Goal: Transaction & Acquisition: Obtain resource

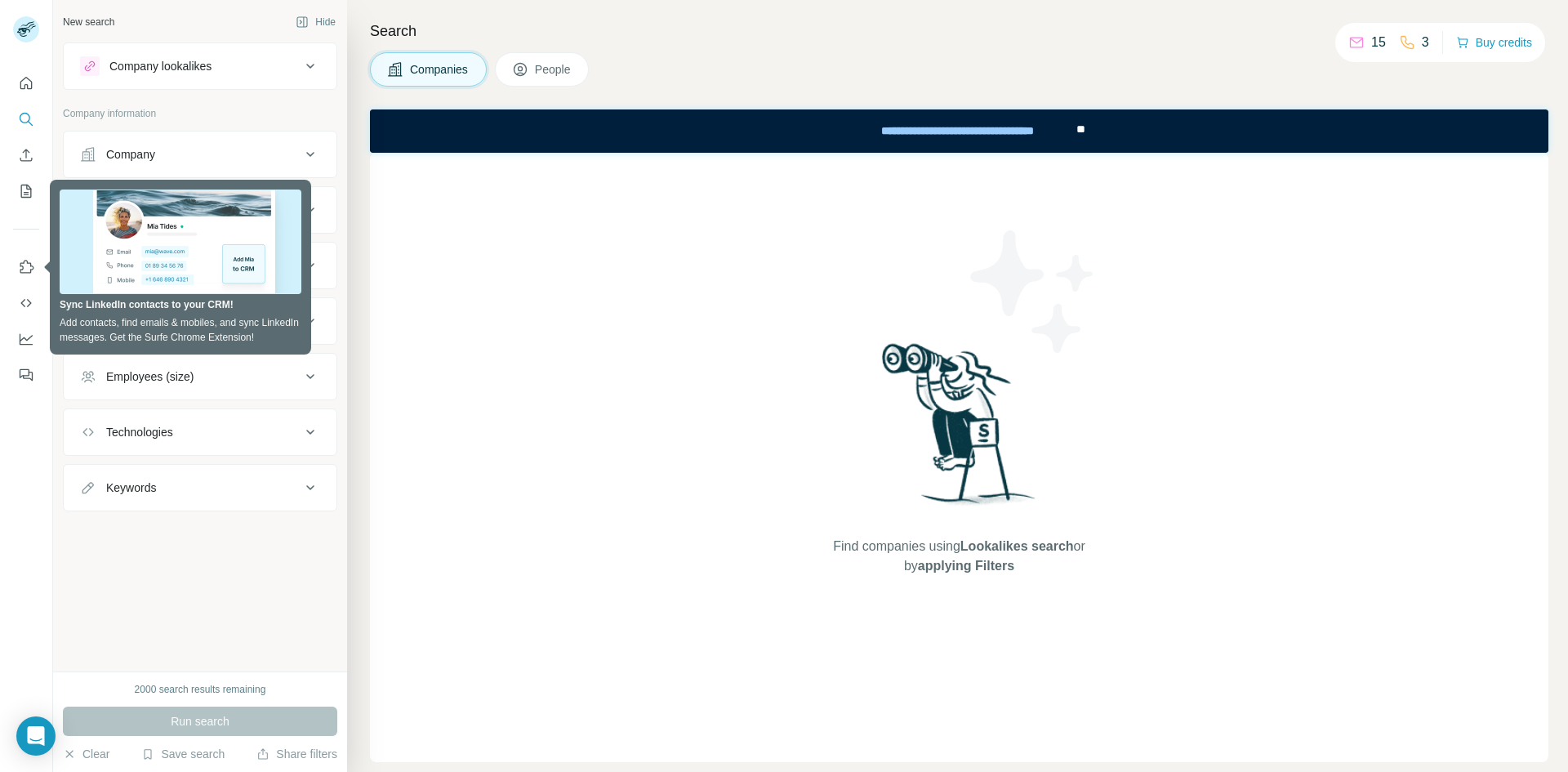
click at [453, 281] on div "Find companies using Lookalikes search or by applying Filters" at bounding box center [959, 458] width 1178 height 610
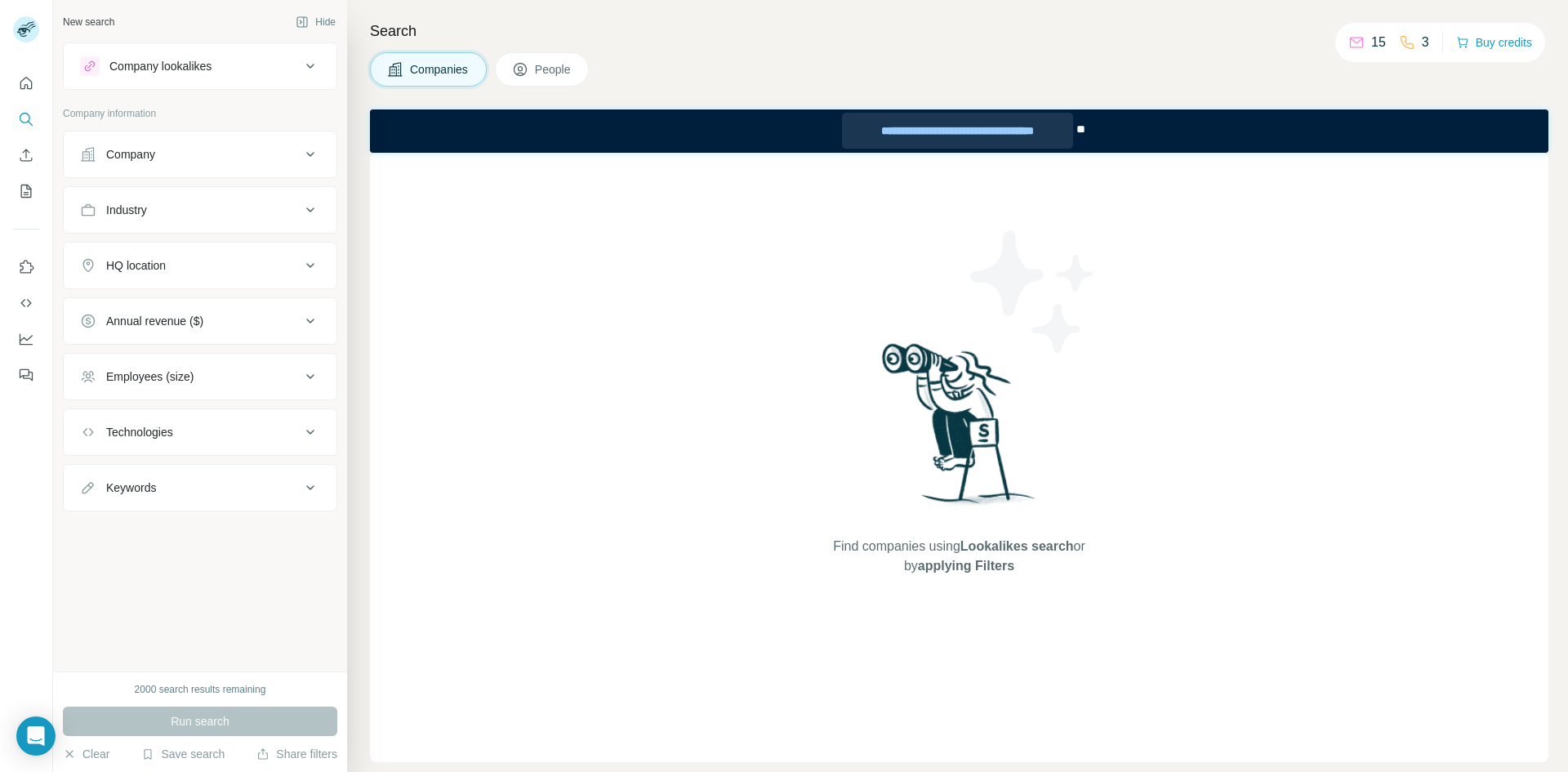
click at [991, 139] on div "**********" at bounding box center [956, 131] width 230 height 36
click at [1471, 36] on button "Buy credits" at bounding box center [1493, 42] width 76 height 23
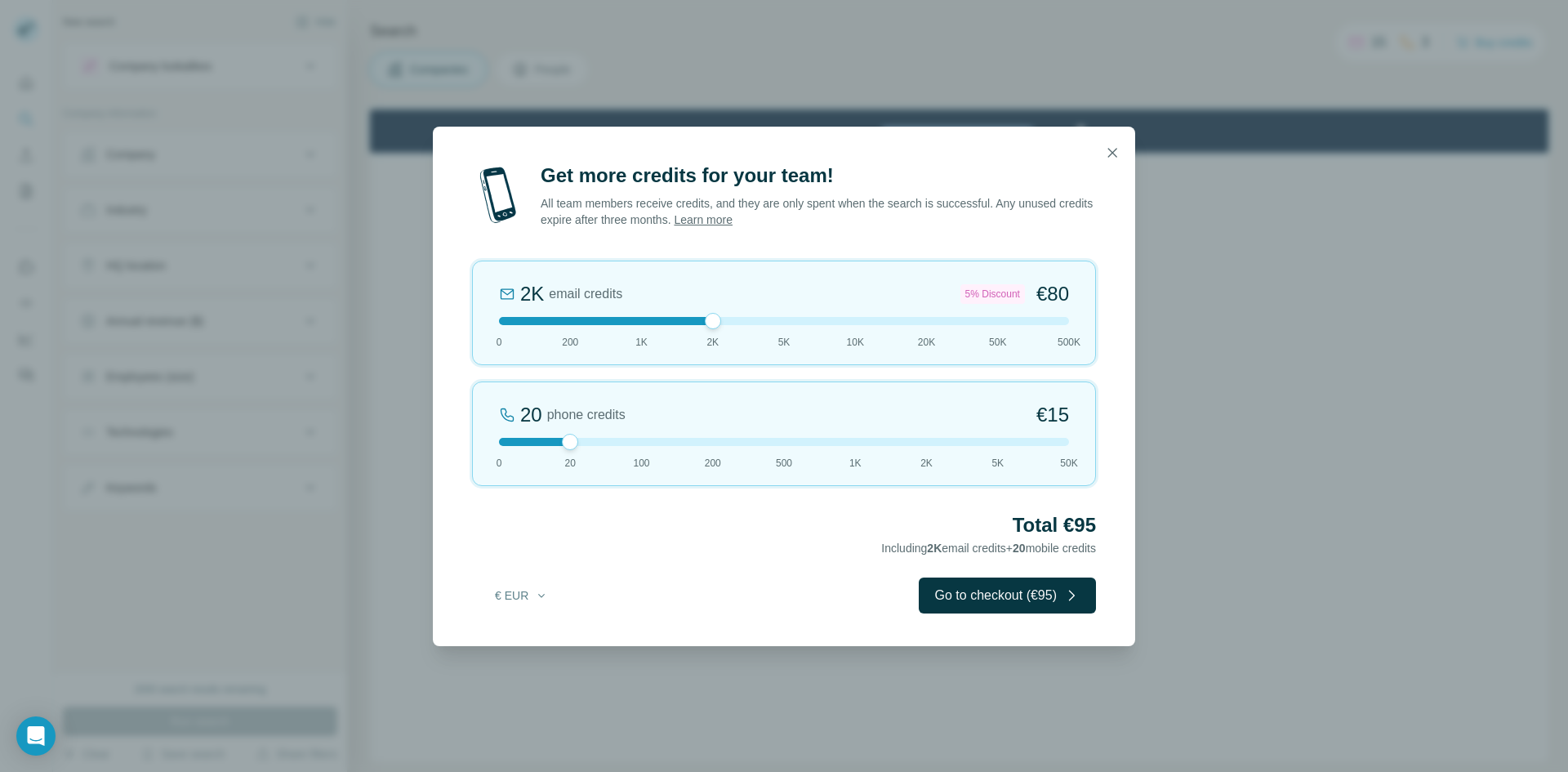
drag, startPoint x: 574, startPoint y: 318, endPoint x: 745, endPoint y: 320, distance: 171.0
click at [745, 320] on div at bounding box center [784, 321] width 571 height 8
drag, startPoint x: 577, startPoint y: 448, endPoint x: 676, endPoint y: 447, distance: 99.0
click at [682, 447] on div "20 phone credits €[PHONE_NUMBER] 1K 2K 5K 50K" at bounding box center [783, 434] width 624 height 104
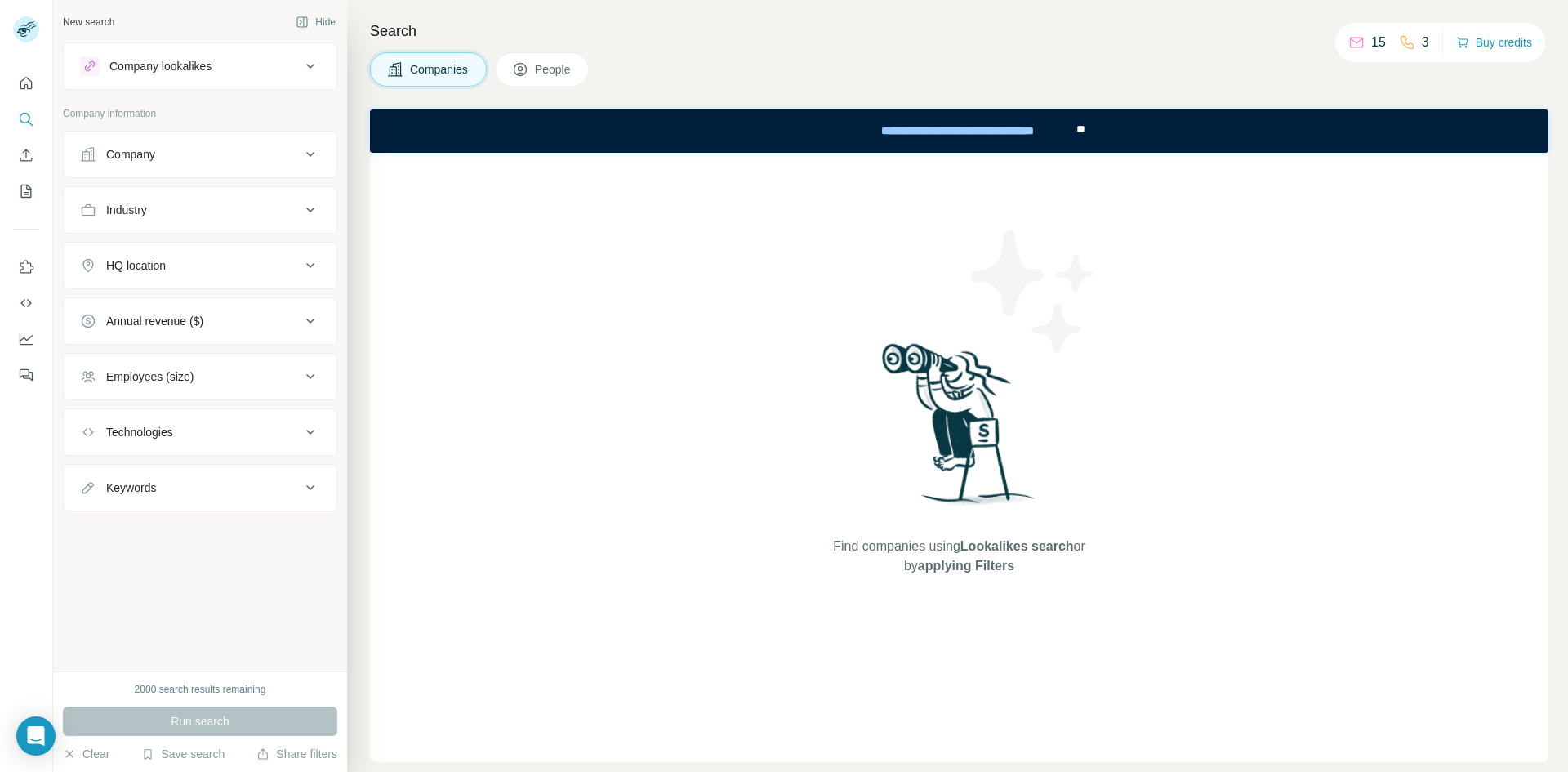
click at [261, 84] on button "Company lookalikes" at bounding box center [199, 66] width 273 height 39
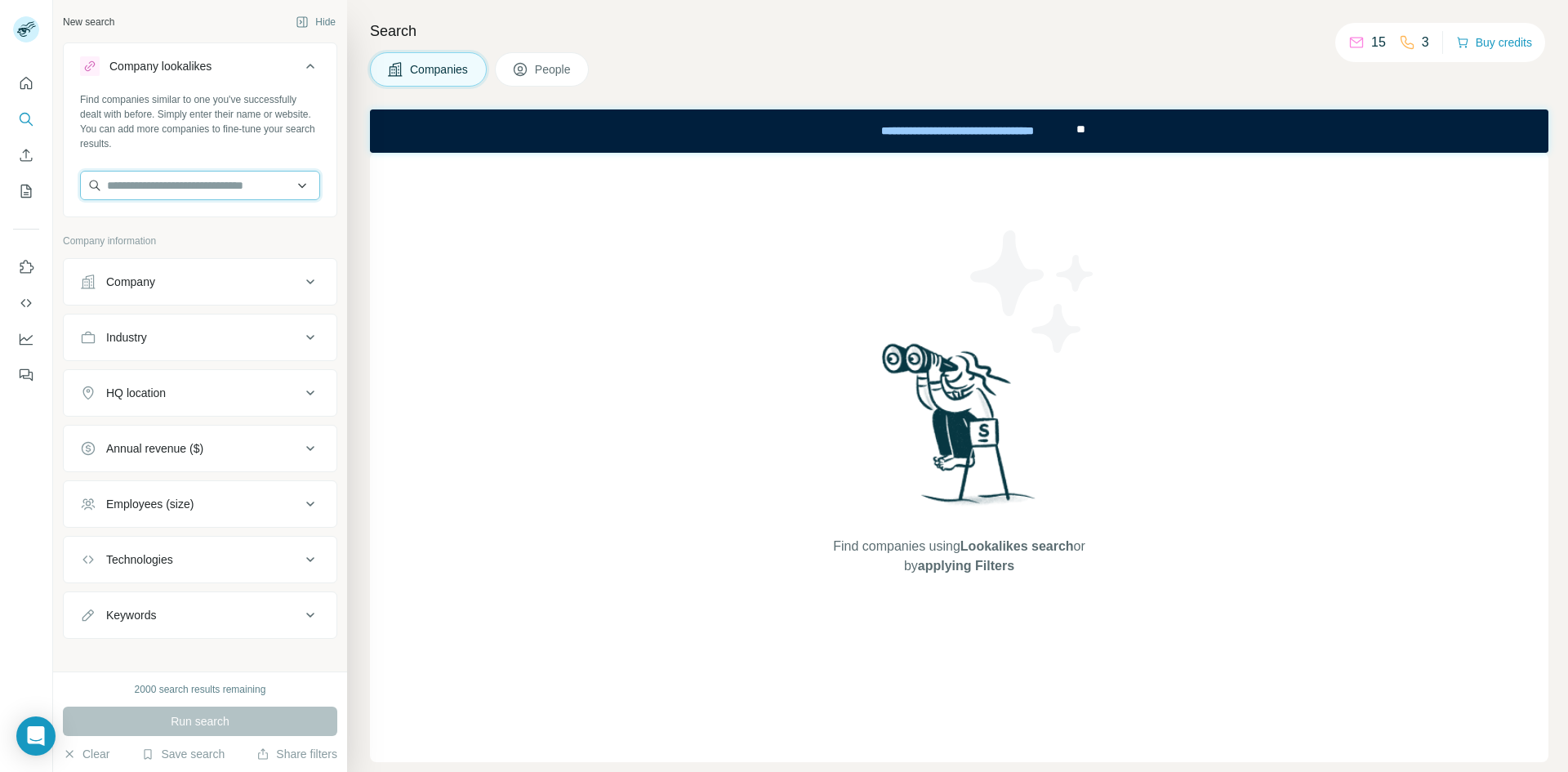
click at [248, 176] on input "text" at bounding box center [200, 186] width 241 height 30
type input "*"
type input "********"
click at [267, 122] on div "Find companies similar to one you've successfully dealt with before. Simply ent…" at bounding box center [200, 121] width 241 height 59
click at [261, 177] on input "text" at bounding box center [200, 186] width 241 height 30
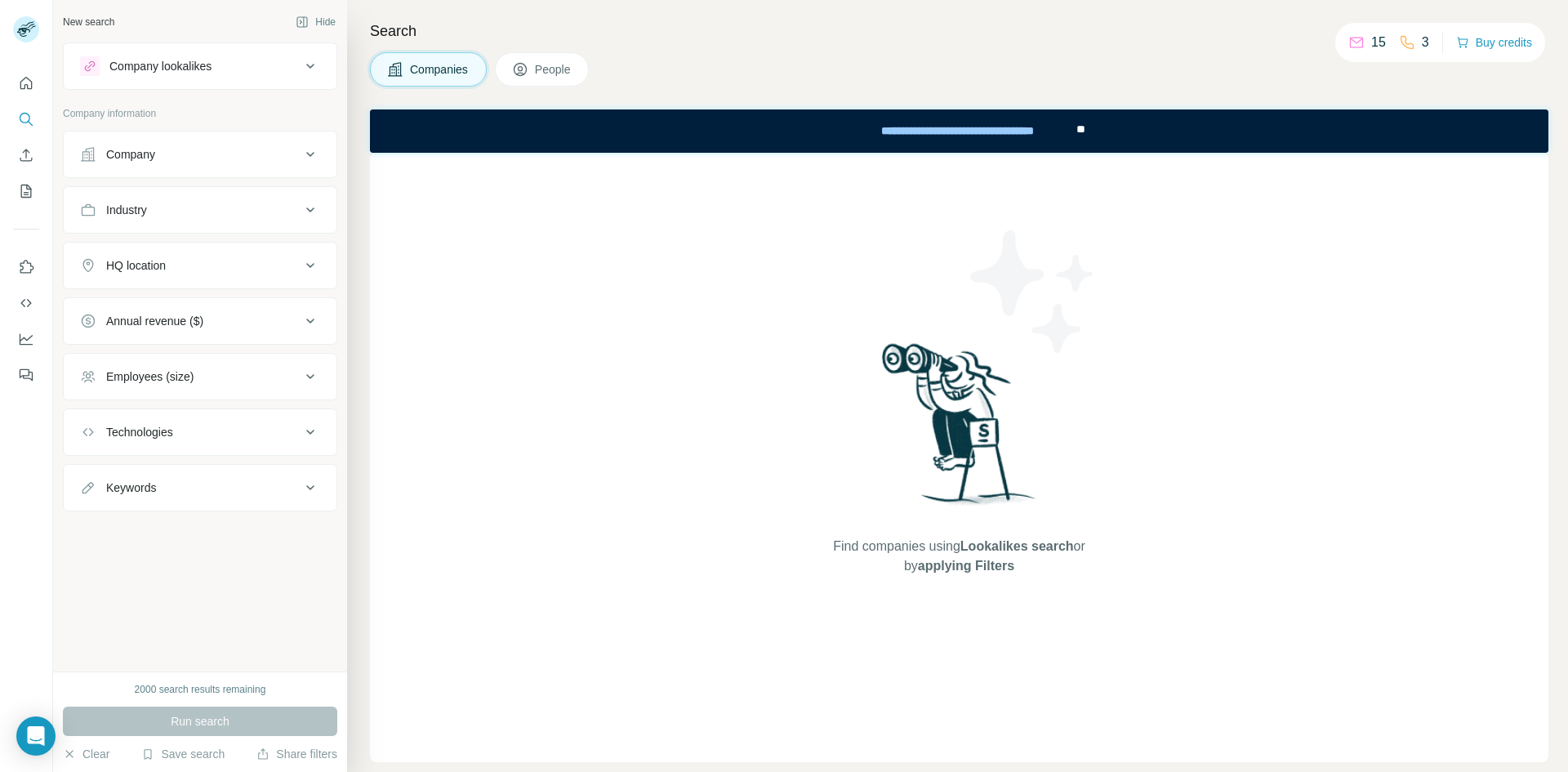
click at [158, 83] on button "Company lookalikes" at bounding box center [199, 66] width 273 height 39
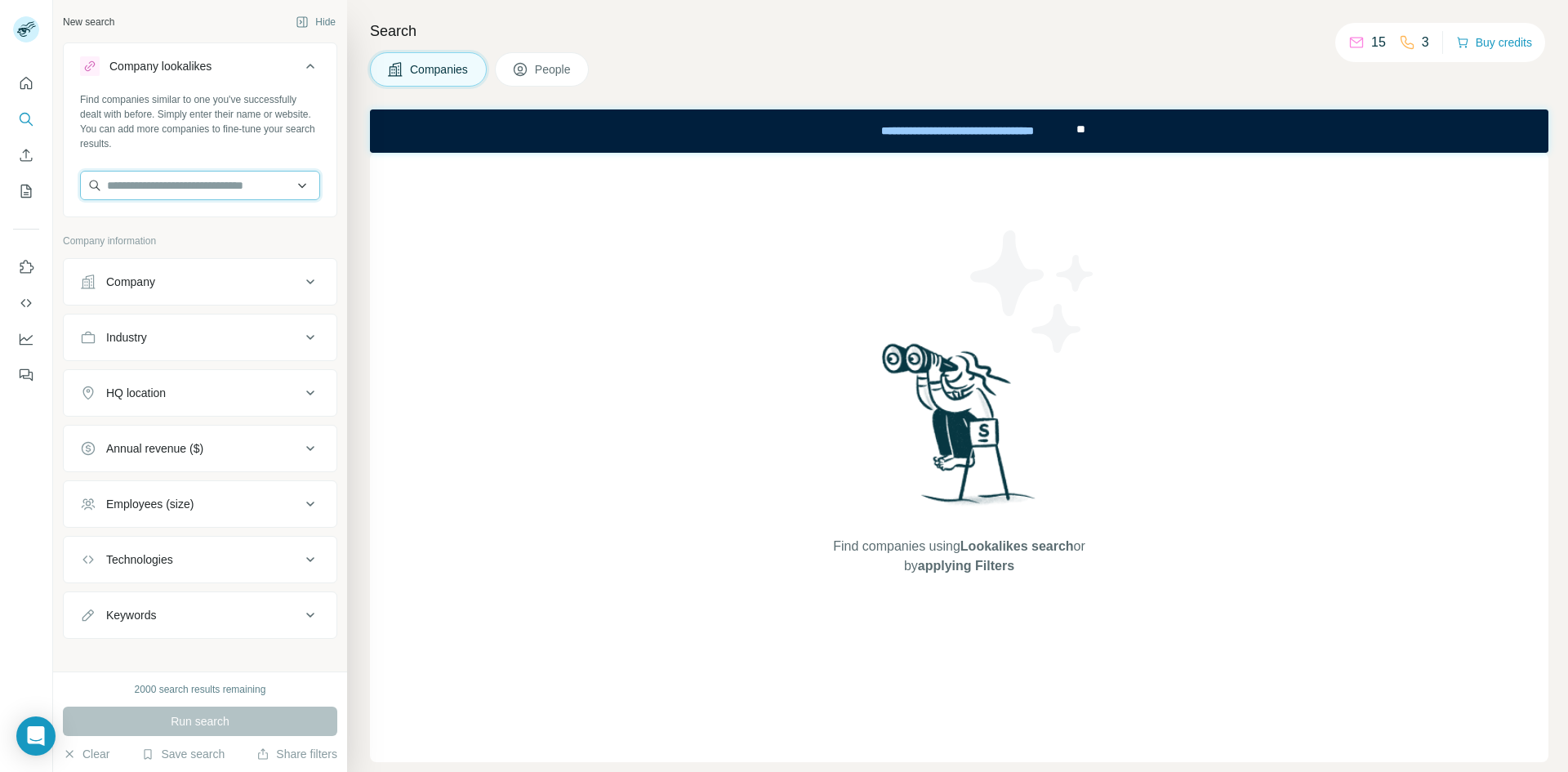
click at [165, 184] on input "text" at bounding box center [200, 186] width 241 height 30
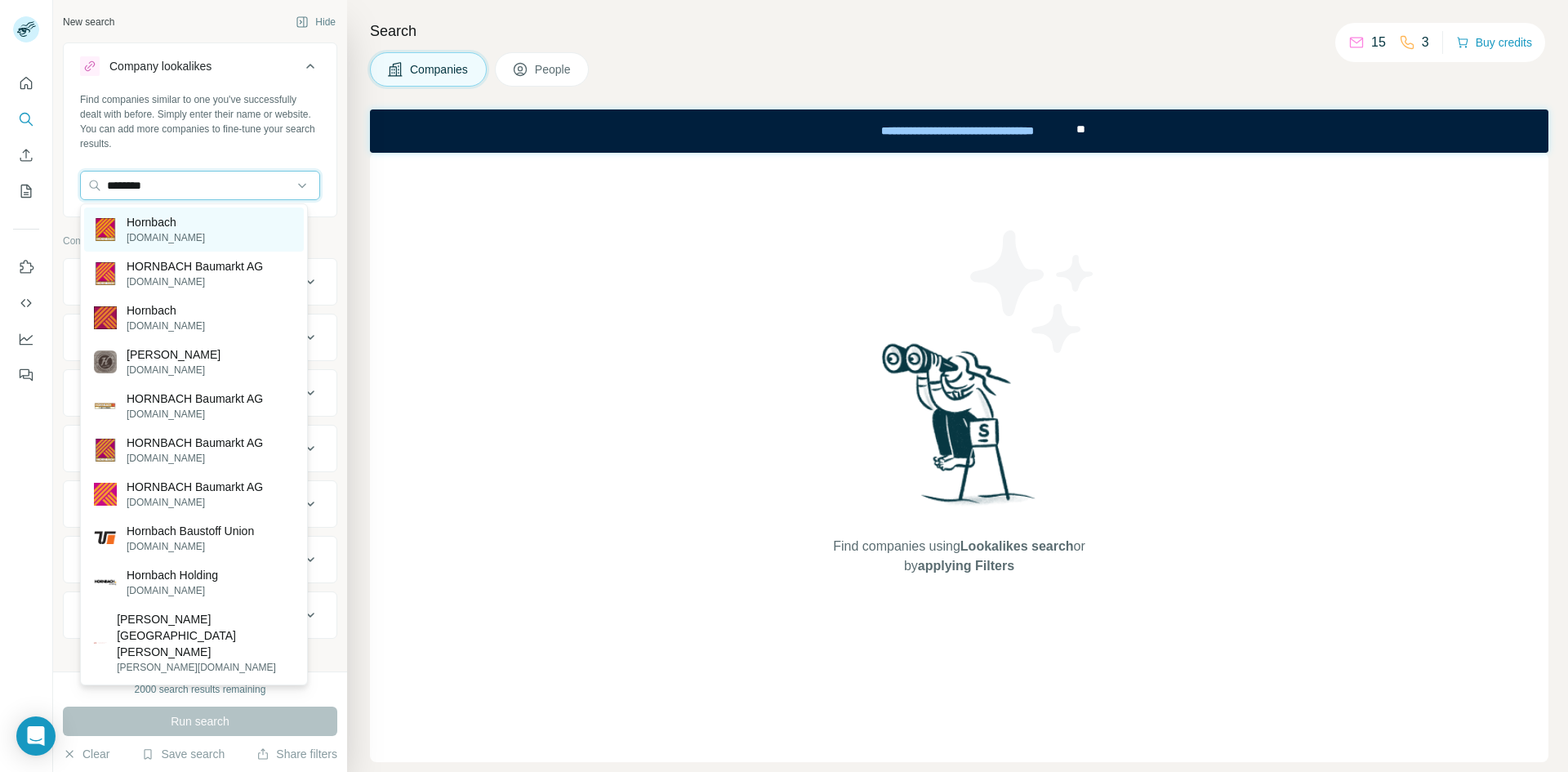
type input "********"
click at [168, 230] on p "[DOMAIN_NAME]" at bounding box center [166, 238] width 78 height 15
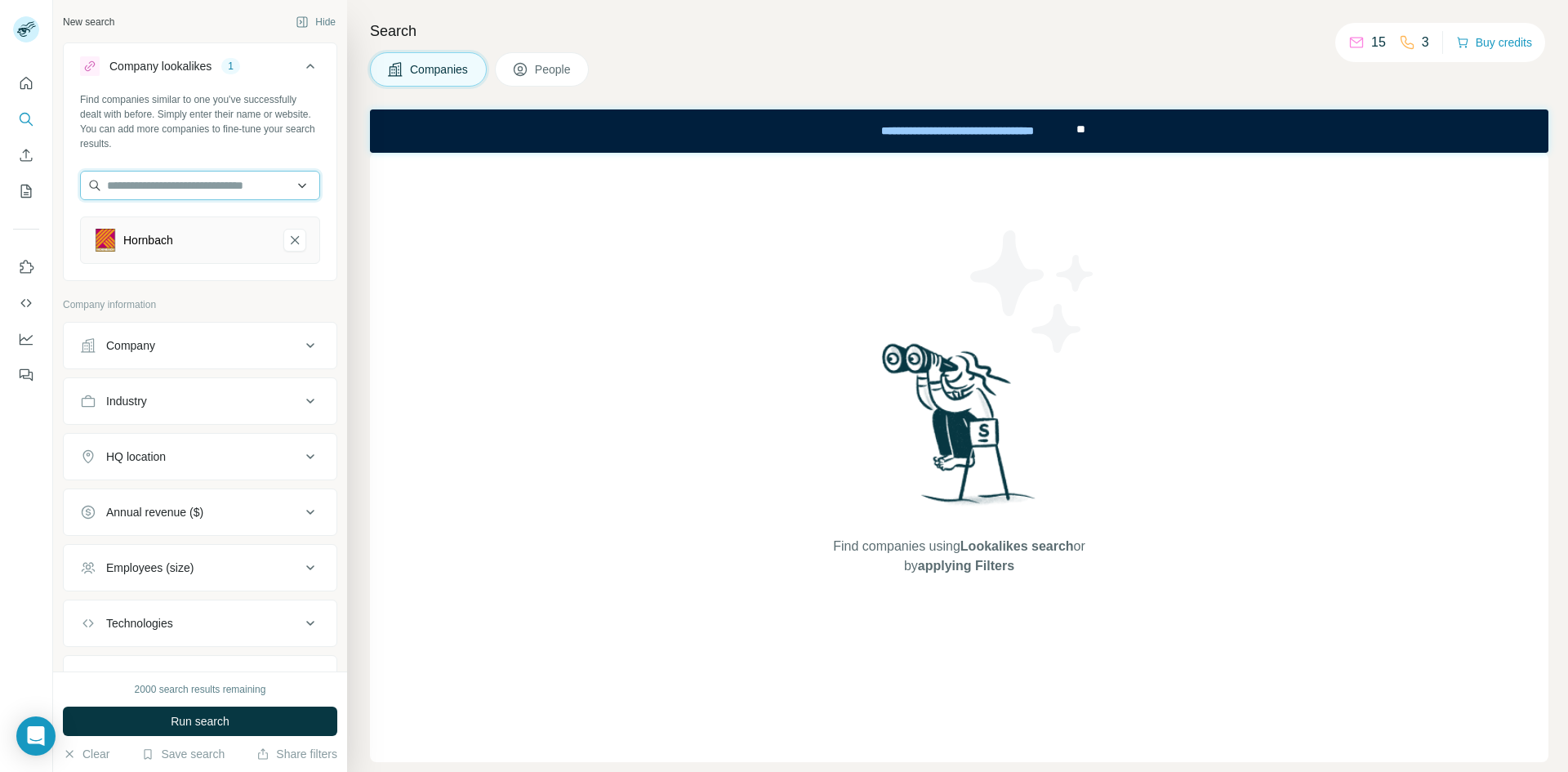
click at [201, 190] on input "text" at bounding box center [200, 186] width 241 height 30
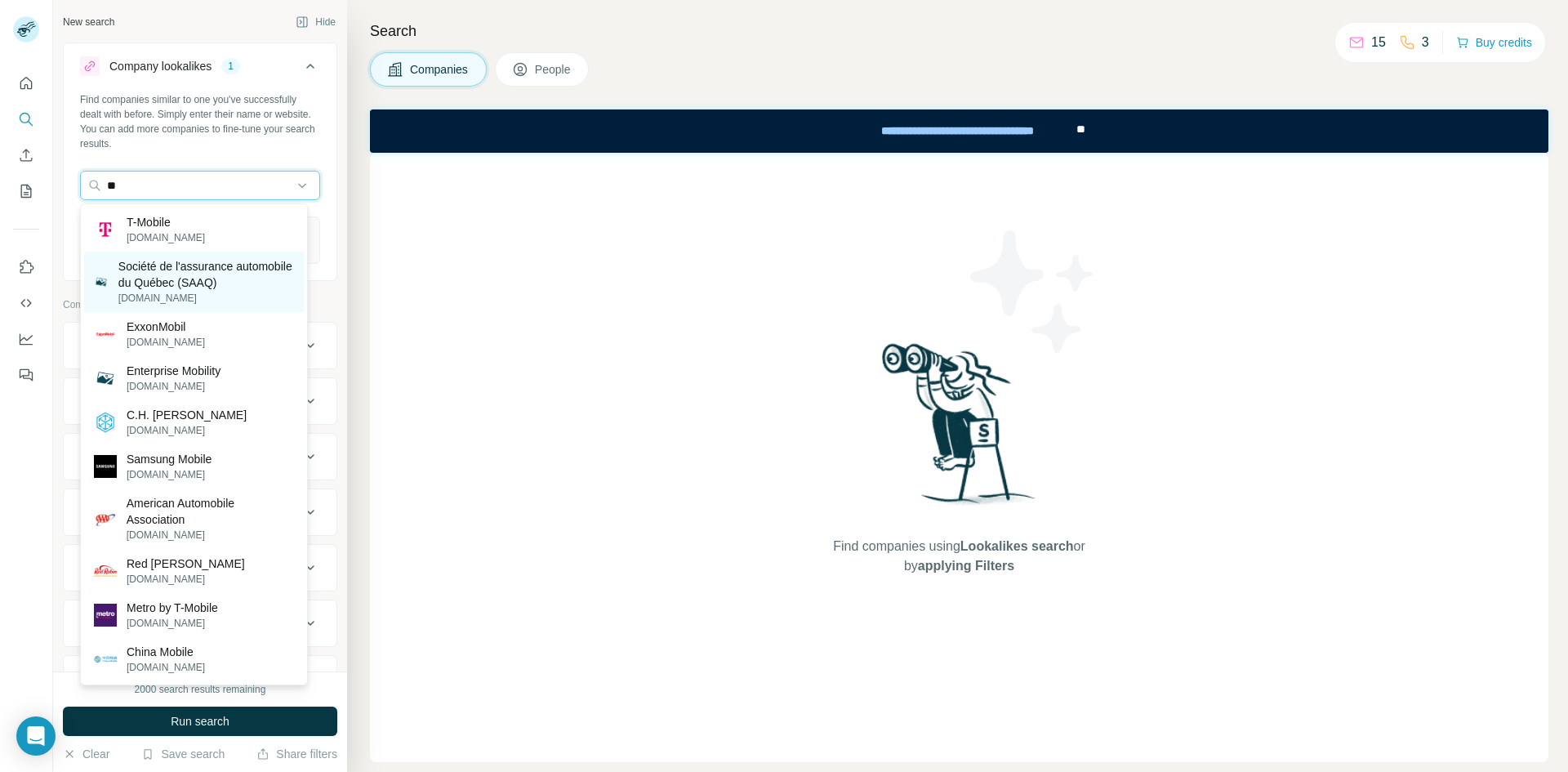
type input "*"
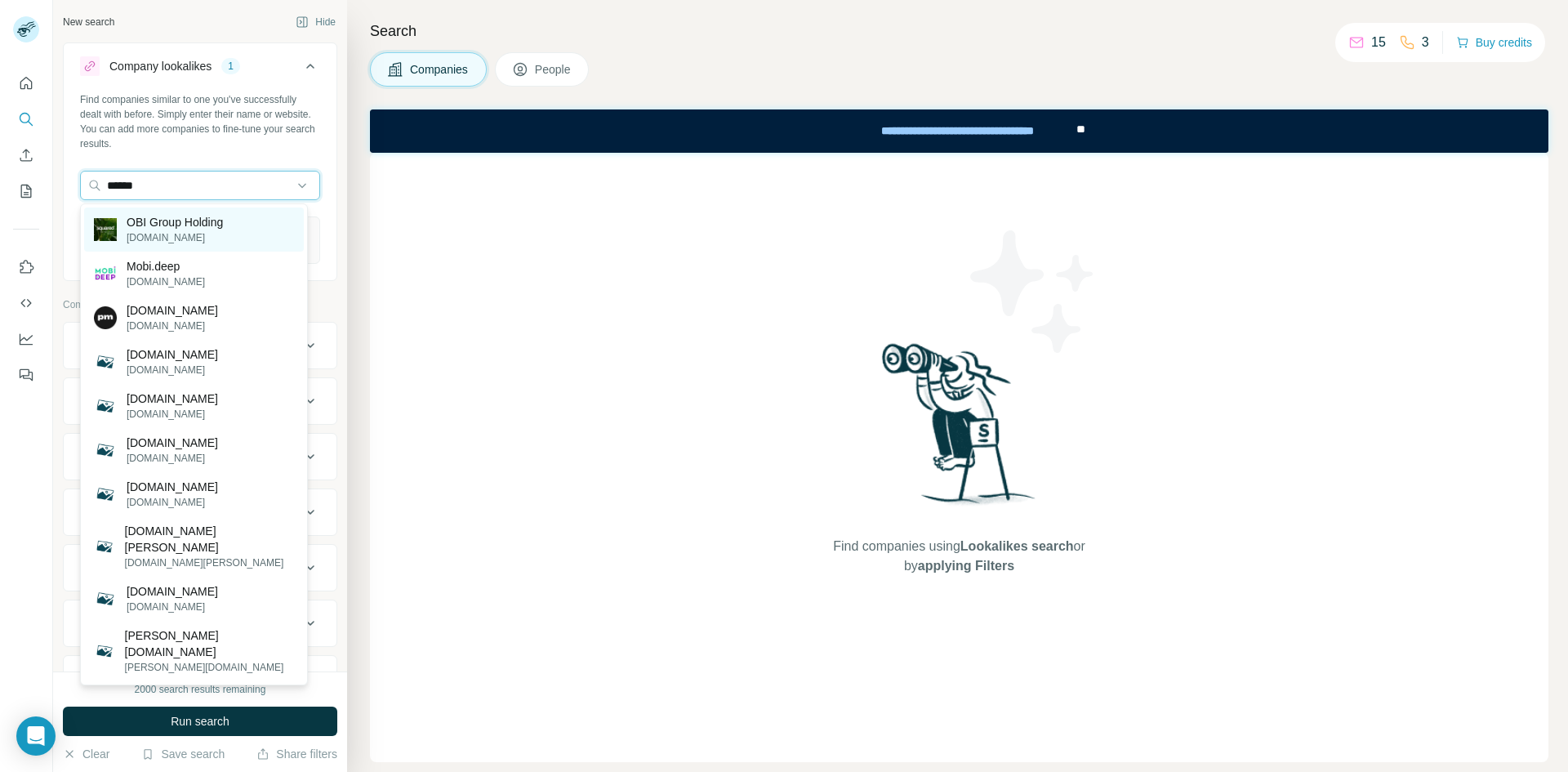
type input "******"
click at [201, 225] on p "OBI Group Holding" at bounding box center [174, 223] width 96 height 17
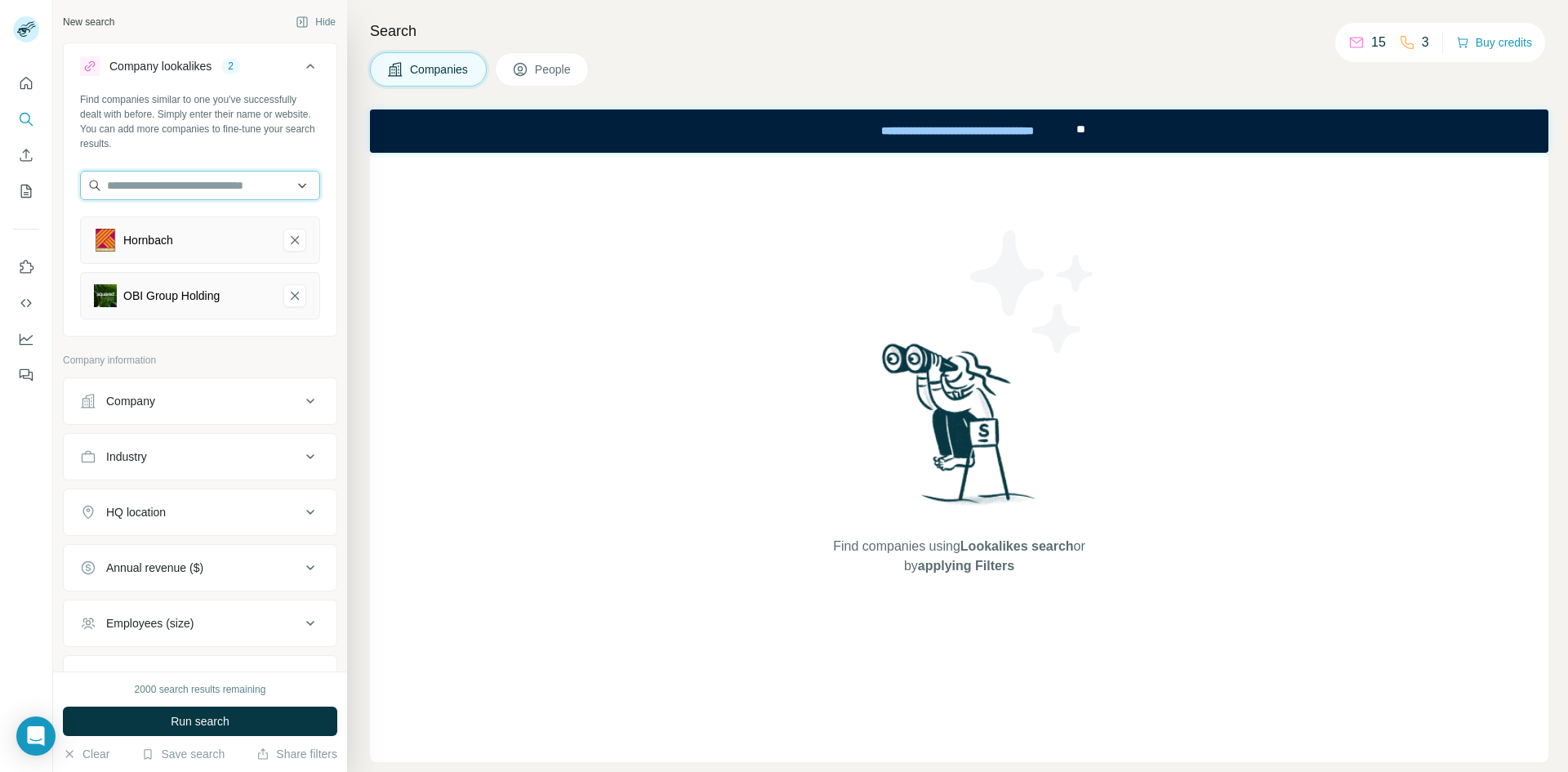
click at [197, 187] on input "text" at bounding box center [200, 186] width 241 height 30
type input "*"
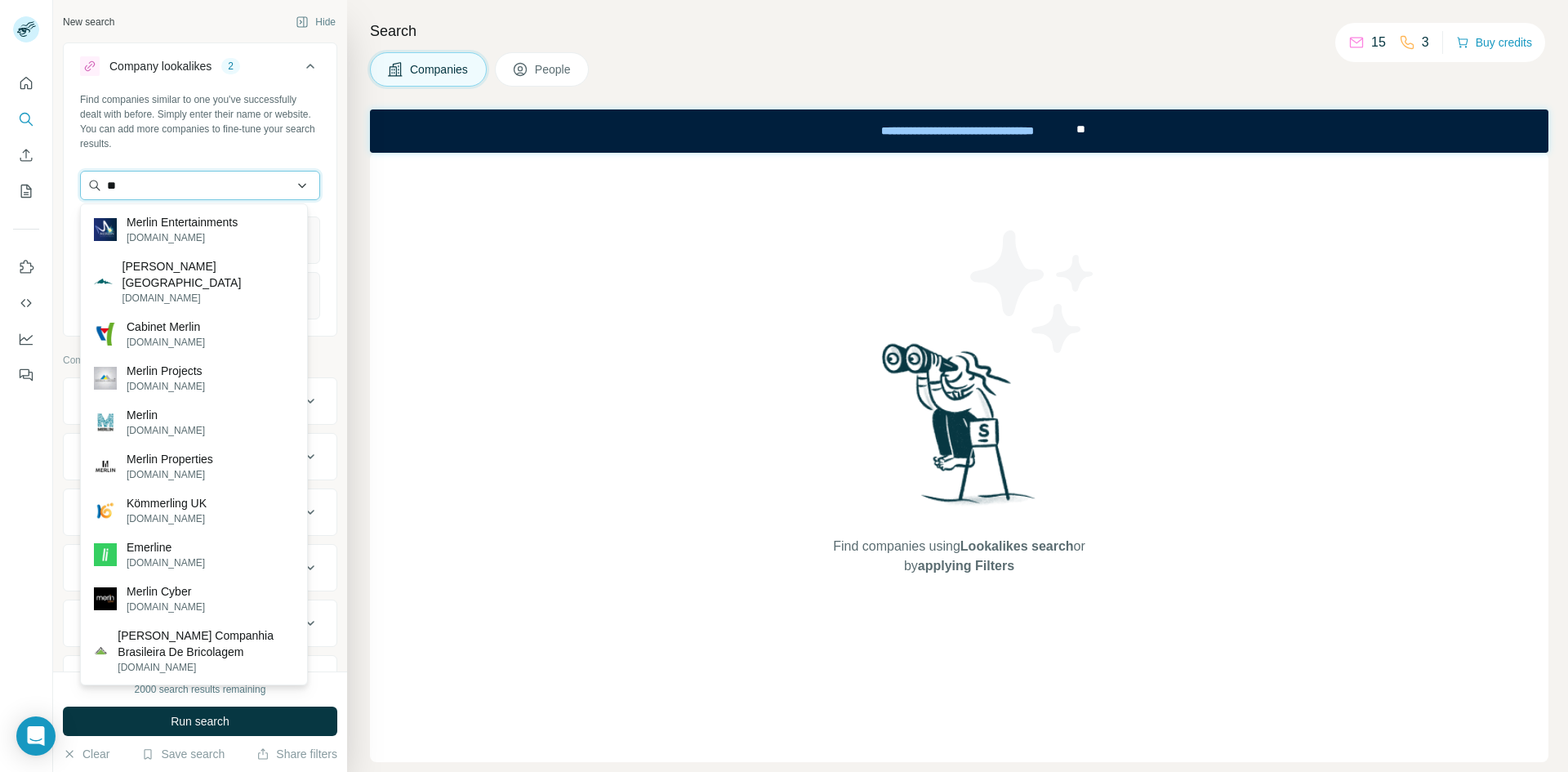
type input "*"
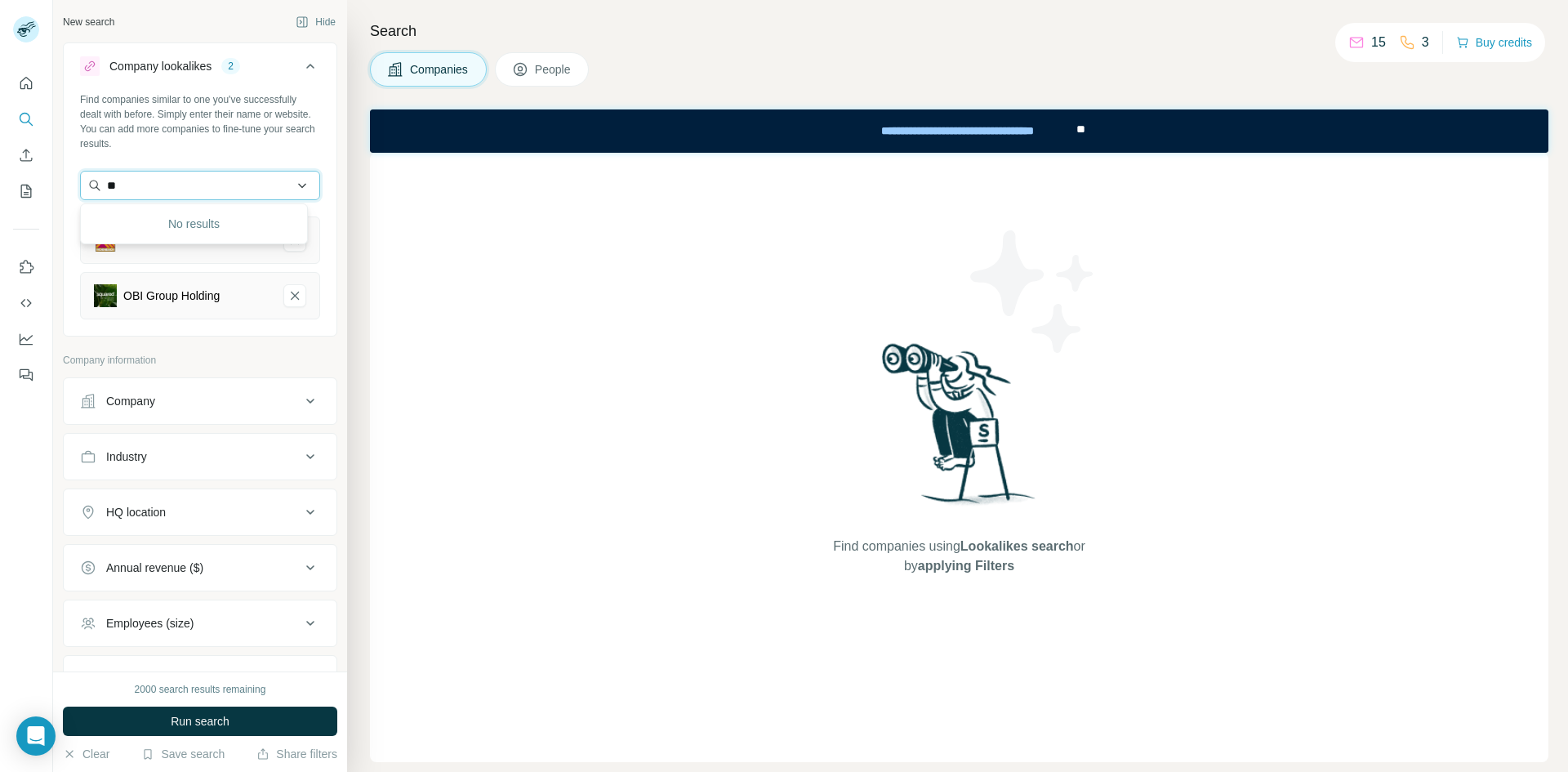
type input "*"
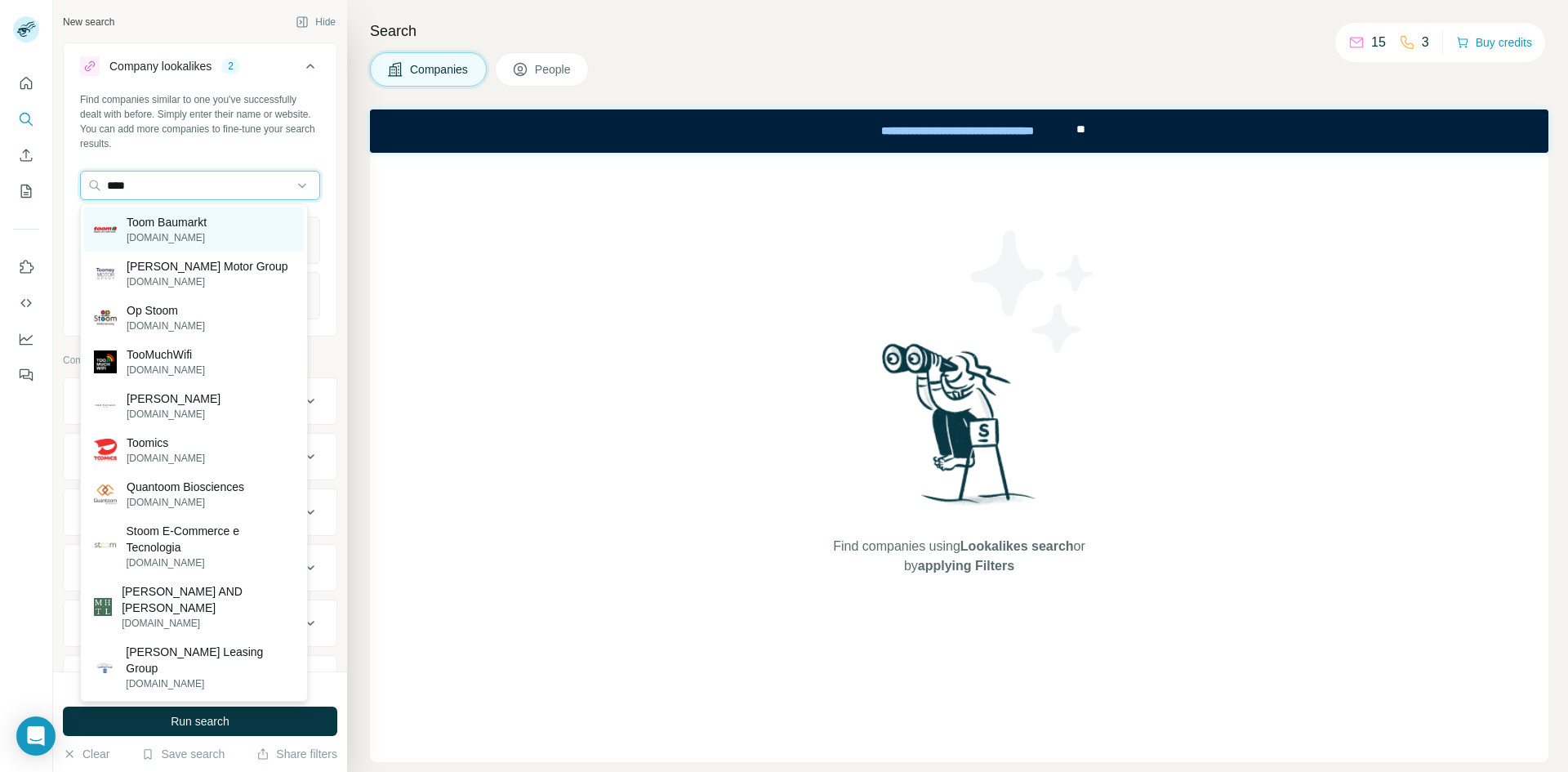
type input "****"
click at [227, 226] on div "Toom Baumarkt [DOMAIN_NAME]" at bounding box center [194, 229] width 220 height 44
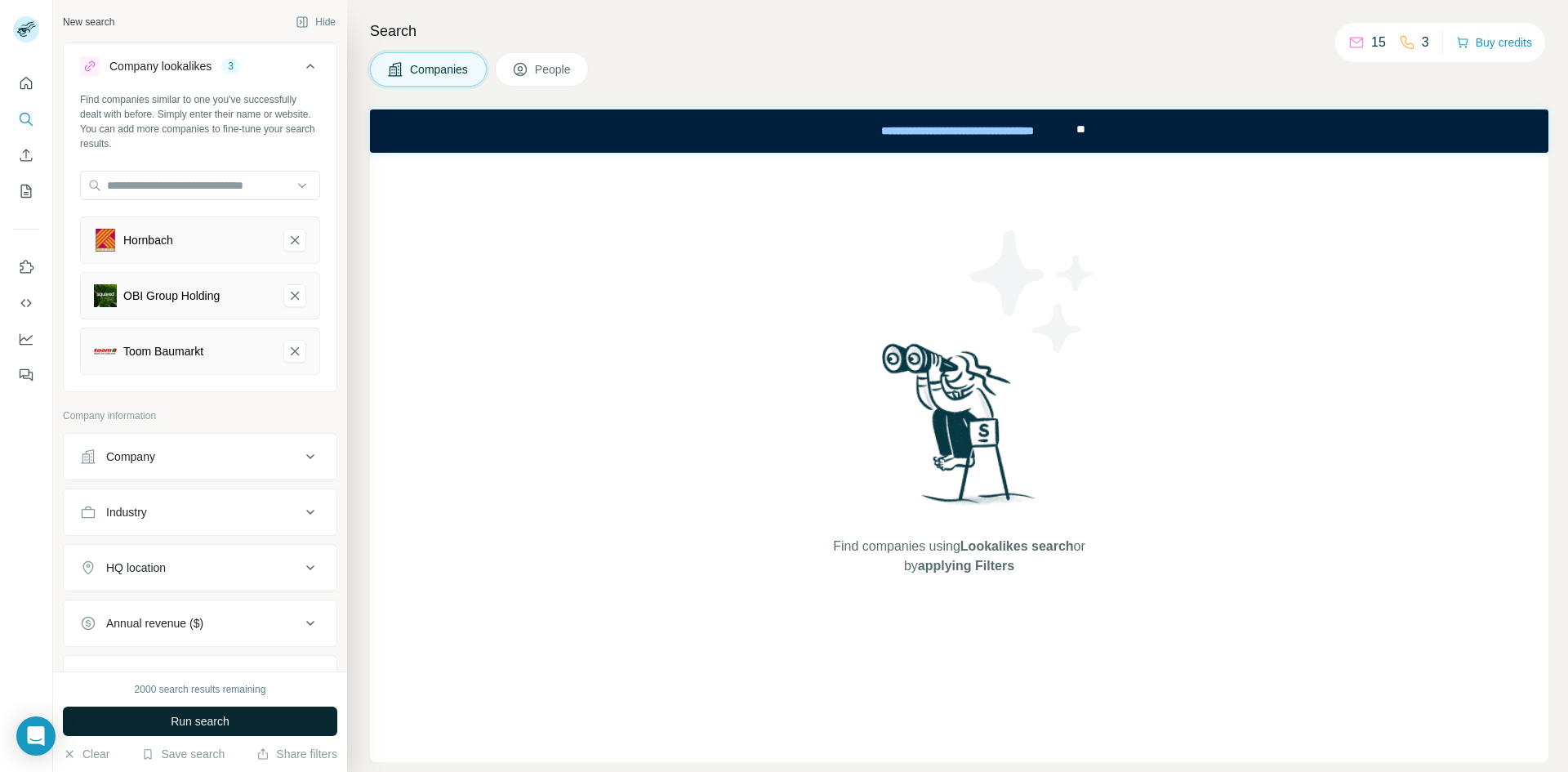
click at [204, 716] on span "Run search" at bounding box center [199, 722] width 59 height 17
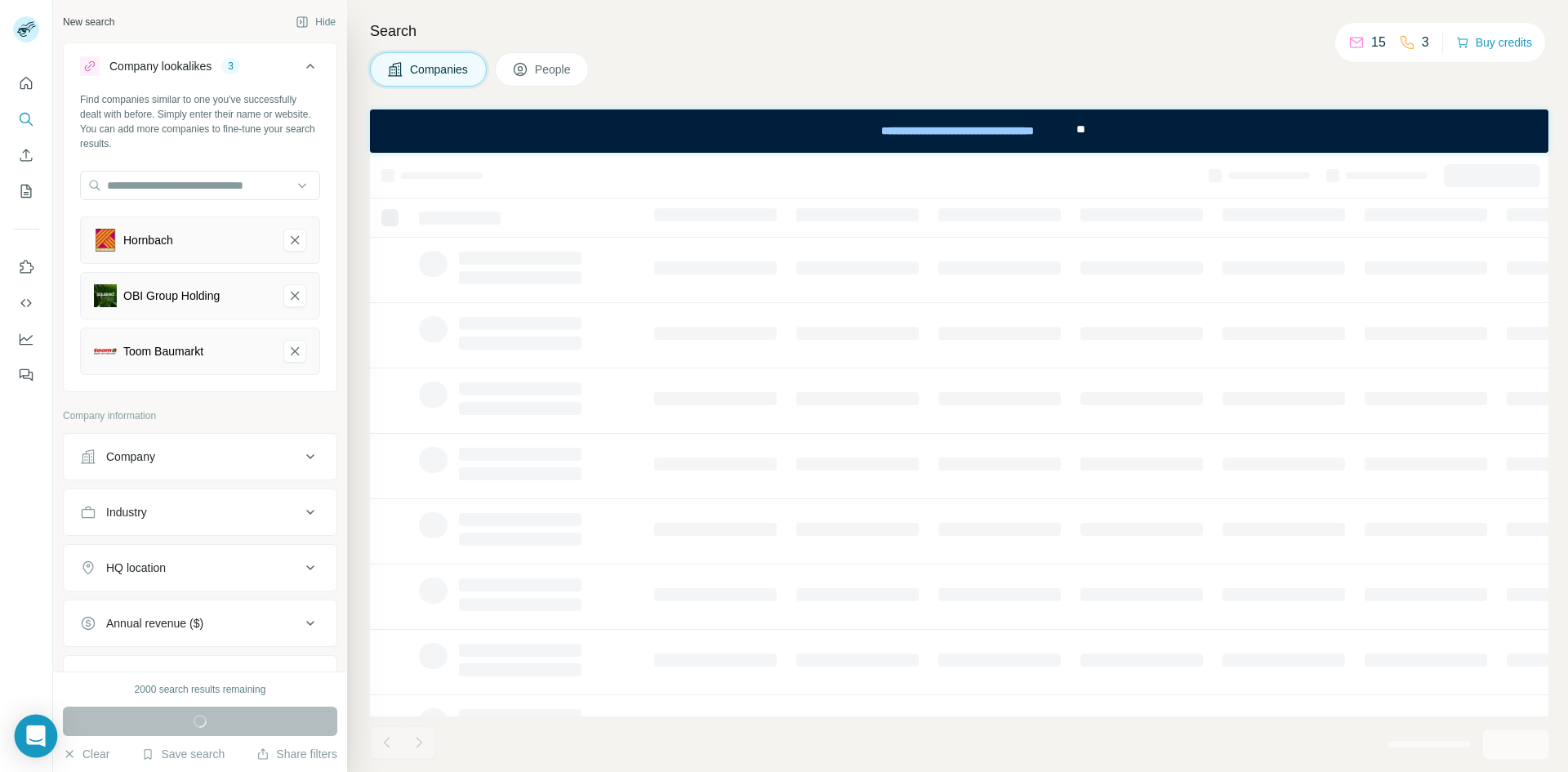
click at [42, 737] on icon "Open Intercom Messenger" at bounding box center [35, 736] width 19 height 21
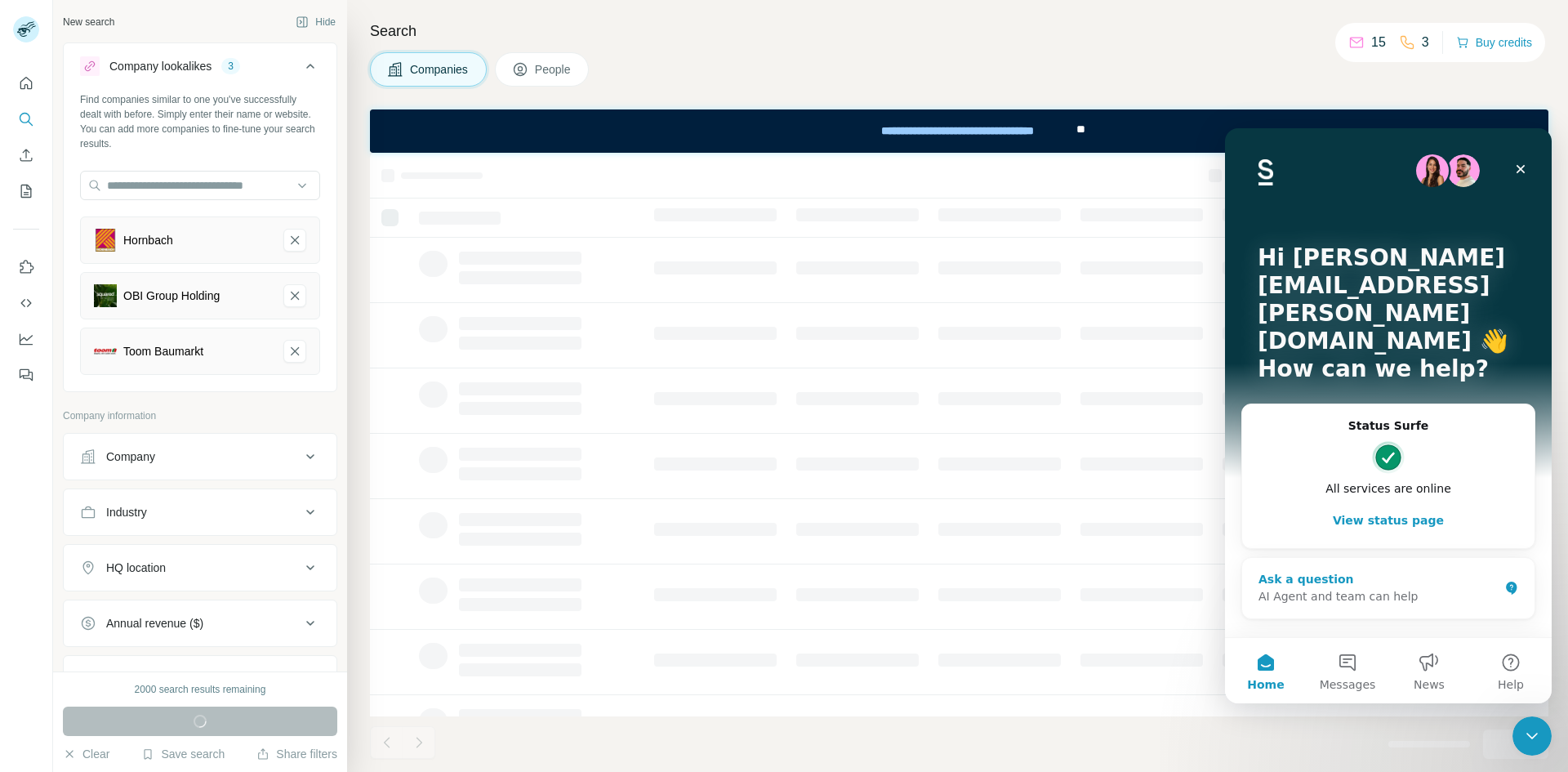
click at [1359, 588] on div "AI Agent and team can help" at bounding box center [1379, 597] width 241 height 17
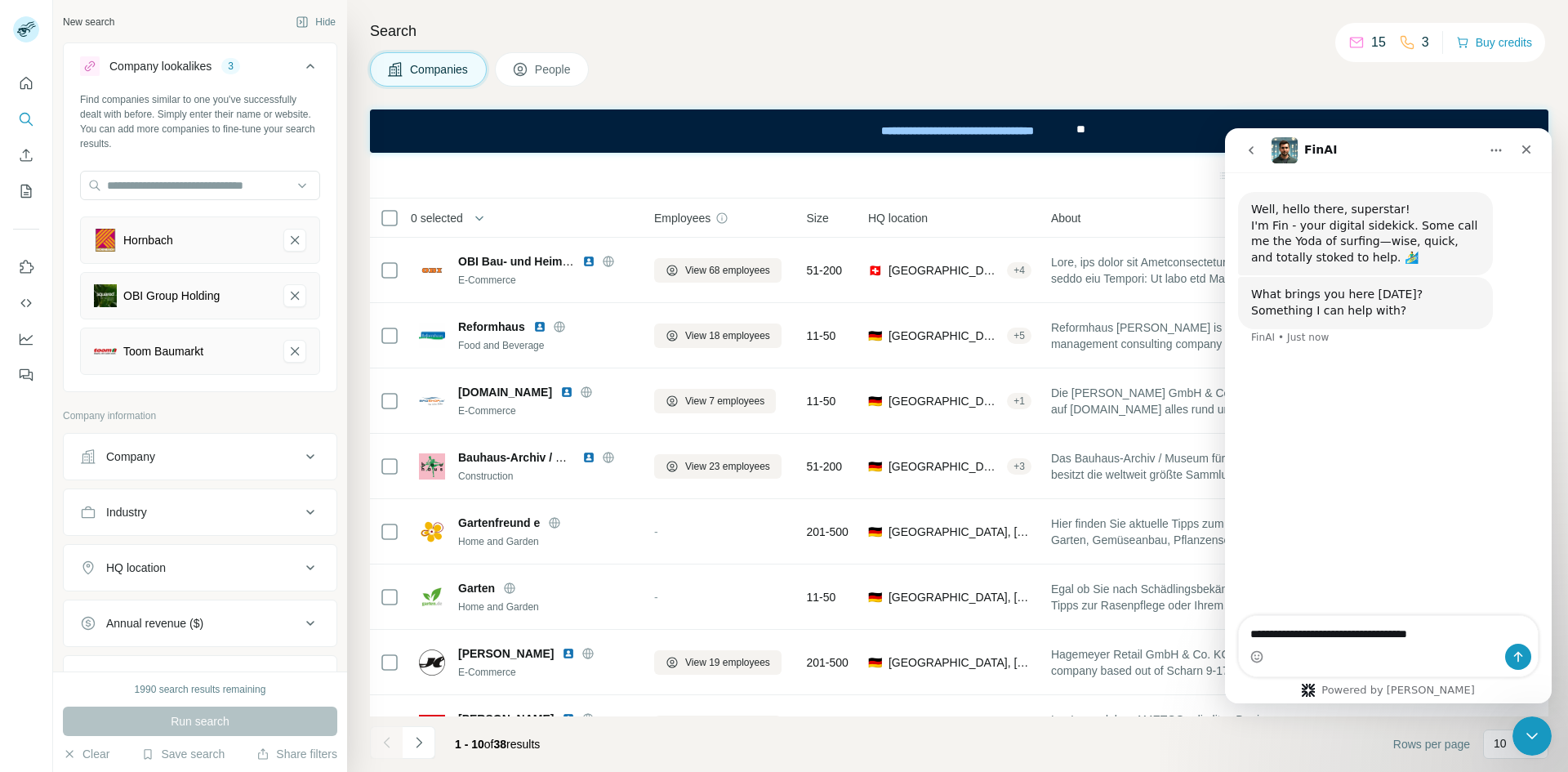
type textarea "**********"
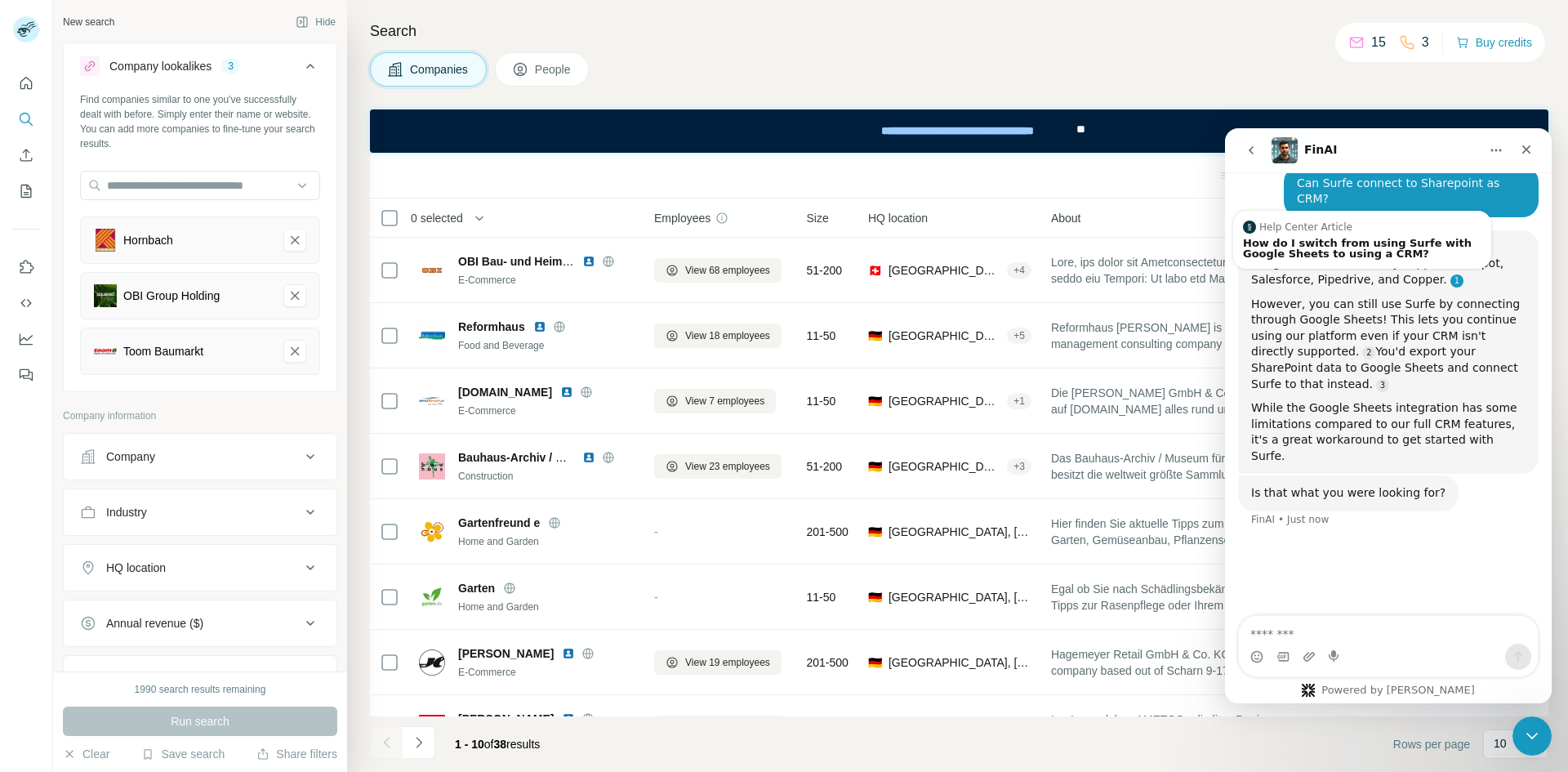
click at [1451, 274] on link "Source reference 10774243:" at bounding box center [1457, 281] width 13 height 13
click at [1028, 69] on div "Companies People" at bounding box center [959, 69] width 1178 height 34
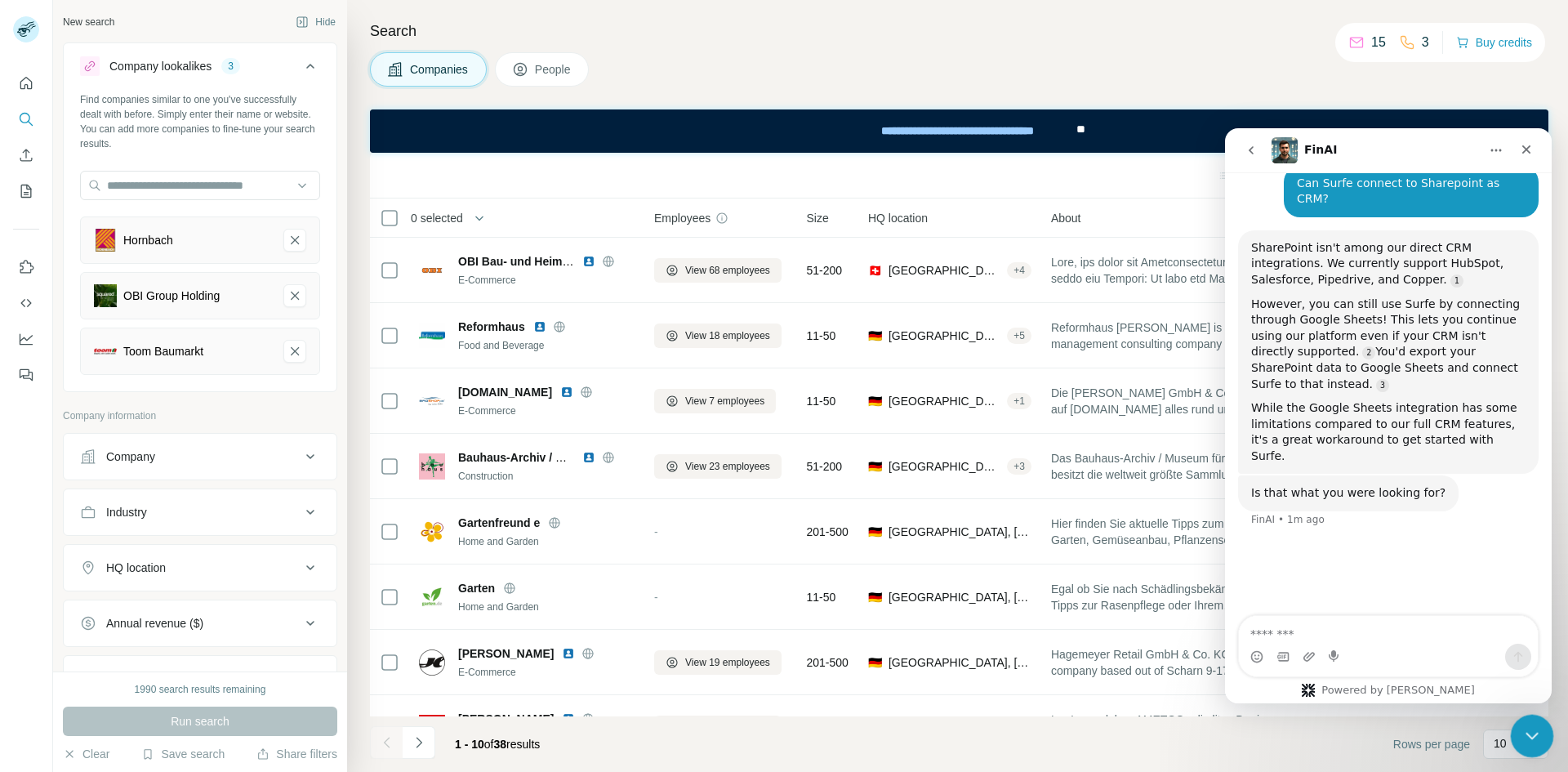
click at [1522, 724] on icon "Close Intercom Messenger" at bounding box center [1530, 733] width 20 height 20
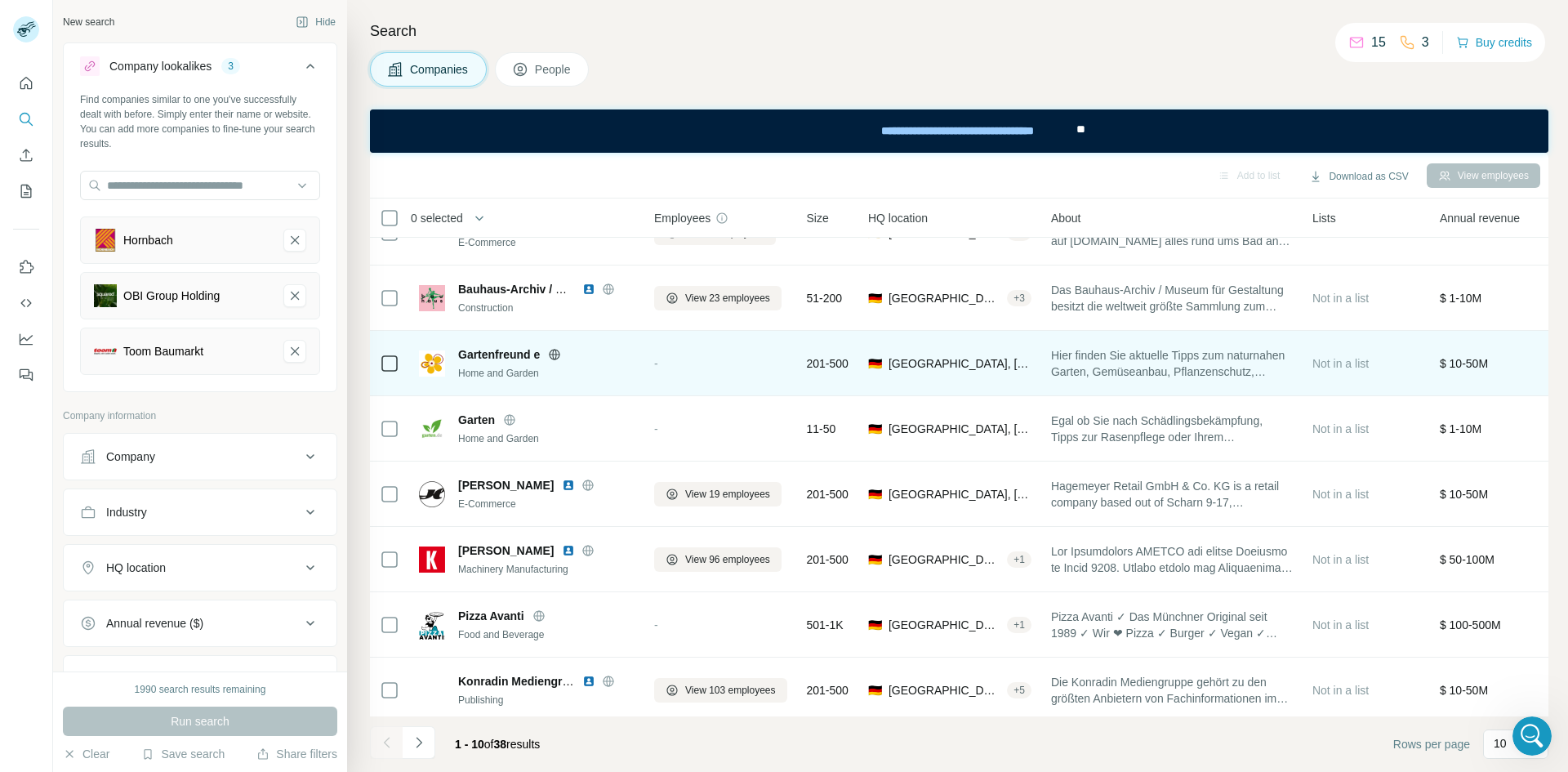
scroll to position [183, 0]
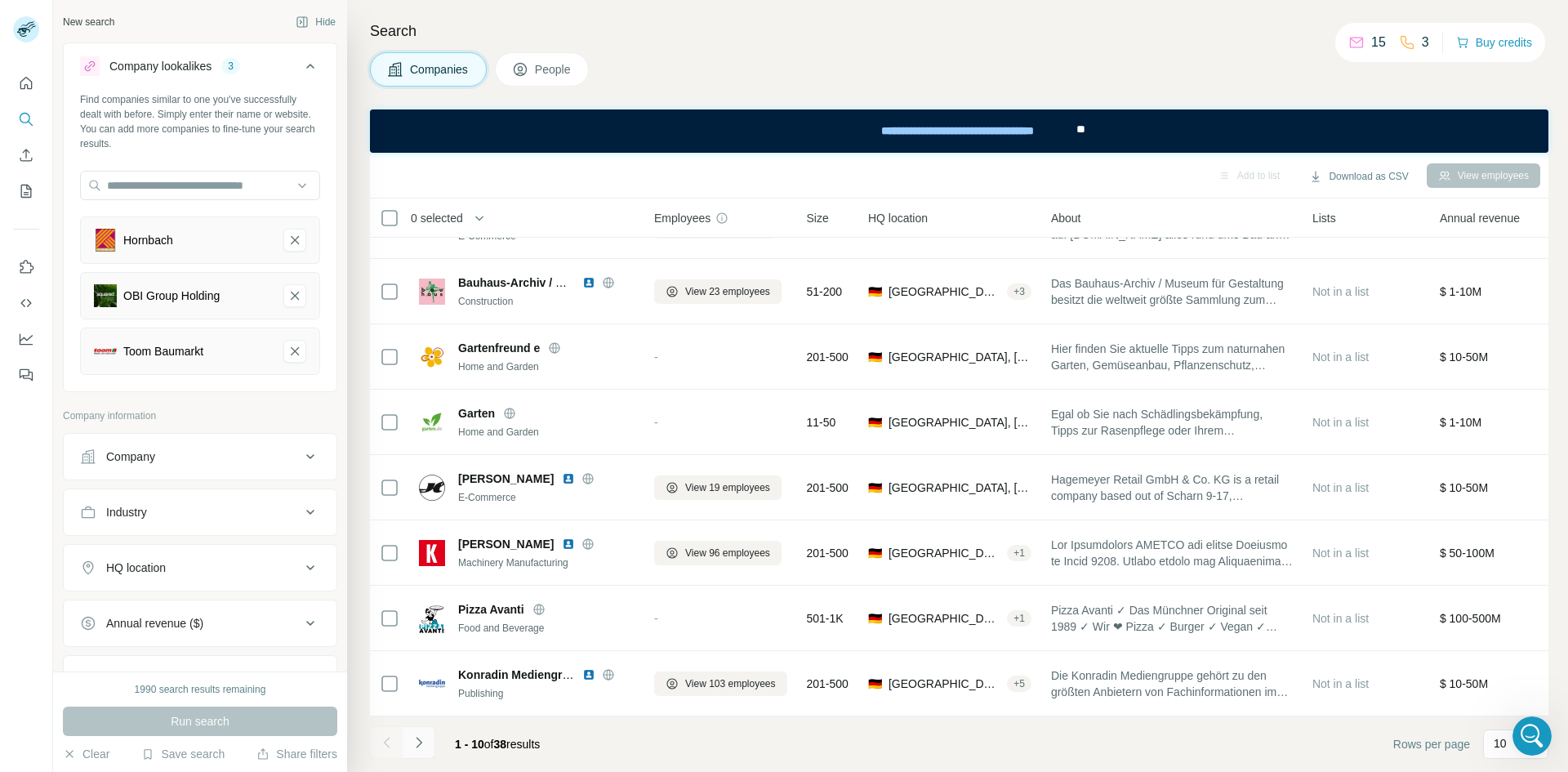
click at [433, 738] on button "Navigate to next page" at bounding box center [419, 742] width 33 height 33
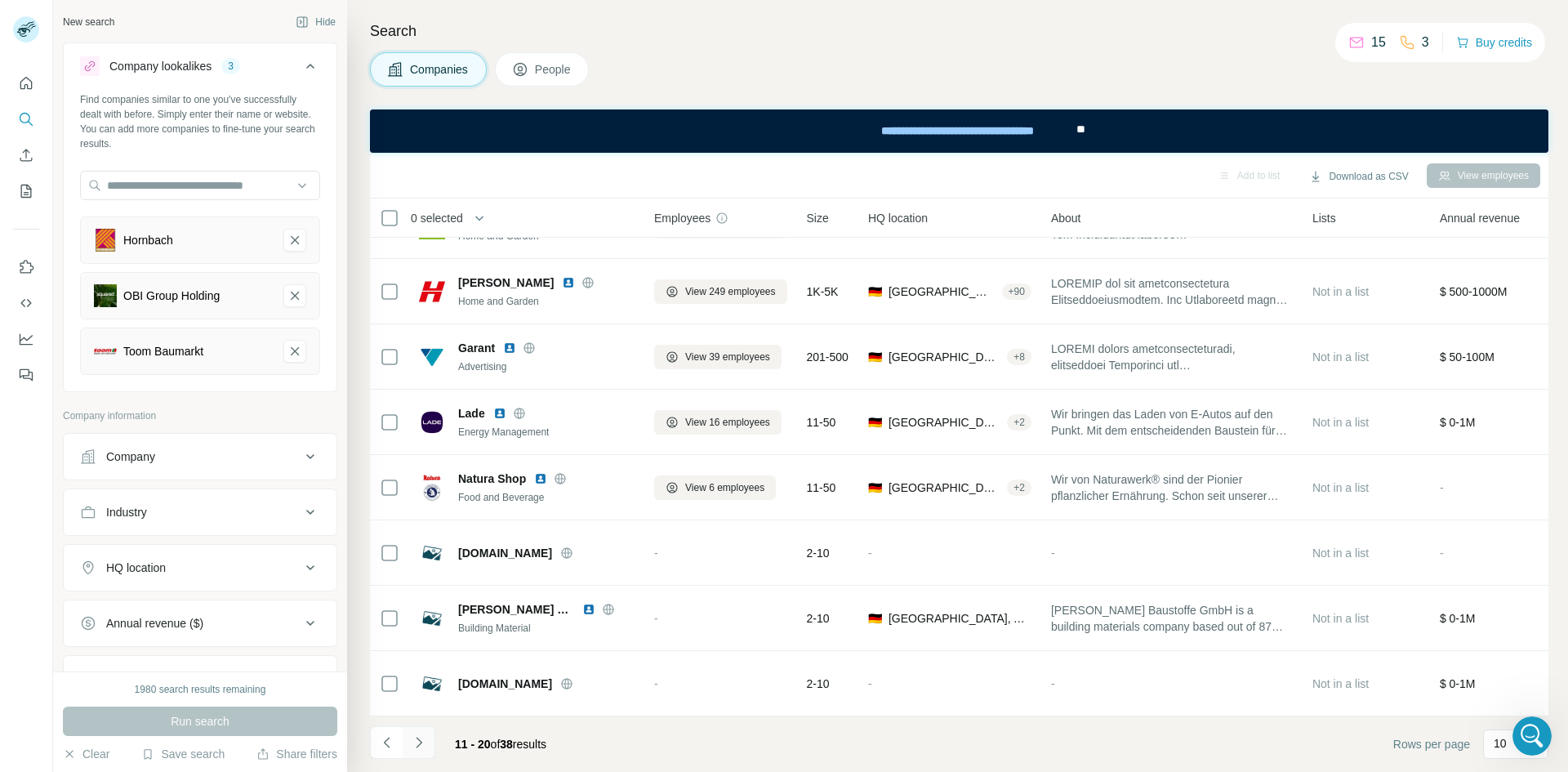
click at [433, 738] on button "Navigate to next page" at bounding box center [419, 742] width 33 height 33
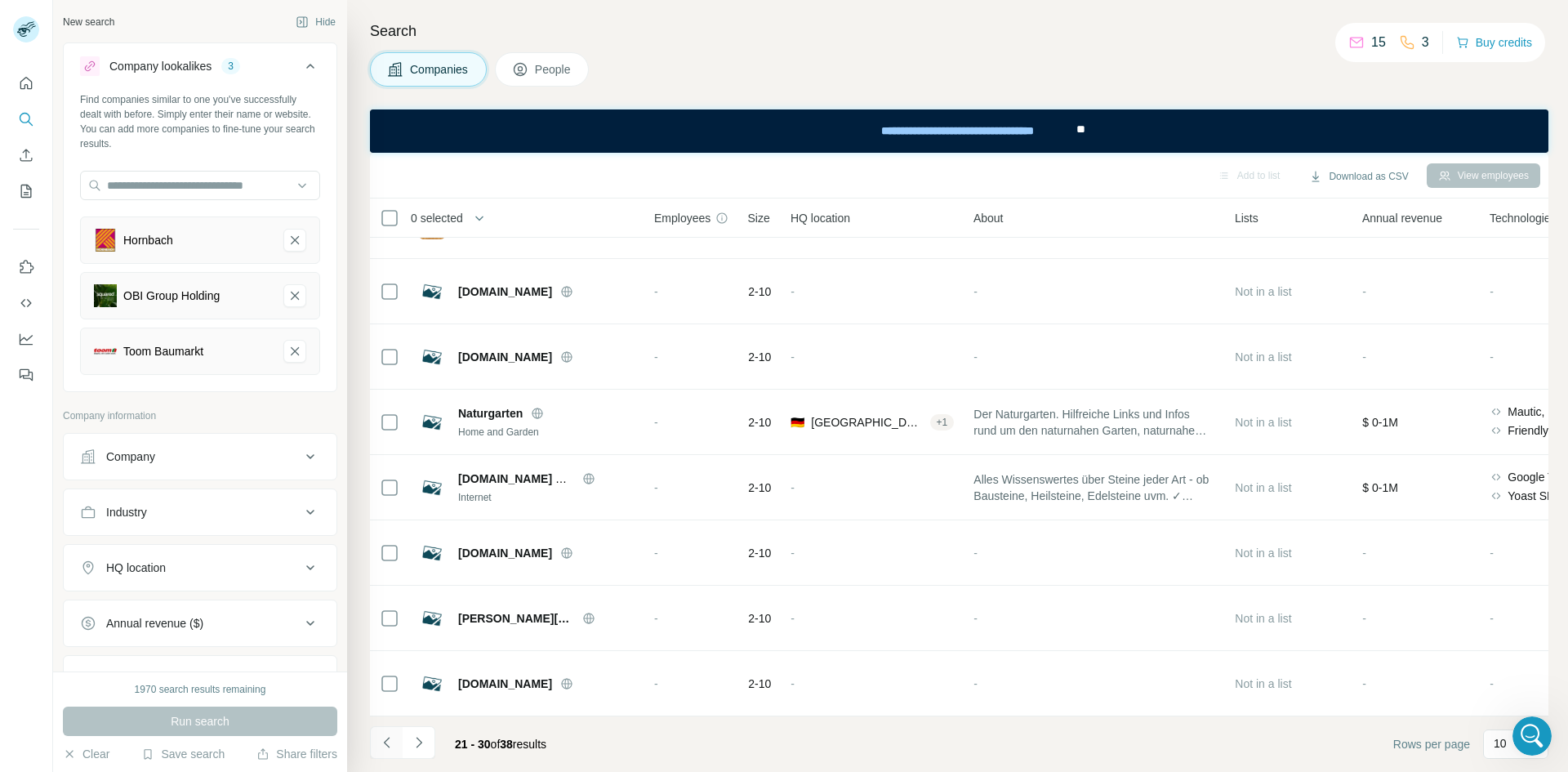
click at [370, 742] on button "Navigate to previous page" at bounding box center [386, 742] width 33 height 33
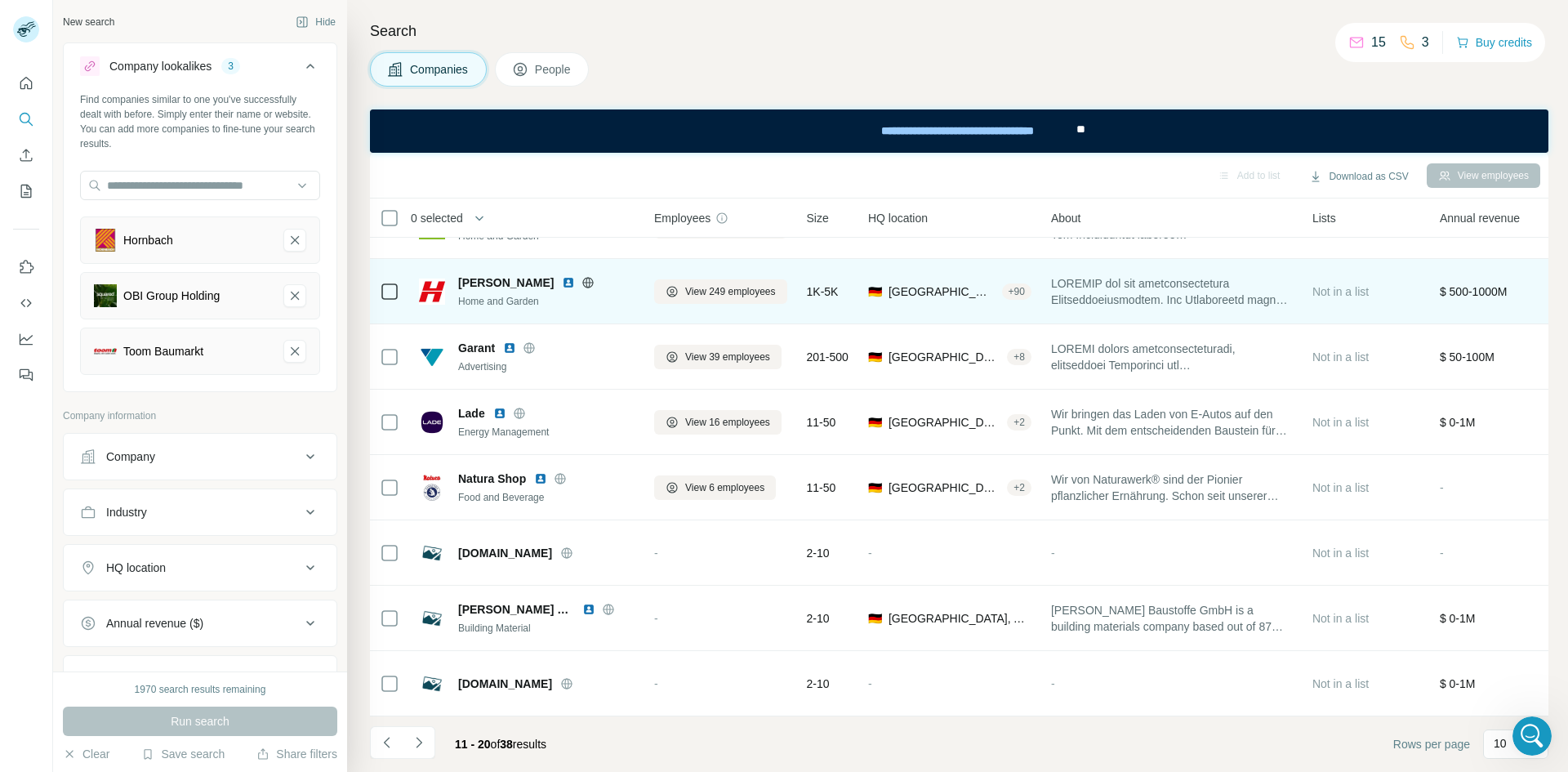
click at [584, 282] on icon at bounding box center [588, 282] width 10 height 1
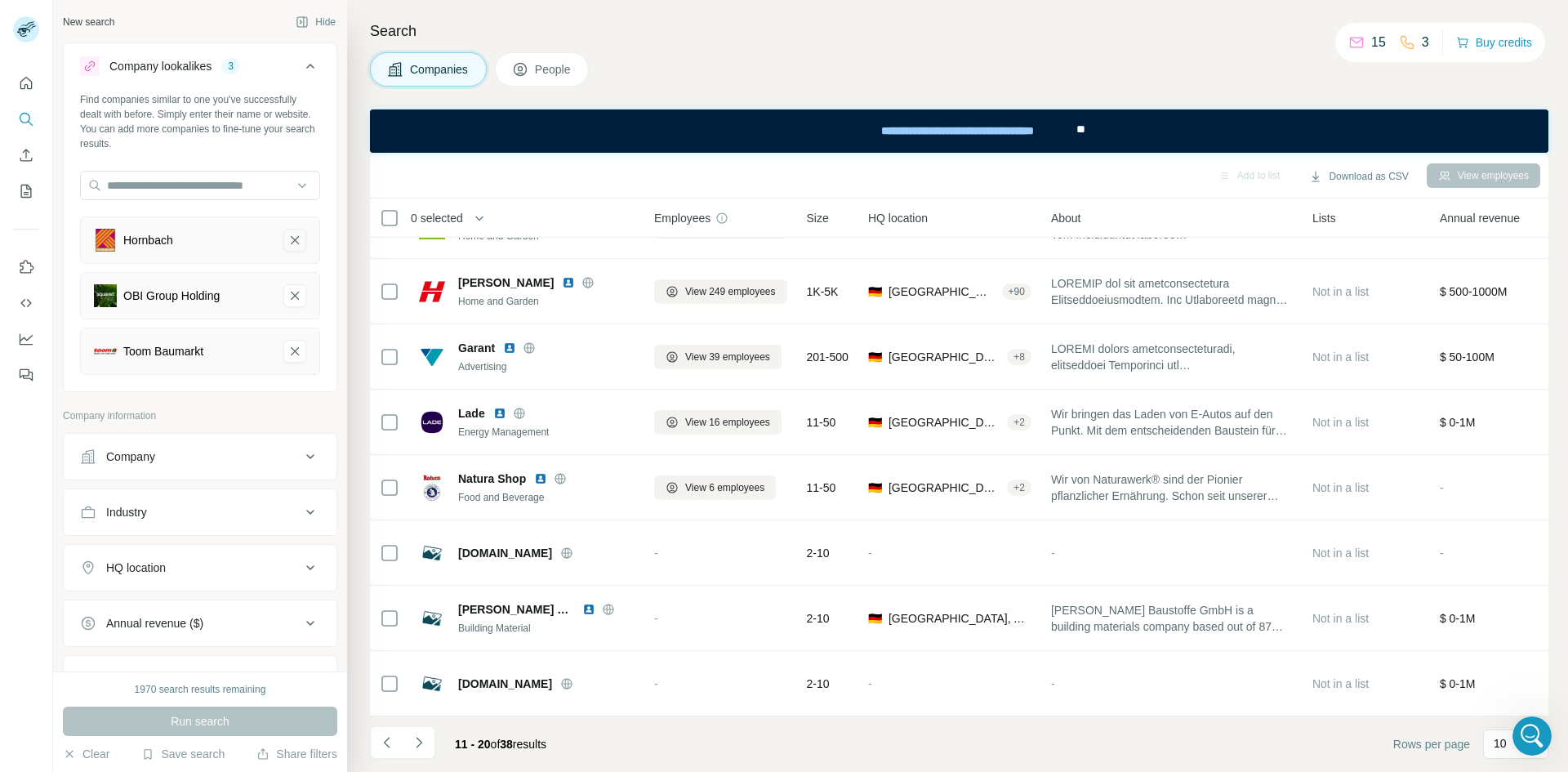
click at [287, 234] on icon "Hornbach-remove-button" at bounding box center [295, 241] width 15 height 17
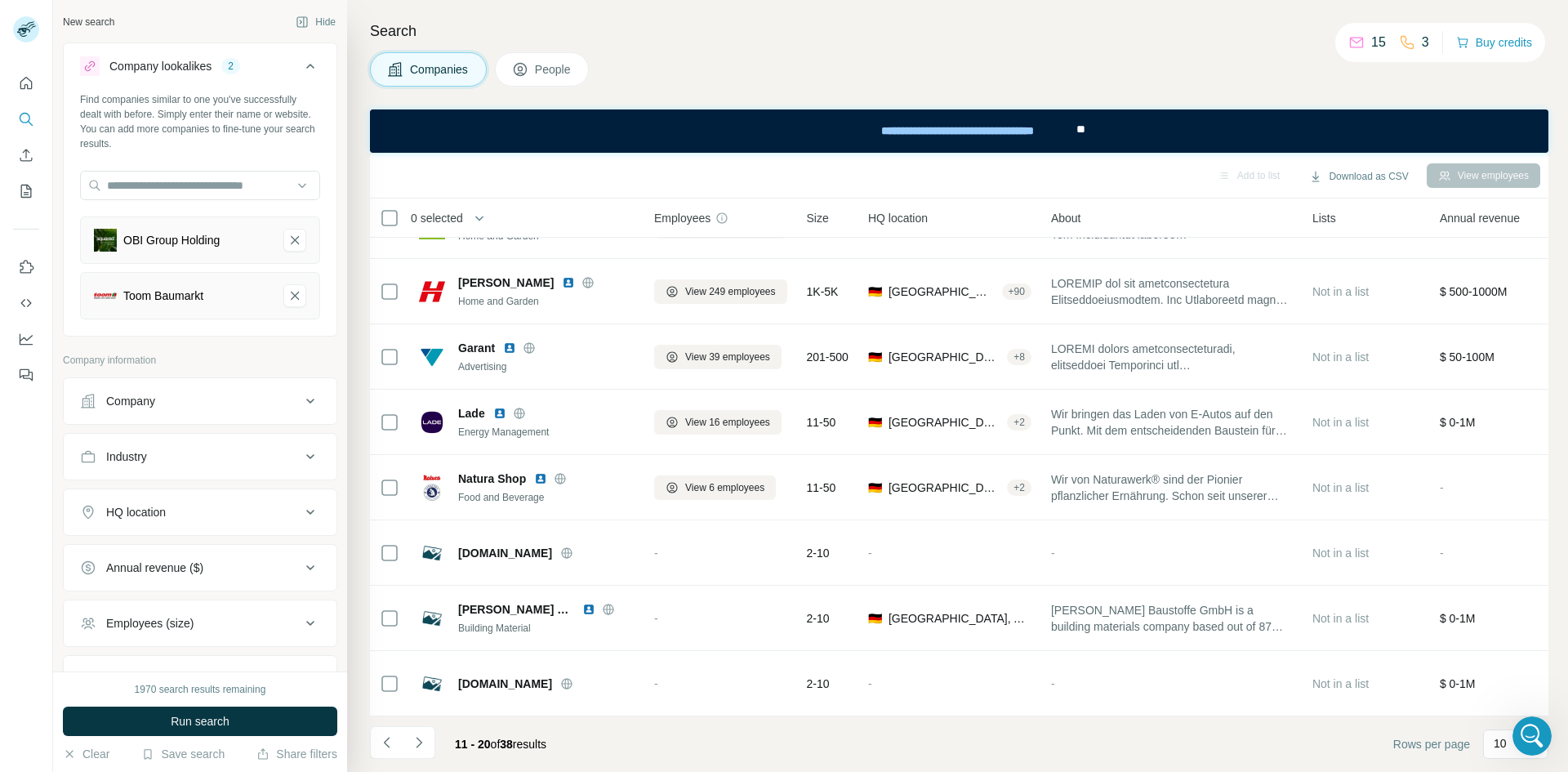
click at [287, 234] on icon "OBI Group Holding-remove-button" at bounding box center [295, 241] width 15 height 17
click at [287, 234] on icon "Toom Baumarkt-remove-button" at bounding box center [295, 241] width 15 height 17
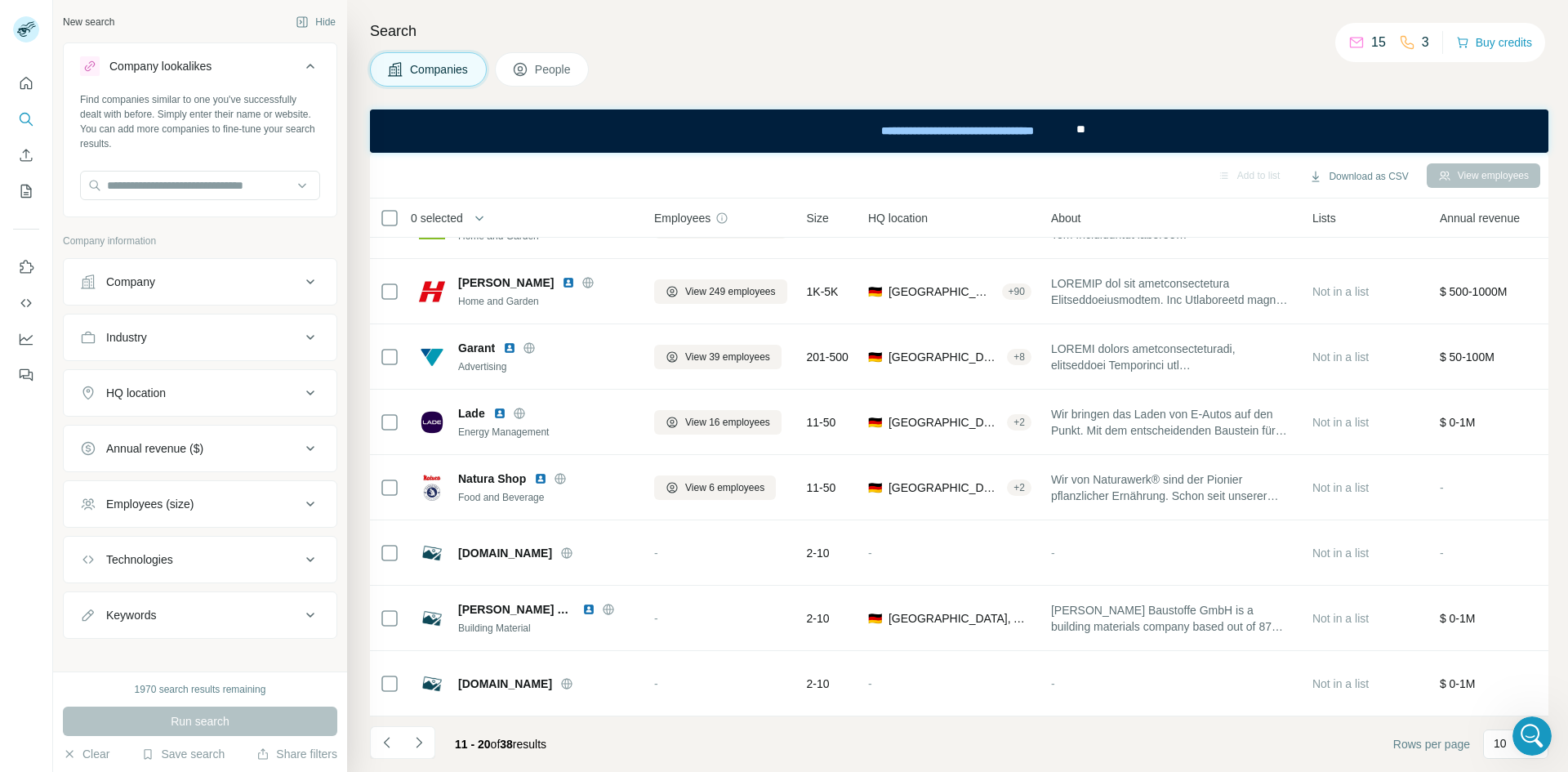
click at [297, 357] on div "Industry" at bounding box center [199, 337] width 274 height 48
click at [296, 348] on button "Industry" at bounding box center [199, 338] width 273 height 39
click at [242, 388] on div at bounding box center [191, 379] width 201 height 28
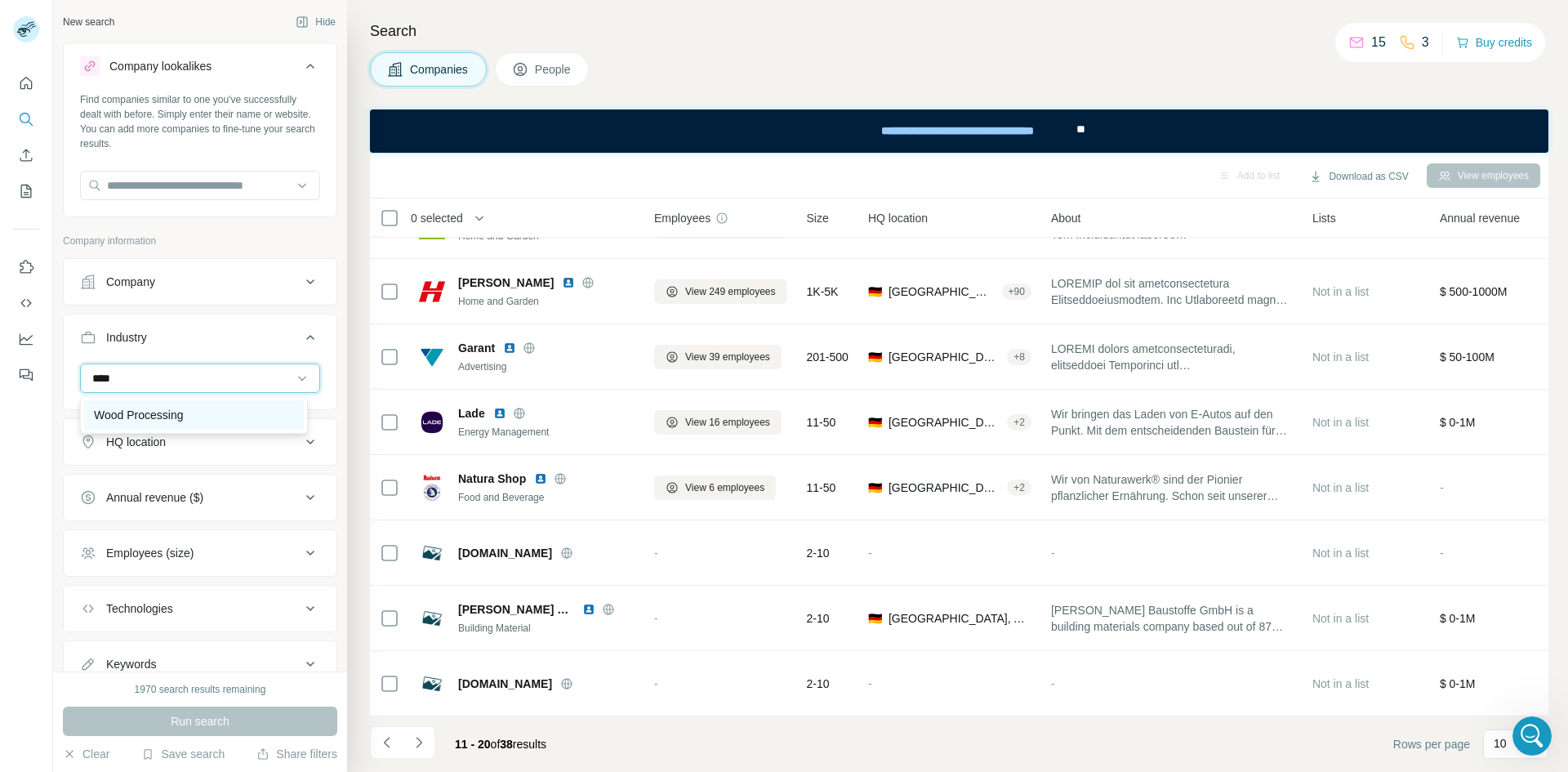
type input "****"
click at [261, 414] on div "Wood Processing" at bounding box center [194, 415] width 200 height 17
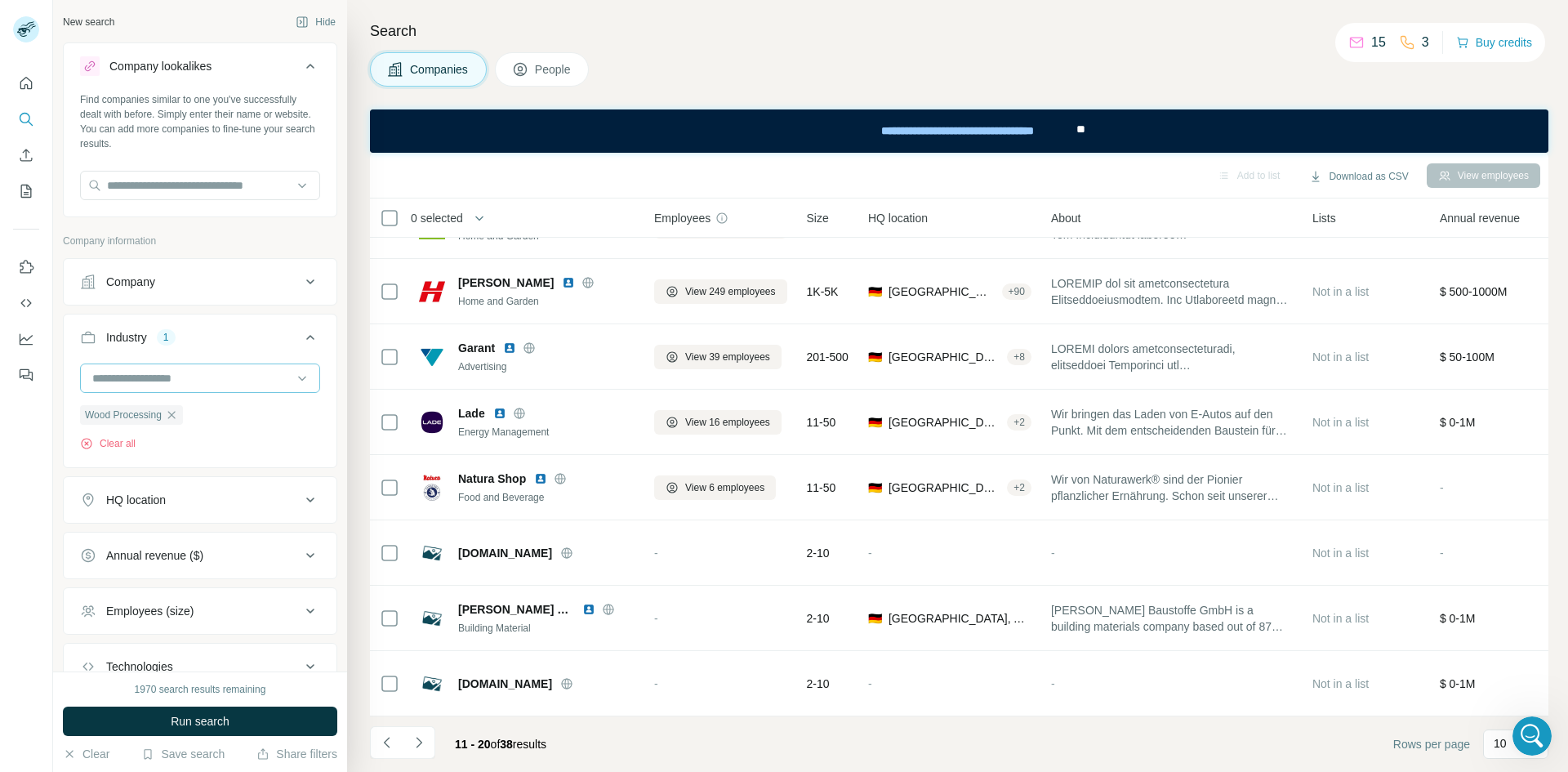
click at [241, 387] on div at bounding box center [191, 379] width 201 height 28
click at [241, 379] on input at bounding box center [191, 378] width 201 height 18
type input "****"
click at [231, 407] on div "Furniture" at bounding box center [194, 415] width 200 height 17
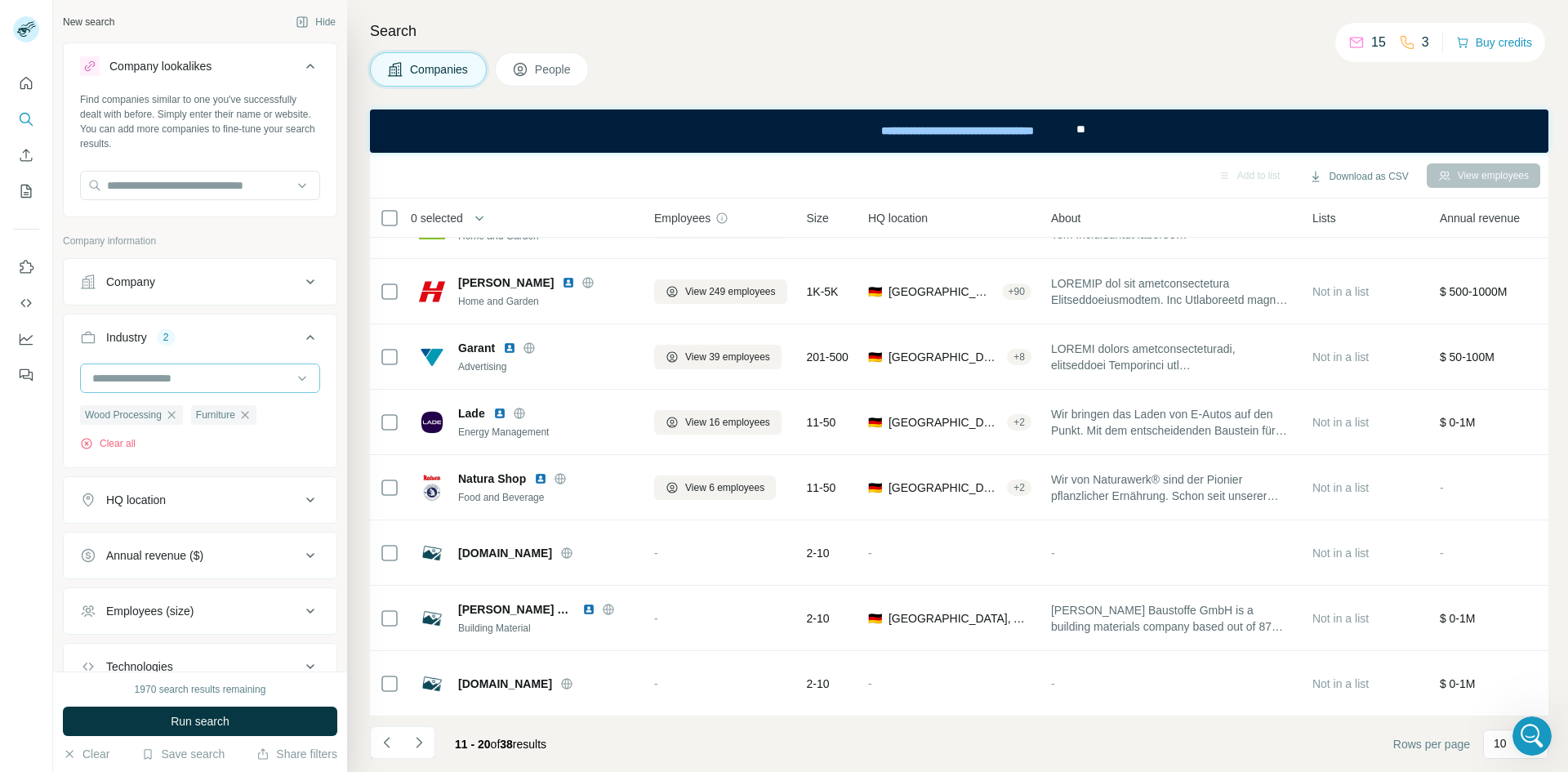
click at [227, 373] on input at bounding box center [191, 378] width 201 height 18
click at [120, 375] on input at bounding box center [191, 378] width 201 height 18
click at [219, 369] on input at bounding box center [191, 378] width 201 height 18
click at [175, 412] on icon "button" at bounding box center [172, 415] width 13 height 13
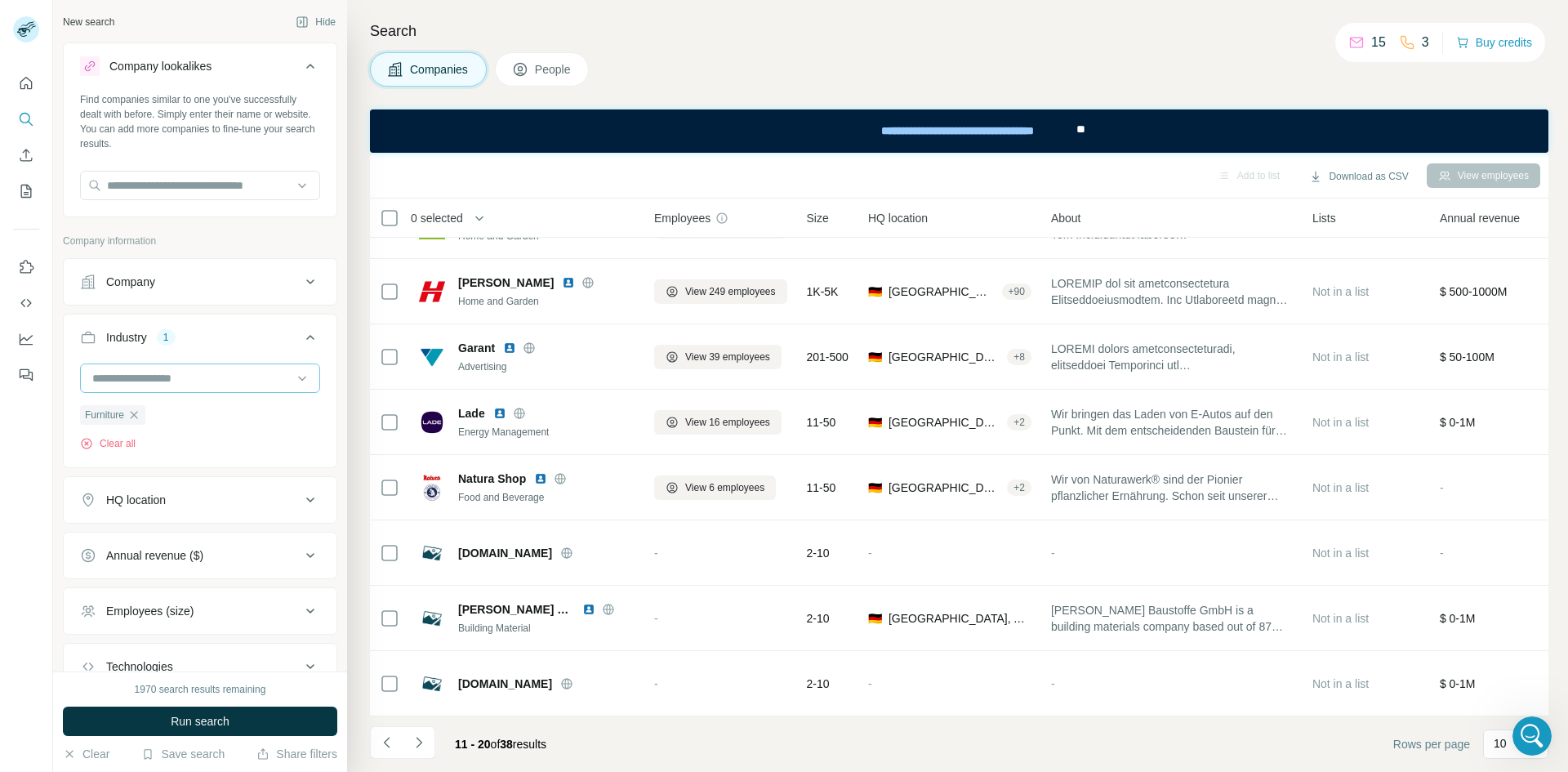
click at [162, 377] on input at bounding box center [191, 378] width 201 height 18
type input "*"
type input "****"
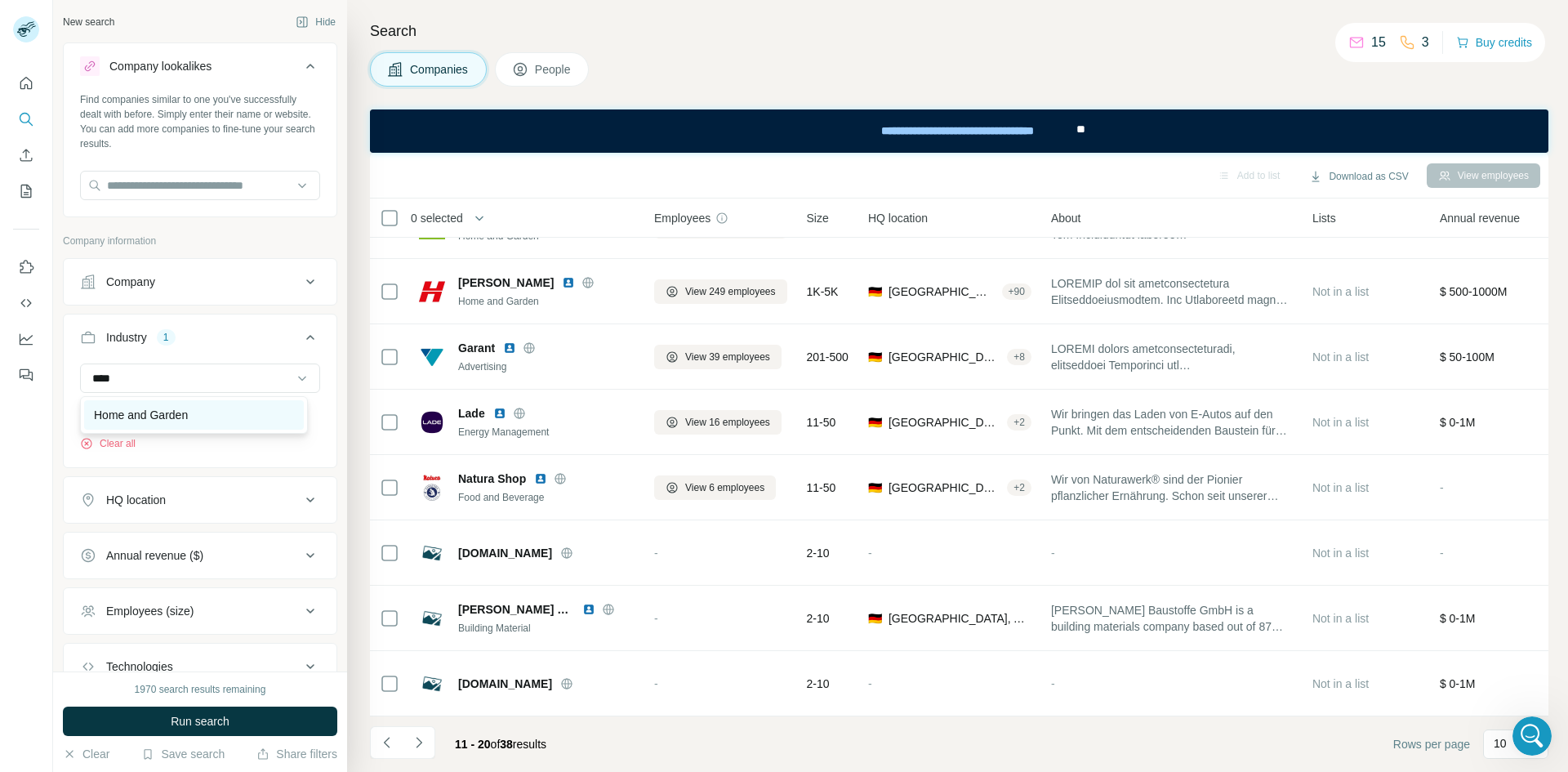
click at [187, 415] on p "Home and Garden" at bounding box center [141, 415] width 94 height 17
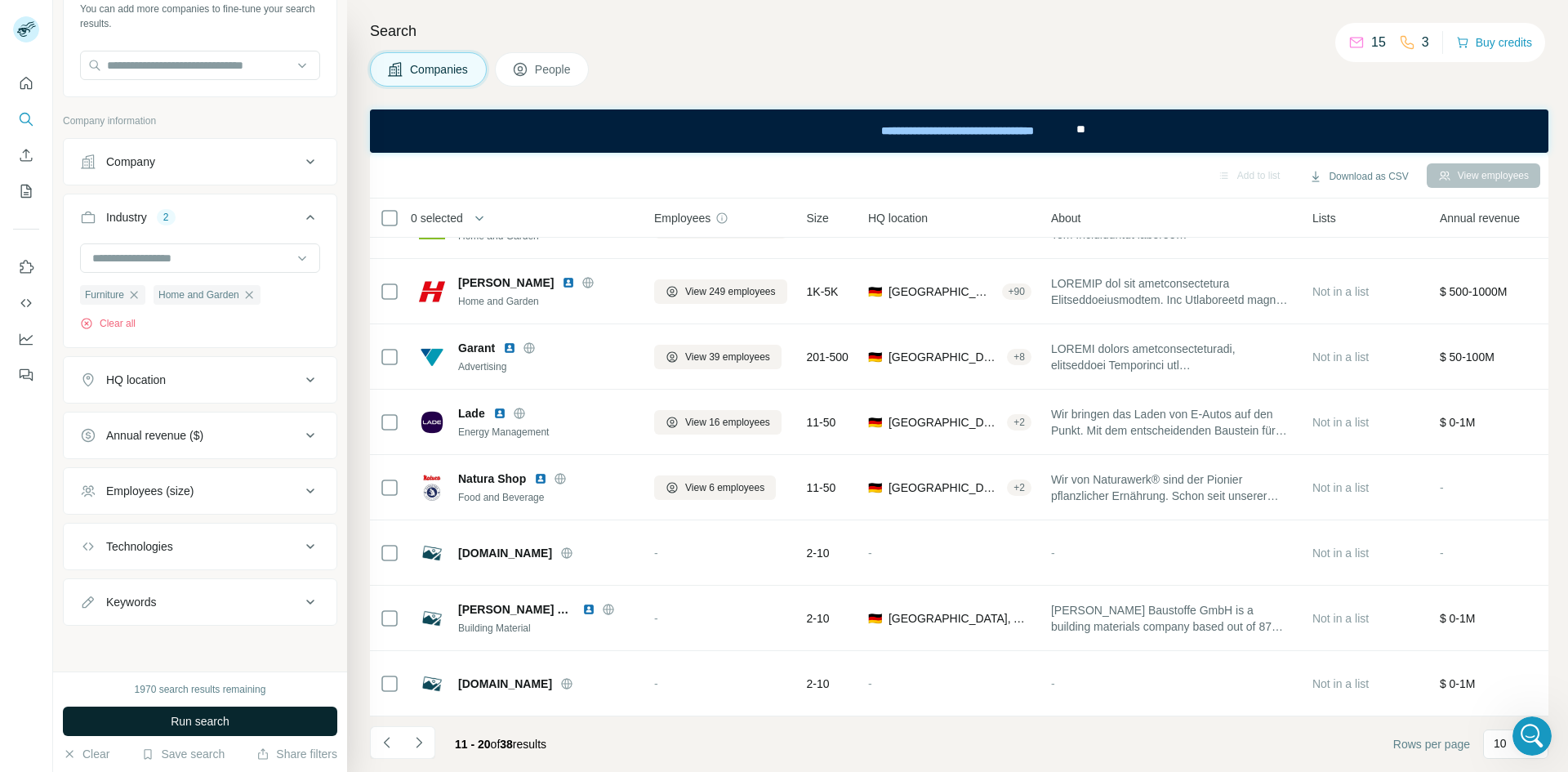
click at [260, 717] on button "Run search" at bounding box center [199, 722] width 274 height 30
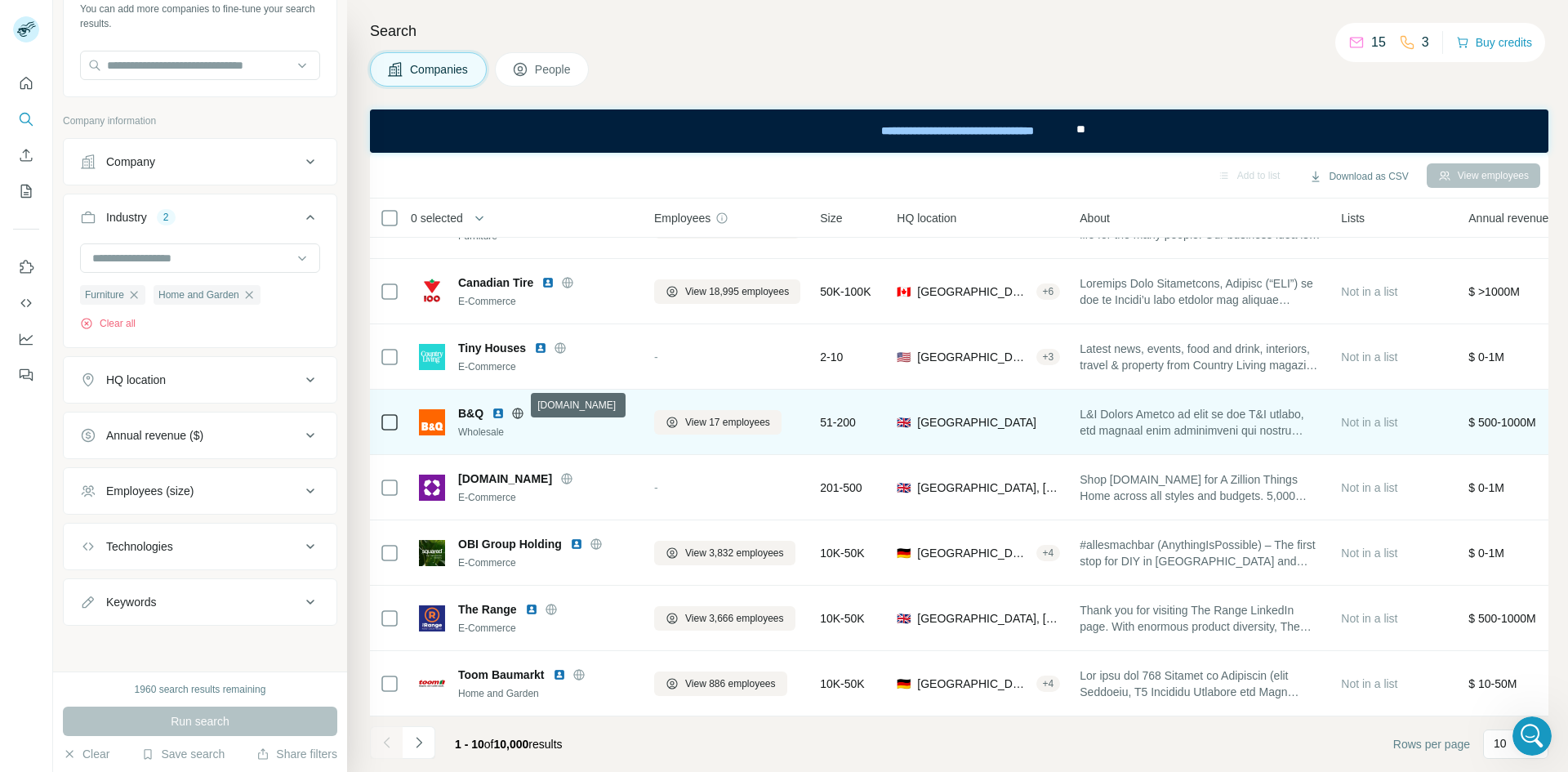
click at [516, 407] on icon at bounding box center [518, 413] width 13 height 13
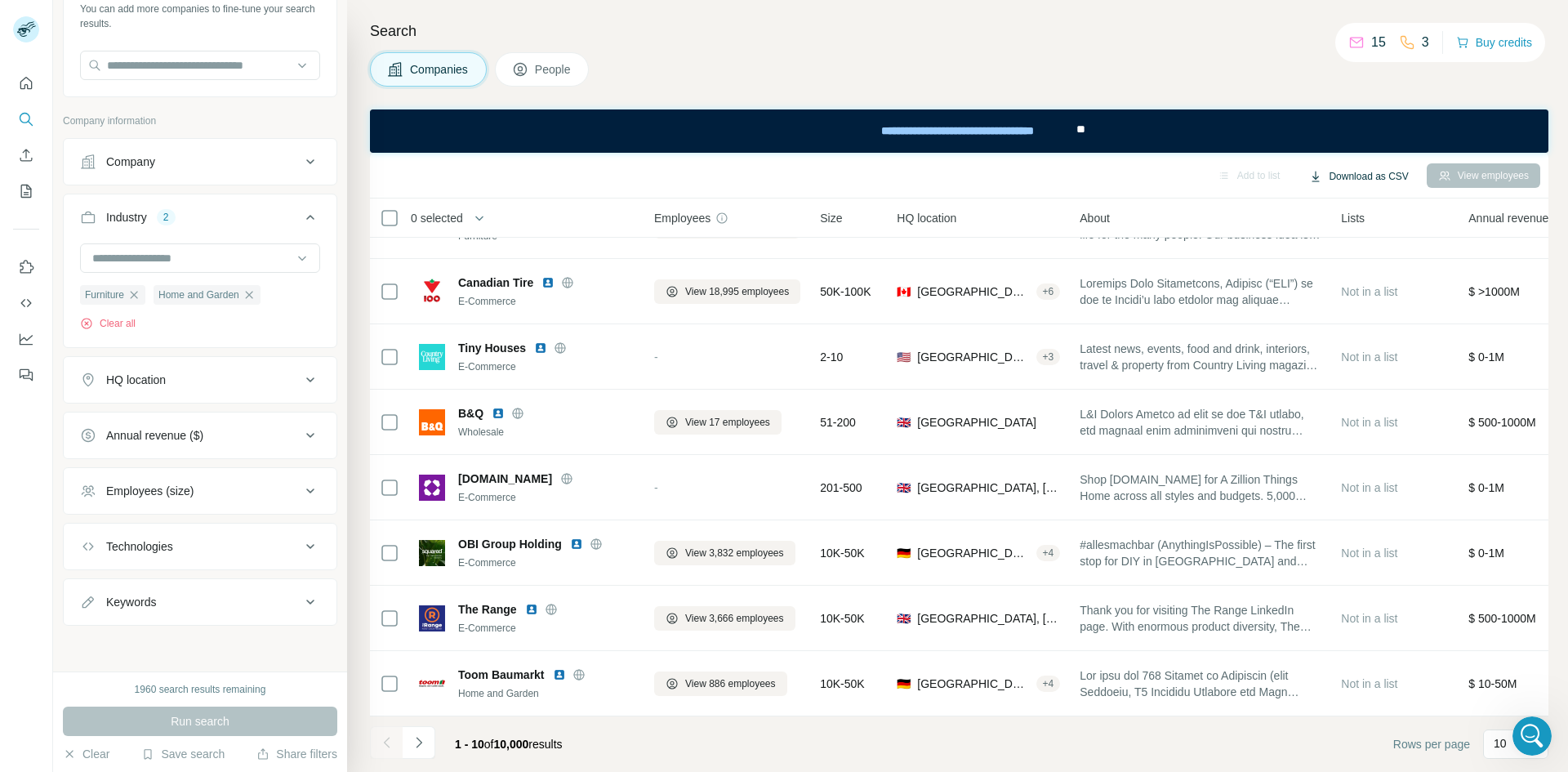
click at [1339, 175] on button "Download as CSV" at bounding box center [1358, 176] width 122 height 24
click at [411, 738] on icon "Navigate to next page" at bounding box center [420, 743] width 17 height 17
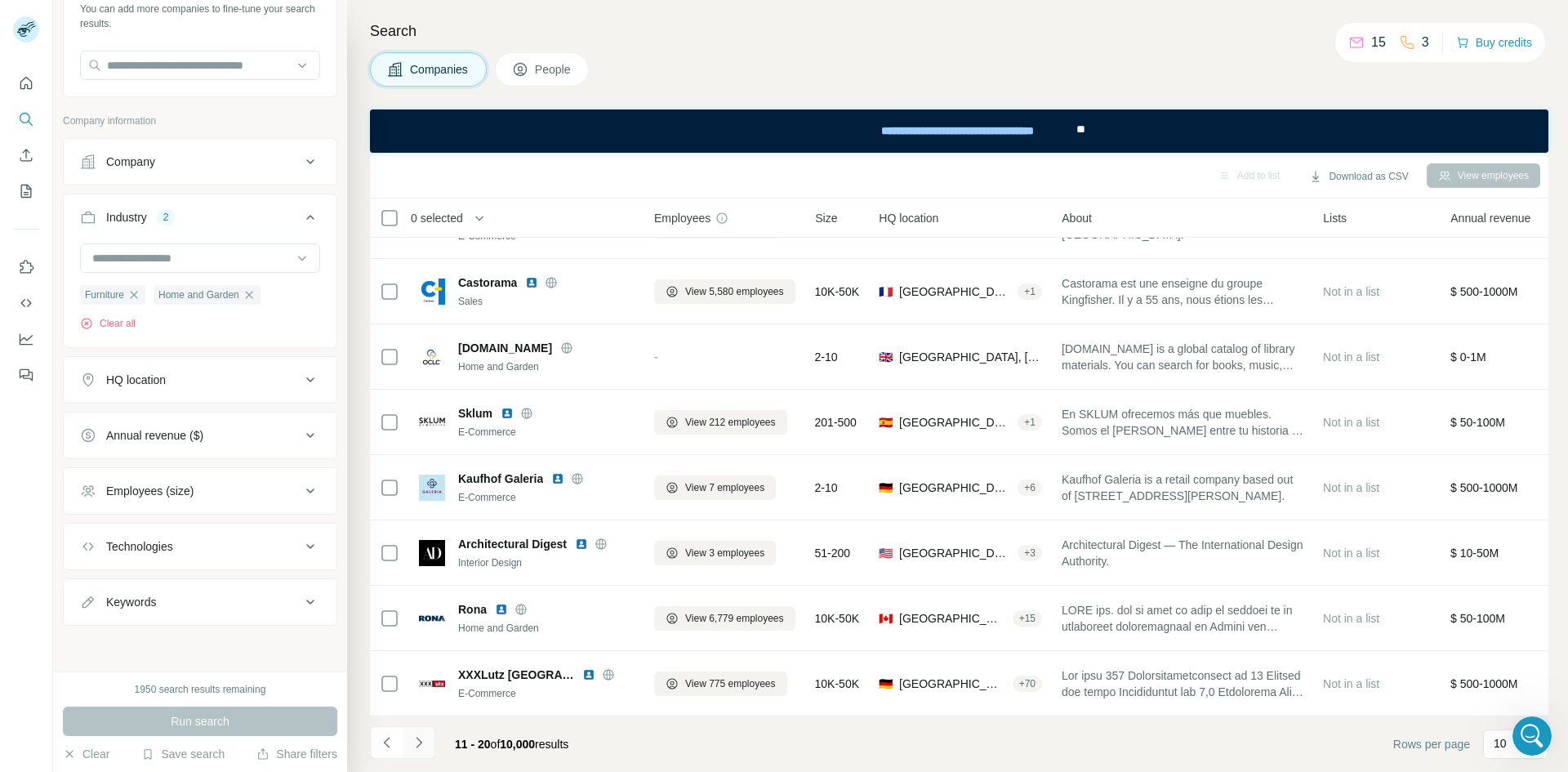
click at [411, 738] on icon "Navigate to next page" at bounding box center [420, 743] width 17 height 17
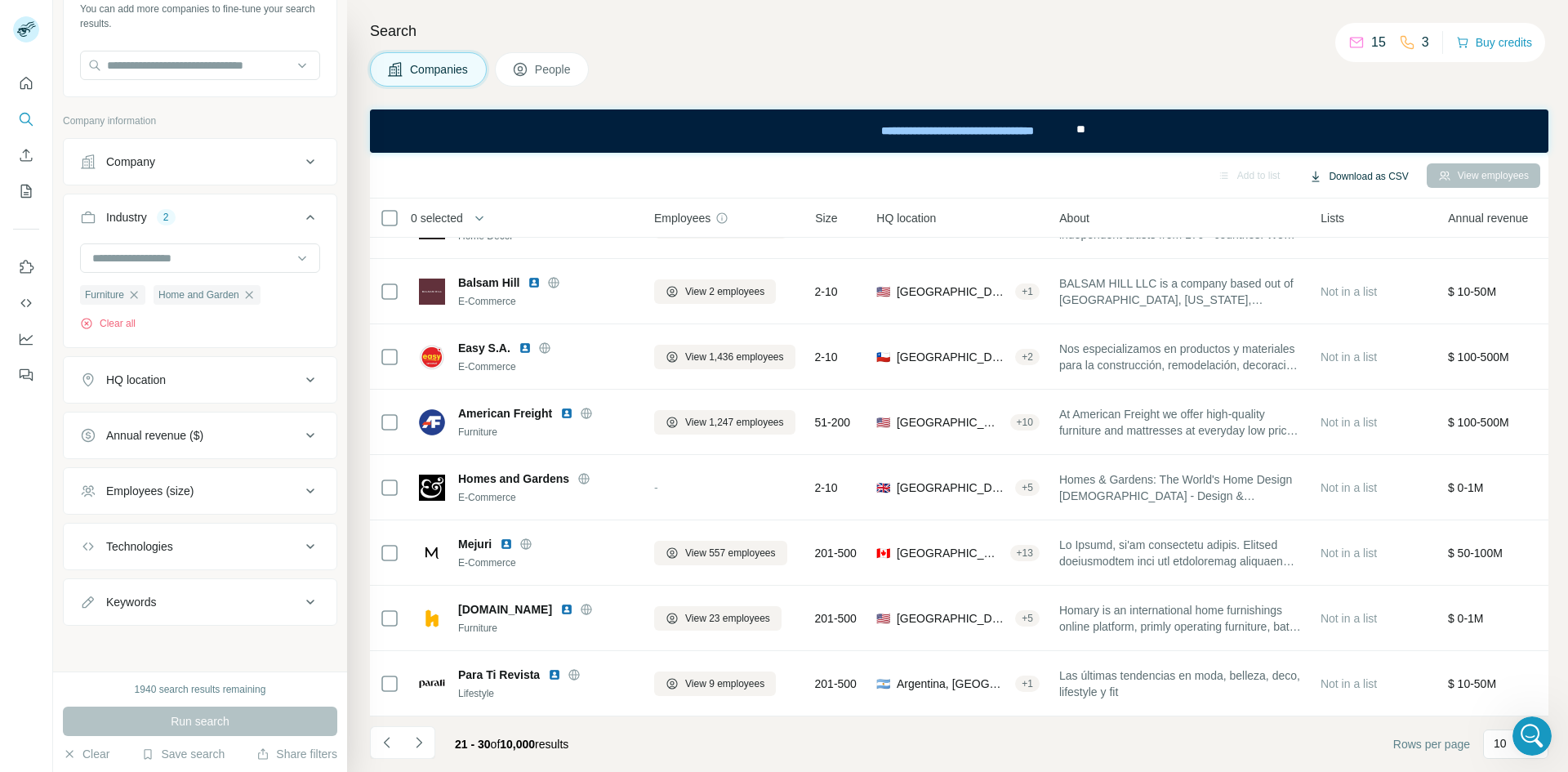
click at [1381, 168] on button "Download as CSV" at bounding box center [1358, 176] width 122 height 24
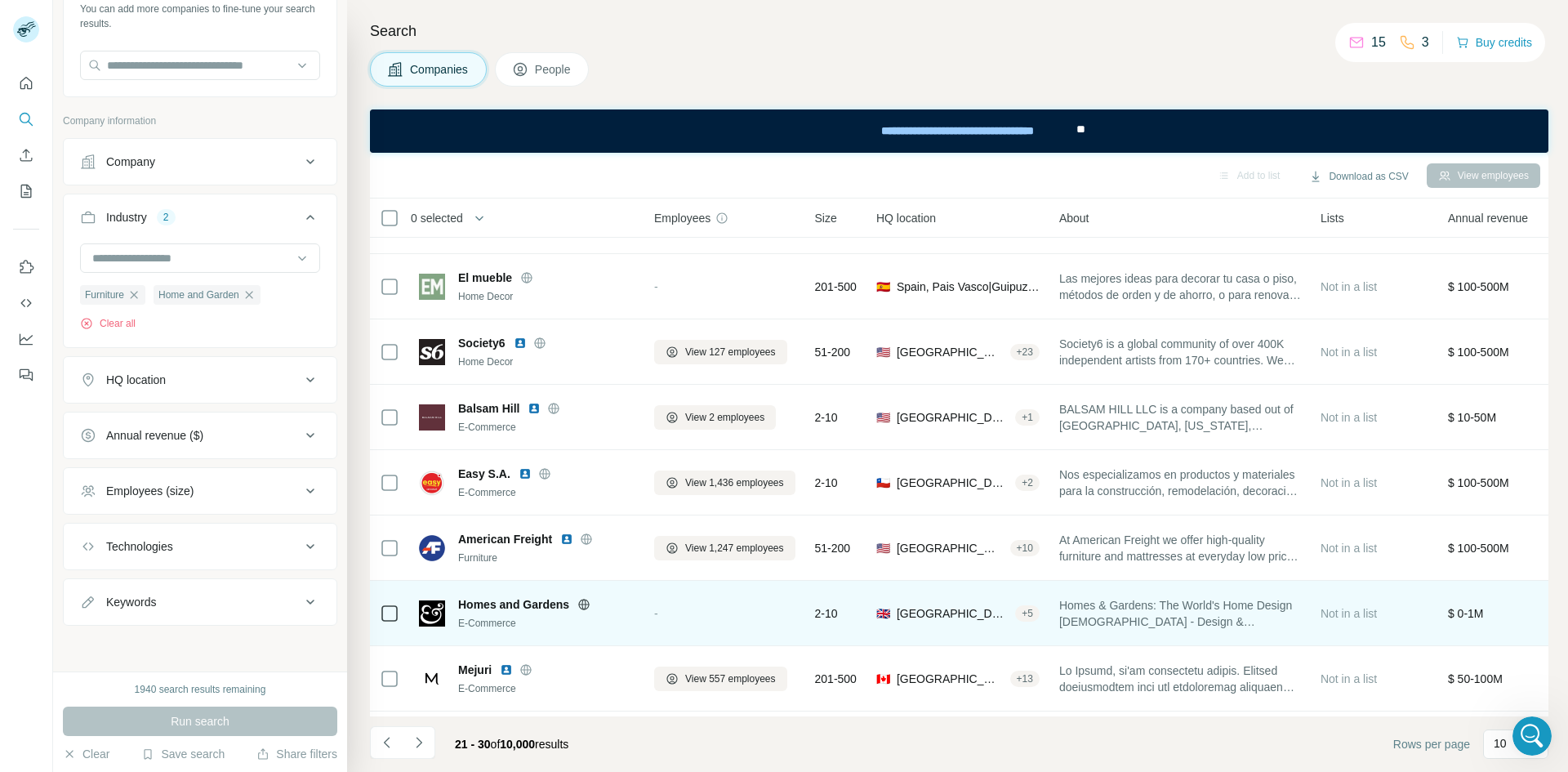
scroll to position [0, 0]
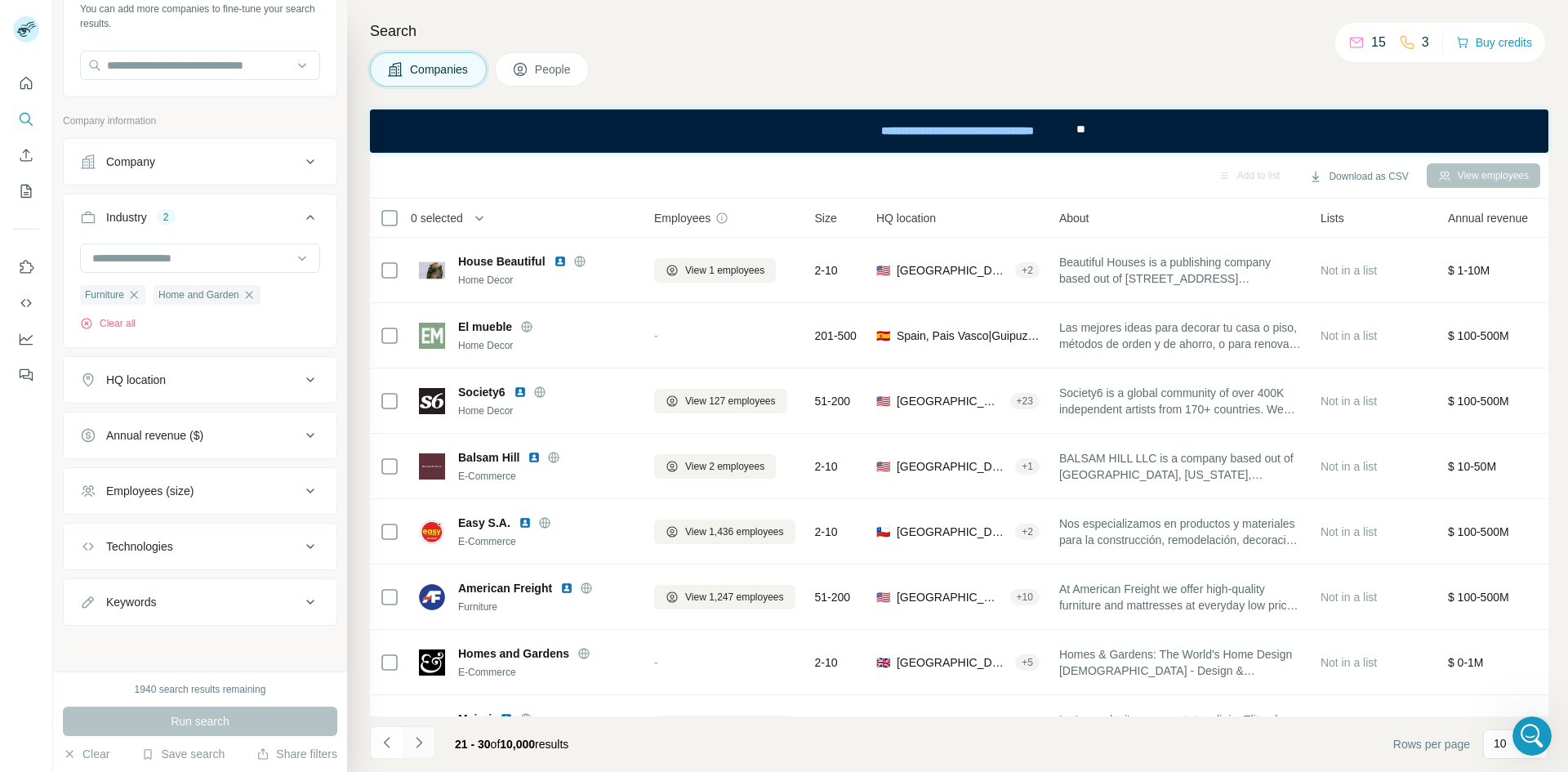
click at [419, 743] on icon "Navigate to next page" at bounding box center [420, 743] width 17 height 17
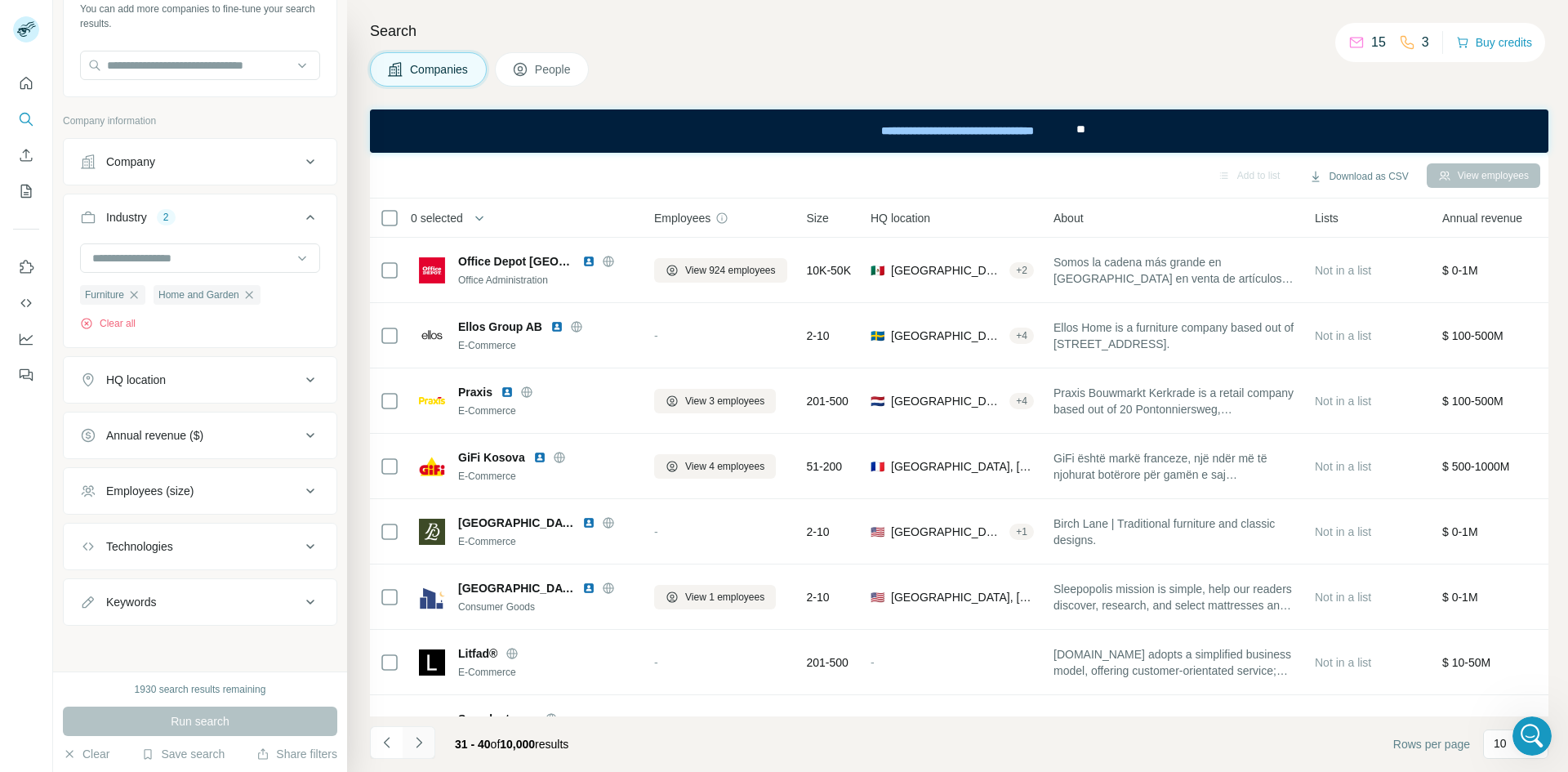
click at [419, 743] on icon "Navigate to next page" at bounding box center [420, 743] width 17 height 17
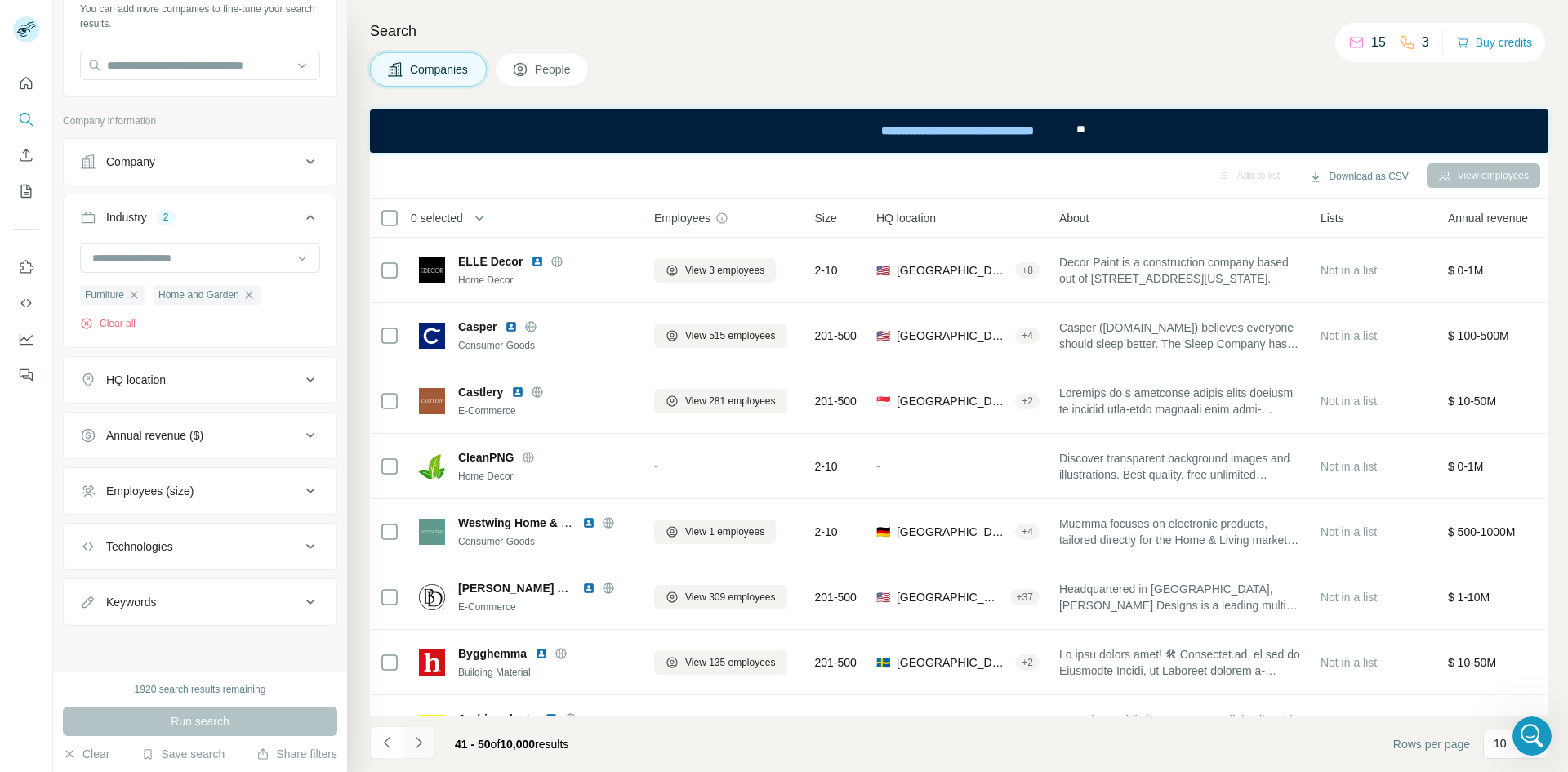
click at [419, 743] on icon "Navigate to next page" at bounding box center [420, 743] width 17 height 17
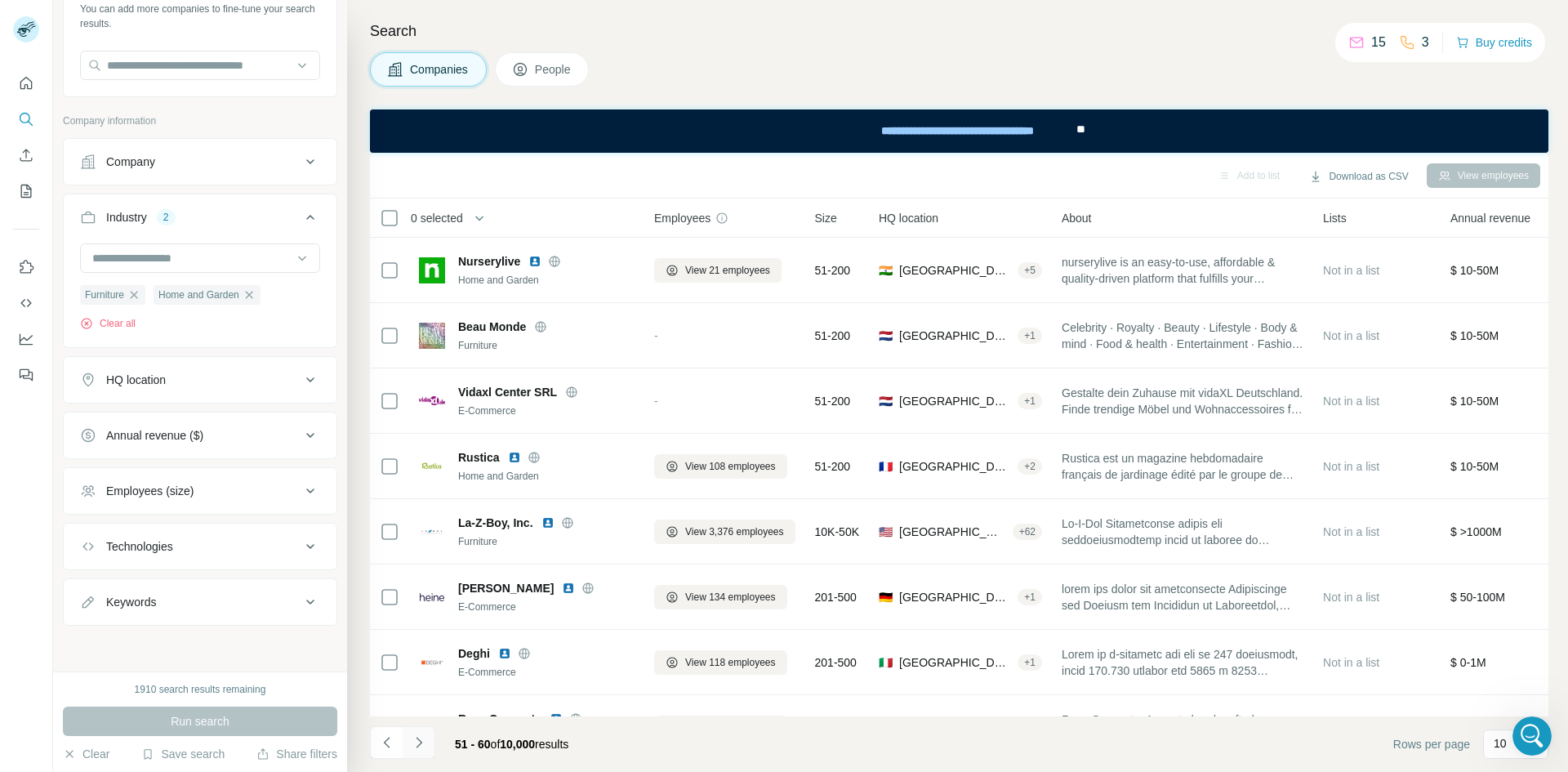
click at [419, 743] on icon "Navigate to next page" at bounding box center [420, 743] width 17 height 17
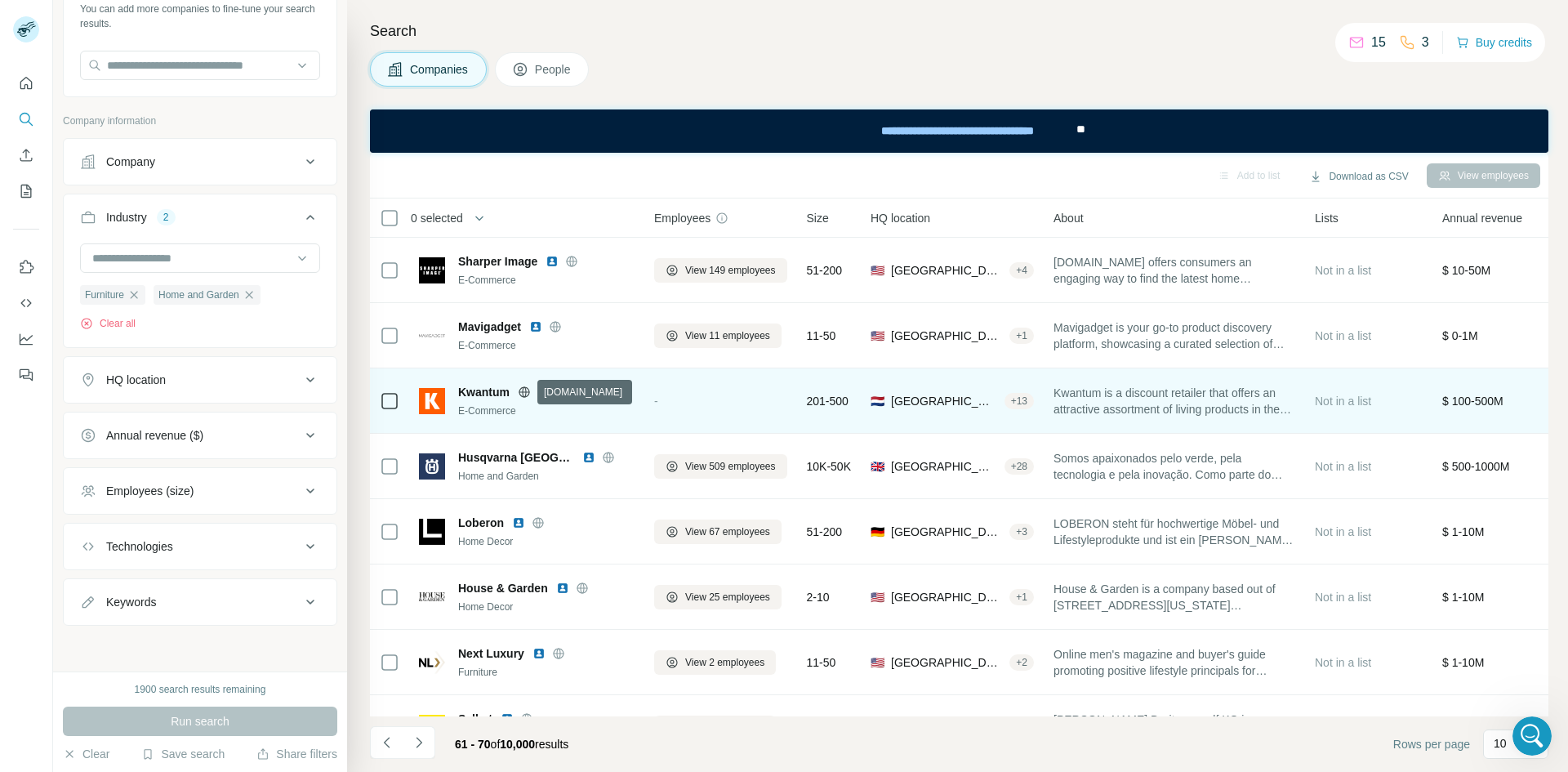
click at [528, 397] on icon at bounding box center [525, 393] width 13 height 13
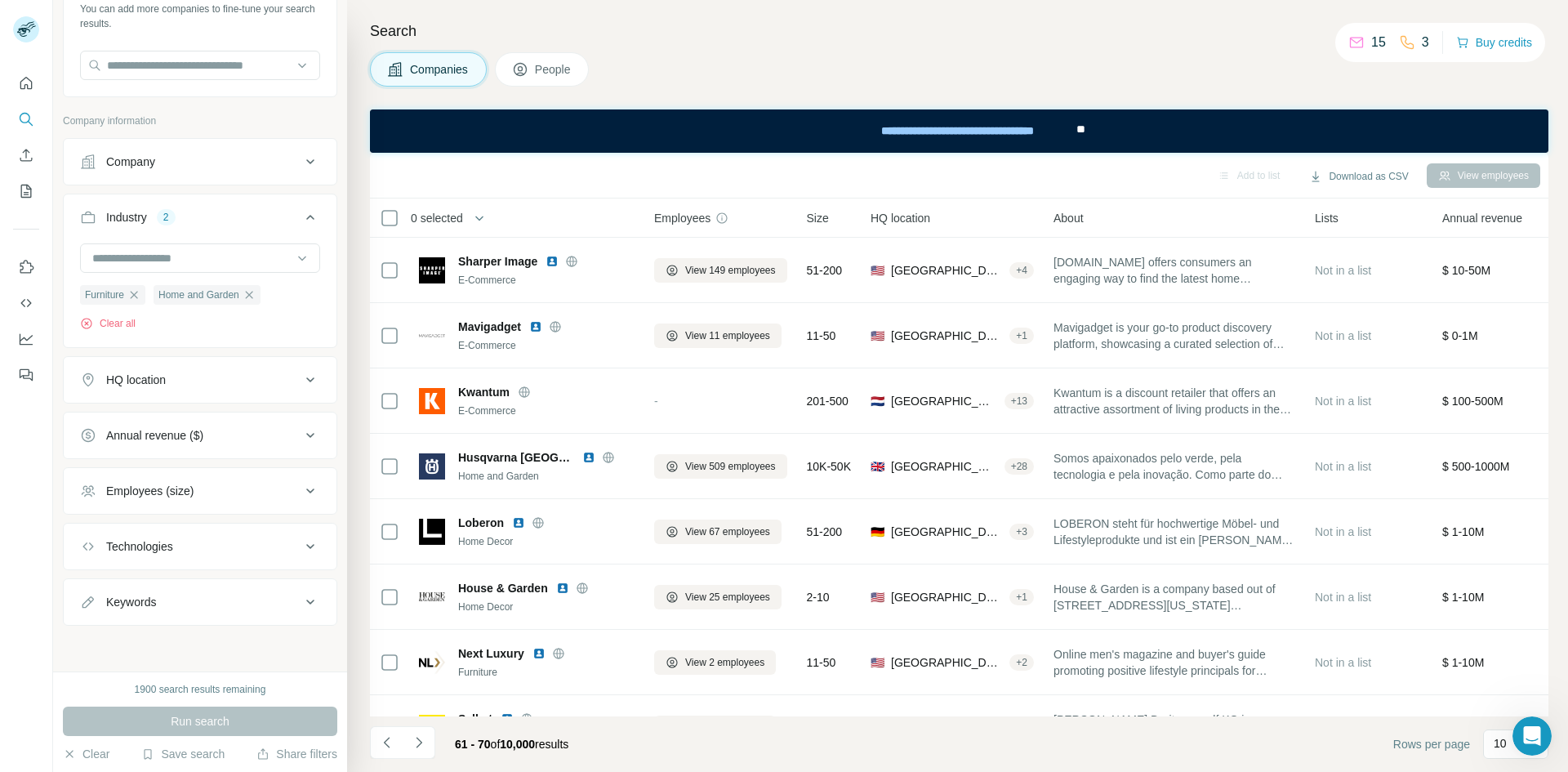
click at [546, 82] on button "People" at bounding box center [543, 69] width 95 height 34
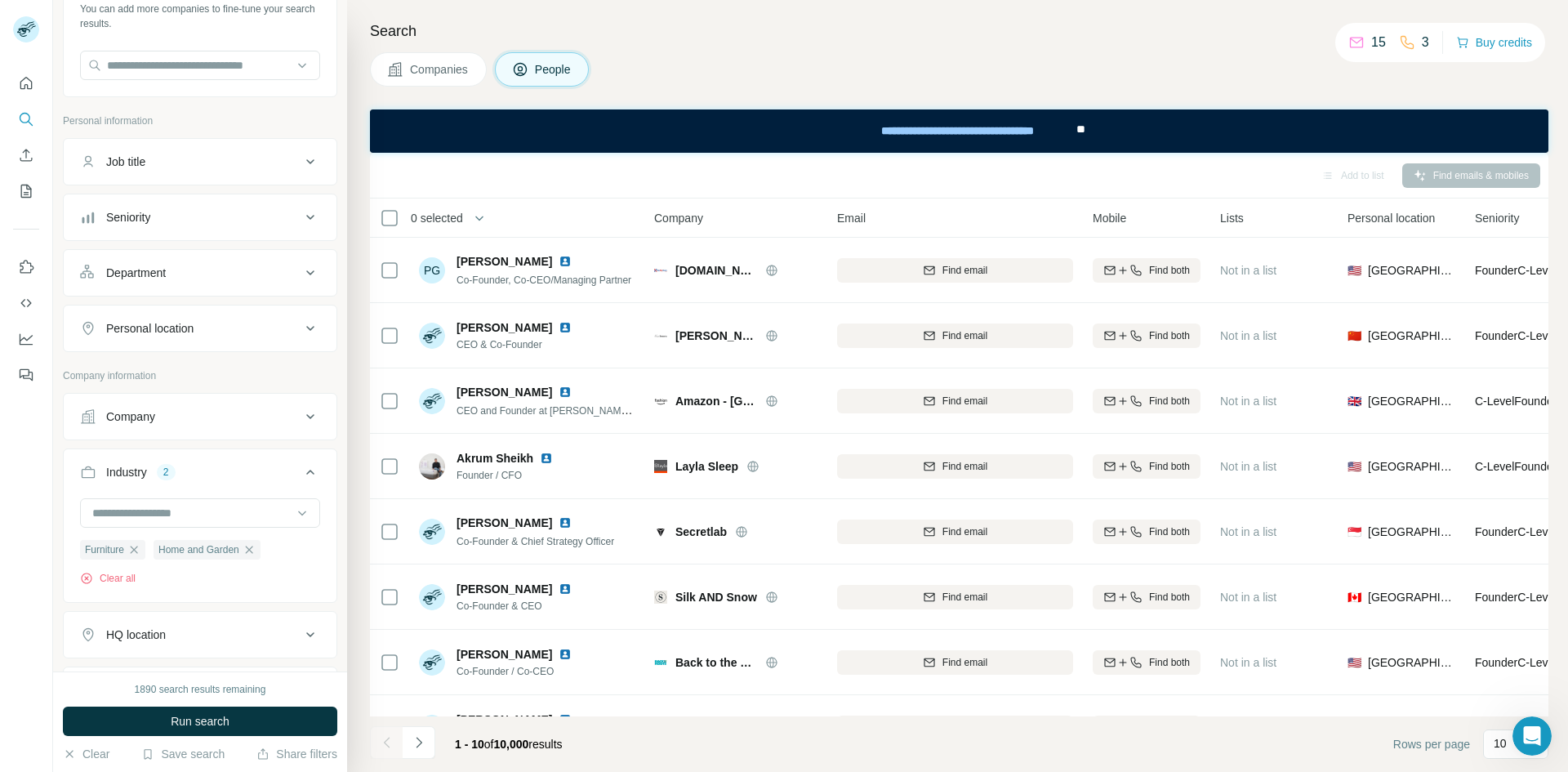
drag, startPoint x: 462, startPoint y: 80, endPoint x: 455, endPoint y: 88, distance: 10.6
click at [457, 85] on button "Companies" at bounding box center [428, 69] width 117 height 34
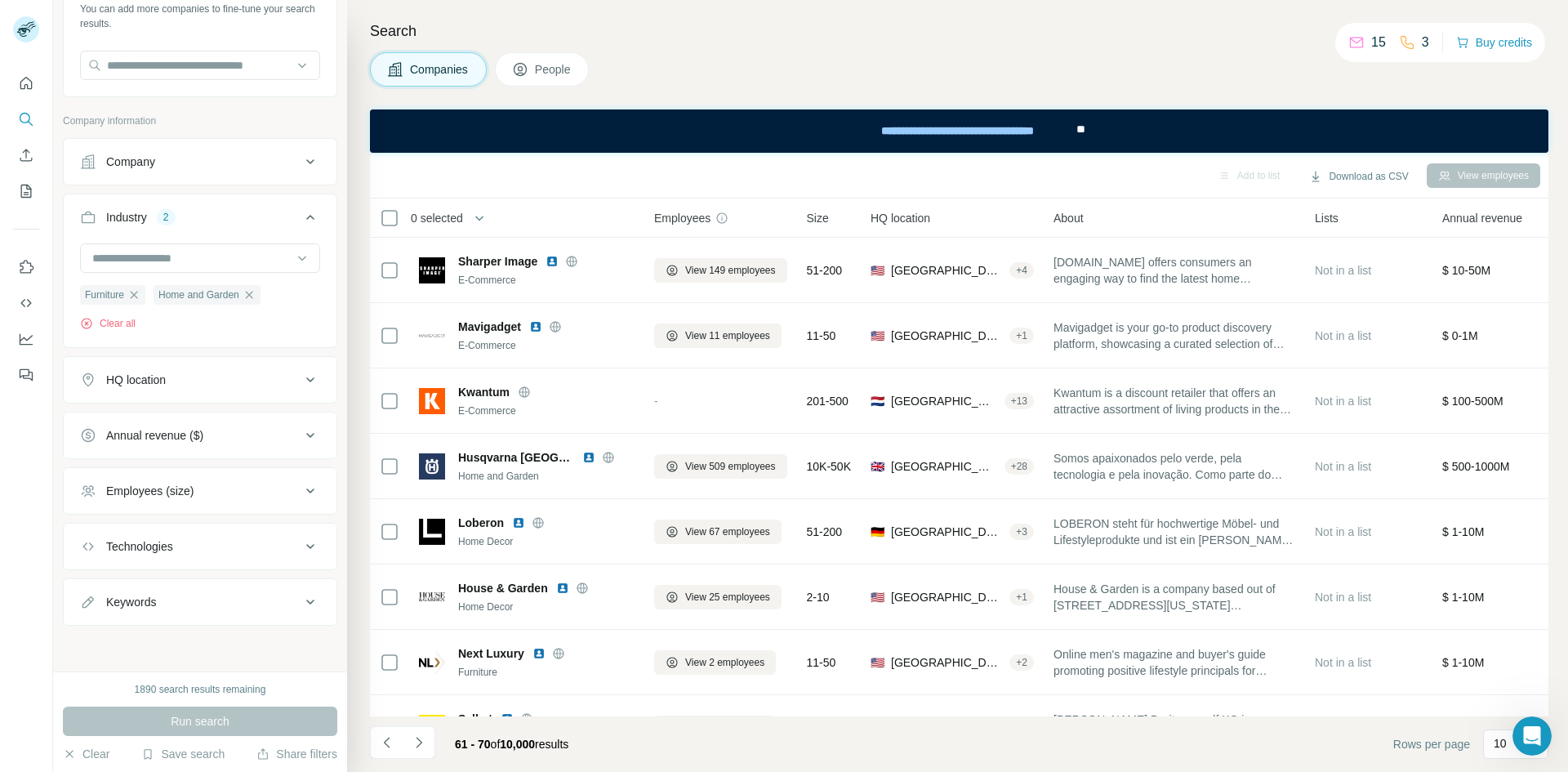
click at [1025, 69] on div "Companies People" at bounding box center [959, 69] width 1178 height 34
click at [1369, 175] on button "Download as CSV" at bounding box center [1358, 176] width 122 height 24
click at [1116, 83] on div "Companies People" at bounding box center [959, 69] width 1178 height 34
click at [419, 736] on icon "Navigate to next page" at bounding box center [420, 743] width 17 height 17
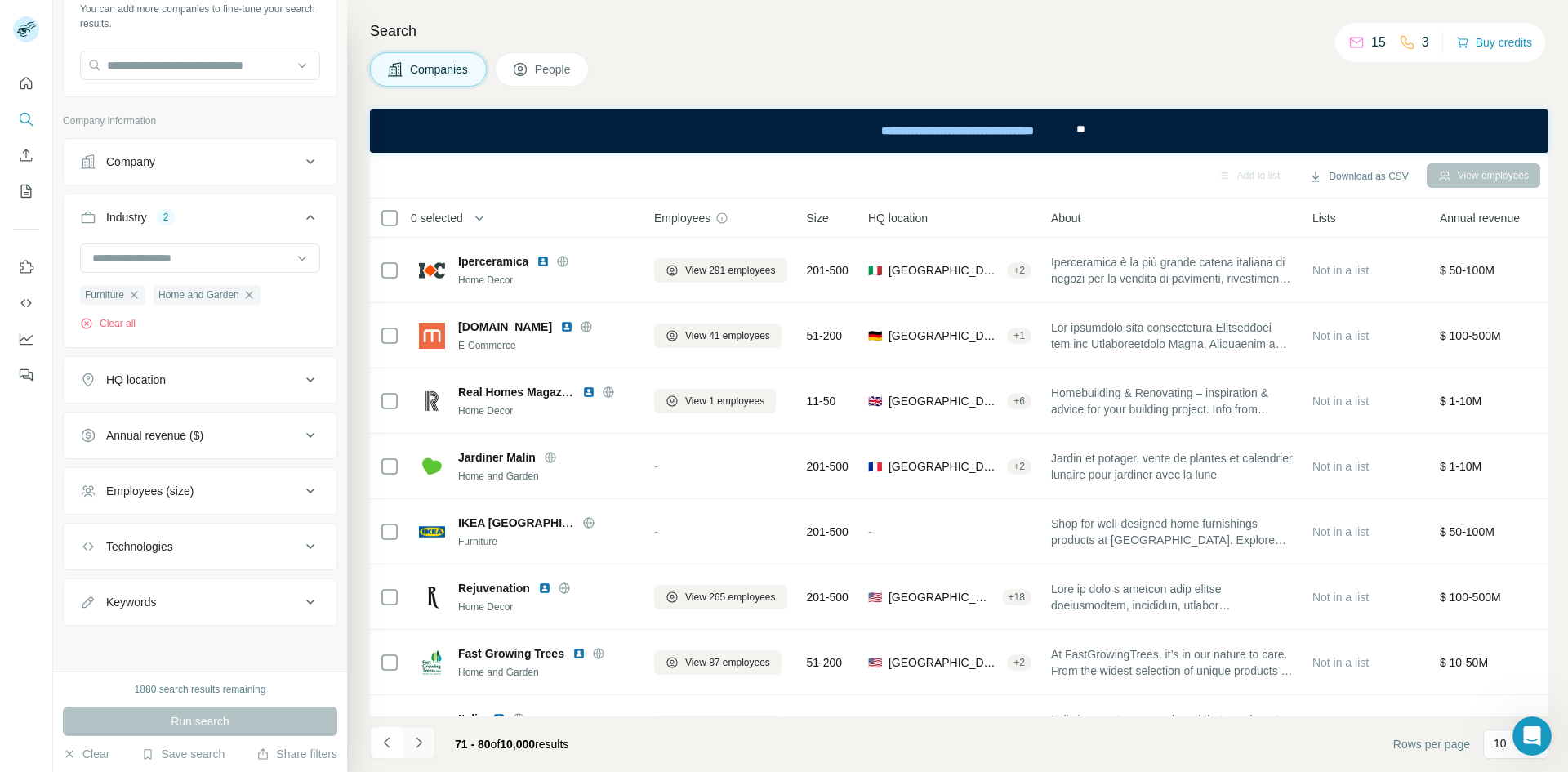
click at [419, 736] on icon "Navigate to next page" at bounding box center [420, 743] width 17 height 17
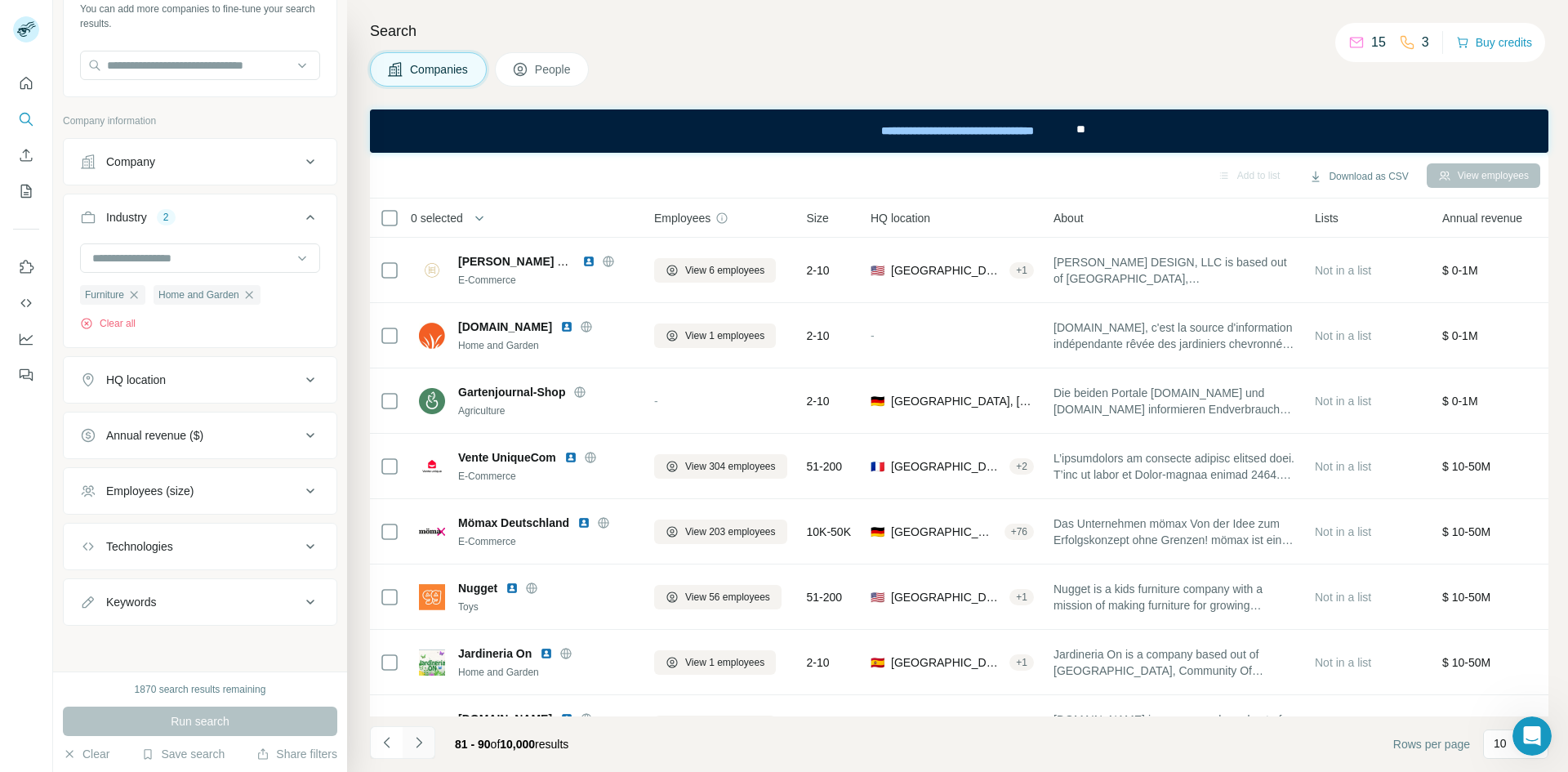
click at [419, 736] on icon "Navigate to next page" at bounding box center [420, 743] width 17 height 17
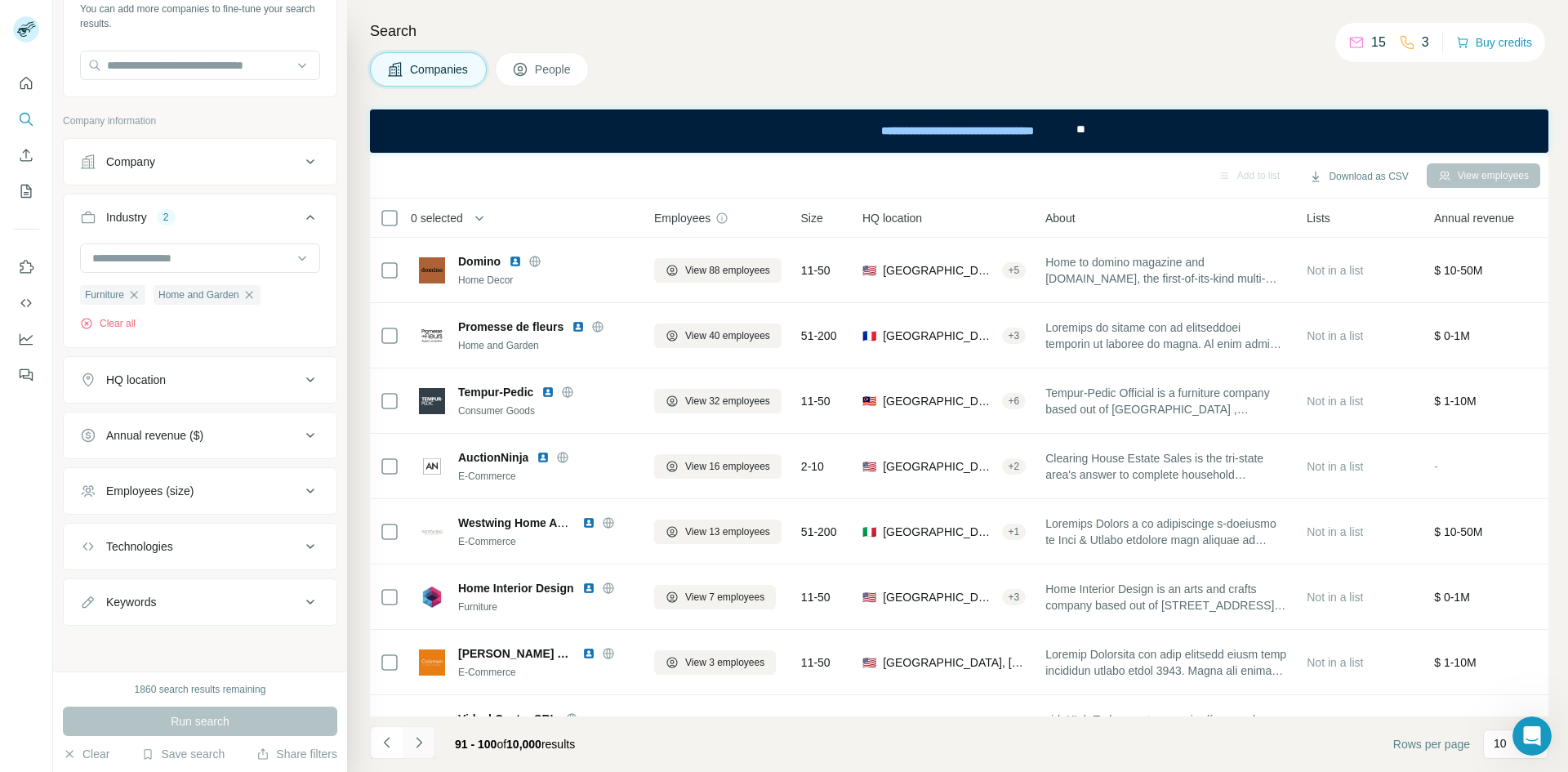
click at [419, 736] on icon "Navigate to next page" at bounding box center [420, 743] width 17 height 17
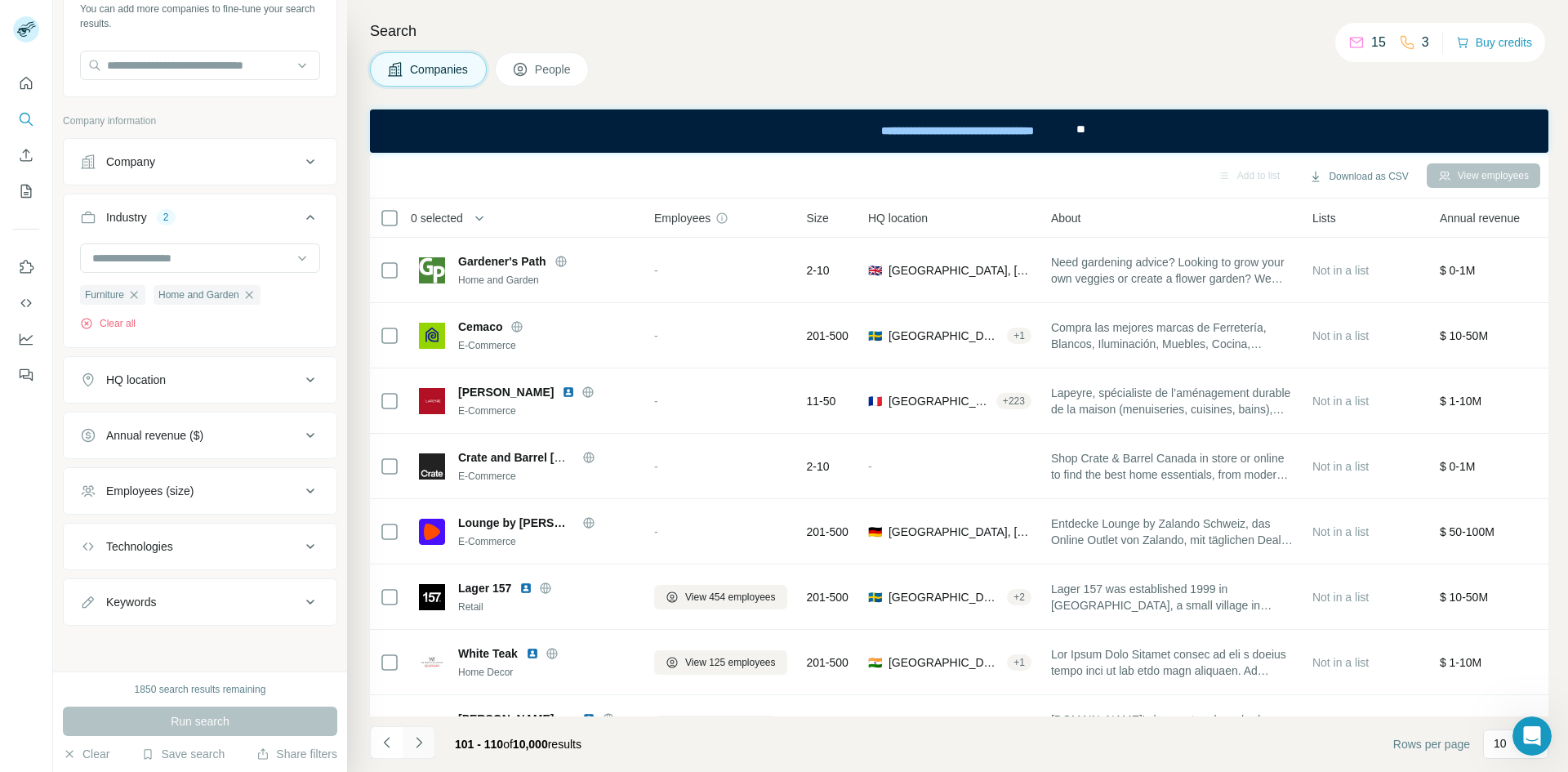
click at [419, 736] on icon "Navigate to next page" at bounding box center [420, 743] width 17 height 17
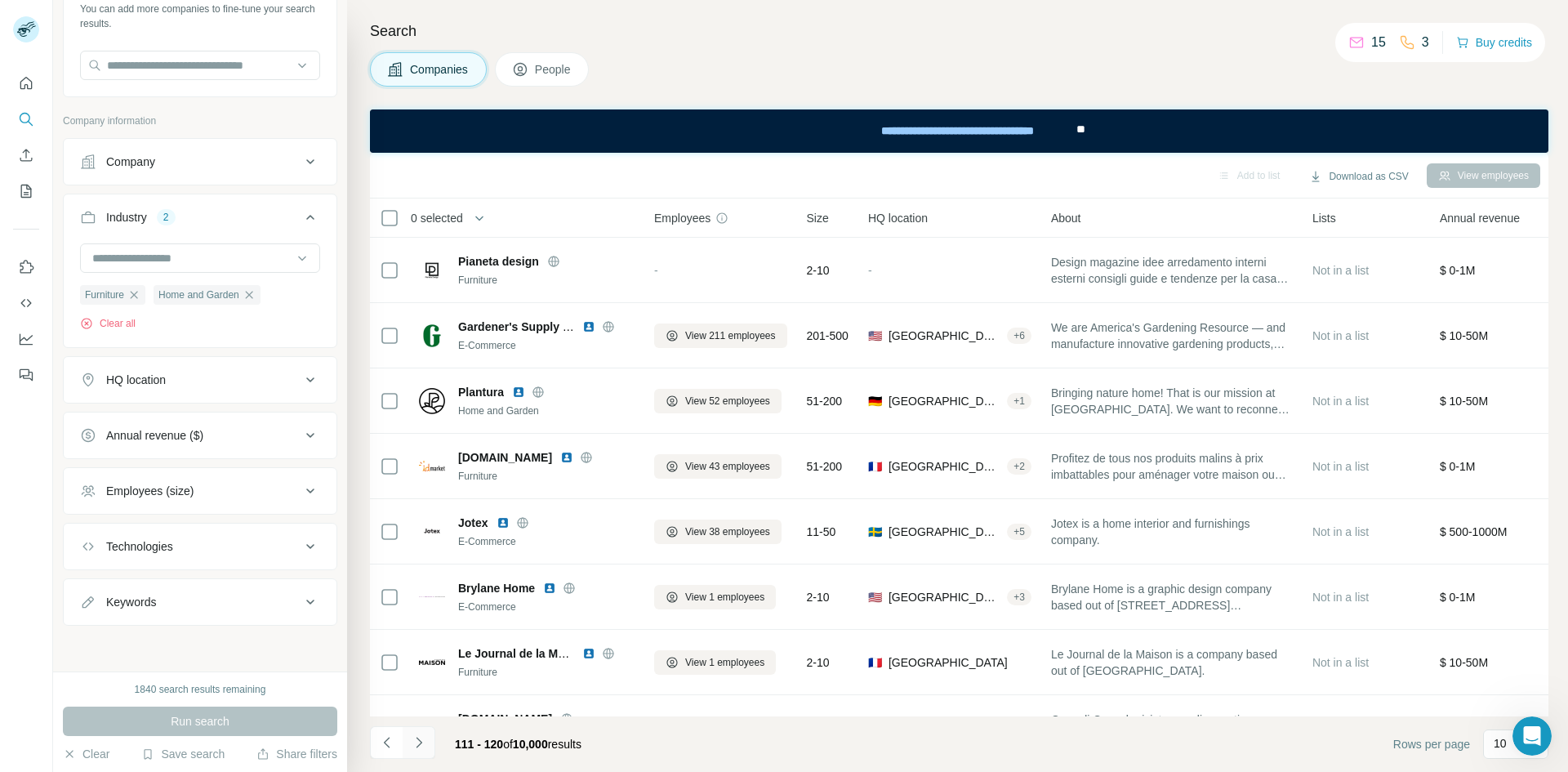
click at [419, 736] on icon "Navigate to next page" at bounding box center [420, 743] width 17 height 17
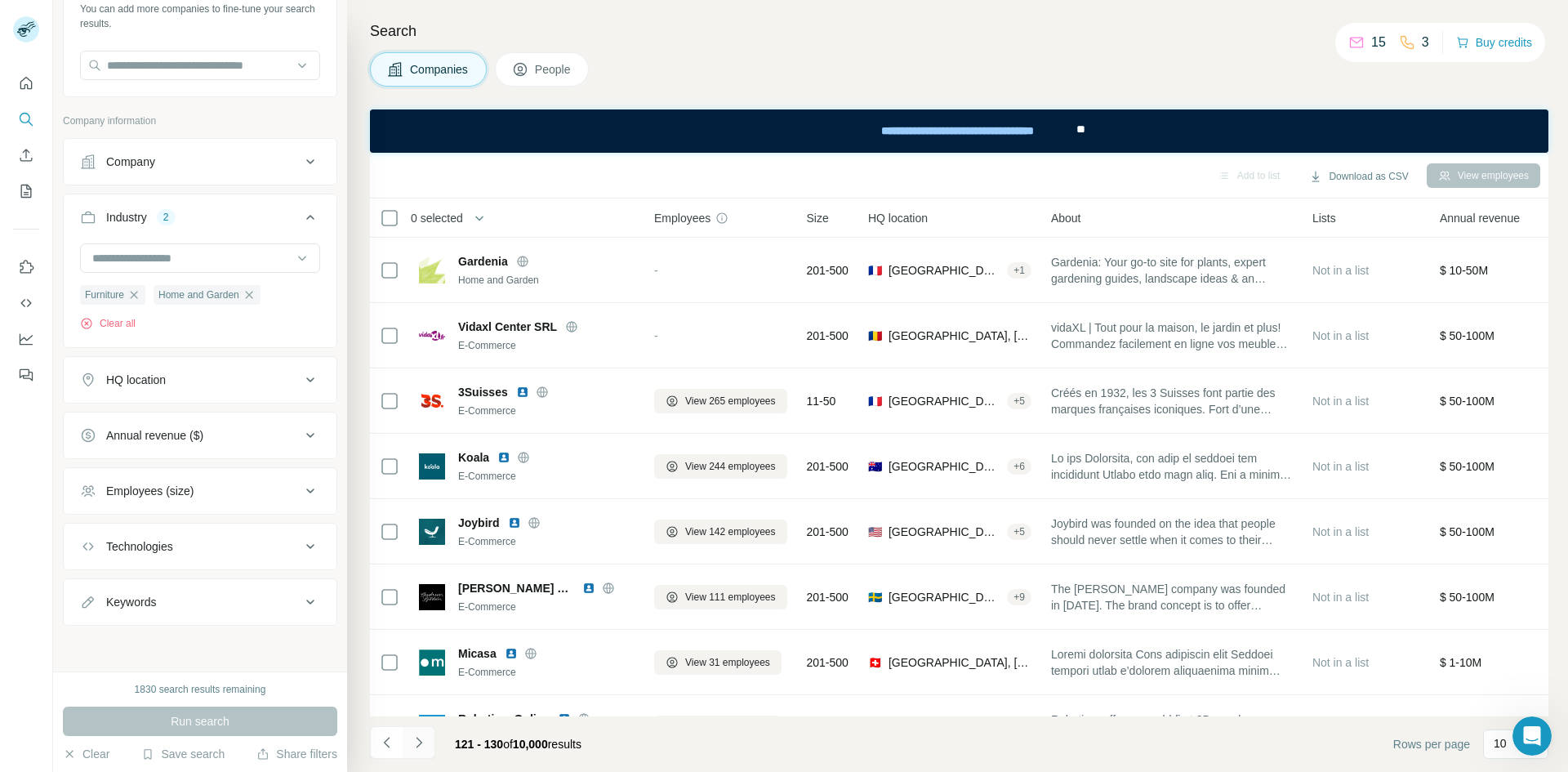
click at [419, 736] on icon "Navigate to next page" at bounding box center [420, 743] width 17 height 17
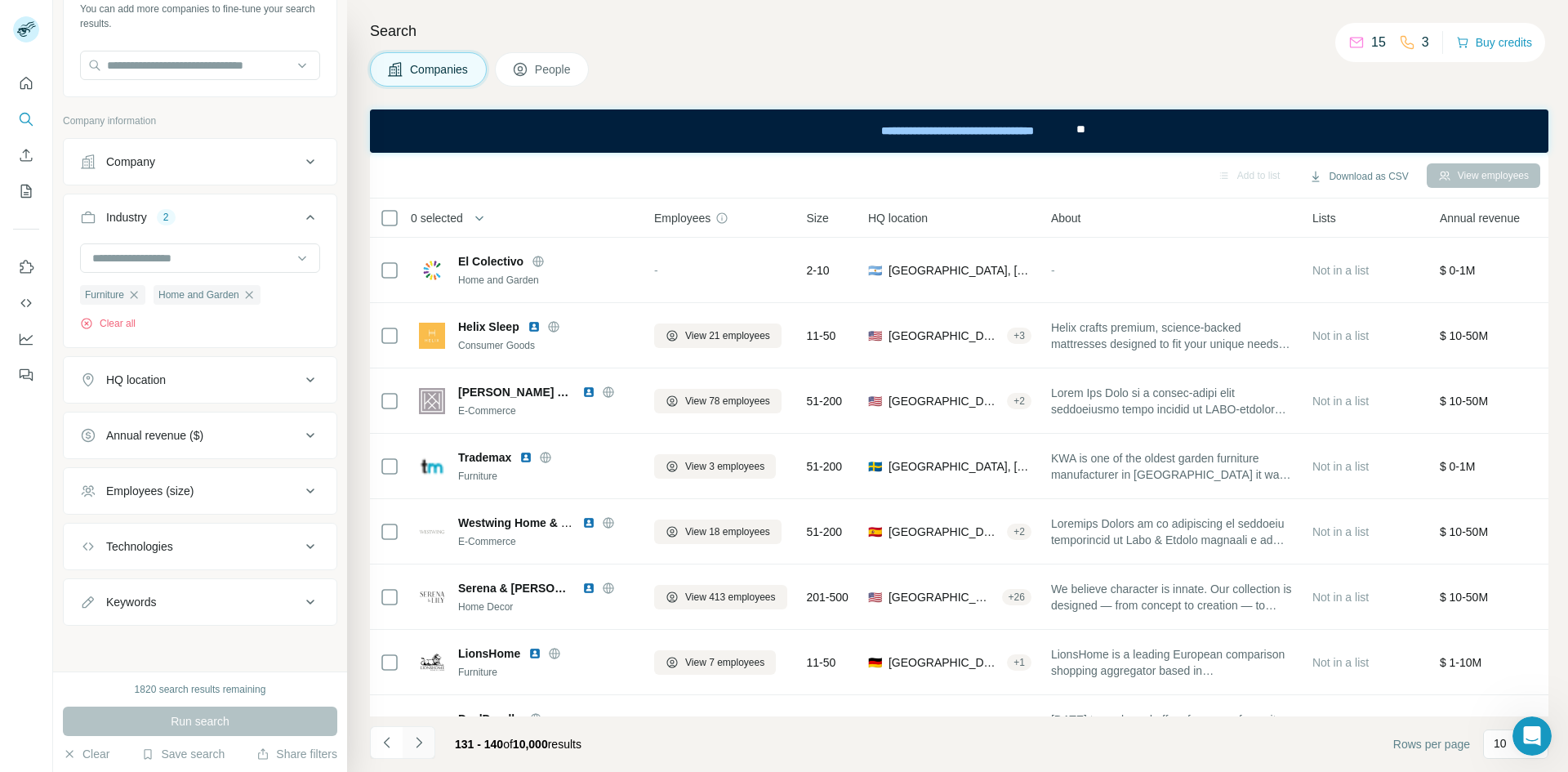
click at [419, 736] on icon "Navigate to next page" at bounding box center [420, 743] width 17 height 17
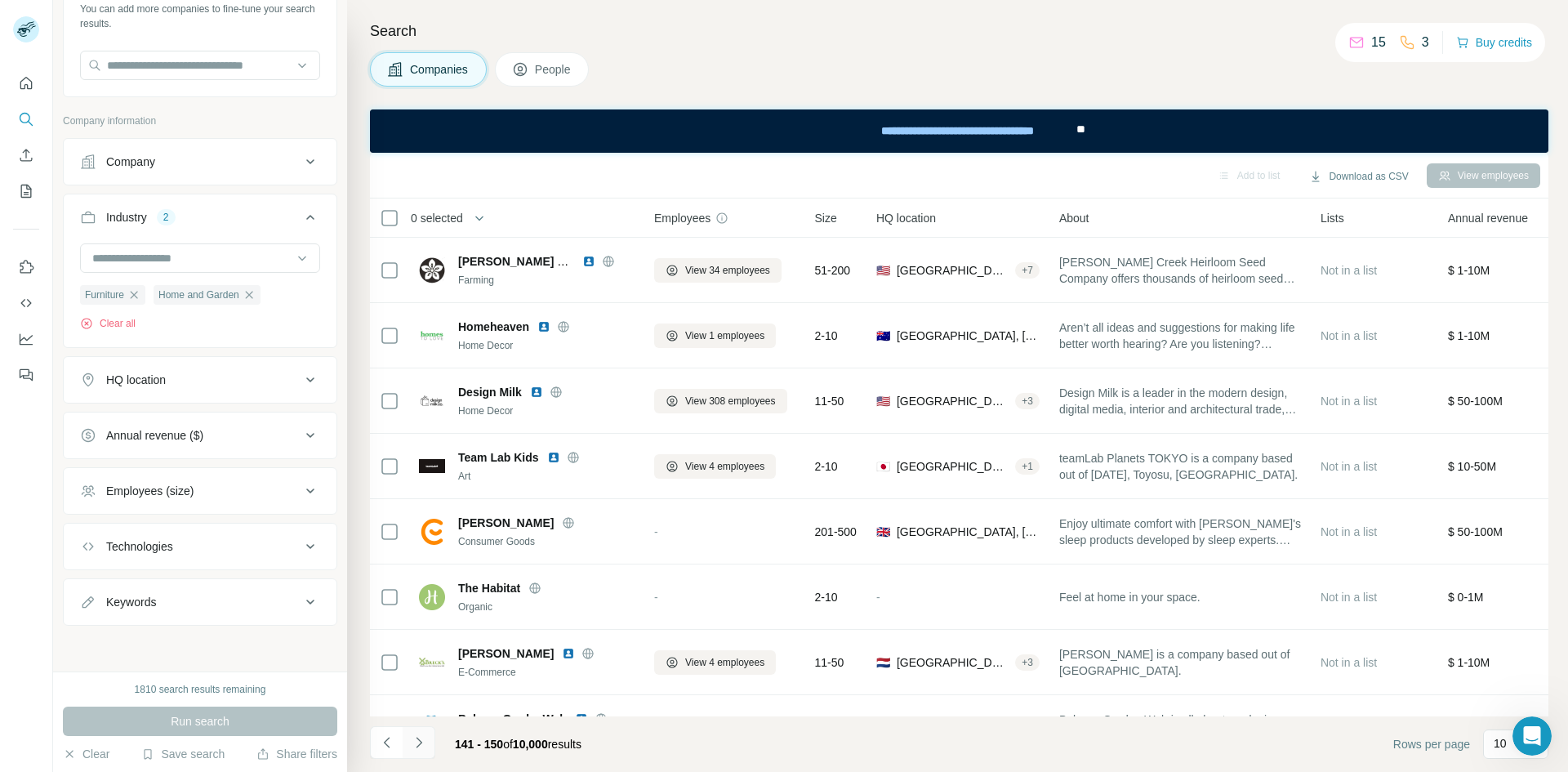
click at [419, 736] on icon "Navigate to next page" at bounding box center [420, 743] width 17 height 17
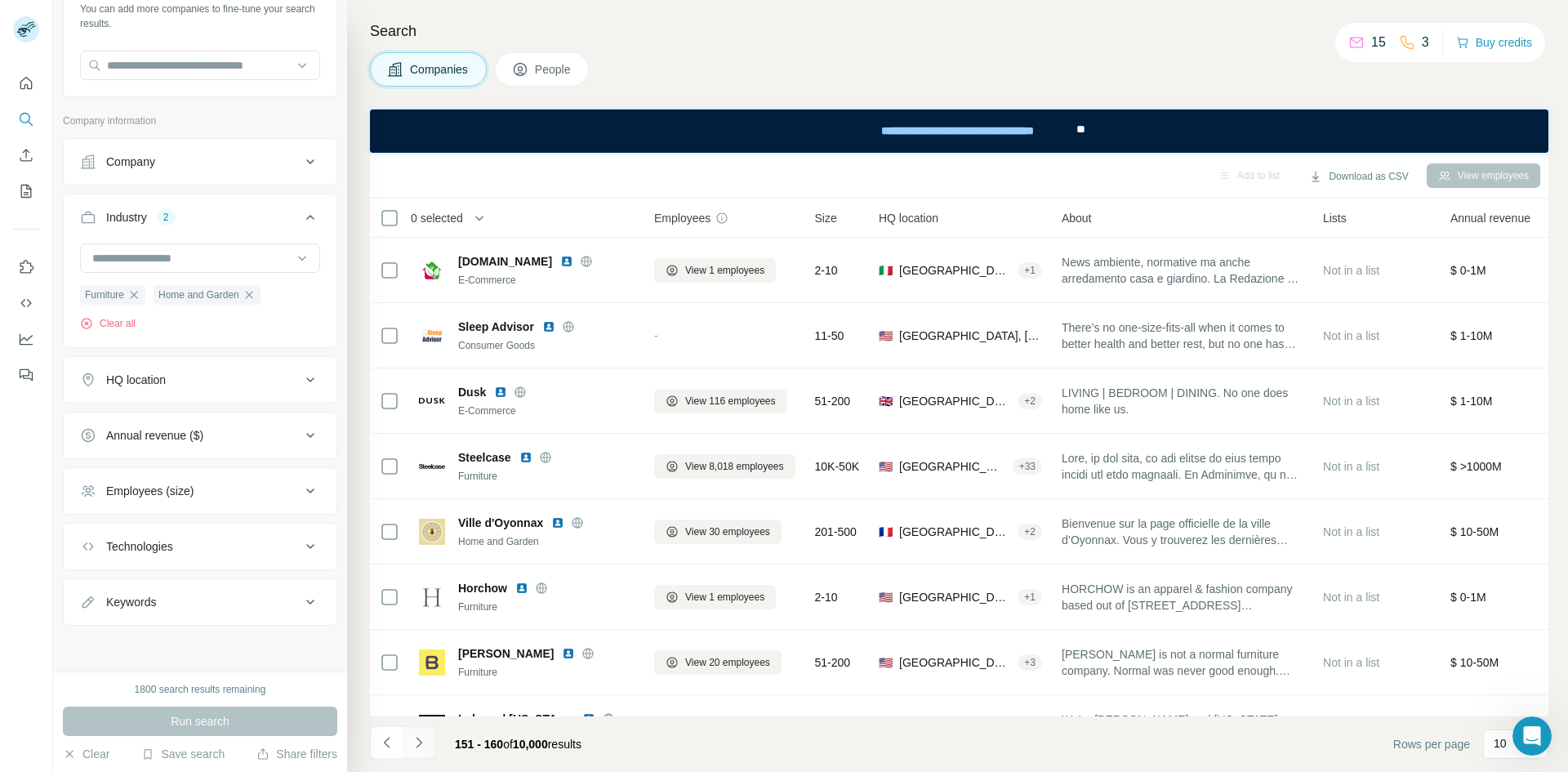
click at [419, 736] on icon "Navigate to next page" at bounding box center [420, 743] width 17 height 17
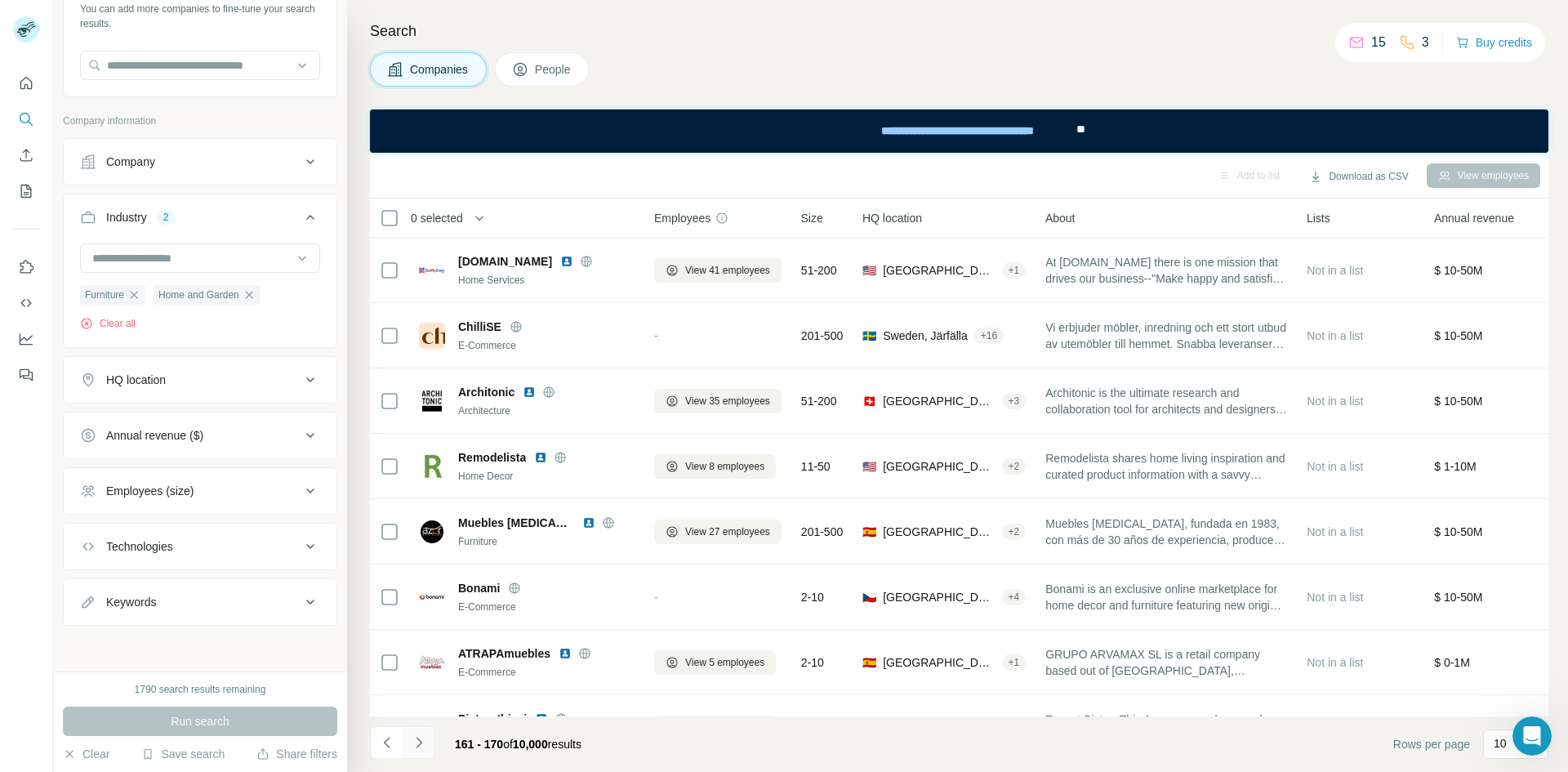
click at [419, 736] on icon "Navigate to next page" at bounding box center [420, 743] width 17 height 17
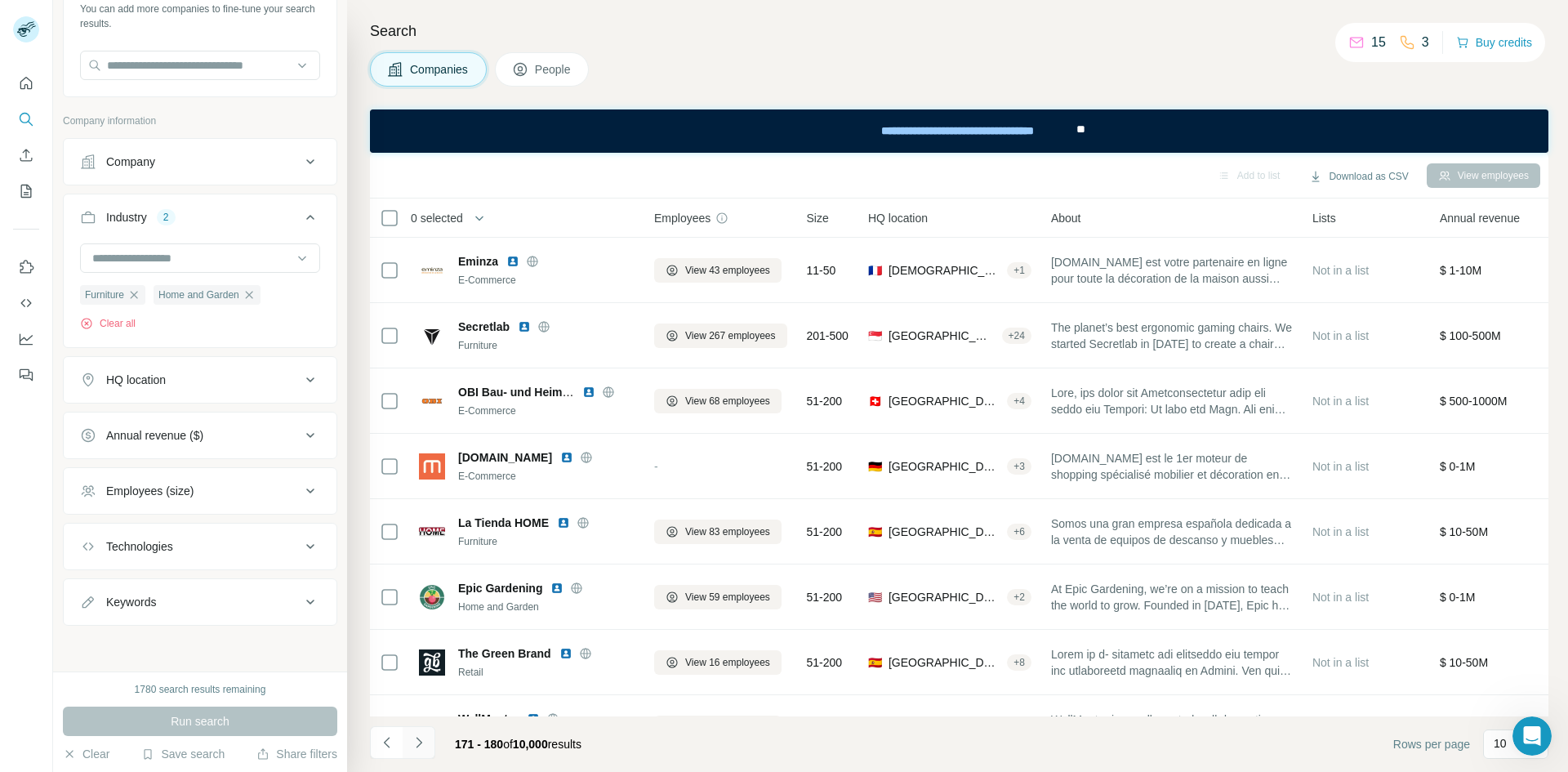
click at [419, 736] on icon "Navigate to next page" at bounding box center [420, 743] width 17 height 17
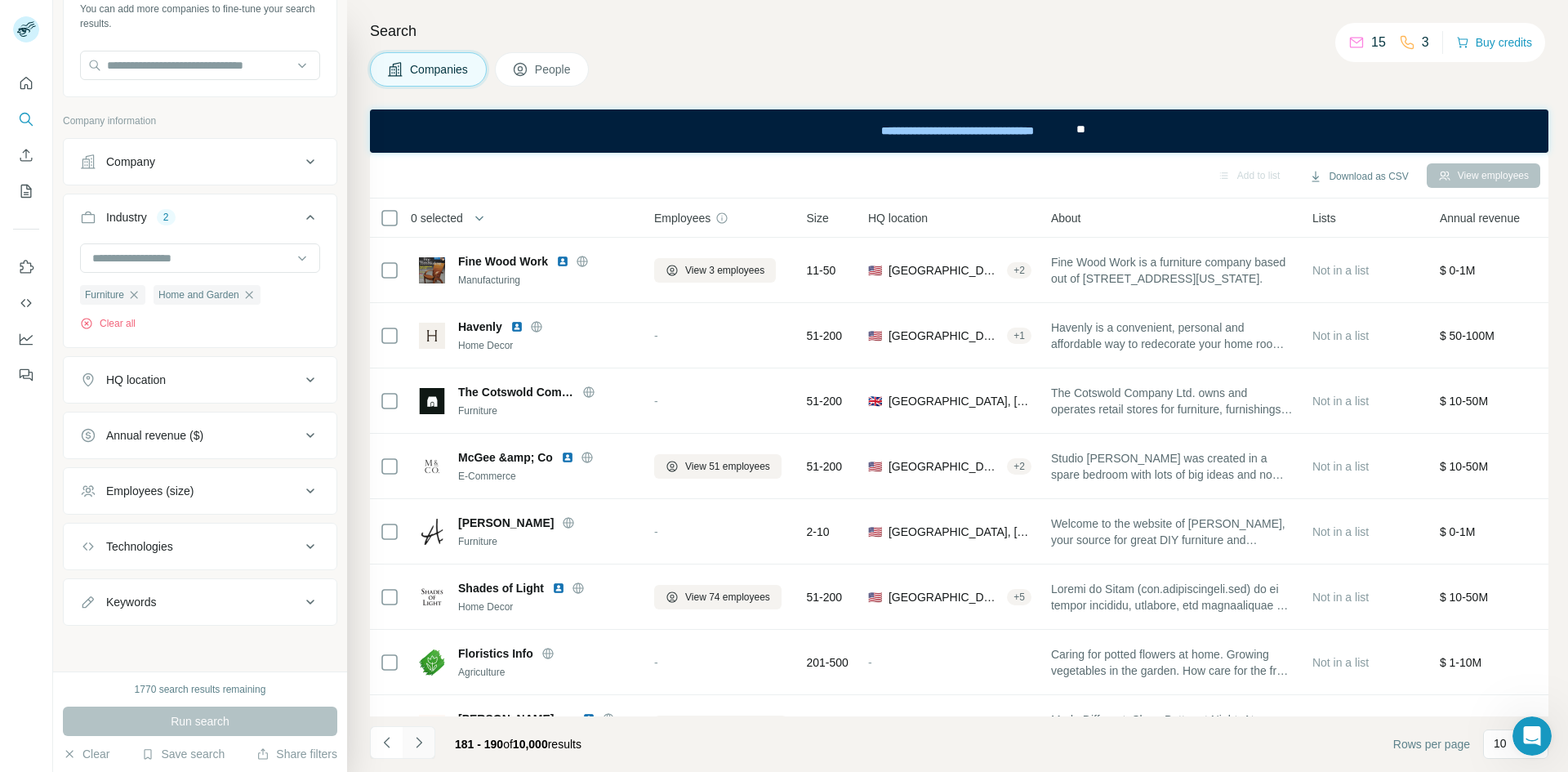
click at [419, 736] on icon "Navigate to next page" at bounding box center [420, 743] width 17 height 17
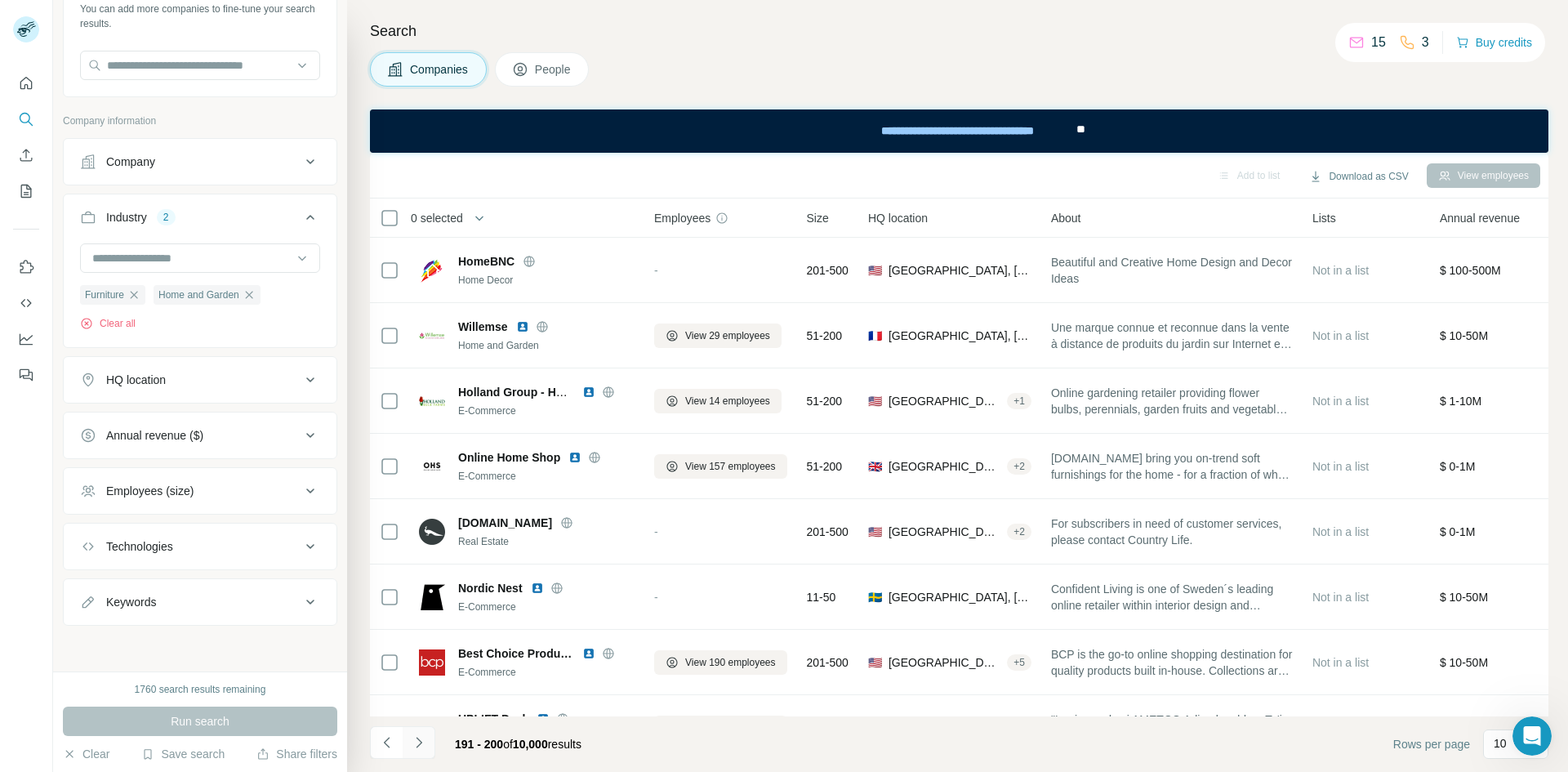
click at [419, 736] on icon "Navigate to next page" at bounding box center [420, 743] width 17 height 17
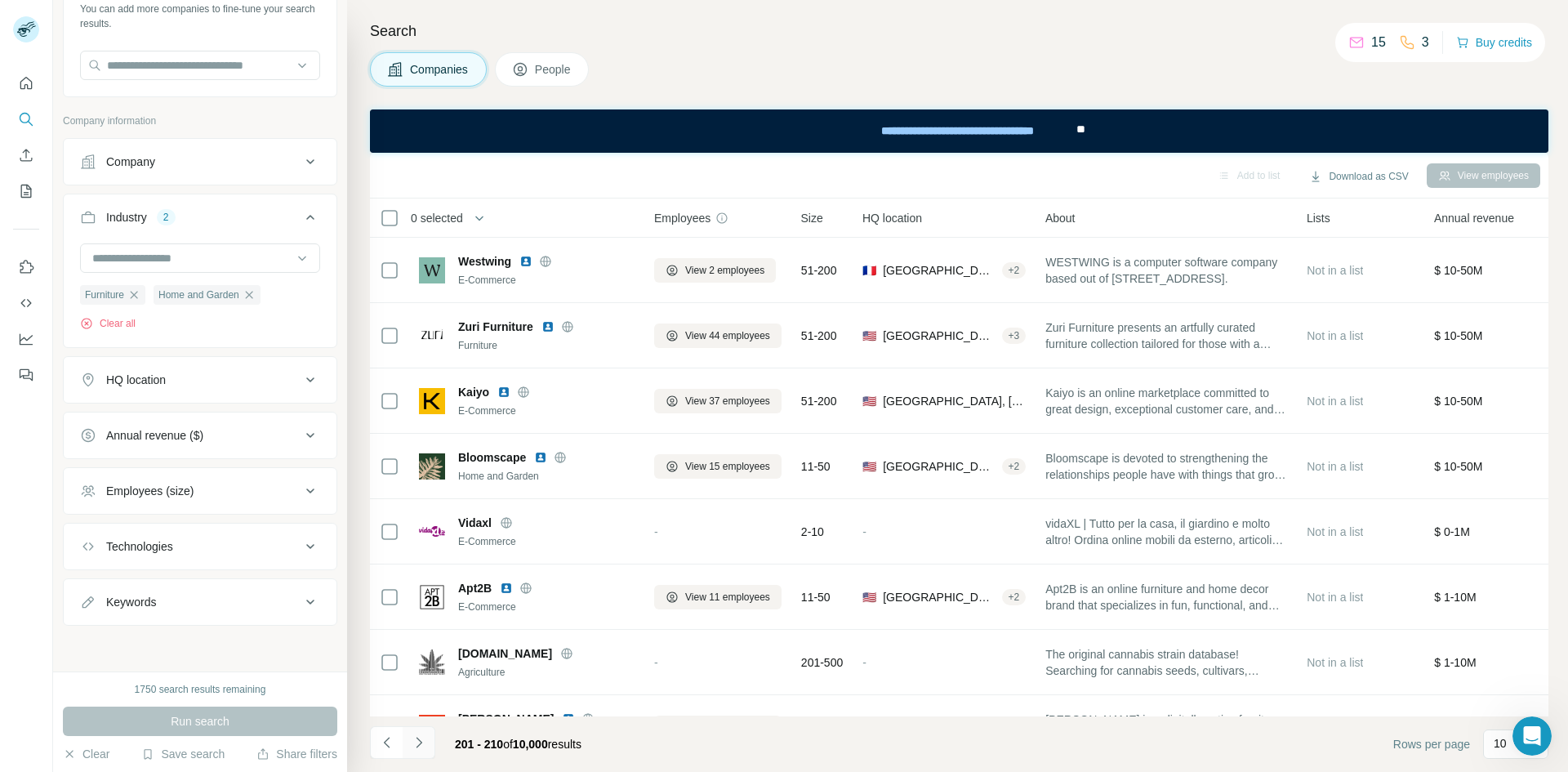
click at [419, 736] on icon "Navigate to next page" at bounding box center [420, 743] width 17 height 17
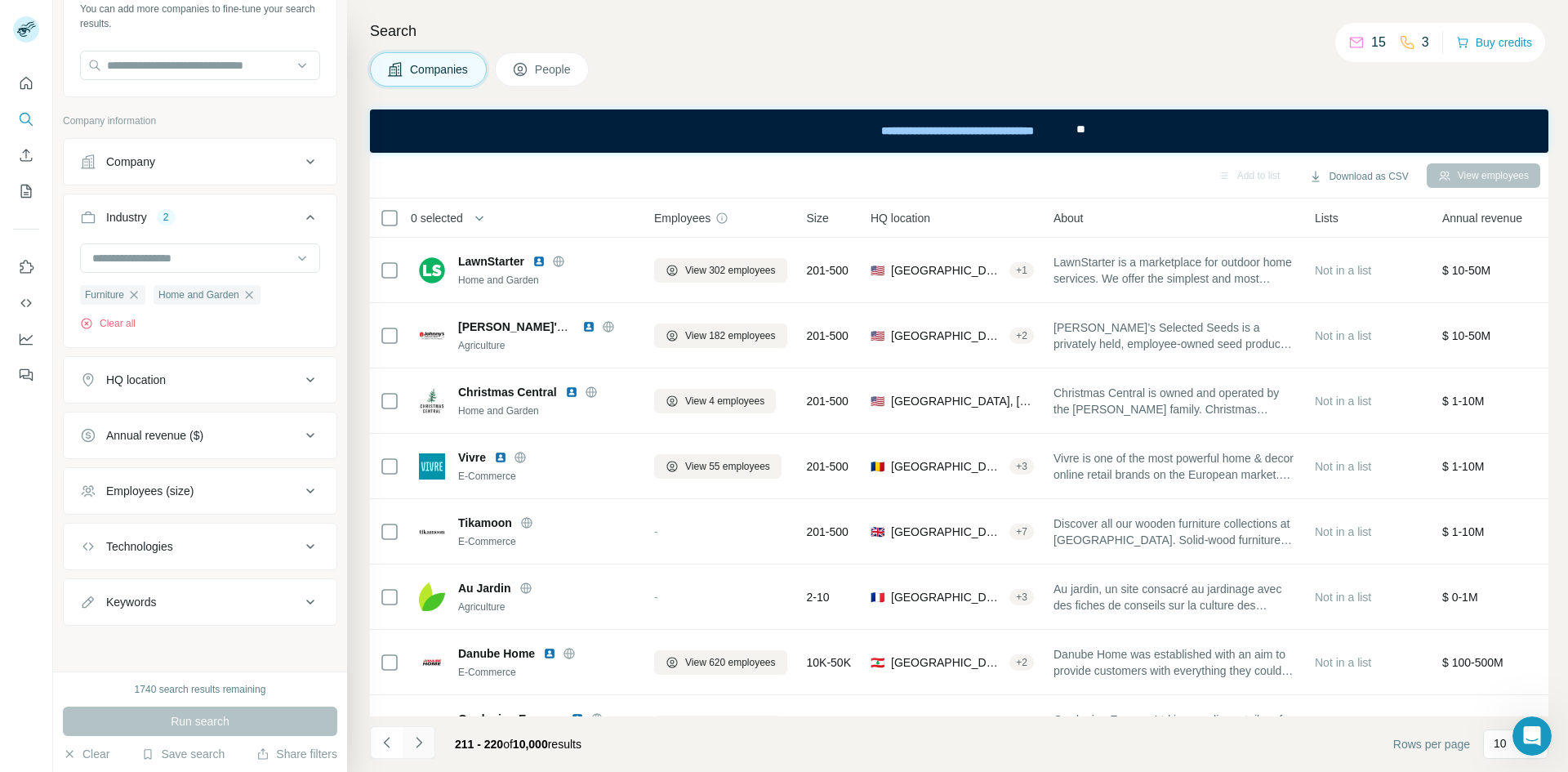
click at [419, 736] on icon "Navigate to next page" at bounding box center [420, 743] width 17 height 17
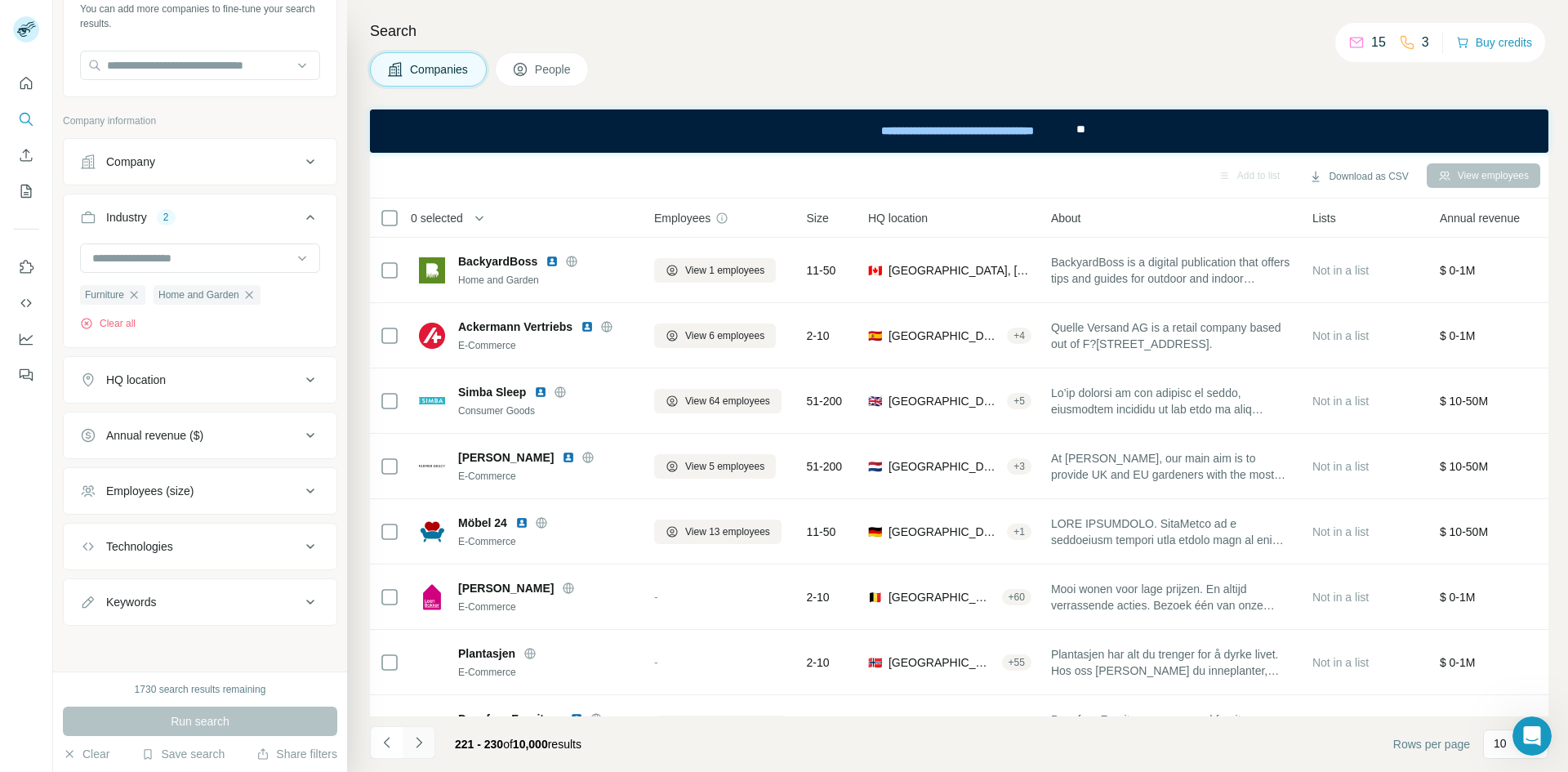
click at [419, 736] on icon "Navigate to next page" at bounding box center [420, 743] width 17 height 17
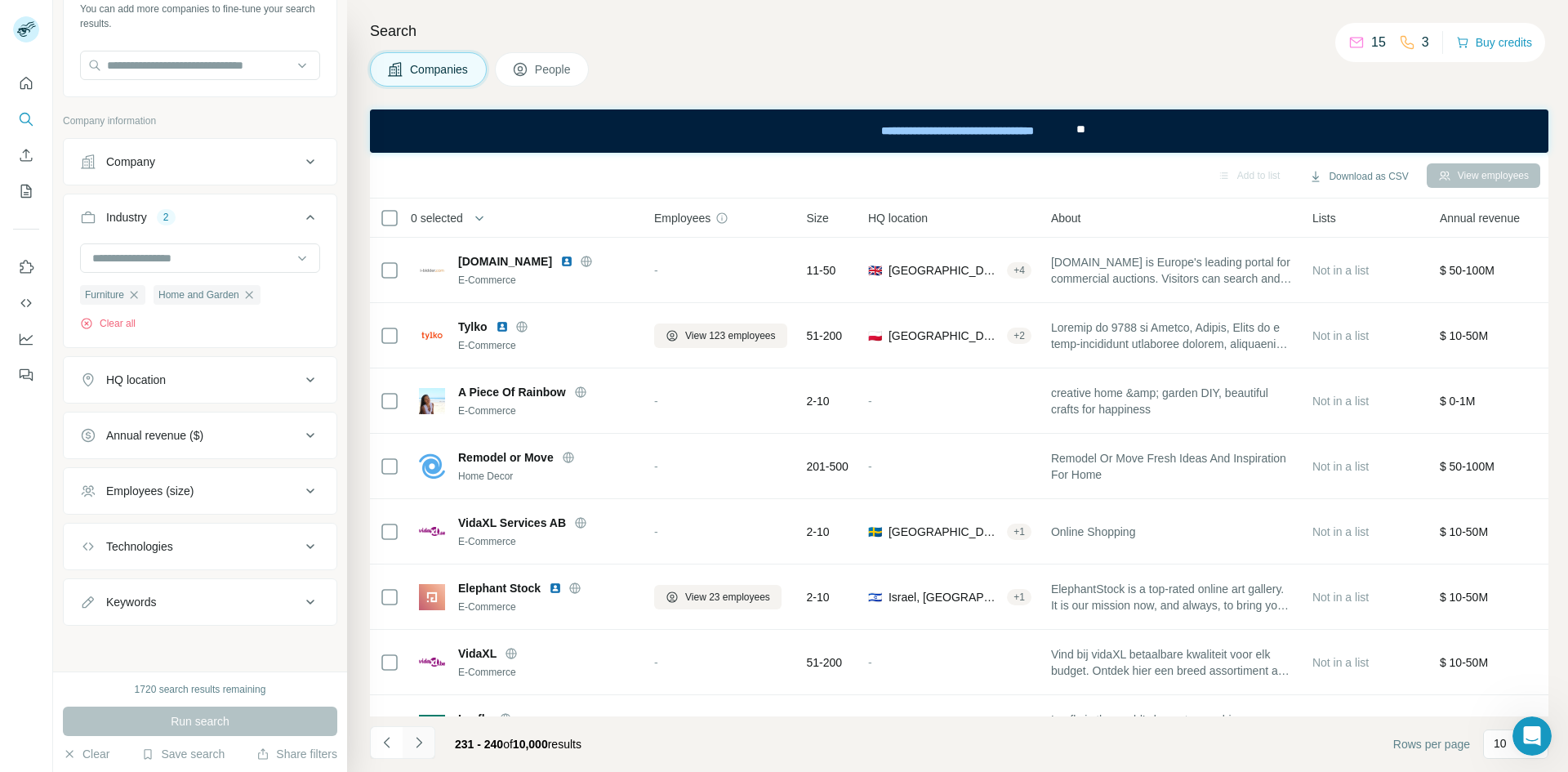
click at [419, 736] on icon "Navigate to next page" at bounding box center [420, 743] width 17 height 17
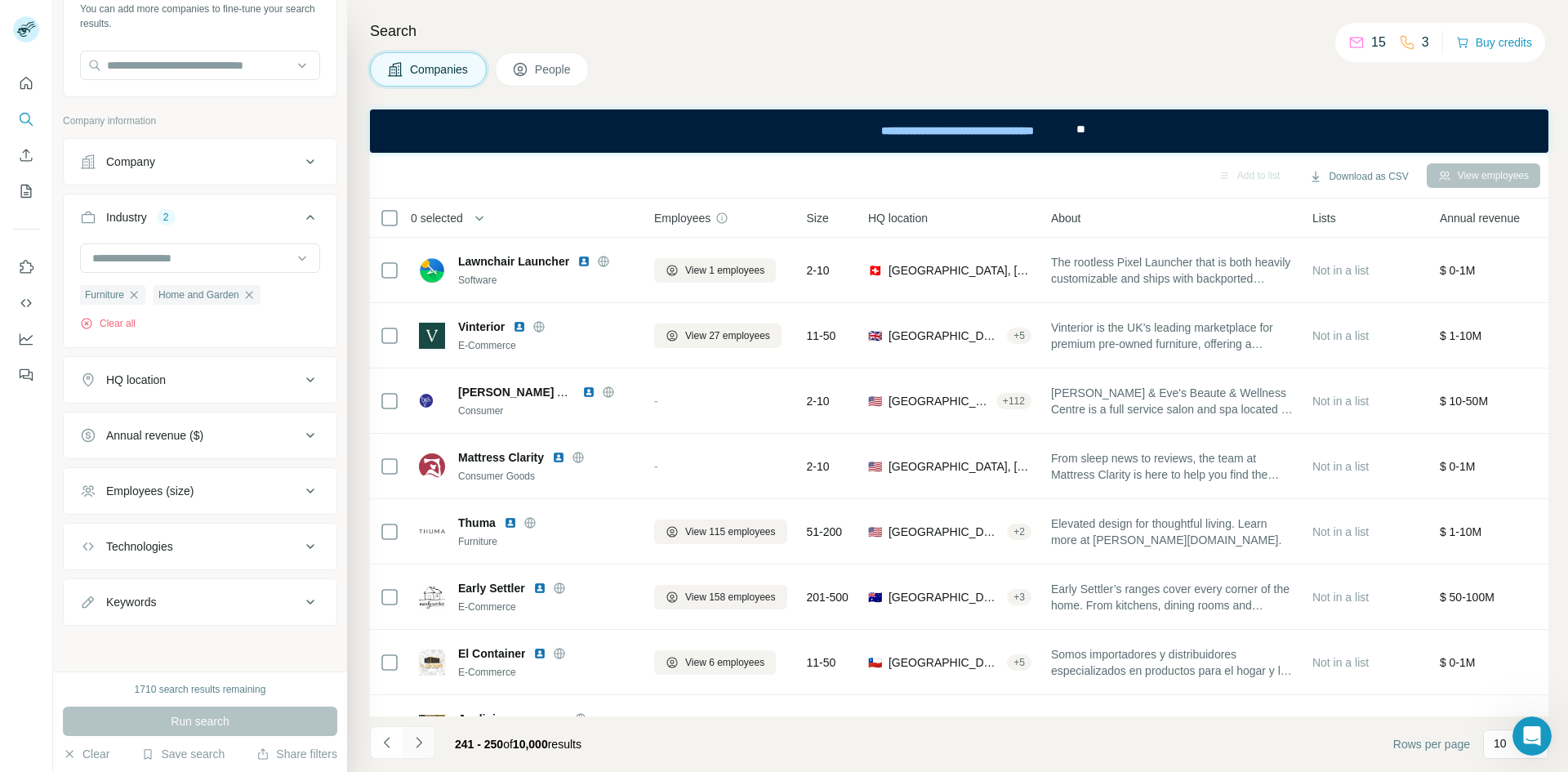
click at [419, 736] on icon "Navigate to next page" at bounding box center [420, 743] width 17 height 17
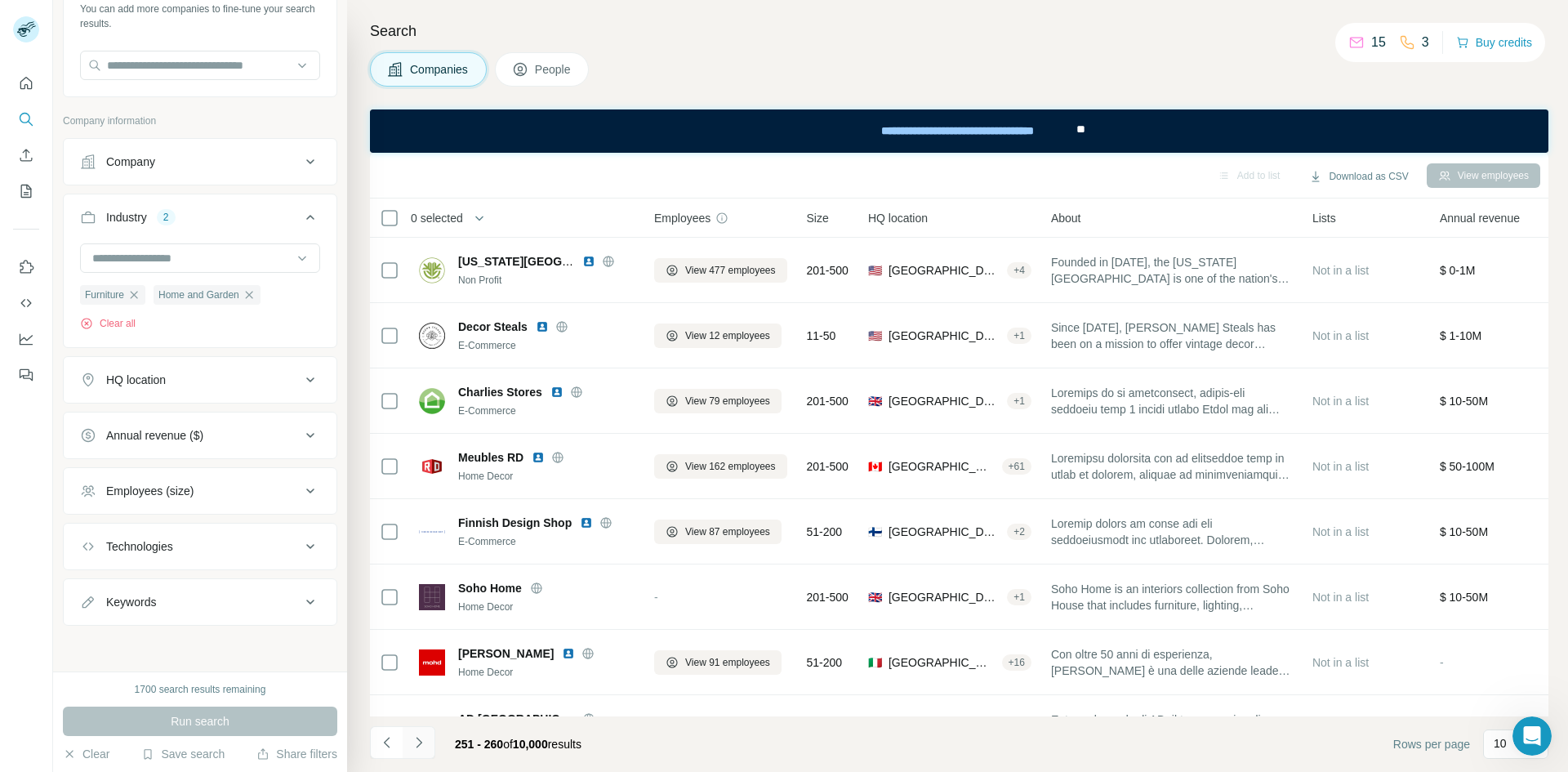
click at [419, 736] on icon "Navigate to next page" at bounding box center [420, 743] width 17 height 17
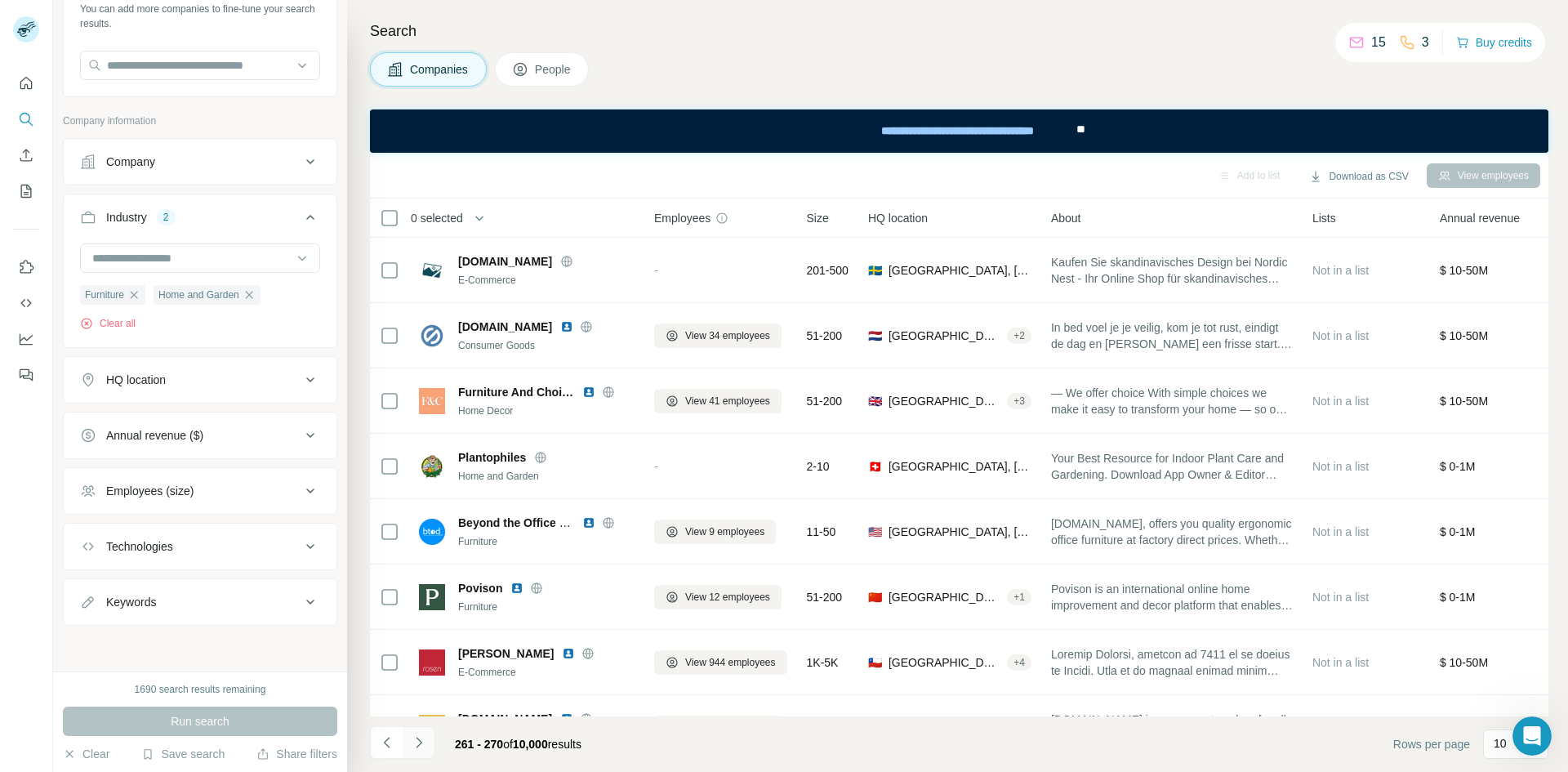
click at [419, 736] on icon "Navigate to next page" at bounding box center [420, 743] width 17 height 17
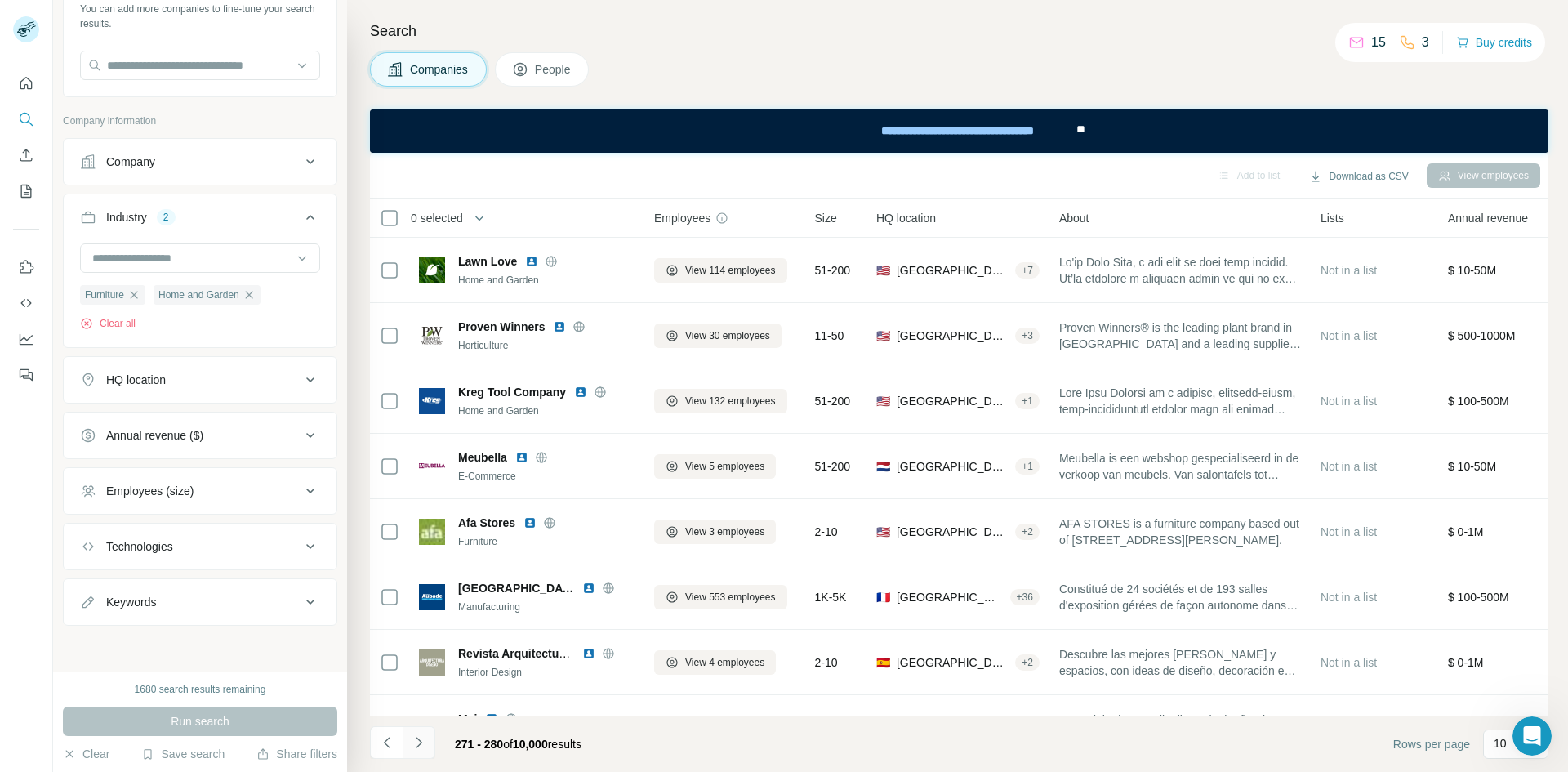
click at [419, 736] on icon "Navigate to next page" at bounding box center [420, 743] width 17 height 17
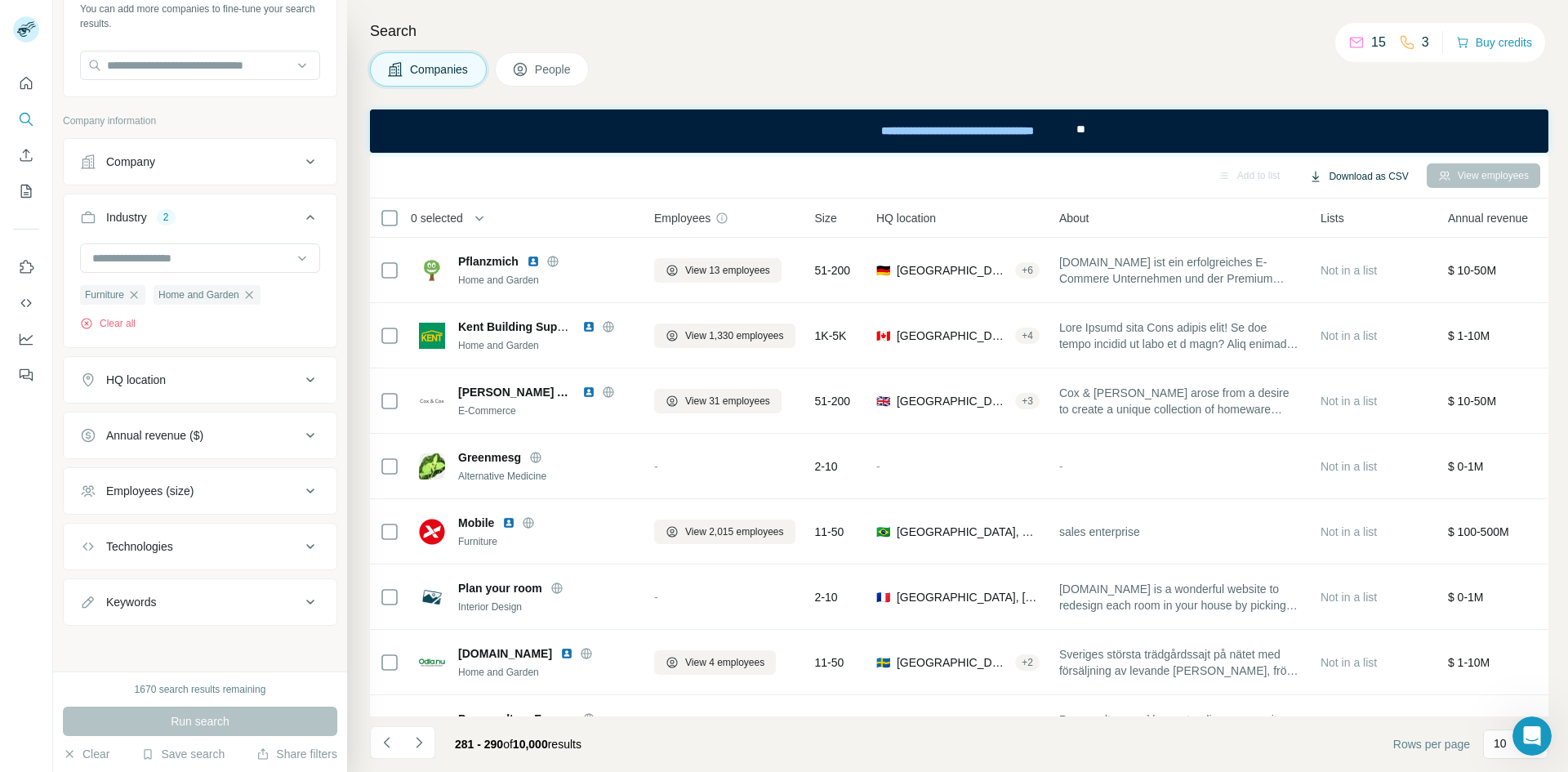
click at [1314, 184] on button "Download as CSV" at bounding box center [1358, 176] width 122 height 24
click at [437, 743] on div "281 - 290 of 10,000 results" at bounding box center [482, 744] width 225 height 36
click at [434, 743] on button "Navigate to next page" at bounding box center [419, 742] width 33 height 33
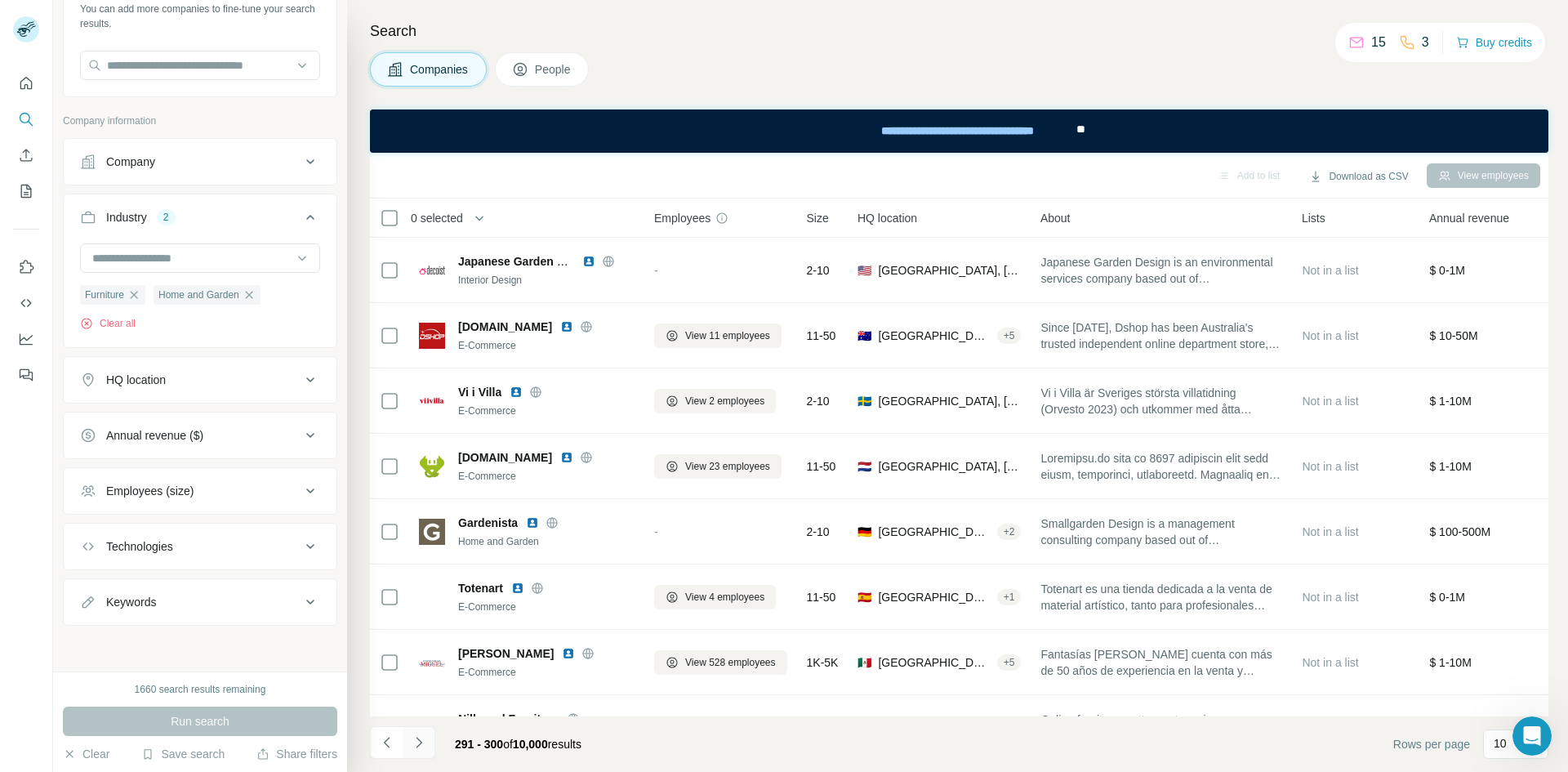
click at [434, 743] on button "Navigate to next page" at bounding box center [419, 742] width 33 height 33
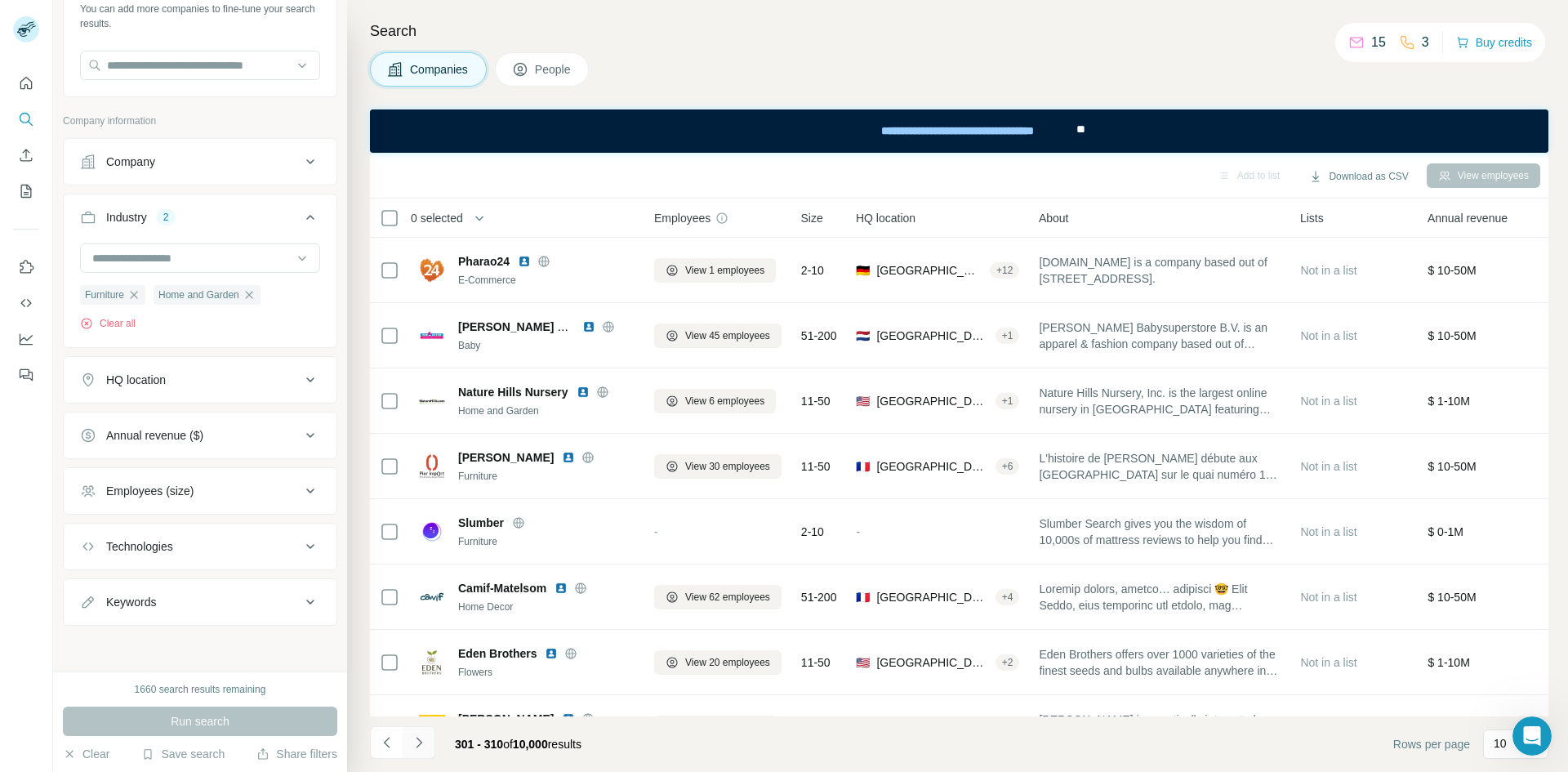
click at [434, 743] on button "Navigate to next page" at bounding box center [419, 742] width 33 height 33
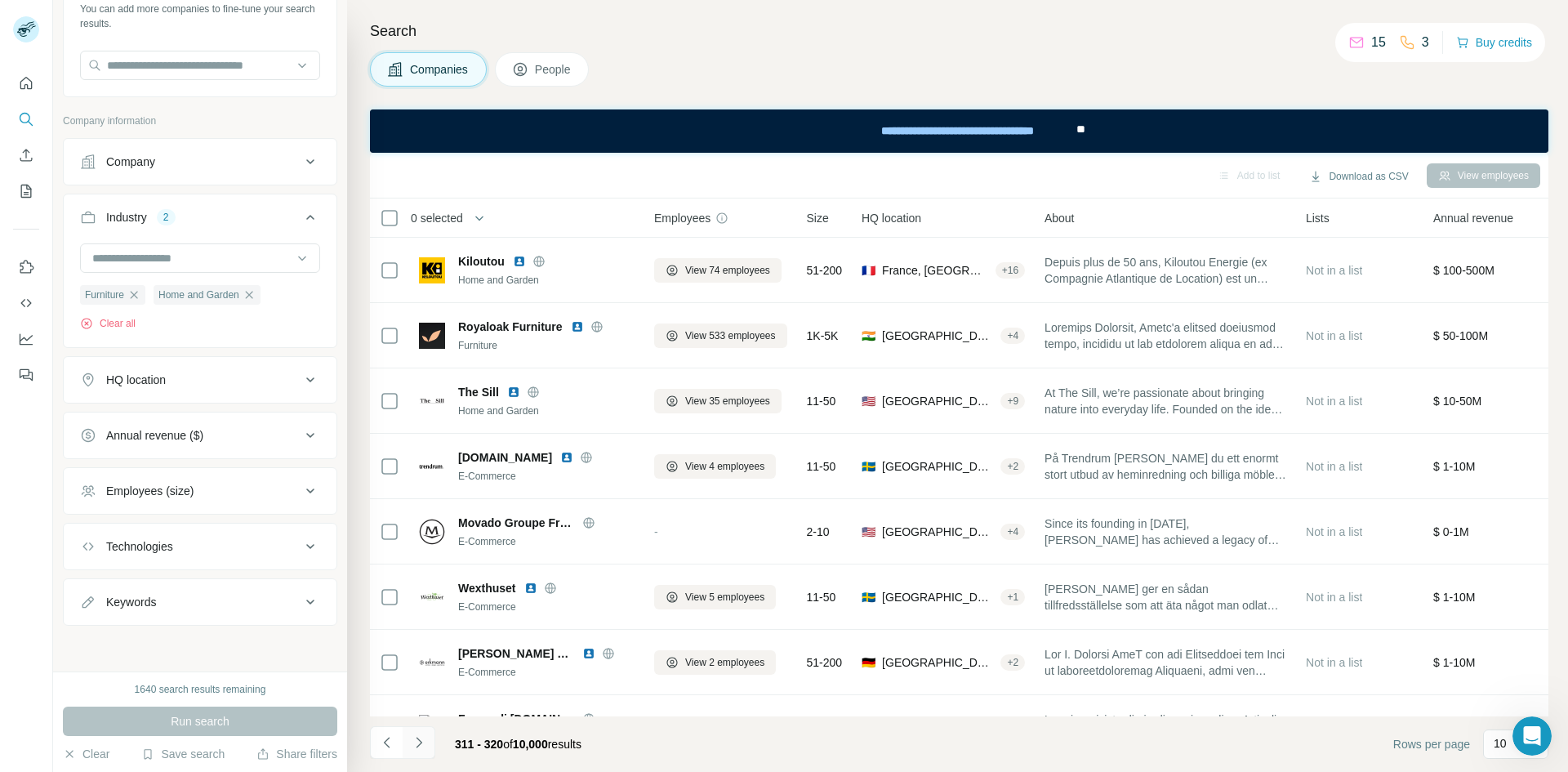
click at [434, 743] on button "Navigate to next page" at bounding box center [419, 742] width 33 height 33
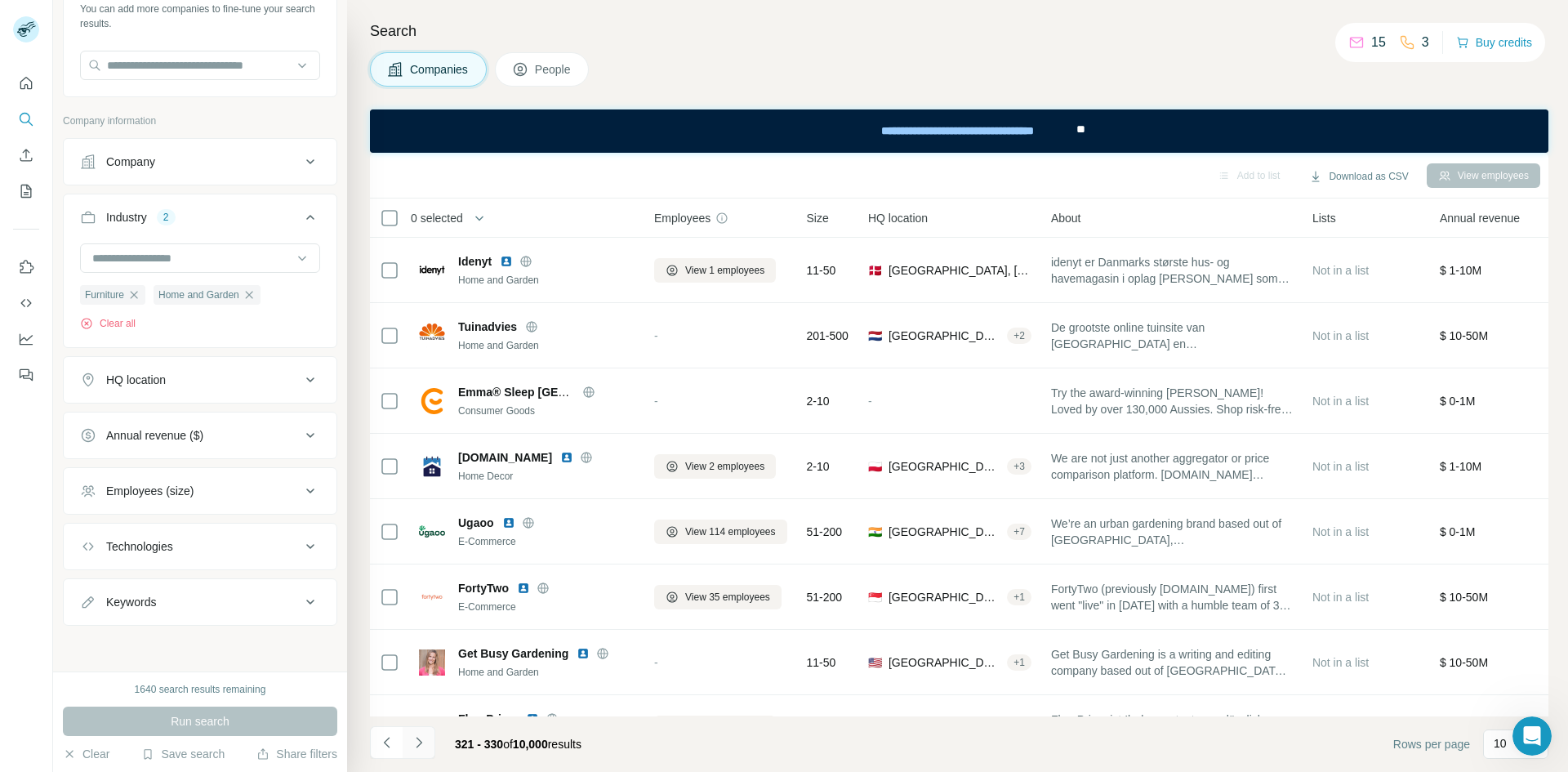
click at [434, 743] on button "Navigate to next page" at bounding box center [419, 742] width 33 height 33
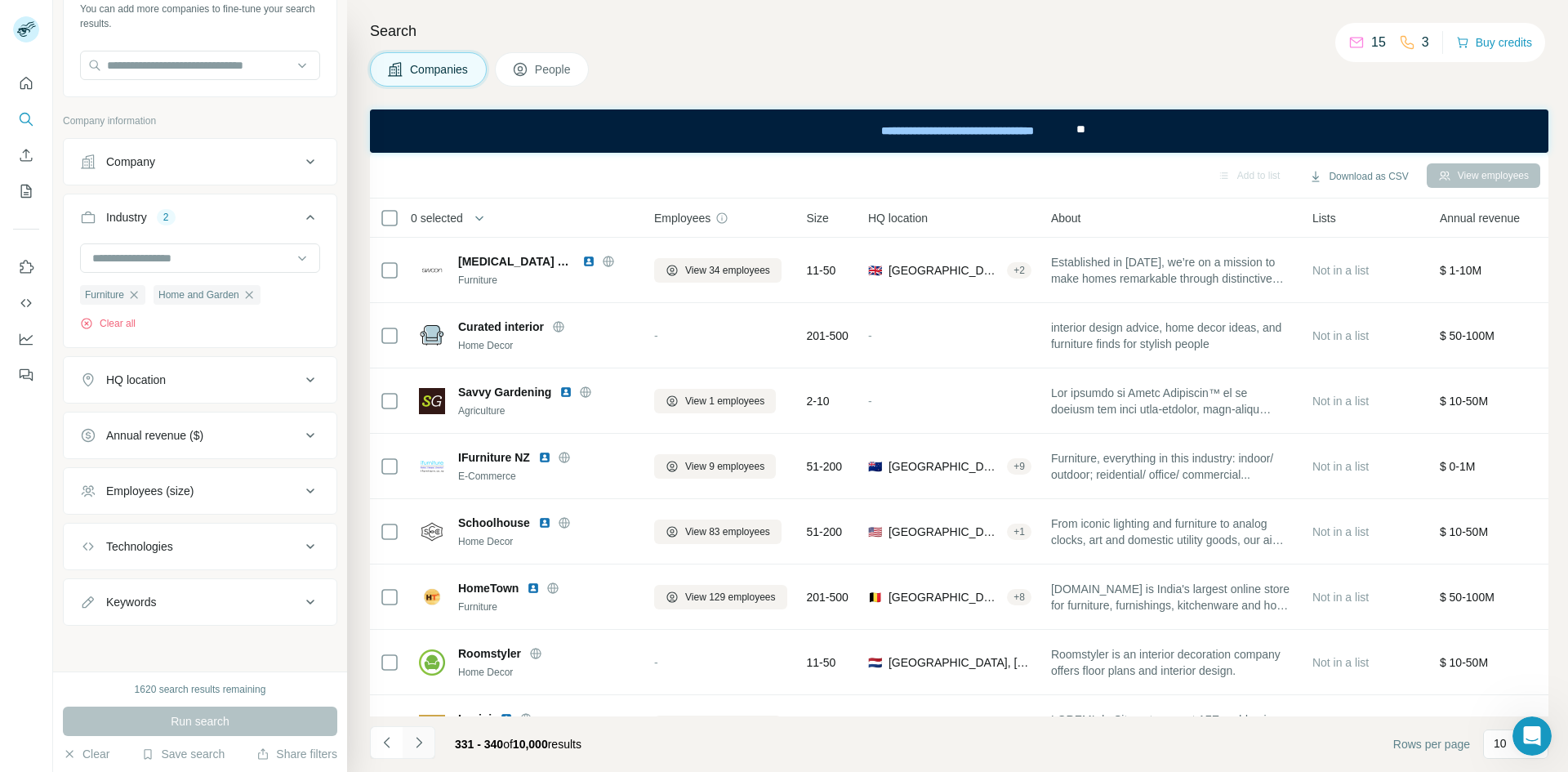
click at [434, 743] on button "Navigate to next page" at bounding box center [419, 742] width 33 height 33
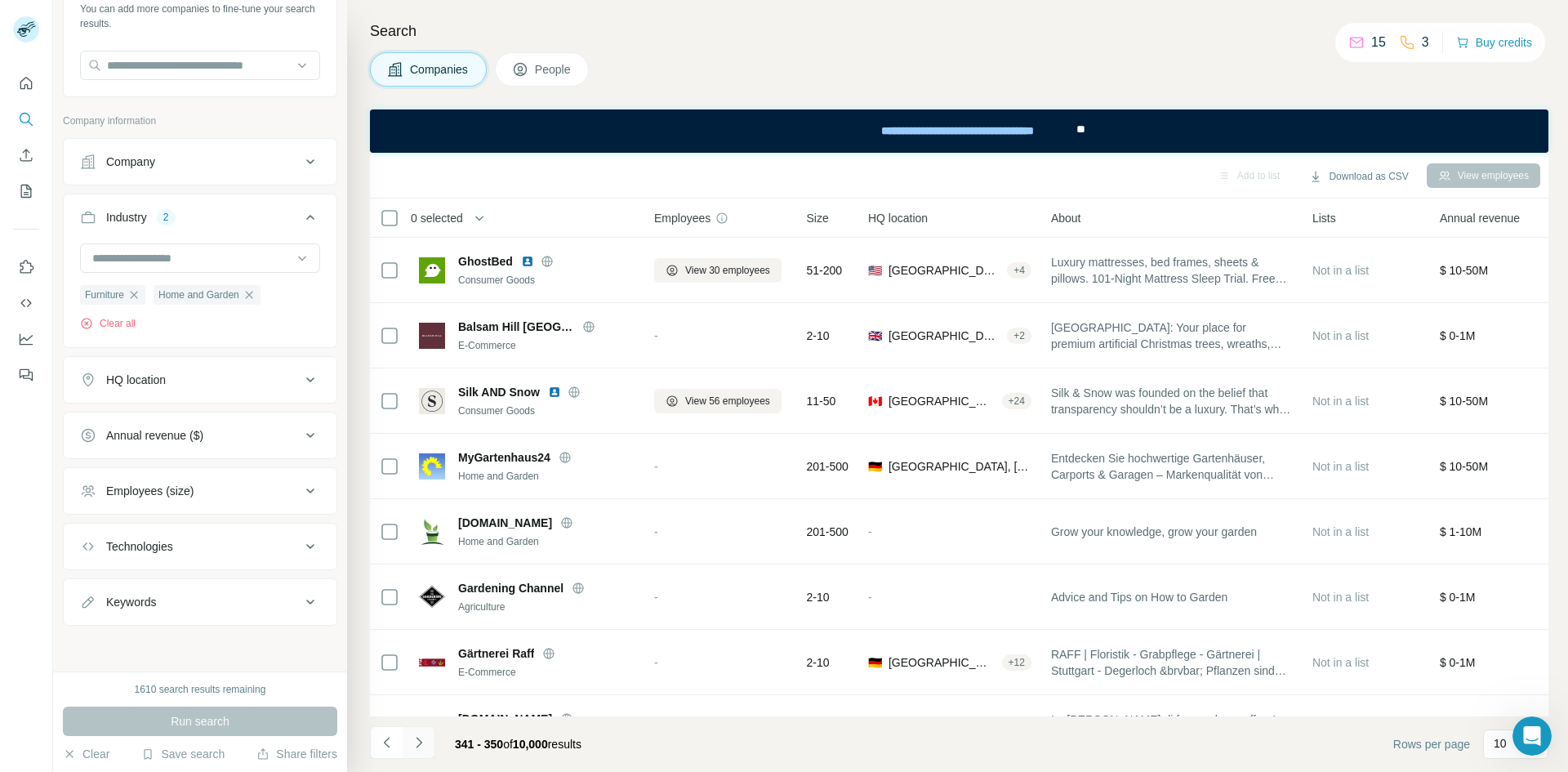
click at [434, 743] on button "Navigate to next page" at bounding box center [419, 742] width 33 height 33
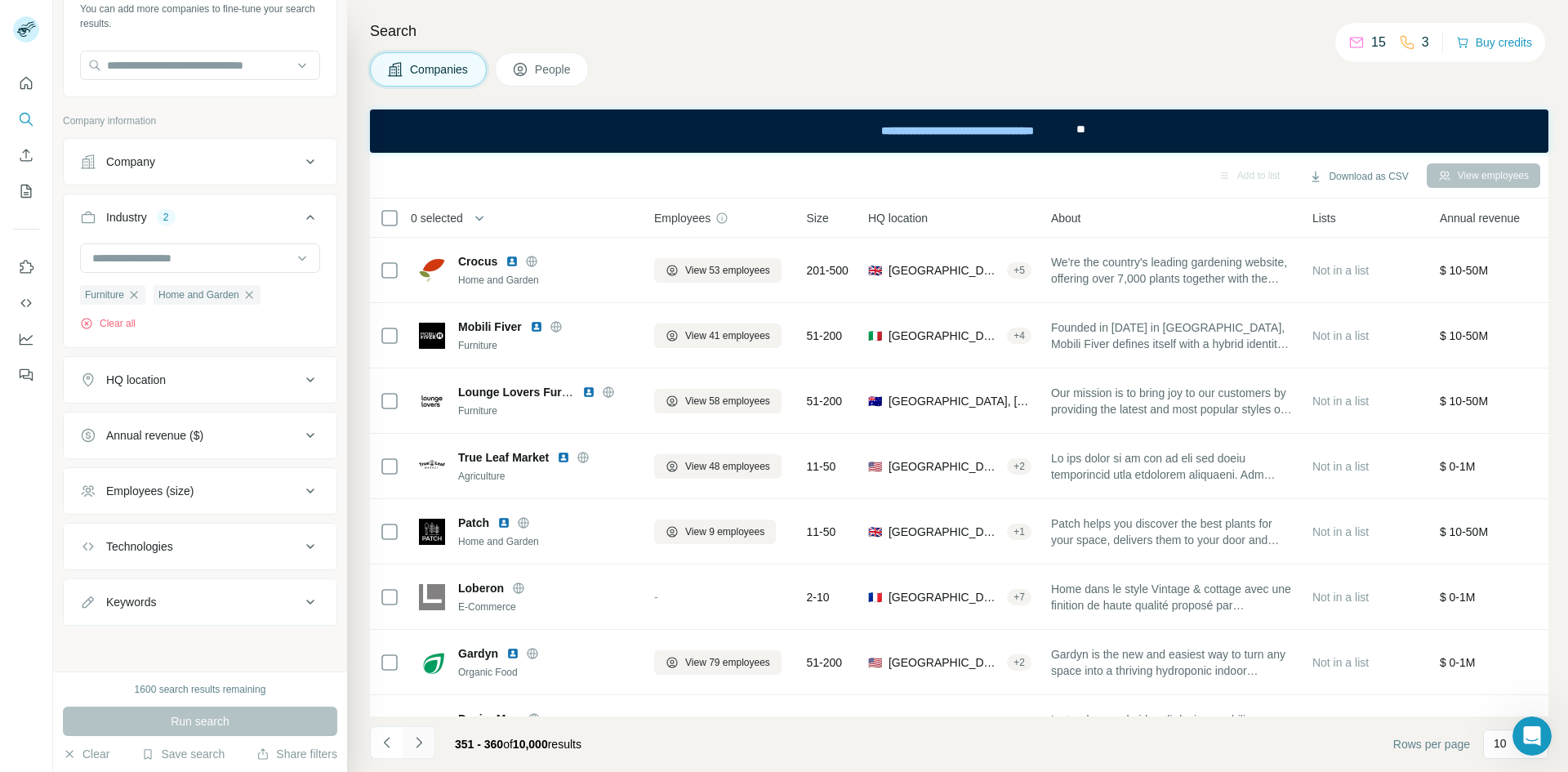
click at [434, 743] on button "Navigate to next page" at bounding box center [419, 742] width 33 height 33
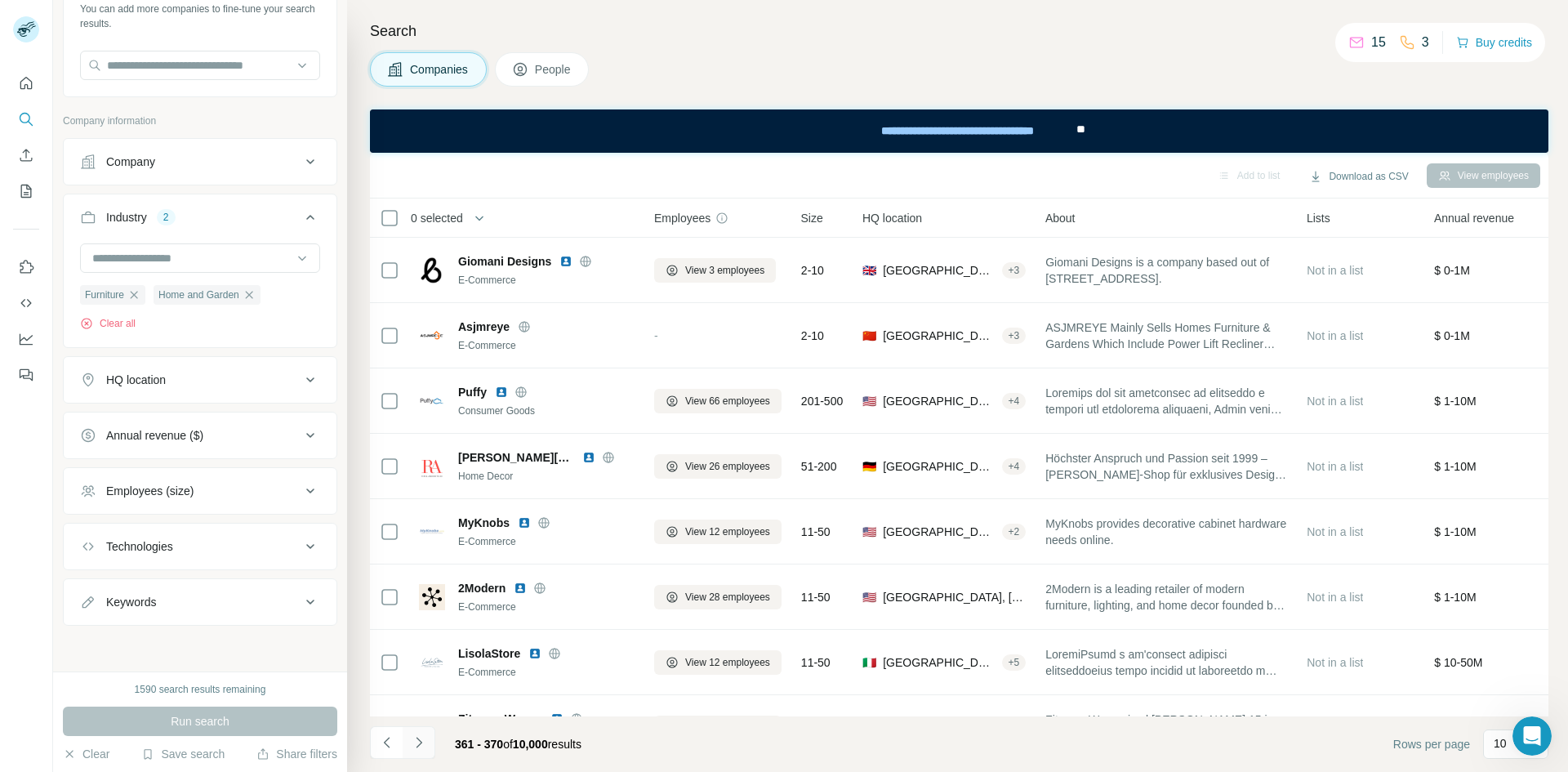
click at [434, 743] on button "Navigate to next page" at bounding box center [419, 742] width 33 height 33
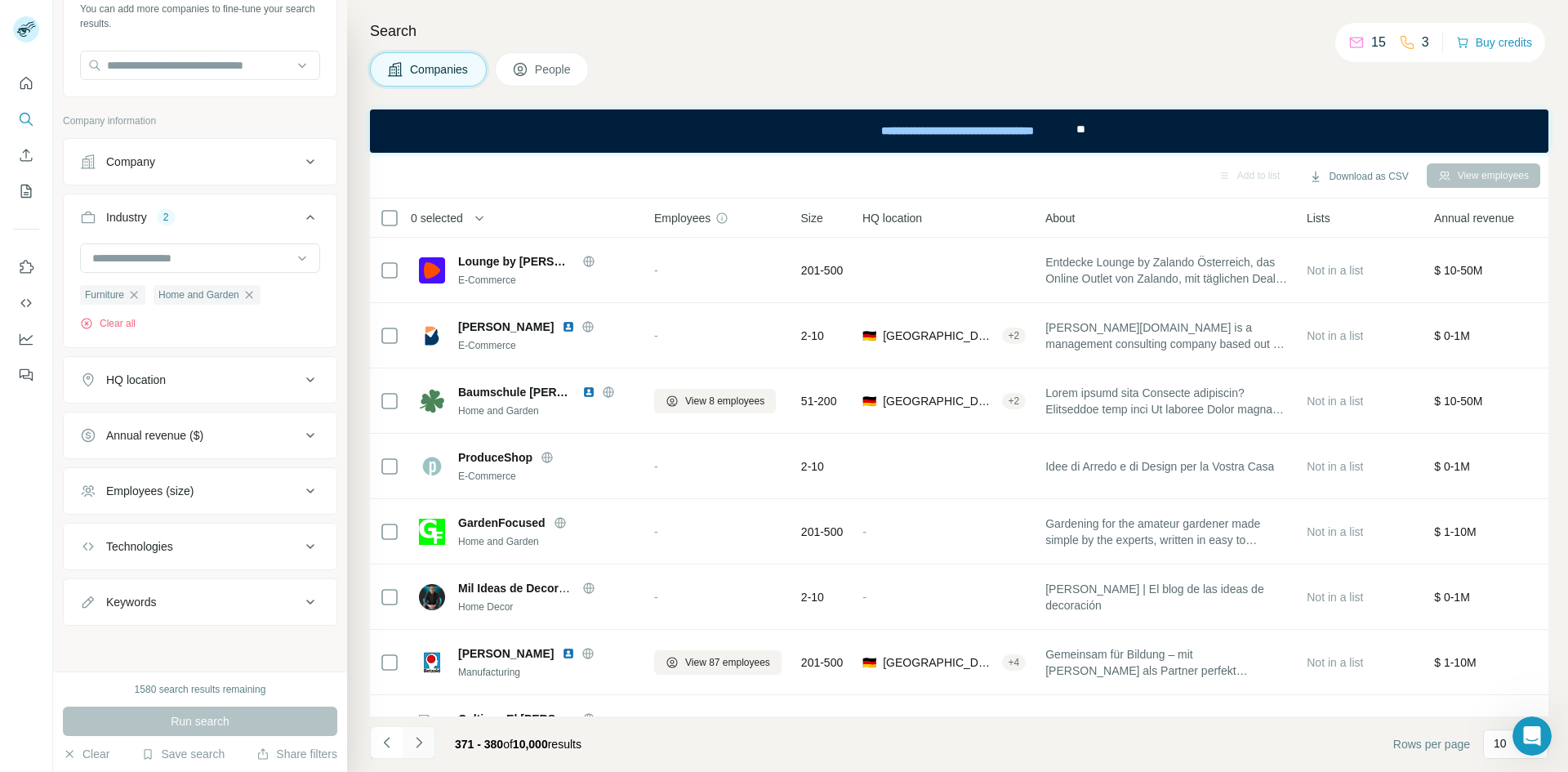
click at [434, 743] on button "Navigate to next page" at bounding box center [419, 742] width 33 height 33
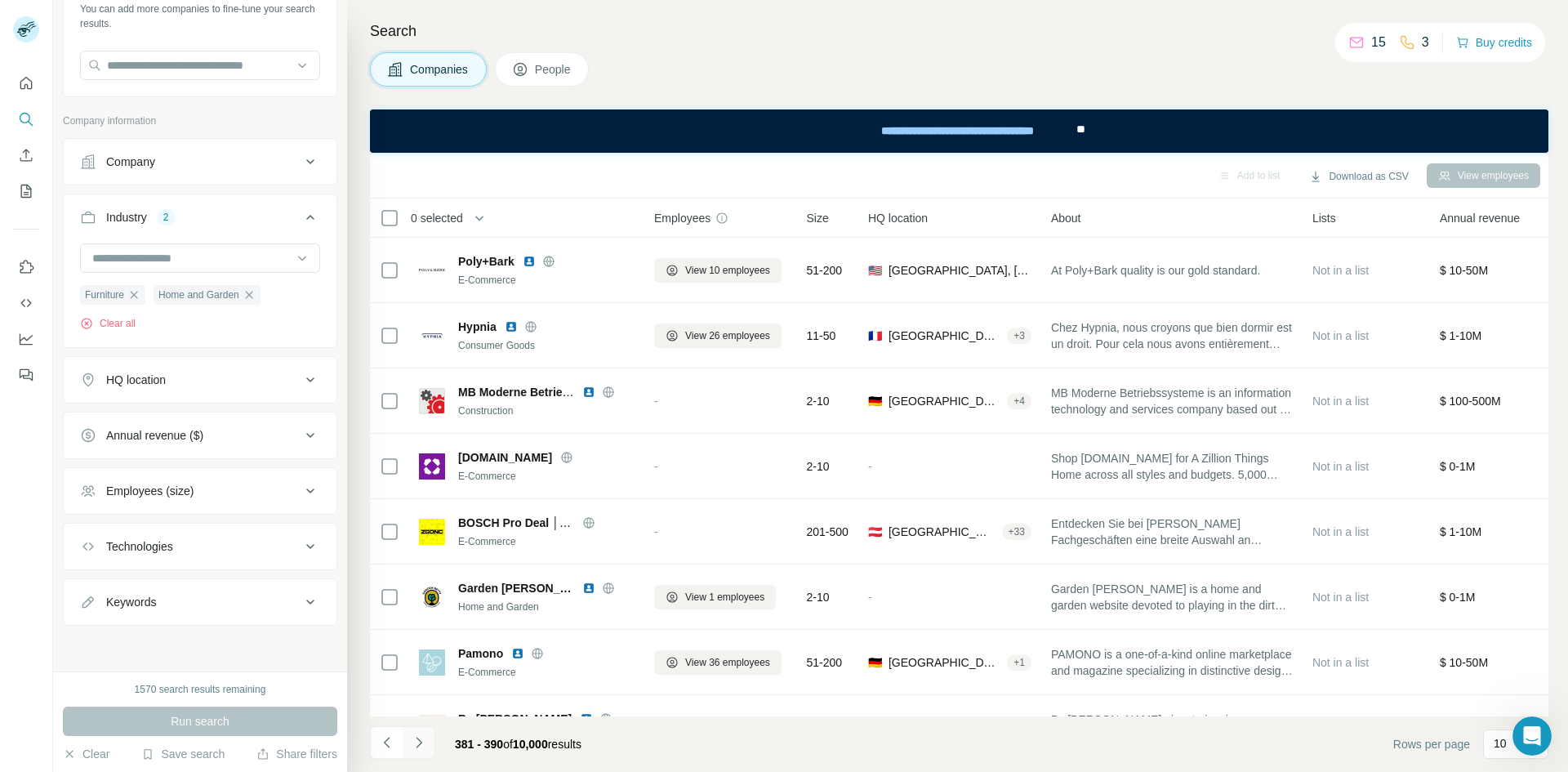
click at [434, 743] on button "Navigate to next page" at bounding box center [419, 742] width 33 height 33
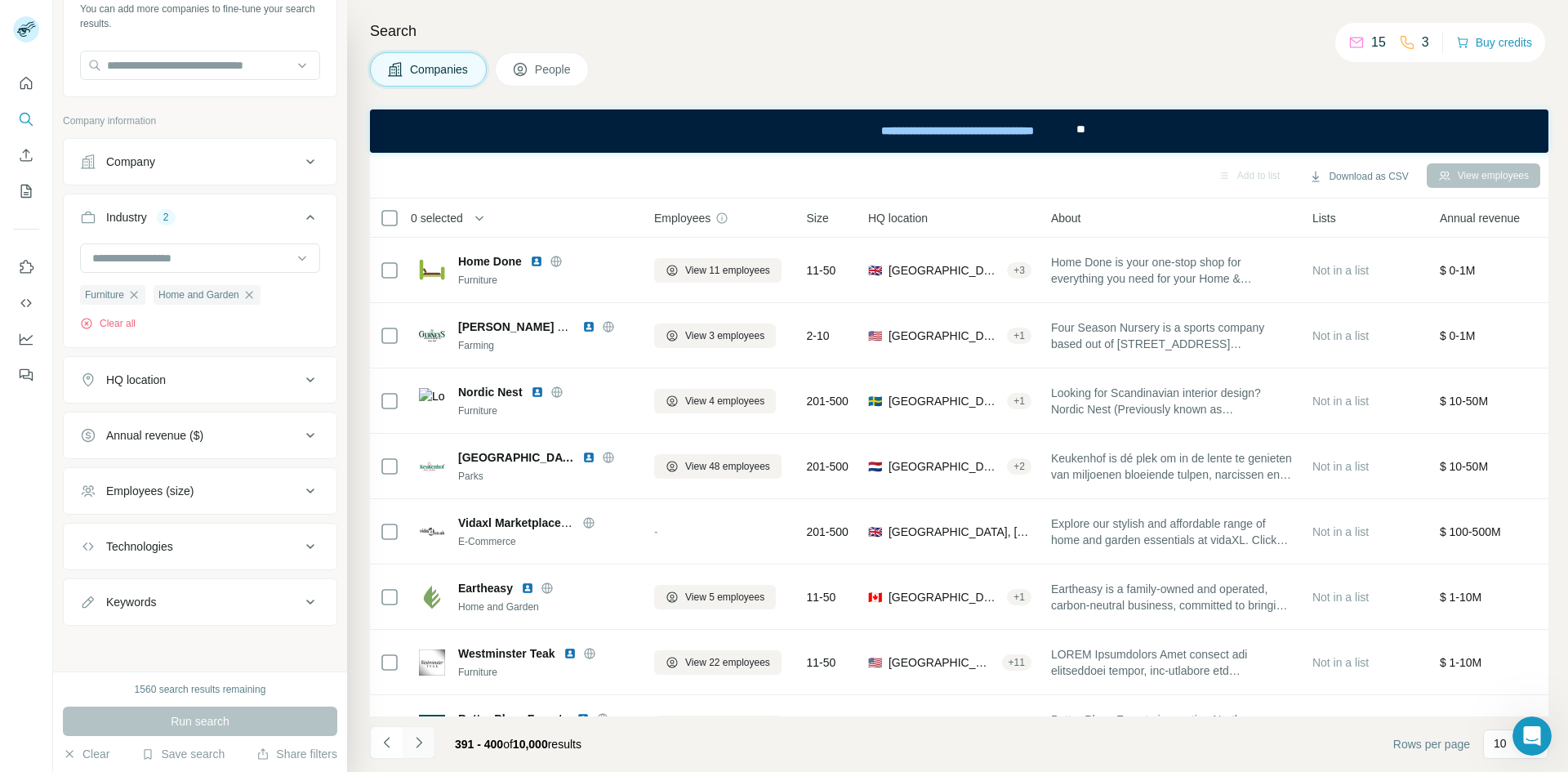
click at [434, 743] on button "Navigate to next page" at bounding box center [419, 742] width 33 height 33
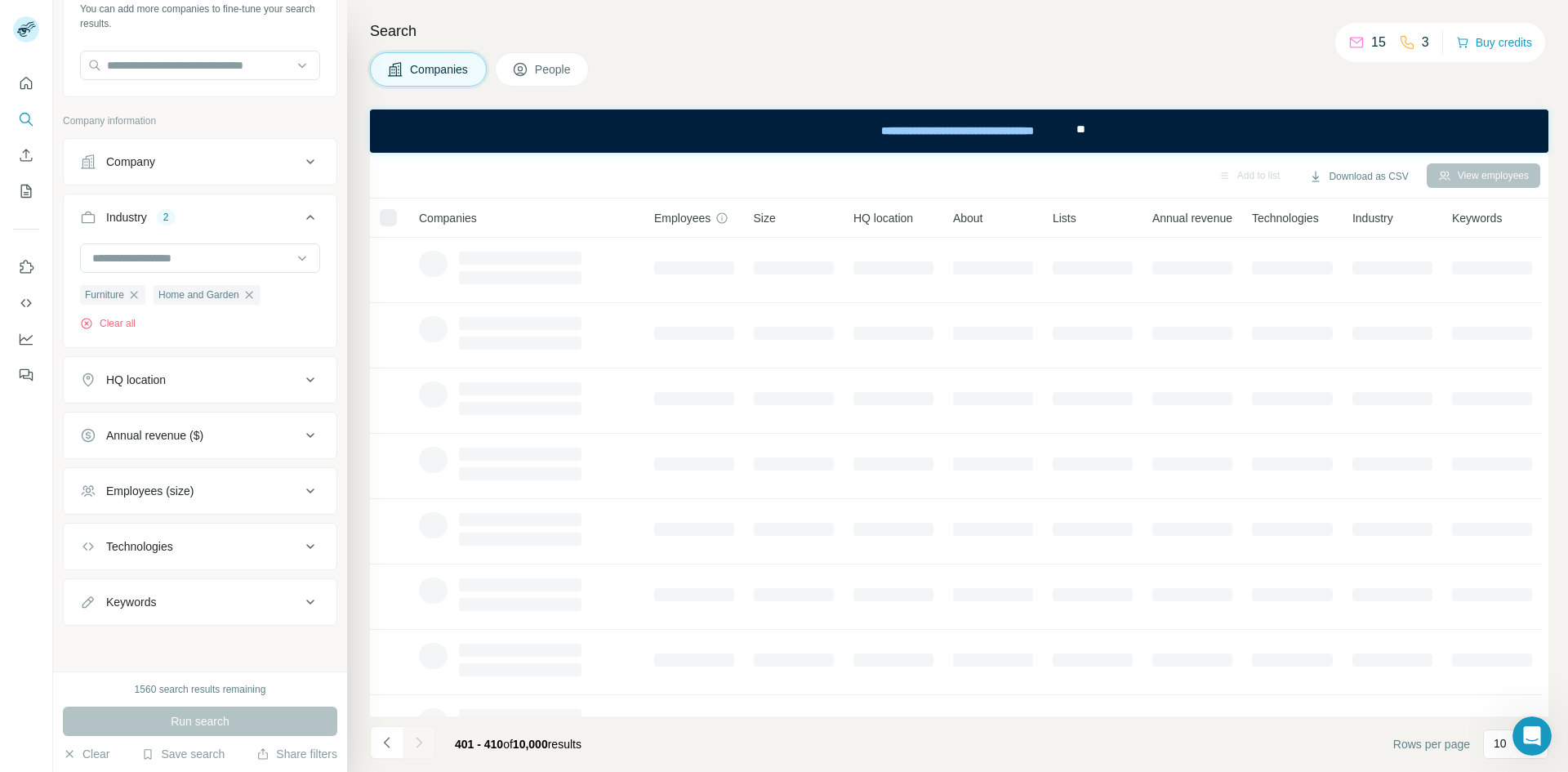
click at [434, 743] on button "Navigate to next page" at bounding box center [419, 742] width 33 height 33
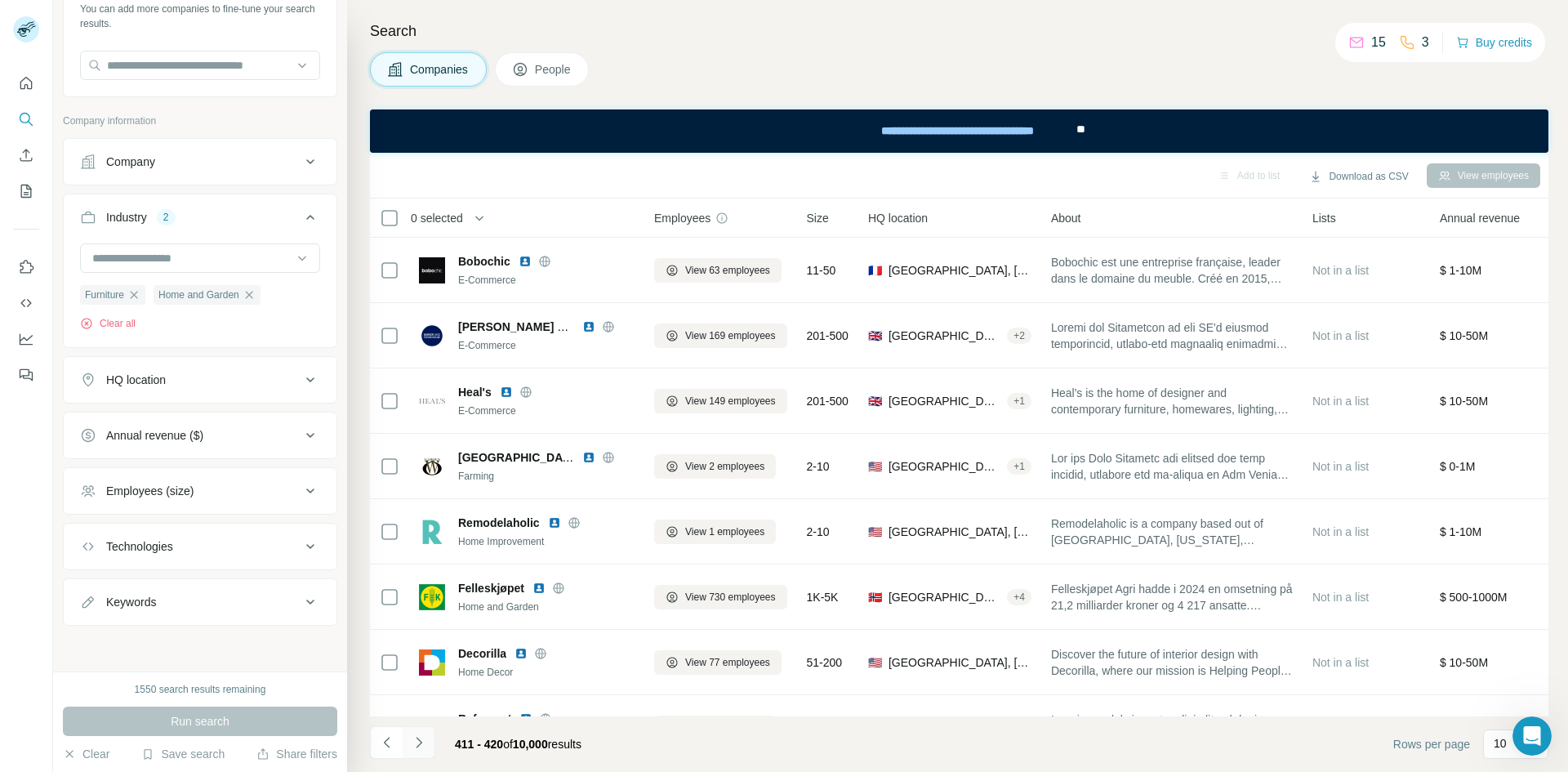
click at [434, 743] on button "Navigate to next page" at bounding box center [419, 742] width 33 height 33
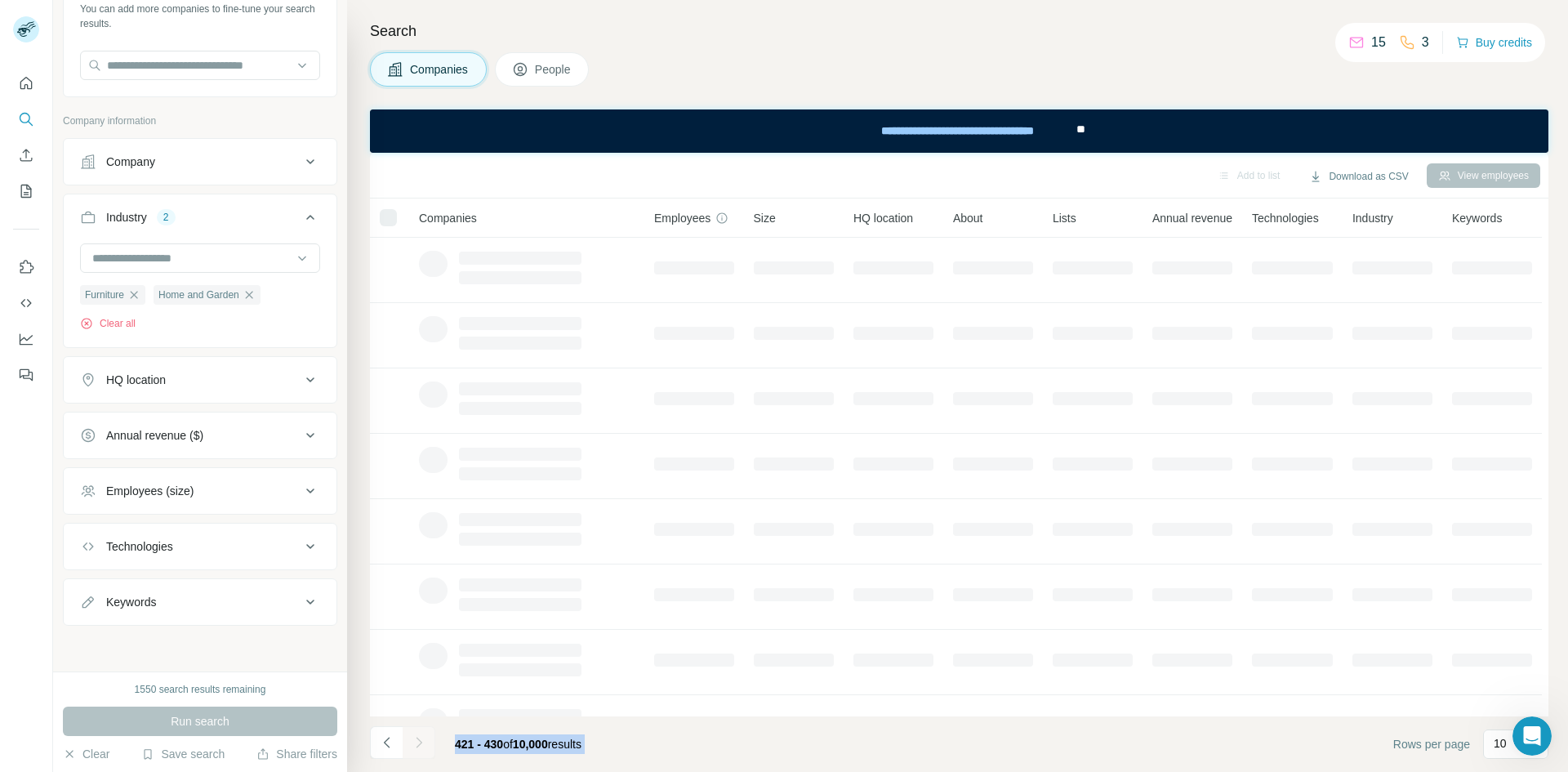
click at [434, 743] on div at bounding box center [419, 742] width 33 height 33
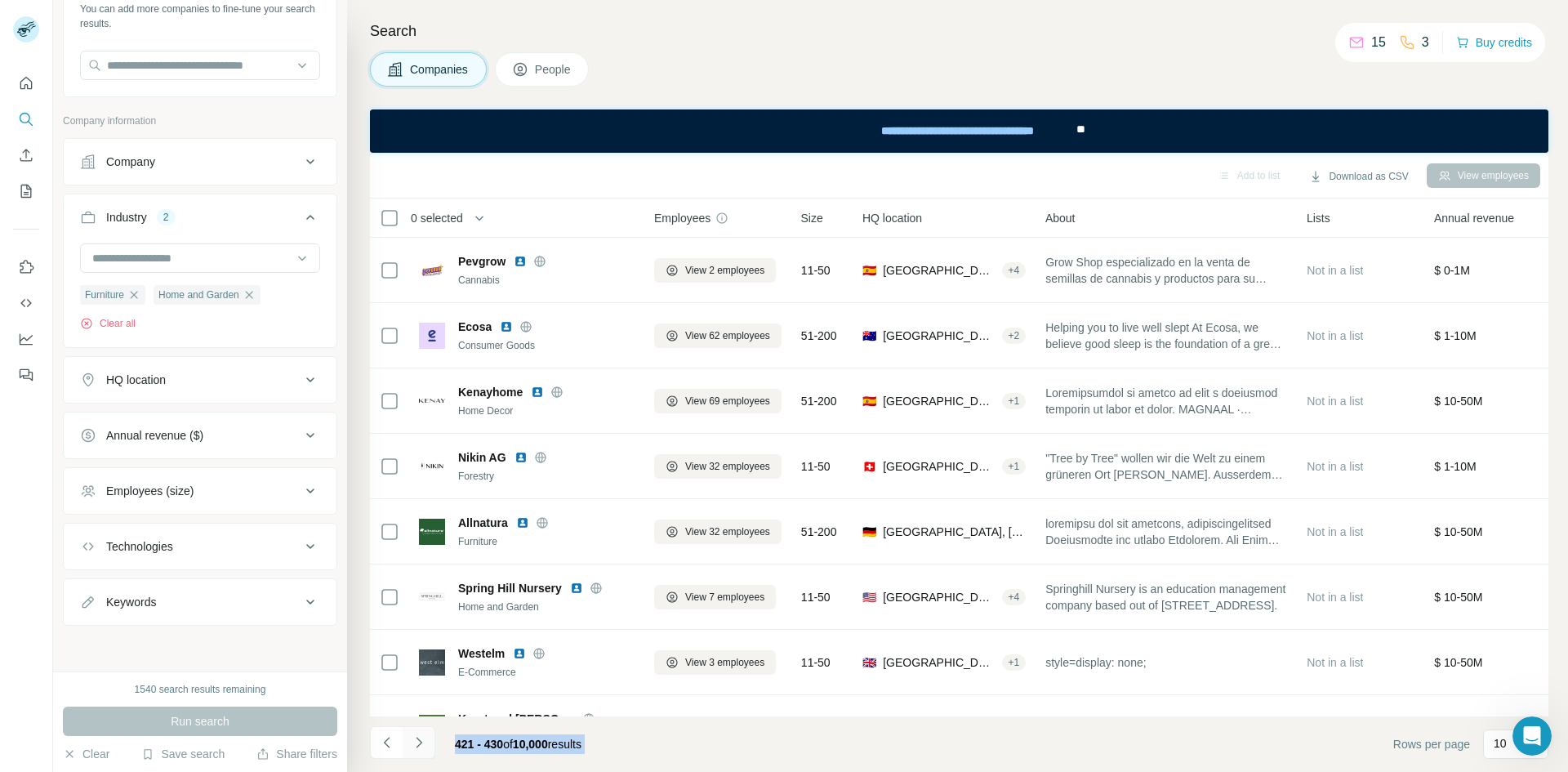
click at [434, 743] on button "Navigate to next page" at bounding box center [419, 742] width 33 height 33
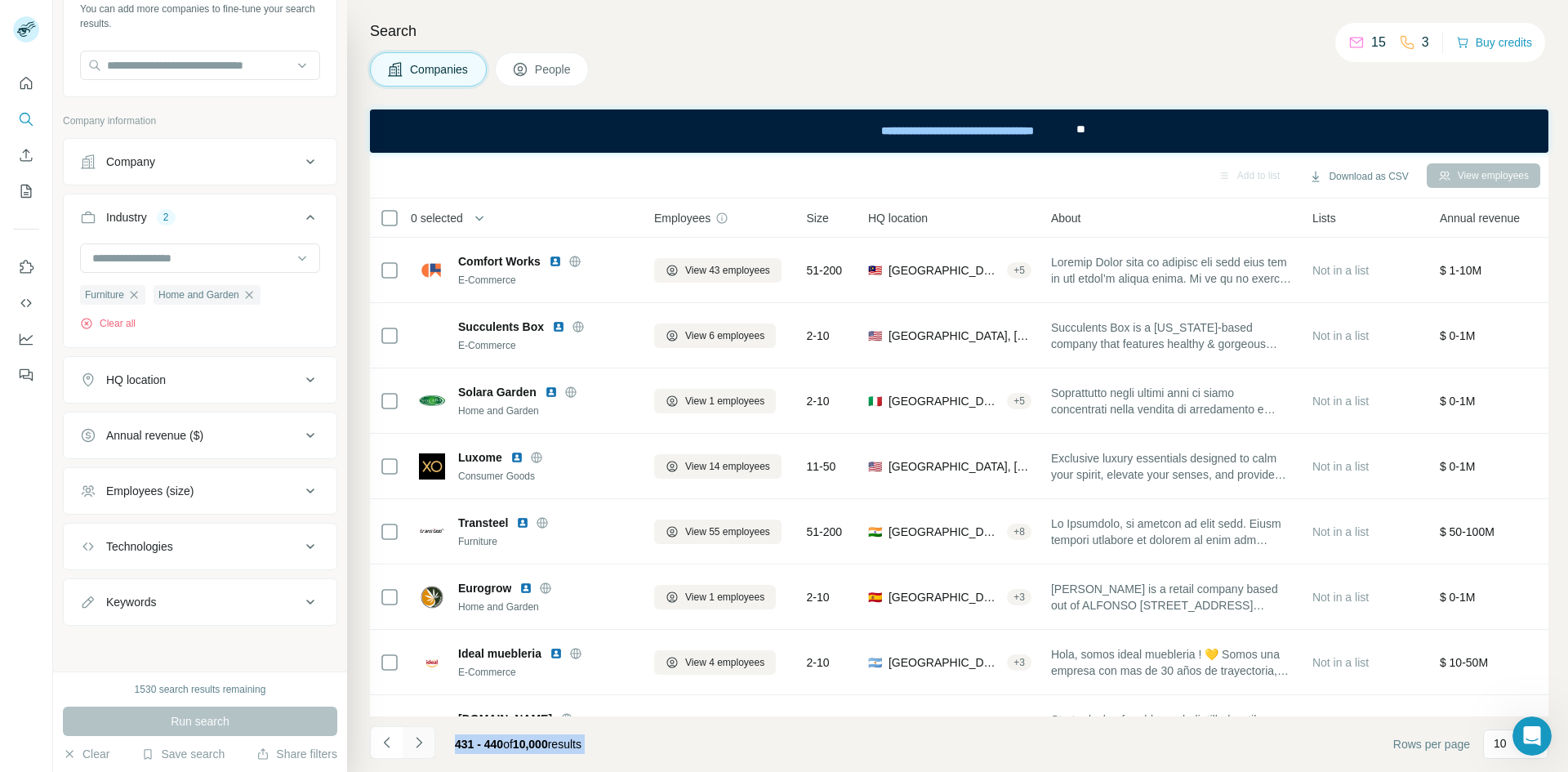
click at [434, 743] on button "Navigate to next page" at bounding box center [419, 742] width 33 height 33
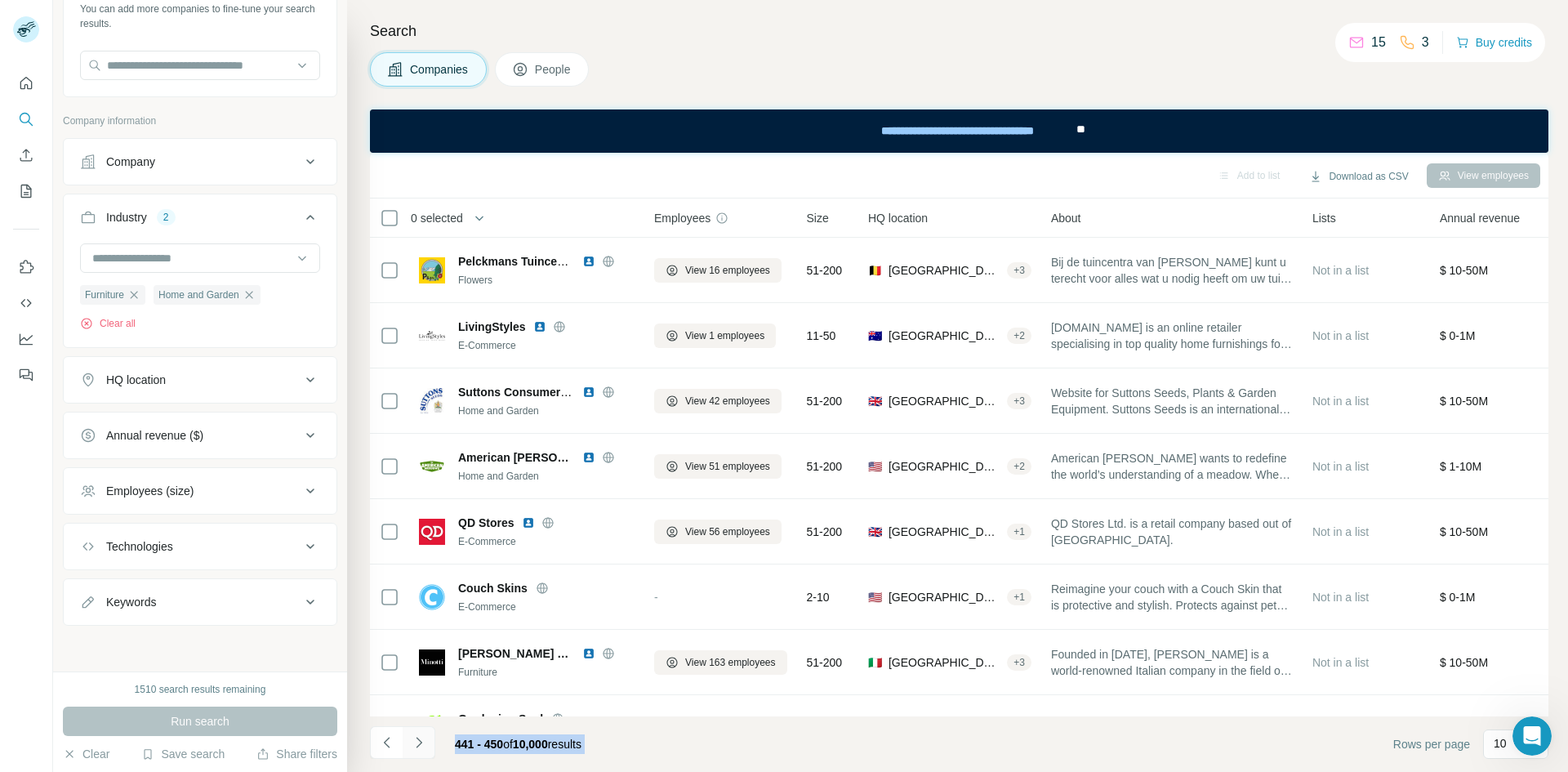
click at [434, 743] on button "Navigate to next page" at bounding box center [419, 742] width 33 height 33
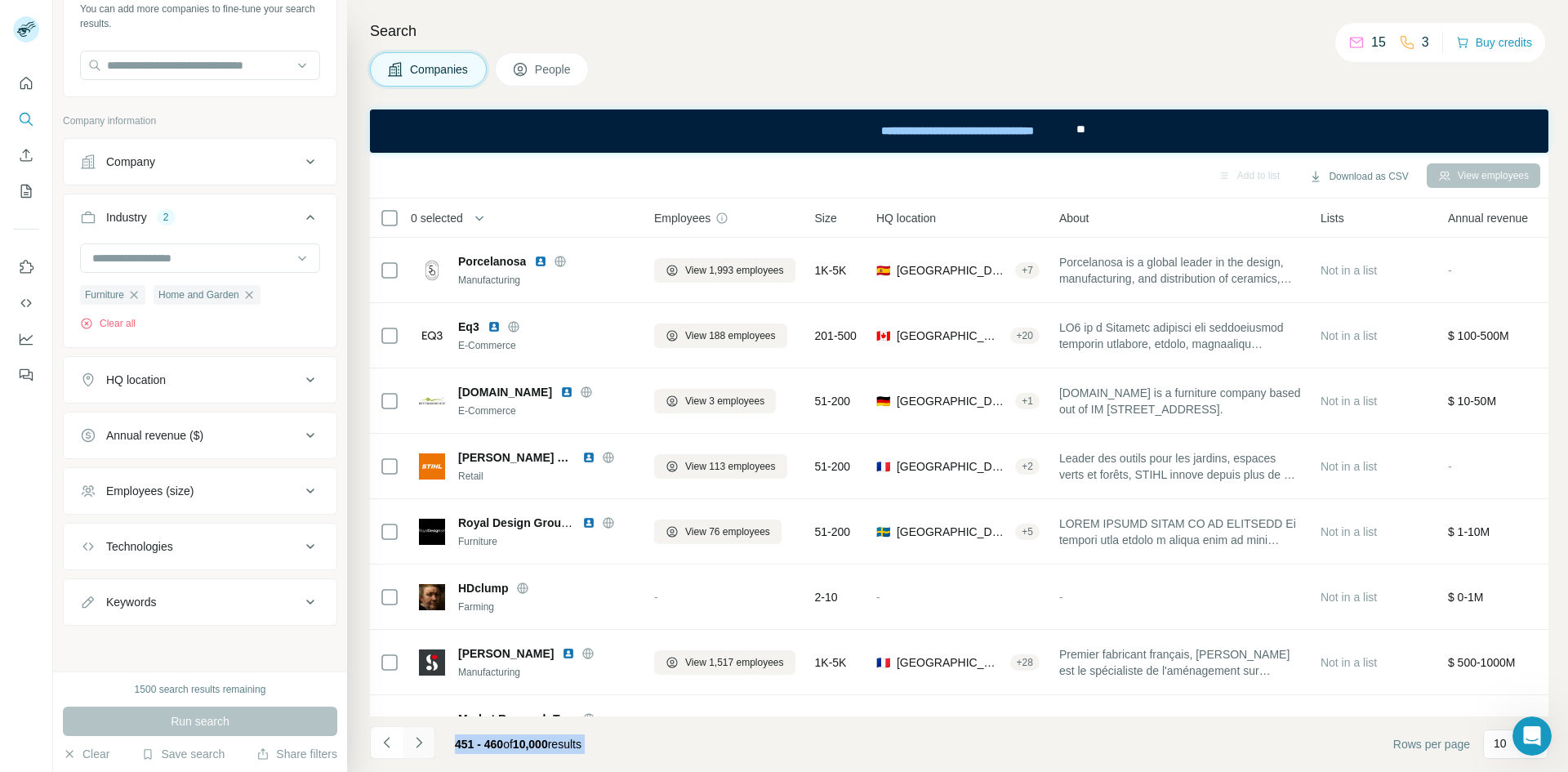
click at [434, 743] on button "Navigate to next page" at bounding box center [419, 742] width 33 height 33
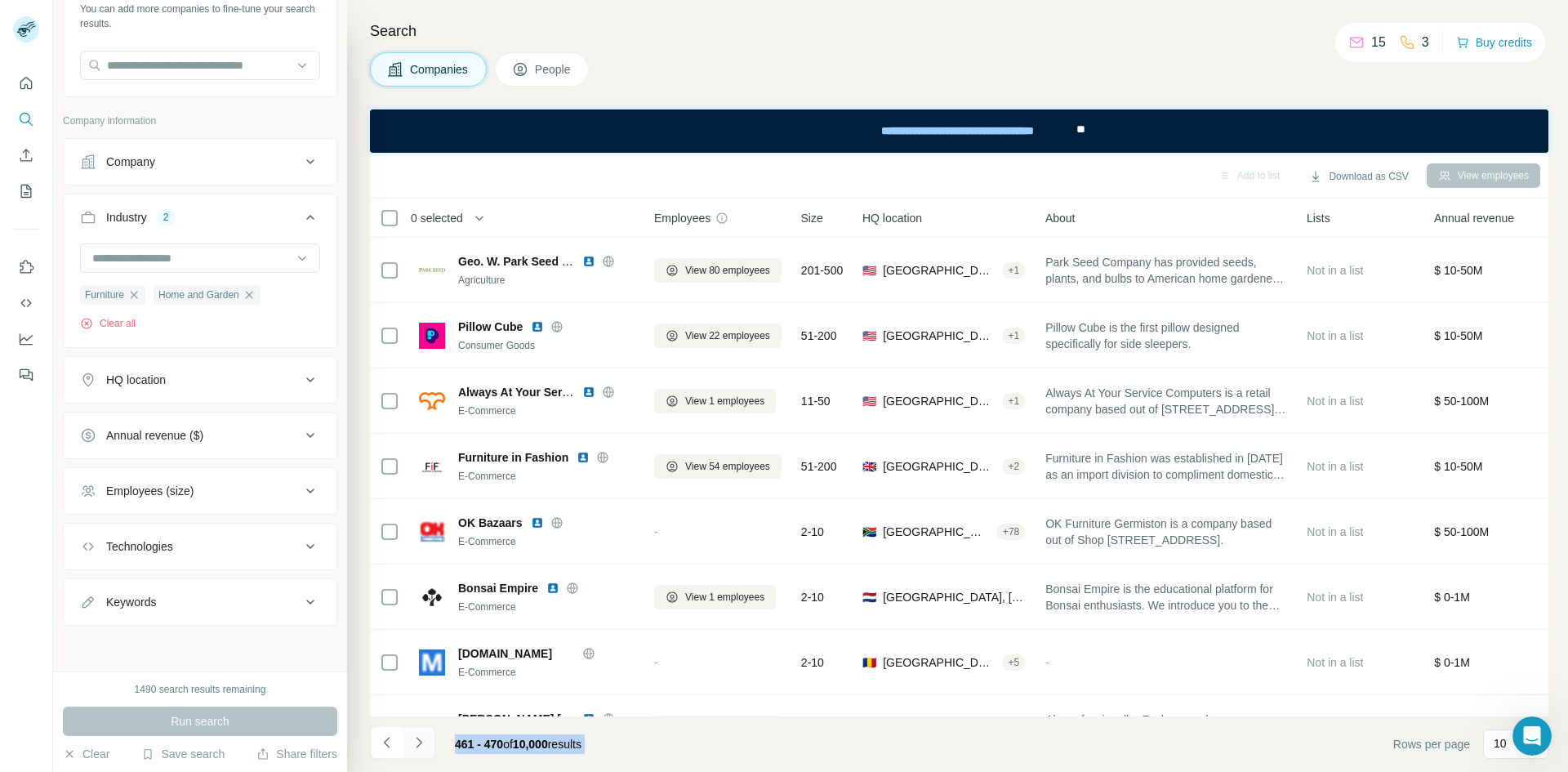
click at [434, 743] on button "Navigate to next page" at bounding box center [419, 742] width 33 height 33
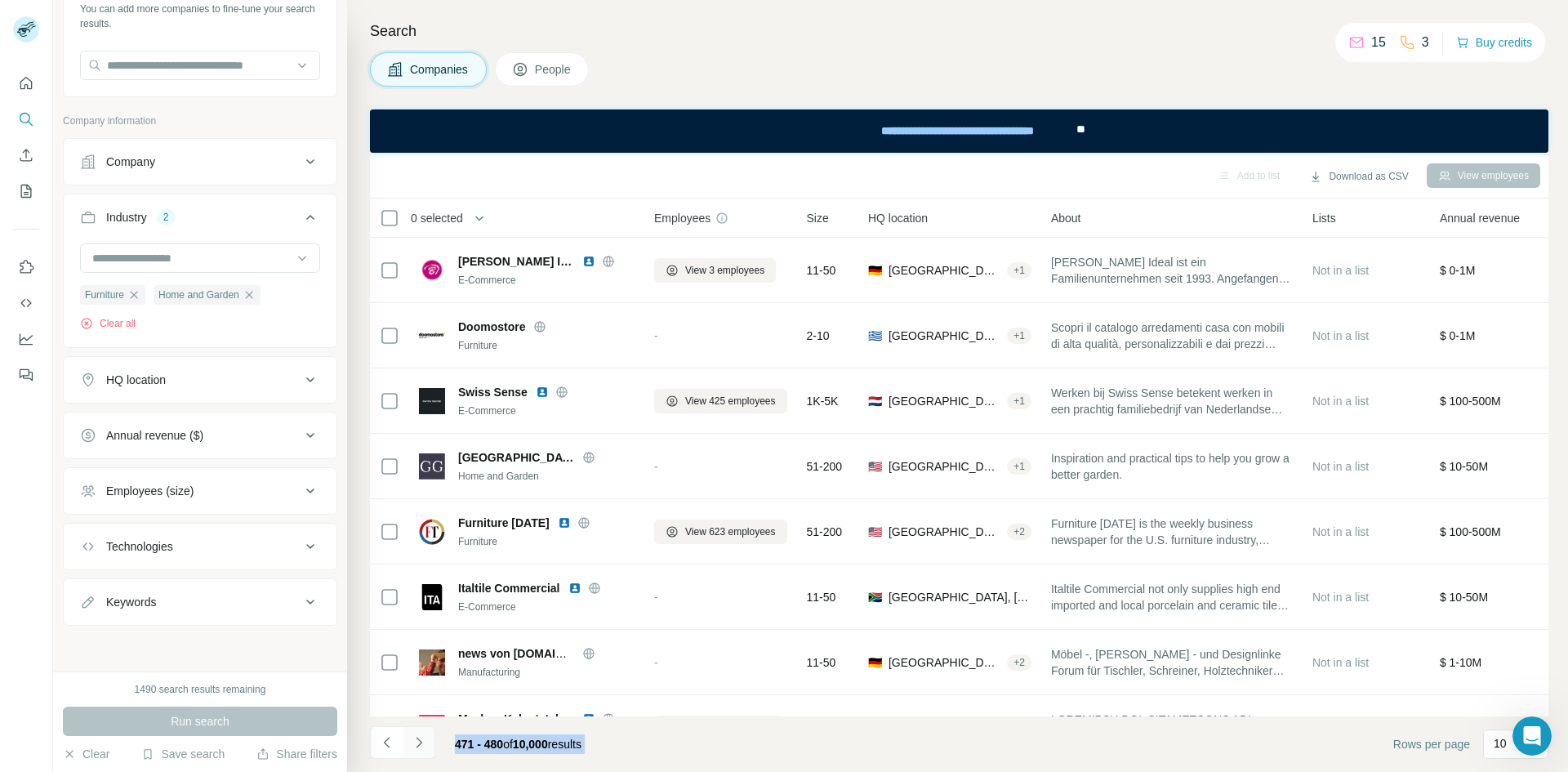
click at [434, 743] on button "Navigate to next page" at bounding box center [419, 742] width 33 height 33
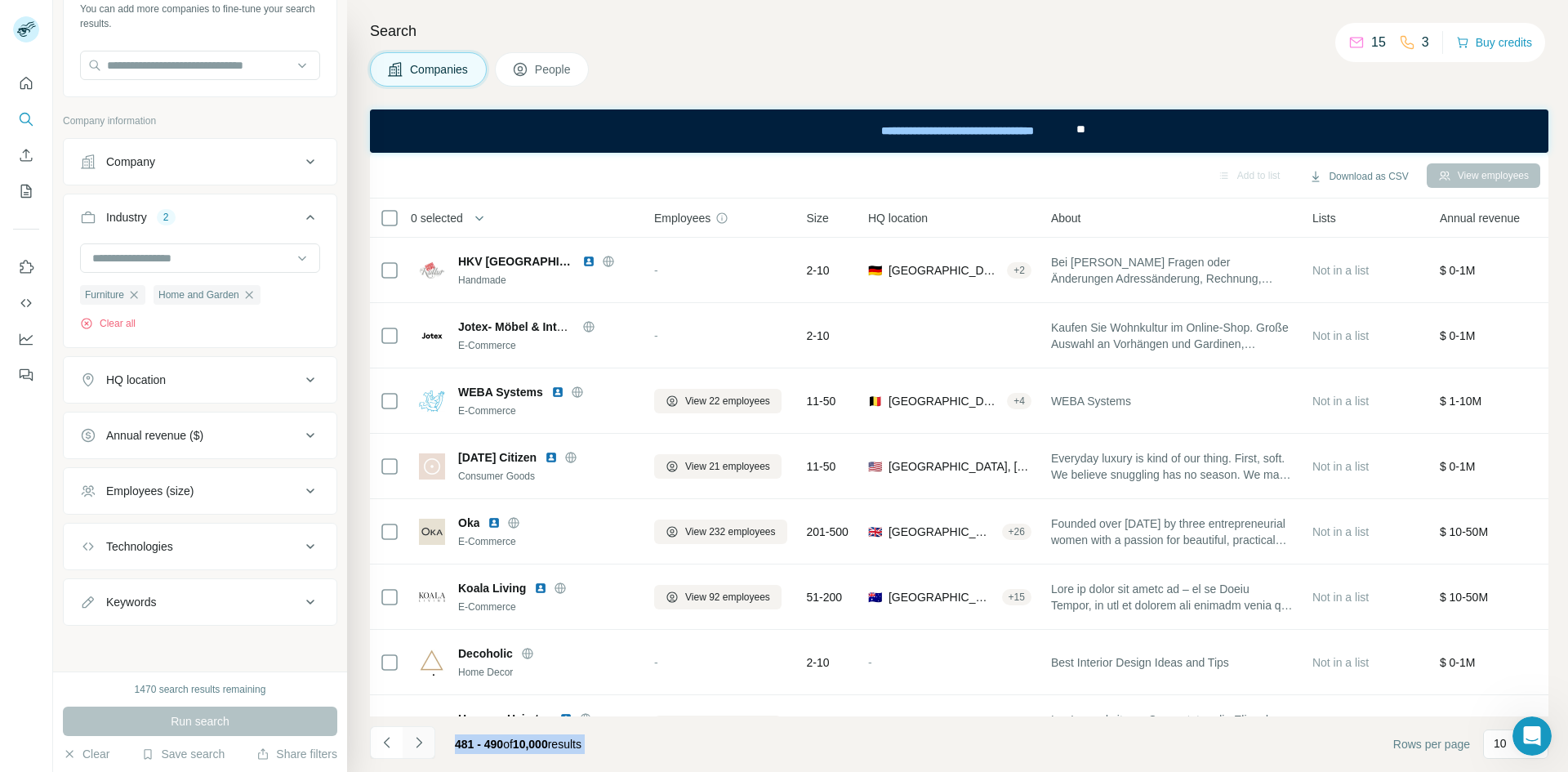
click at [434, 743] on button "Navigate to next page" at bounding box center [419, 742] width 33 height 33
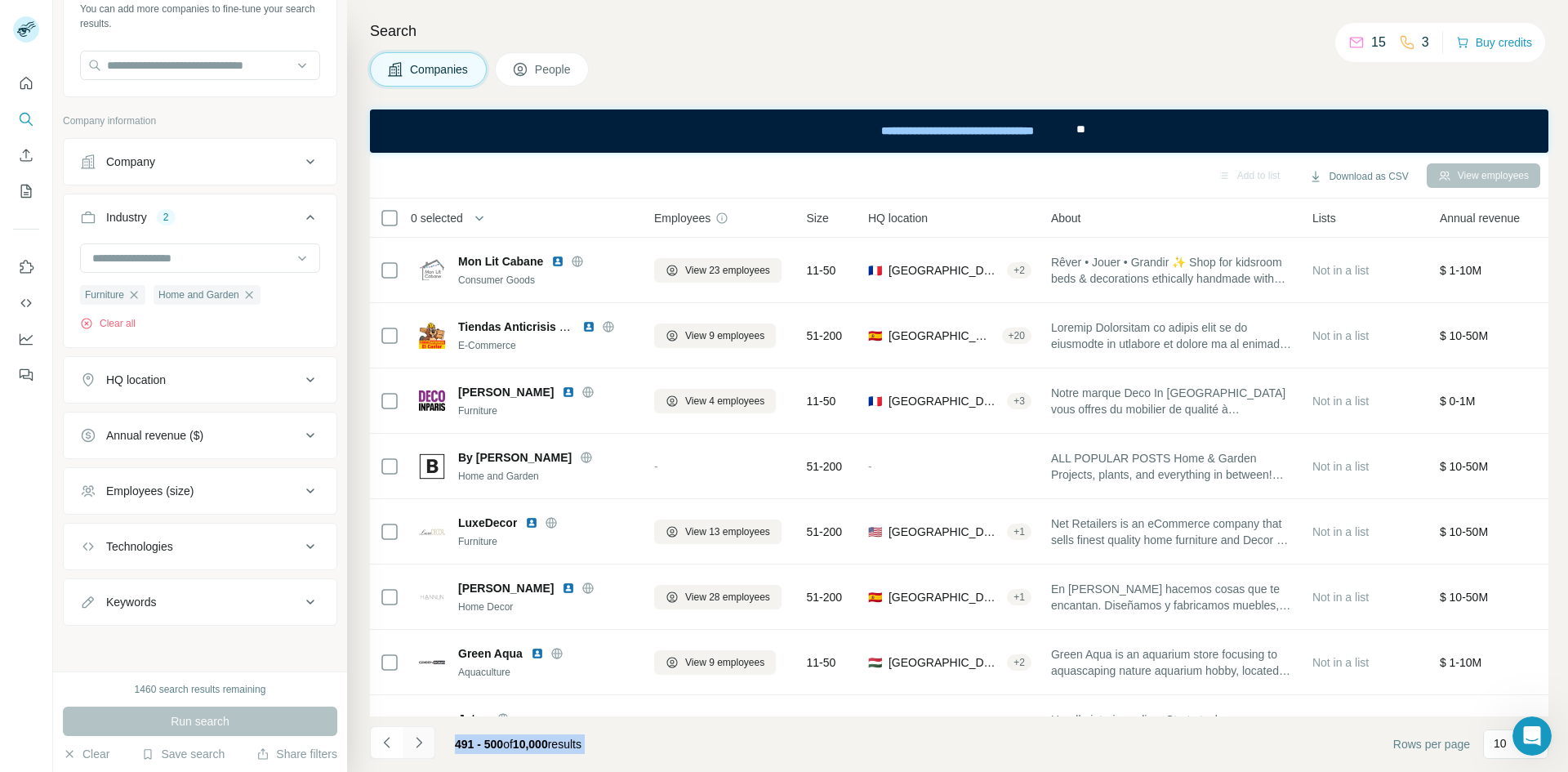
click at [434, 743] on button "Navigate to next page" at bounding box center [419, 742] width 33 height 33
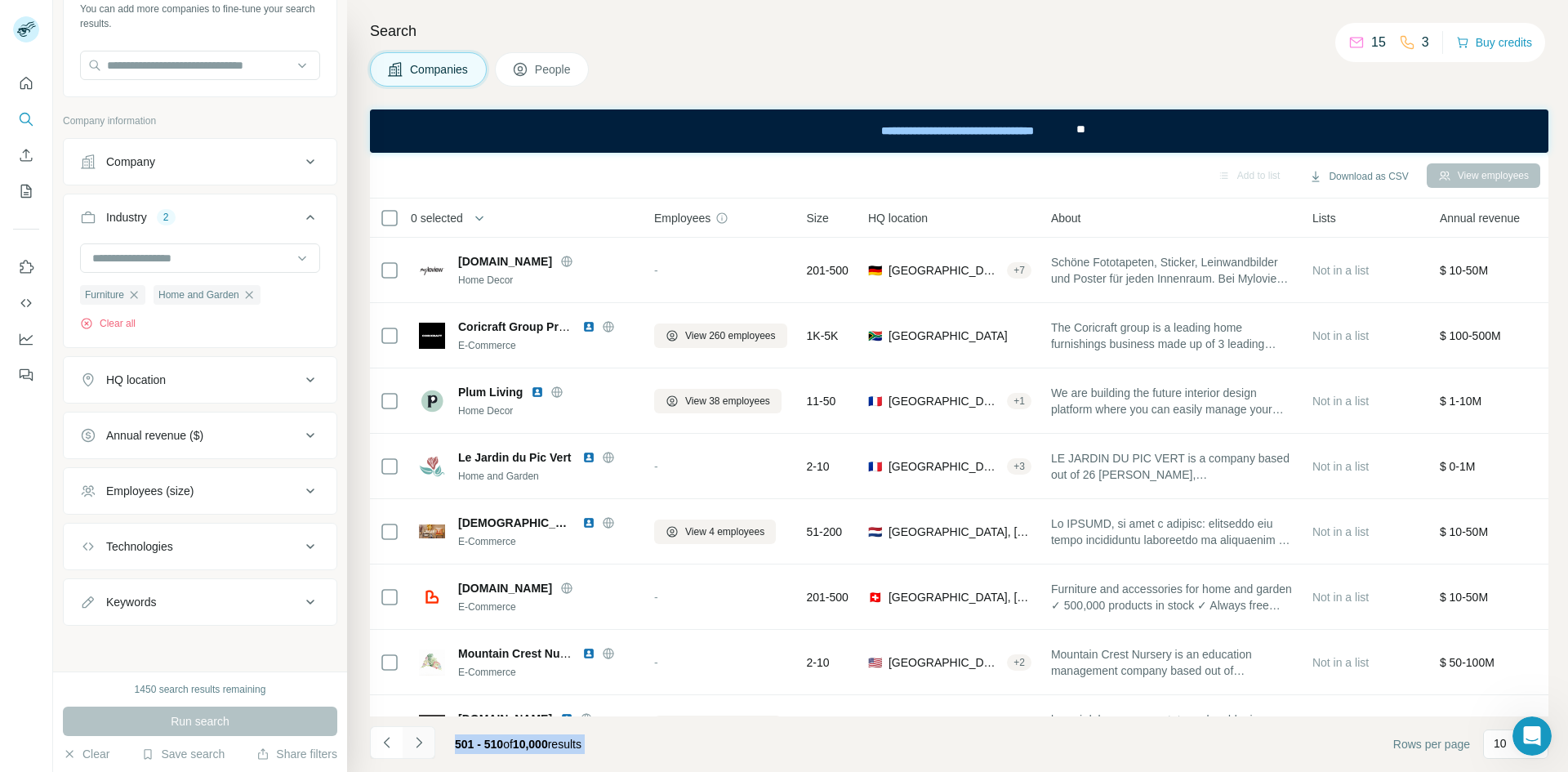
click at [434, 743] on button "Navigate to next page" at bounding box center [419, 742] width 33 height 33
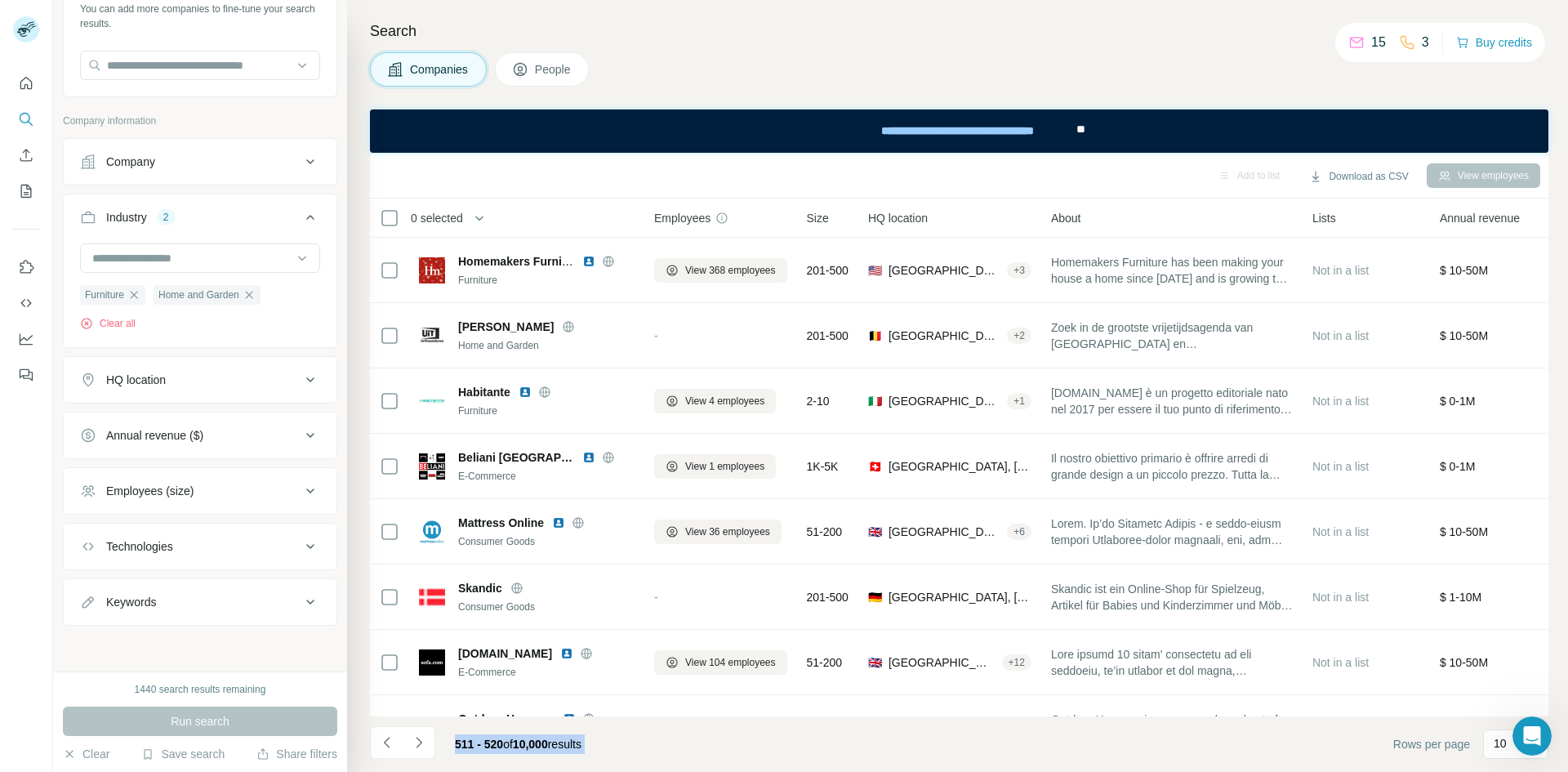
click at [442, 743] on div "511 - 520 of 10,000 results" at bounding box center [518, 744] width 153 height 36
click at [425, 743] on icon "Navigate to next page" at bounding box center [420, 743] width 17 height 17
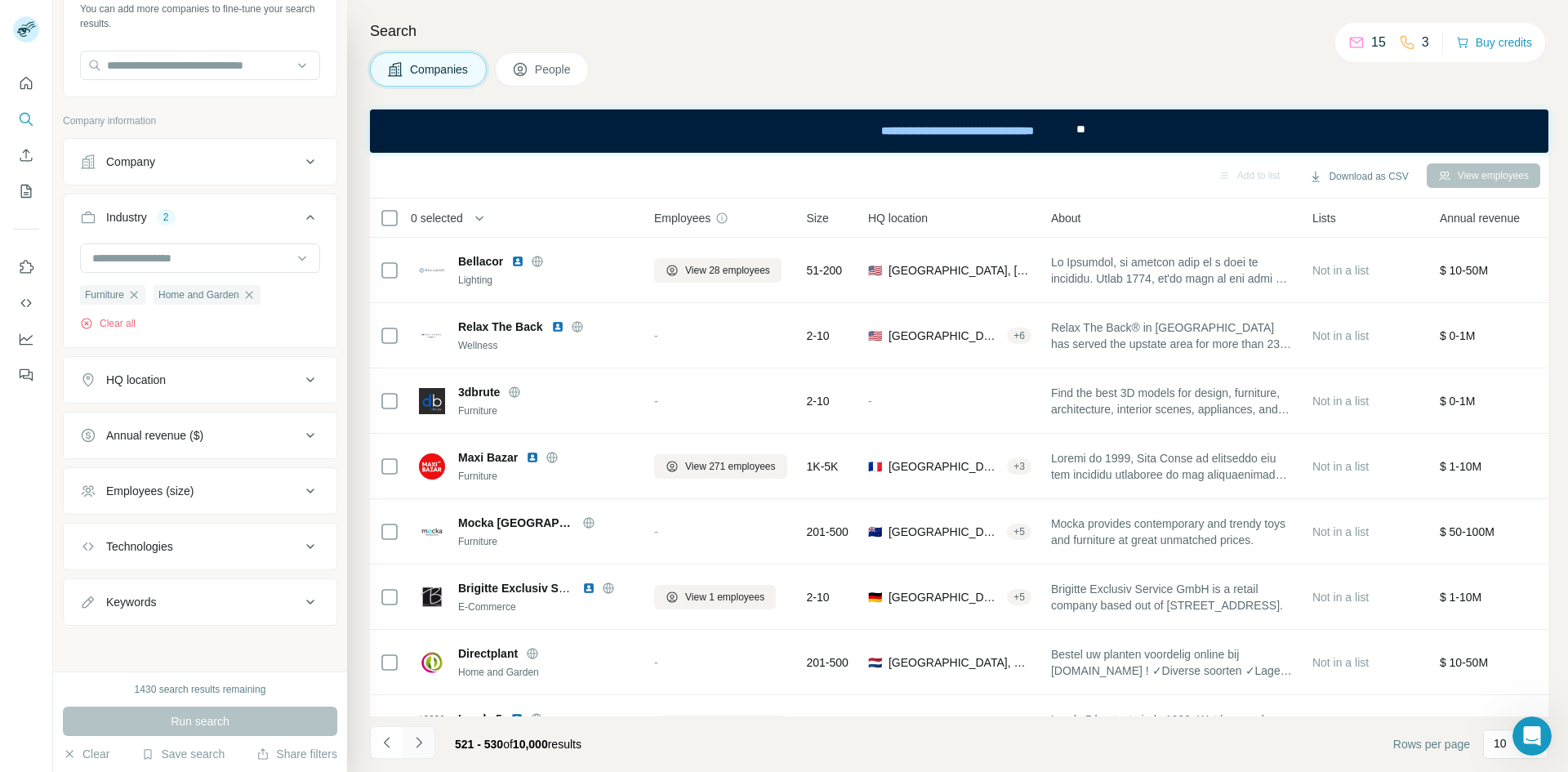
click at [425, 743] on icon "Navigate to next page" at bounding box center [420, 743] width 17 height 17
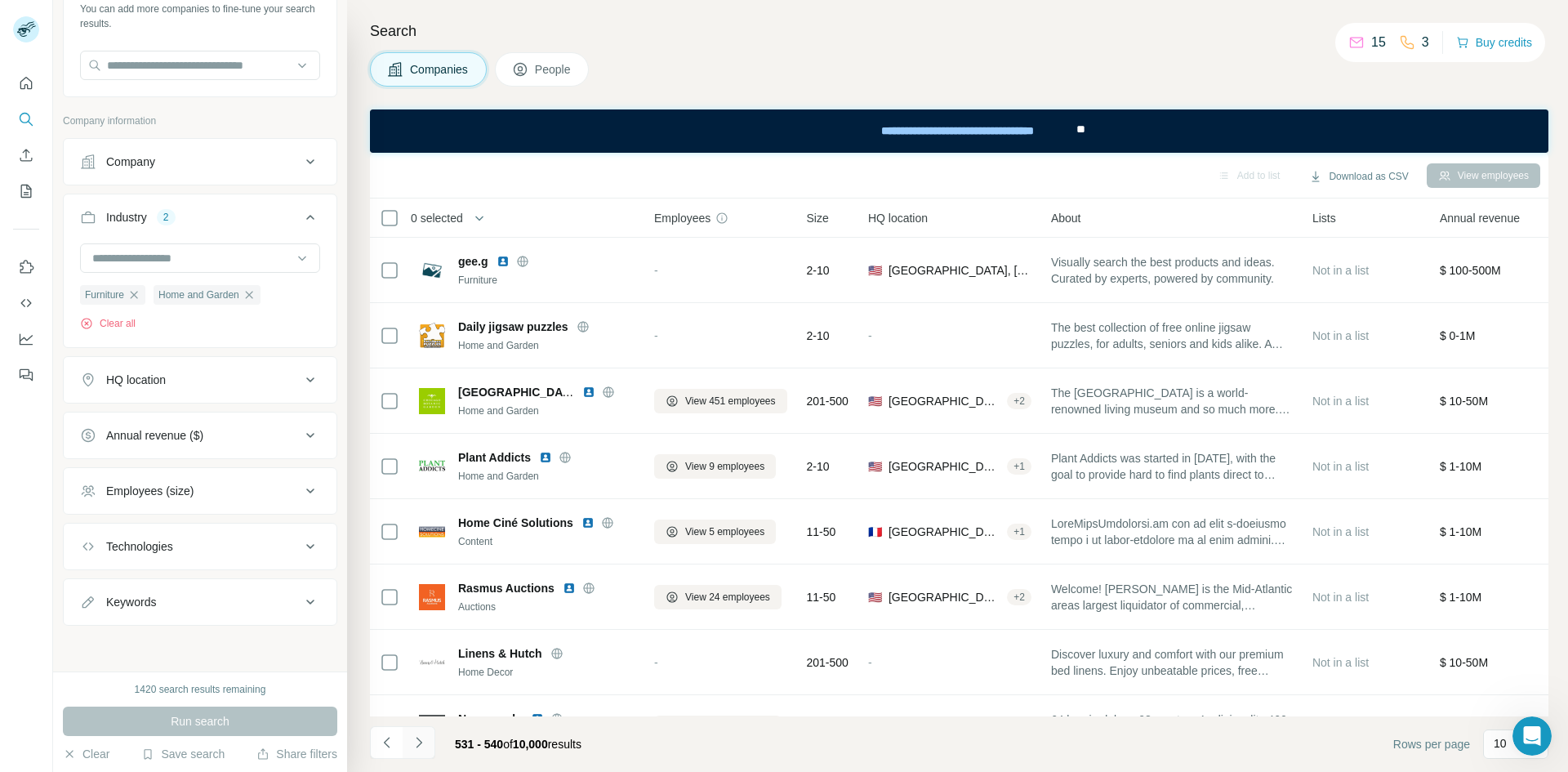
click at [425, 743] on icon "Navigate to next page" at bounding box center [420, 743] width 17 height 17
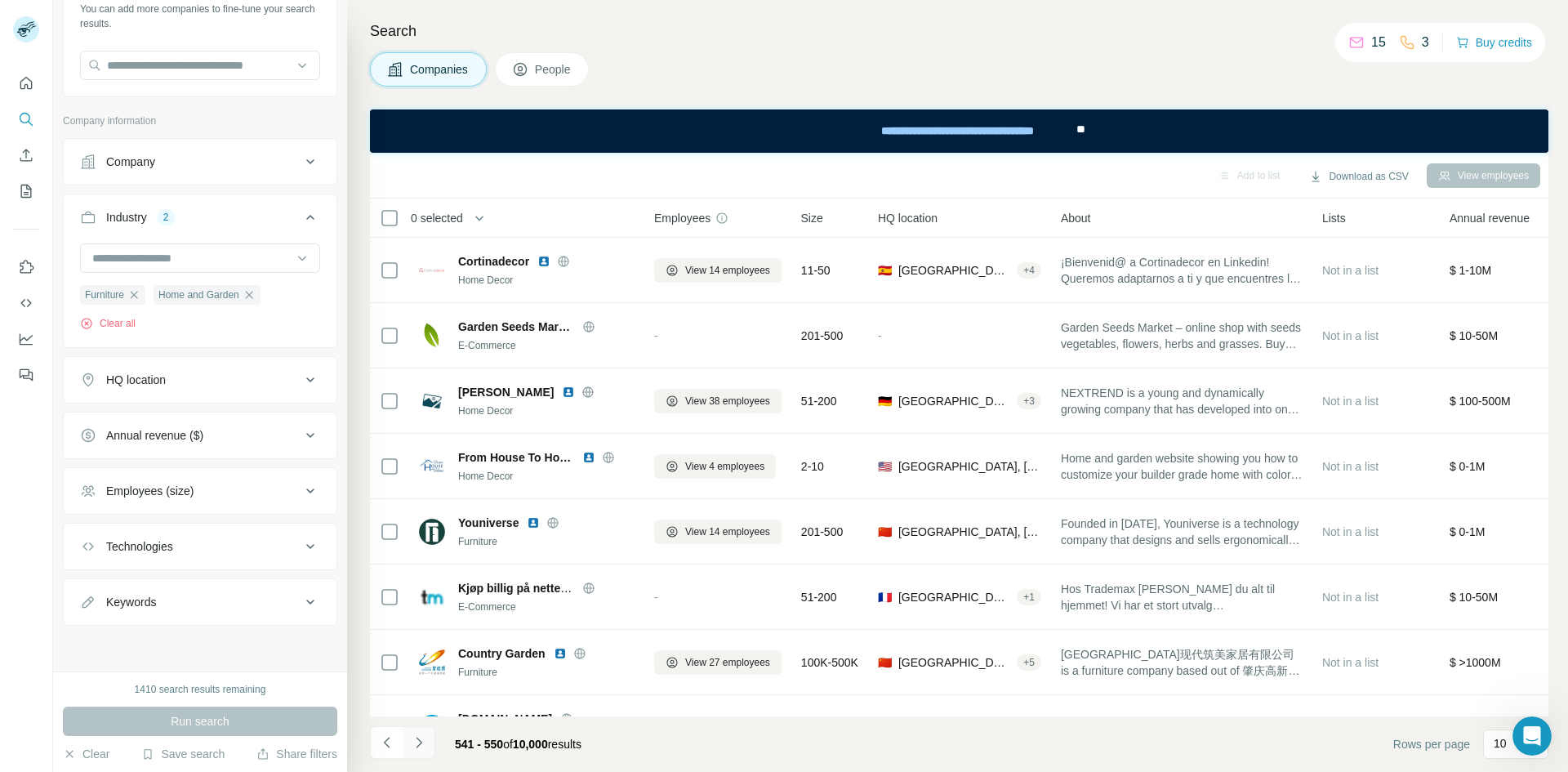
click at [425, 743] on icon "Navigate to next page" at bounding box center [420, 743] width 17 height 17
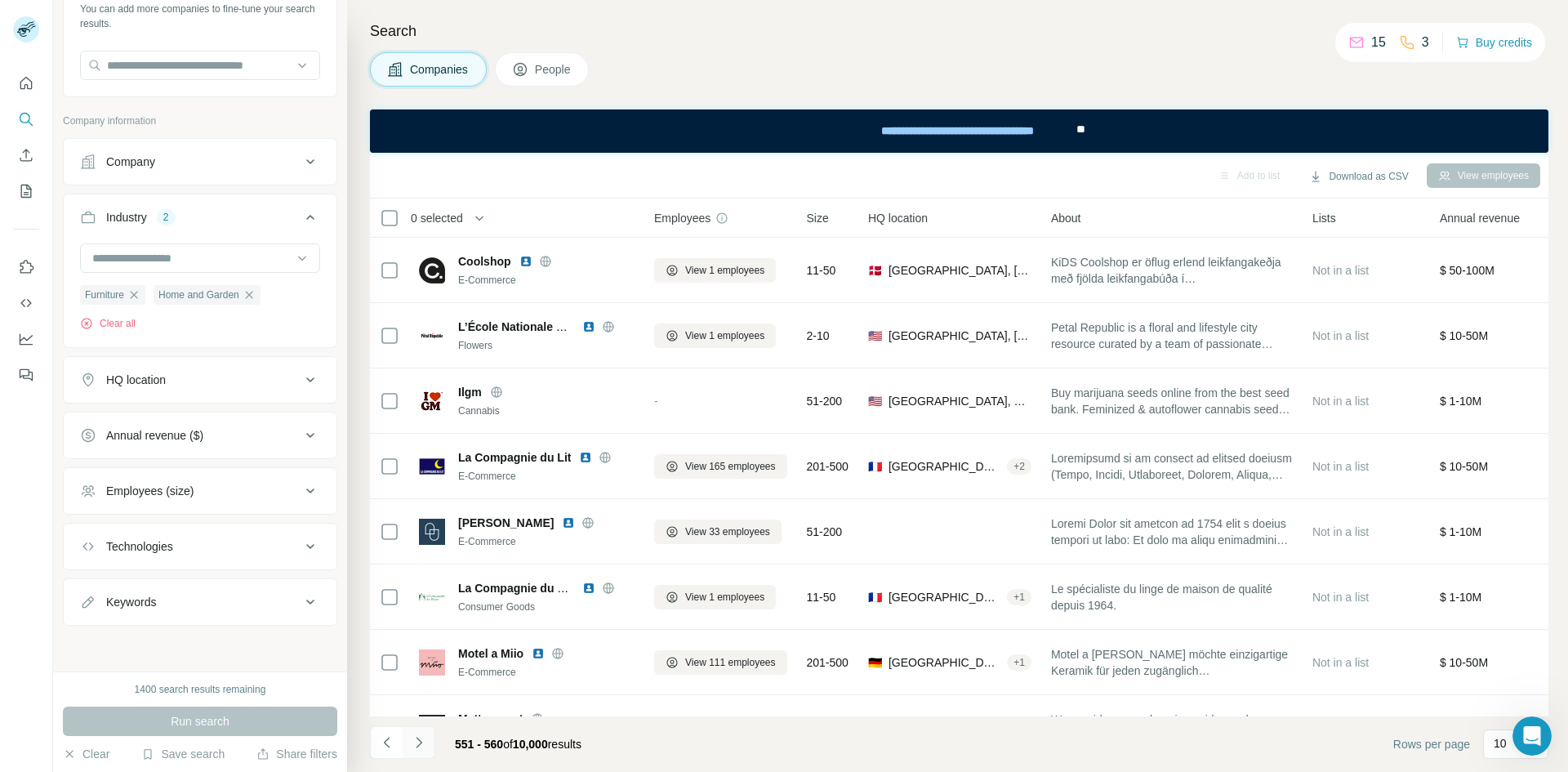
click at [425, 743] on icon "Navigate to next page" at bounding box center [420, 743] width 17 height 17
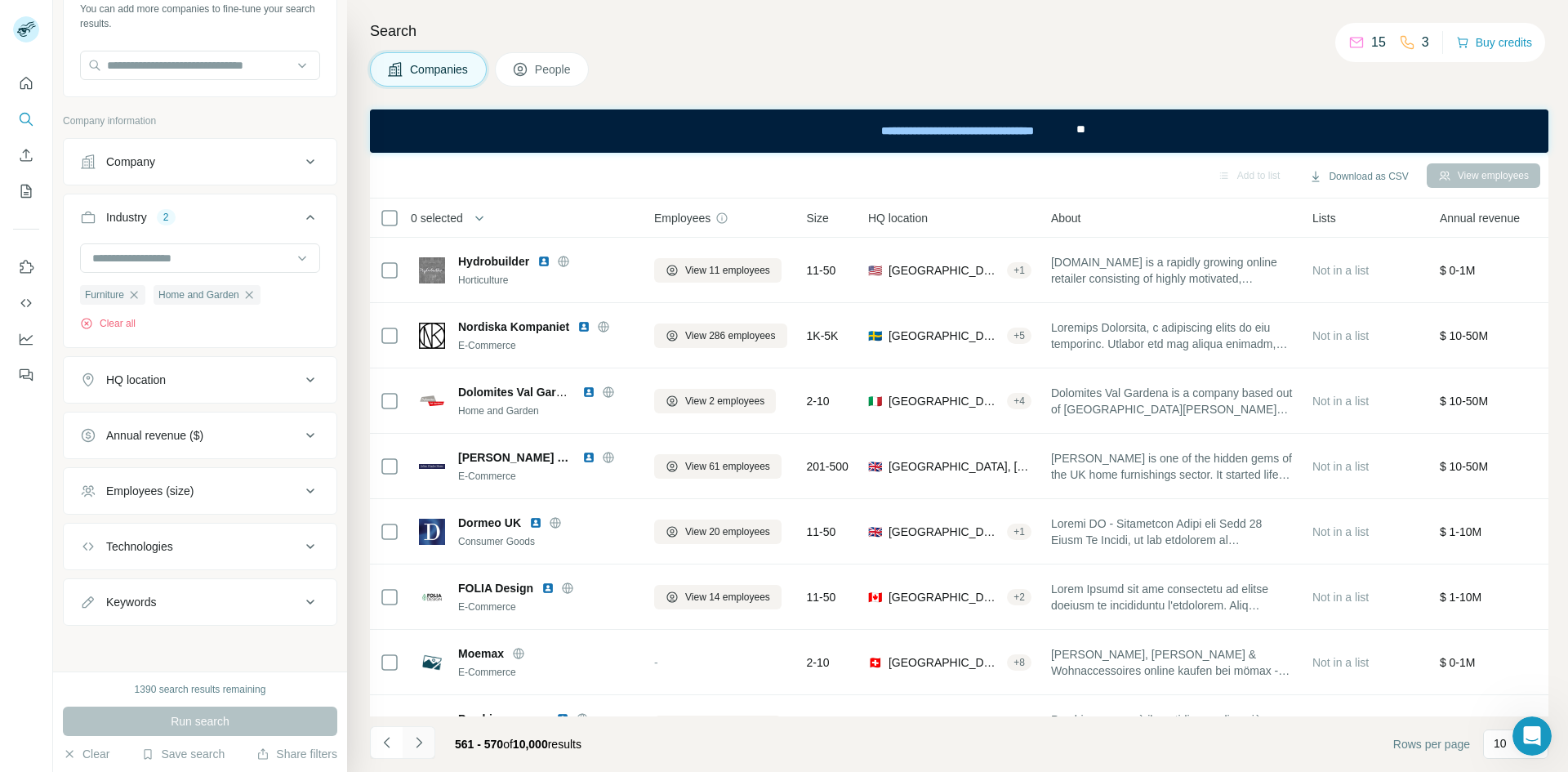
click at [425, 743] on icon "Navigate to next page" at bounding box center [420, 743] width 17 height 17
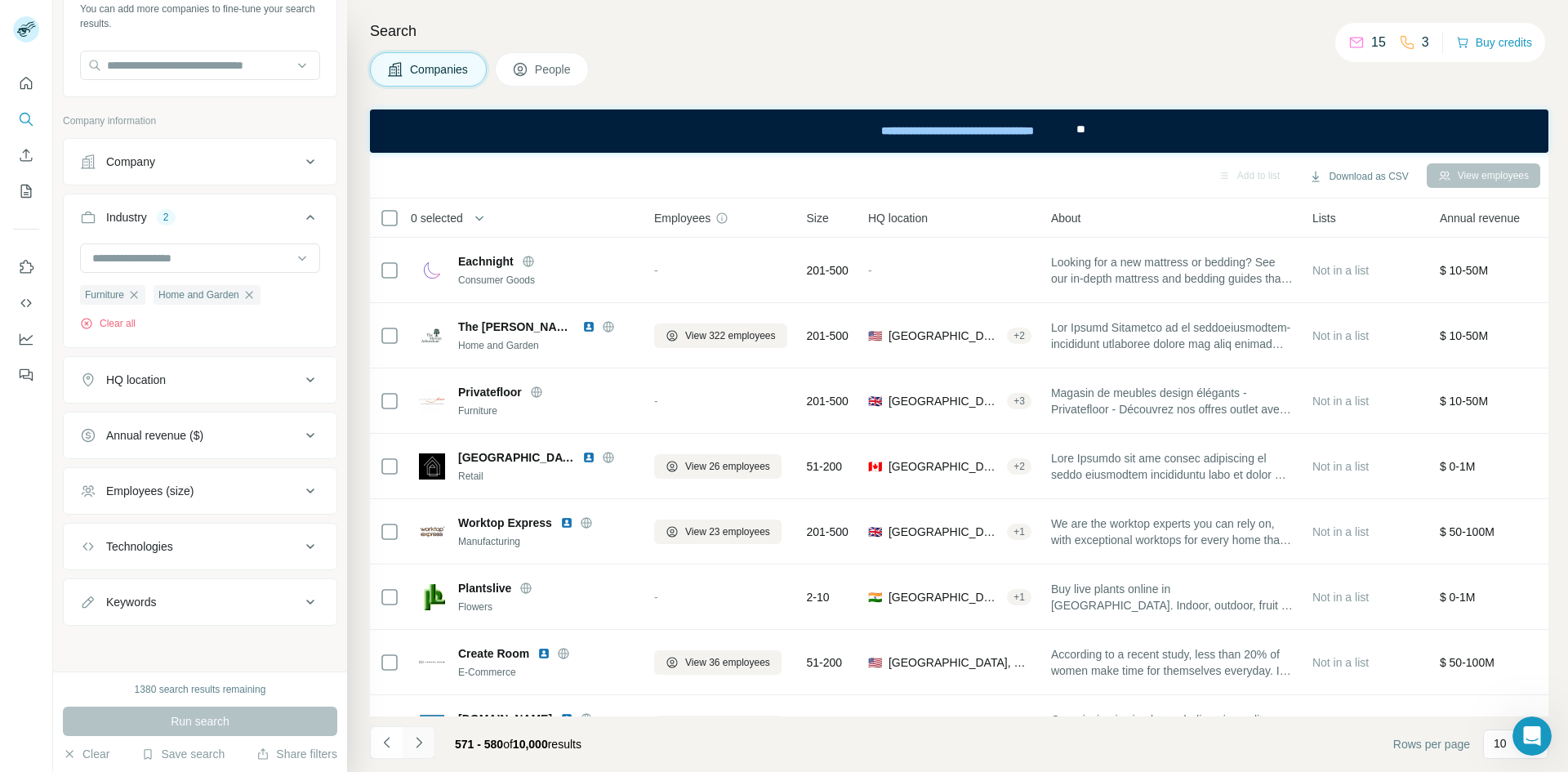
click at [425, 743] on icon "Navigate to next page" at bounding box center [420, 743] width 17 height 17
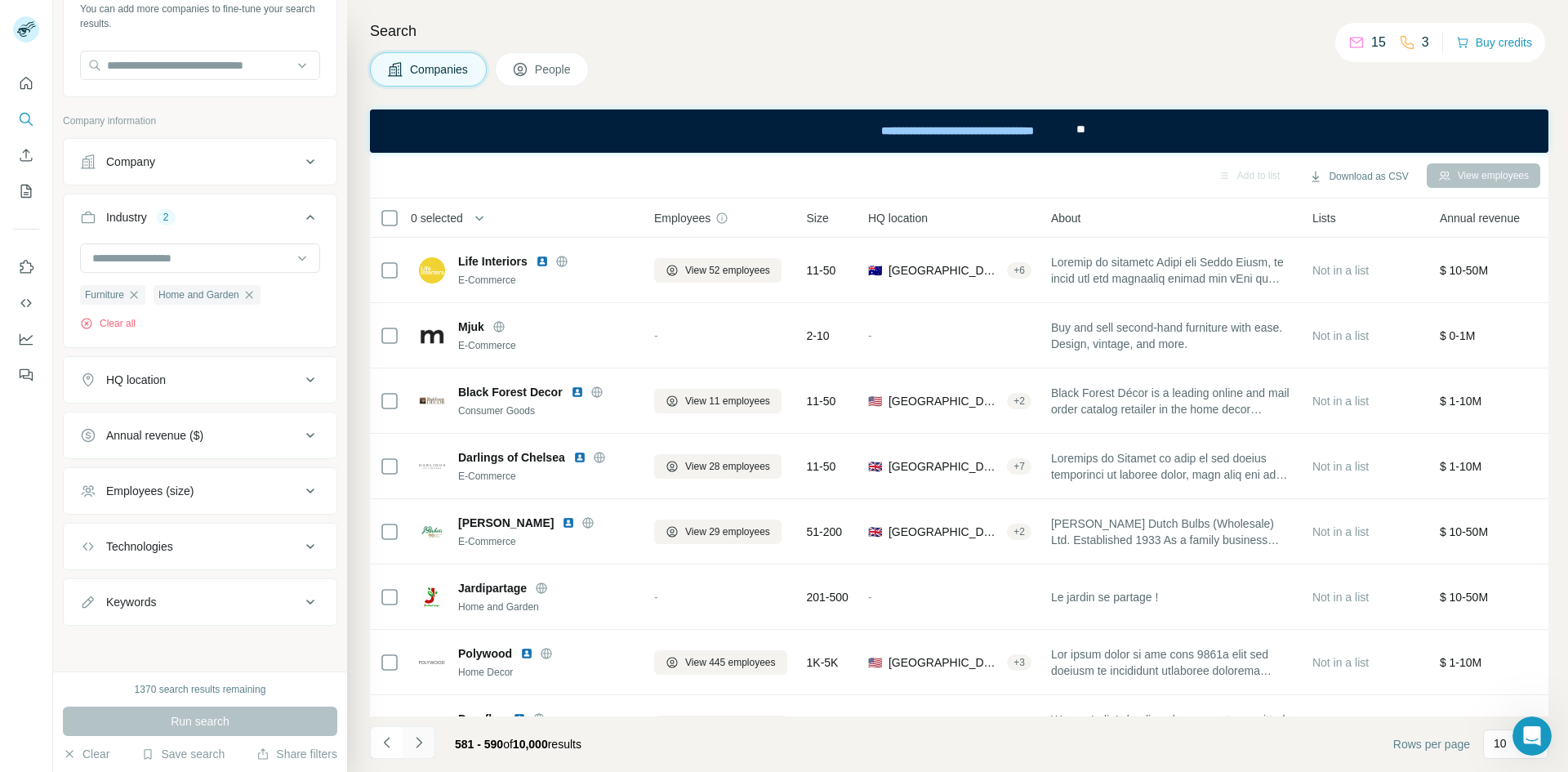
click at [425, 743] on icon "Navigate to next page" at bounding box center [420, 743] width 17 height 17
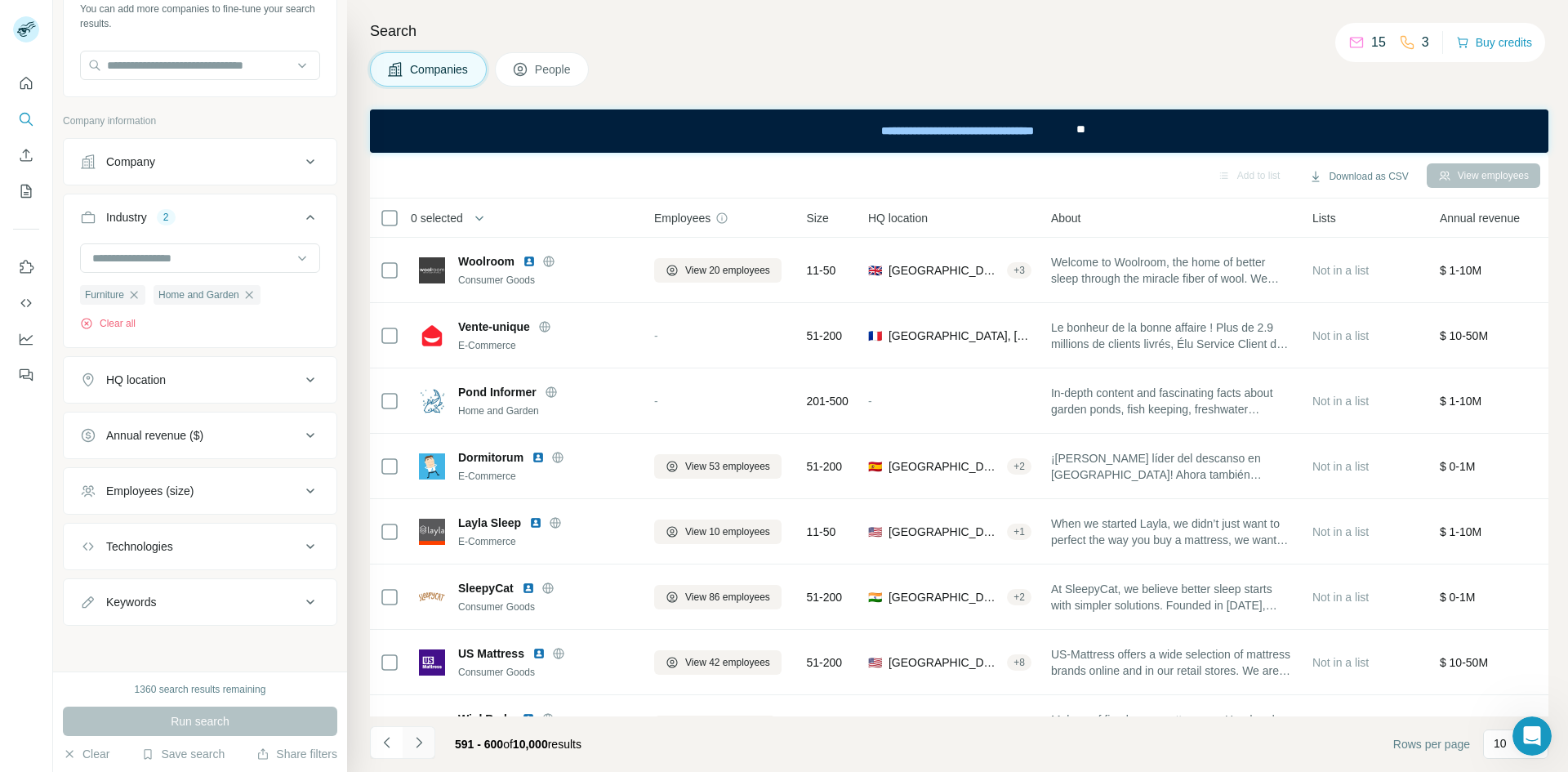
click at [425, 743] on icon "Navigate to next page" at bounding box center [420, 743] width 17 height 17
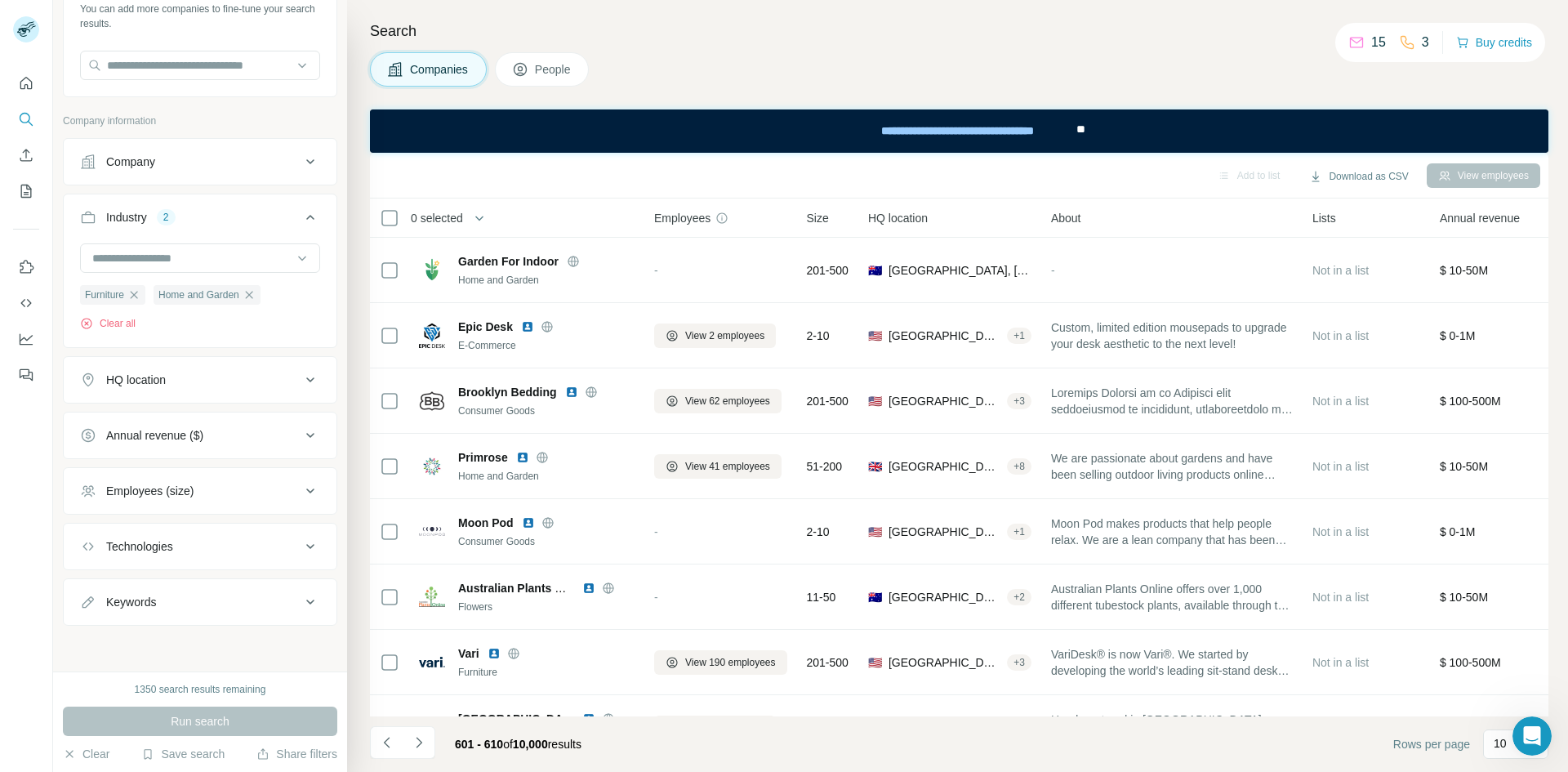
click at [1389, 161] on div "Download as CSV" at bounding box center [1358, 176] width 122 height 30
click at [1204, 85] on div "Companies People" at bounding box center [959, 69] width 1178 height 34
click at [426, 746] on icon "Navigate to next page" at bounding box center [420, 743] width 17 height 17
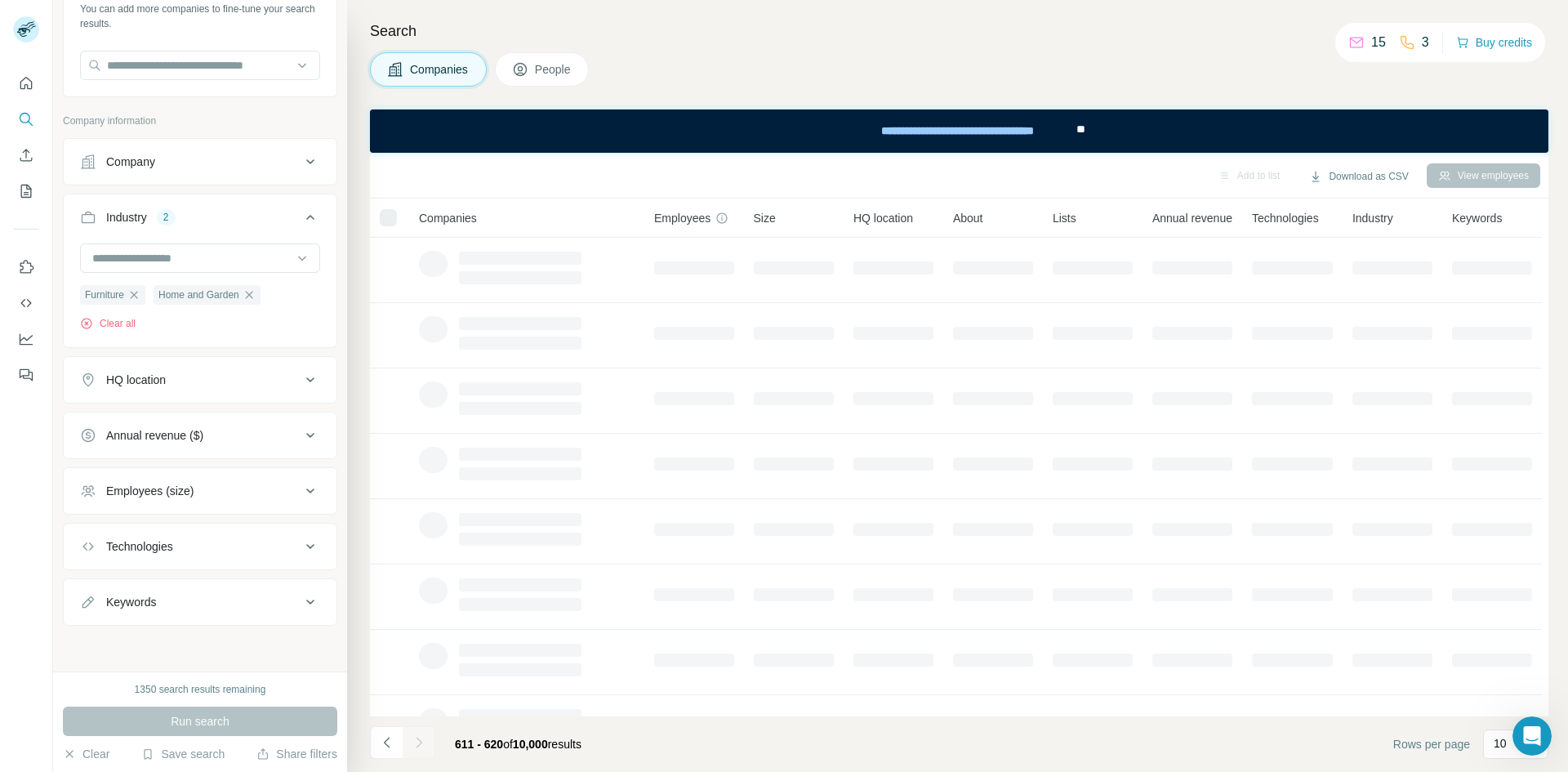
click at [426, 746] on div at bounding box center [419, 742] width 33 height 33
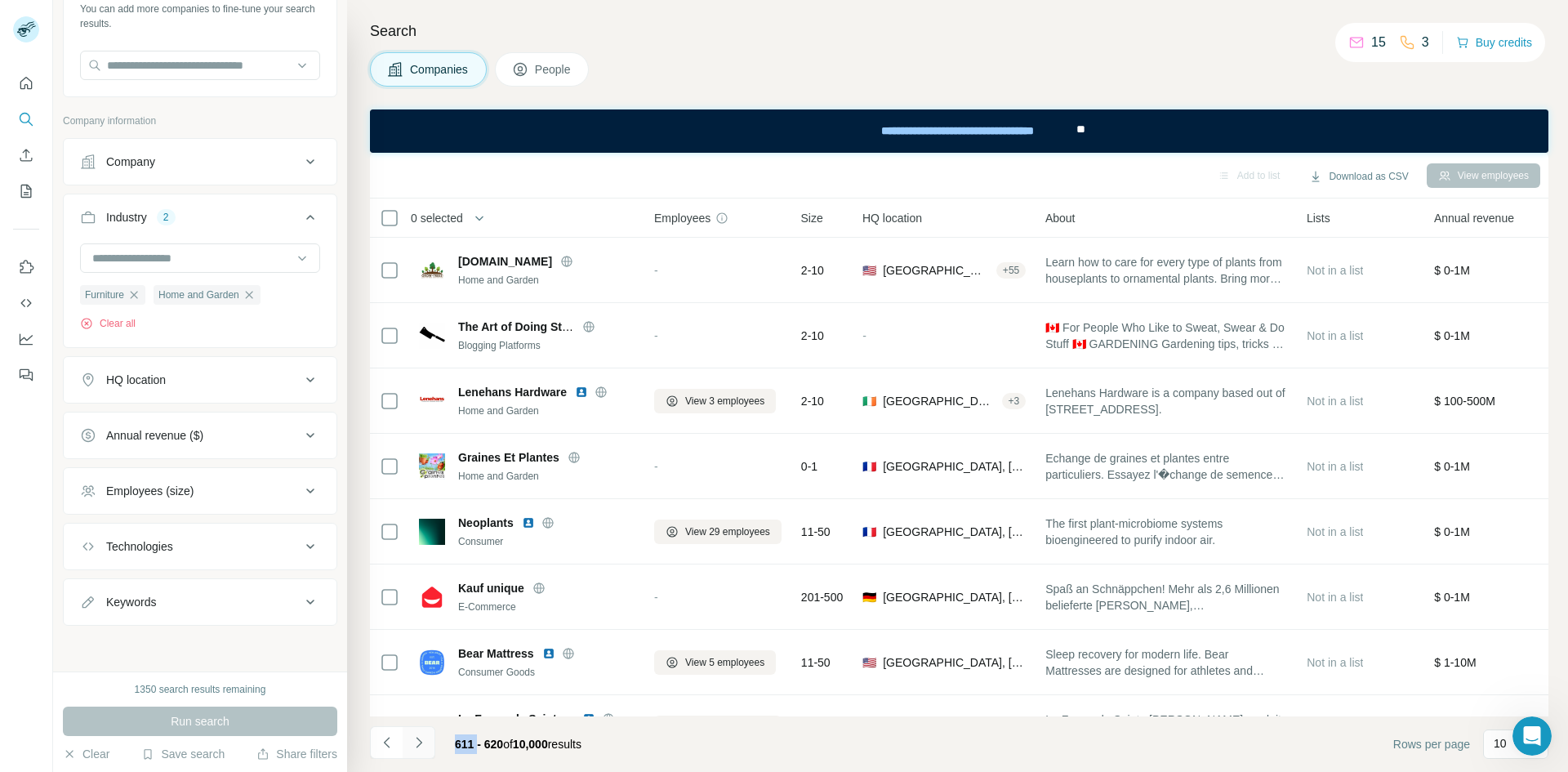
click at [426, 746] on icon "Navigate to next page" at bounding box center [420, 743] width 17 height 17
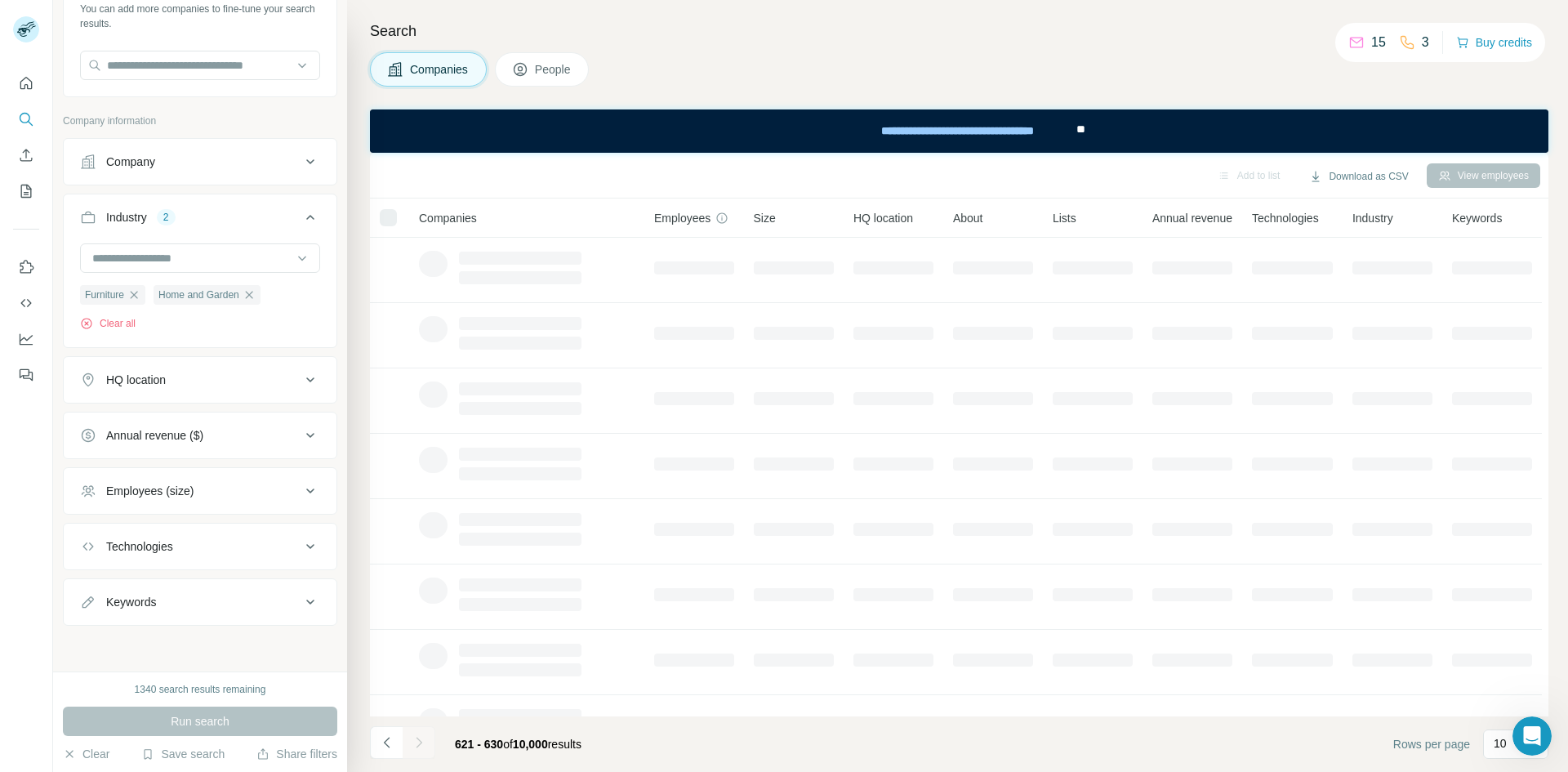
click at [426, 746] on icon "Navigate to next page" at bounding box center [420, 743] width 17 height 17
click at [426, 746] on div at bounding box center [419, 742] width 33 height 33
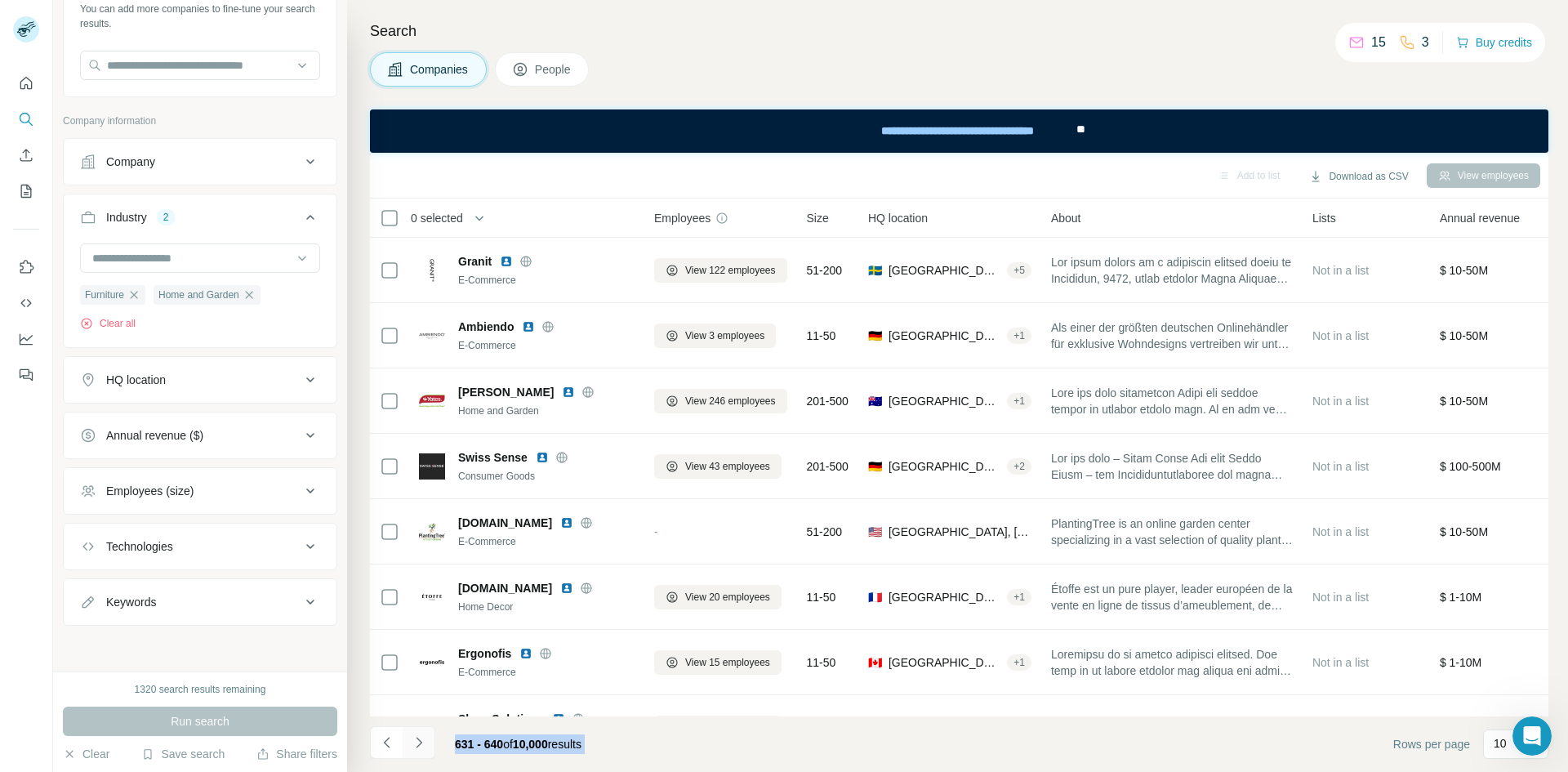
click at [426, 749] on icon "Navigate to next page" at bounding box center [420, 743] width 17 height 17
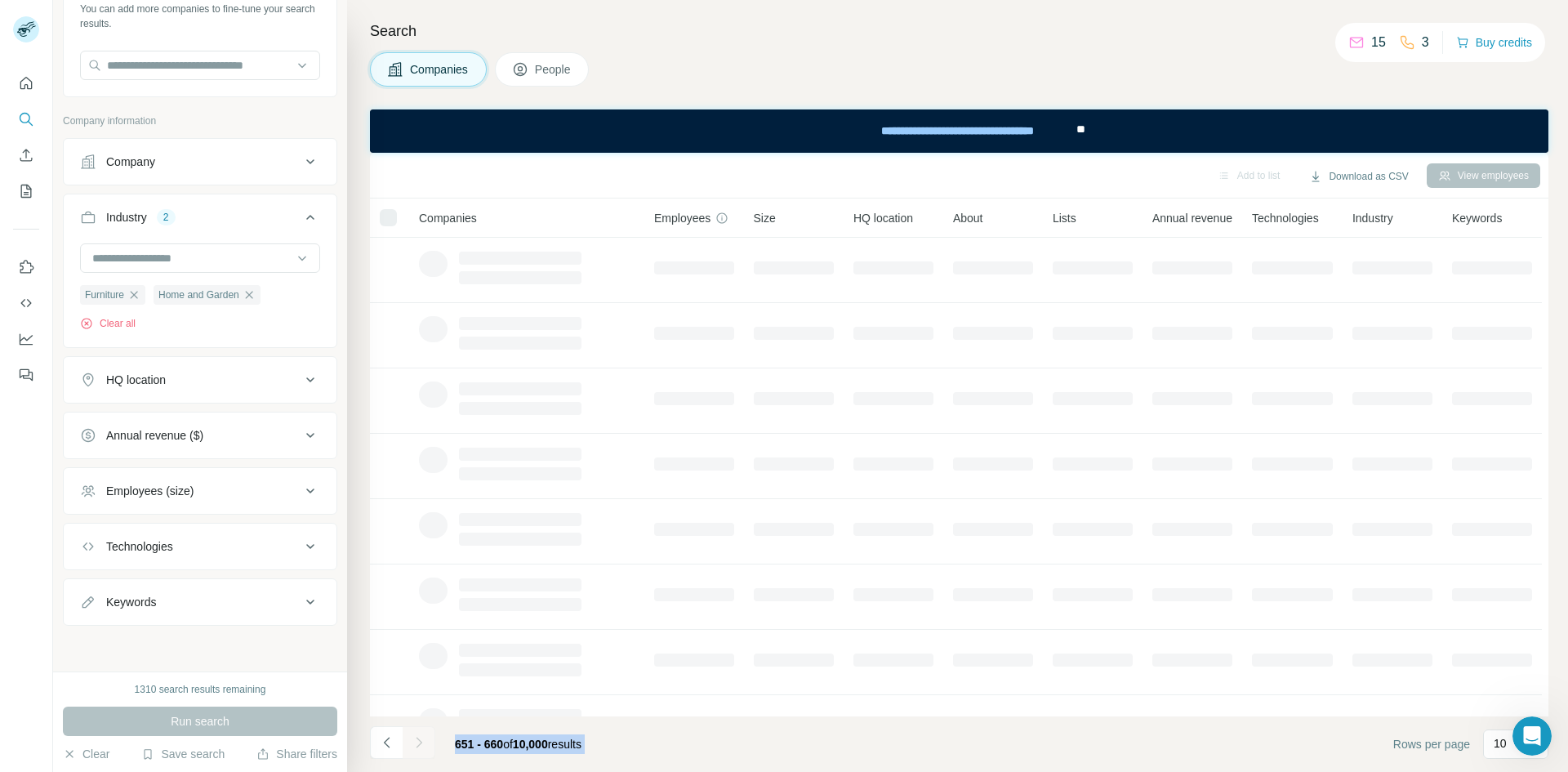
click at [426, 749] on div at bounding box center [419, 742] width 33 height 33
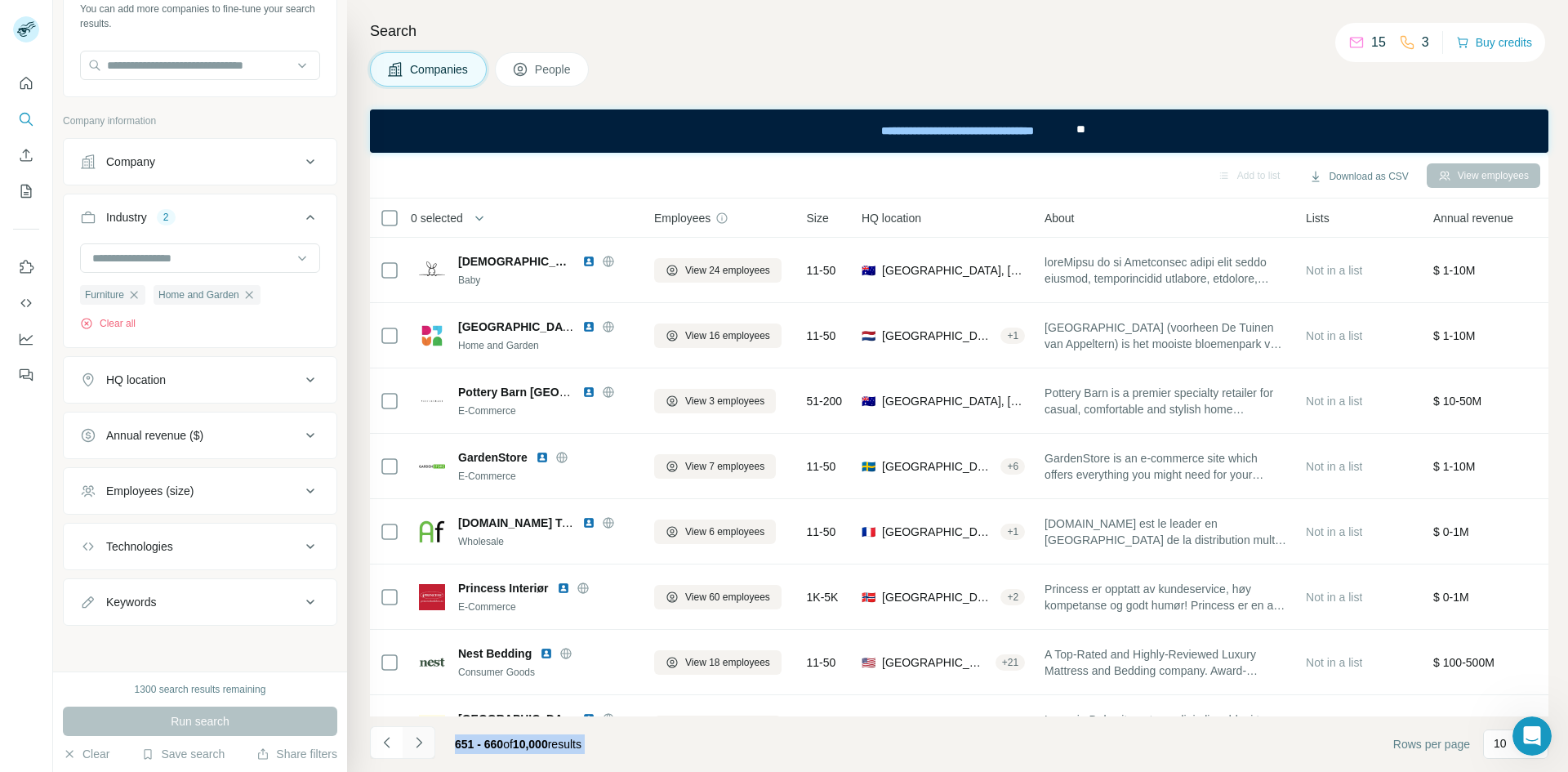
click at [426, 749] on icon "Navigate to next page" at bounding box center [420, 743] width 17 height 17
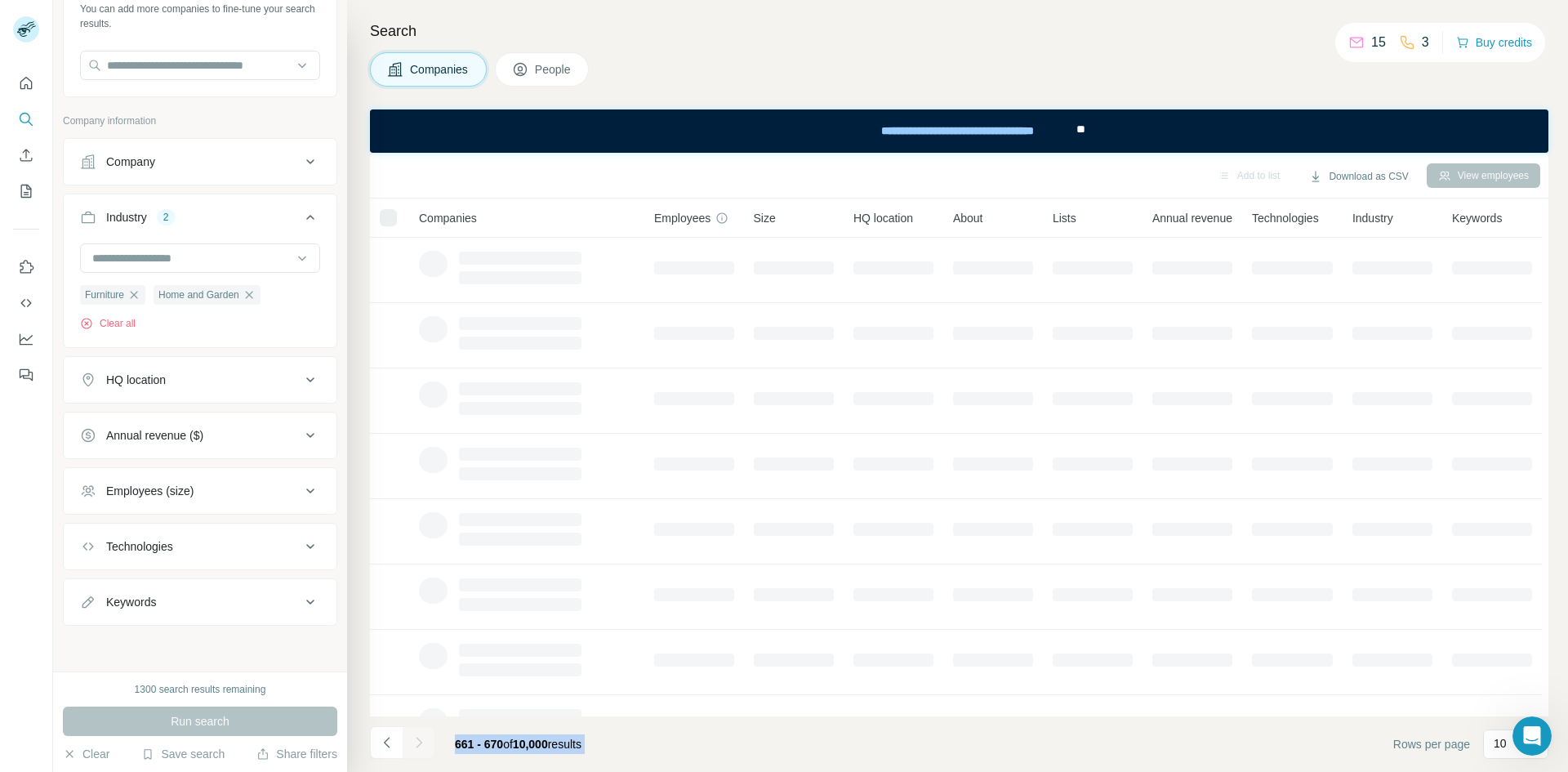
click at [426, 749] on div at bounding box center [419, 742] width 33 height 33
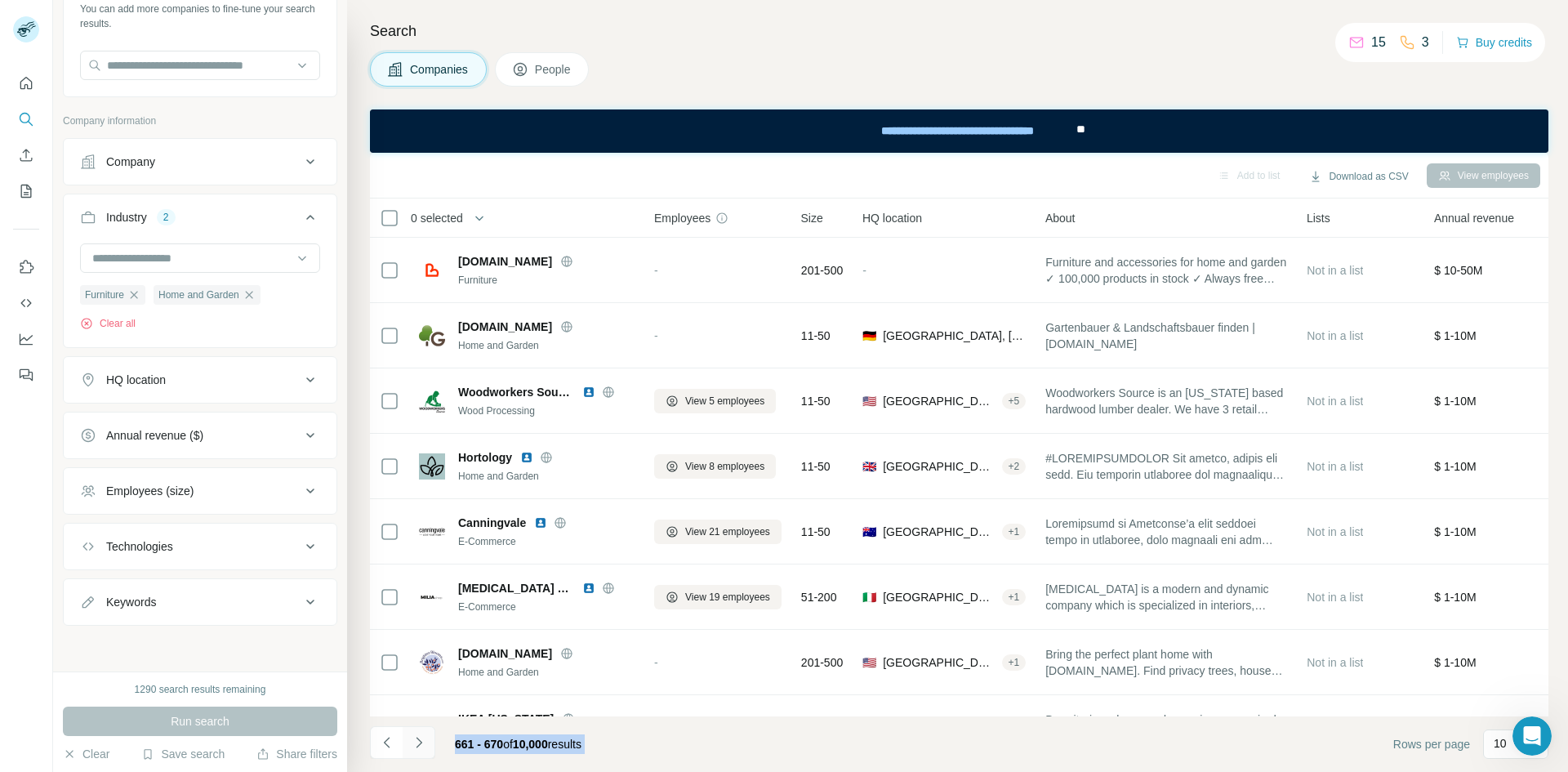
click at [426, 749] on icon "Navigate to next page" at bounding box center [420, 743] width 17 height 17
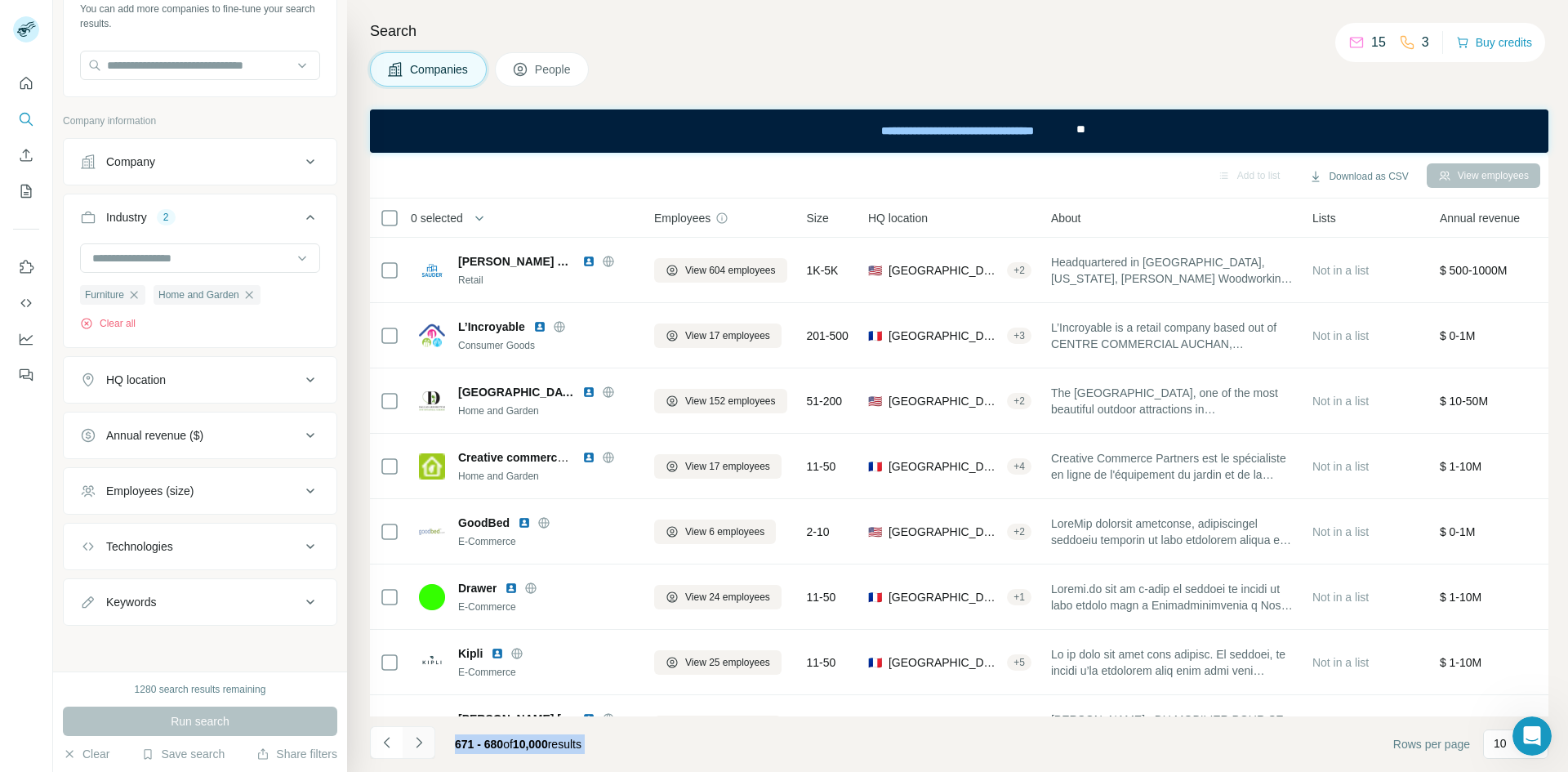
click at [426, 749] on icon "Navigate to next page" at bounding box center [420, 743] width 17 height 17
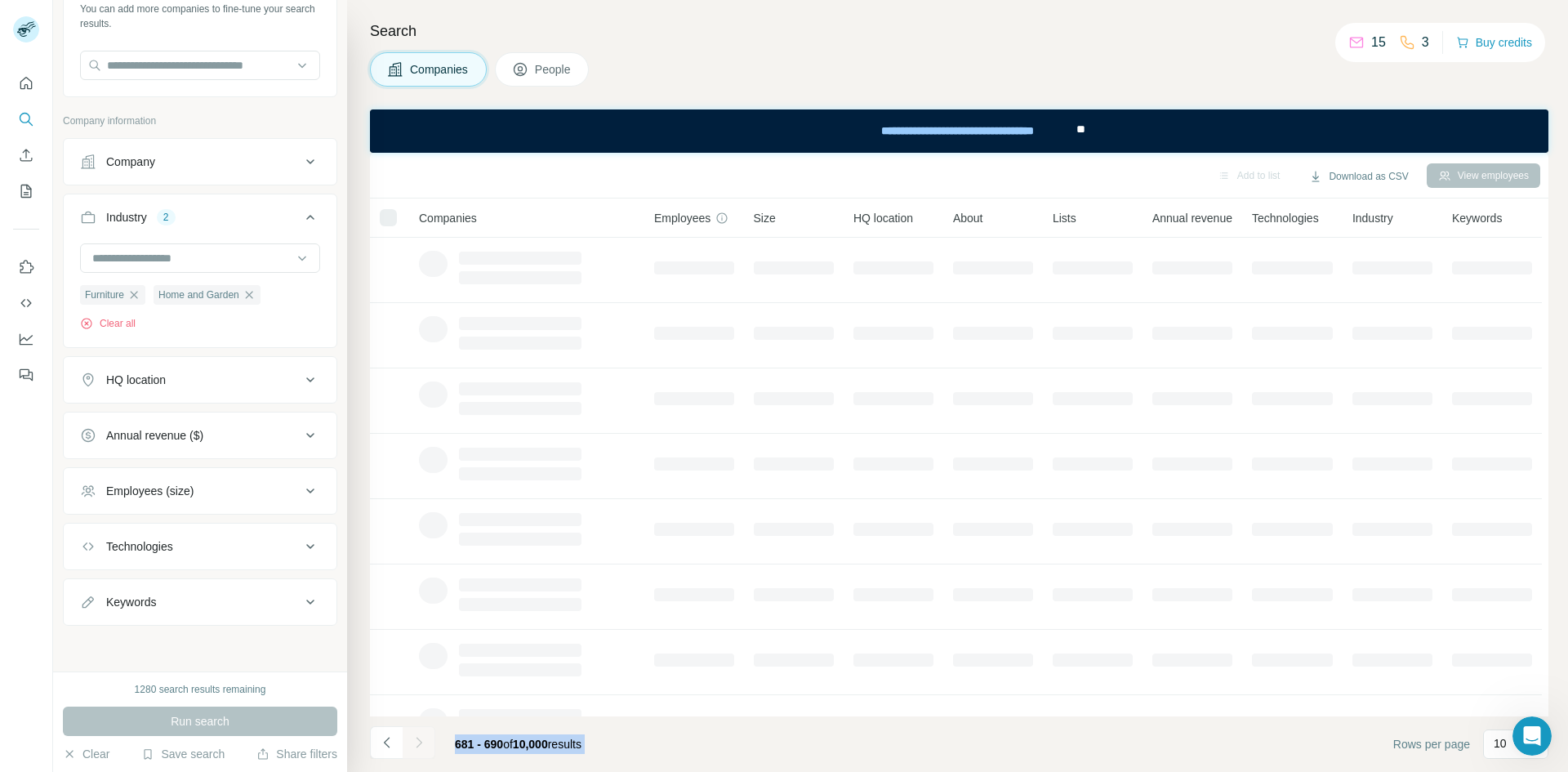
click at [426, 749] on icon "Navigate to next page" at bounding box center [420, 743] width 17 height 17
click at [426, 749] on div at bounding box center [419, 742] width 33 height 33
click at [426, 749] on icon "Navigate to next page" at bounding box center [420, 743] width 17 height 17
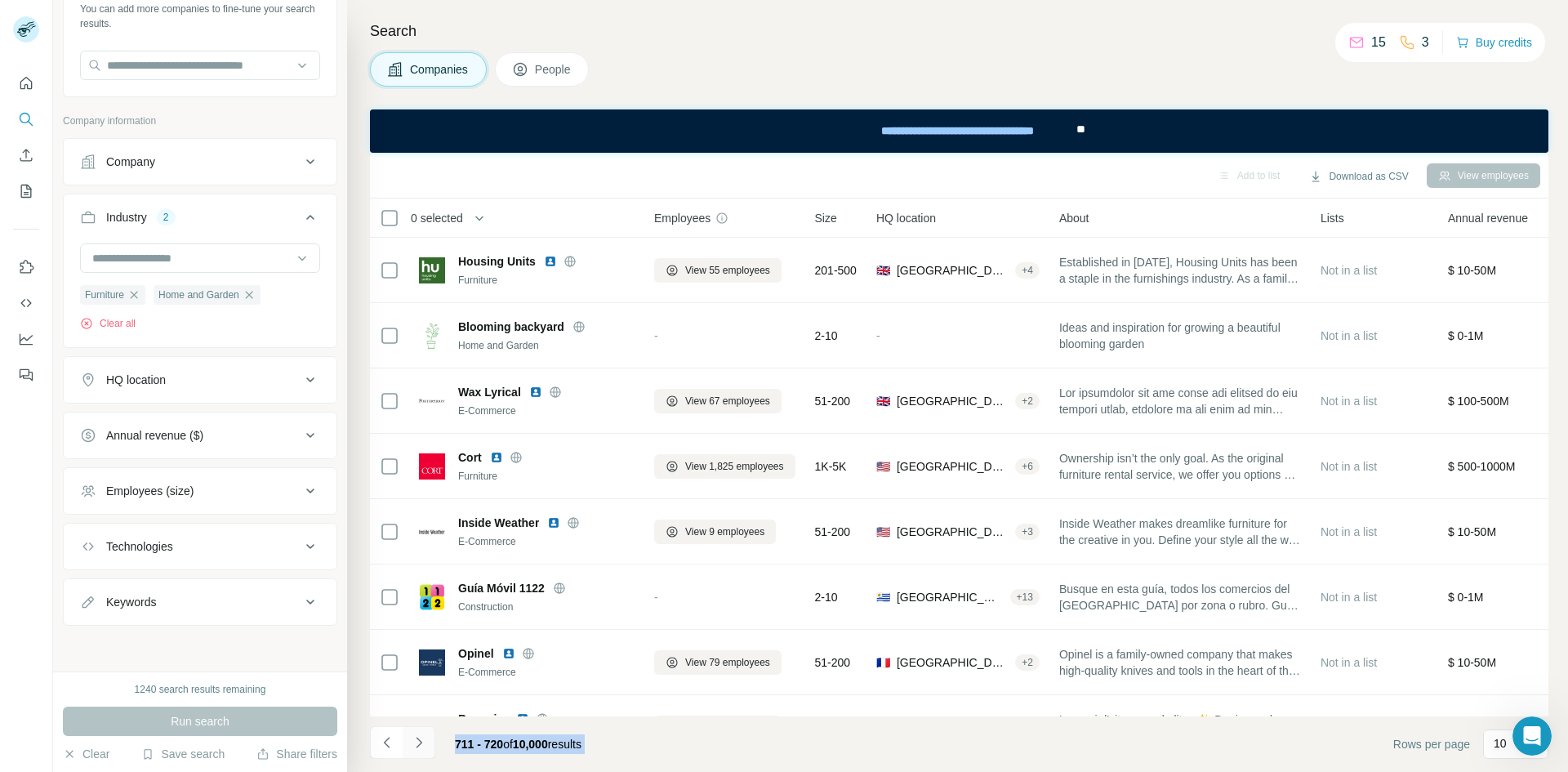
click at [426, 749] on icon "Navigate to next page" at bounding box center [420, 743] width 17 height 17
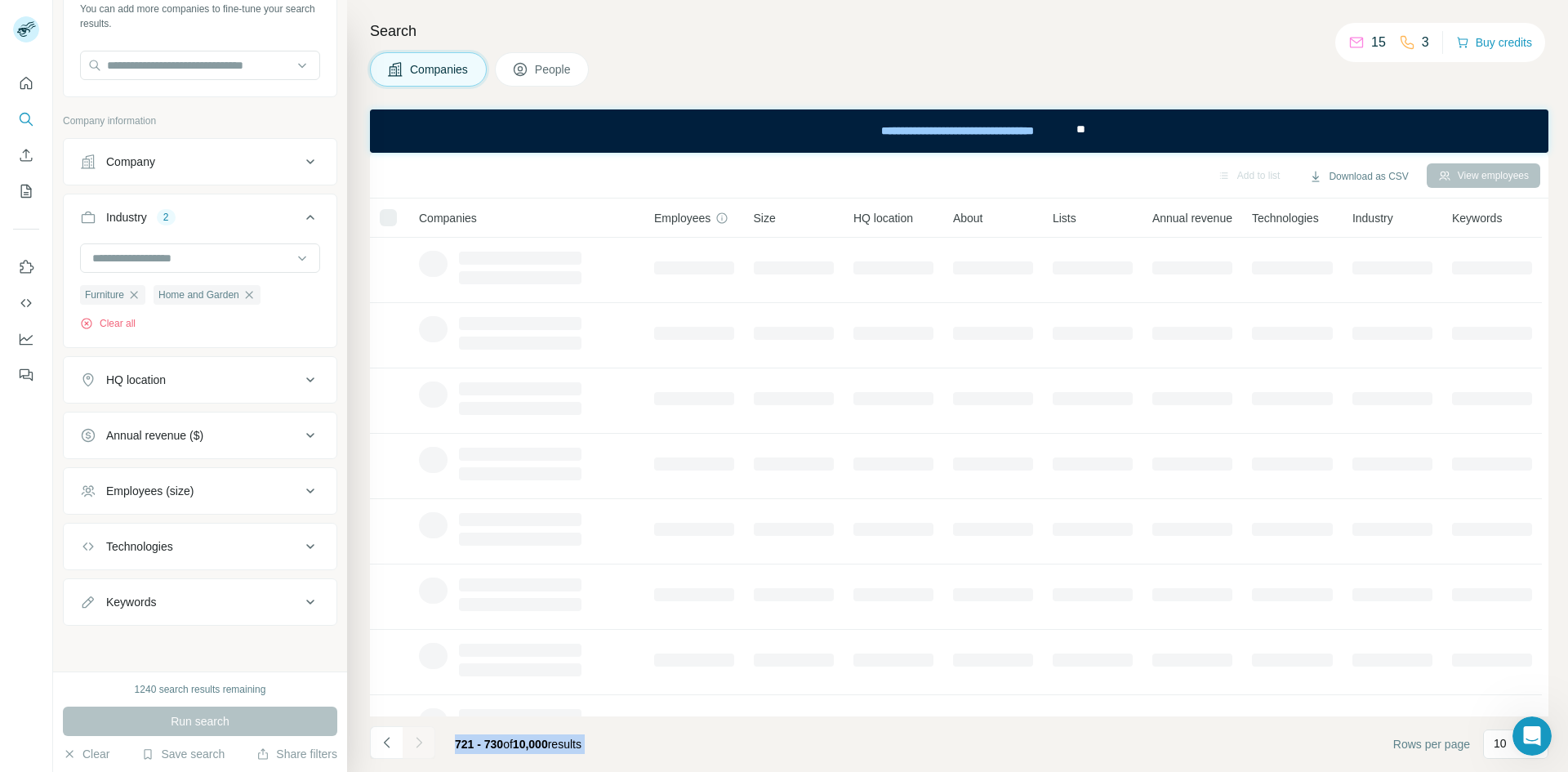
click at [426, 749] on icon "Navigate to next page" at bounding box center [420, 743] width 17 height 17
click at [426, 749] on div at bounding box center [419, 742] width 33 height 33
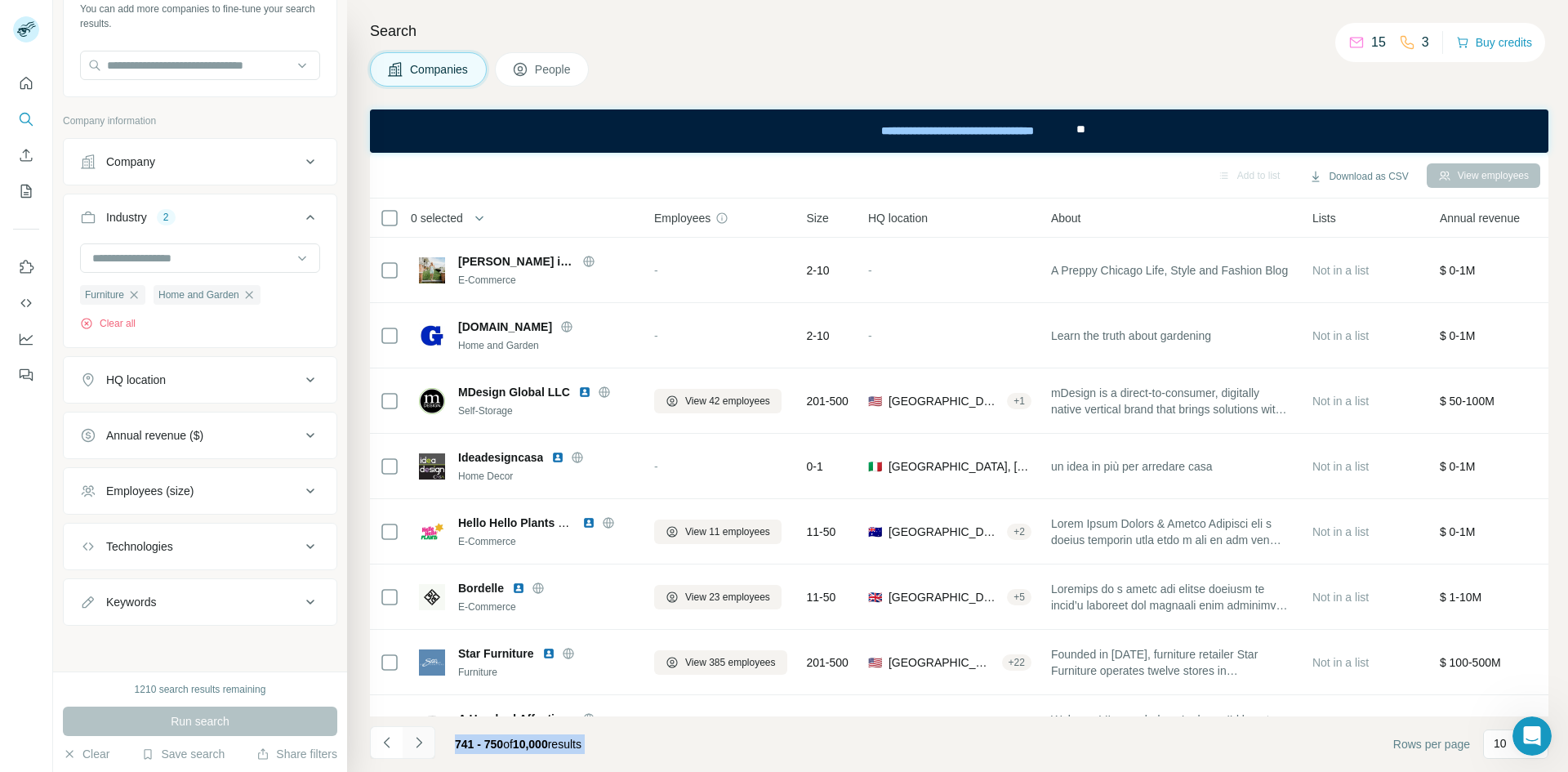
click at [426, 749] on icon "Navigate to next page" at bounding box center [420, 743] width 17 height 17
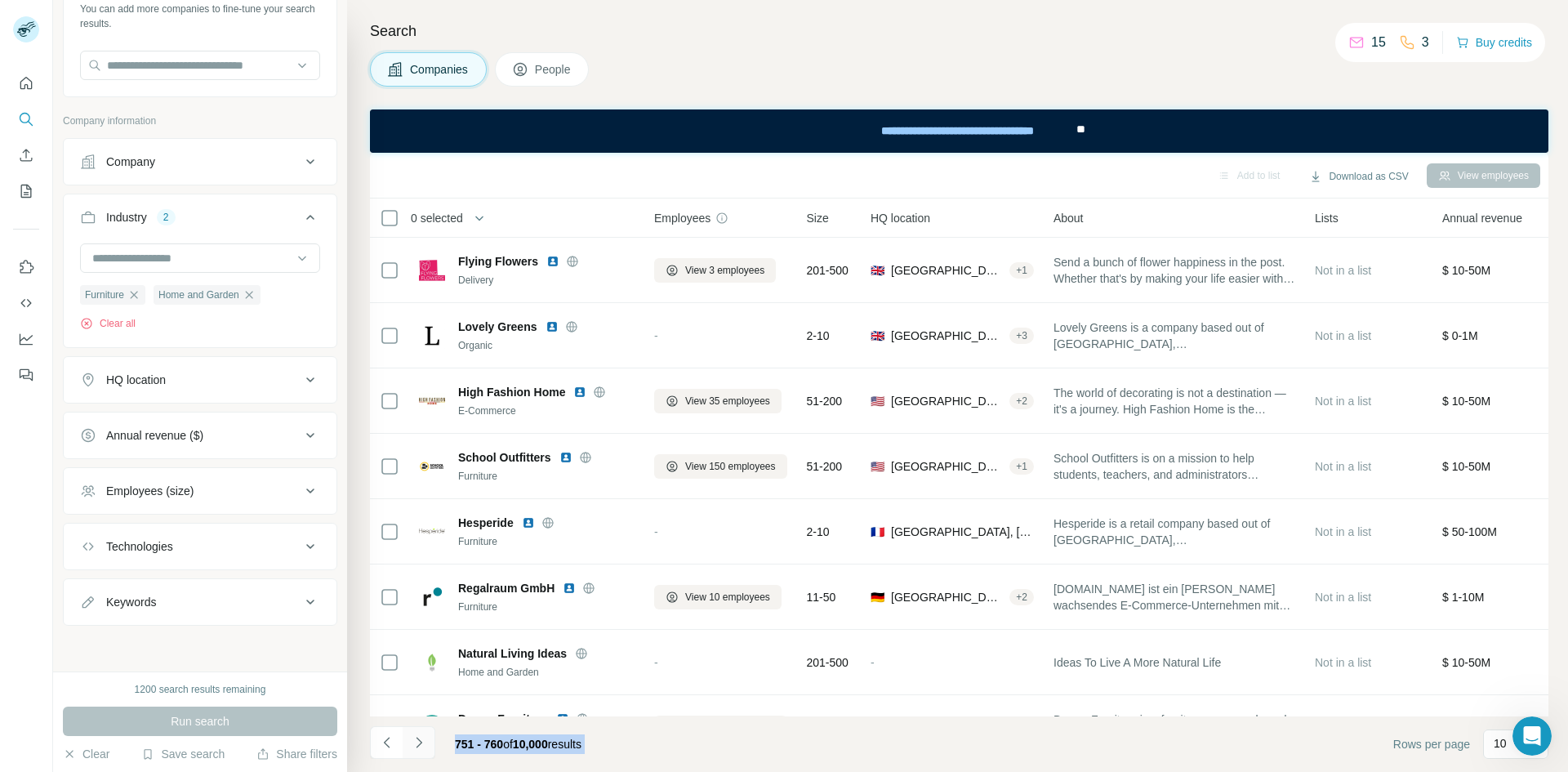
click at [426, 749] on icon "Navigate to next page" at bounding box center [420, 743] width 17 height 17
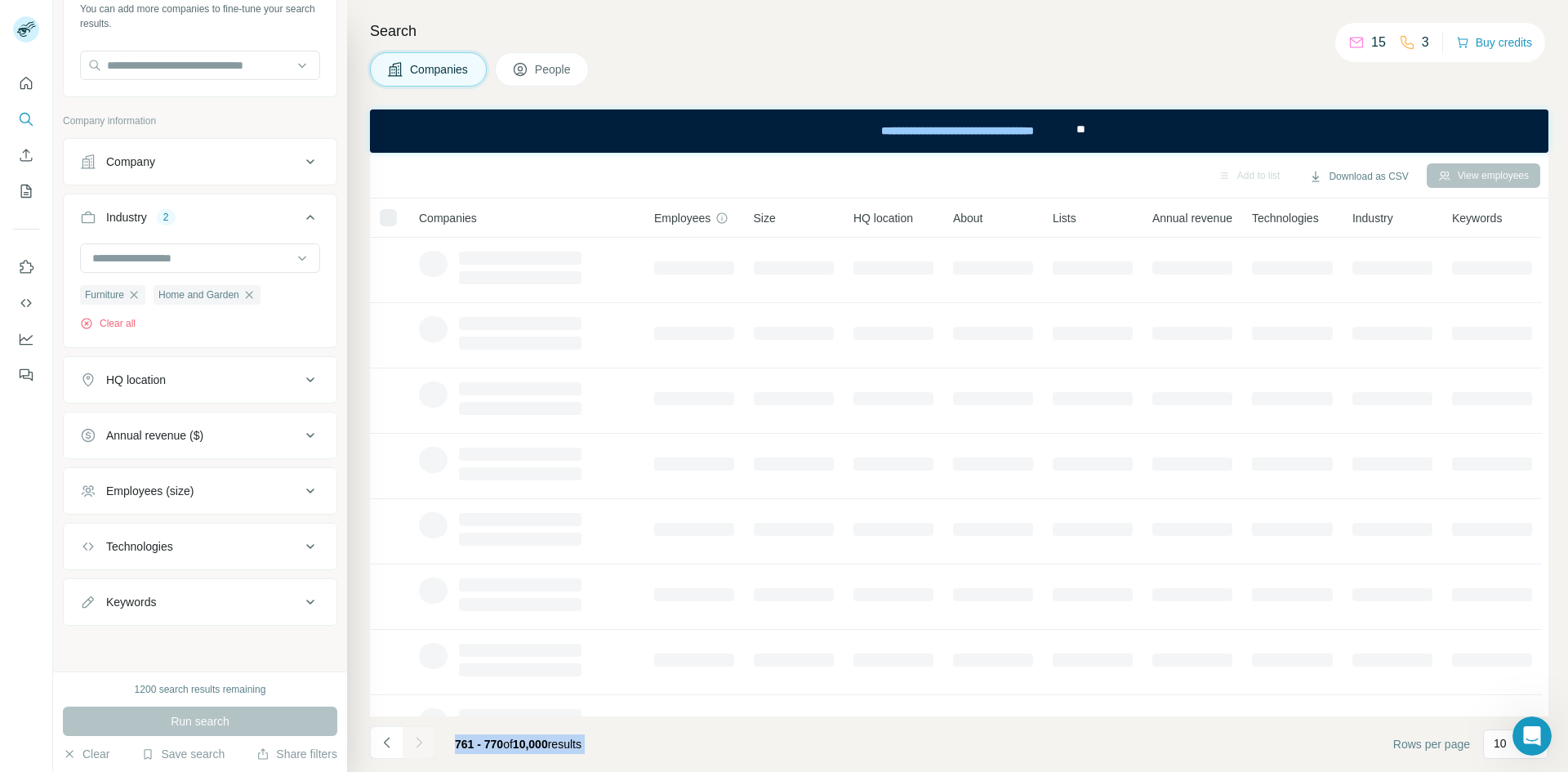
click at [426, 749] on icon "Navigate to next page" at bounding box center [420, 743] width 17 height 17
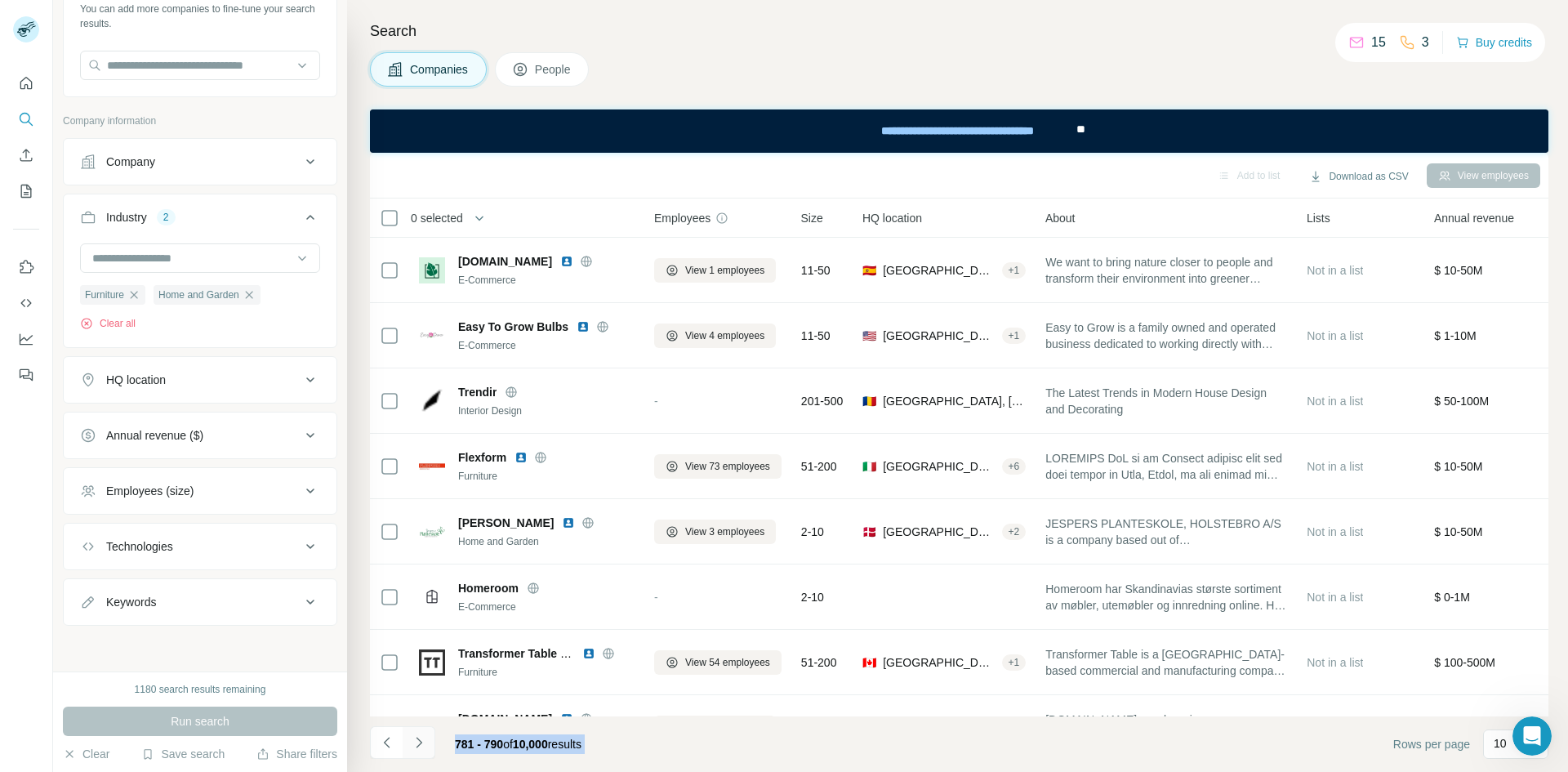
click at [426, 749] on icon "Navigate to next page" at bounding box center [420, 743] width 17 height 17
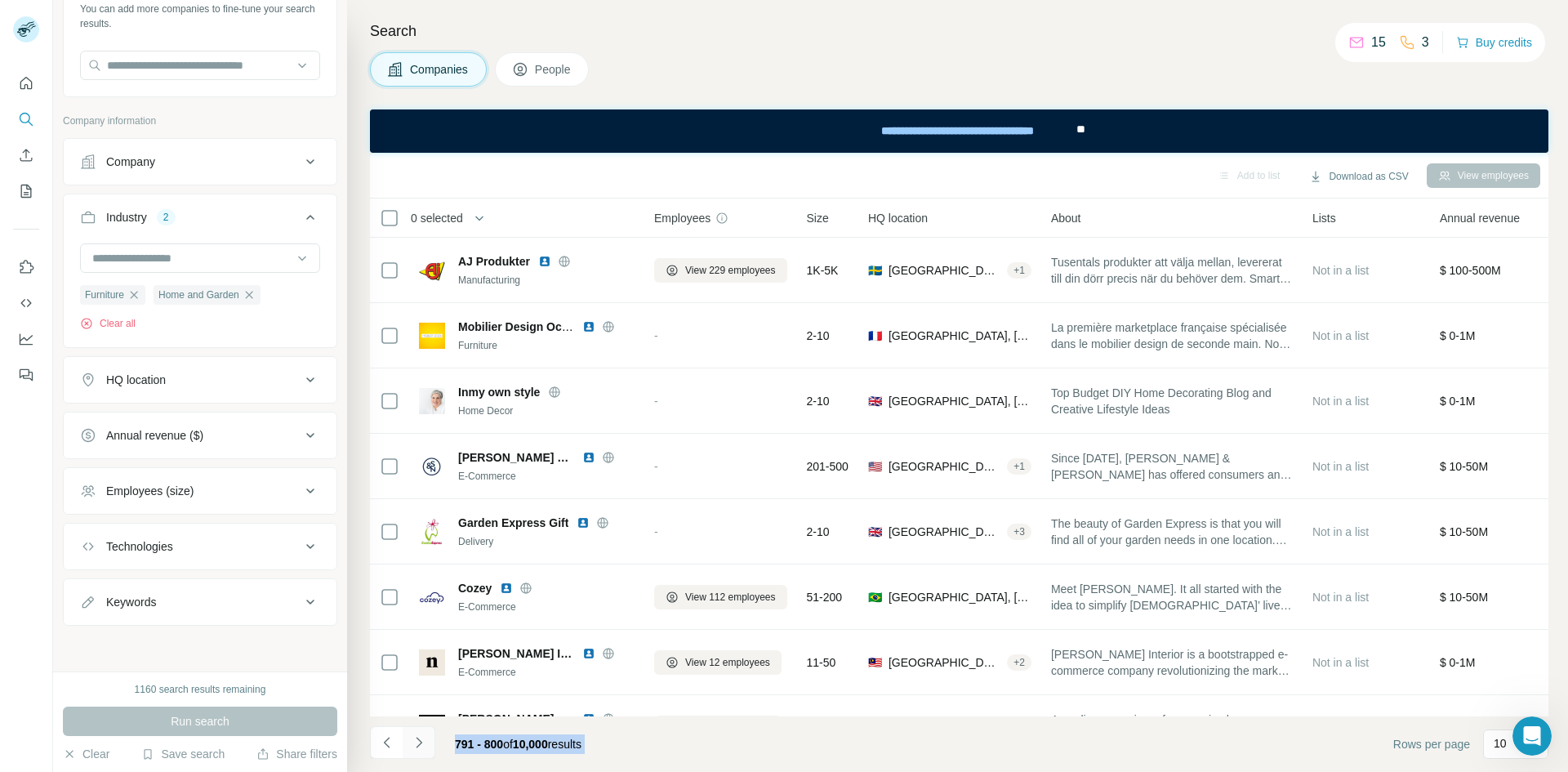
click at [426, 749] on icon "Navigate to next page" at bounding box center [420, 743] width 17 height 17
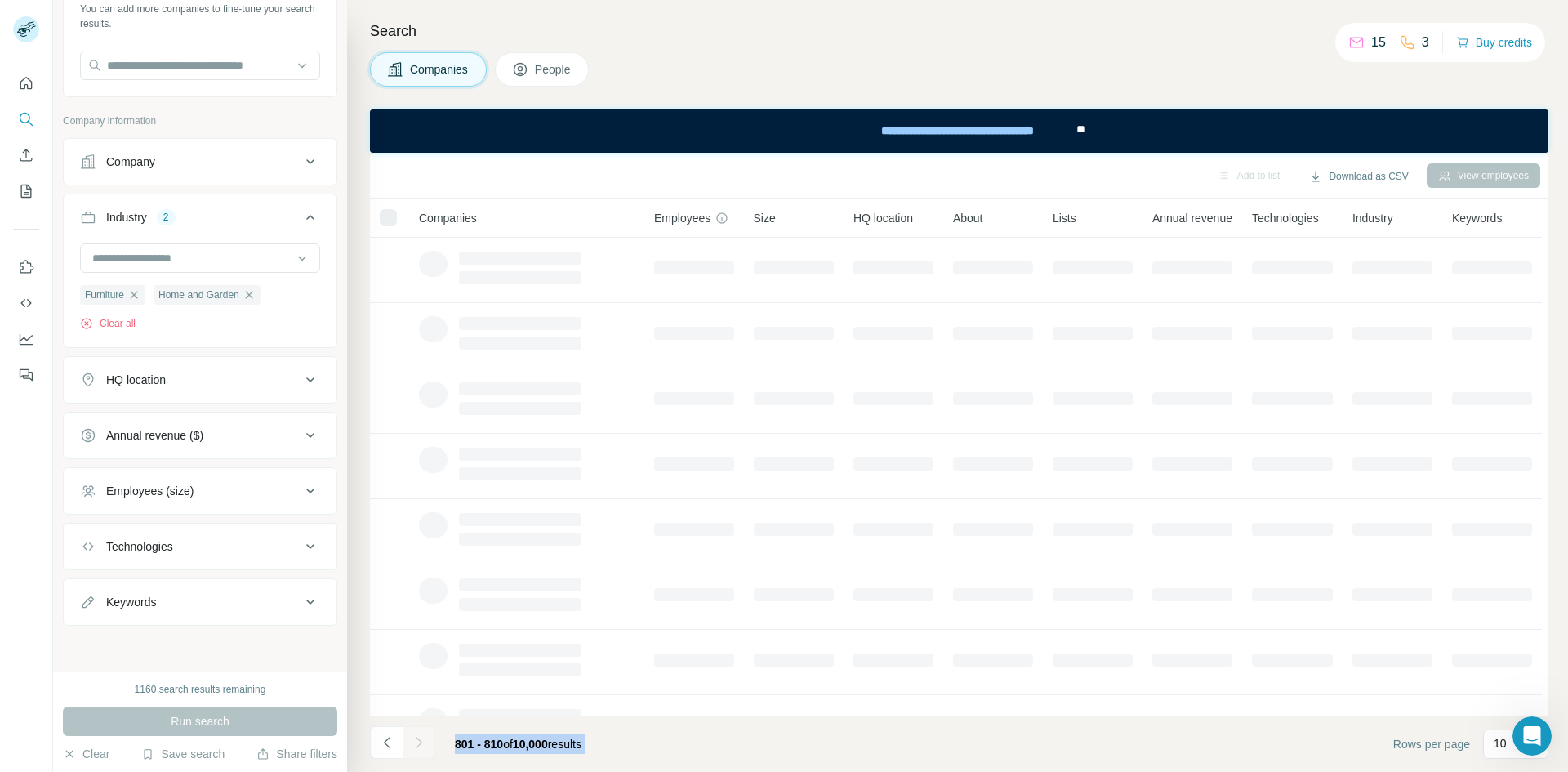
click at [426, 749] on icon "Navigate to next page" at bounding box center [420, 743] width 17 height 17
click at [426, 749] on div at bounding box center [419, 742] width 33 height 33
click at [426, 749] on icon "Navigate to next page" at bounding box center [420, 743] width 17 height 17
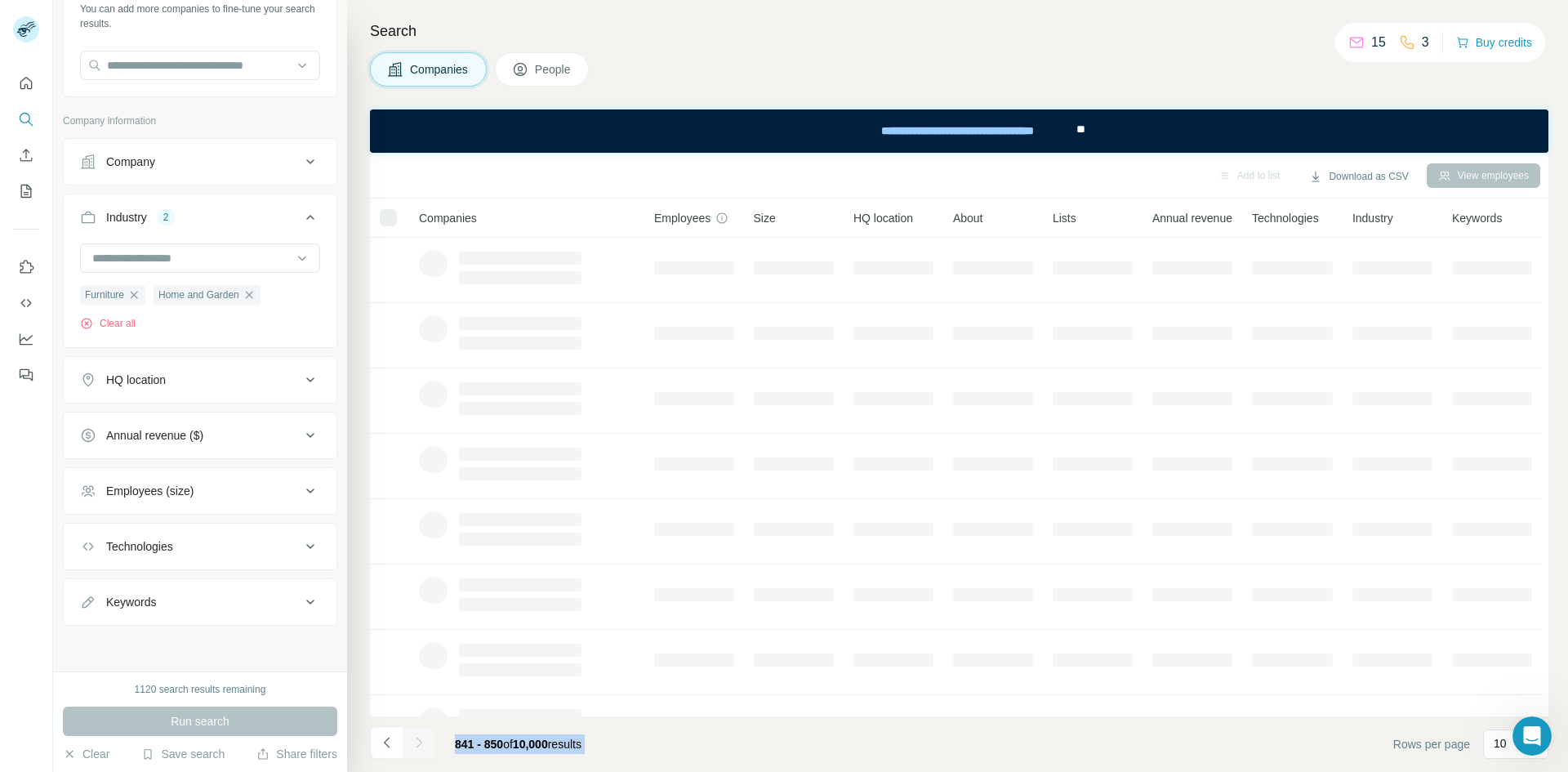
click at [426, 749] on icon "Navigate to next page" at bounding box center [420, 743] width 17 height 17
click at [426, 749] on div at bounding box center [419, 742] width 33 height 33
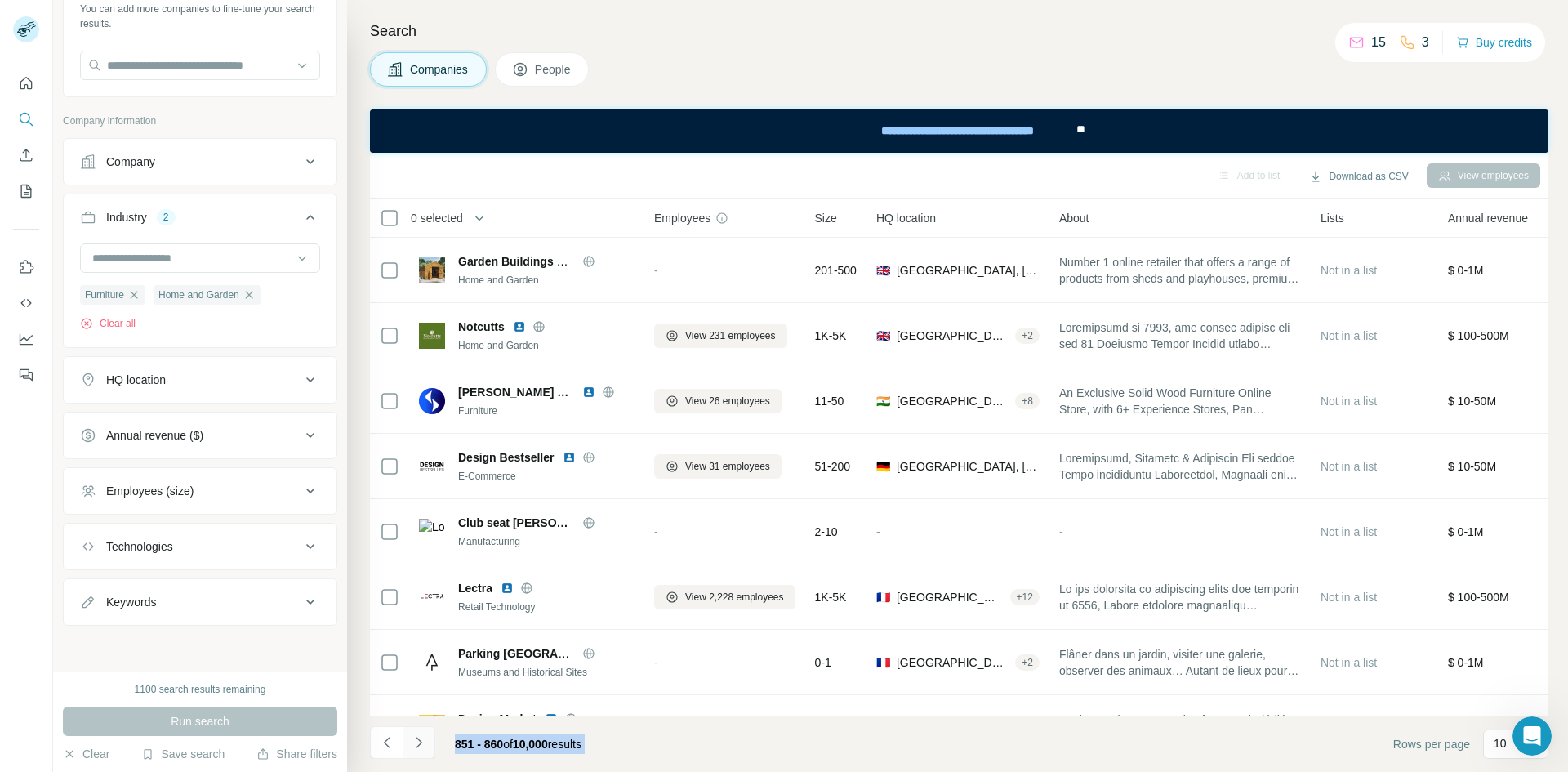
click at [426, 749] on icon "Navigate to next page" at bounding box center [420, 743] width 17 height 17
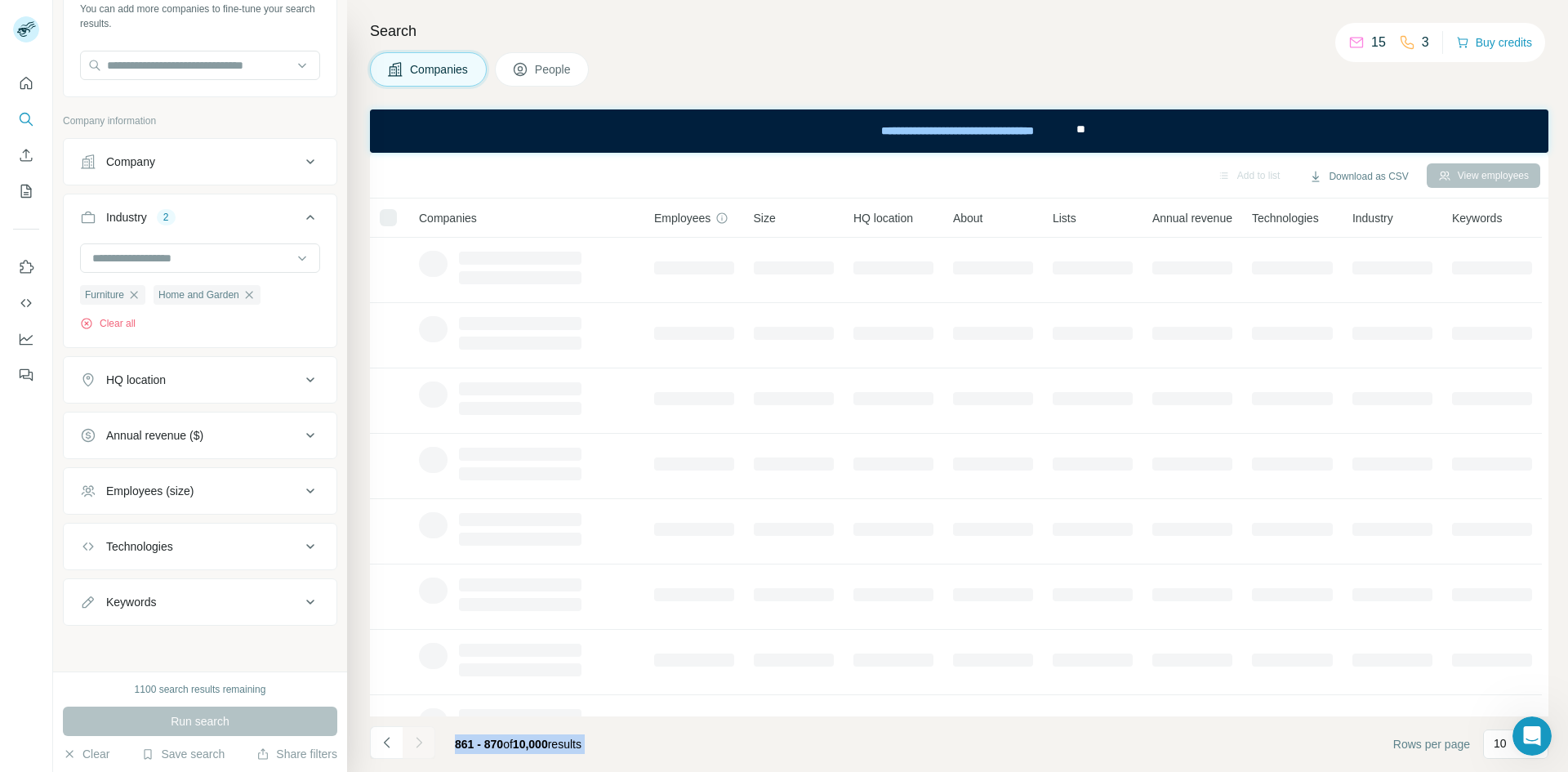
click at [426, 749] on icon "Navigate to next page" at bounding box center [420, 743] width 17 height 17
click at [426, 749] on div at bounding box center [419, 742] width 33 height 33
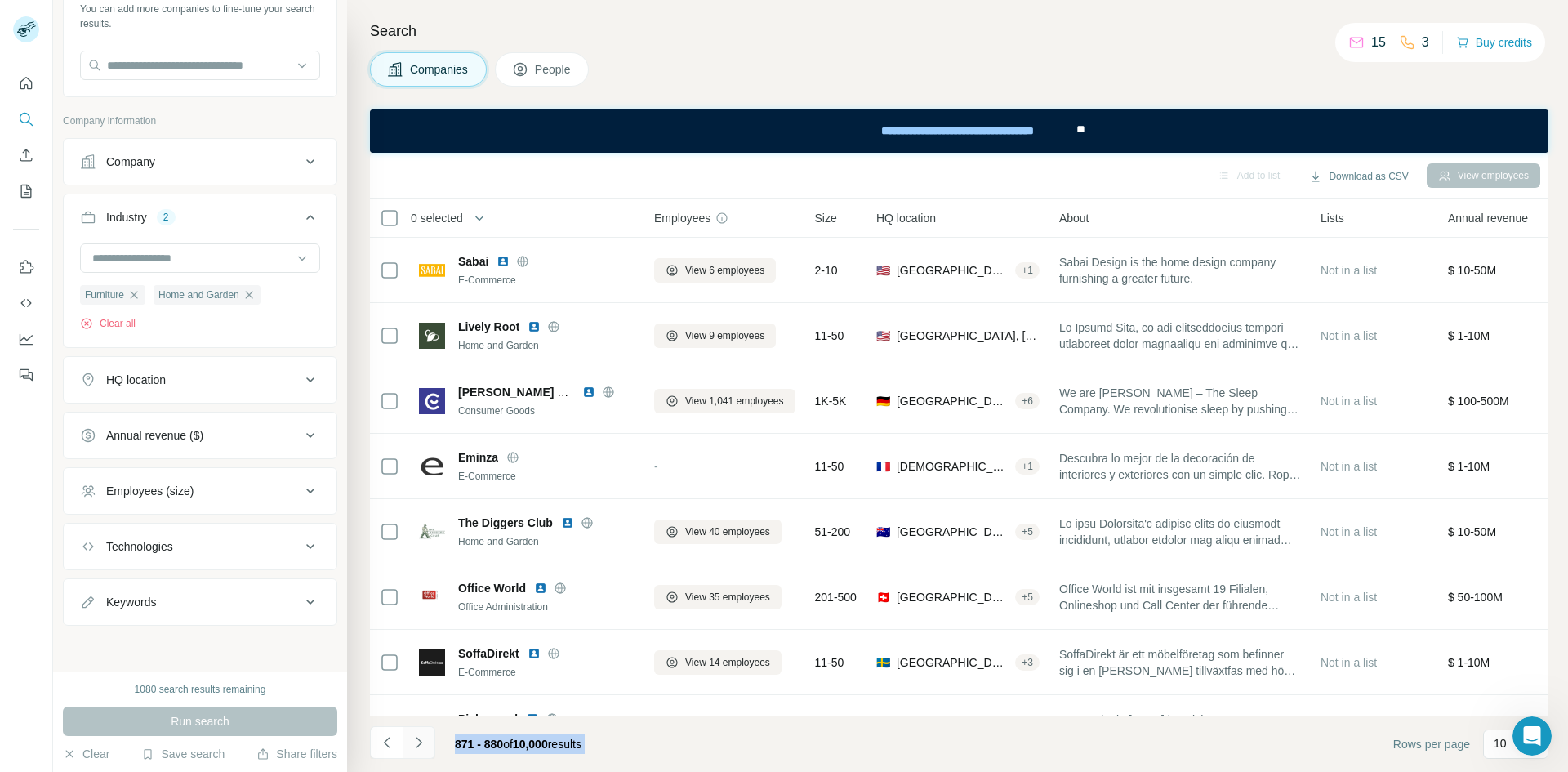
click at [426, 749] on icon "Navigate to next page" at bounding box center [420, 743] width 17 height 17
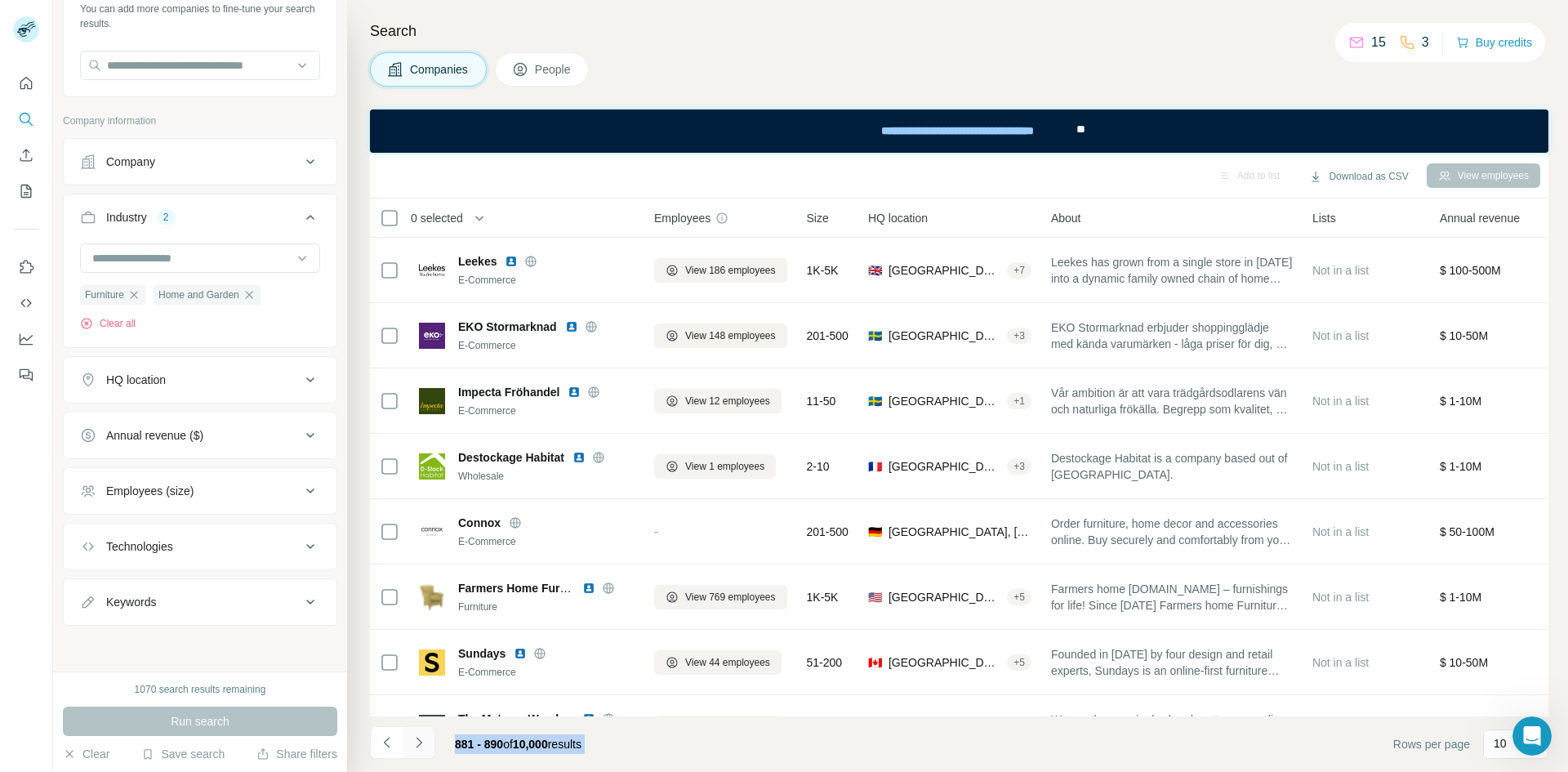
click at [426, 749] on icon "Navigate to next page" at bounding box center [420, 743] width 17 height 17
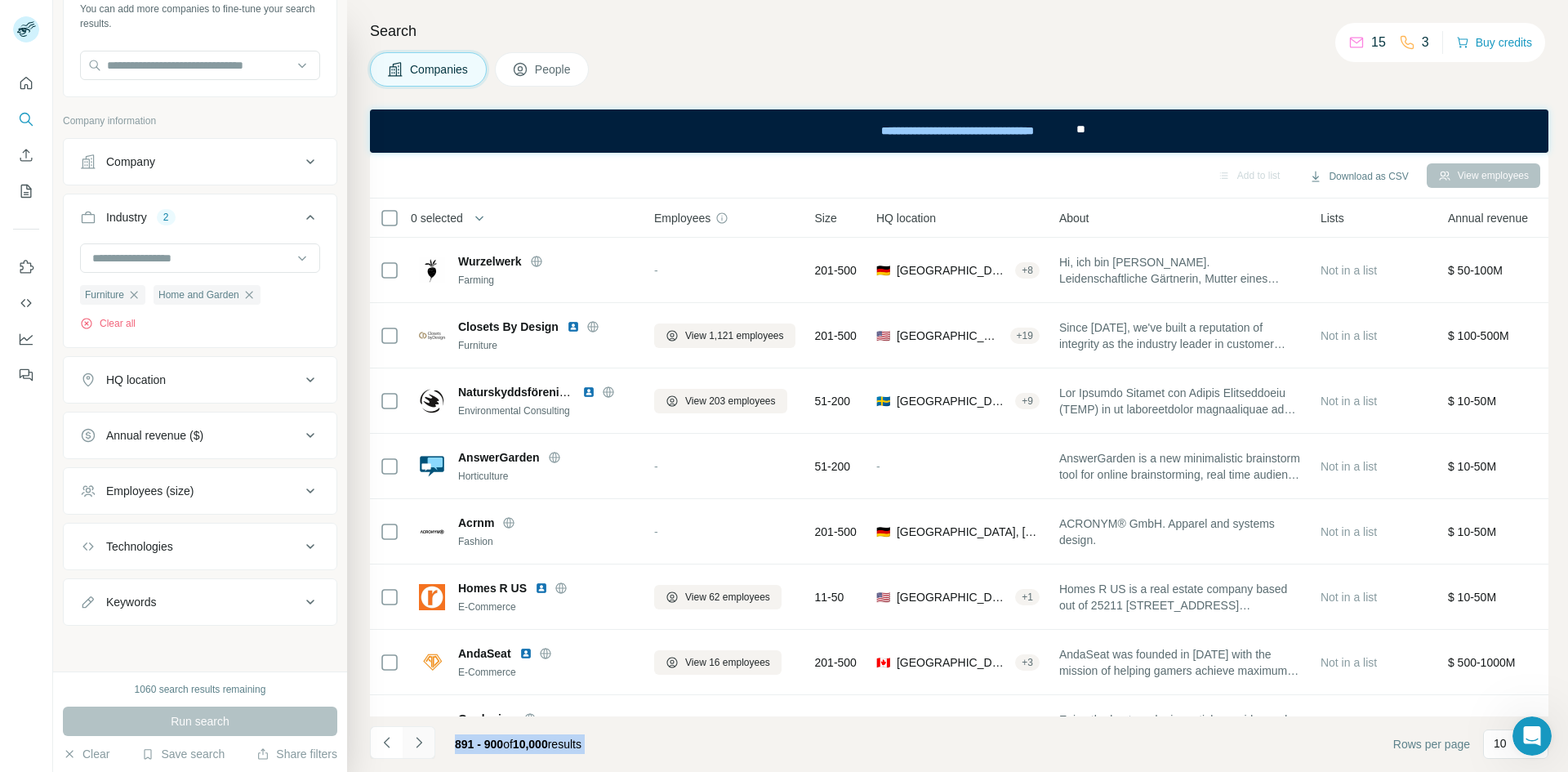
click at [426, 749] on icon "Navigate to next page" at bounding box center [420, 743] width 17 height 17
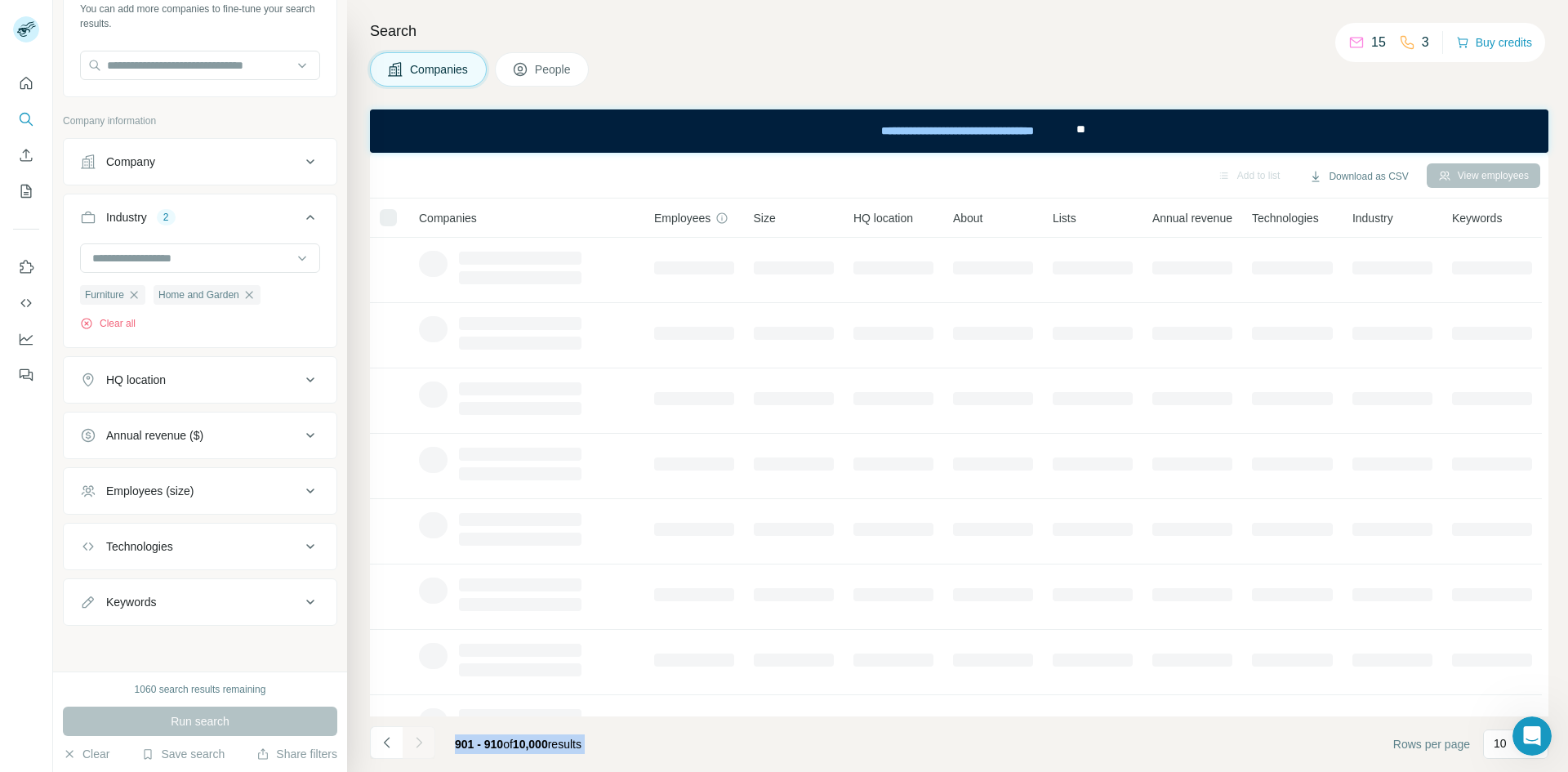
click at [426, 749] on icon "Navigate to next page" at bounding box center [420, 743] width 17 height 17
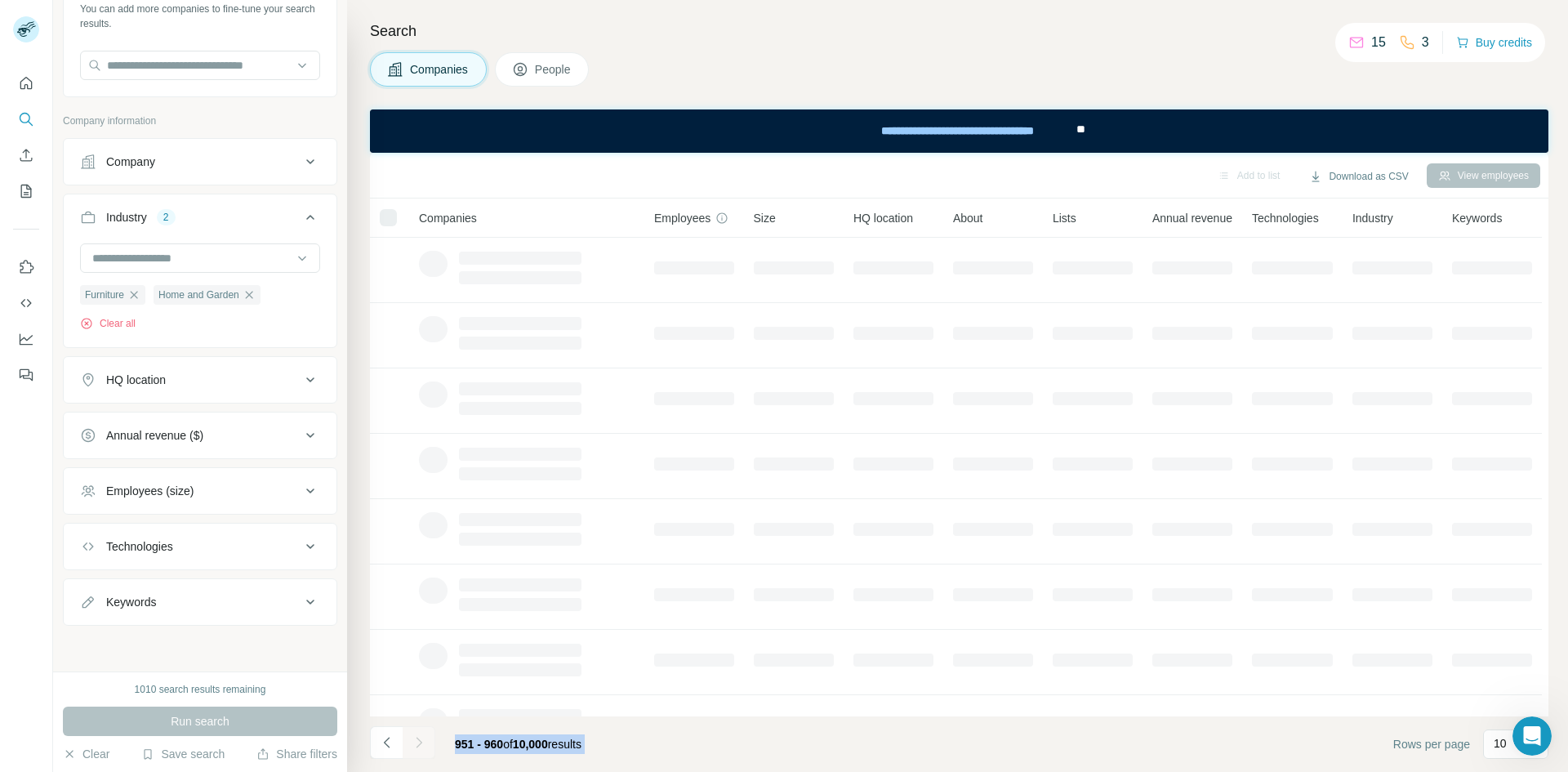
click at [426, 749] on div at bounding box center [419, 742] width 33 height 33
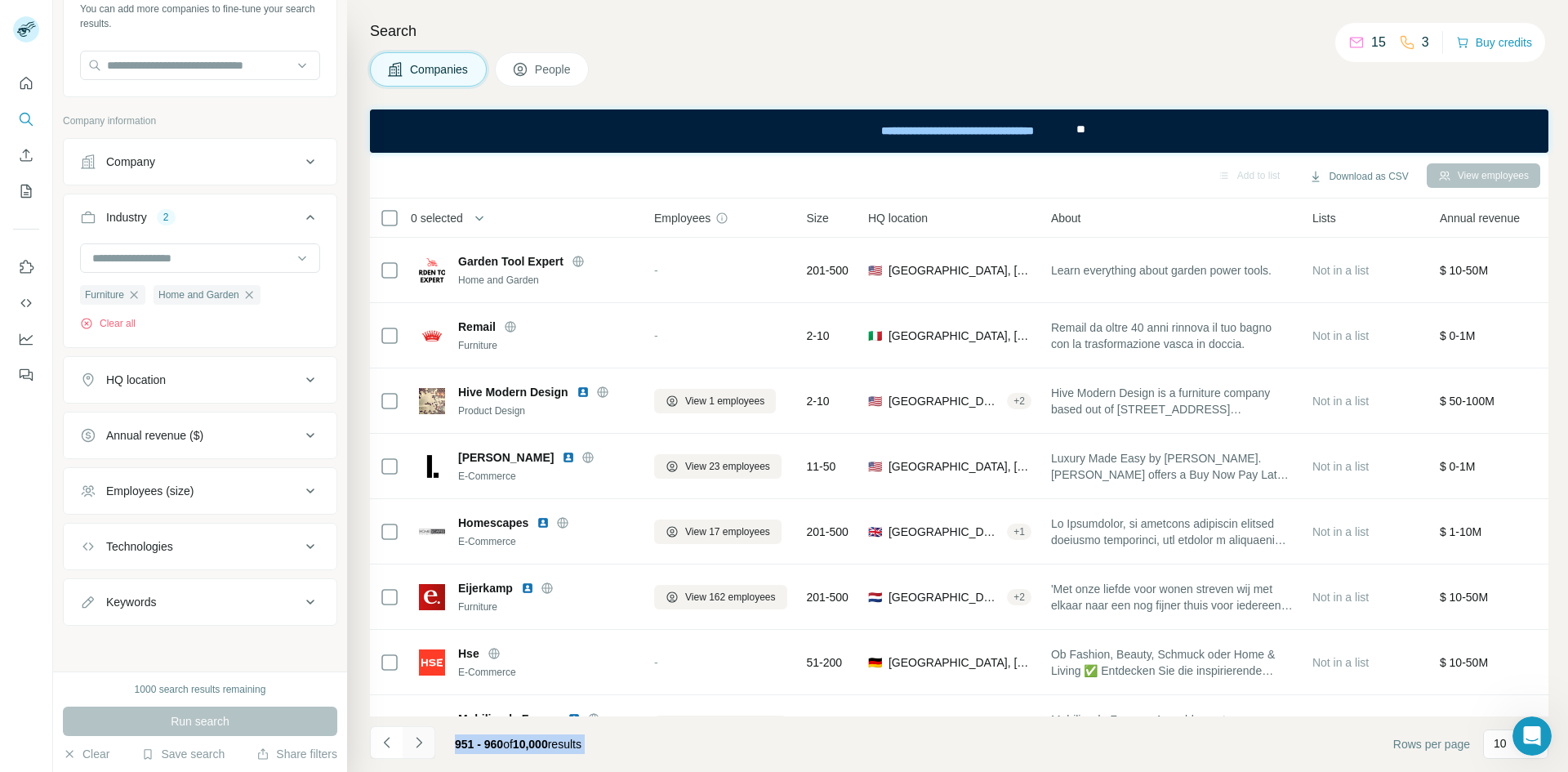
click at [426, 749] on icon "Navigate to next page" at bounding box center [420, 743] width 17 height 17
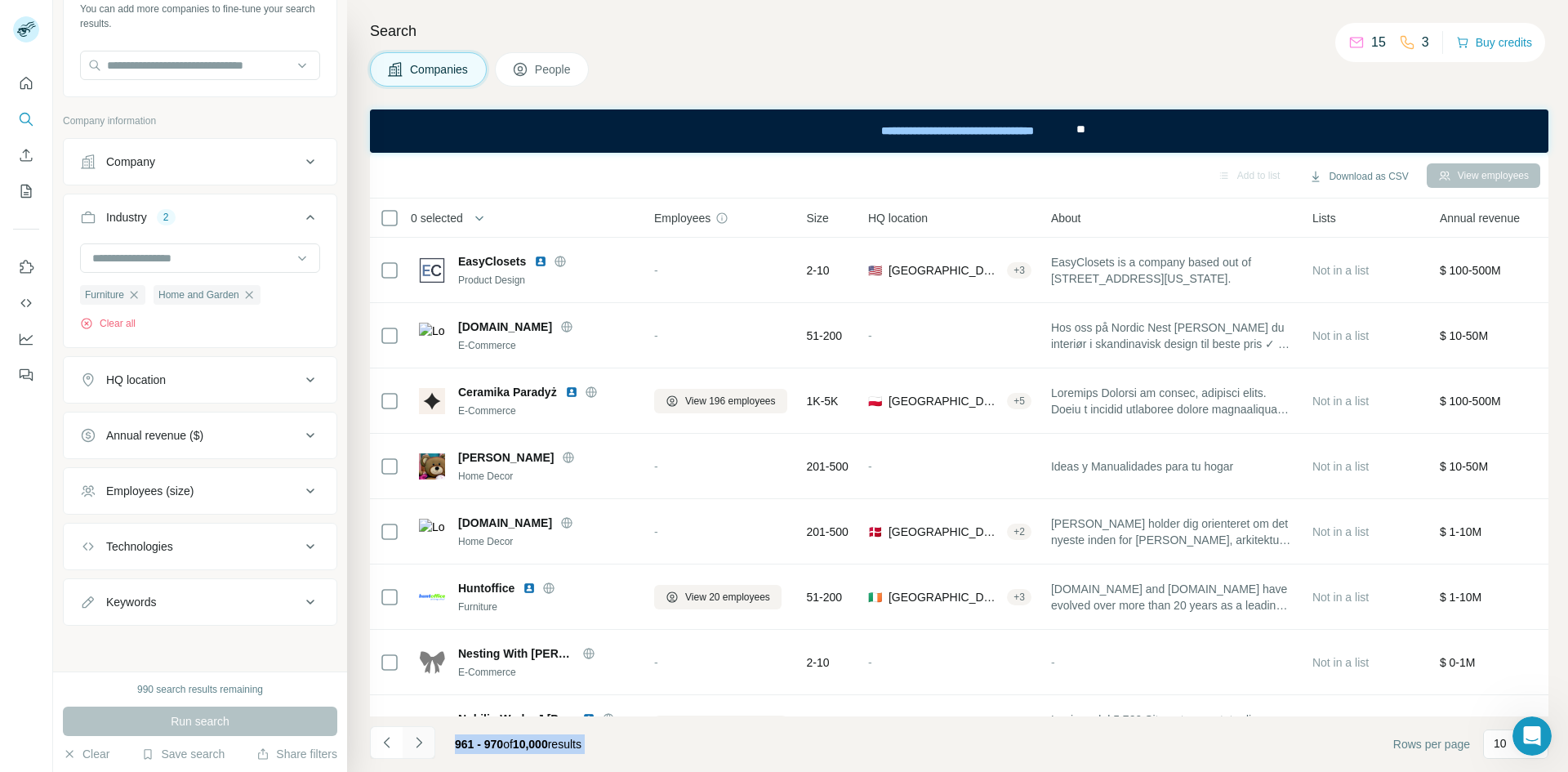
click at [426, 749] on icon "Navigate to next page" at bounding box center [420, 743] width 17 height 17
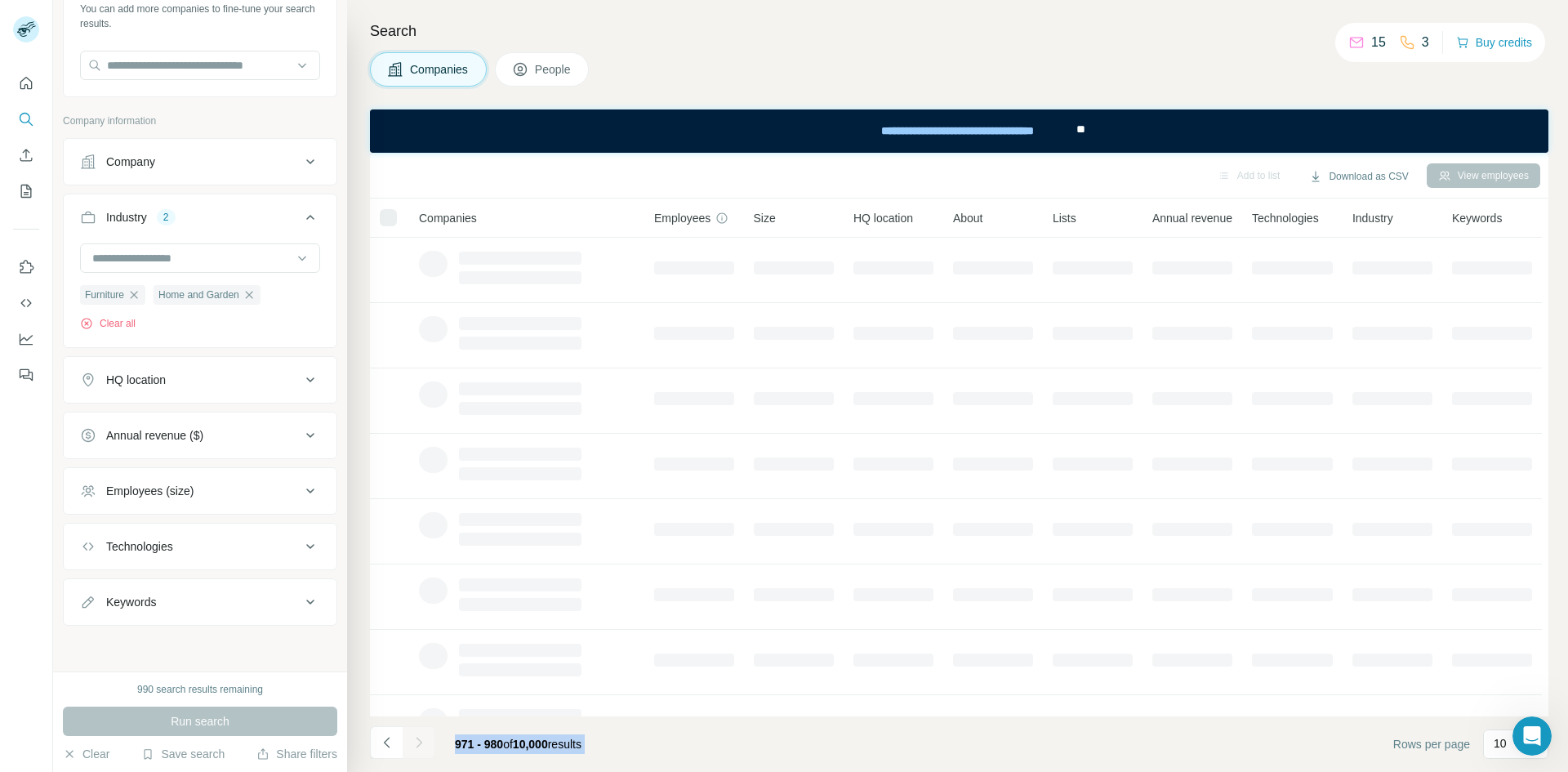
click at [426, 749] on icon "Navigate to next page" at bounding box center [420, 743] width 17 height 17
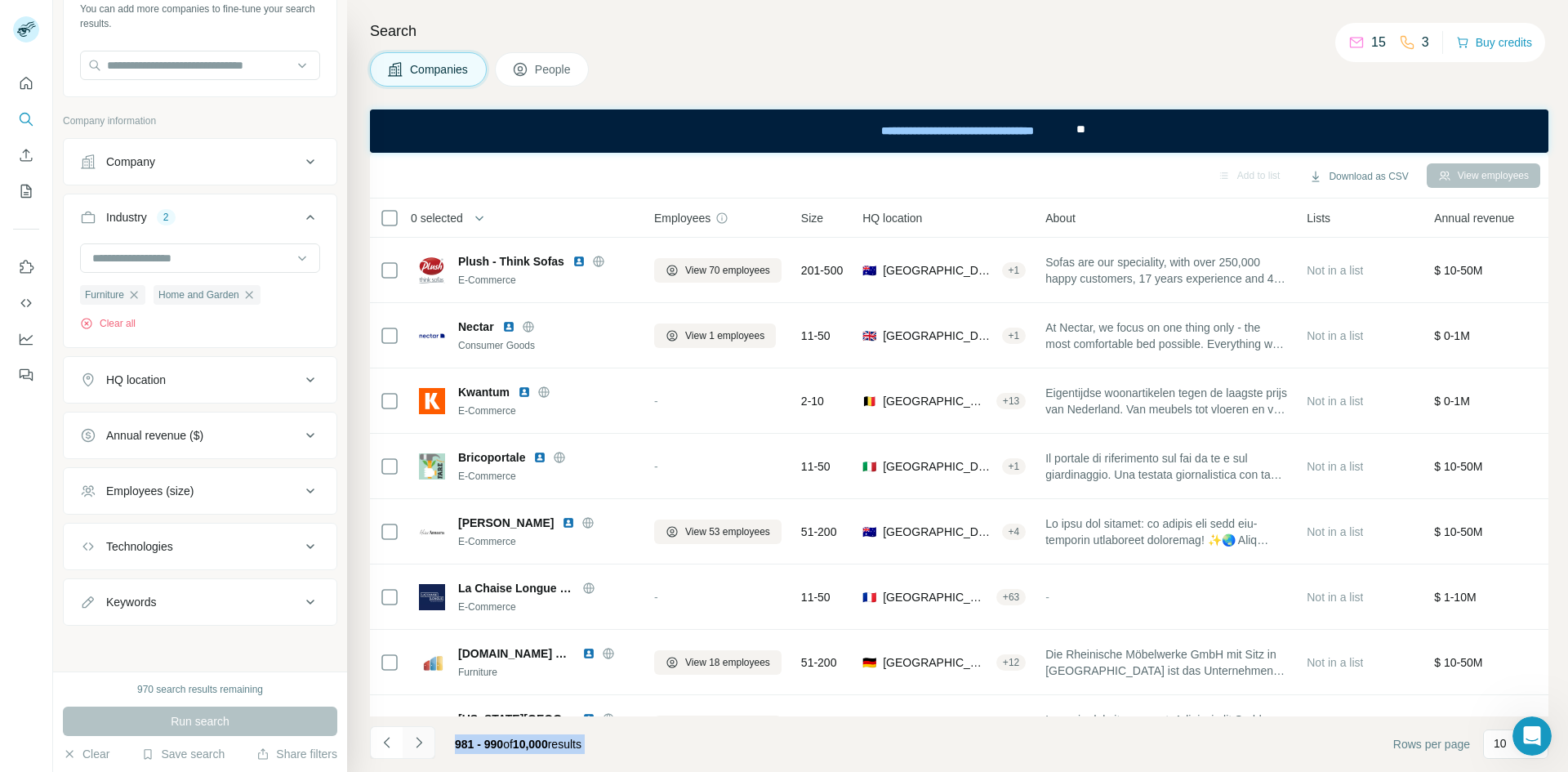
click at [426, 749] on icon "Navigate to next page" at bounding box center [420, 743] width 17 height 17
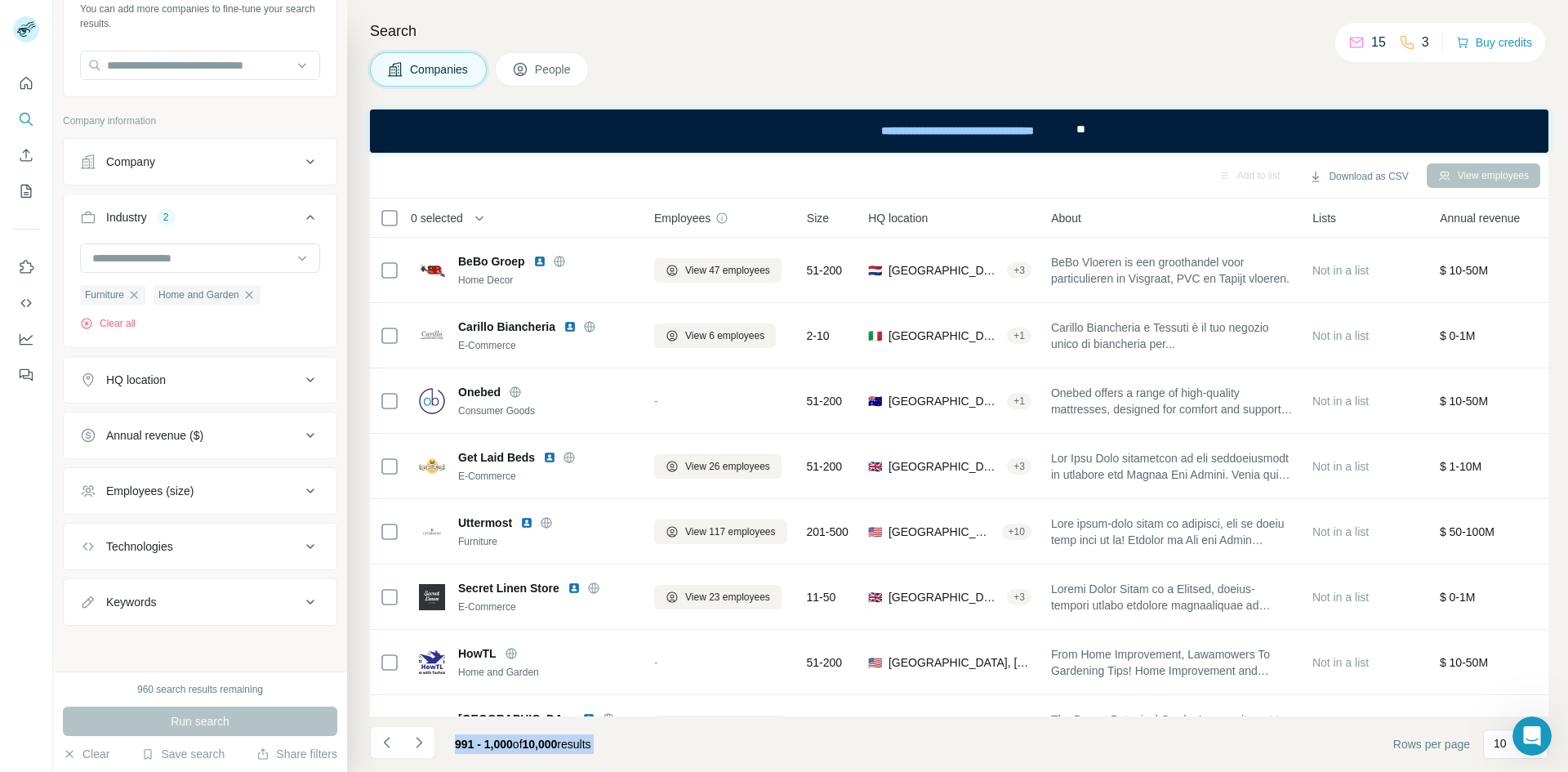
click at [469, 742] on span "991 - 1,000" at bounding box center [484, 744] width 58 height 13
click at [423, 738] on icon "Navigate to next page" at bounding box center [420, 743] width 17 height 17
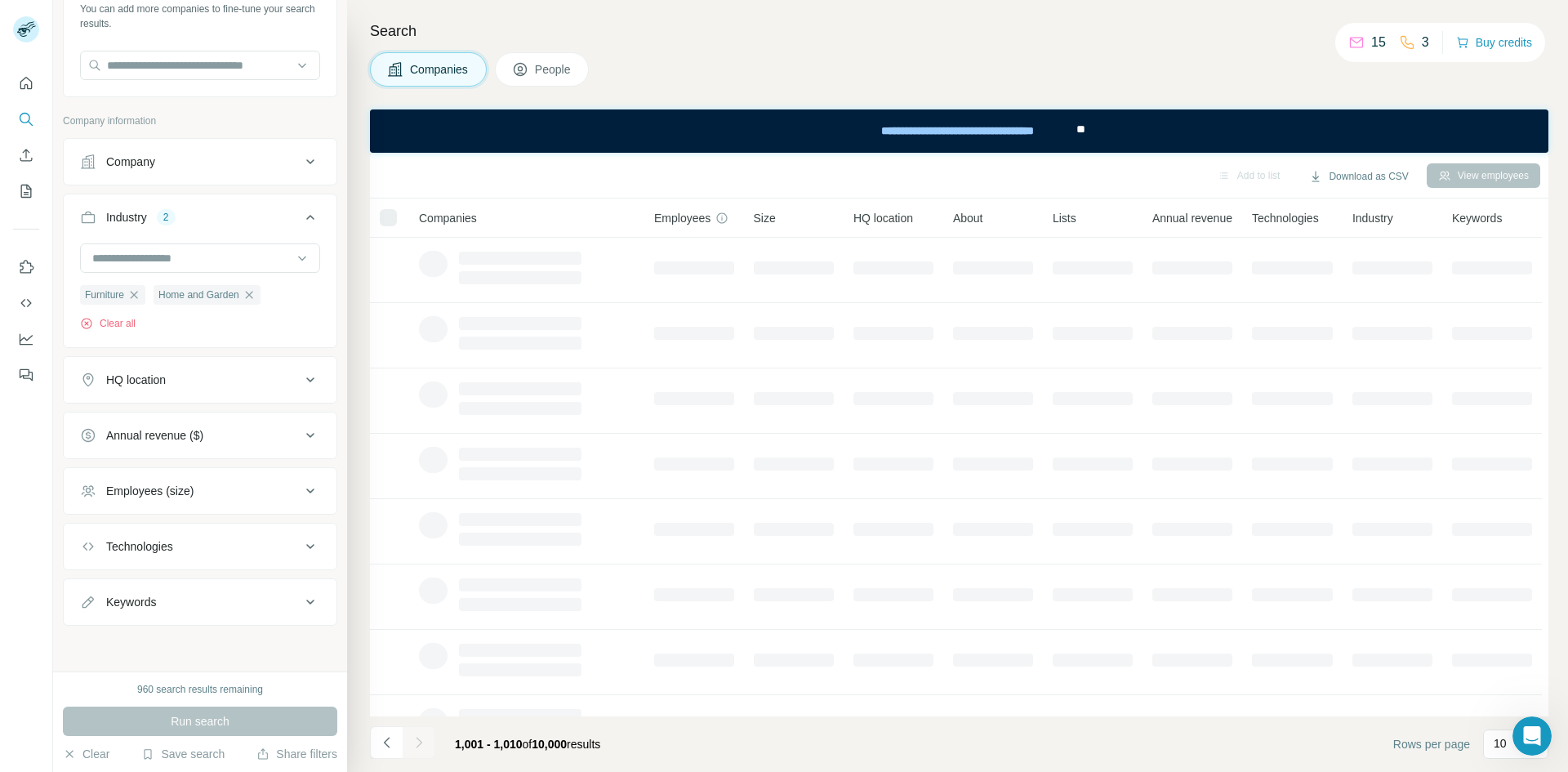
click at [423, 738] on icon "Navigate to next page" at bounding box center [420, 743] width 17 height 17
click at [423, 738] on div at bounding box center [419, 742] width 33 height 33
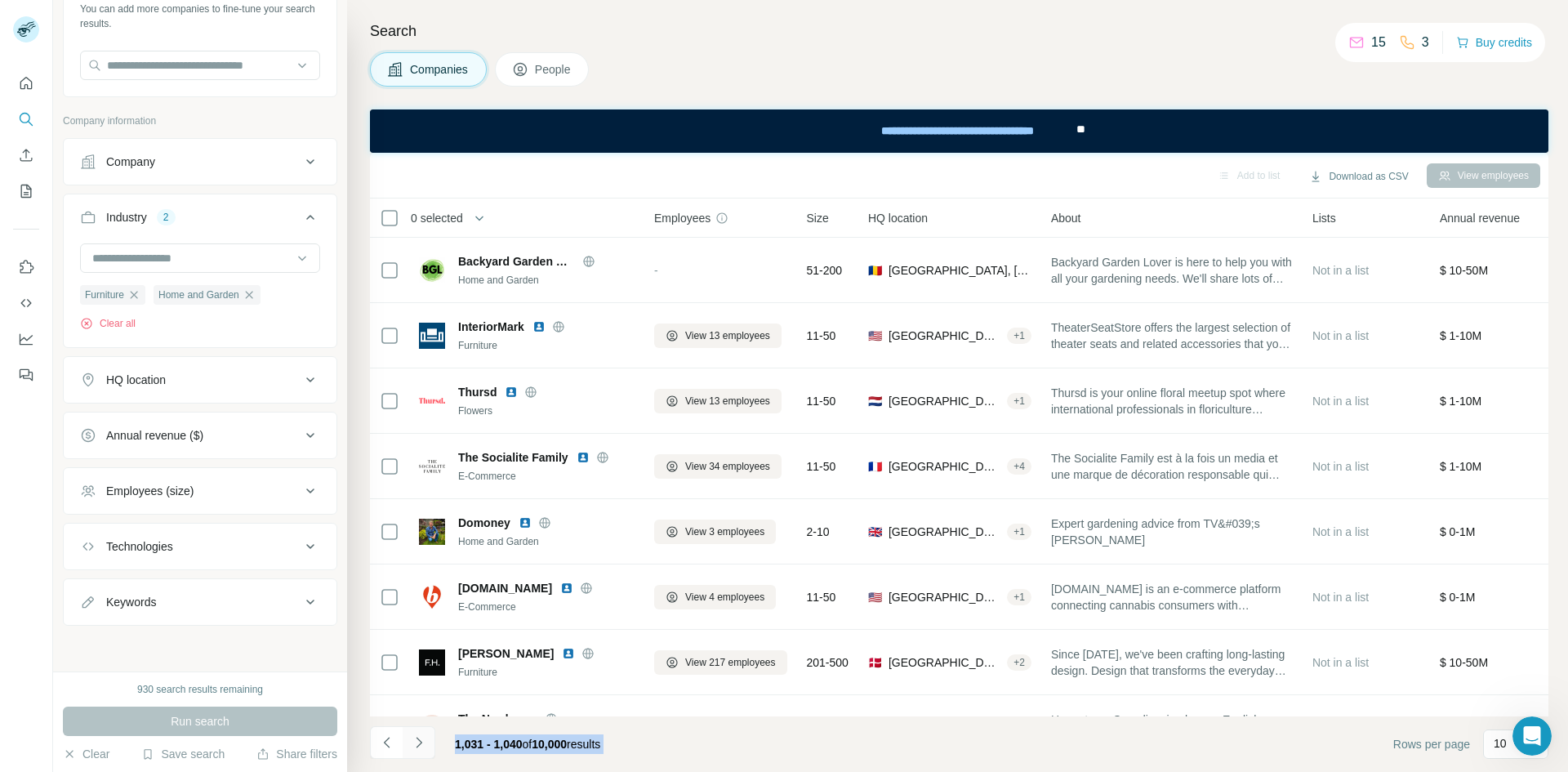
click at [423, 738] on icon "Navigate to next page" at bounding box center [420, 743] width 17 height 17
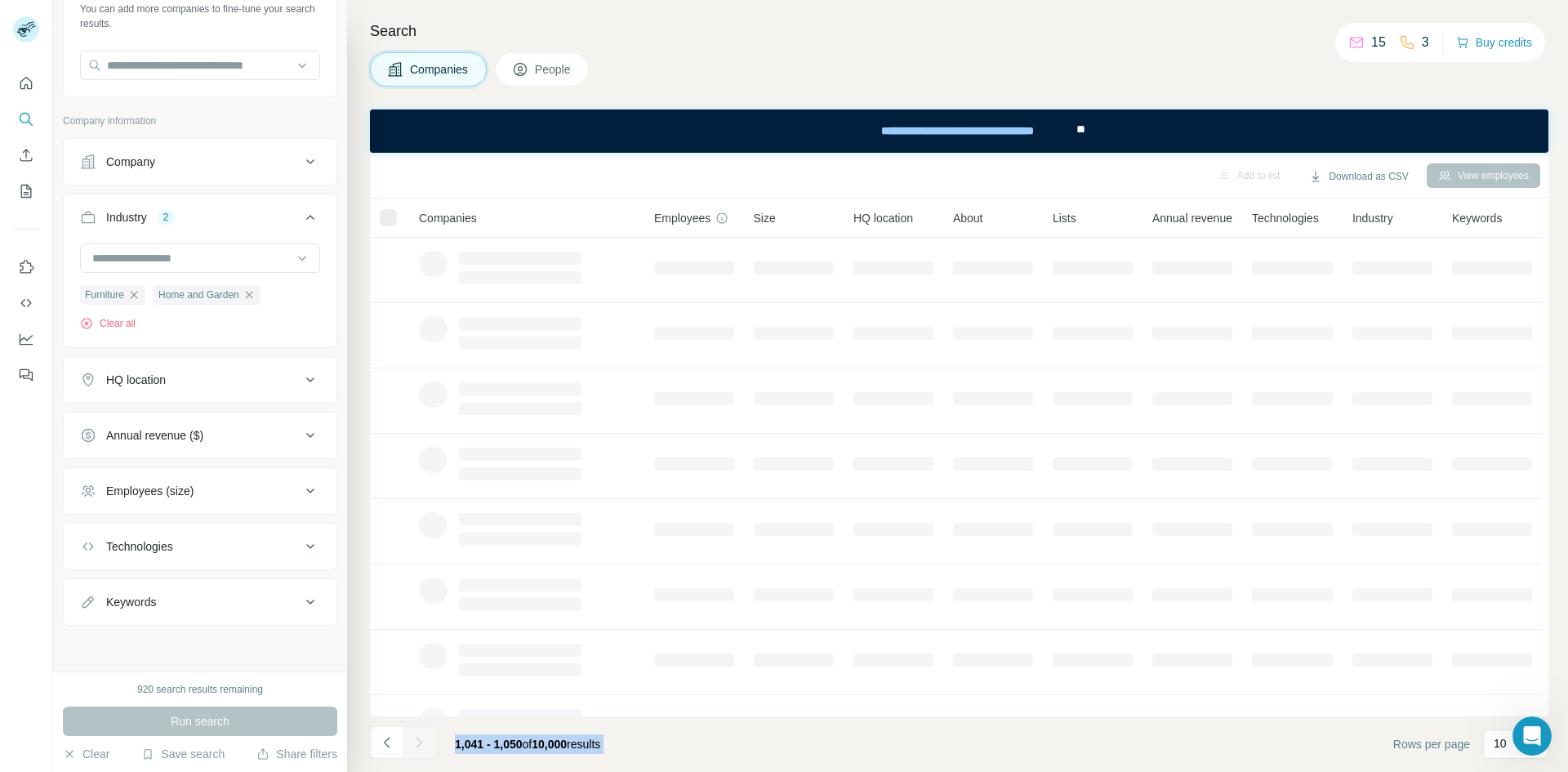
click at [423, 738] on div at bounding box center [419, 742] width 33 height 33
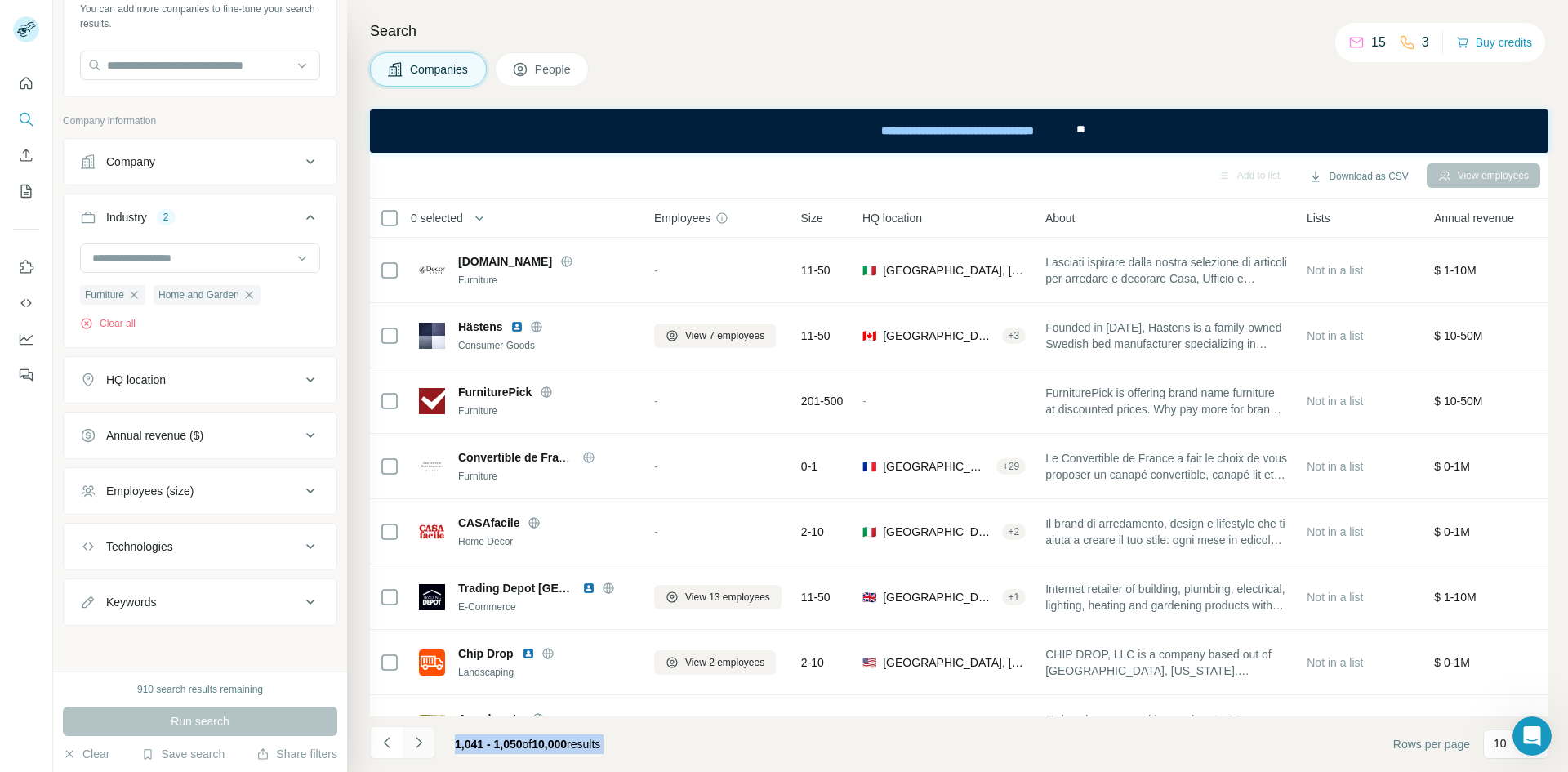
click at [423, 738] on icon "Navigate to next page" at bounding box center [420, 743] width 17 height 17
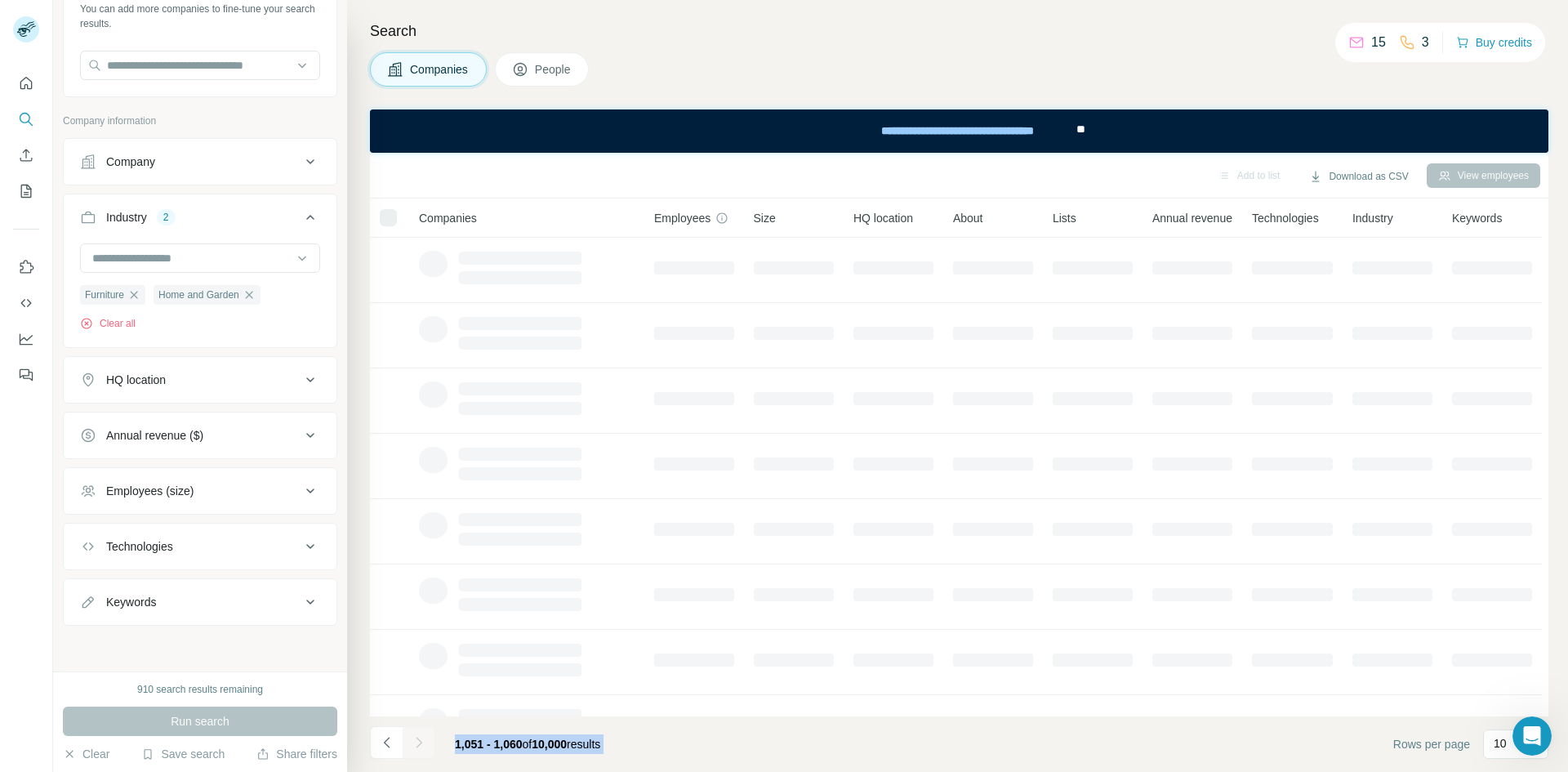
click at [423, 738] on div at bounding box center [419, 742] width 33 height 33
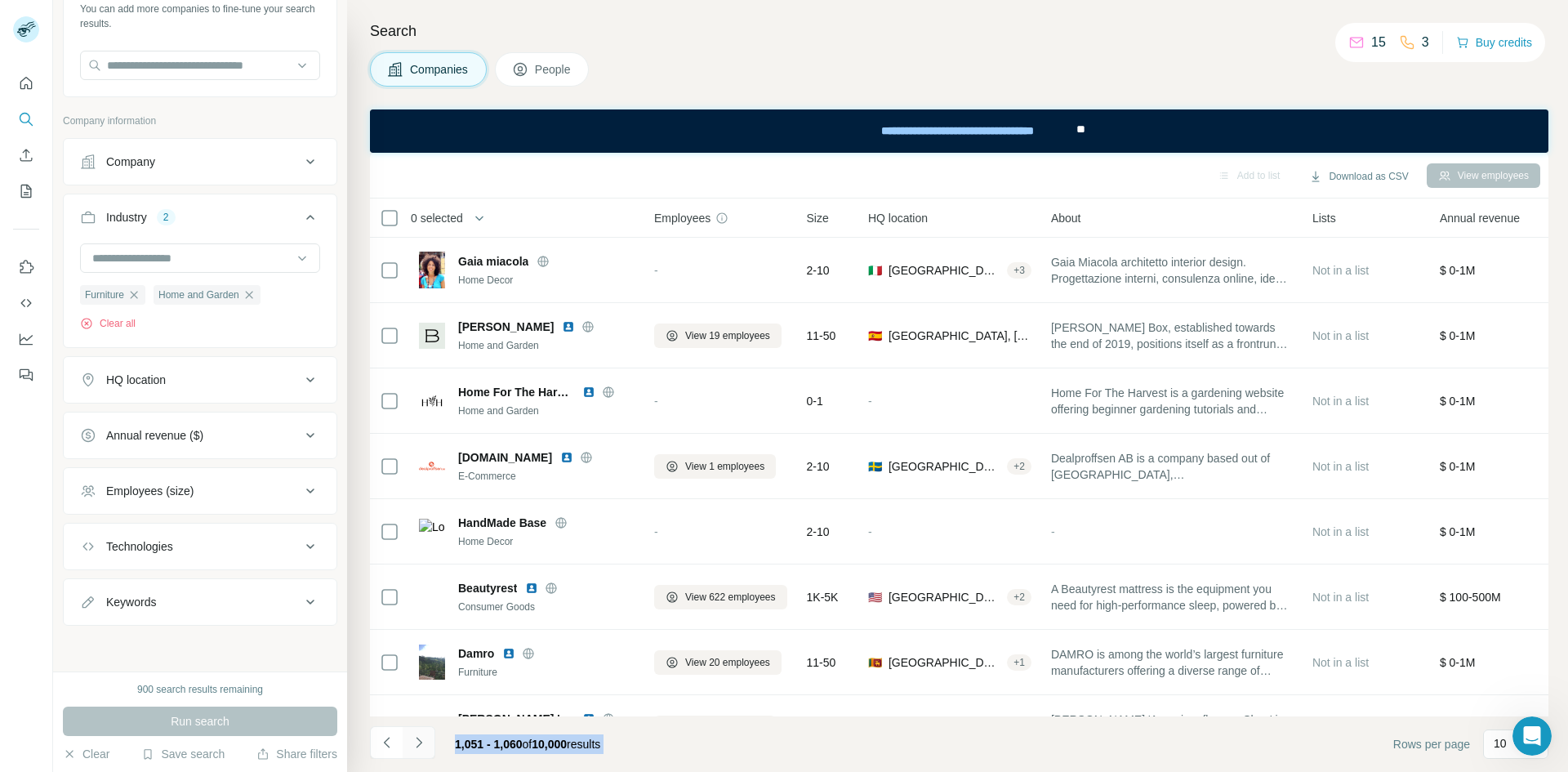
click at [423, 738] on icon "Navigate to next page" at bounding box center [420, 743] width 17 height 17
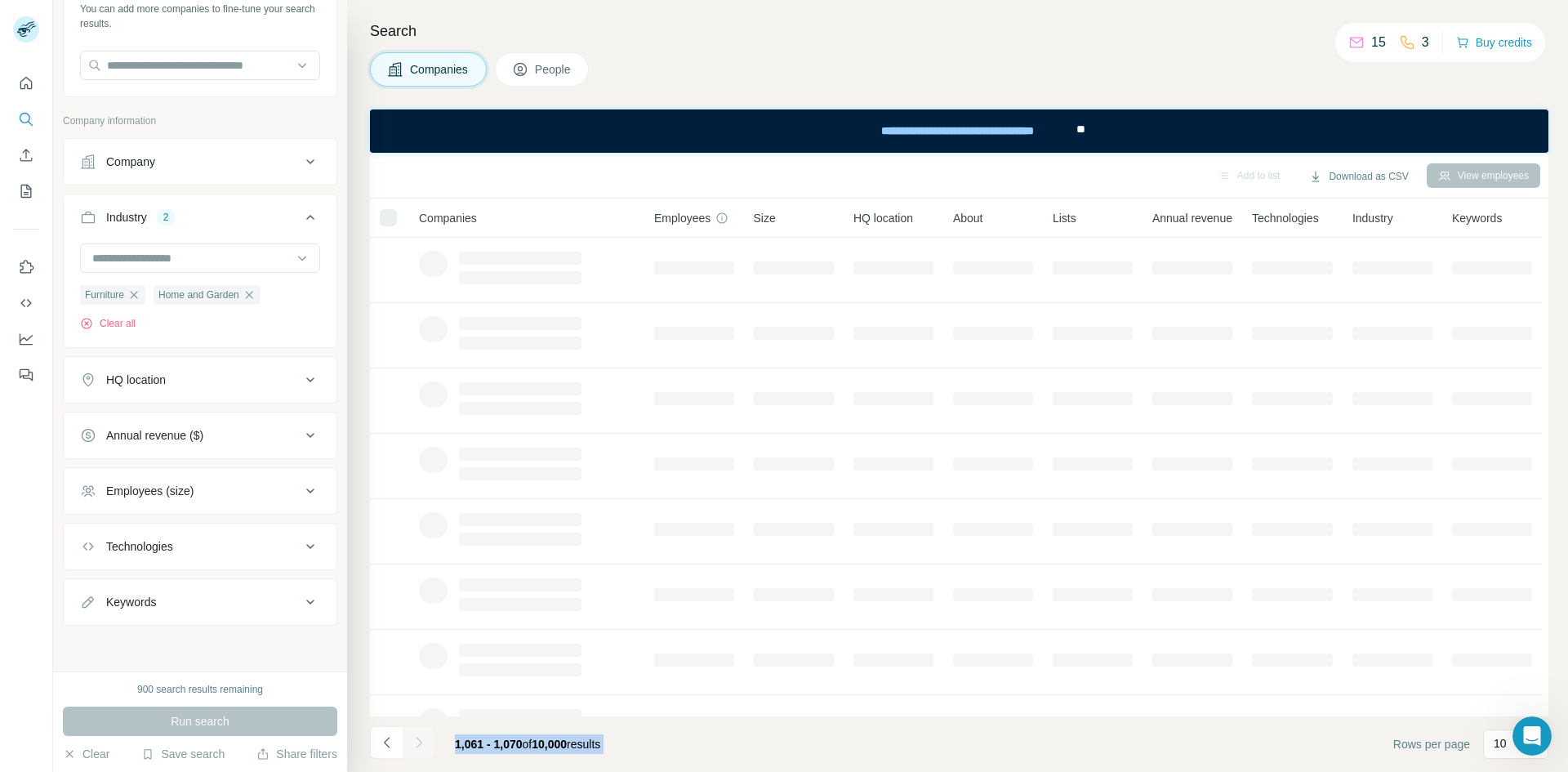
click at [423, 738] on div at bounding box center [419, 742] width 33 height 33
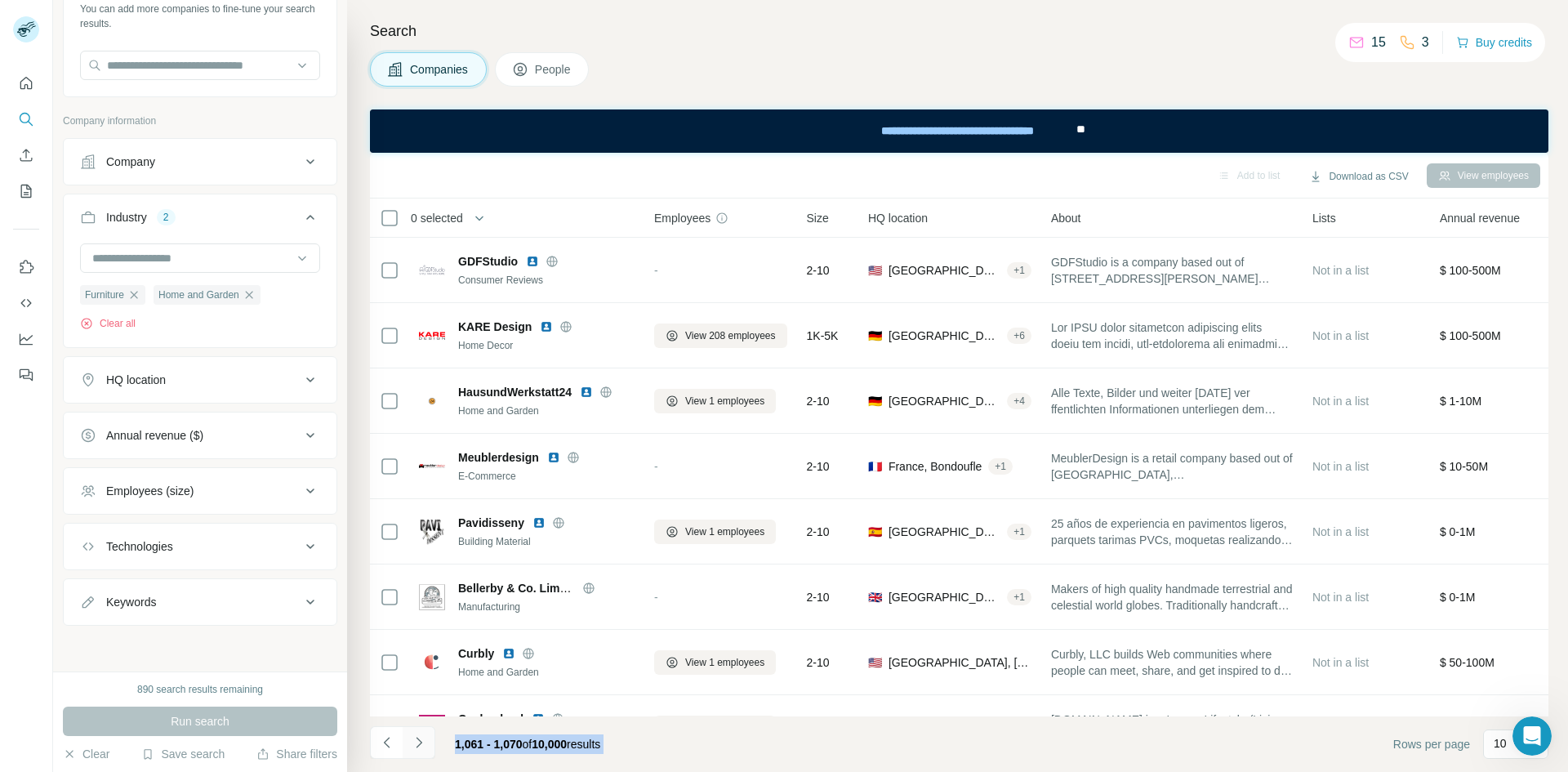
click at [423, 738] on icon "Navigate to next page" at bounding box center [420, 743] width 17 height 17
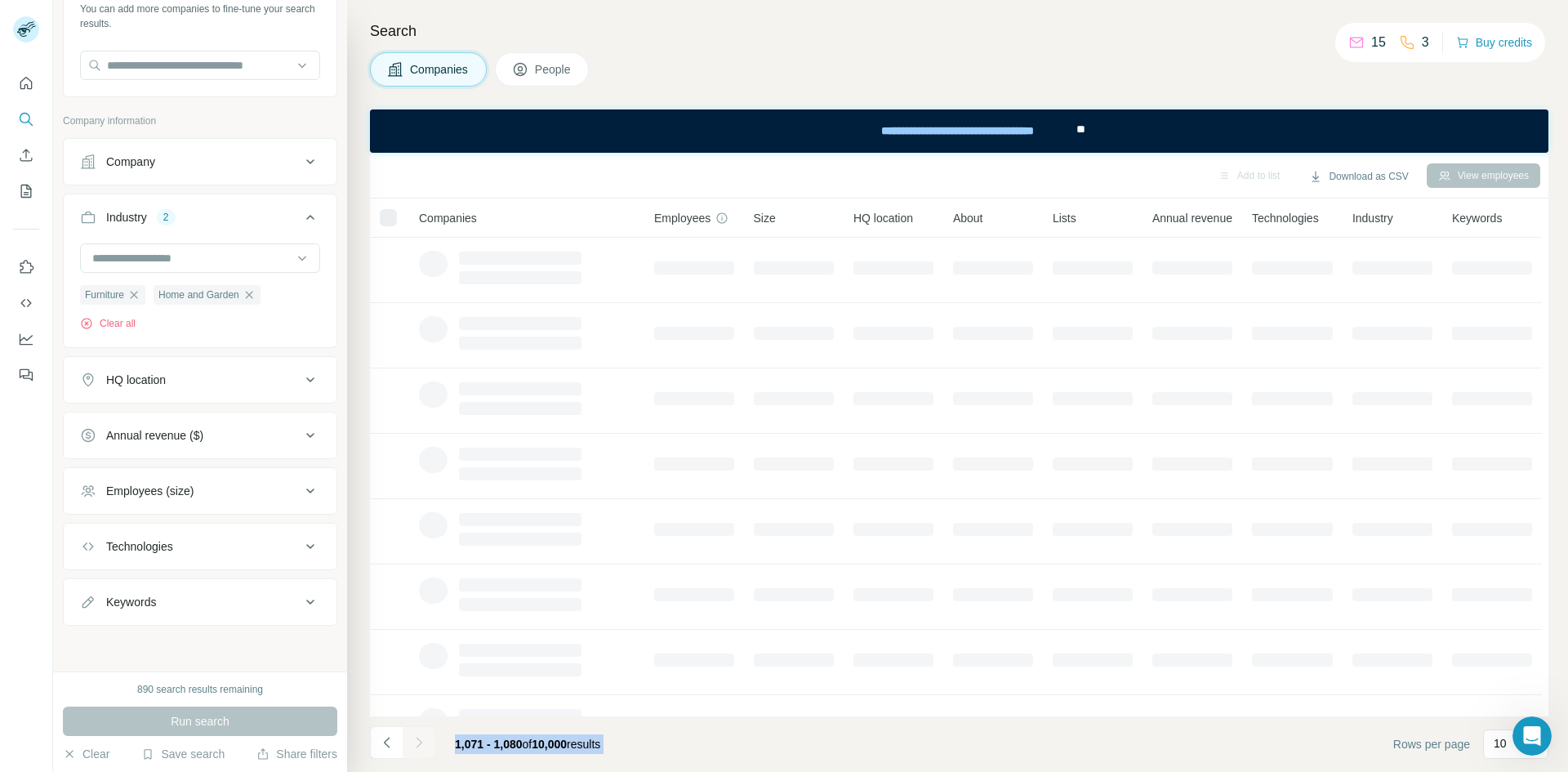
click at [423, 738] on div at bounding box center [419, 742] width 33 height 33
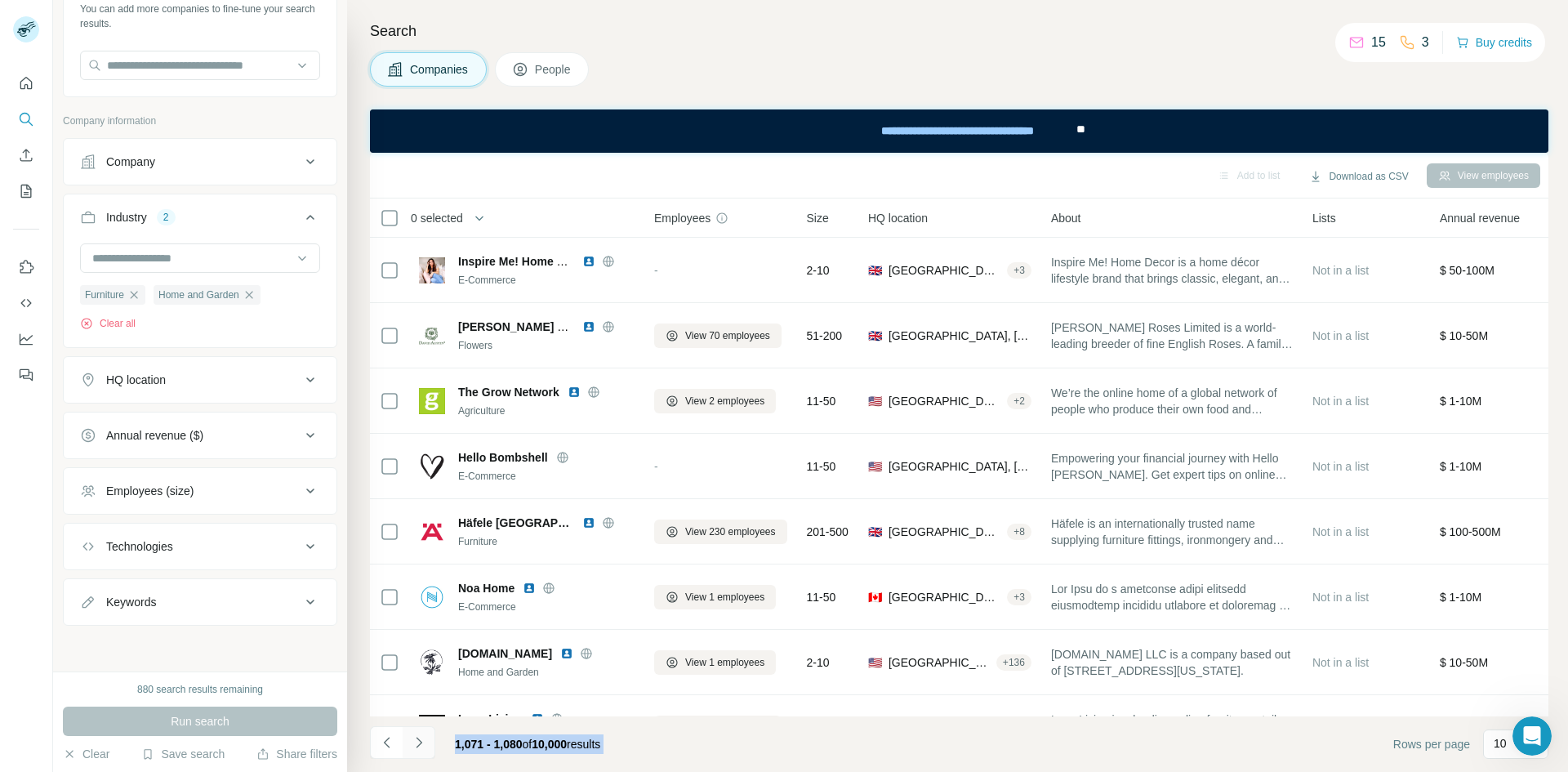
click at [423, 738] on icon "Navigate to next page" at bounding box center [420, 743] width 17 height 17
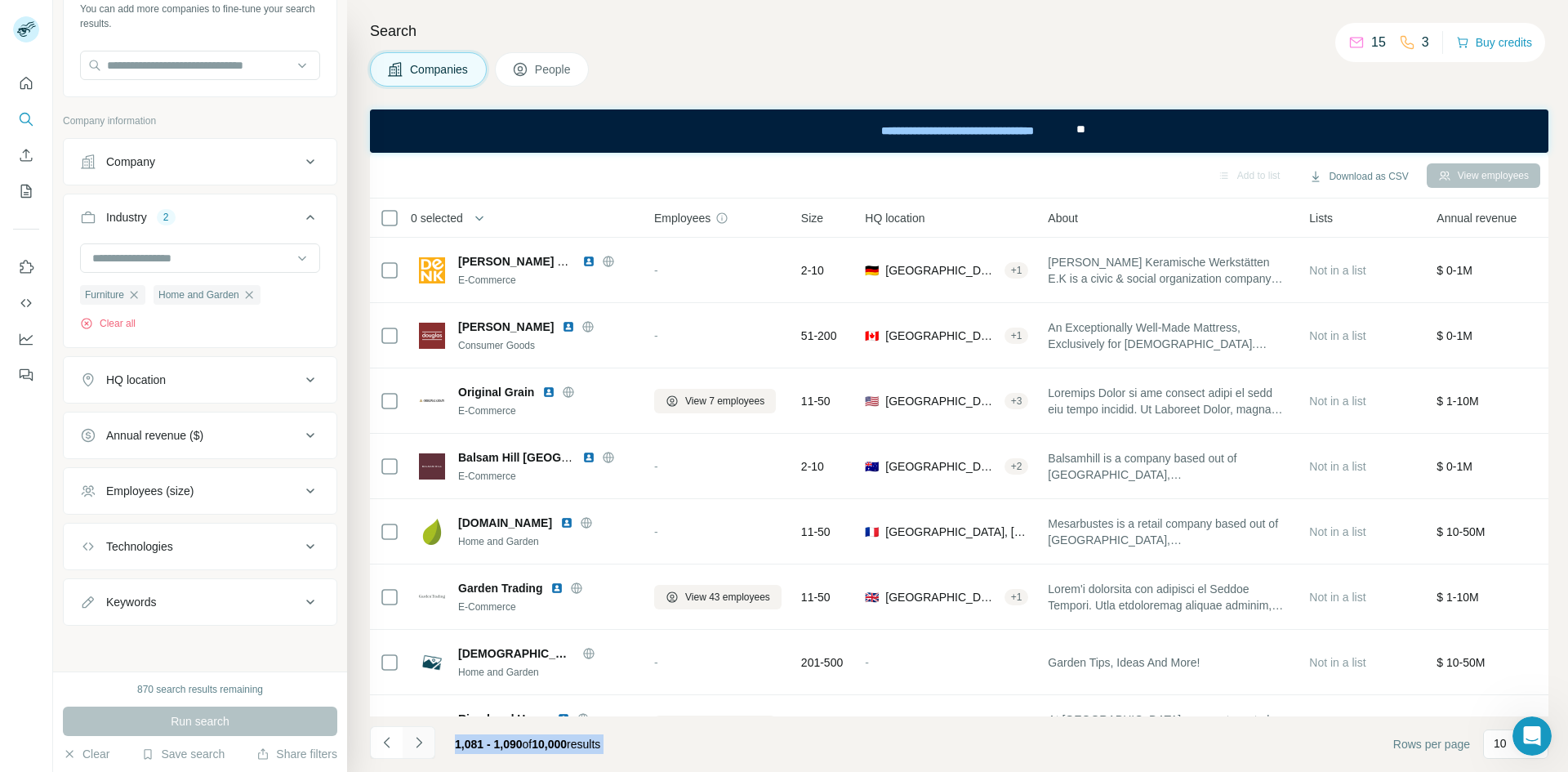
click at [423, 738] on icon "Navigate to next page" at bounding box center [420, 743] width 17 height 17
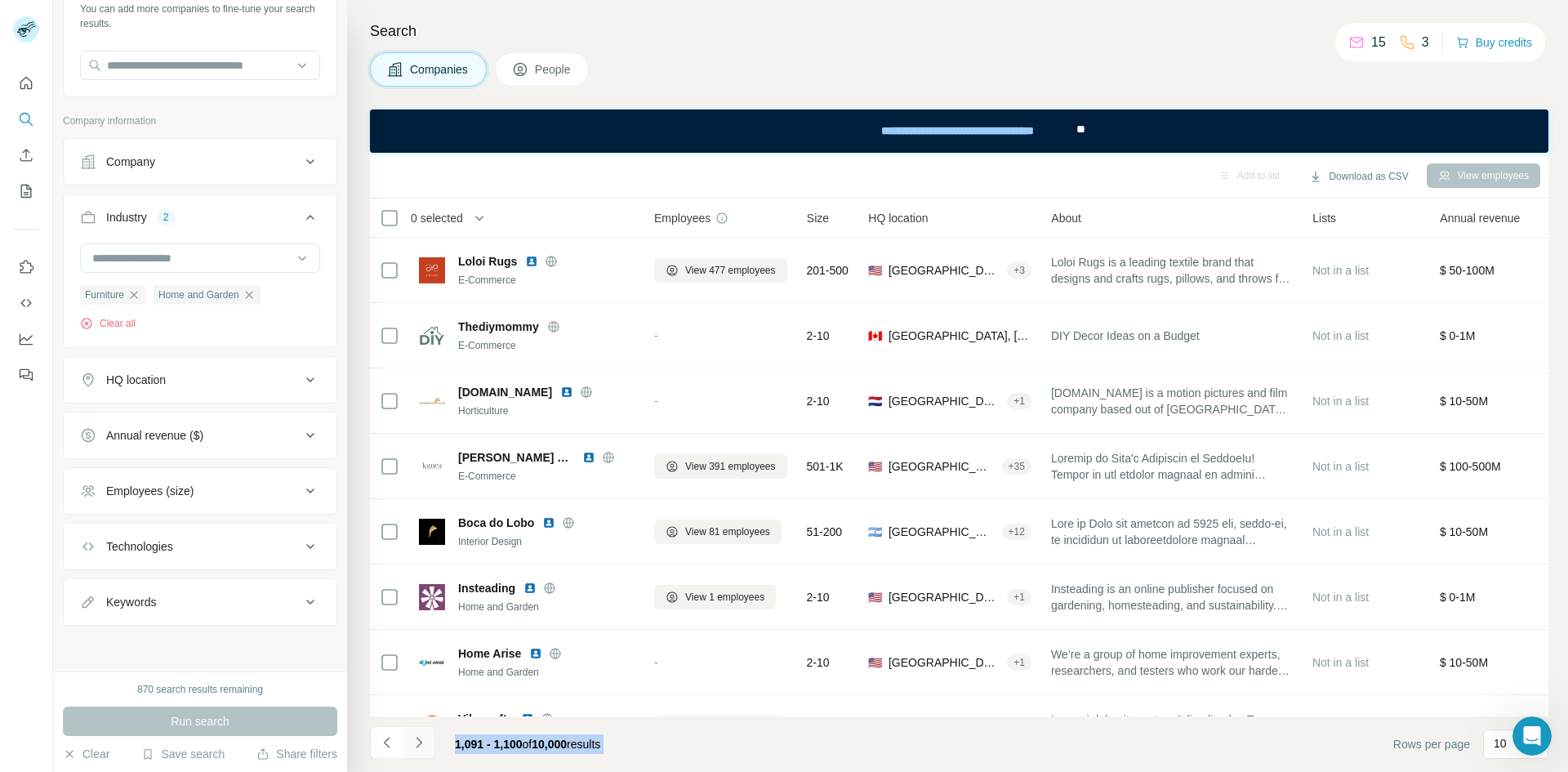
click at [423, 738] on icon "Navigate to next page" at bounding box center [420, 743] width 17 height 17
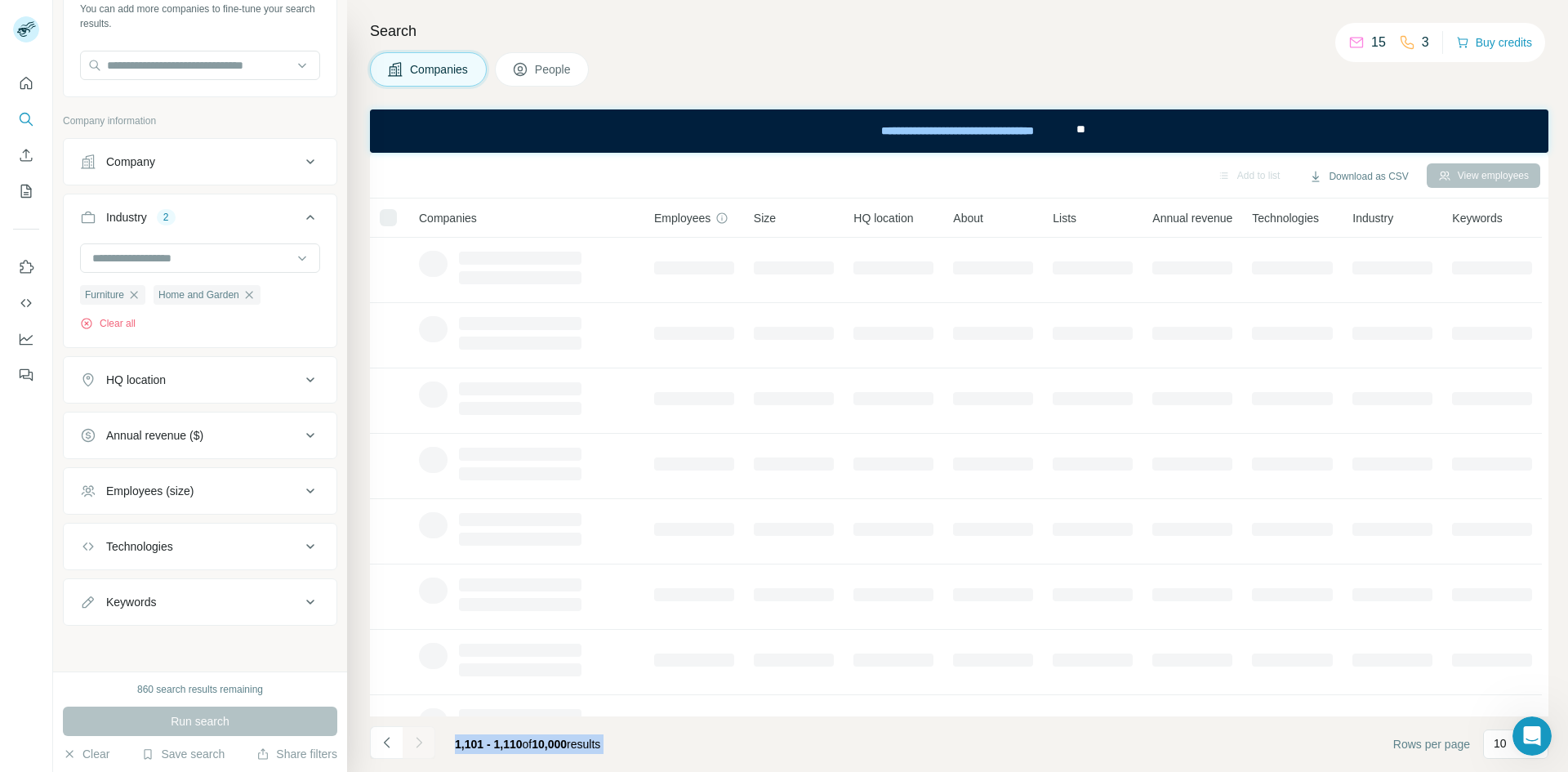
click at [423, 738] on icon "Navigate to next page" at bounding box center [420, 743] width 17 height 17
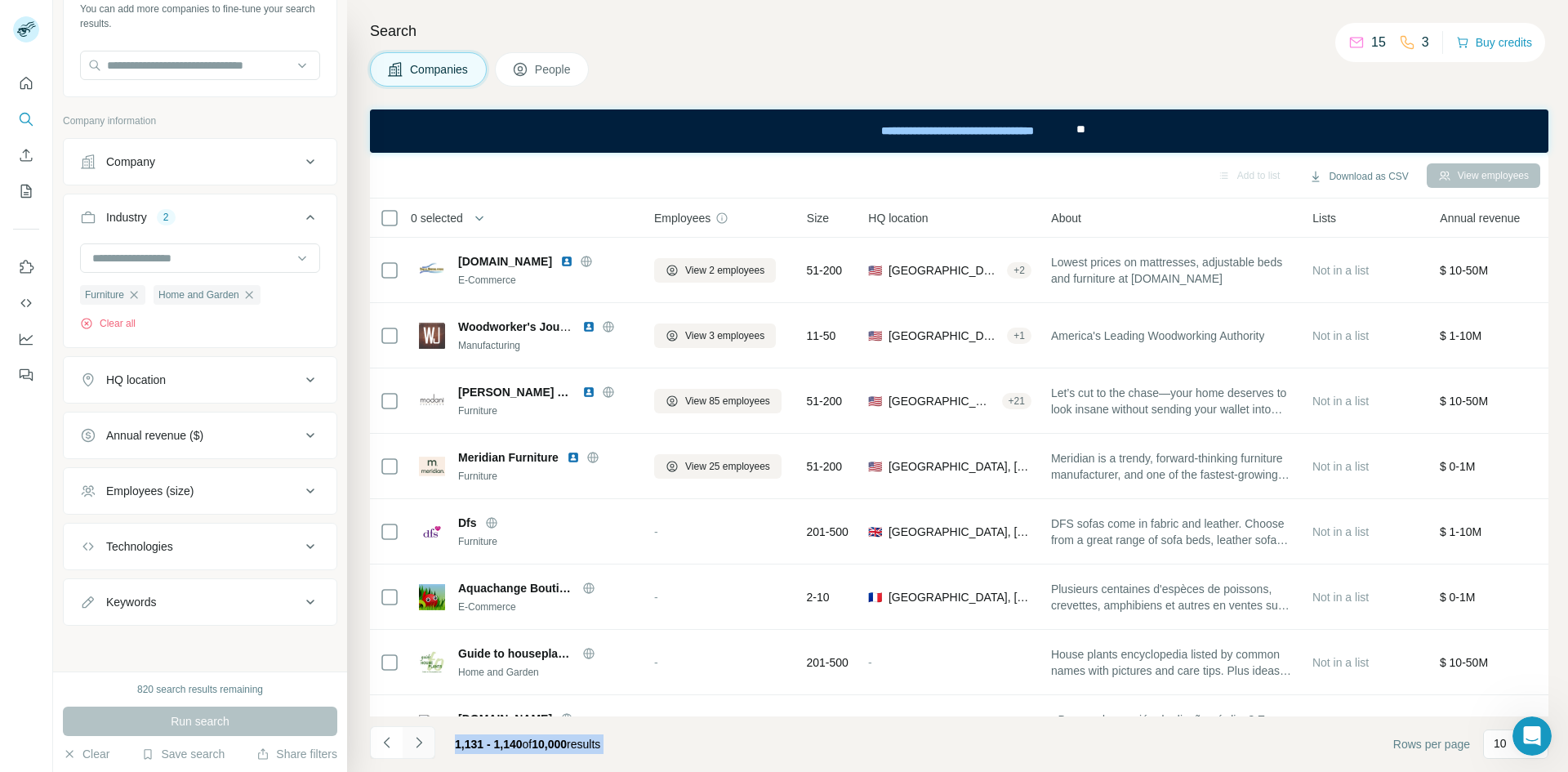
click at [423, 738] on icon "Navigate to next page" at bounding box center [420, 743] width 17 height 17
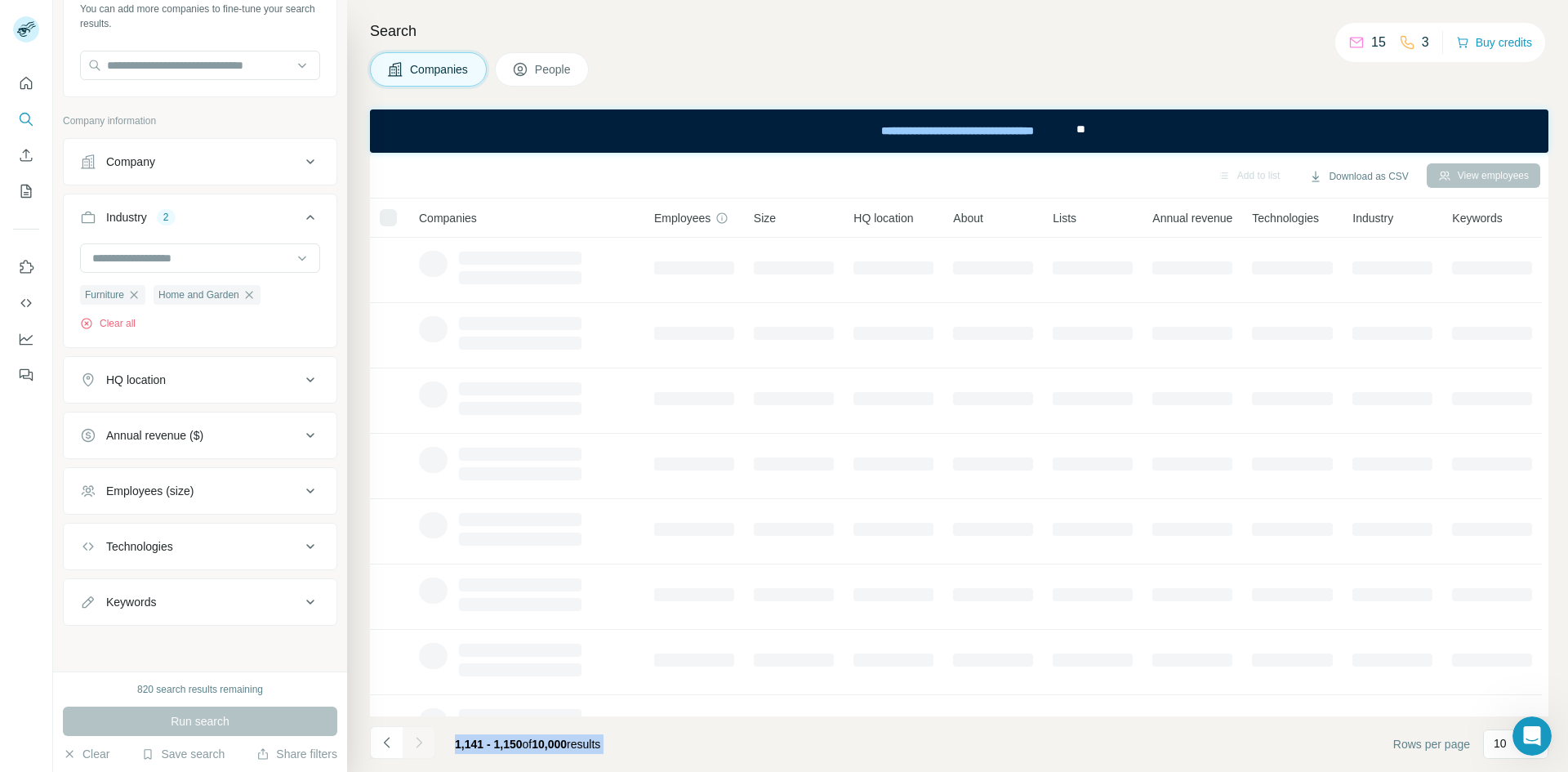
click at [423, 738] on div at bounding box center [419, 742] width 33 height 33
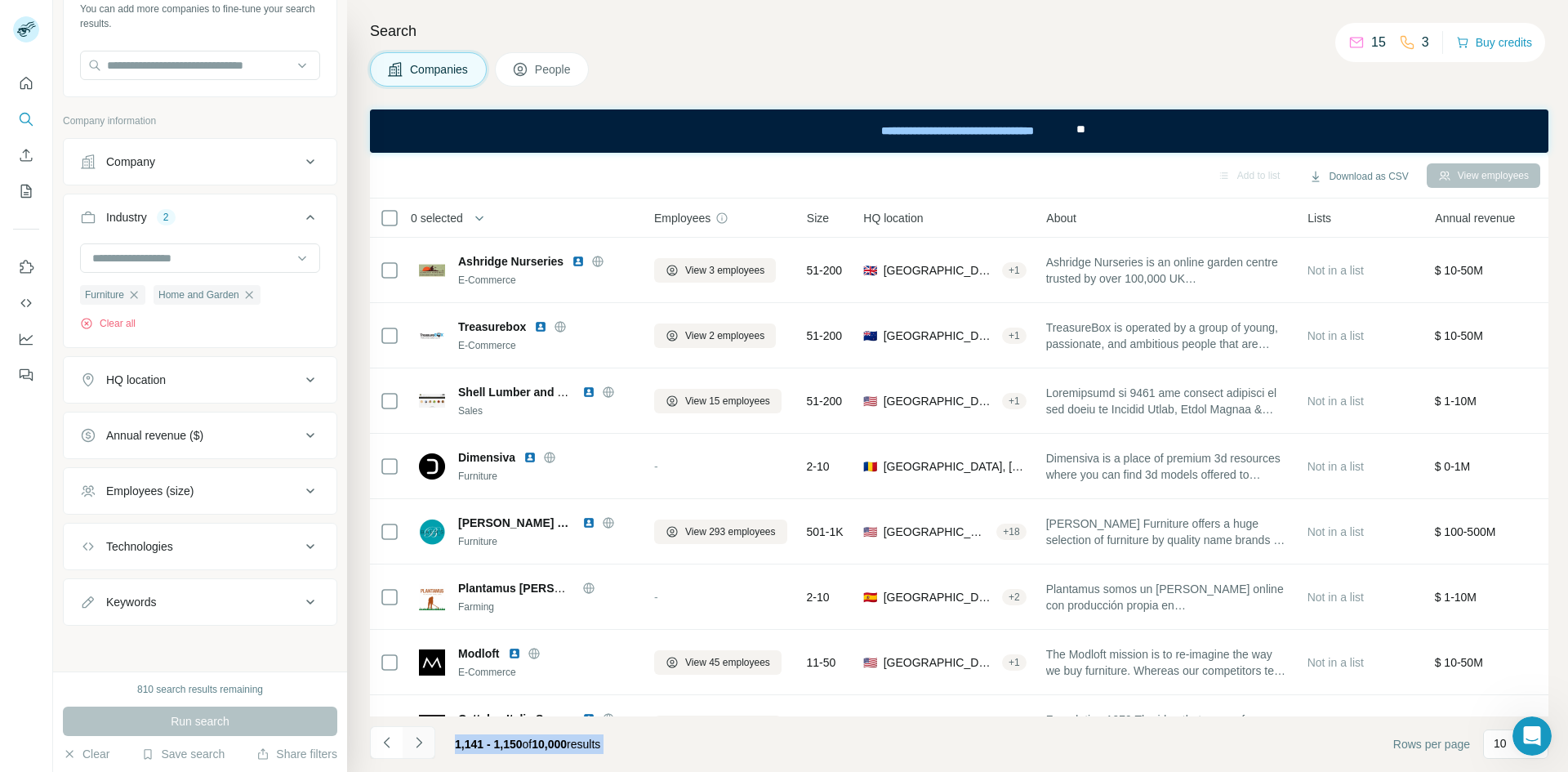
click at [423, 738] on icon "Navigate to next page" at bounding box center [420, 743] width 17 height 17
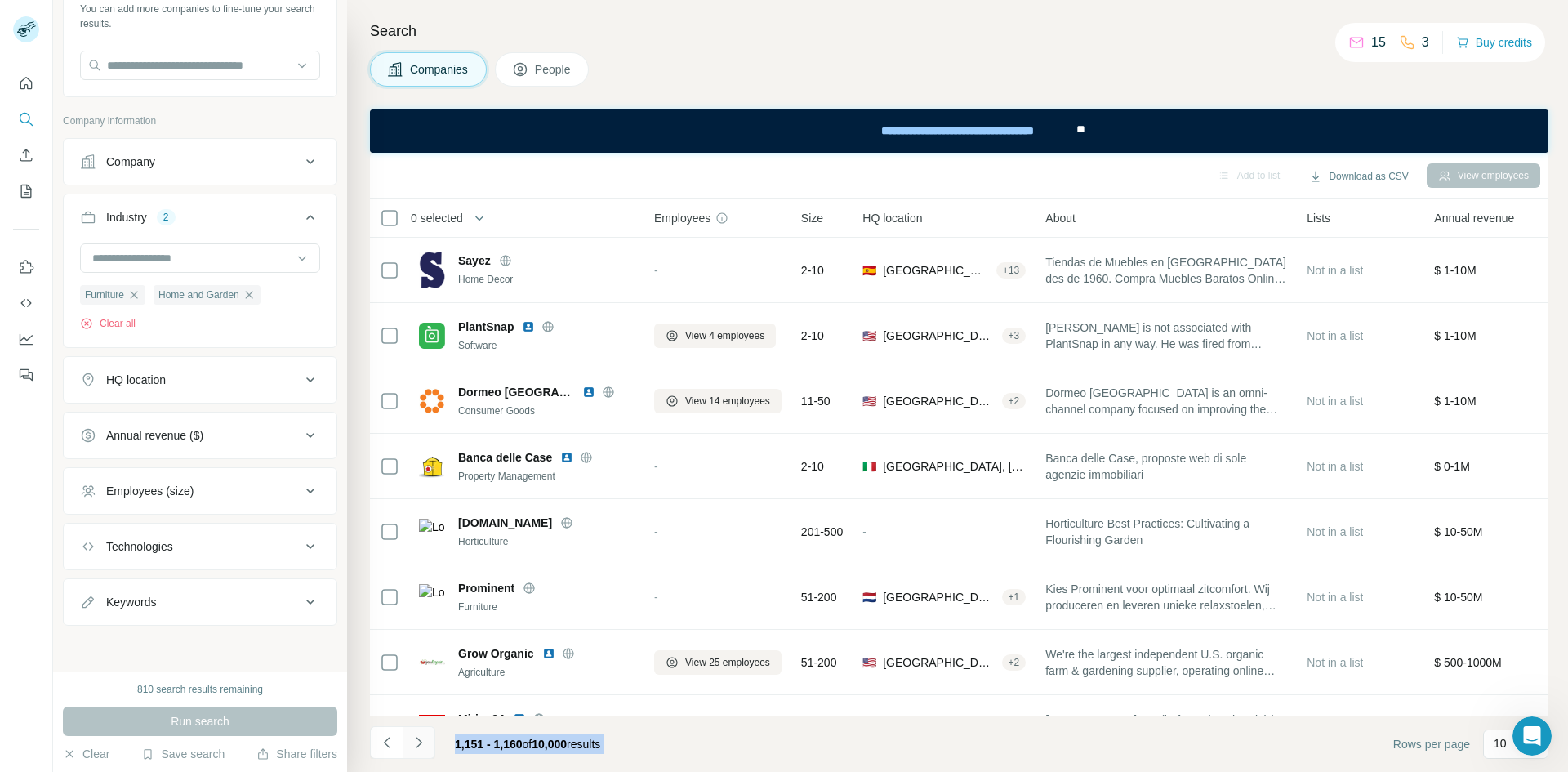
click at [423, 738] on icon "Navigate to next page" at bounding box center [420, 743] width 17 height 17
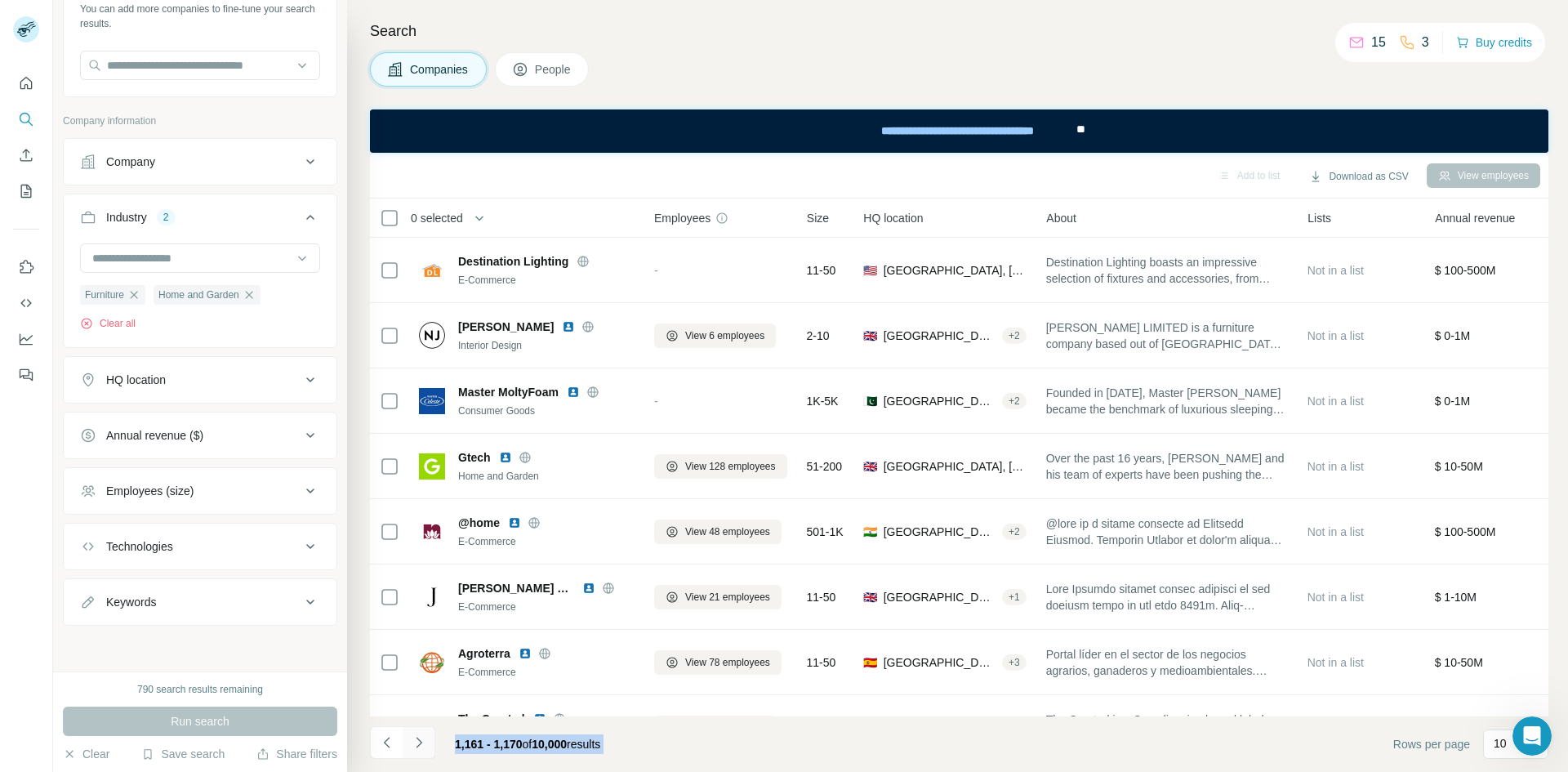
click at [423, 738] on icon "Navigate to next page" at bounding box center [420, 743] width 17 height 17
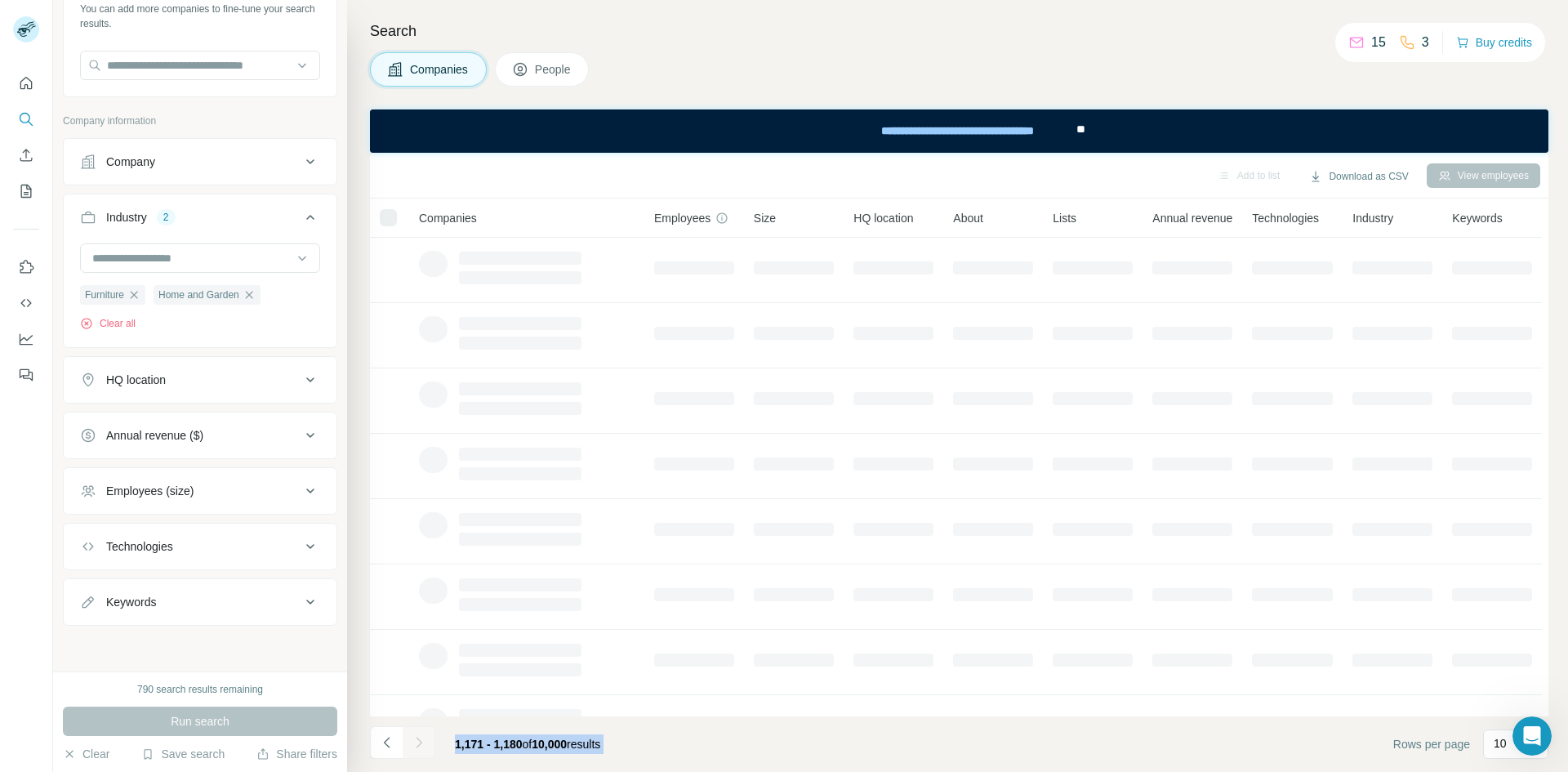
click at [423, 738] on icon "Navigate to next page" at bounding box center [420, 743] width 17 height 17
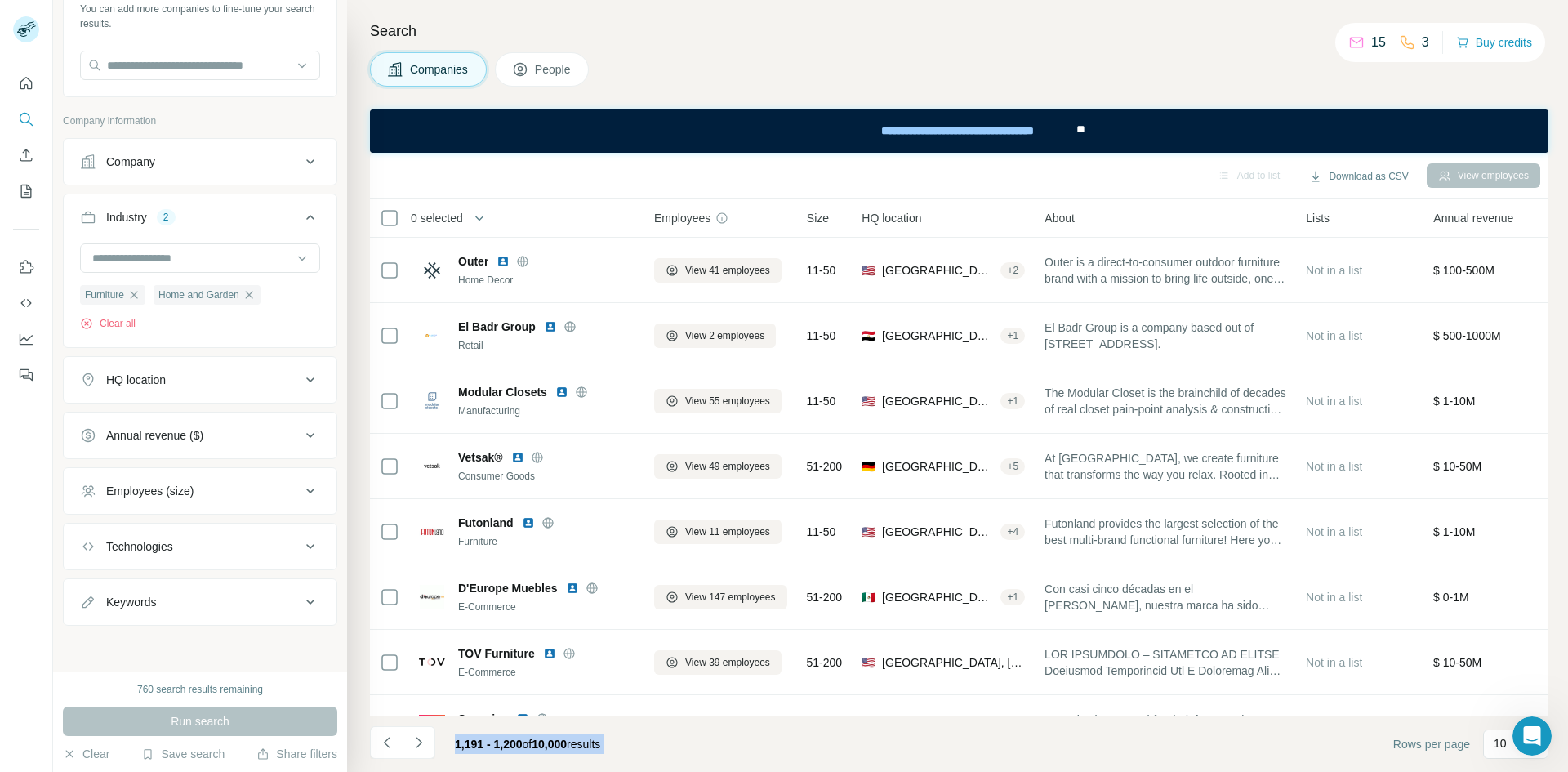
click at [466, 737] on div "1,191 - 1,200 of 10,000 results" at bounding box center [528, 744] width 172 height 36
click at [430, 743] on button "Navigate to next page" at bounding box center [419, 742] width 33 height 33
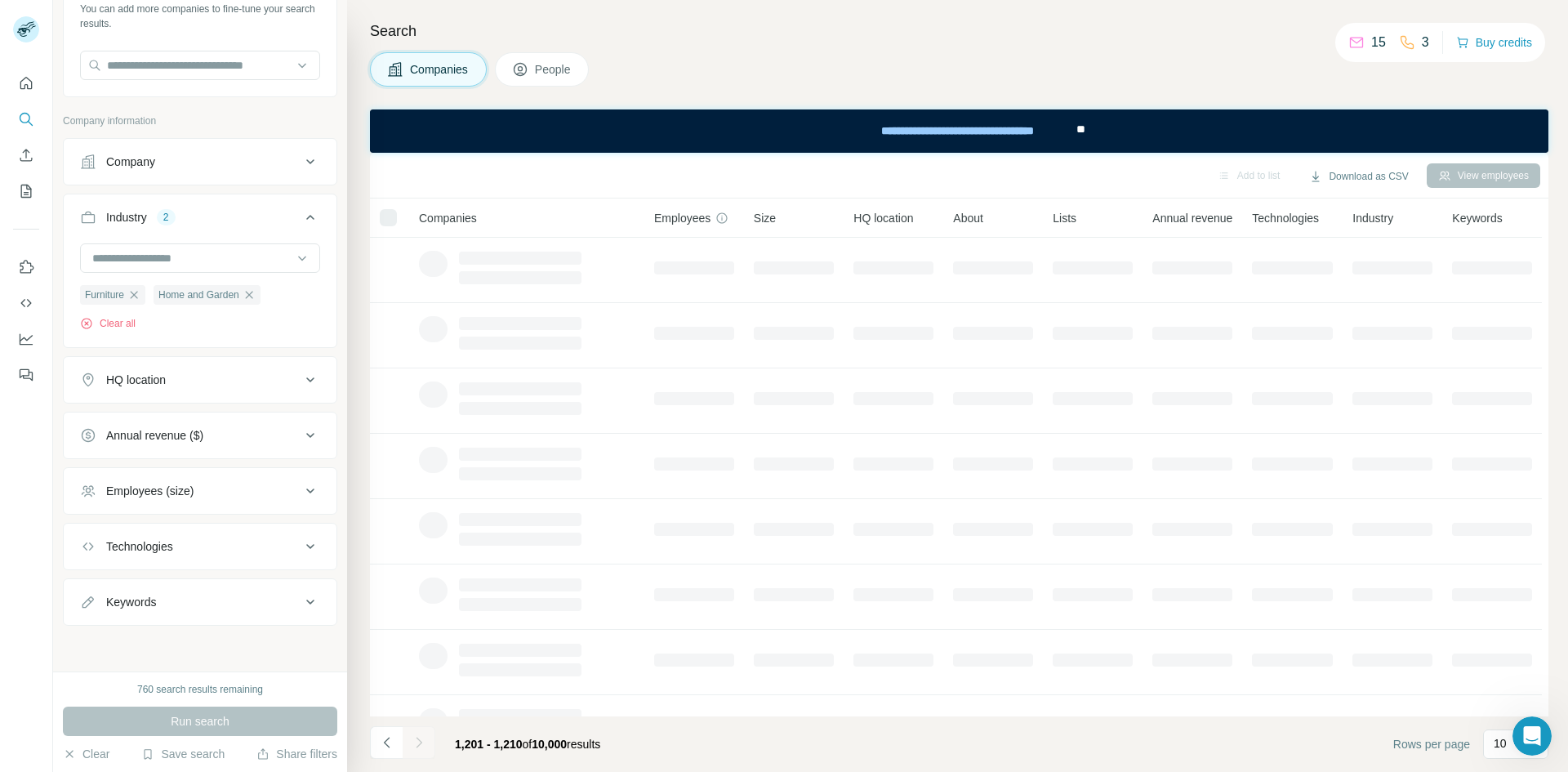
click at [430, 743] on div at bounding box center [419, 742] width 33 height 33
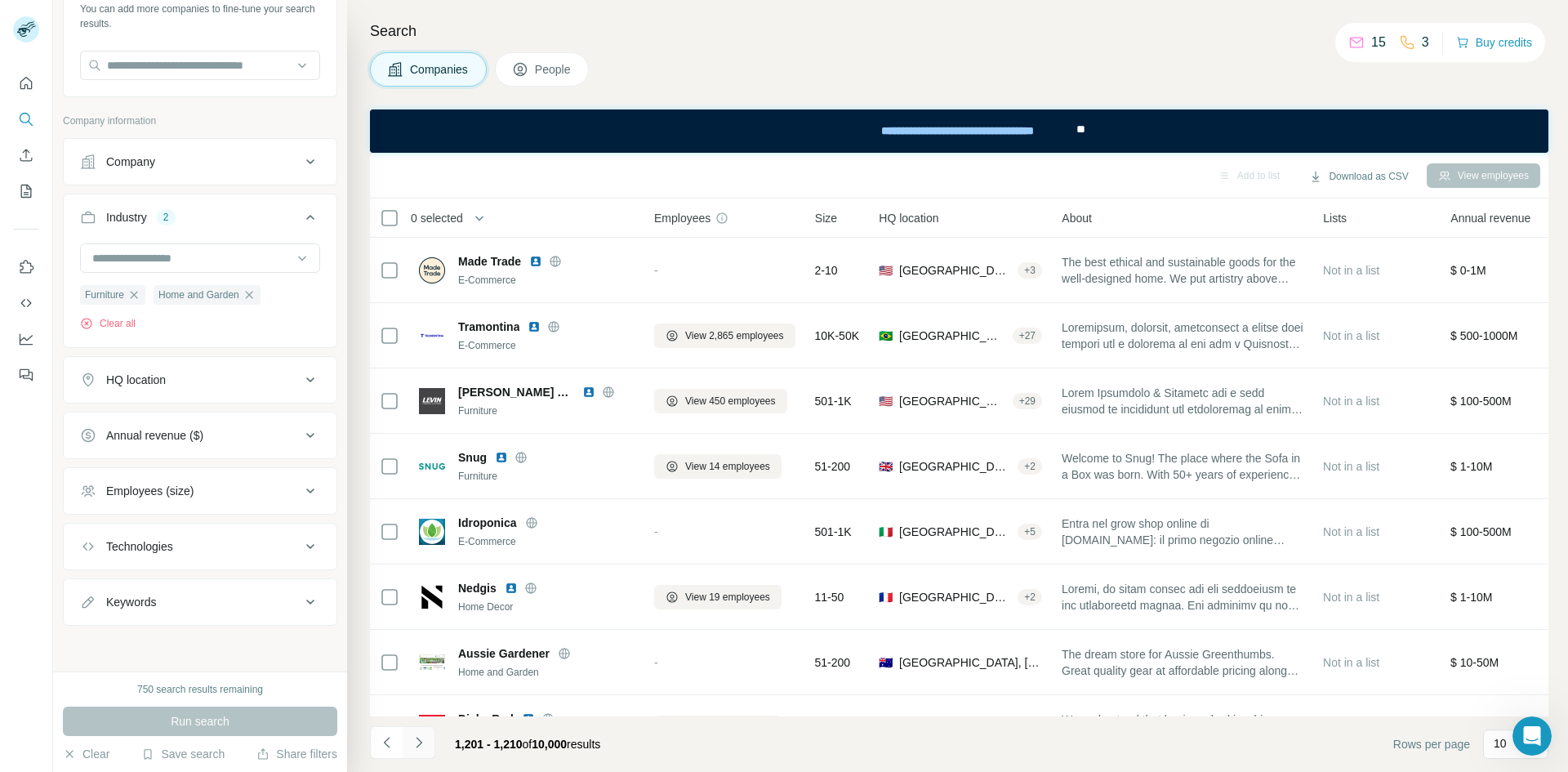
click at [430, 743] on button "Navigate to next page" at bounding box center [419, 742] width 33 height 33
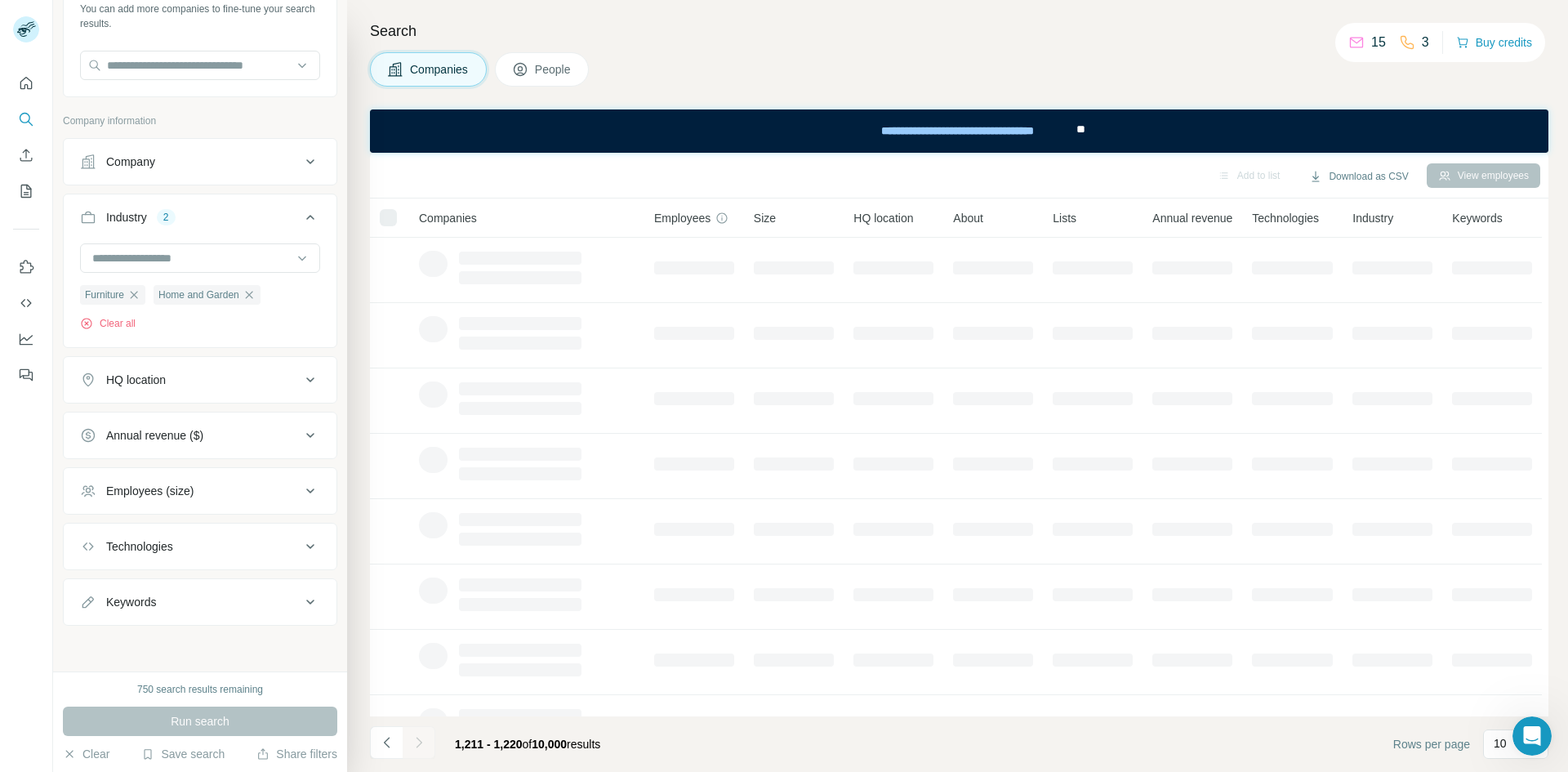
click at [430, 743] on button "Navigate to next page" at bounding box center [419, 742] width 33 height 33
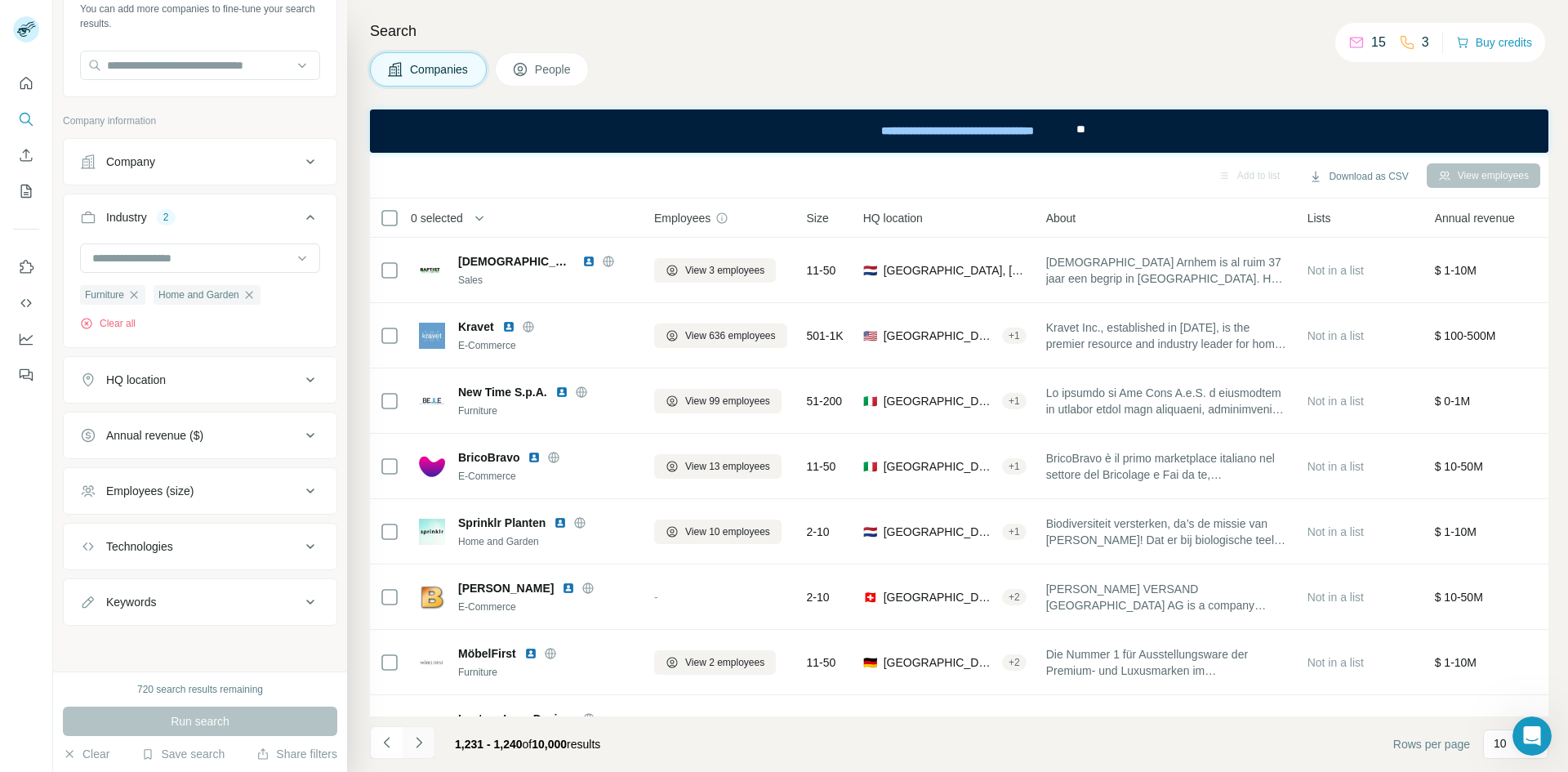
click at [430, 743] on button "Navigate to next page" at bounding box center [419, 742] width 33 height 33
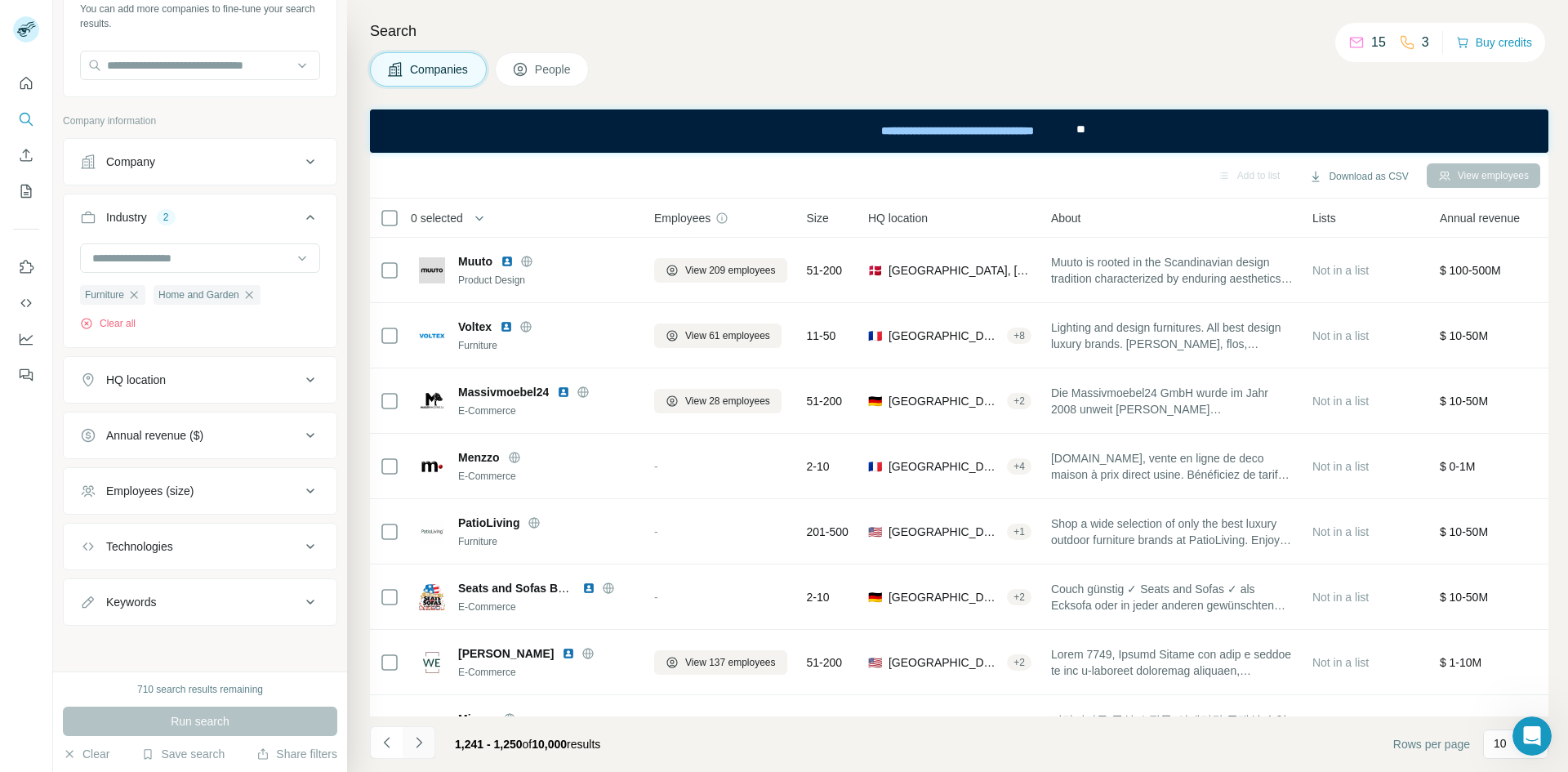
click at [430, 743] on button "Navigate to next page" at bounding box center [419, 742] width 33 height 33
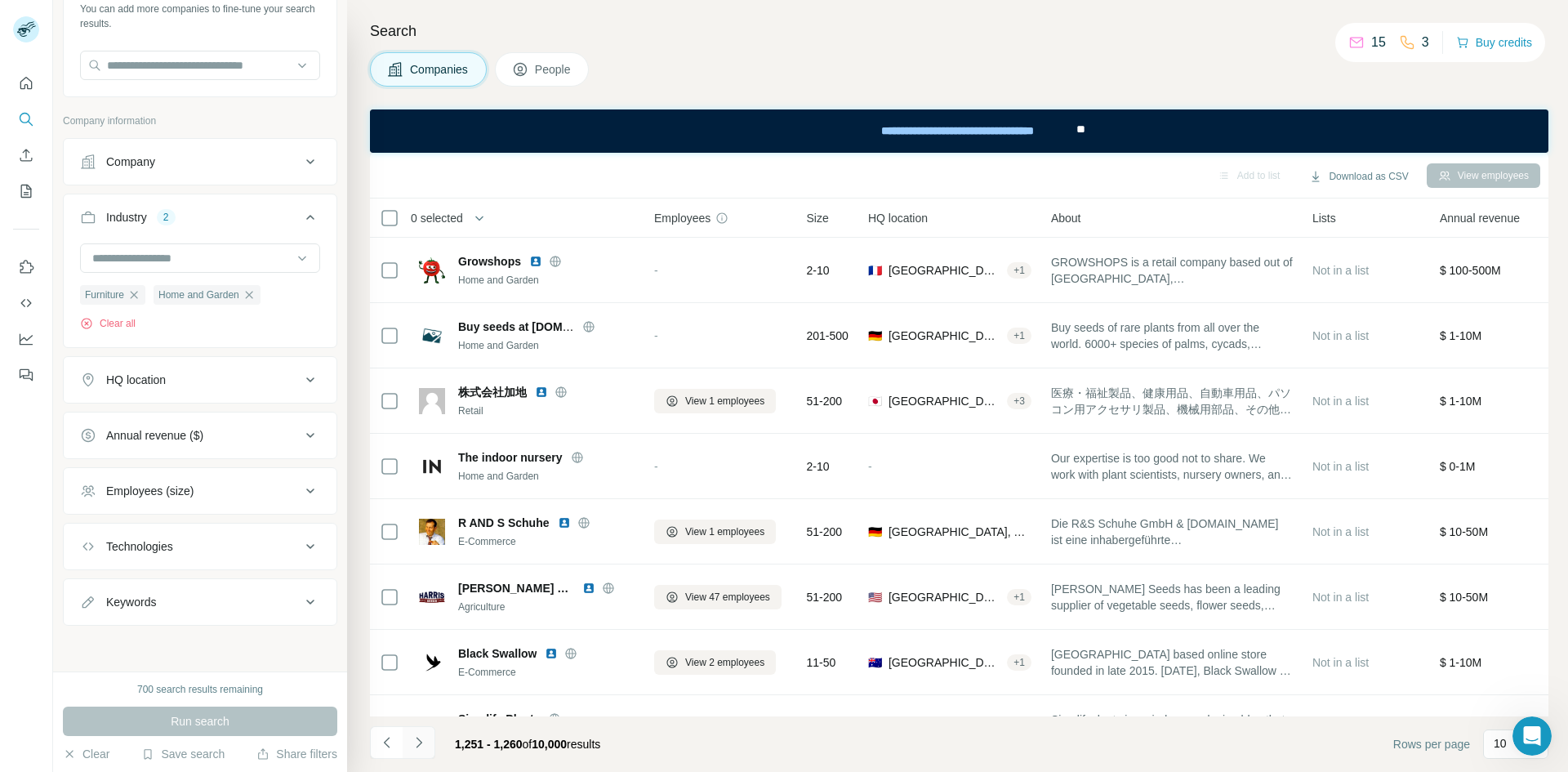
click at [430, 743] on button "Navigate to next page" at bounding box center [419, 742] width 33 height 33
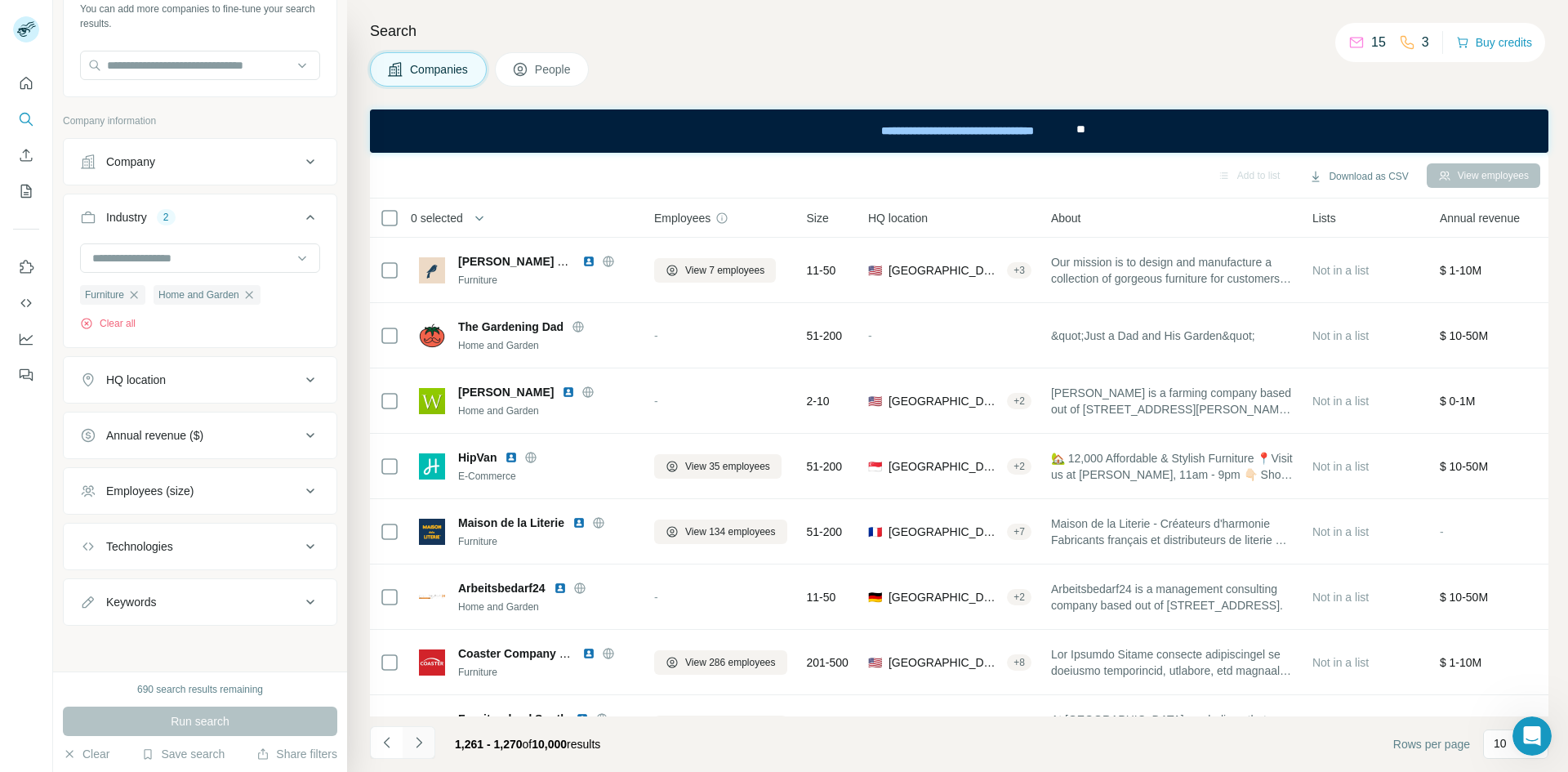
click at [430, 743] on button "Navigate to next page" at bounding box center [419, 742] width 33 height 33
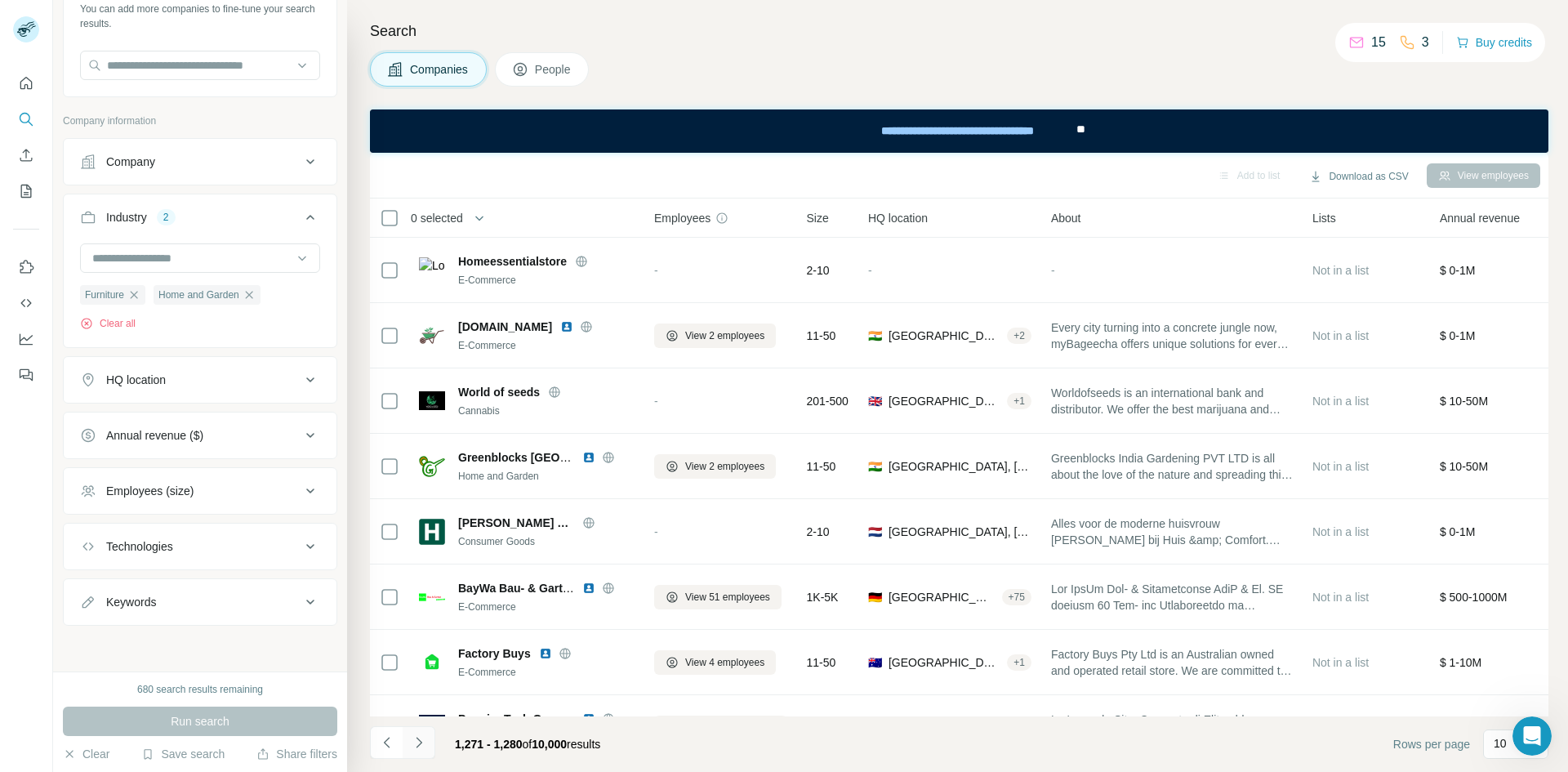
click at [430, 743] on button "Navigate to next page" at bounding box center [419, 742] width 33 height 33
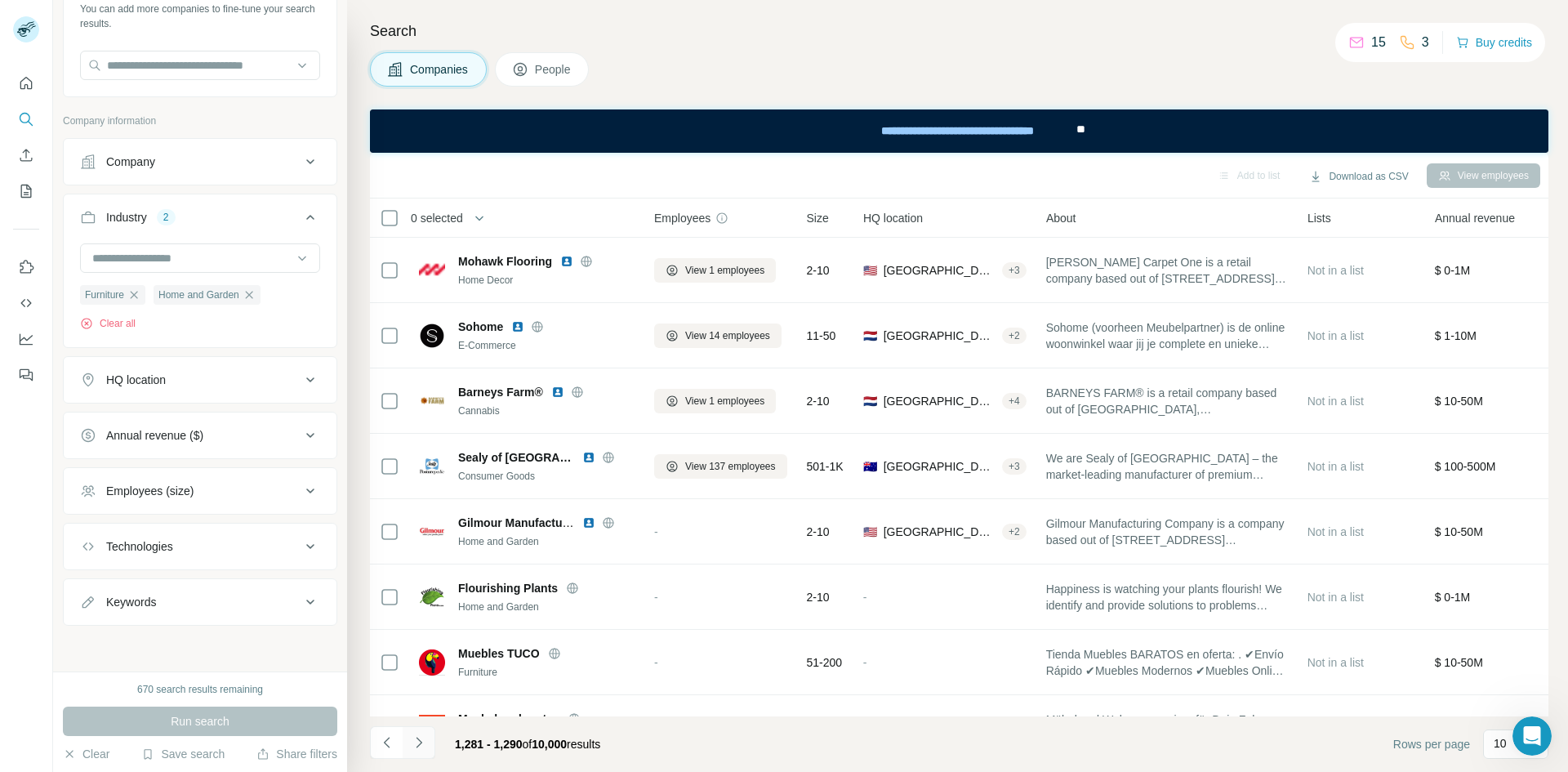
click at [430, 743] on button "Navigate to next page" at bounding box center [419, 742] width 33 height 33
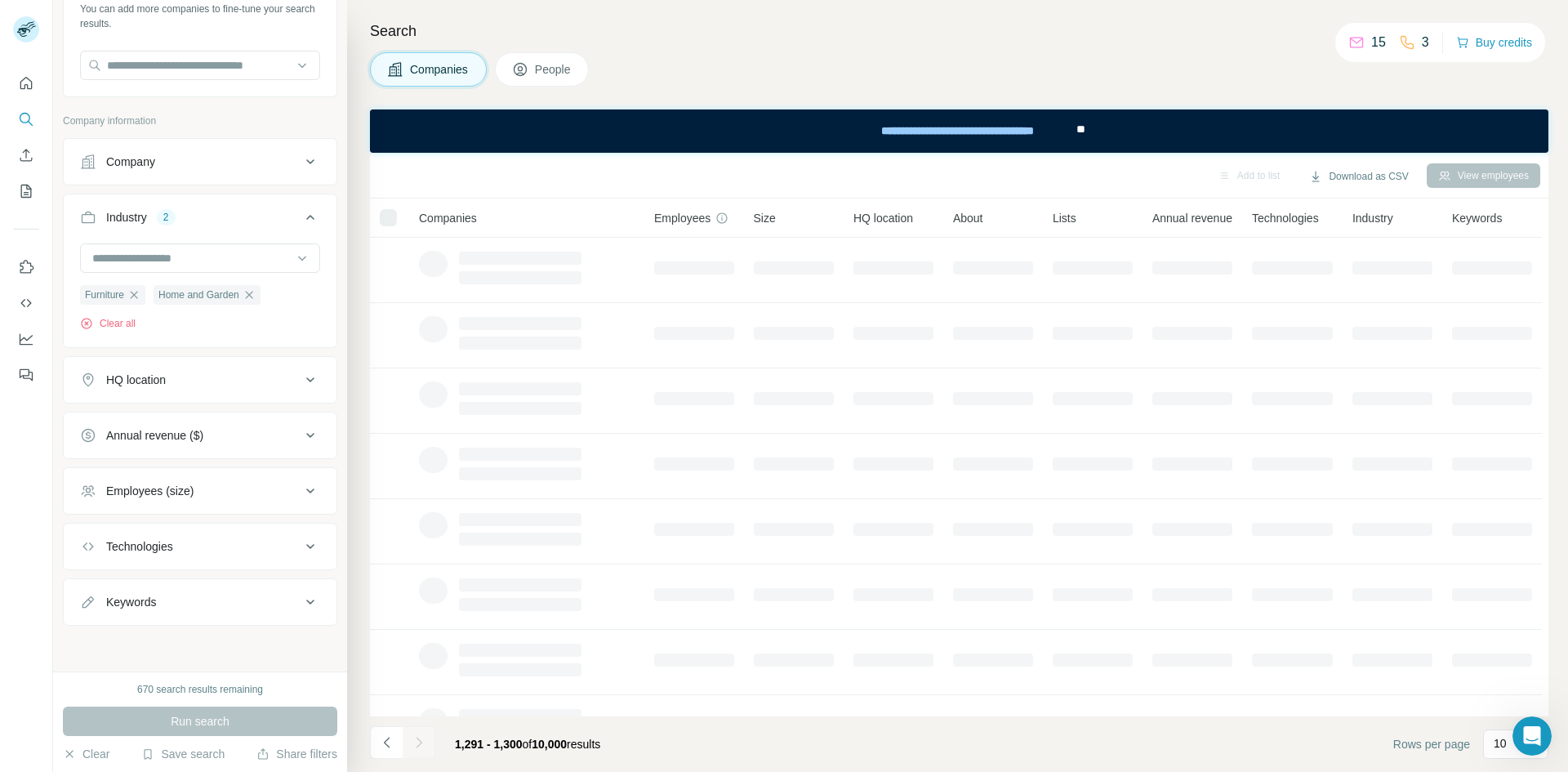
click at [430, 743] on button "Navigate to next page" at bounding box center [419, 742] width 33 height 33
click at [430, 743] on div at bounding box center [419, 742] width 33 height 33
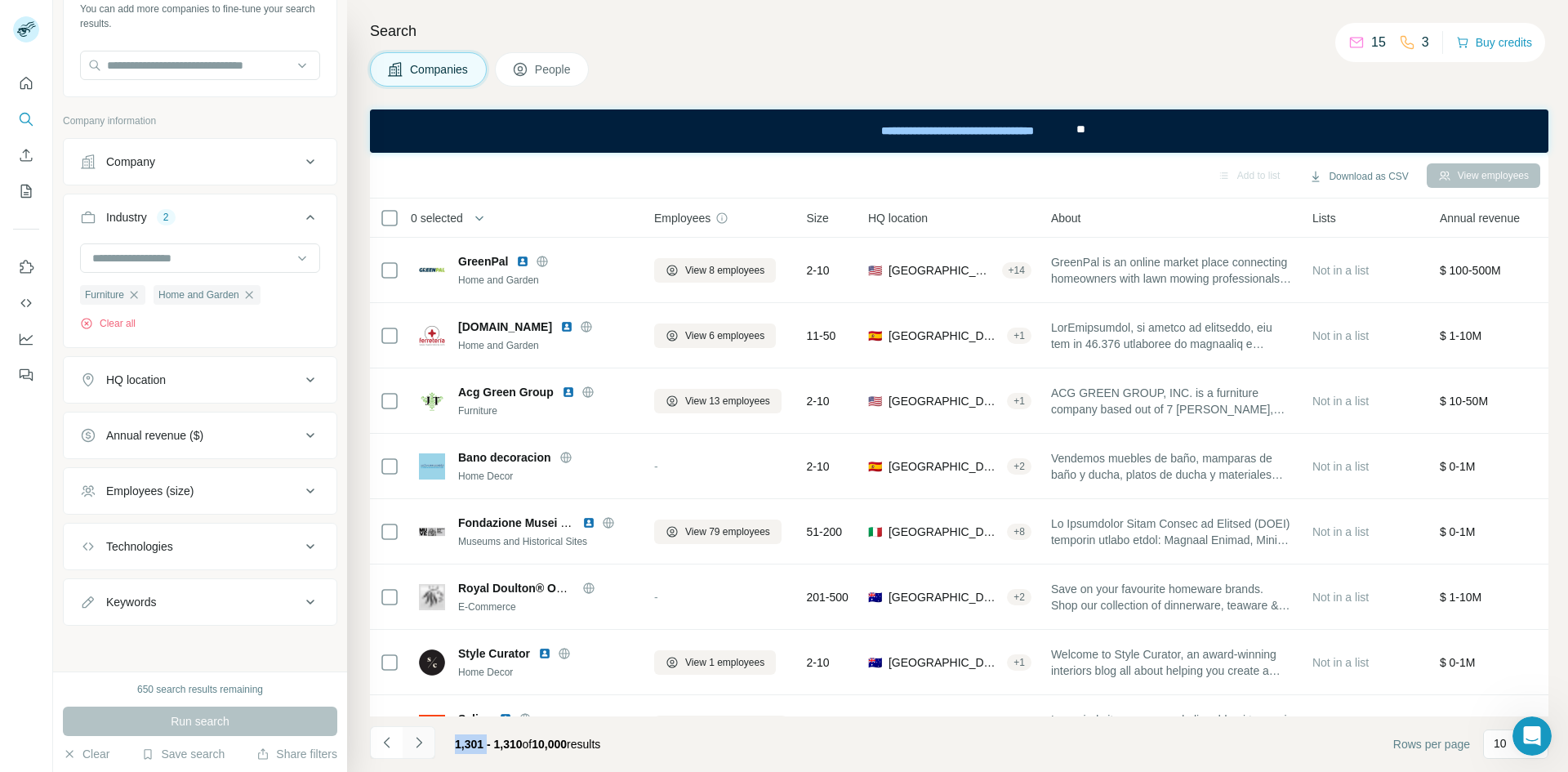
click at [430, 743] on button "Navigate to next page" at bounding box center [419, 742] width 33 height 33
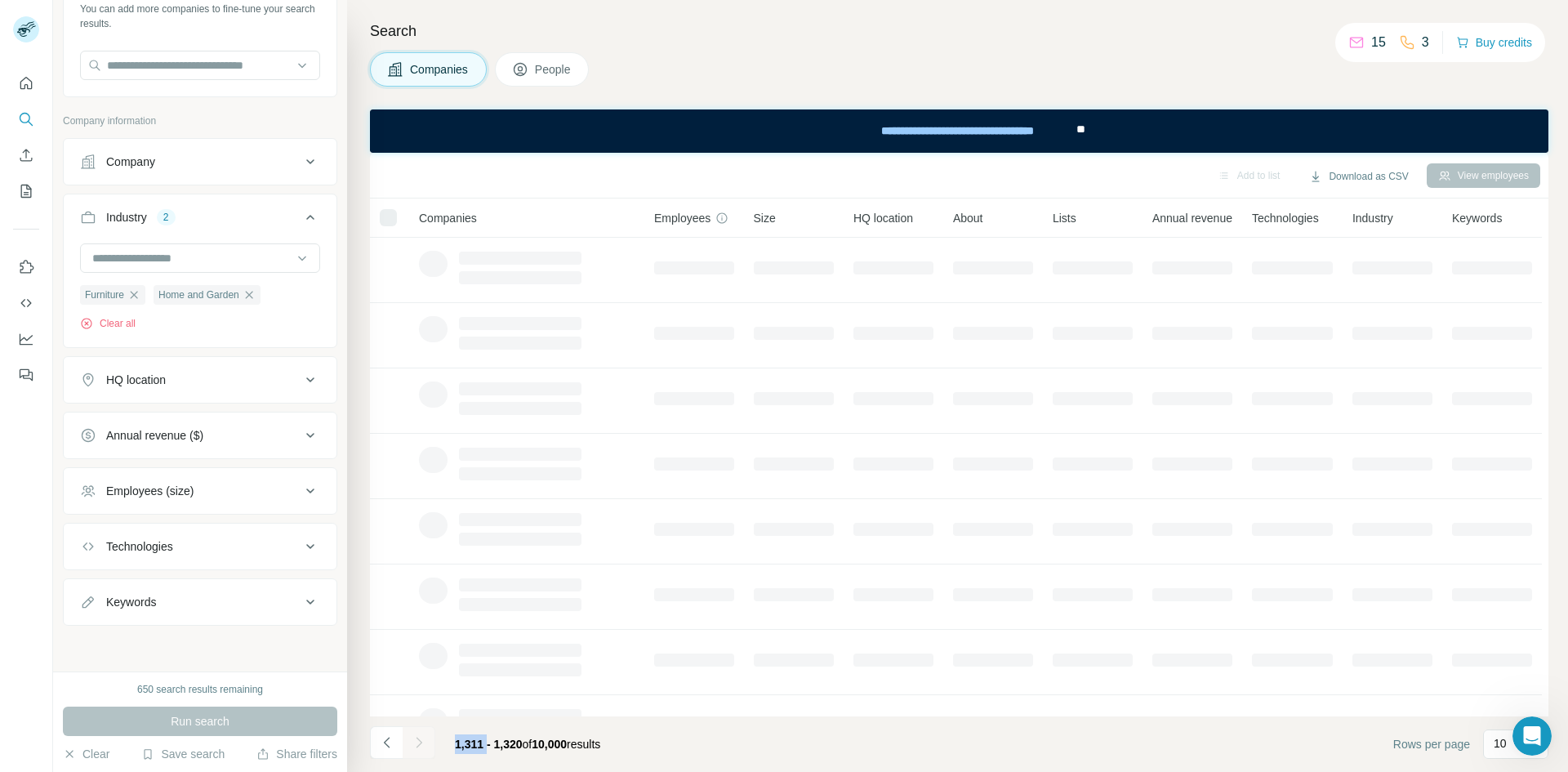
click at [430, 743] on div at bounding box center [419, 742] width 33 height 33
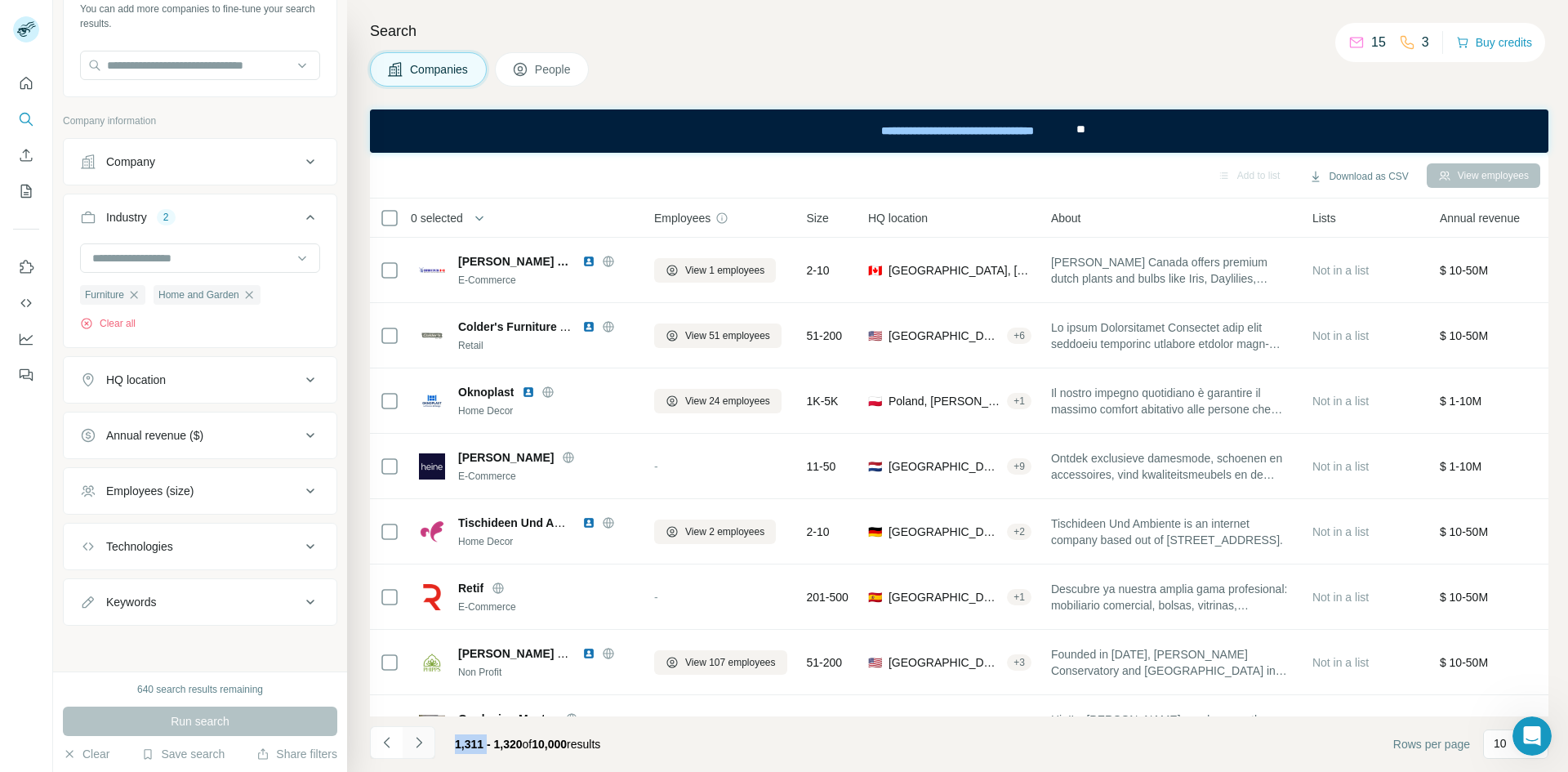
click at [430, 743] on button "Navigate to next page" at bounding box center [419, 742] width 33 height 33
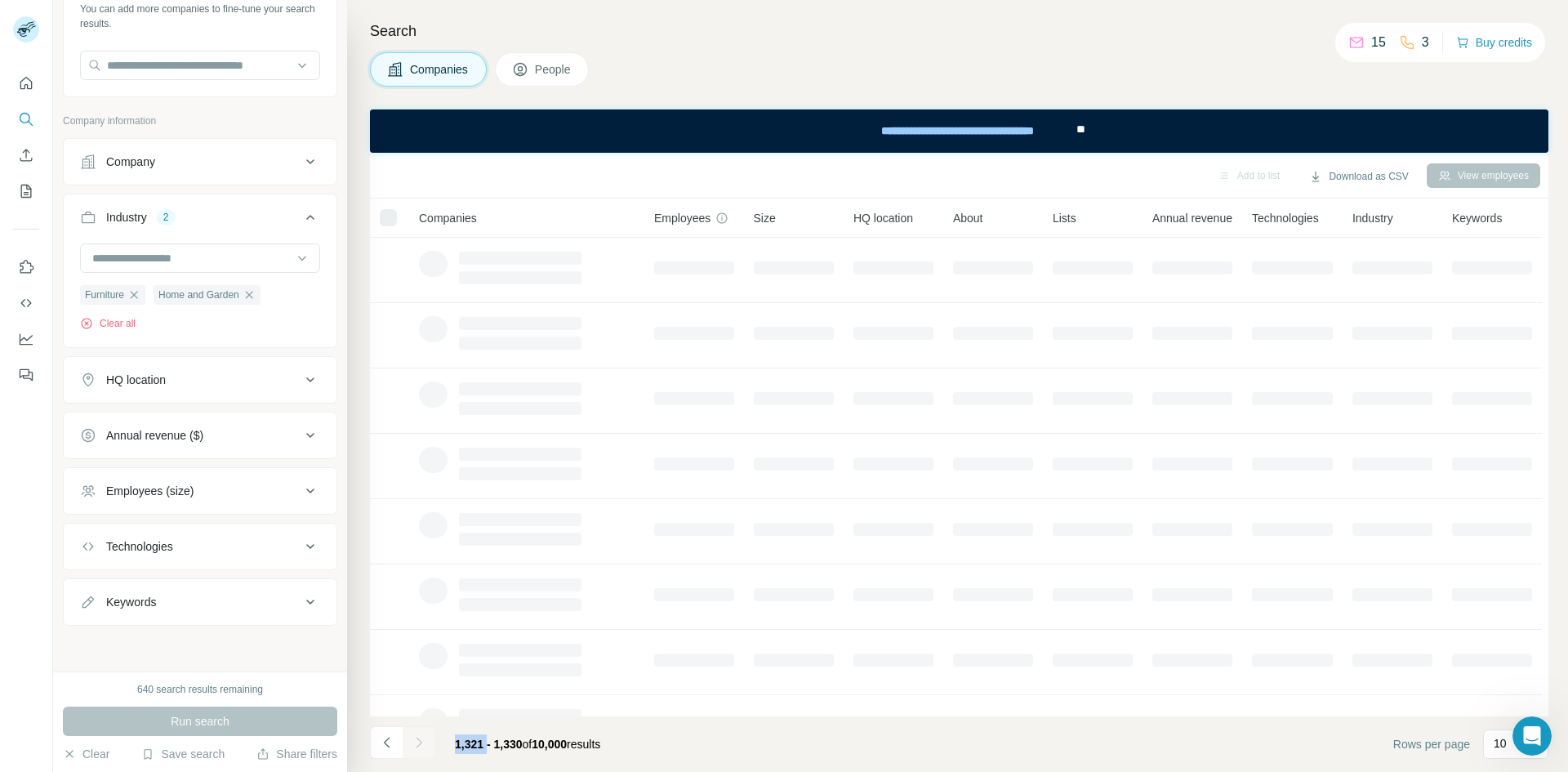
click at [430, 743] on div at bounding box center [419, 742] width 33 height 33
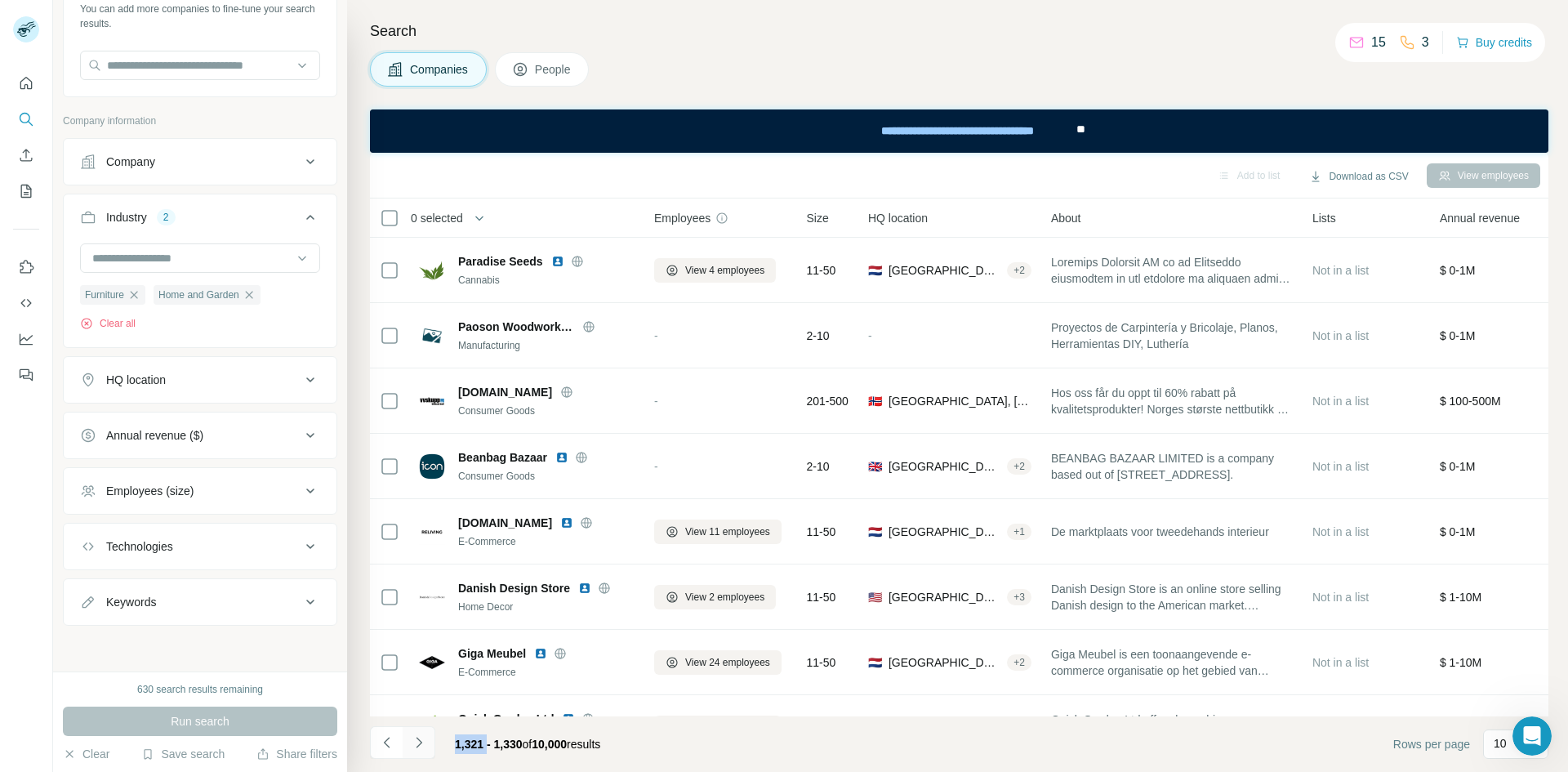
click at [430, 743] on button "Navigate to next page" at bounding box center [419, 742] width 33 height 33
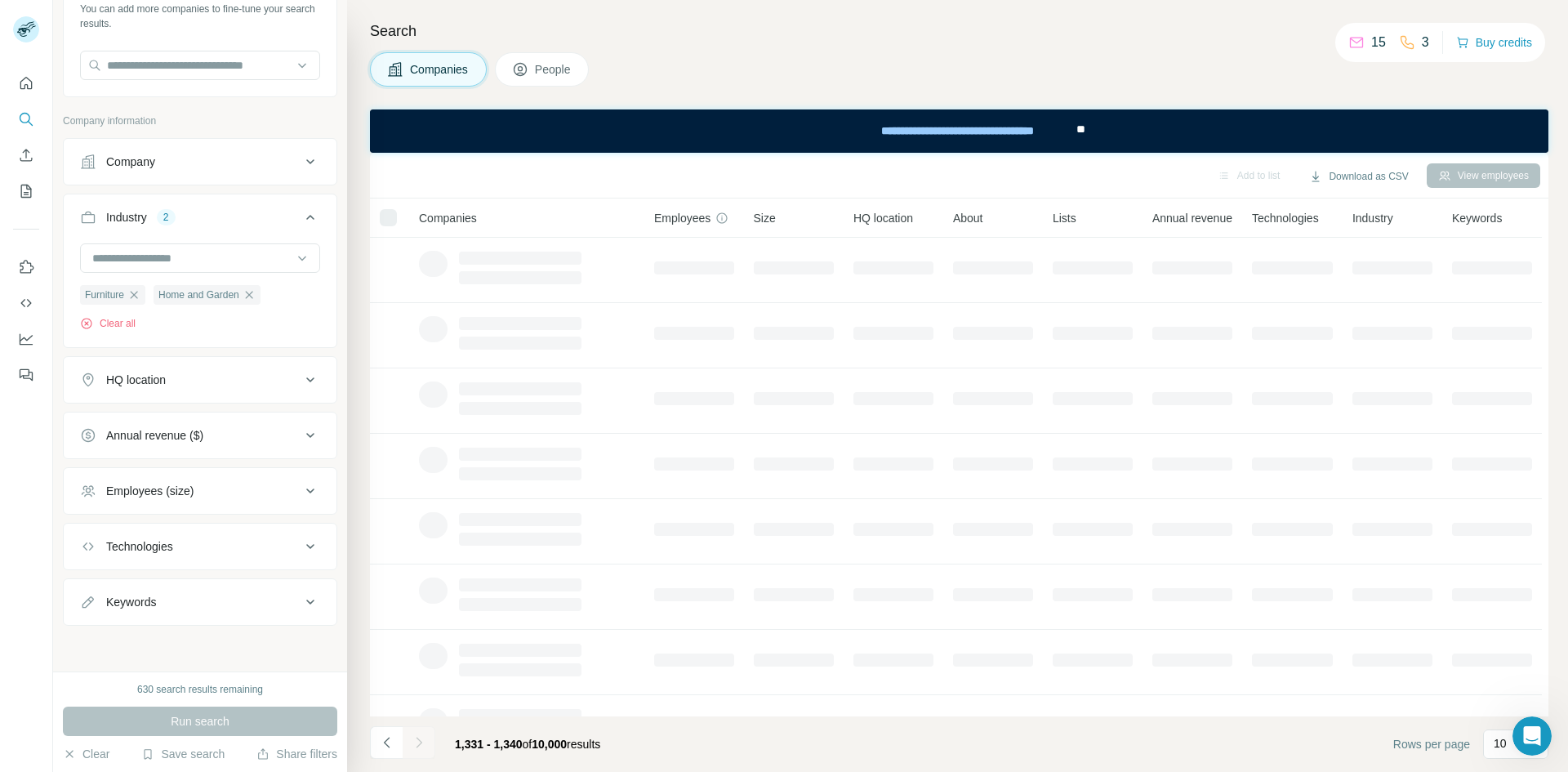
click at [430, 743] on button "Navigate to next page" at bounding box center [419, 742] width 33 height 33
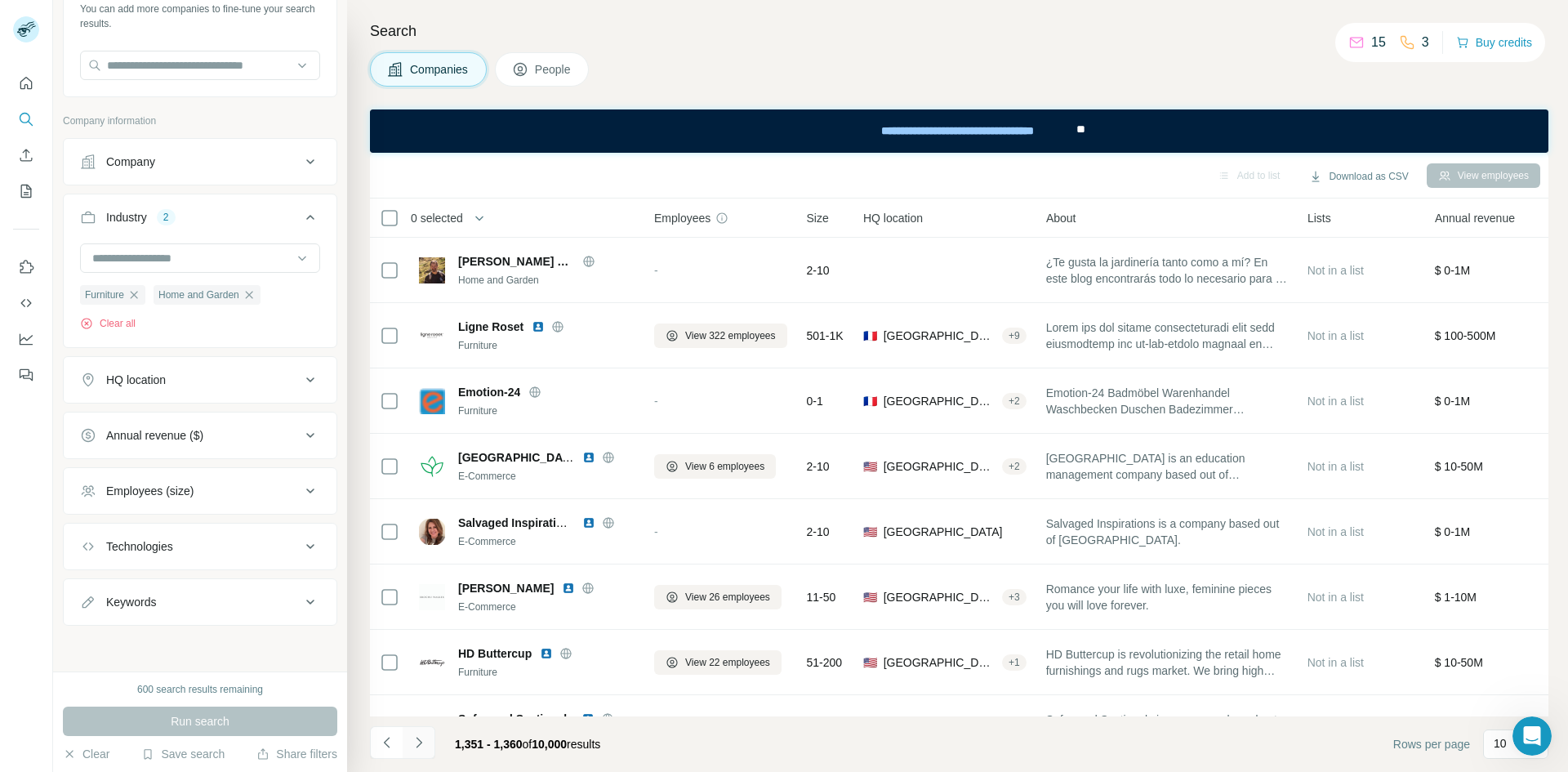
click at [430, 743] on button "Navigate to next page" at bounding box center [419, 742] width 33 height 33
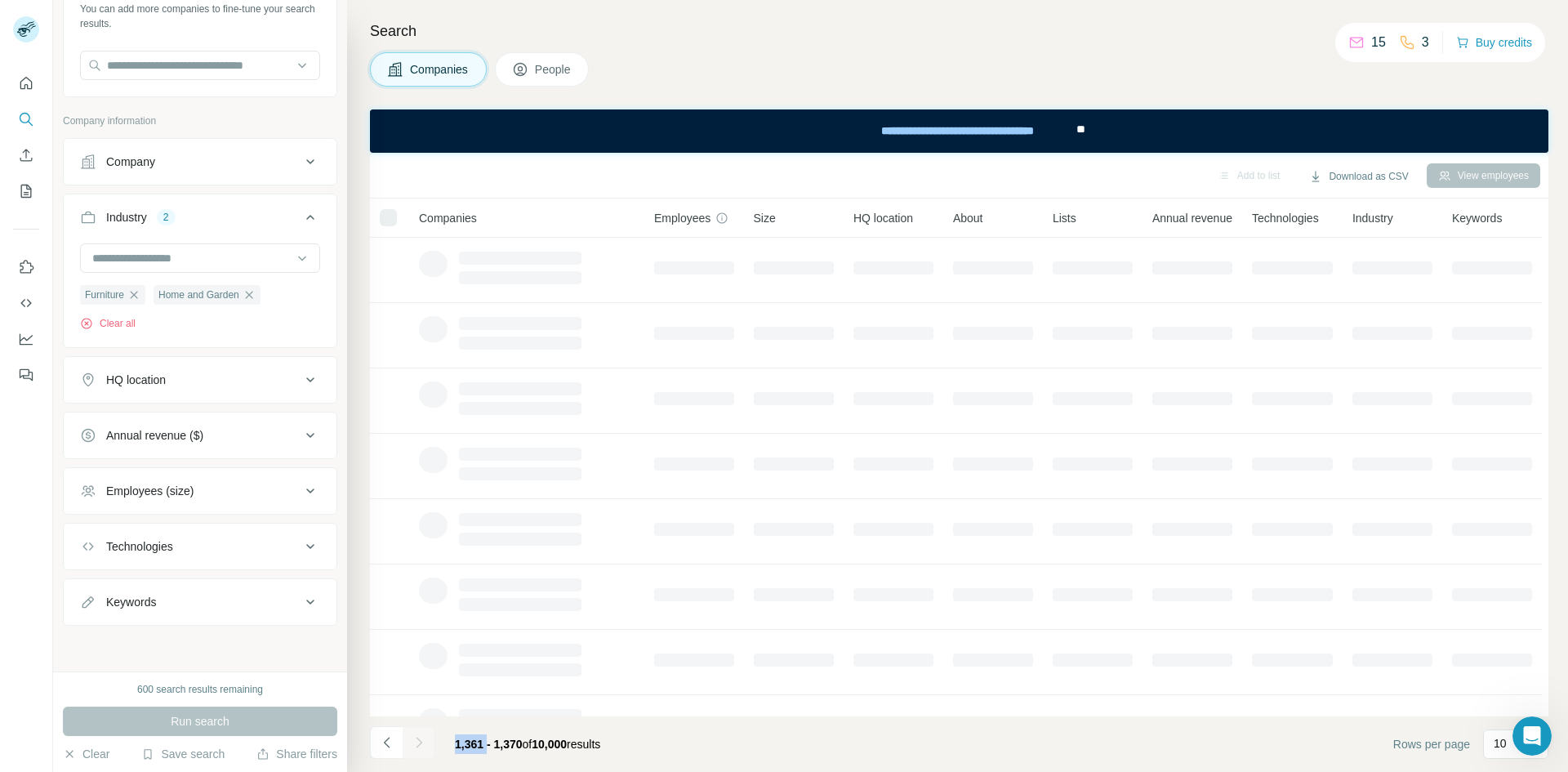
click at [430, 743] on div at bounding box center [419, 742] width 33 height 33
click at [430, 743] on button "Navigate to next page" at bounding box center [419, 742] width 33 height 33
click at [430, 743] on div at bounding box center [419, 742] width 33 height 33
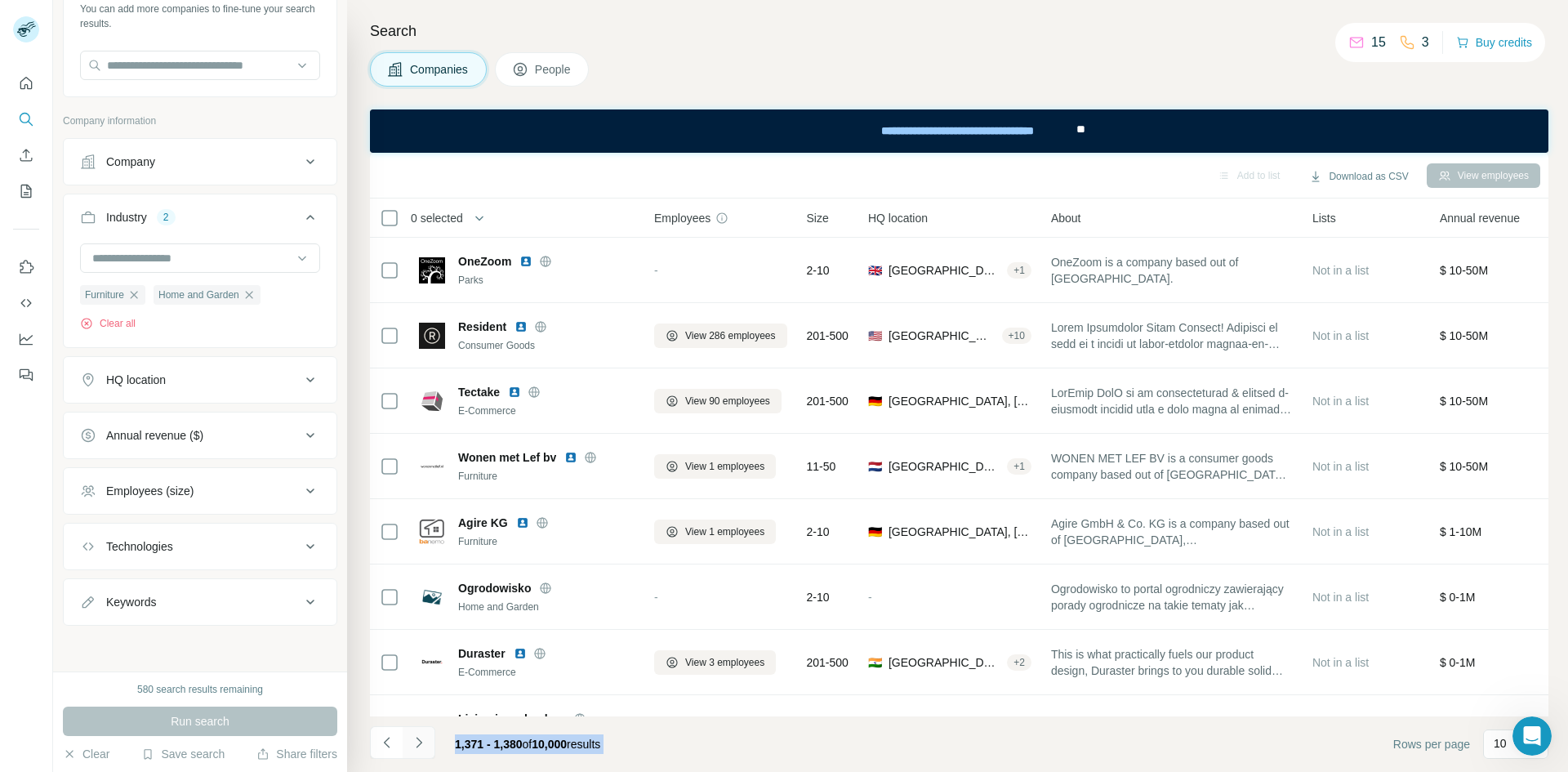
click at [430, 743] on button "Navigate to next page" at bounding box center [419, 742] width 33 height 33
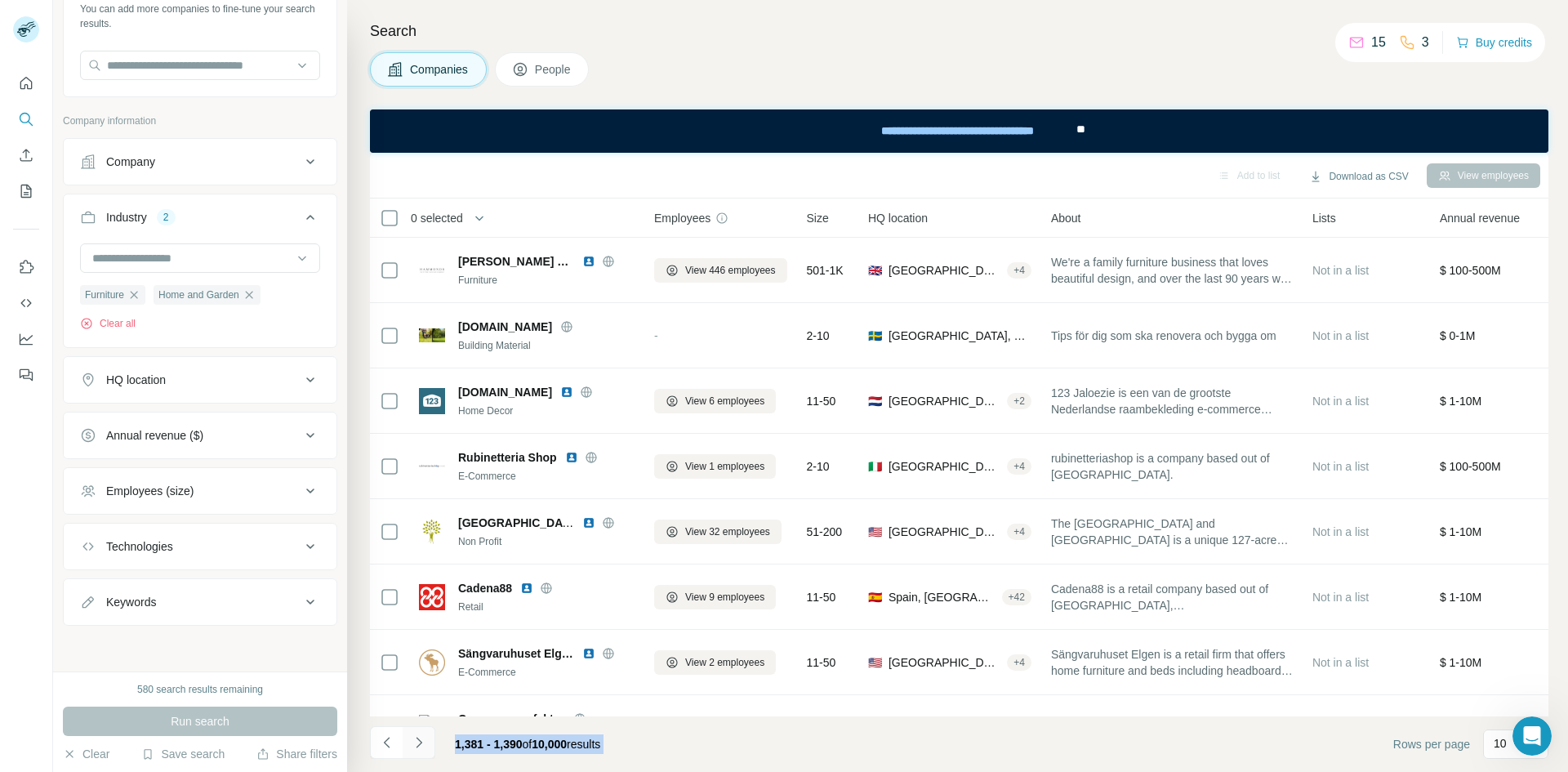
click at [430, 743] on button "Navigate to next page" at bounding box center [419, 742] width 33 height 33
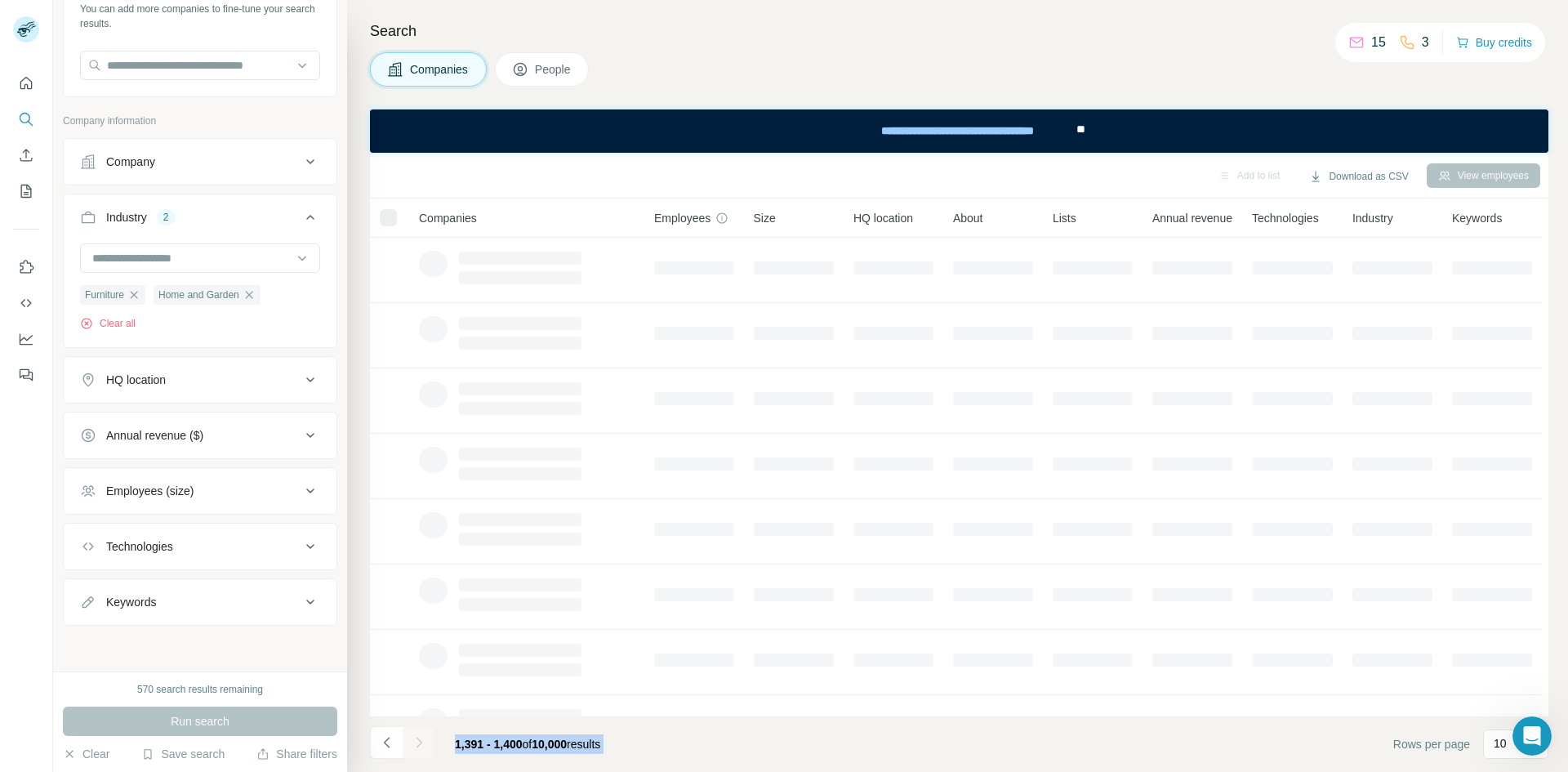
click at [430, 743] on div at bounding box center [419, 742] width 33 height 33
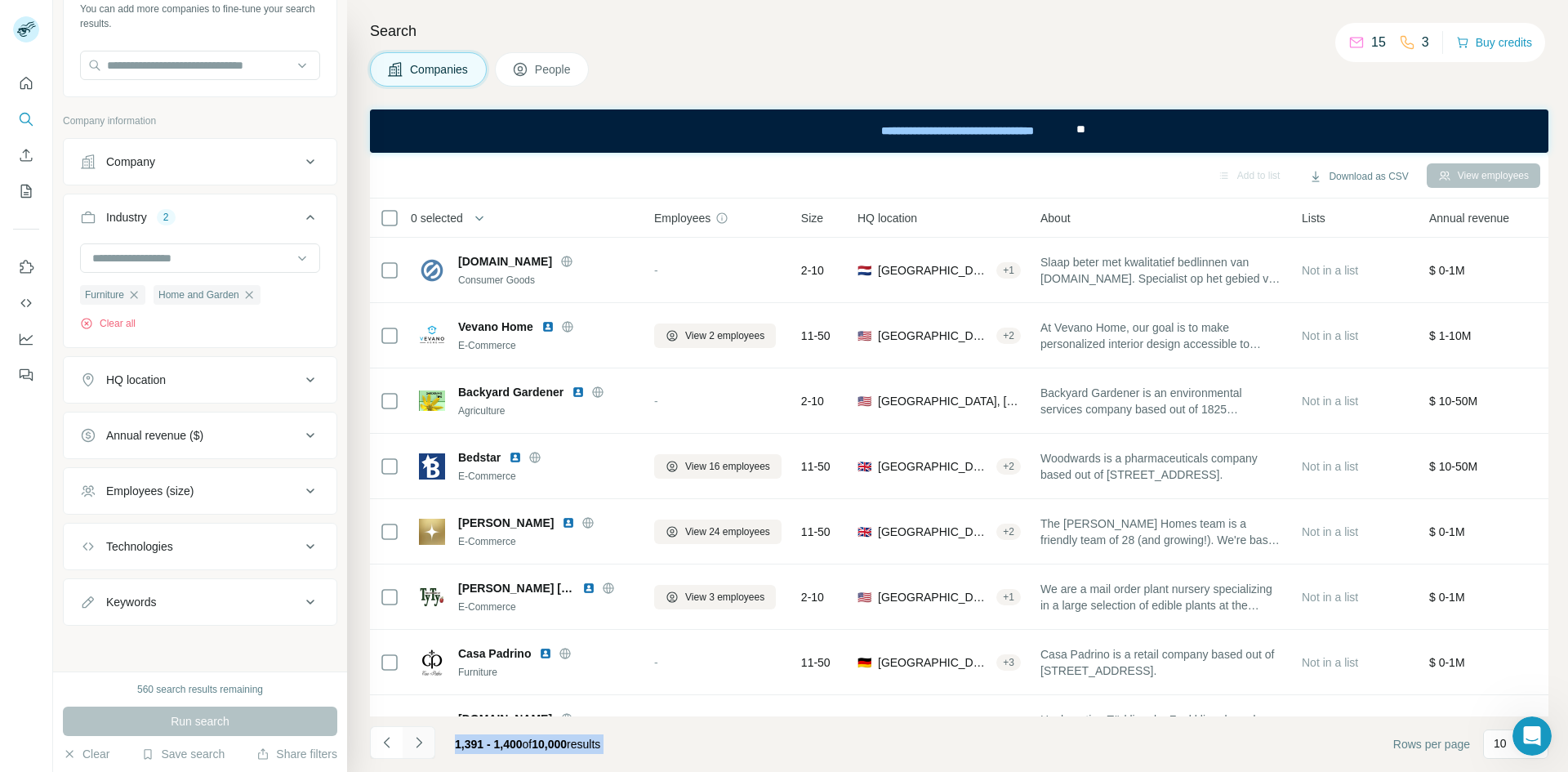
click at [430, 743] on button "Navigate to next page" at bounding box center [419, 742] width 33 height 33
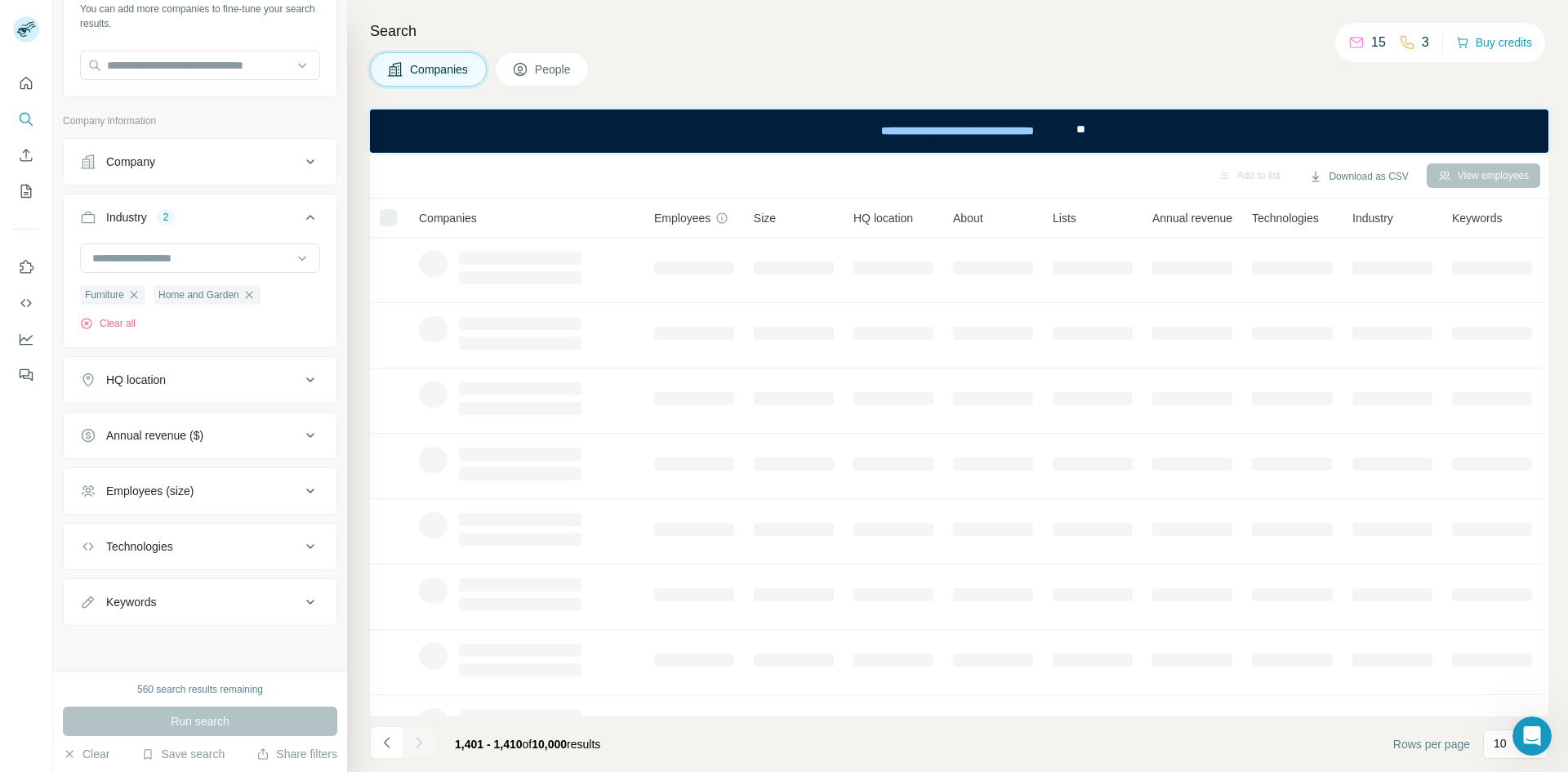
click at [430, 743] on div at bounding box center [419, 742] width 33 height 33
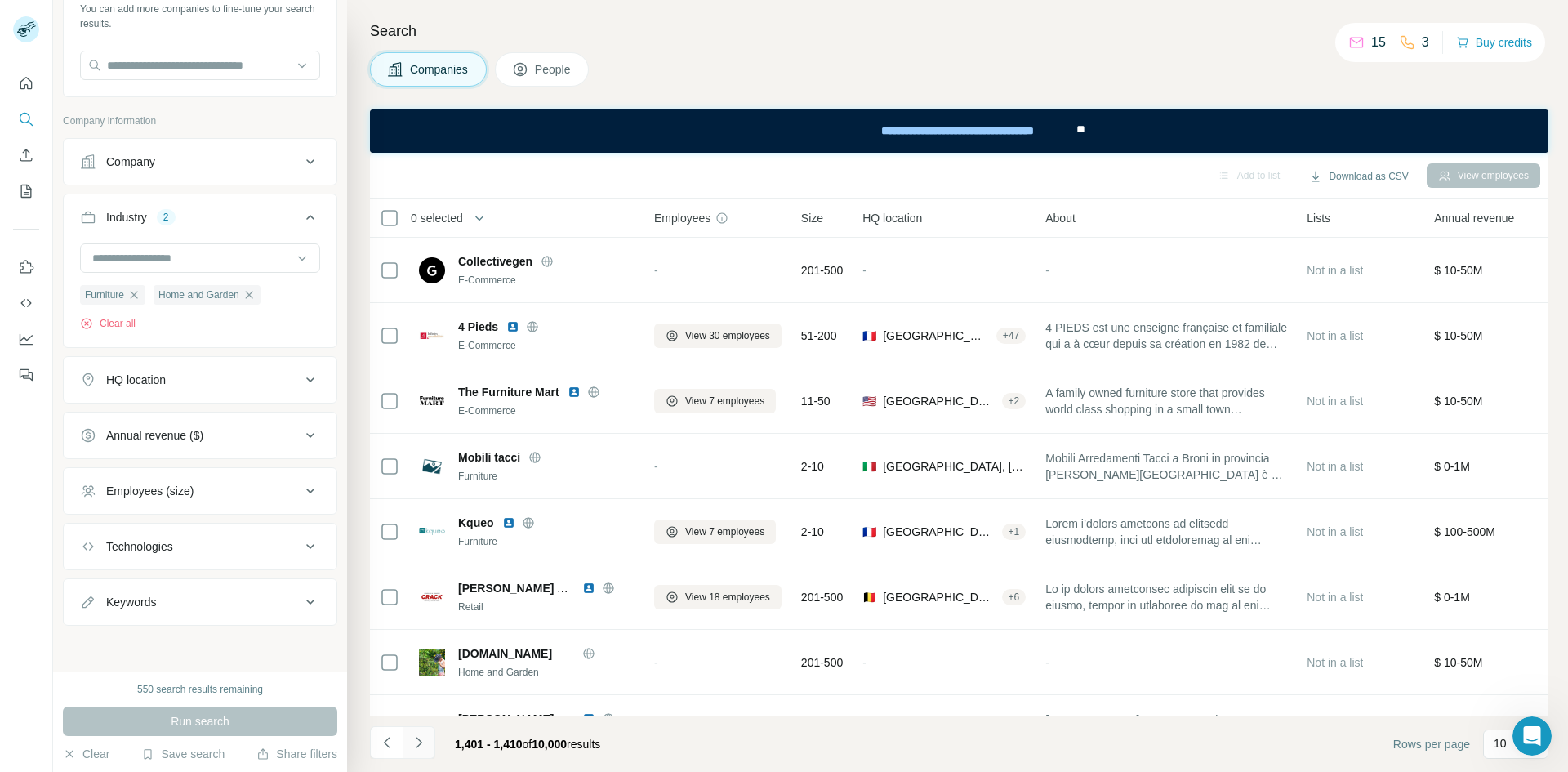
click at [427, 745] on button "Navigate to next page" at bounding box center [419, 742] width 33 height 33
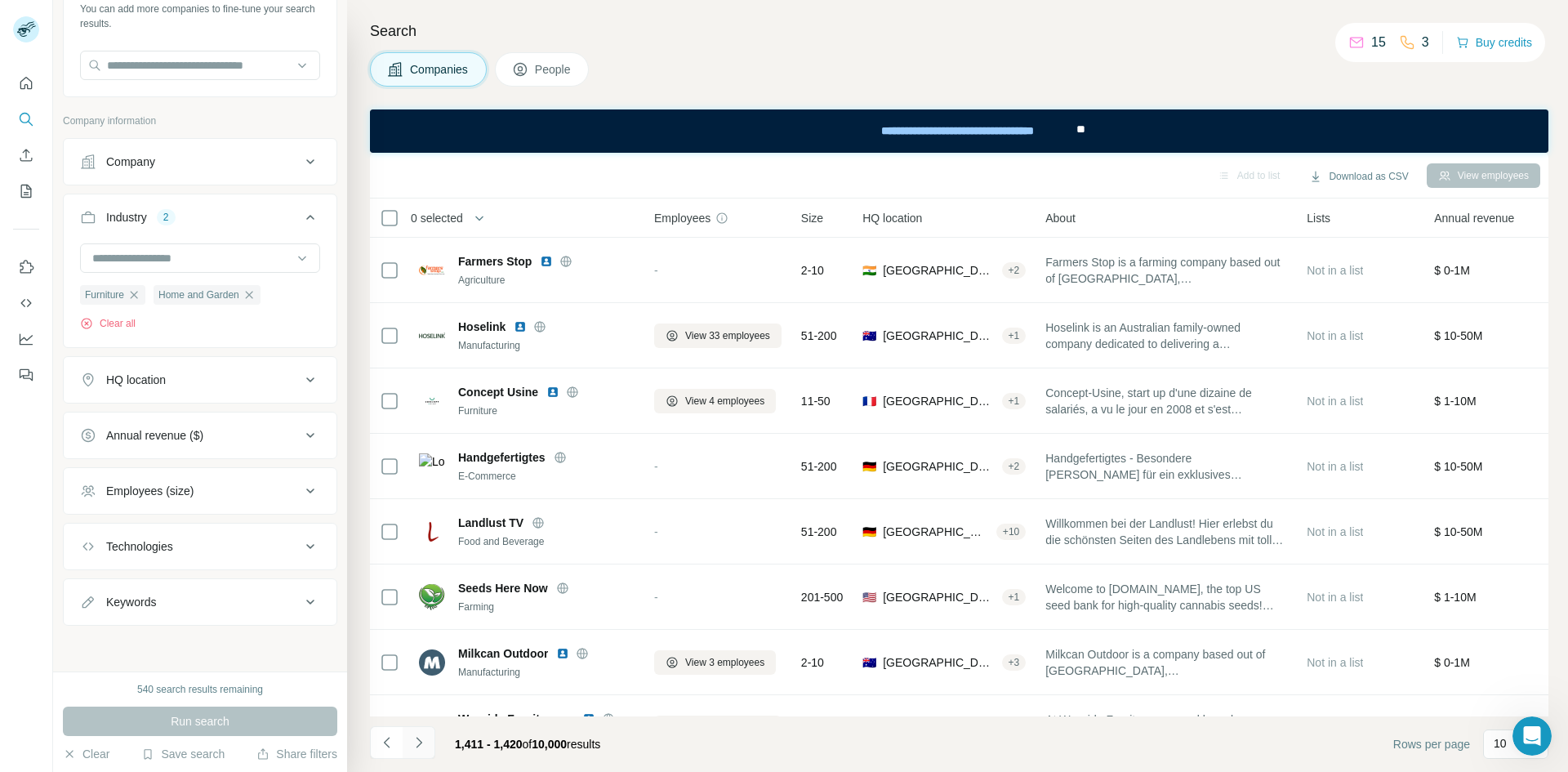
click at [427, 745] on button "Navigate to next page" at bounding box center [419, 742] width 33 height 33
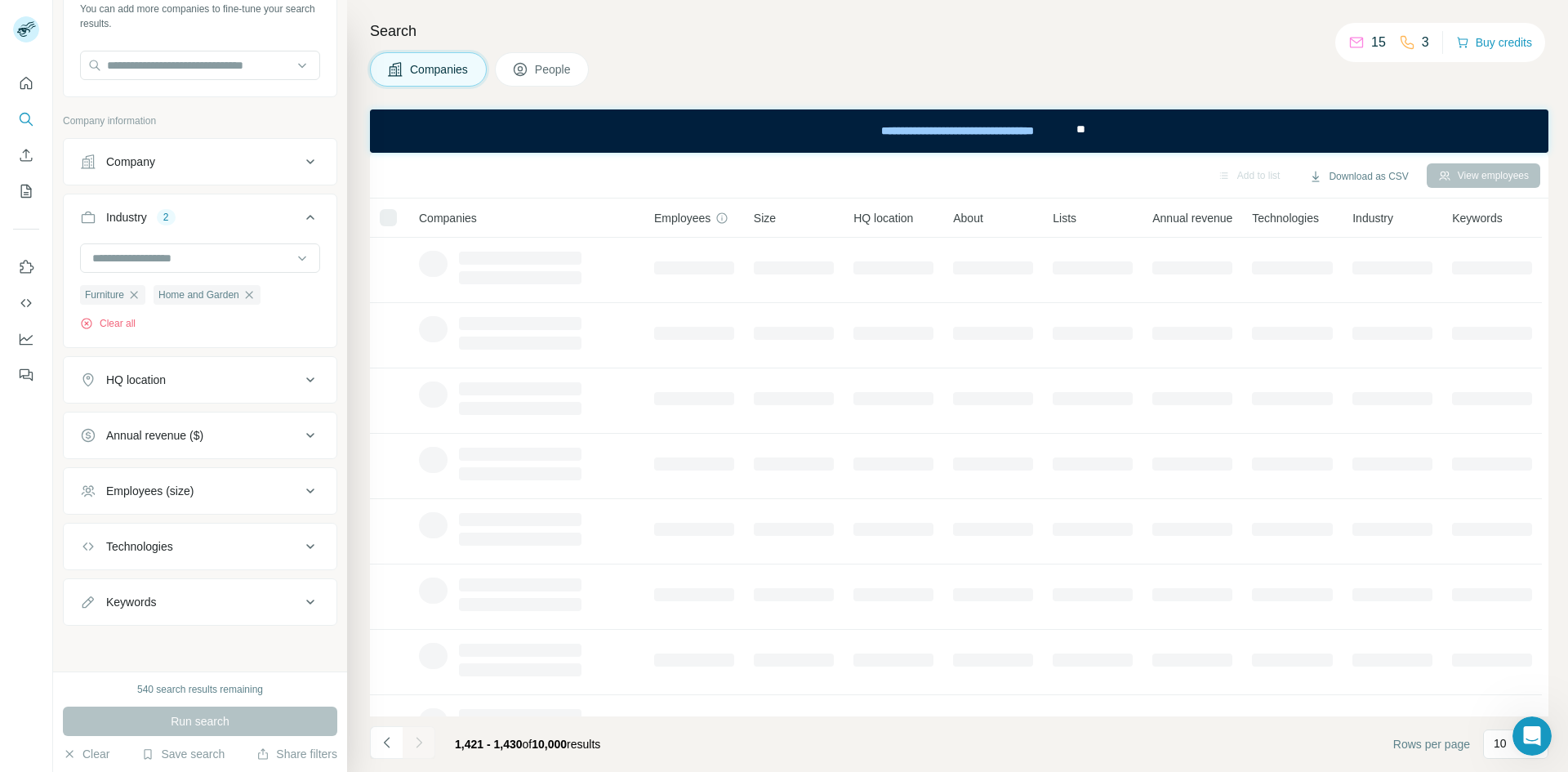
click at [427, 745] on button "Navigate to next page" at bounding box center [419, 742] width 33 height 33
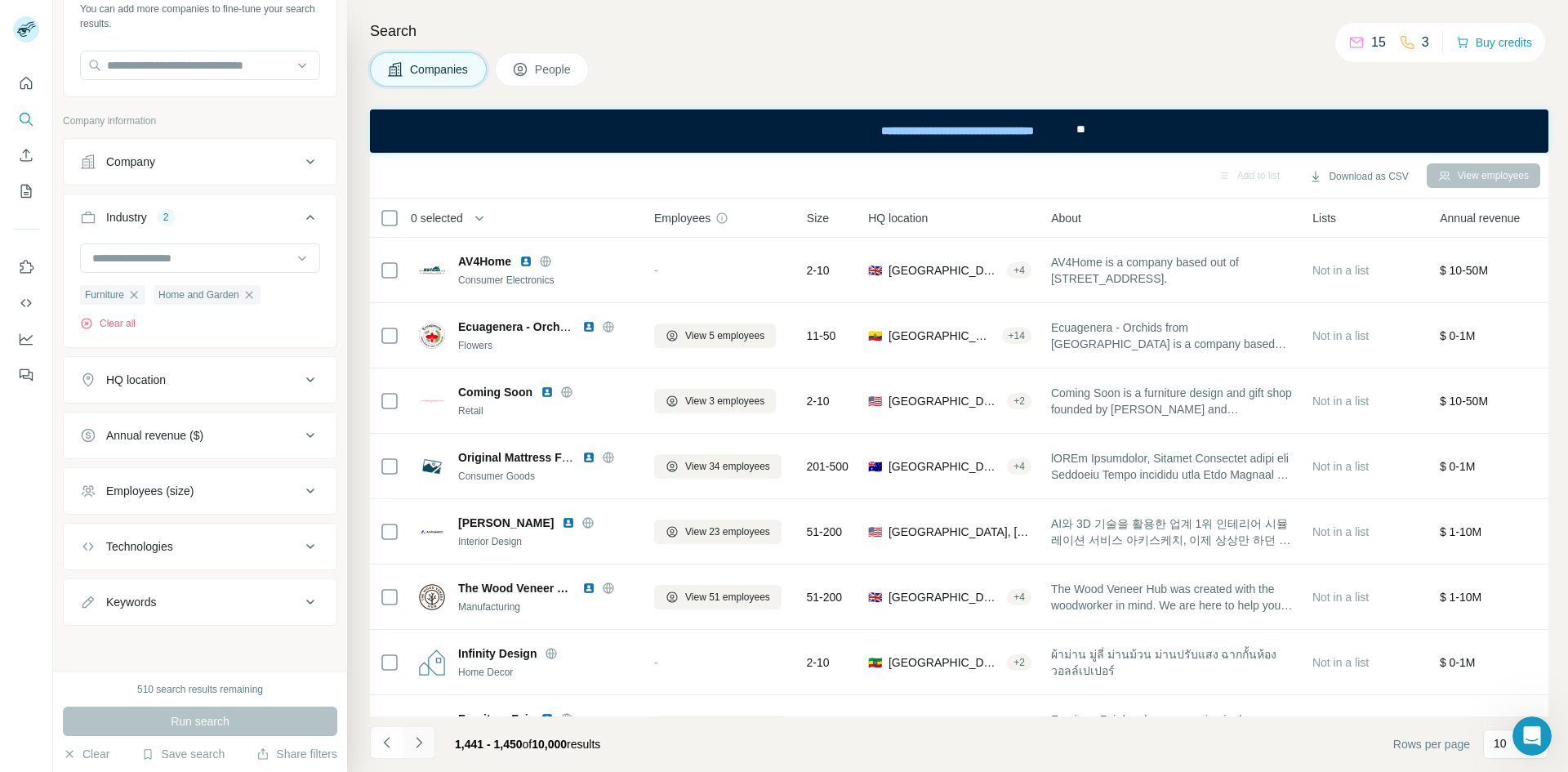
click at [427, 745] on button "Navigate to next page" at bounding box center [419, 742] width 33 height 33
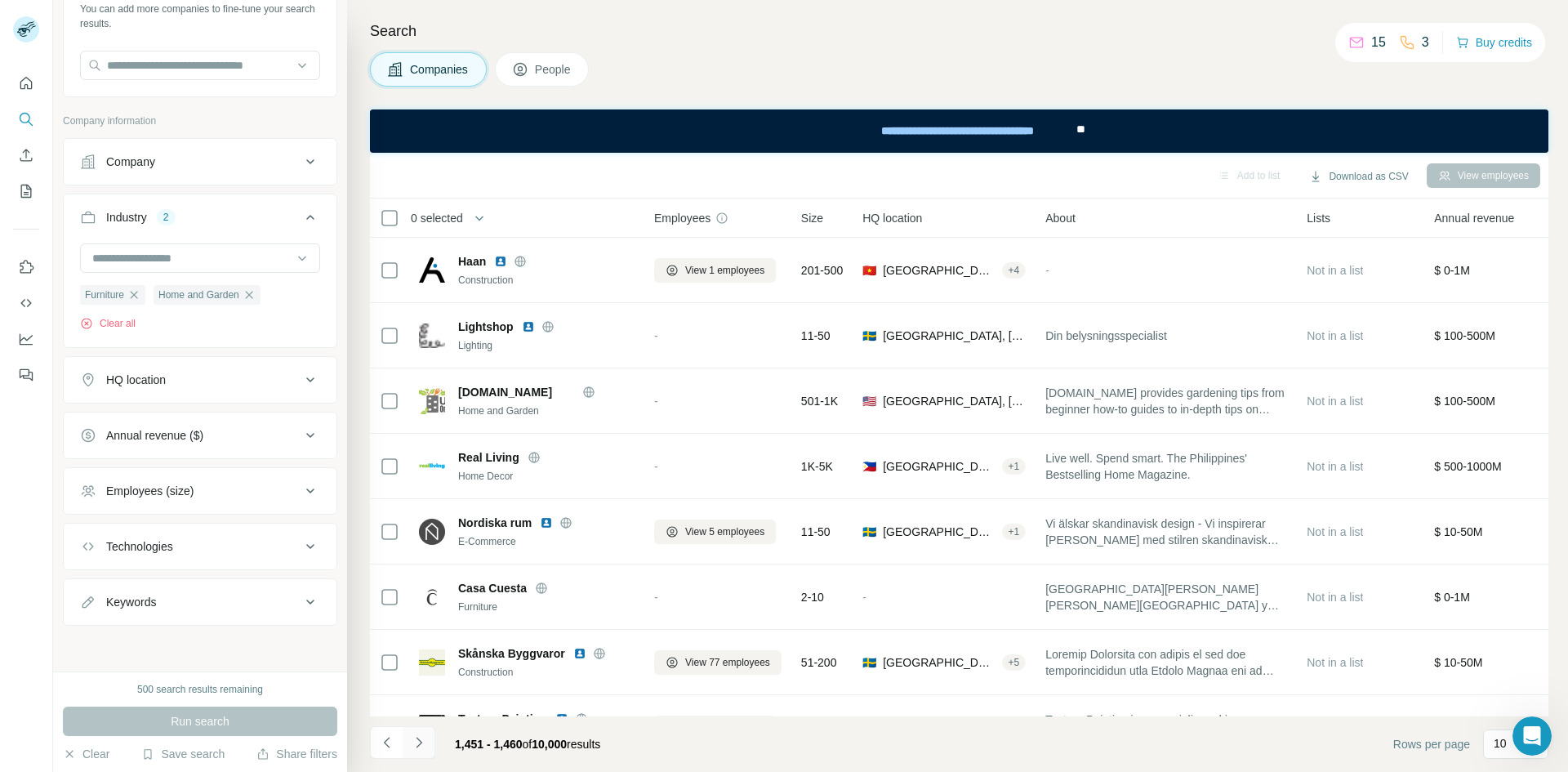
click at [427, 745] on button "Navigate to next page" at bounding box center [419, 742] width 33 height 33
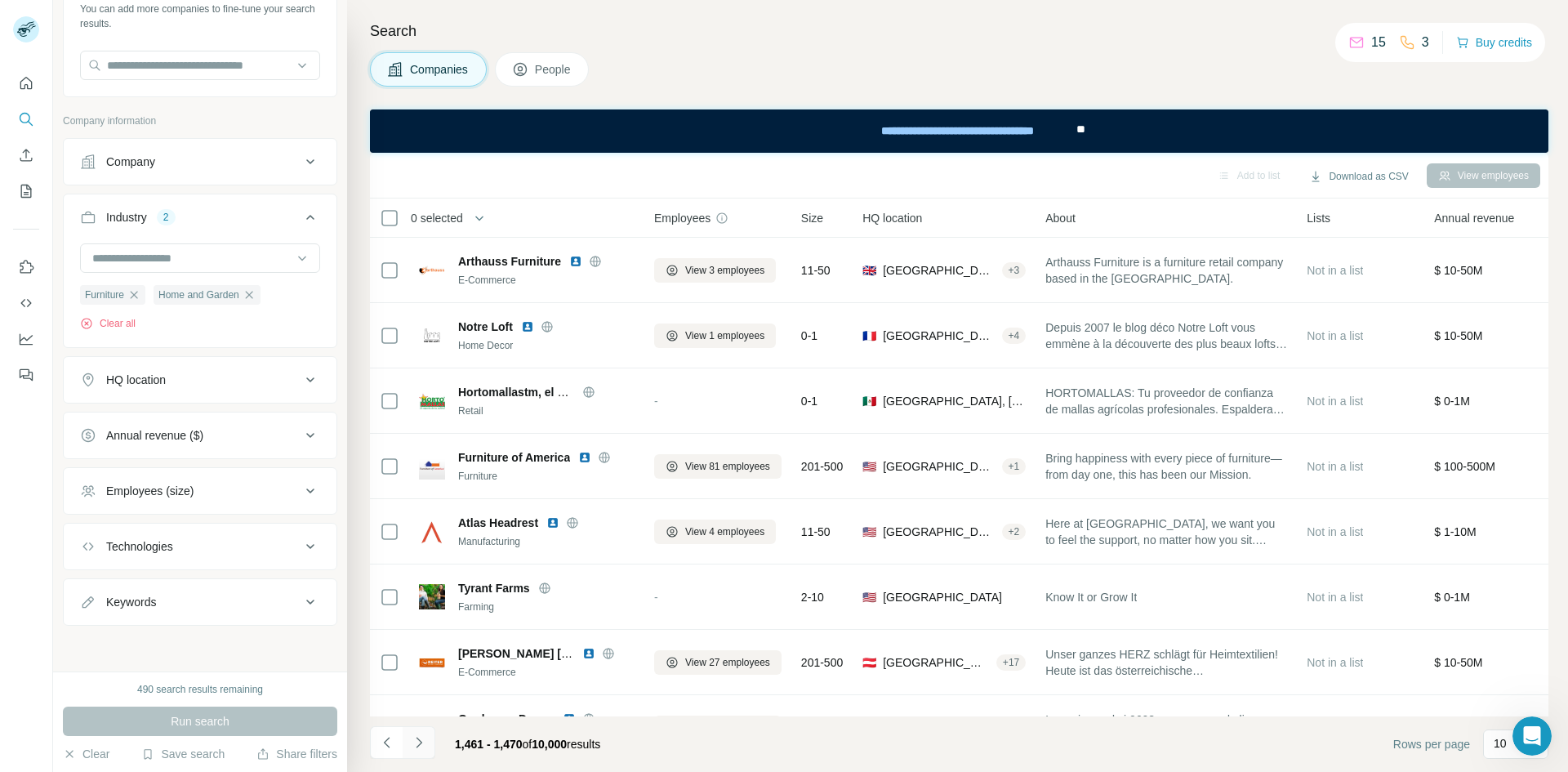
click at [427, 745] on button "Navigate to next page" at bounding box center [419, 742] width 33 height 33
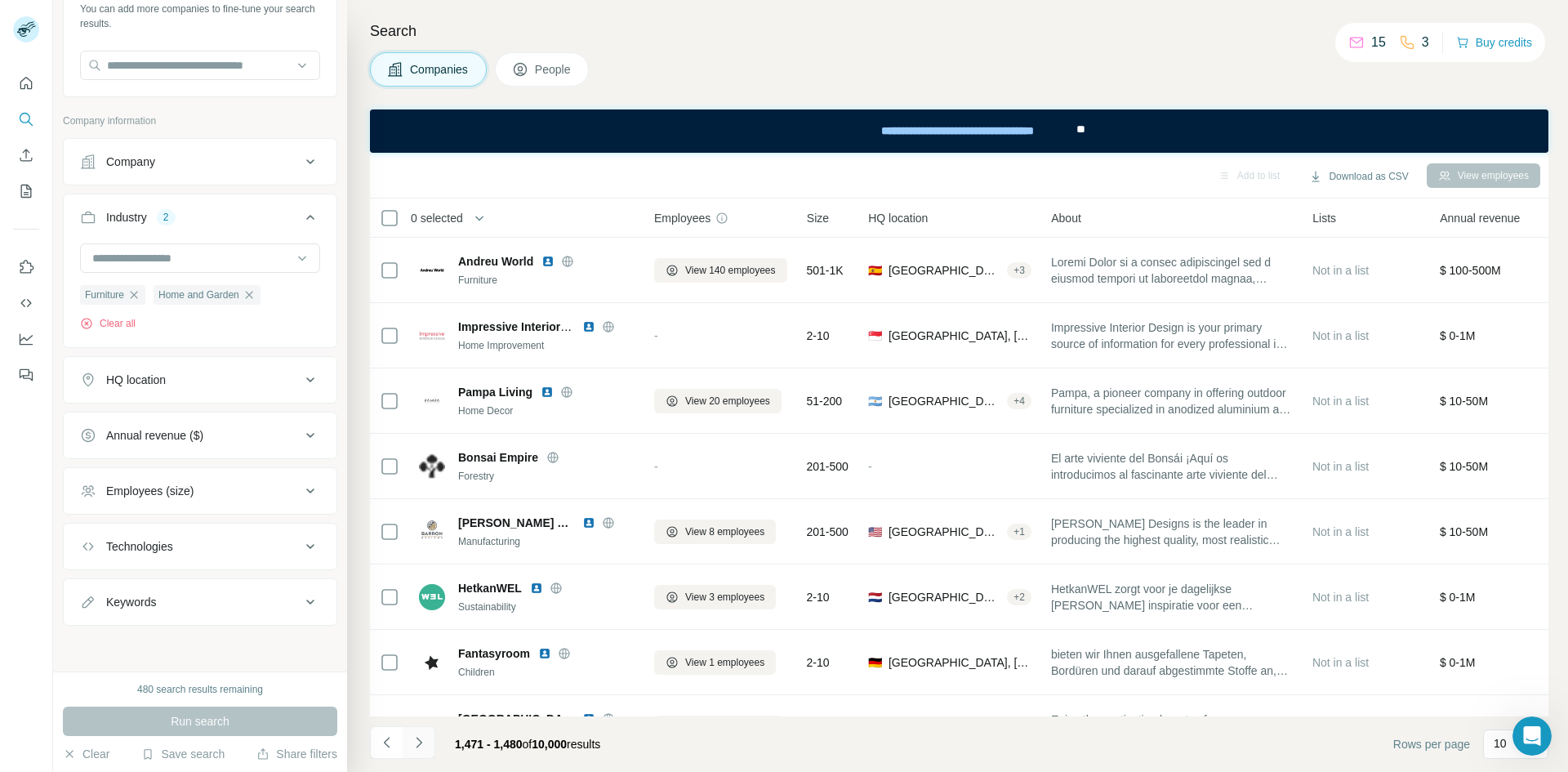
click at [427, 745] on button "Navigate to next page" at bounding box center [419, 742] width 33 height 33
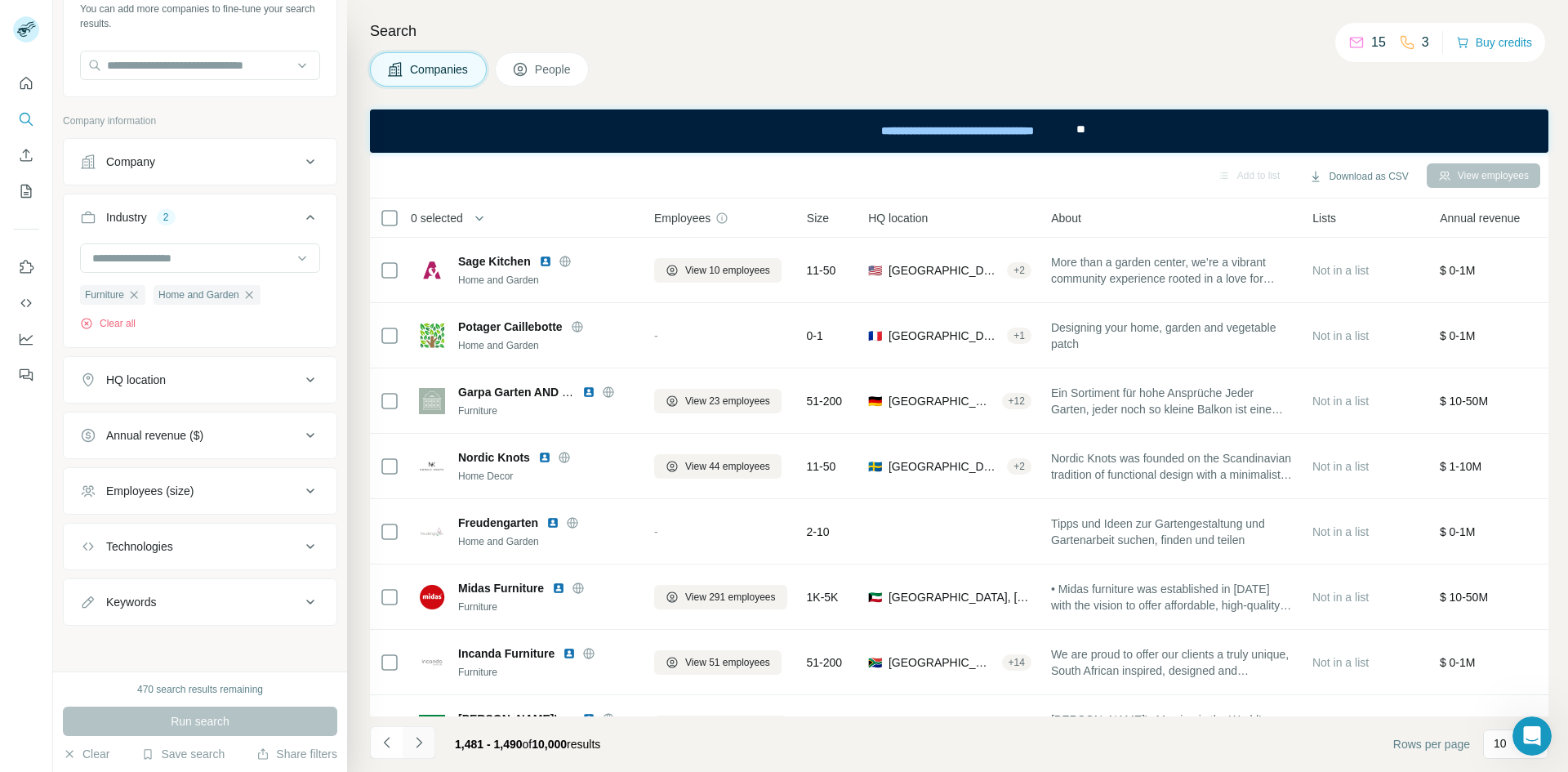
click at [427, 745] on button "Navigate to next page" at bounding box center [419, 742] width 33 height 33
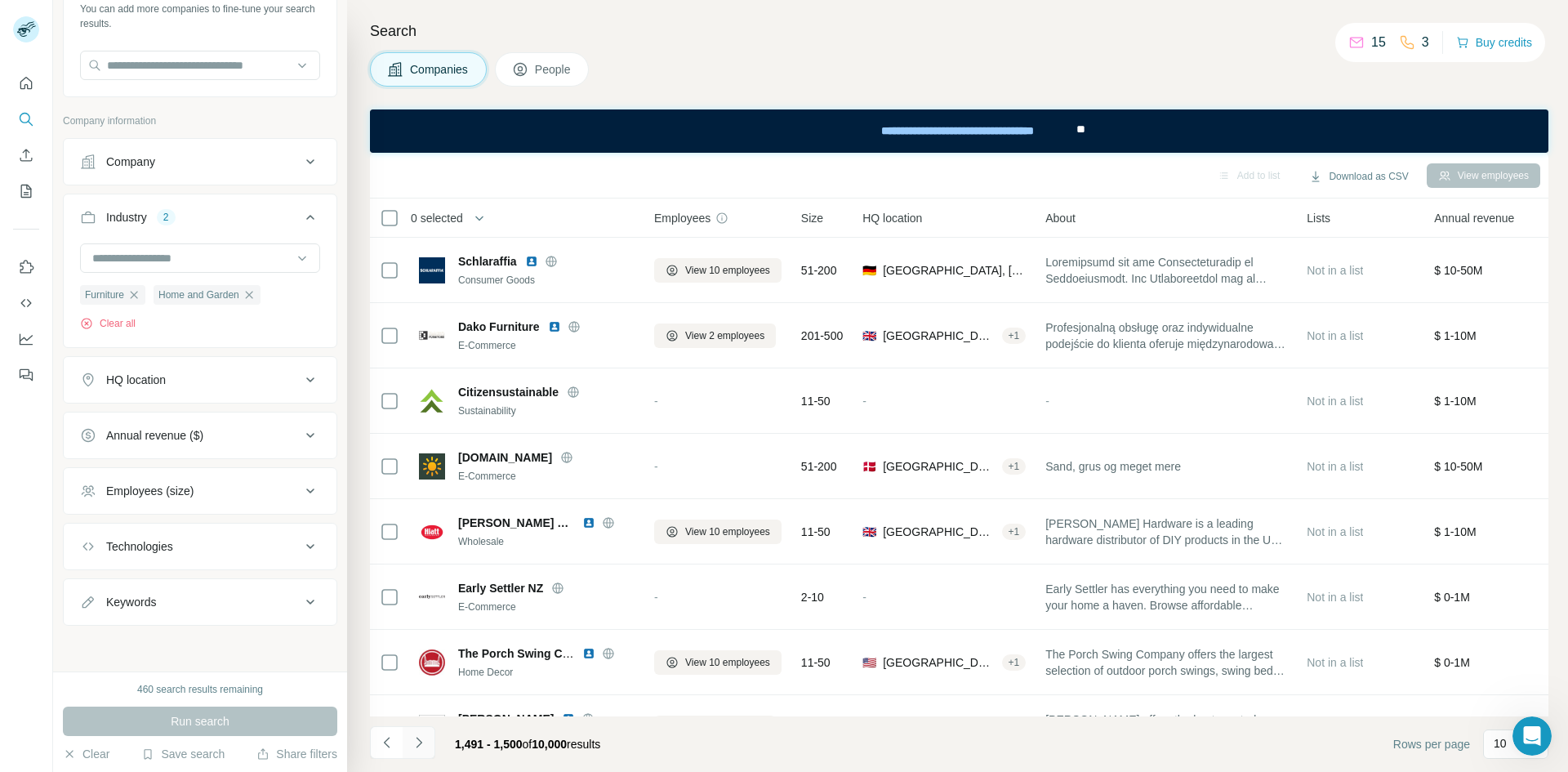
click at [427, 745] on button "Navigate to next page" at bounding box center [419, 742] width 33 height 33
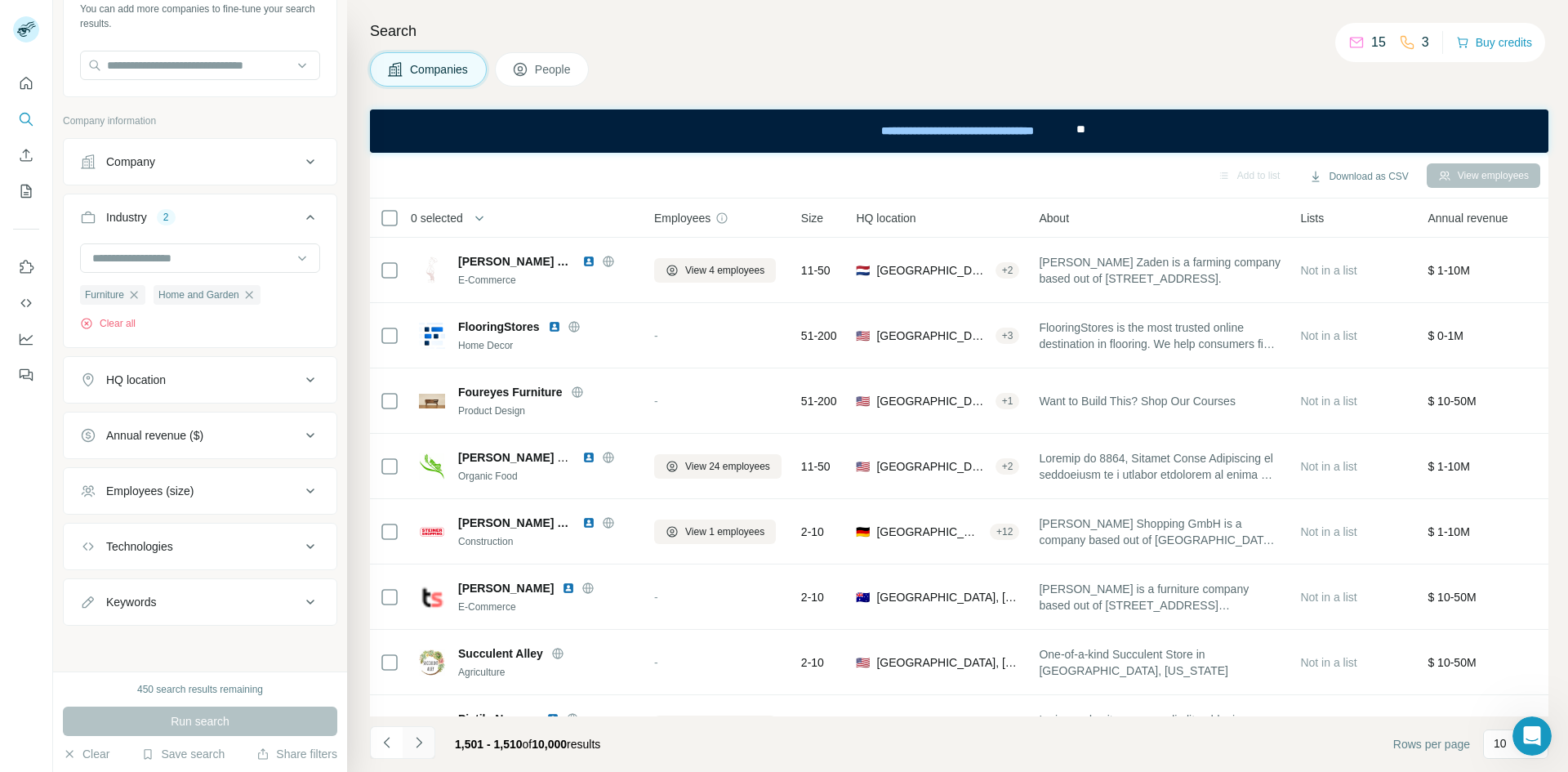
click at [427, 745] on button "Navigate to next page" at bounding box center [419, 742] width 33 height 33
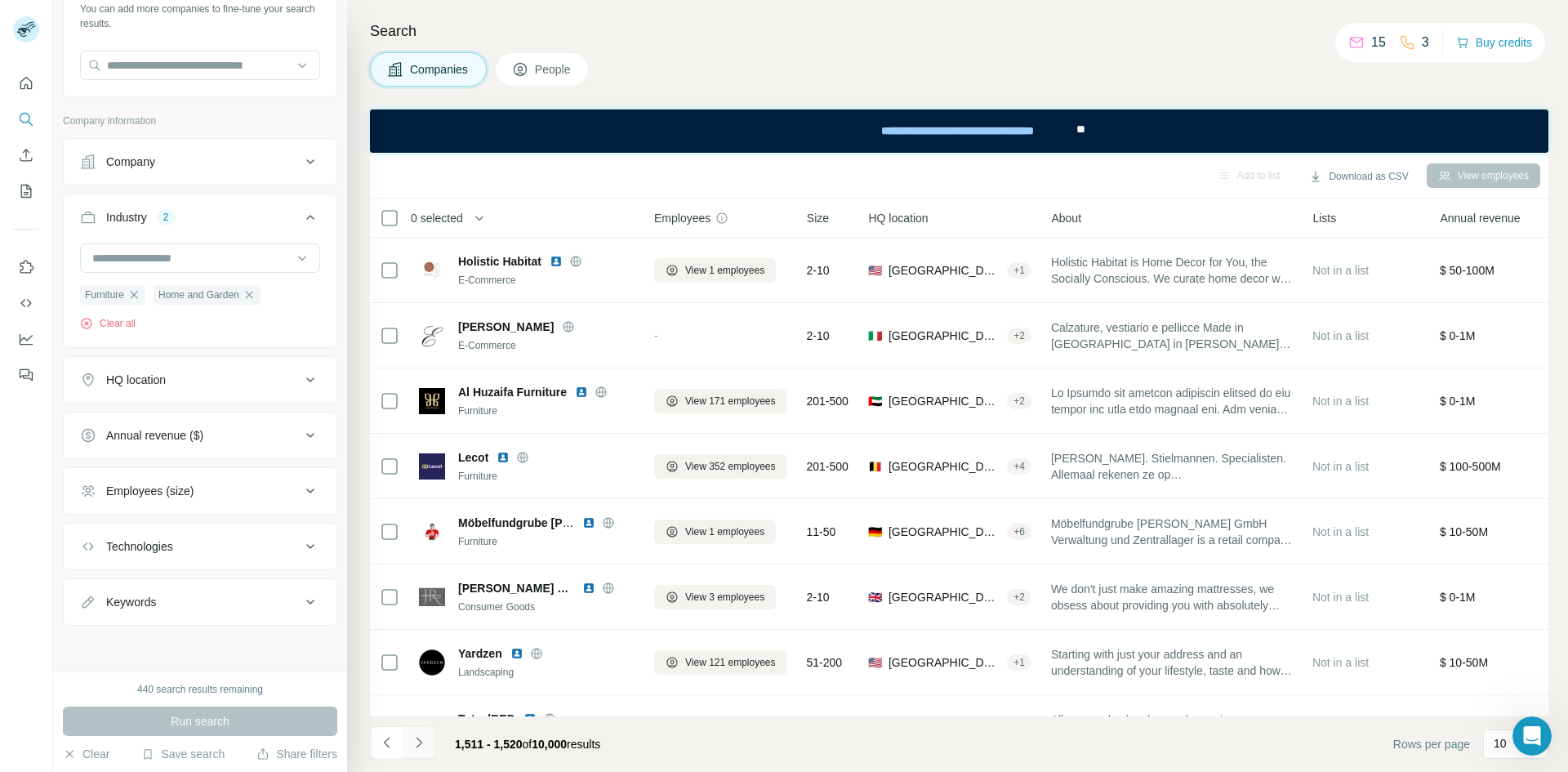
click at [427, 745] on button "Navigate to next page" at bounding box center [419, 742] width 33 height 33
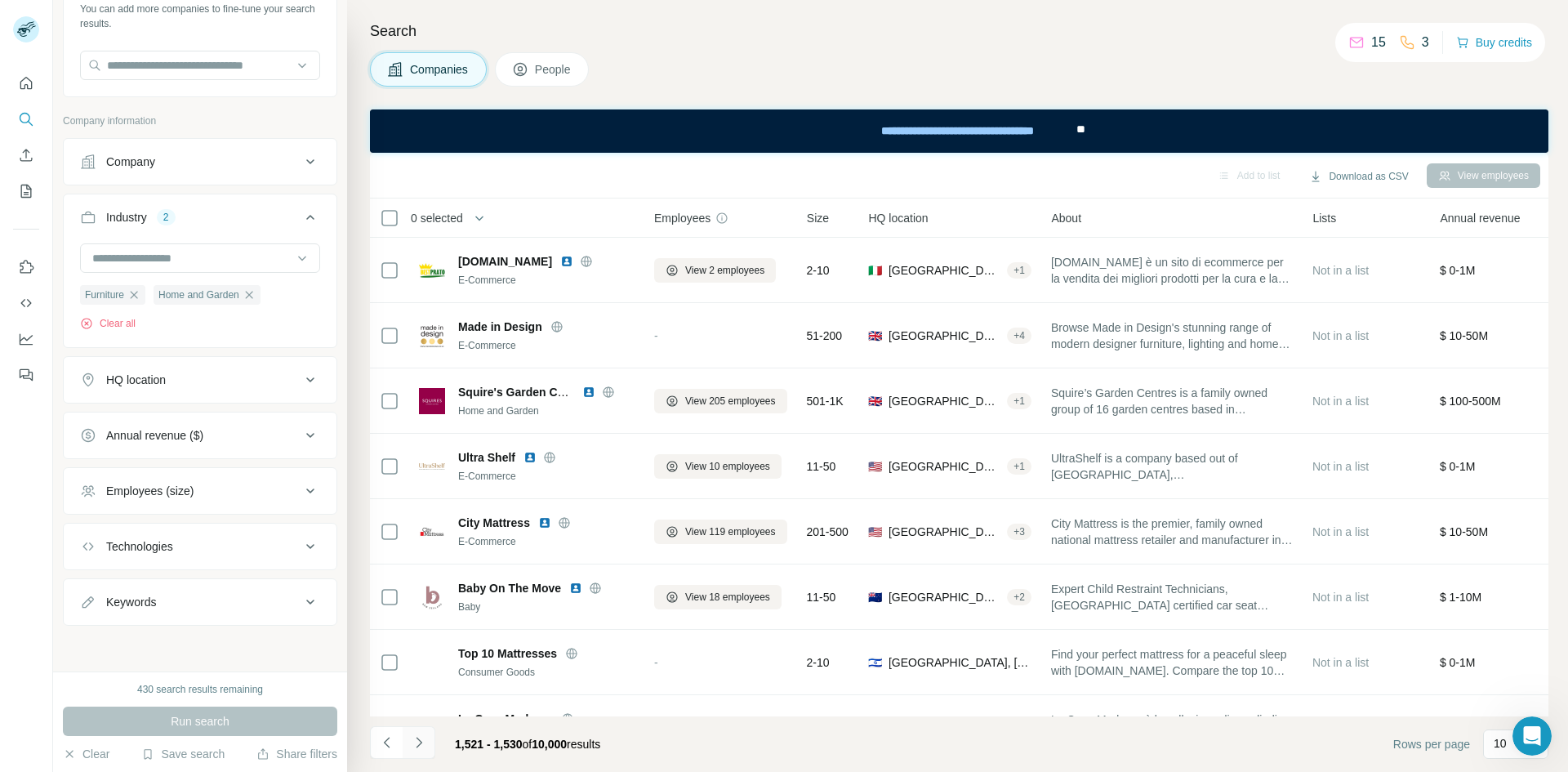
click at [427, 745] on button "Navigate to next page" at bounding box center [419, 742] width 33 height 33
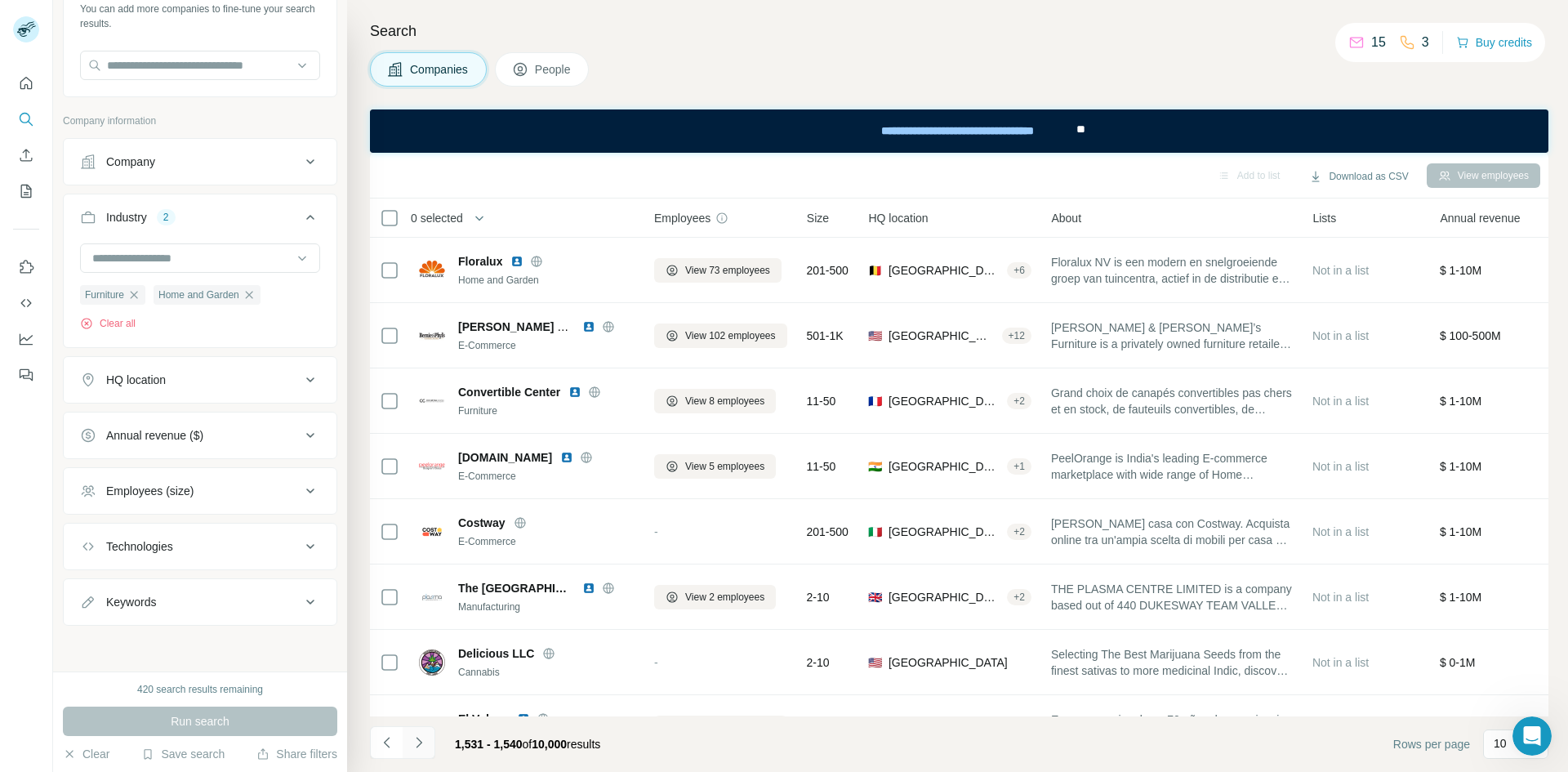
click at [427, 745] on button "Navigate to next page" at bounding box center [419, 742] width 33 height 33
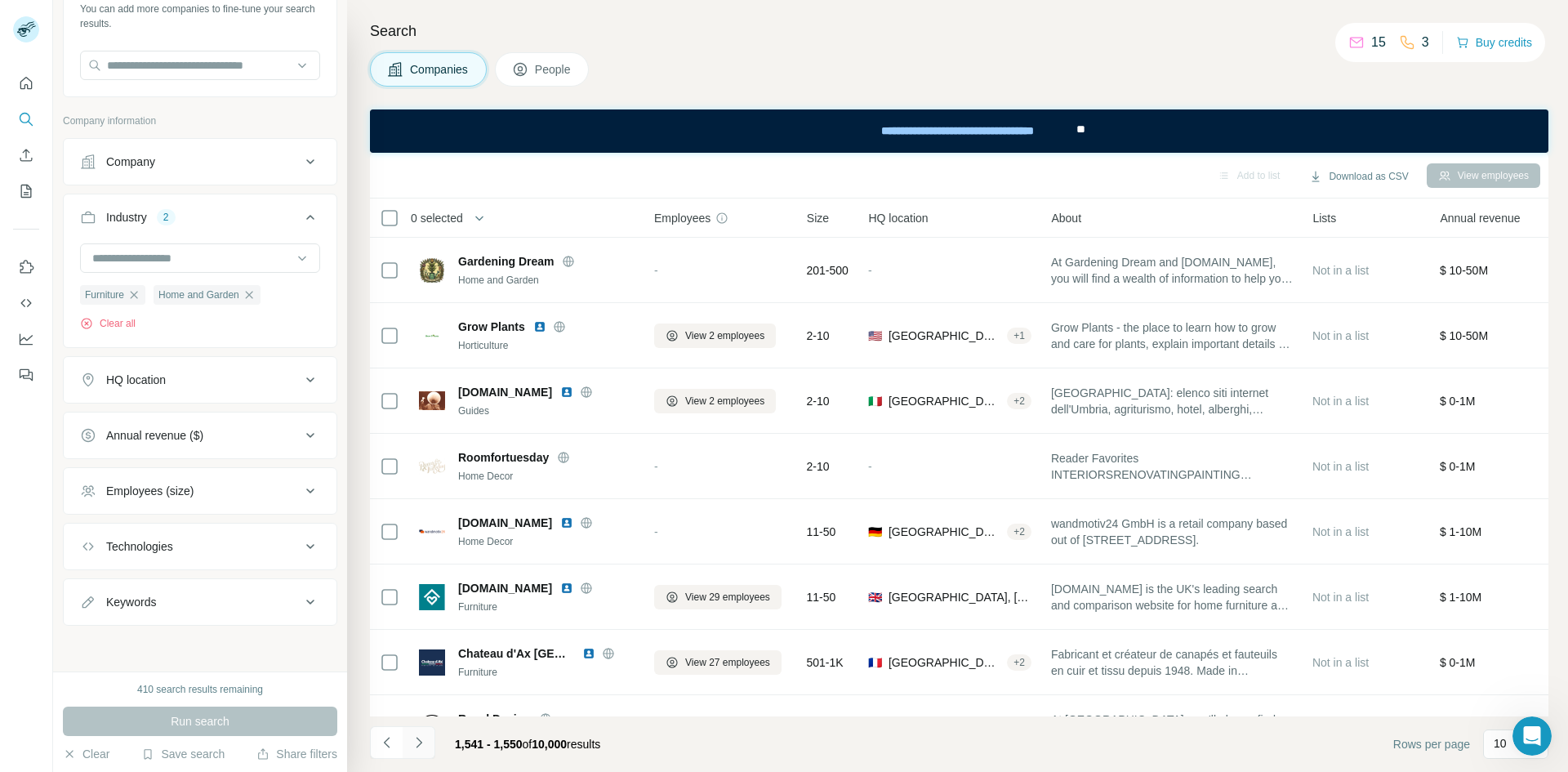
click at [427, 745] on button "Navigate to next page" at bounding box center [419, 742] width 33 height 33
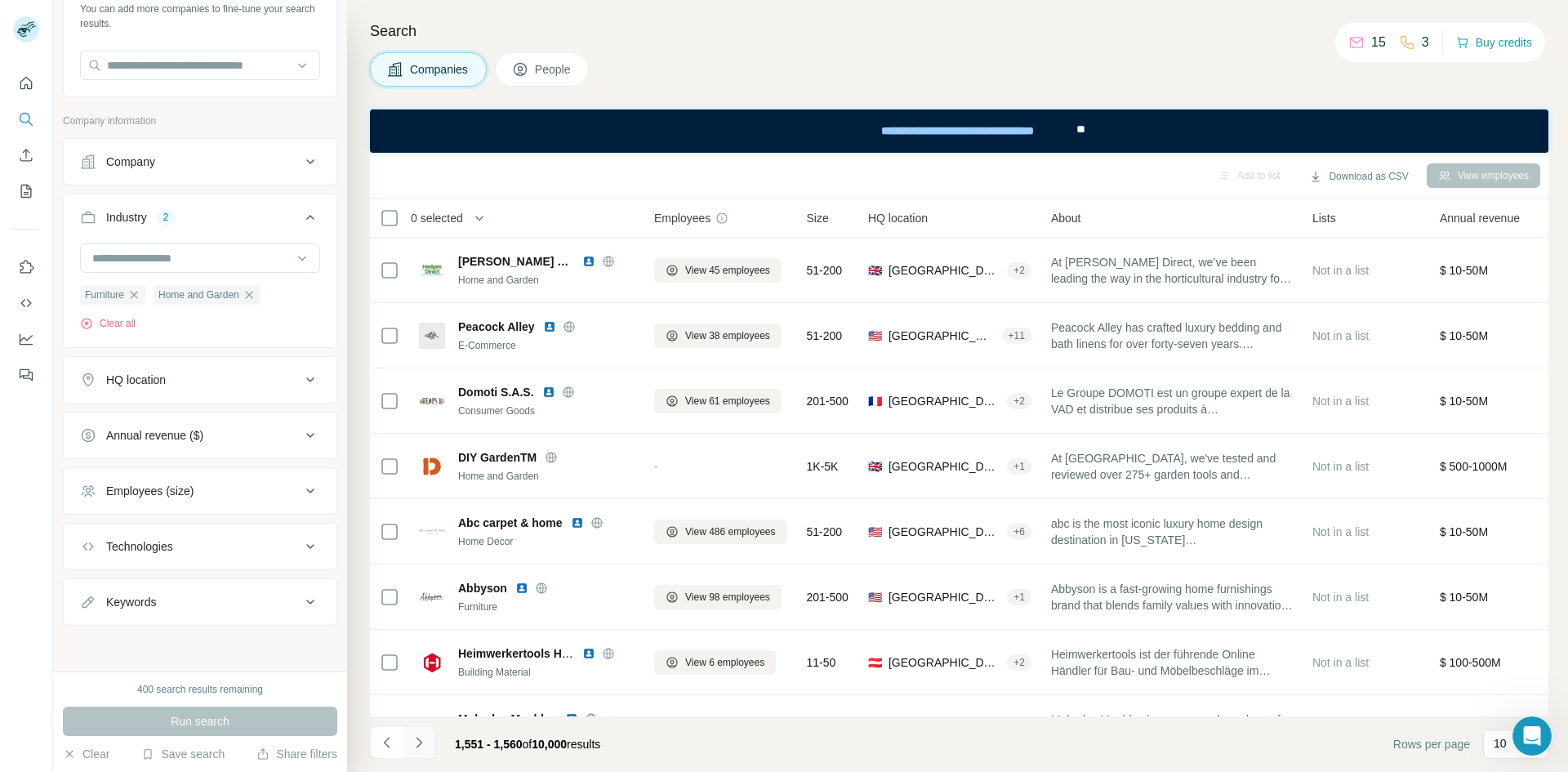
click at [427, 745] on button "Navigate to next page" at bounding box center [419, 742] width 33 height 33
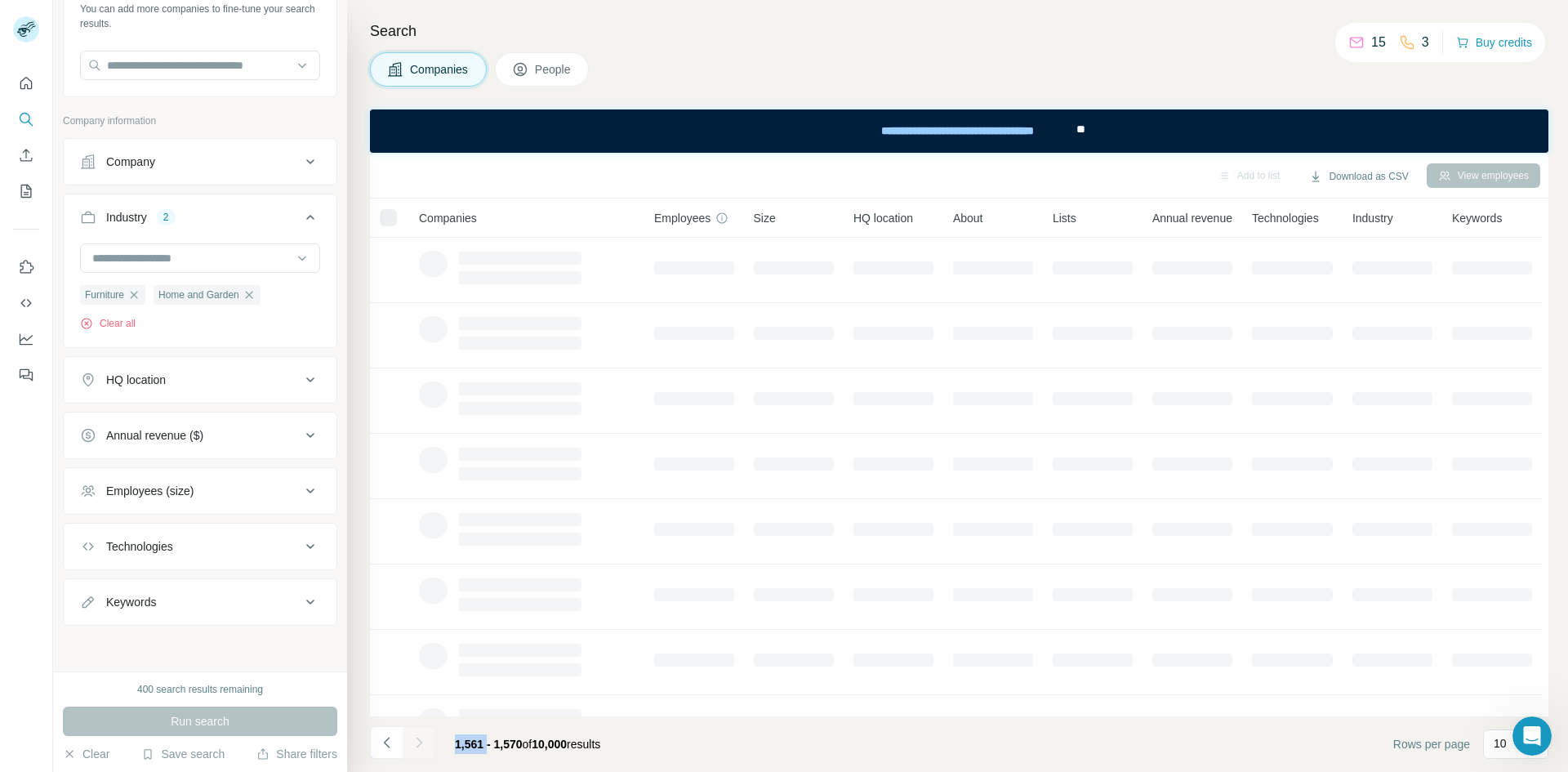
click at [427, 745] on div at bounding box center [419, 742] width 33 height 33
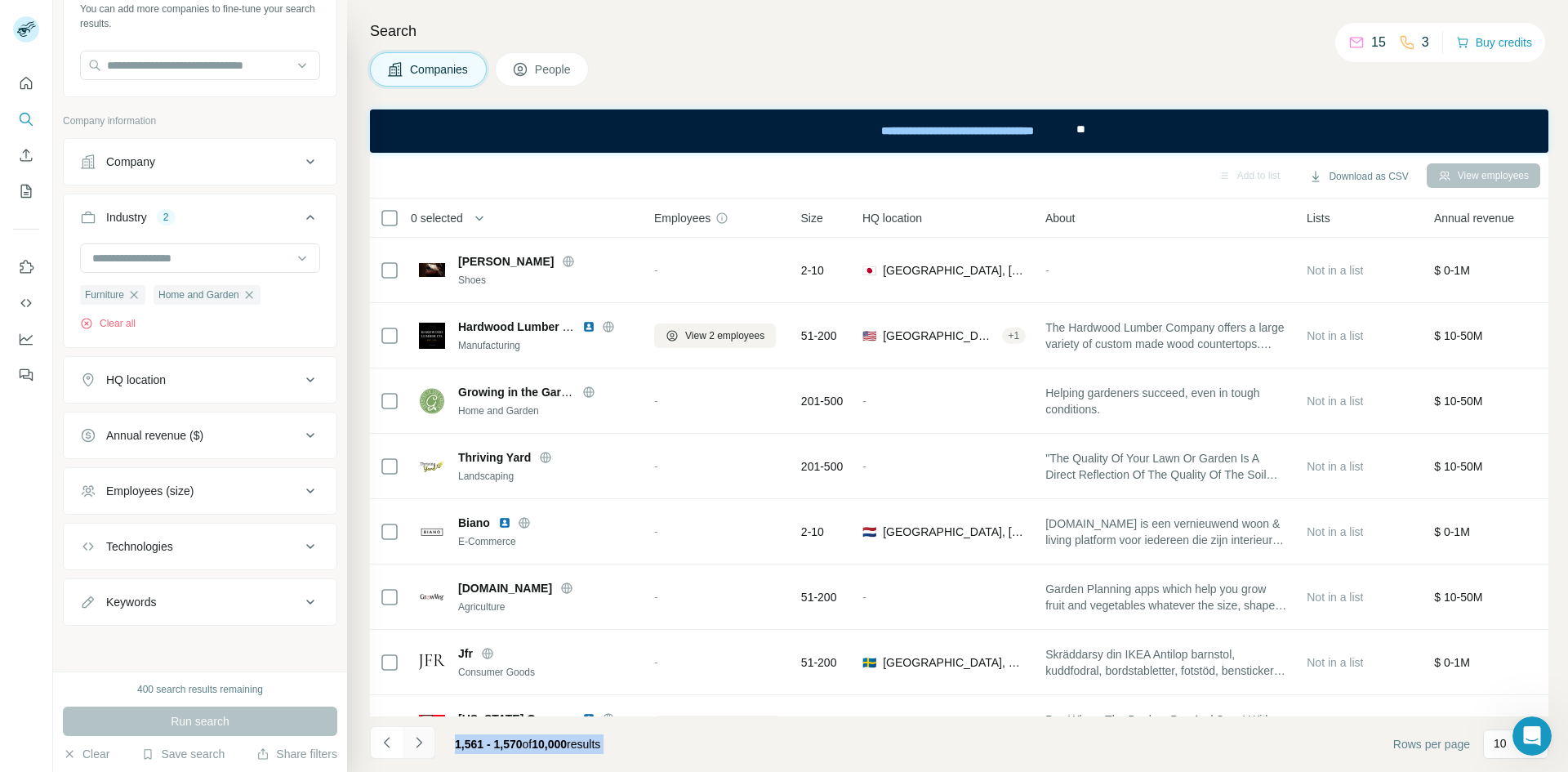
click at [427, 745] on button "Navigate to next page" at bounding box center [419, 742] width 33 height 33
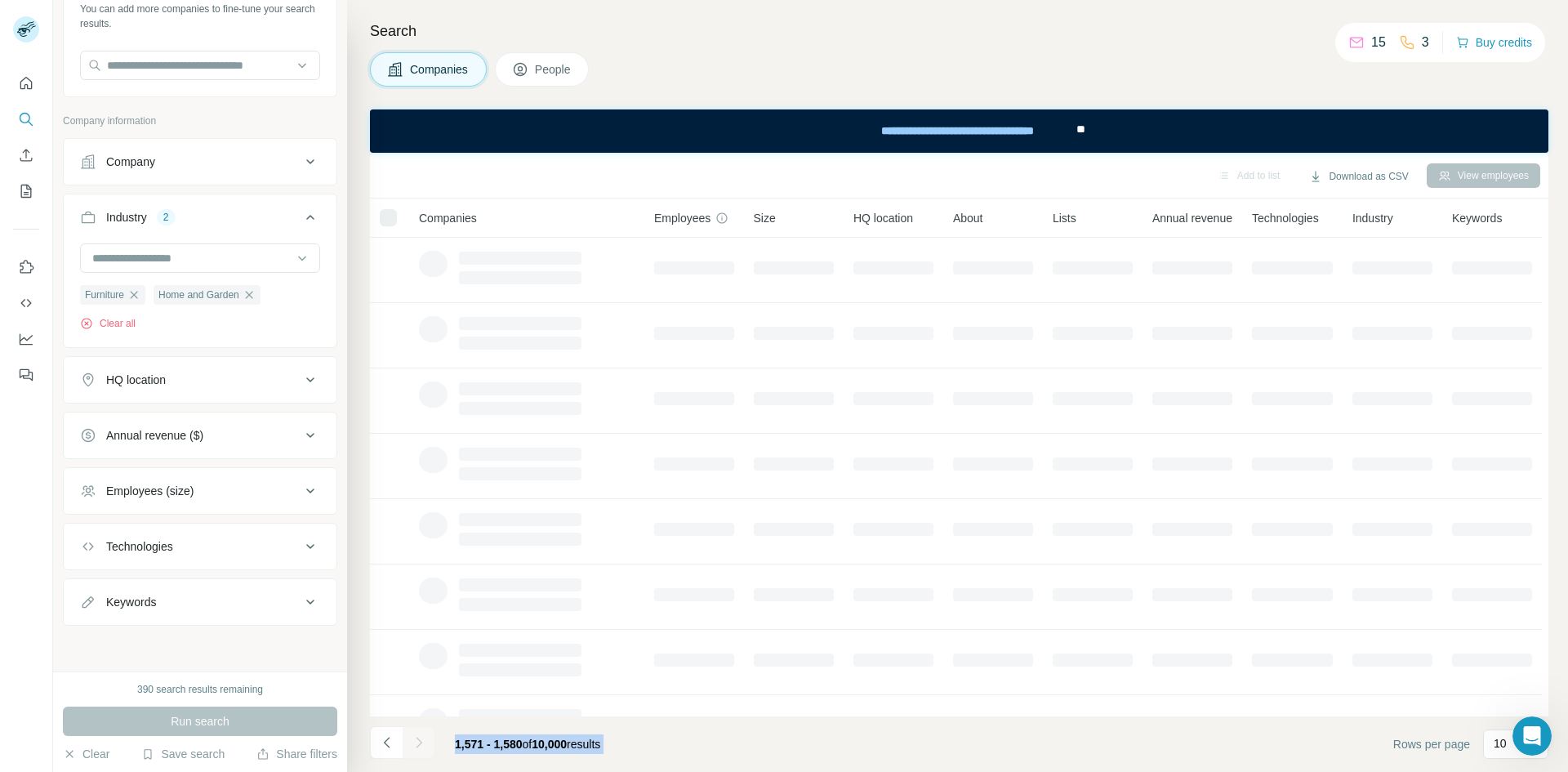
click at [427, 745] on div at bounding box center [419, 742] width 33 height 33
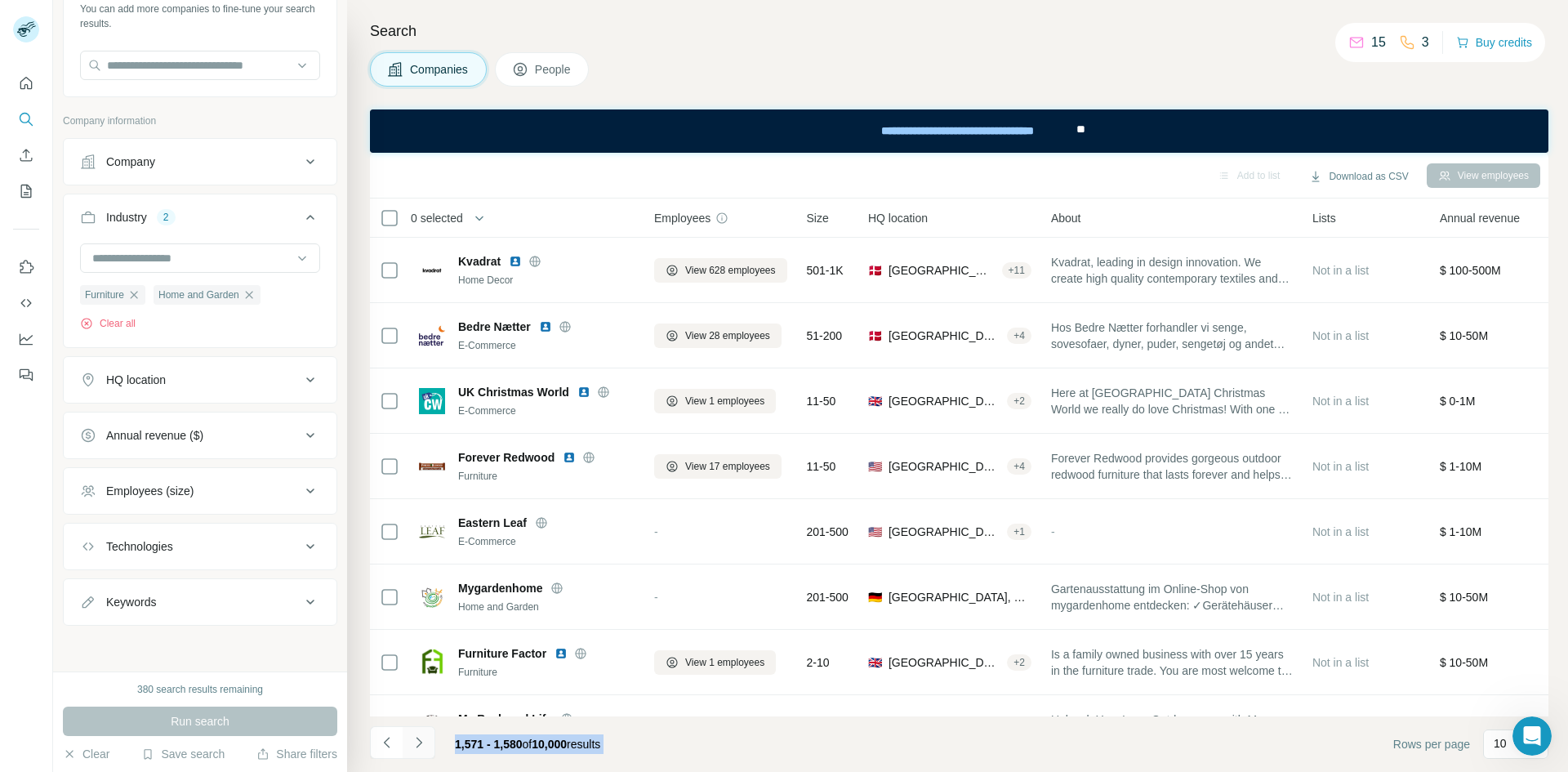
click at [427, 745] on button "Navigate to next page" at bounding box center [419, 742] width 33 height 33
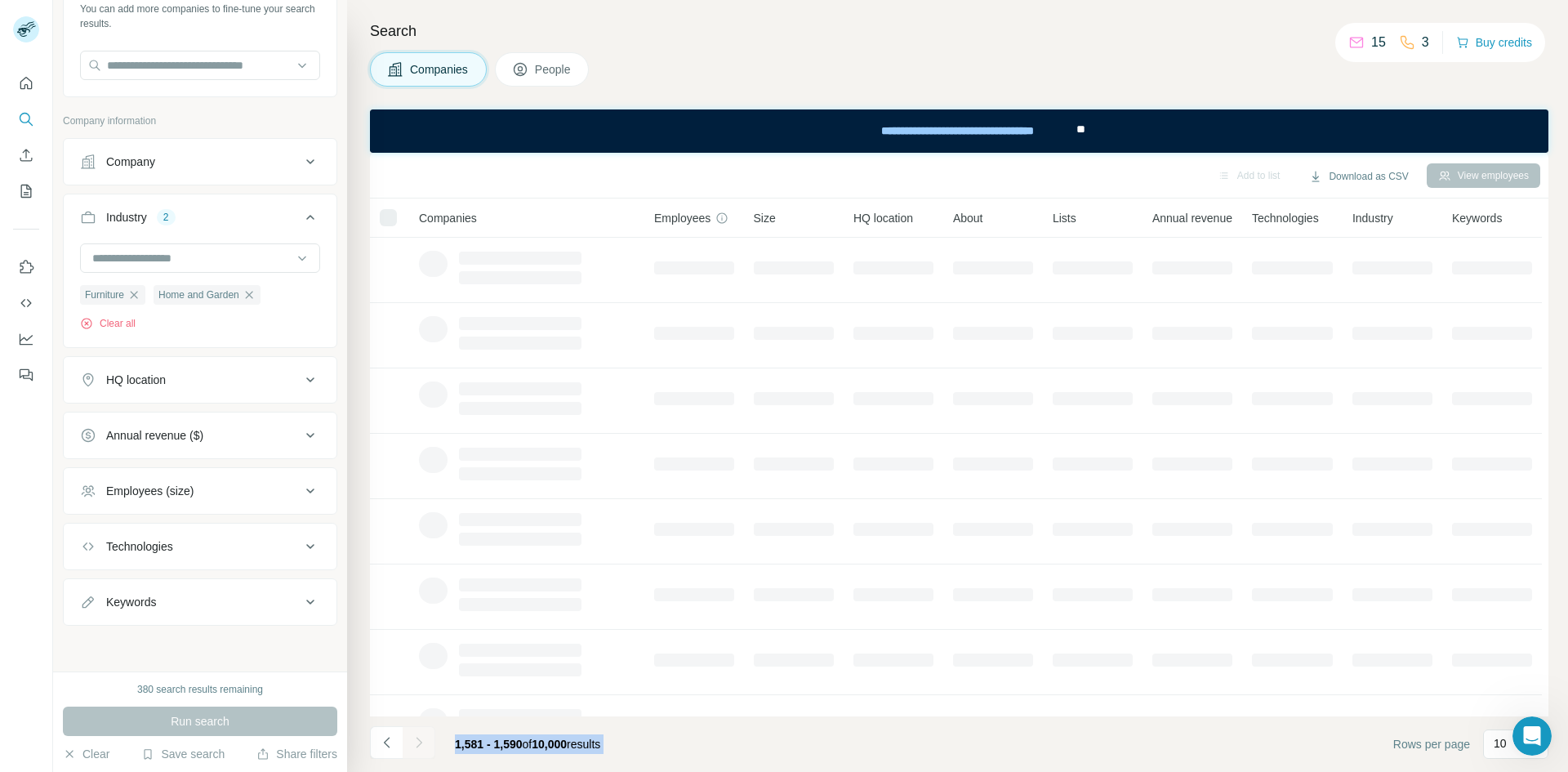
click at [427, 745] on button "Navigate to next page" at bounding box center [419, 742] width 33 height 33
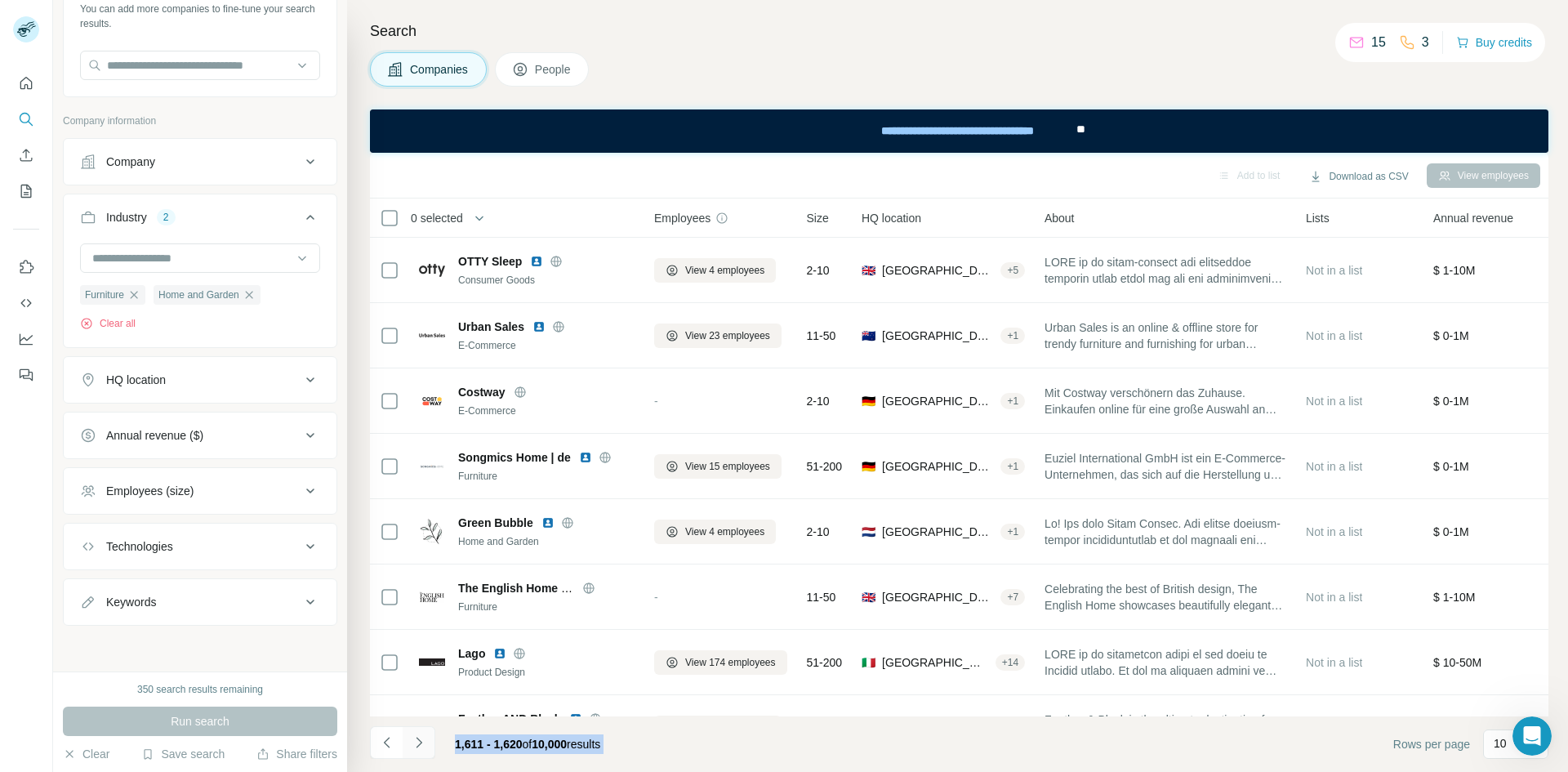
click at [427, 745] on button "Navigate to next page" at bounding box center [419, 742] width 33 height 33
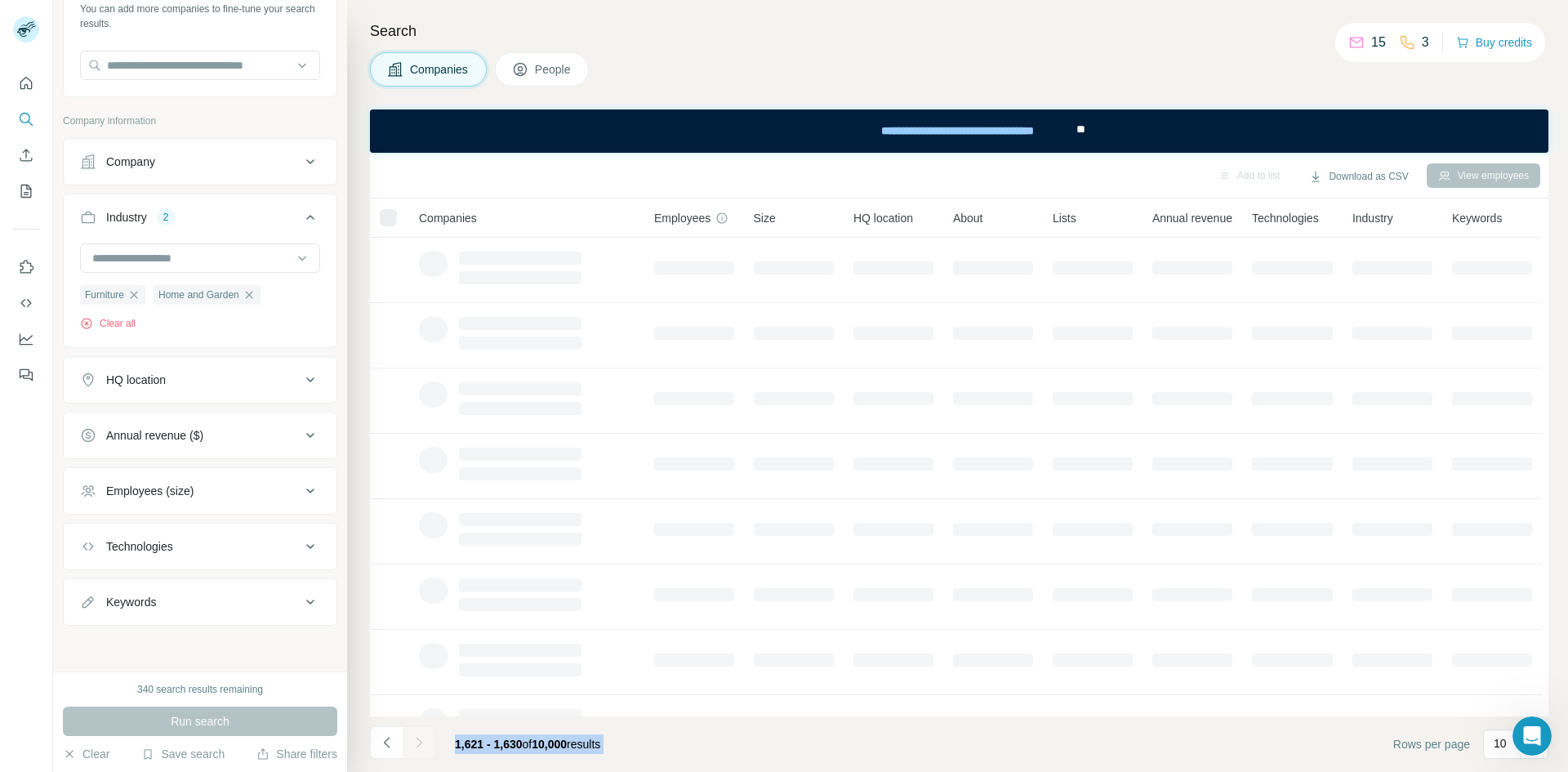
click at [427, 745] on div at bounding box center [419, 742] width 33 height 33
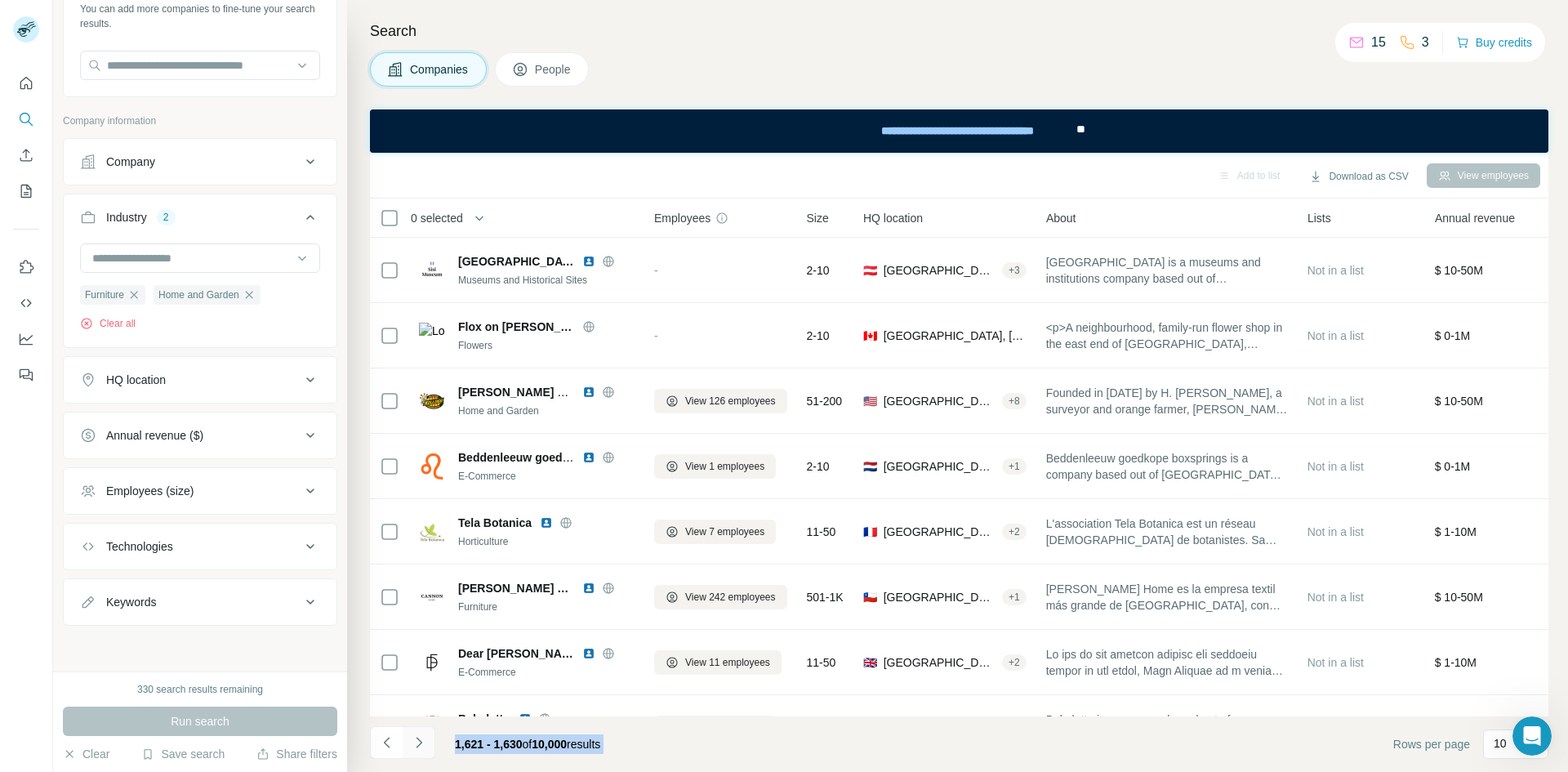
click at [427, 745] on button "Navigate to next page" at bounding box center [419, 742] width 33 height 33
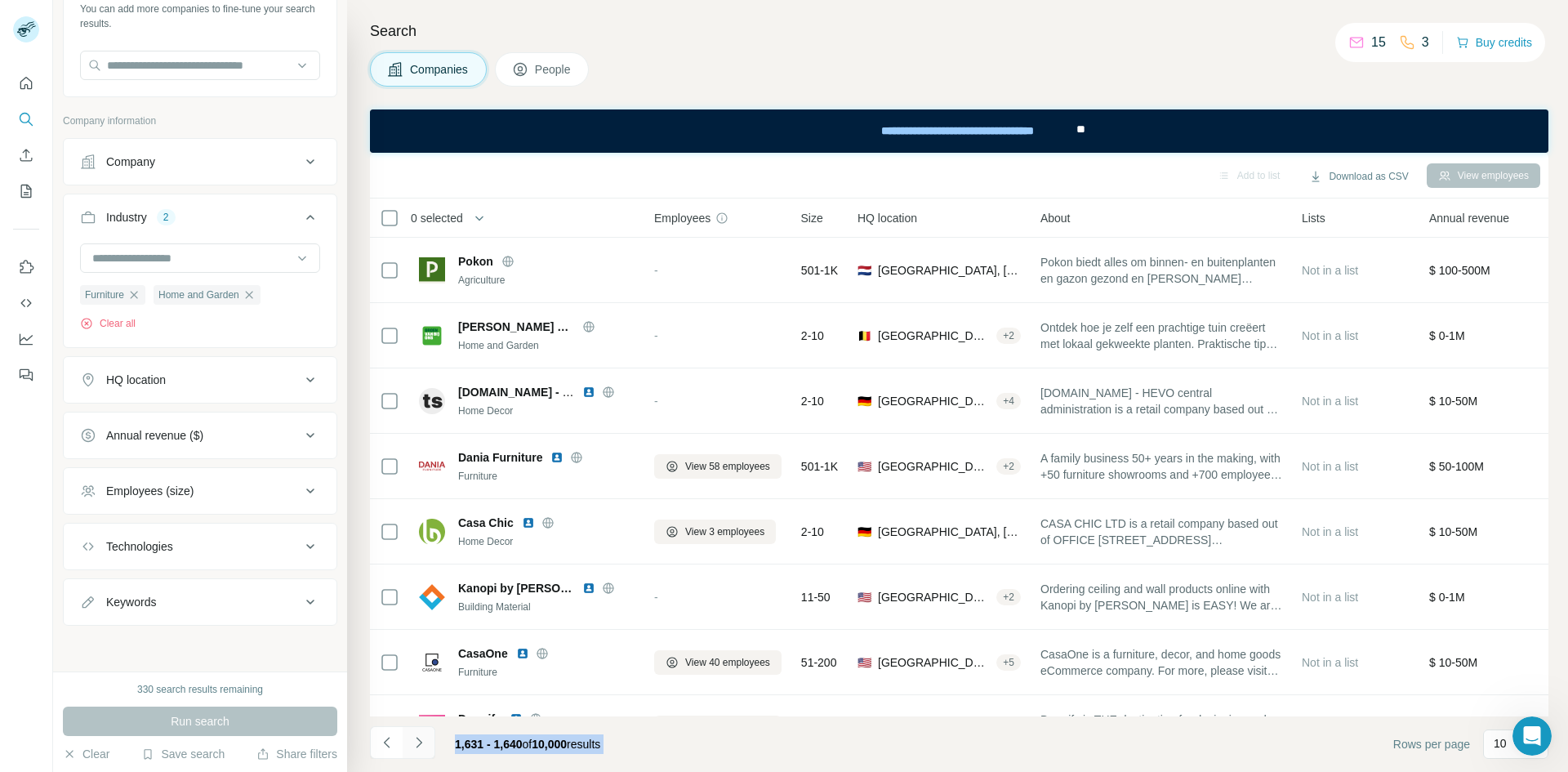
click at [427, 745] on button "Navigate to next page" at bounding box center [419, 742] width 33 height 33
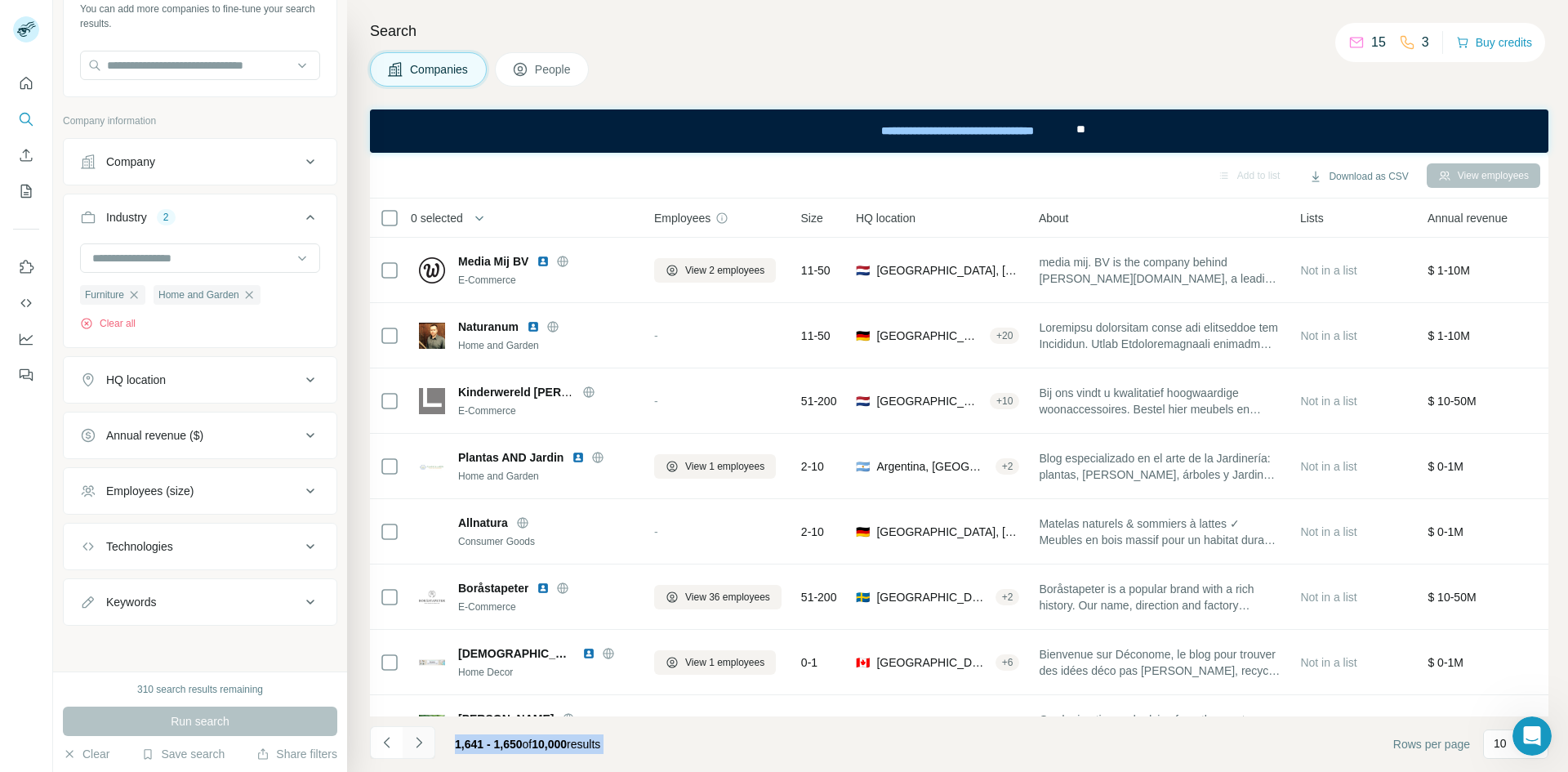
click at [427, 745] on button "Navigate to next page" at bounding box center [419, 742] width 33 height 33
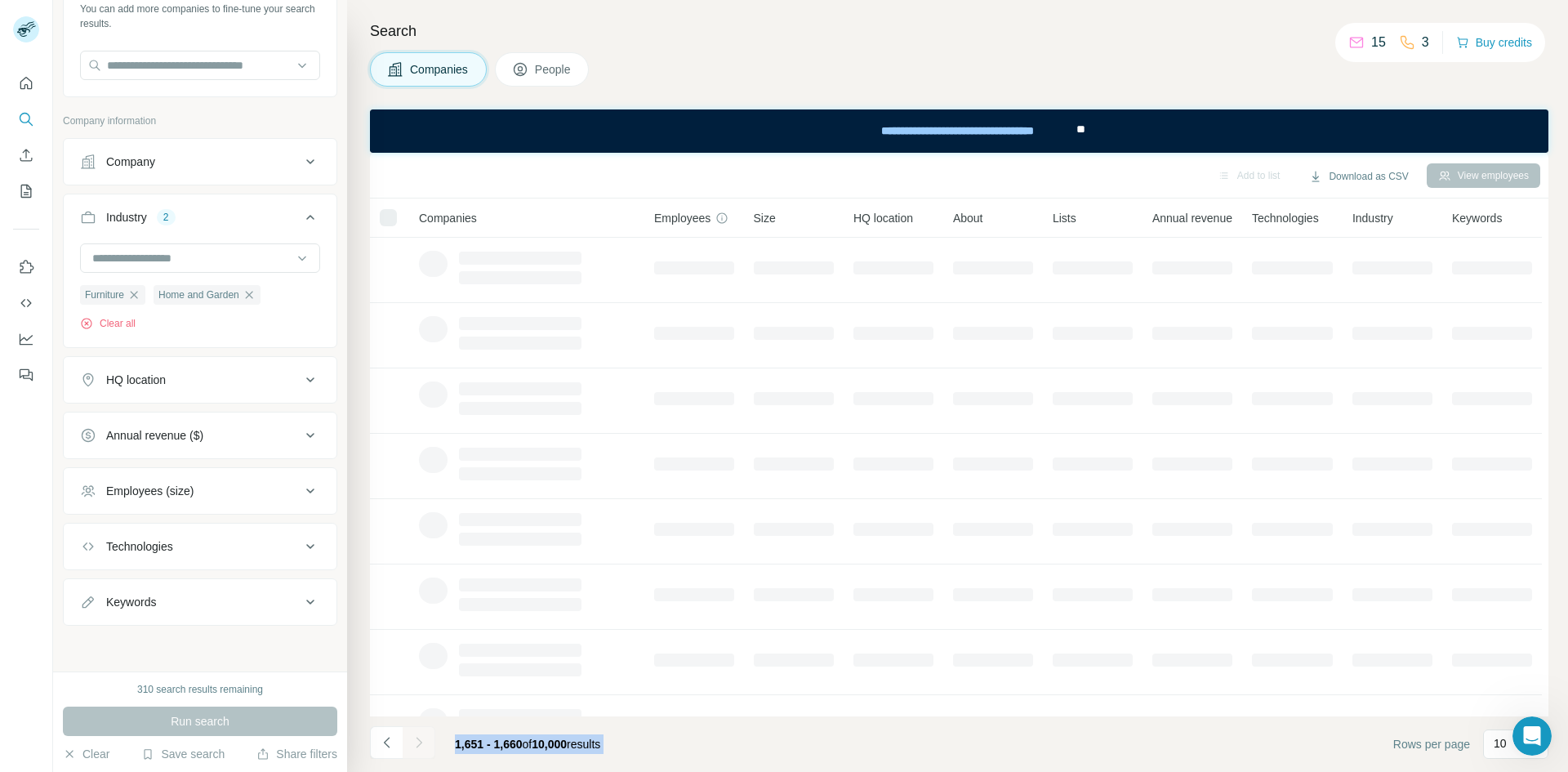
click at [427, 745] on div at bounding box center [419, 742] width 33 height 33
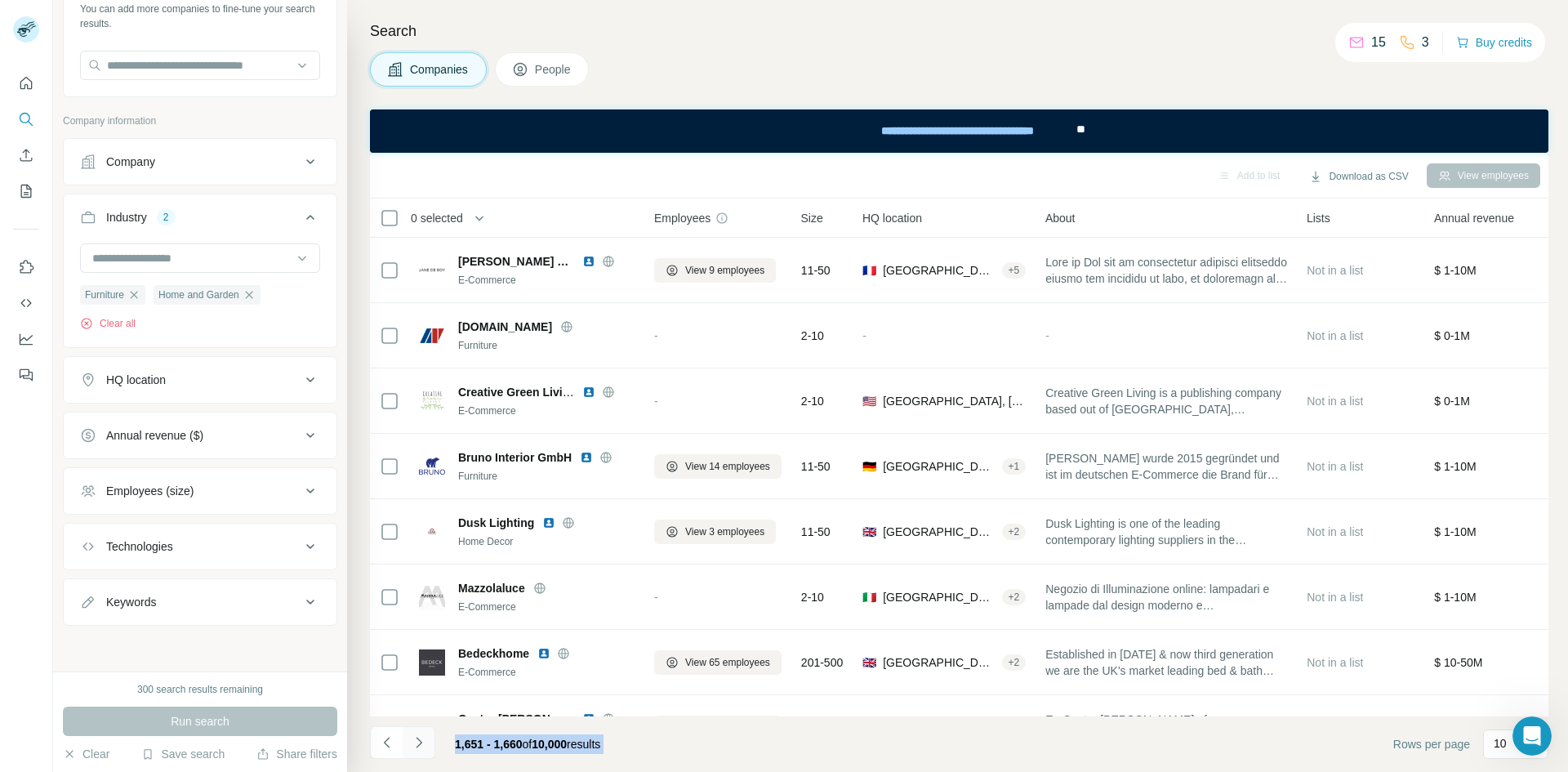
click at [427, 745] on button "Navigate to next page" at bounding box center [419, 742] width 33 height 33
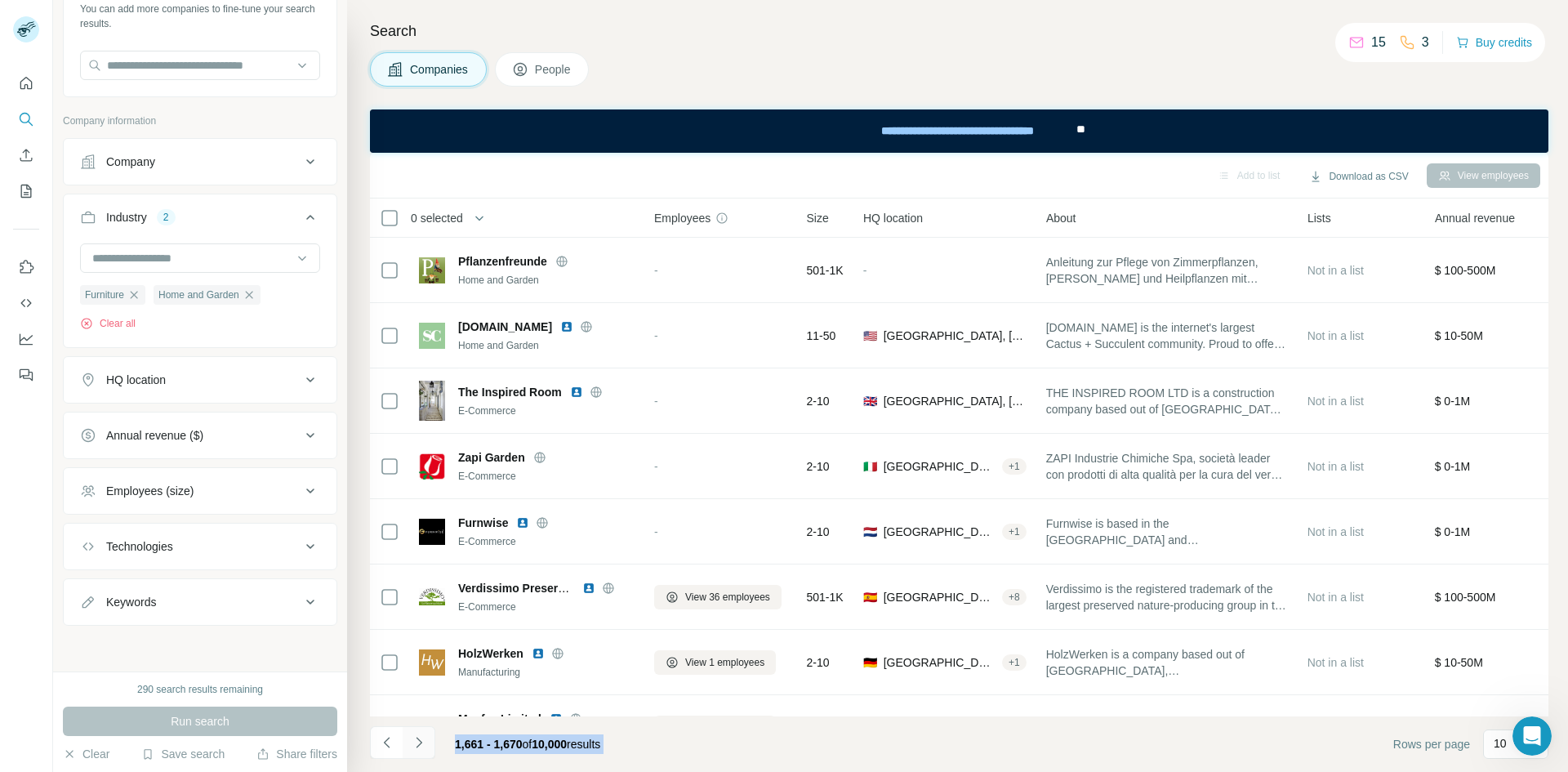
click at [427, 745] on button "Navigate to next page" at bounding box center [419, 742] width 33 height 33
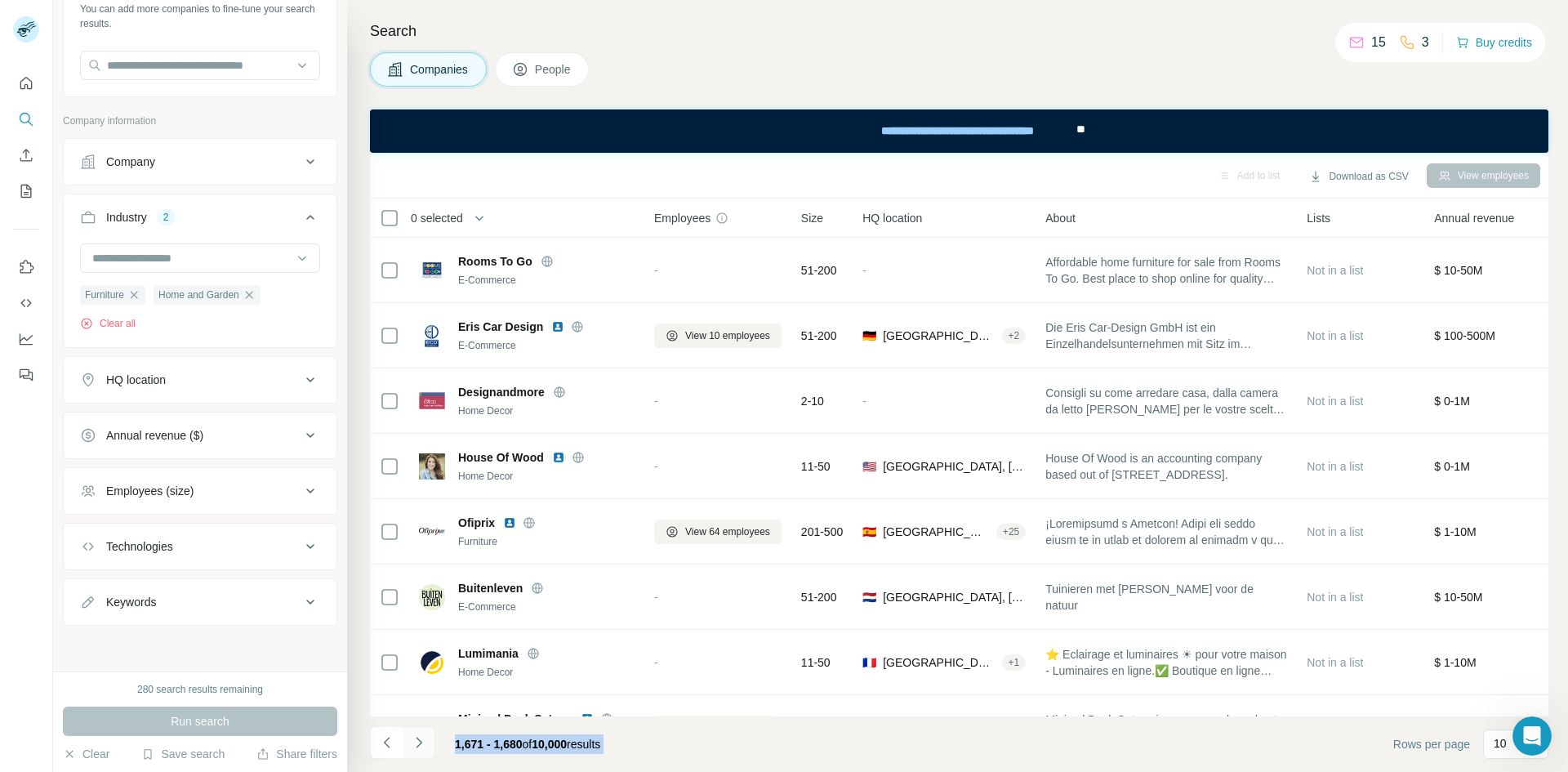
click at [427, 745] on button "Navigate to next page" at bounding box center [419, 742] width 33 height 33
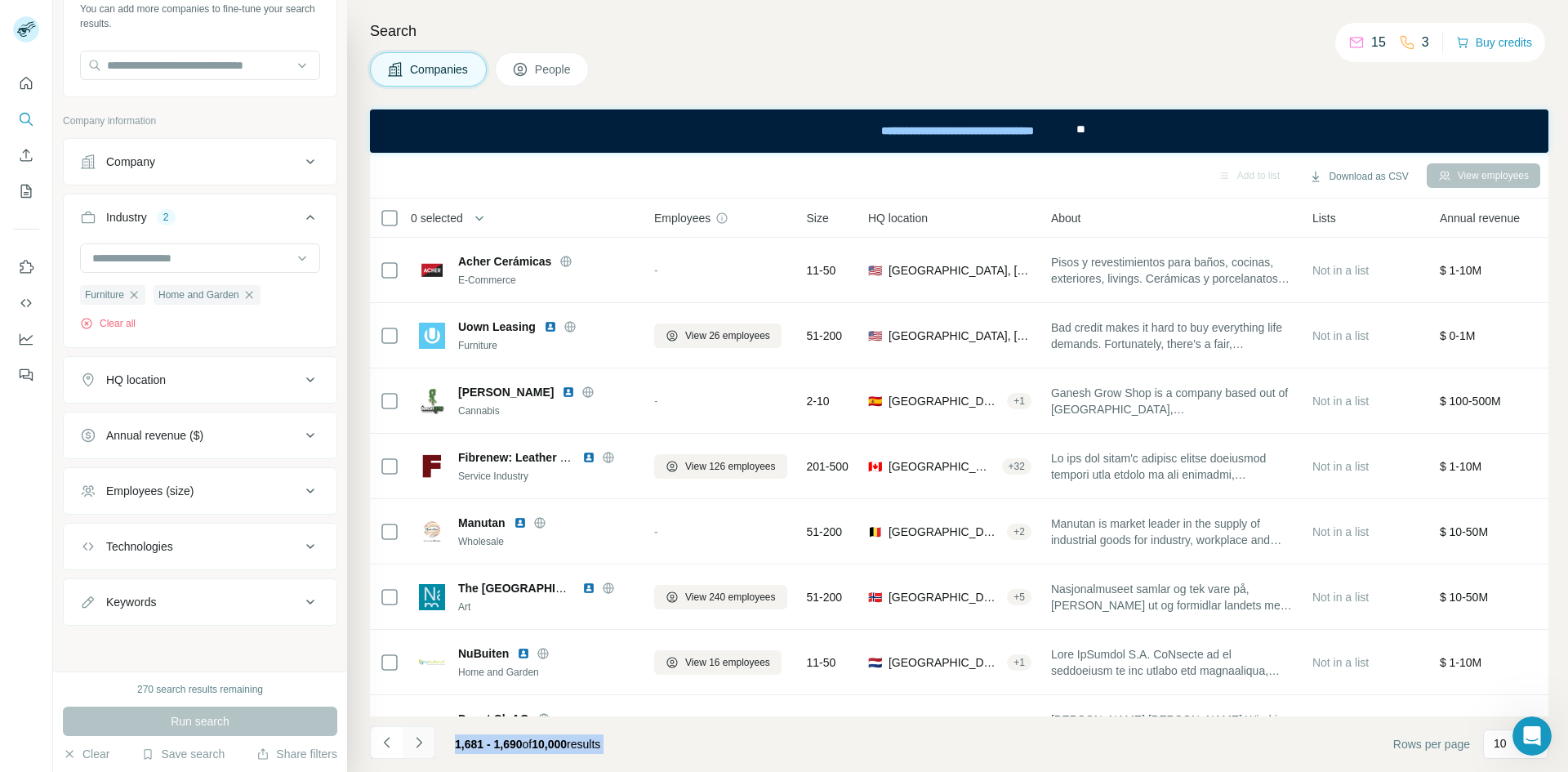
click at [427, 745] on button "Navigate to next page" at bounding box center [419, 742] width 33 height 33
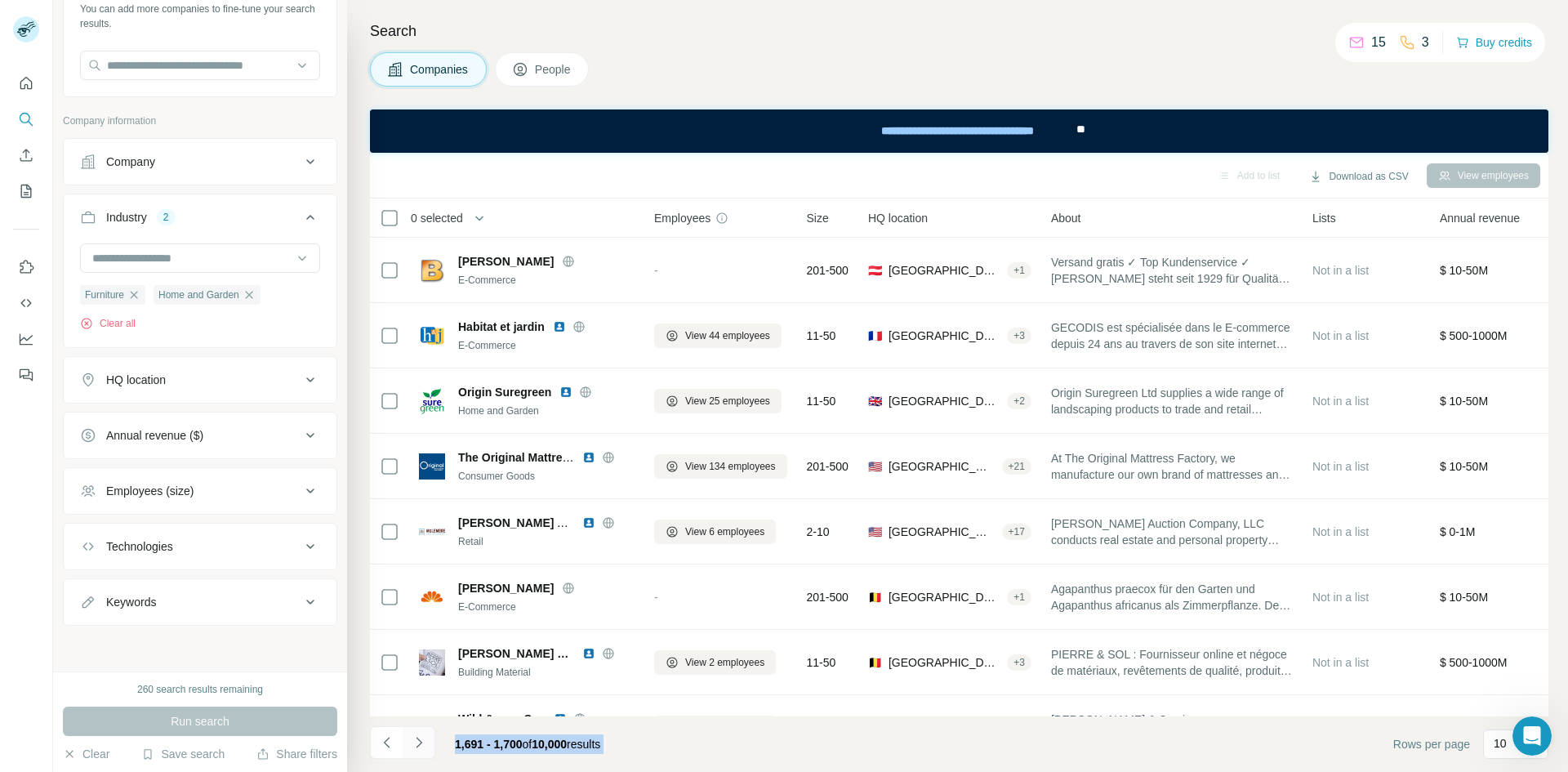
click at [427, 745] on button "Navigate to next page" at bounding box center [419, 742] width 33 height 33
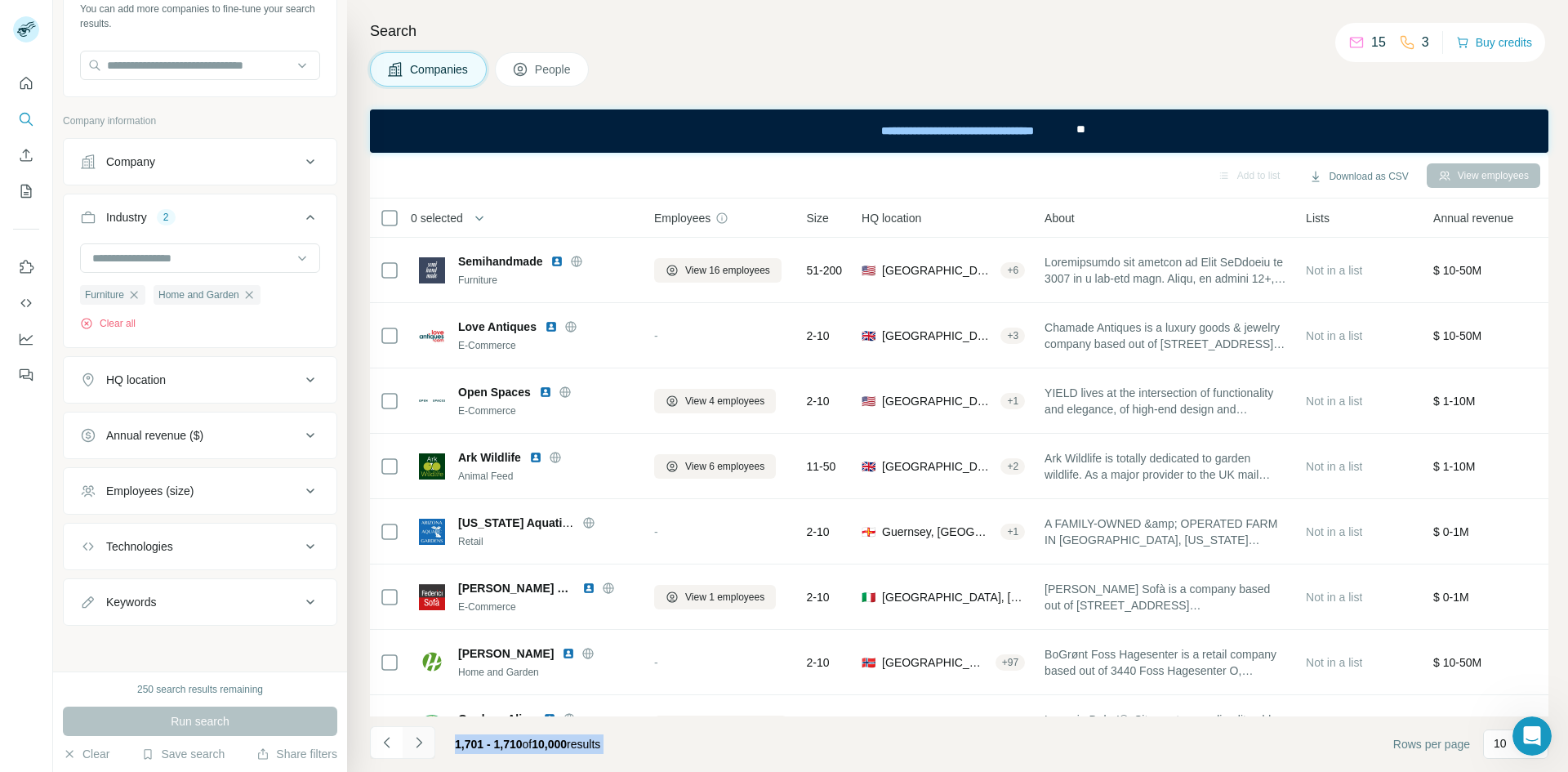
click at [427, 745] on button "Navigate to next page" at bounding box center [419, 742] width 33 height 33
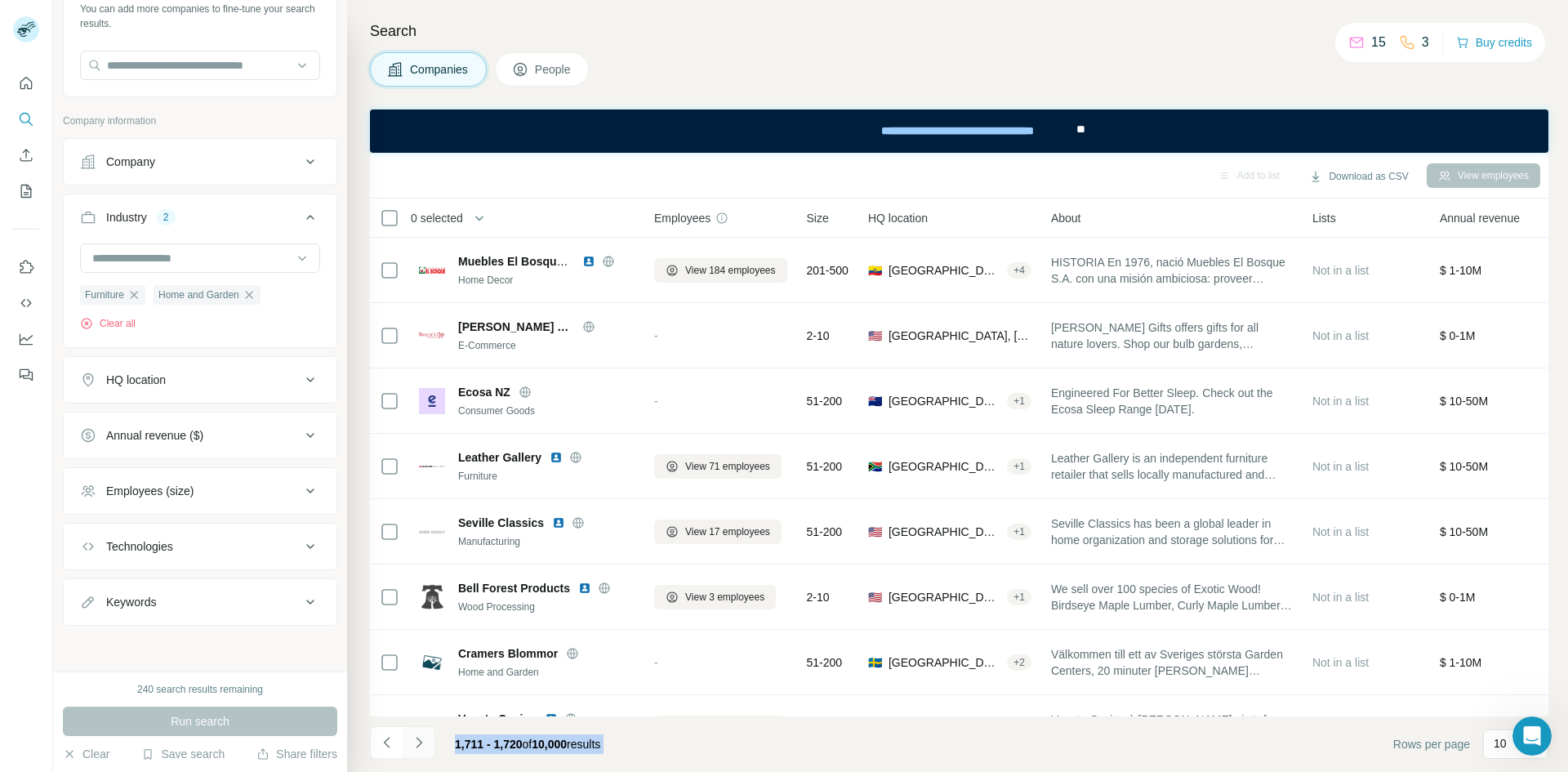
click at [427, 745] on button "Navigate to next page" at bounding box center [419, 742] width 33 height 33
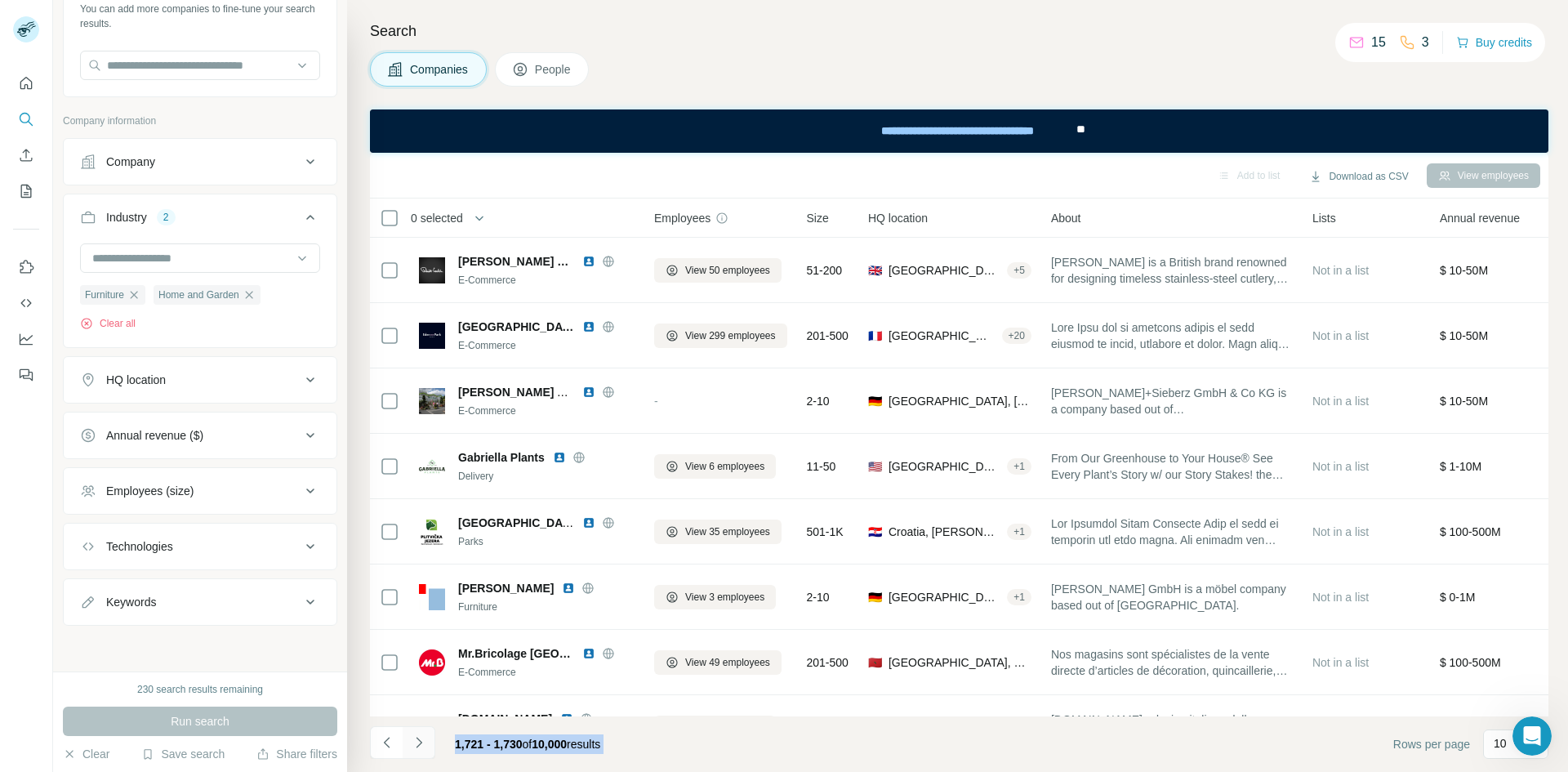
click at [427, 745] on button "Navigate to next page" at bounding box center [419, 742] width 33 height 33
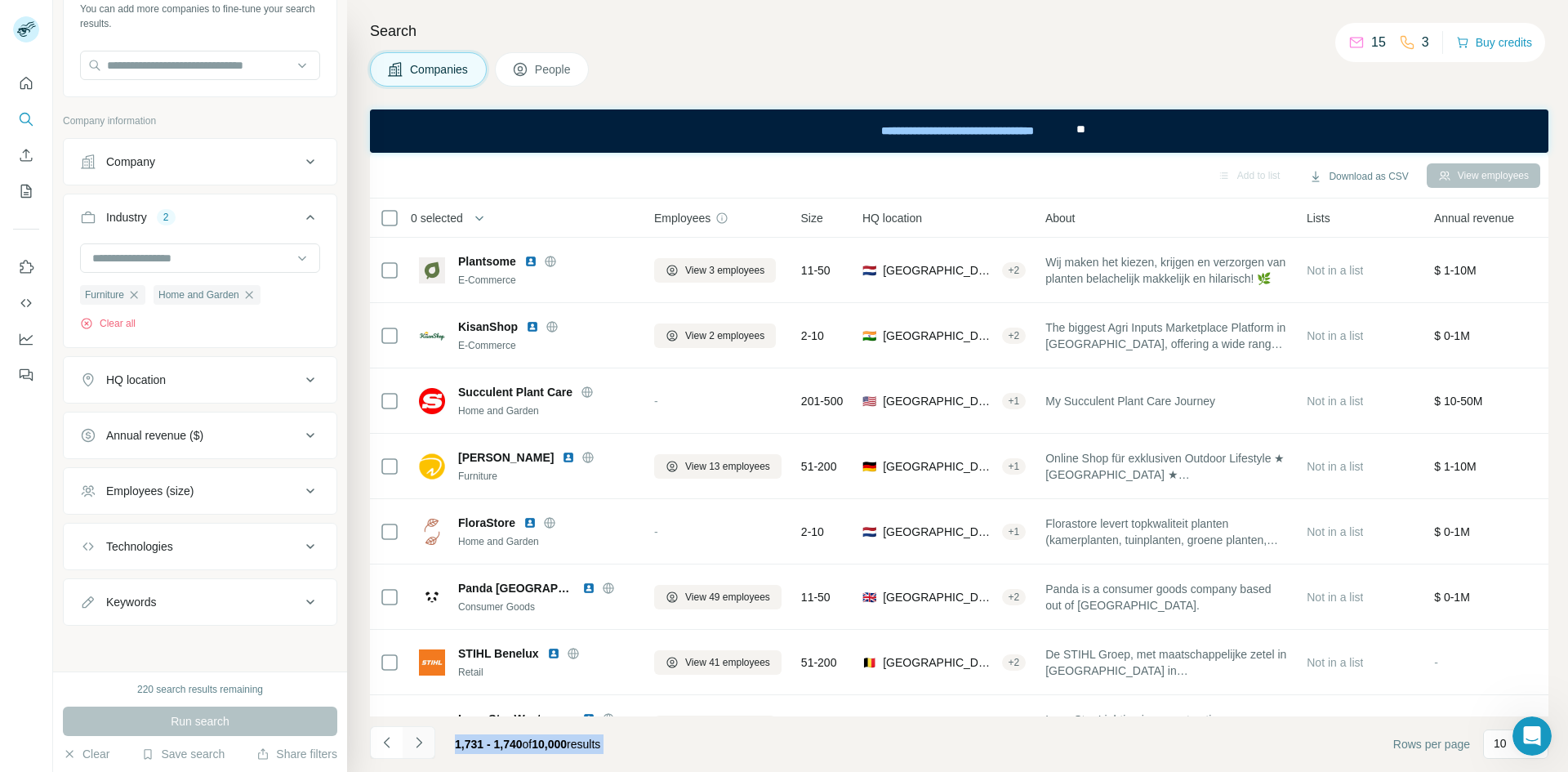
click at [427, 745] on button "Navigate to next page" at bounding box center [419, 742] width 33 height 33
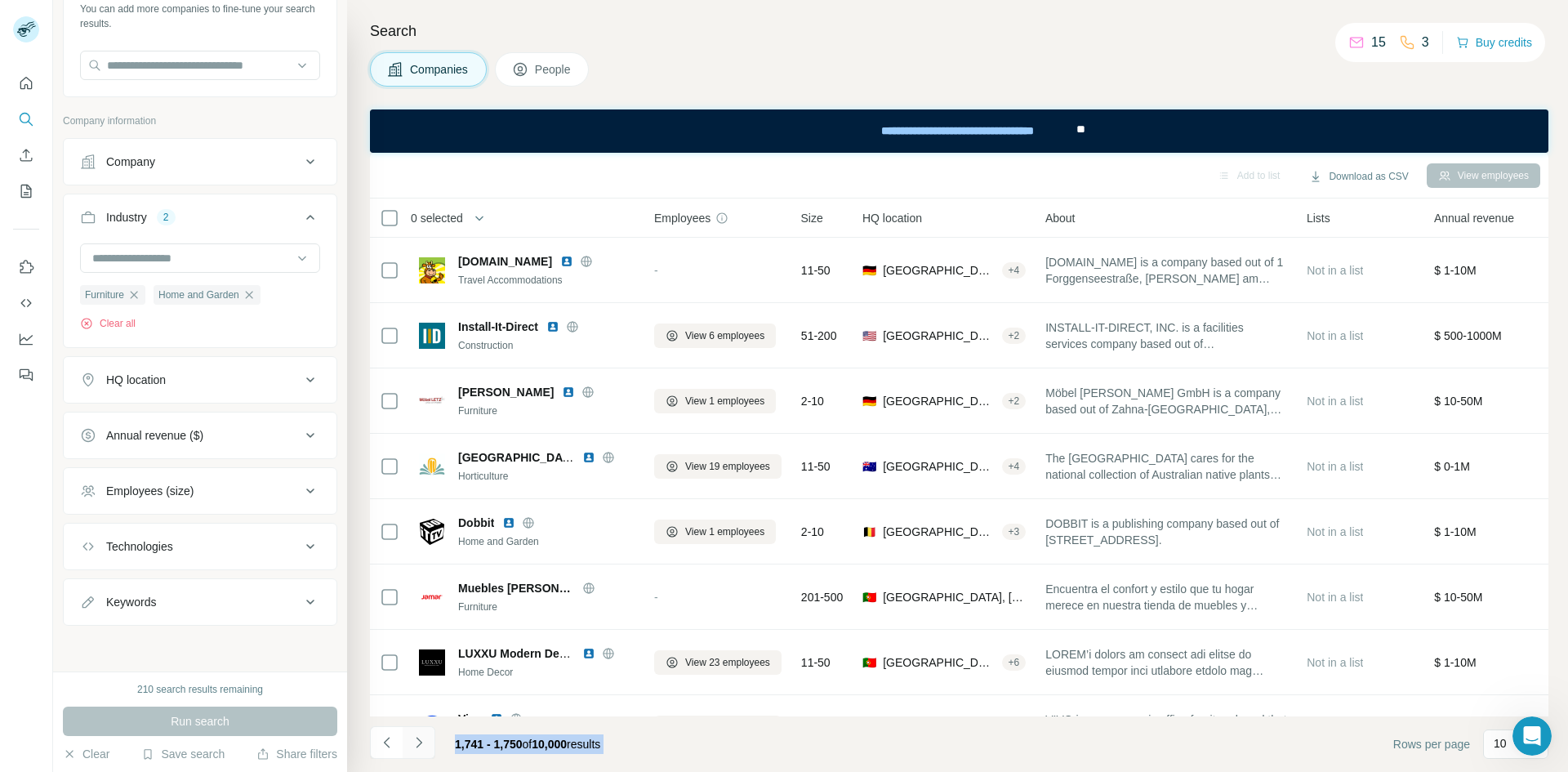
click at [427, 745] on button "Navigate to next page" at bounding box center [419, 742] width 33 height 33
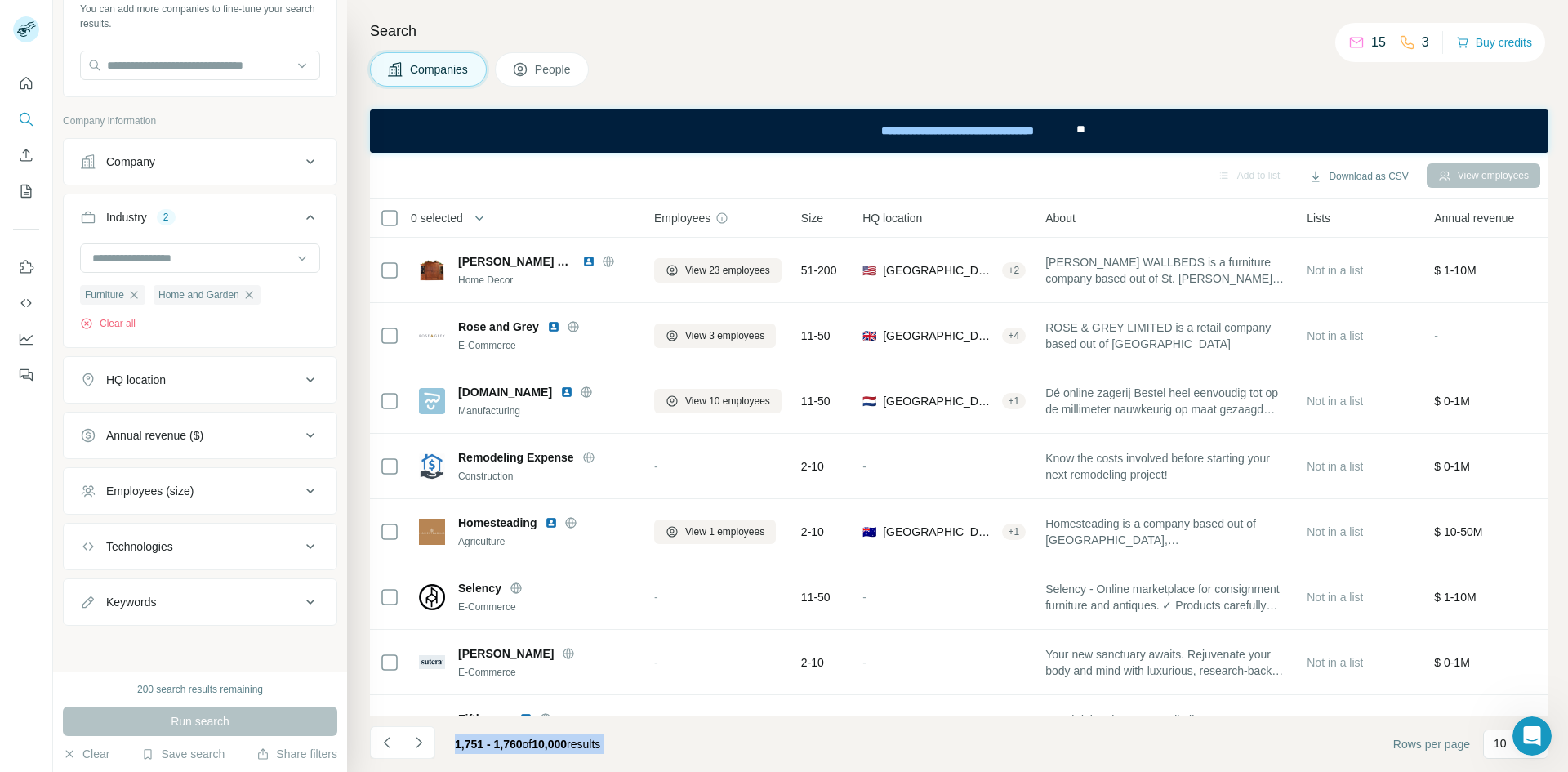
click at [449, 744] on div "1,751 - 1,760 of 10,000 results" at bounding box center [528, 744] width 172 height 36
click at [1363, 174] on button "Download as CSV" at bounding box center [1358, 176] width 122 height 24
click at [1353, 248] on div "All viewed companies (1760)" at bounding box center [1385, 241] width 166 height 30
click at [1422, 119] on div "**********" at bounding box center [959, 131] width 1178 height 43
click at [1376, 175] on button "Download as CSV" at bounding box center [1358, 176] width 122 height 24
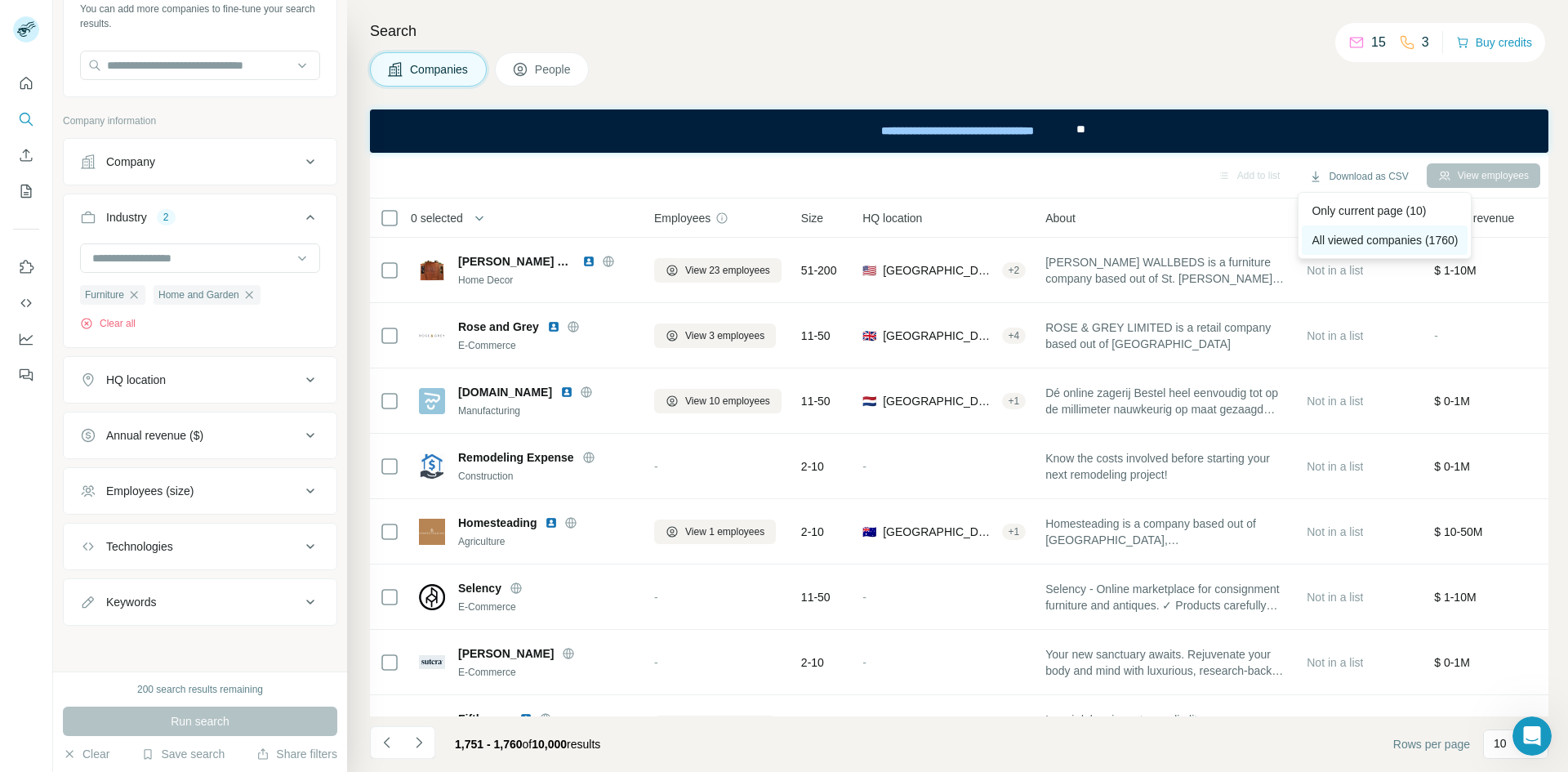
click at [1374, 229] on div "All viewed companies (1760)" at bounding box center [1385, 241] width 166 height 30
click at [1534, 739] on icon "Open Intercom Messenger" at bounding box center [1530, 734] width 27 height 27
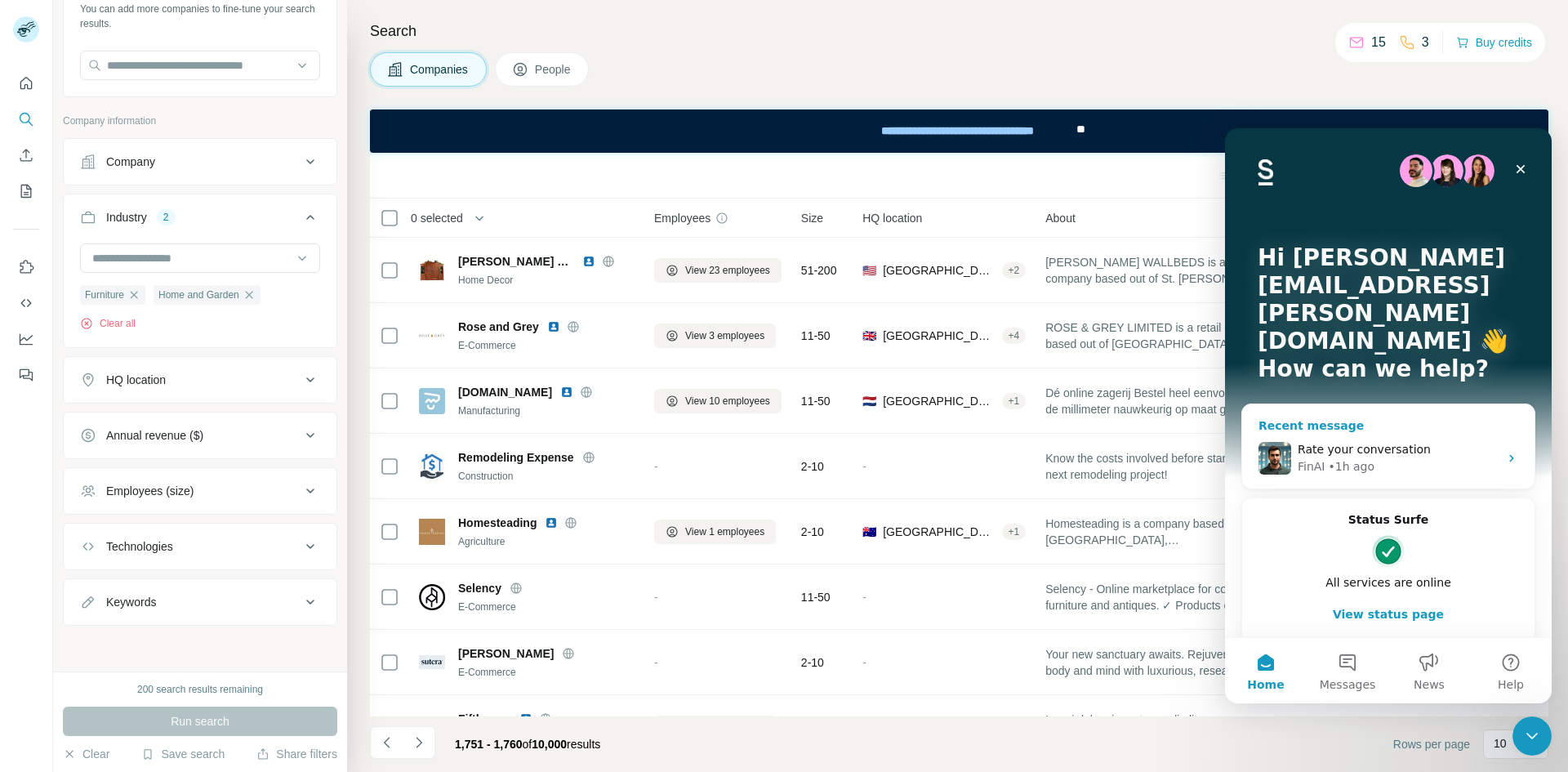
click at [1449, 441] on div "Rate your conversation" at bounding box center [1398, 449] width 201 height 17
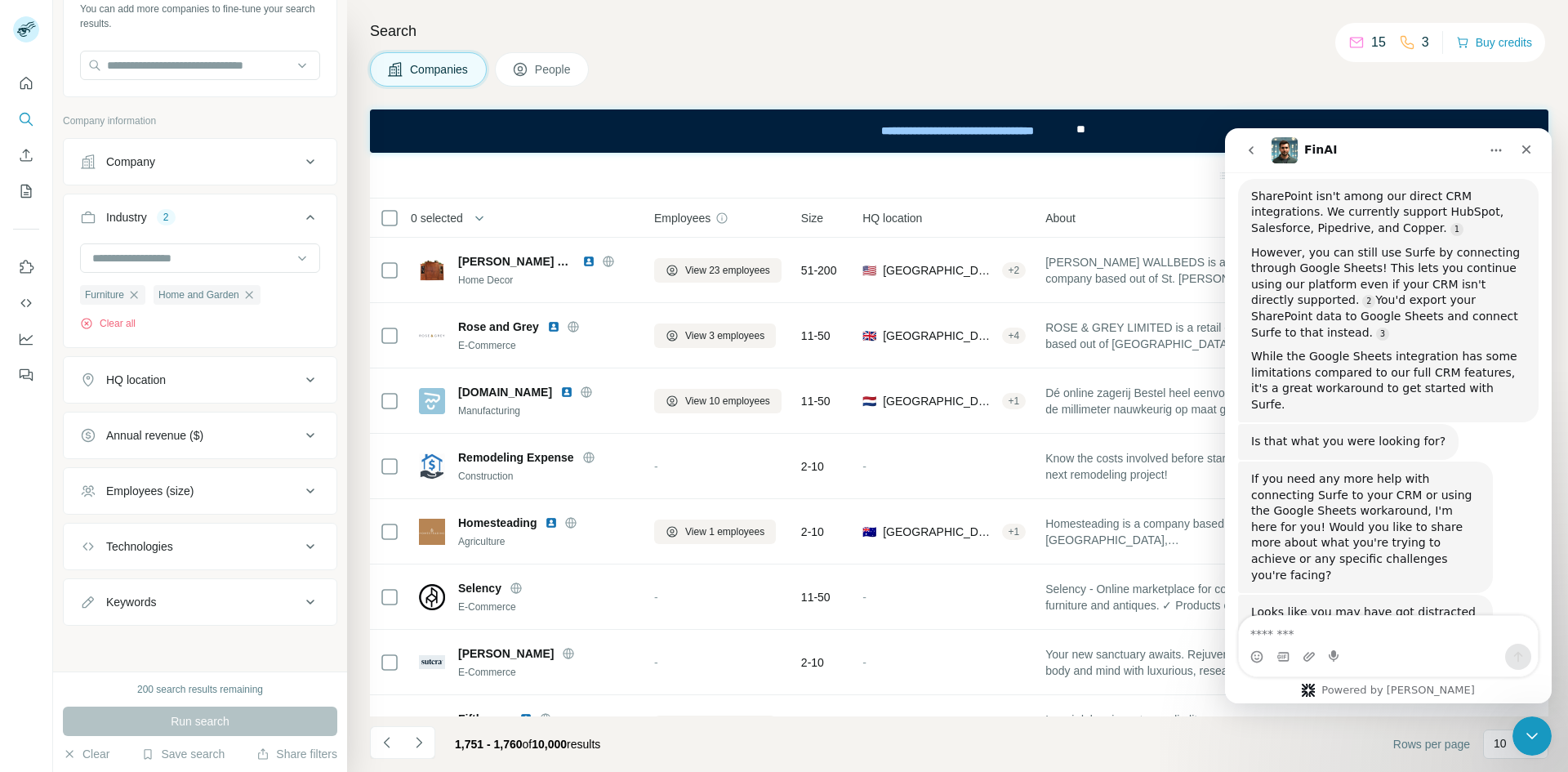
scroll to position [379, 0]
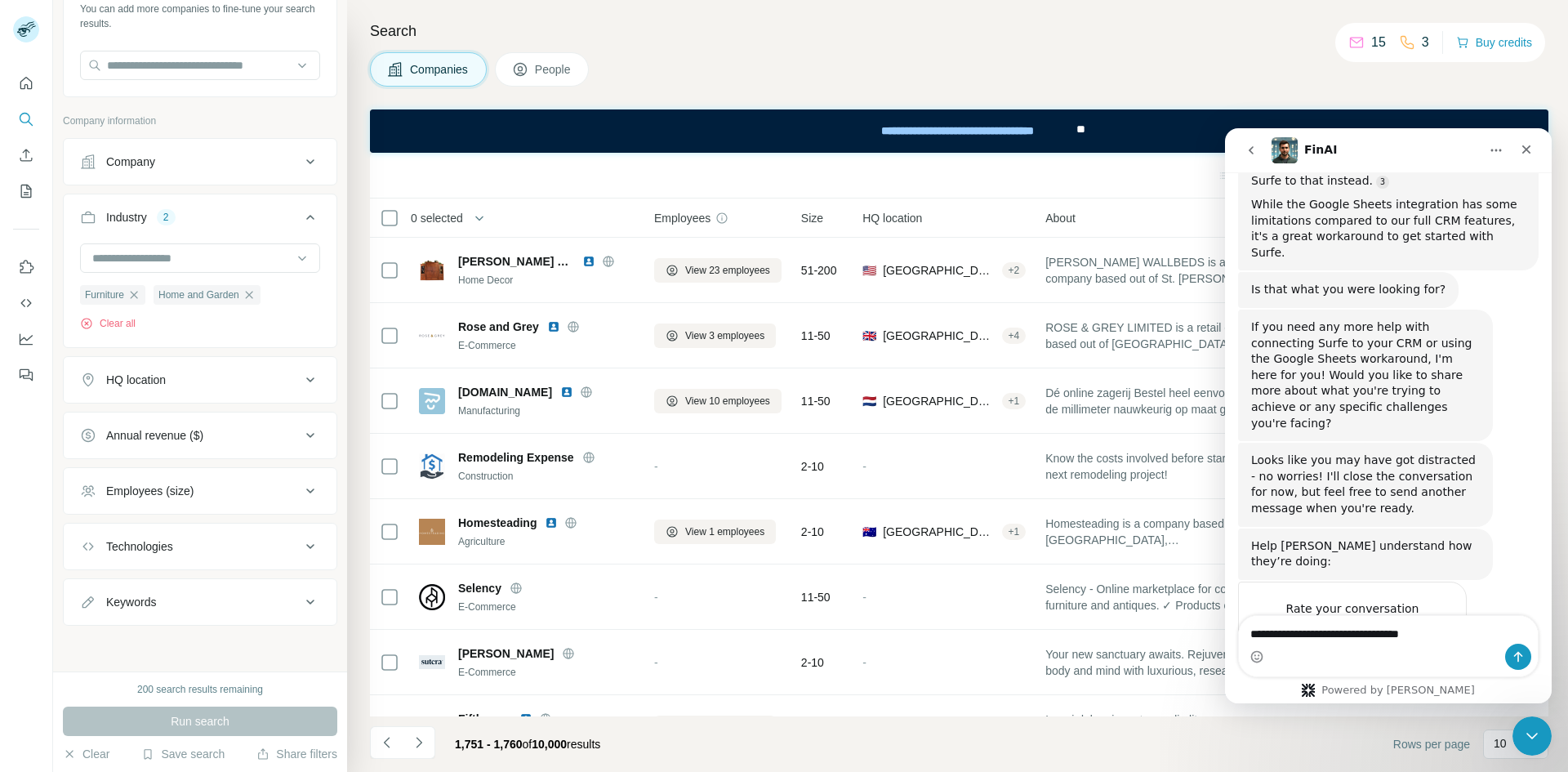
type textarea "**********"
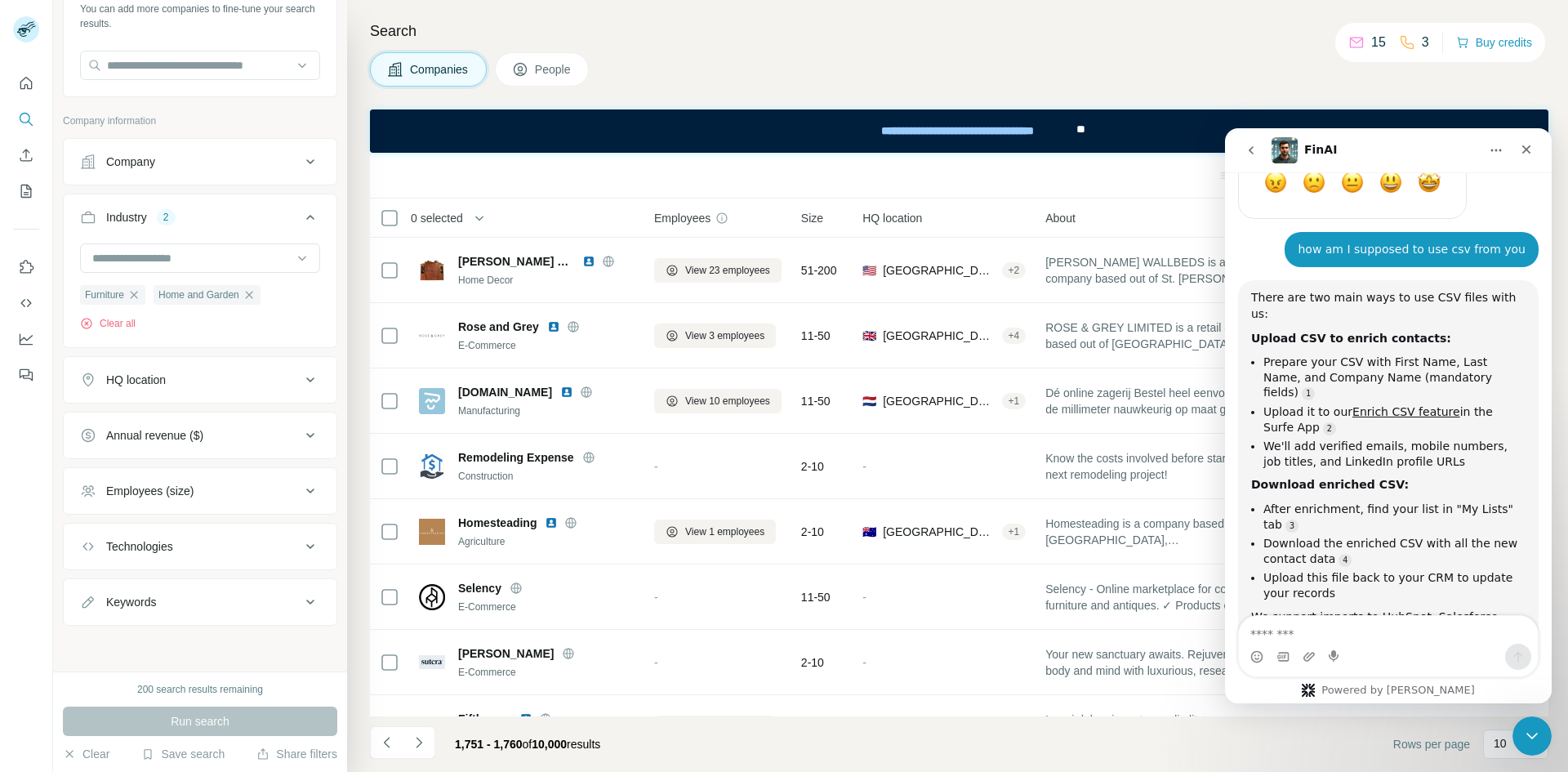
scroll to position [853, 0]
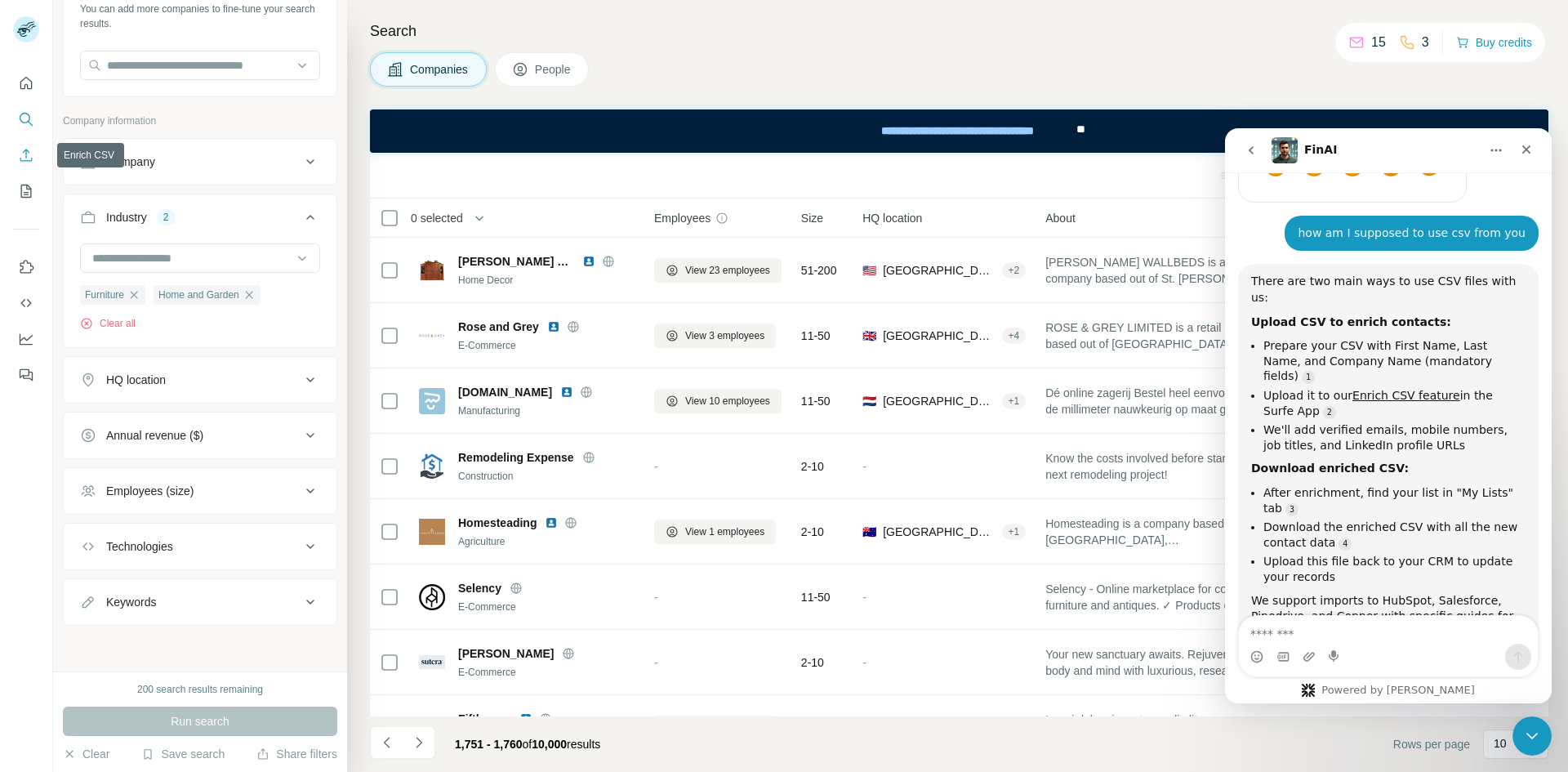
click at [34, 148] on button "Enrich CSV" at bounding box center [26, 156] width 26 height 30
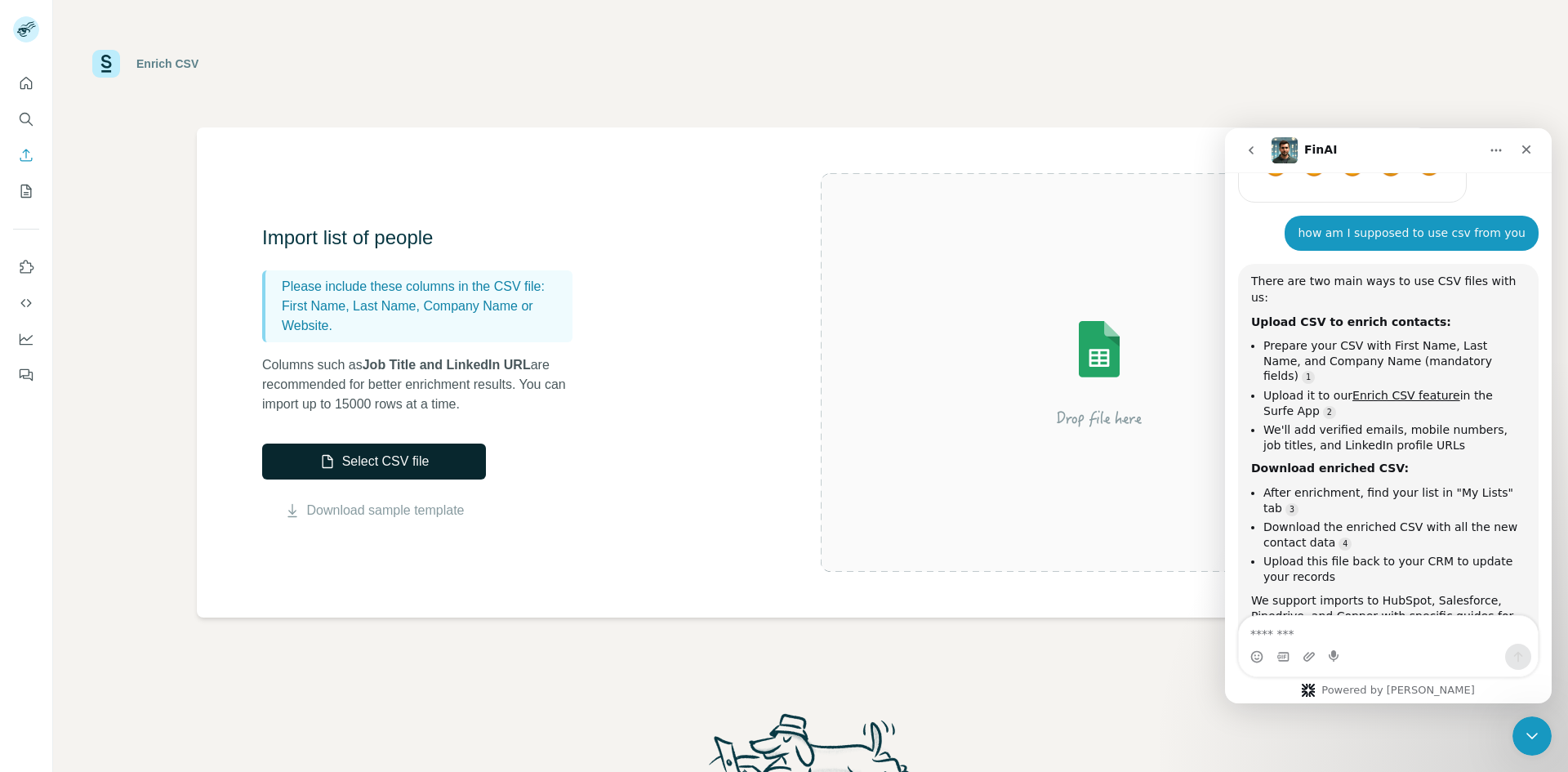
click at [396, 469] on button "Select CSV file" at bounding box center [374, 462] width 224 height 36
click at [766, 621] on div "Enrich CSV Import list of people Please include these columns in the CSV file: …" at bounding box center [810, 386] width 1515 height 772
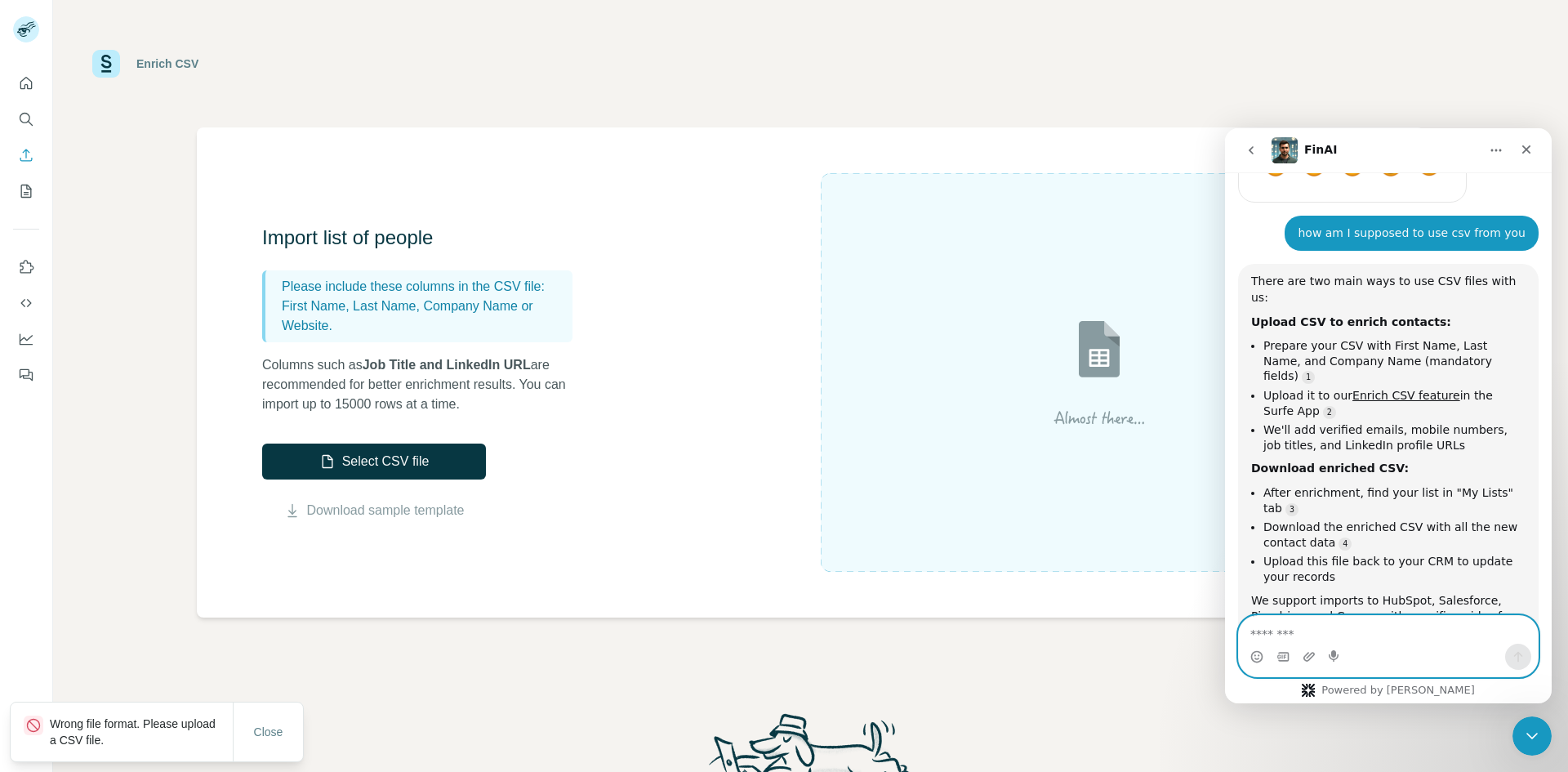
click at [1359, 641] on textarea "Message…" at bounding box center [1388, 630] width 299 height 28
type textarea "**********"
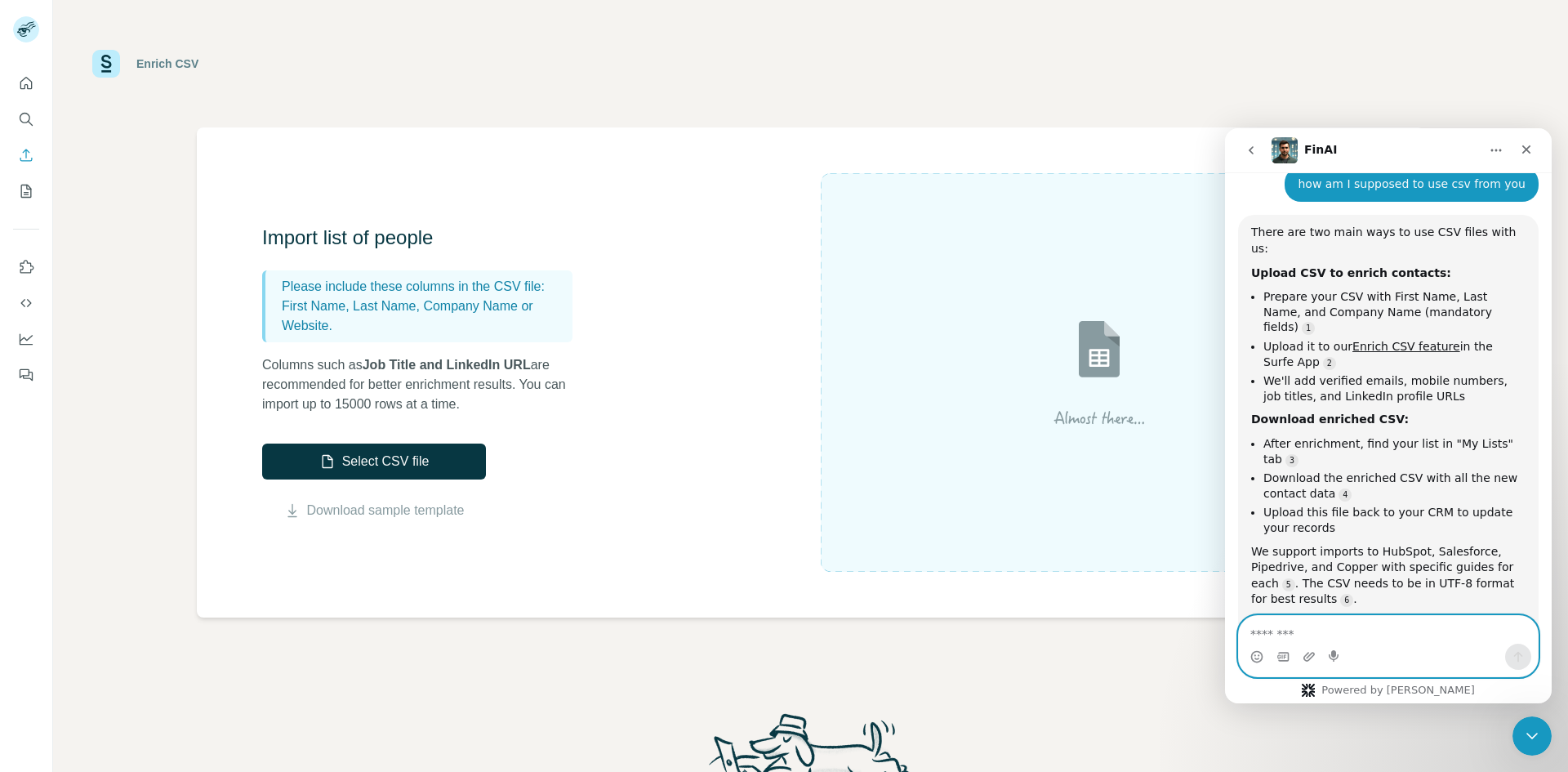
scroll to position [955, 0]
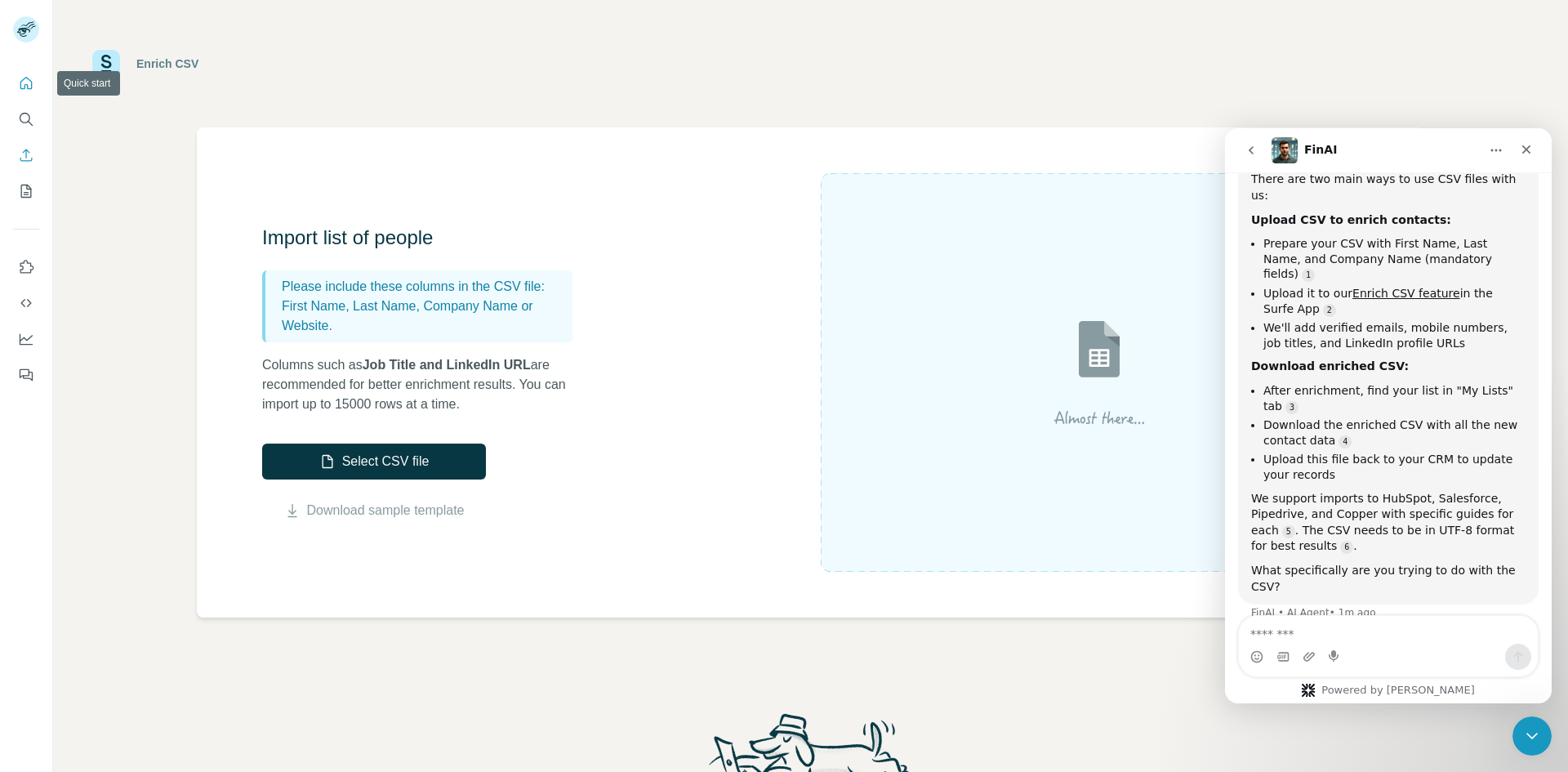
click at [22, 82] on icon "Quick start" at bounding box center [26, 84] width 17 height 17
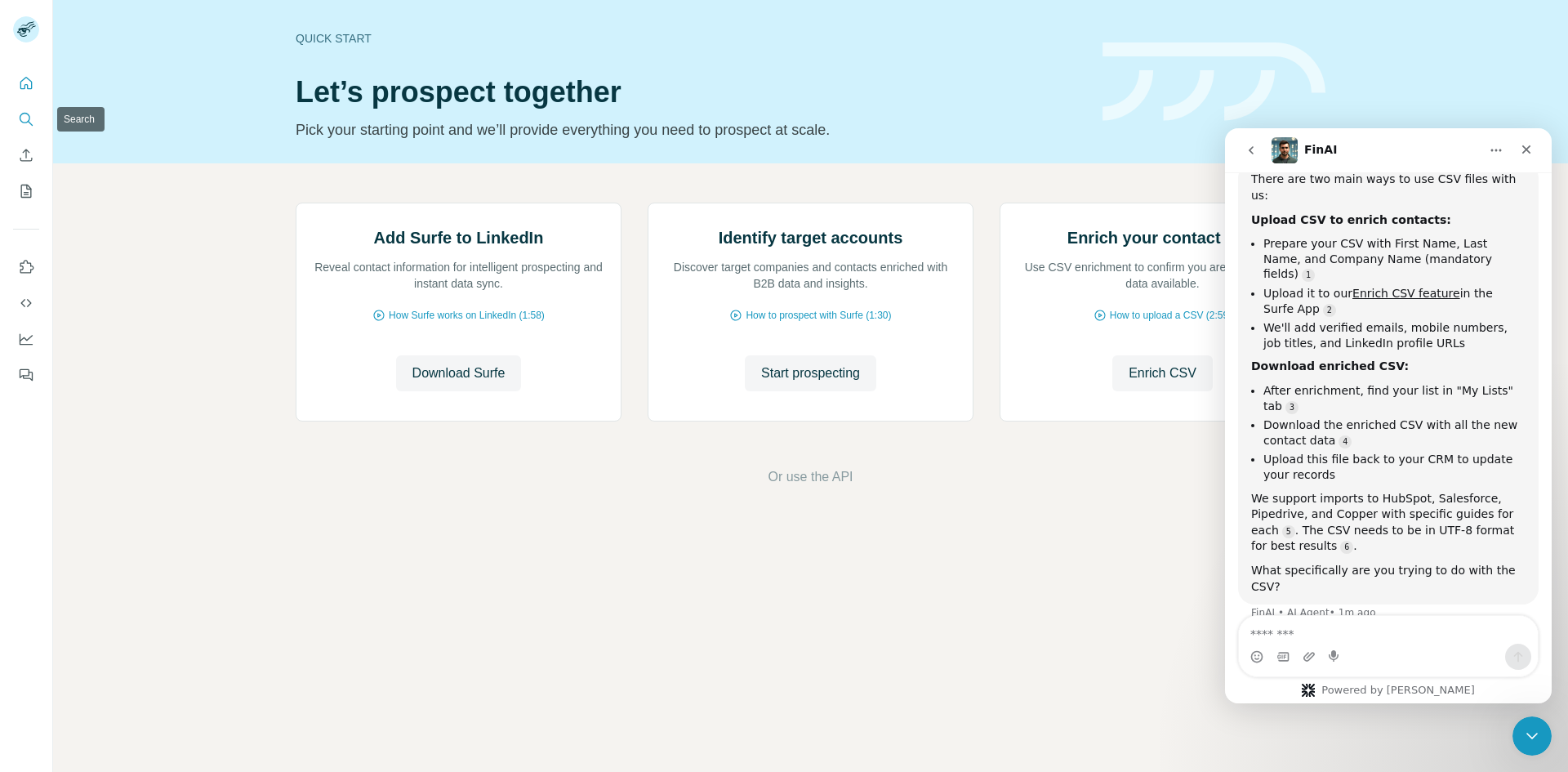
click at [27, 128] on button "Search" at bounding box center [26, 119] width 26 height 30
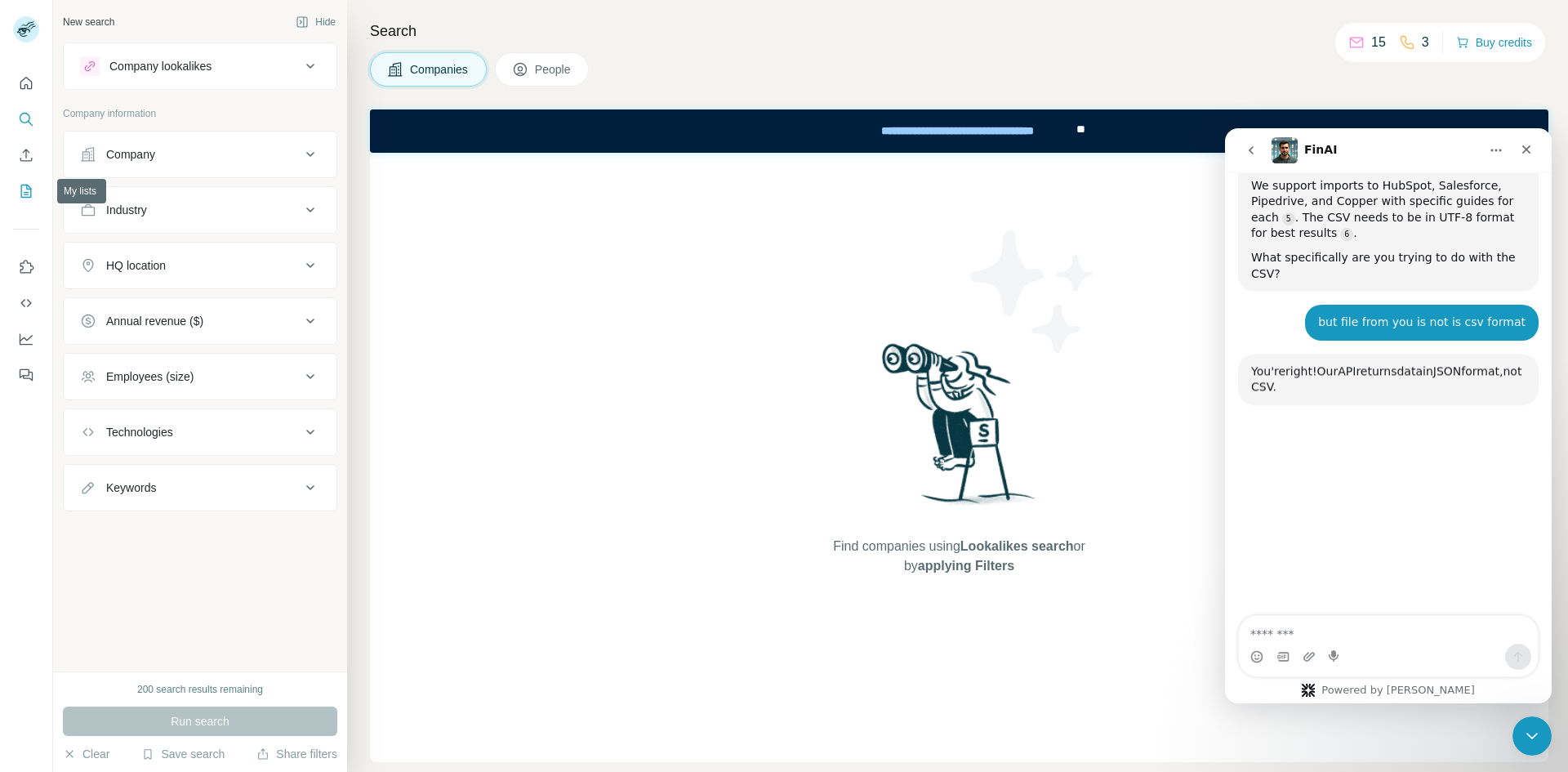
click at [30, 197] on icon "My lists" at bounding box center [26, 191] width 10 height 13
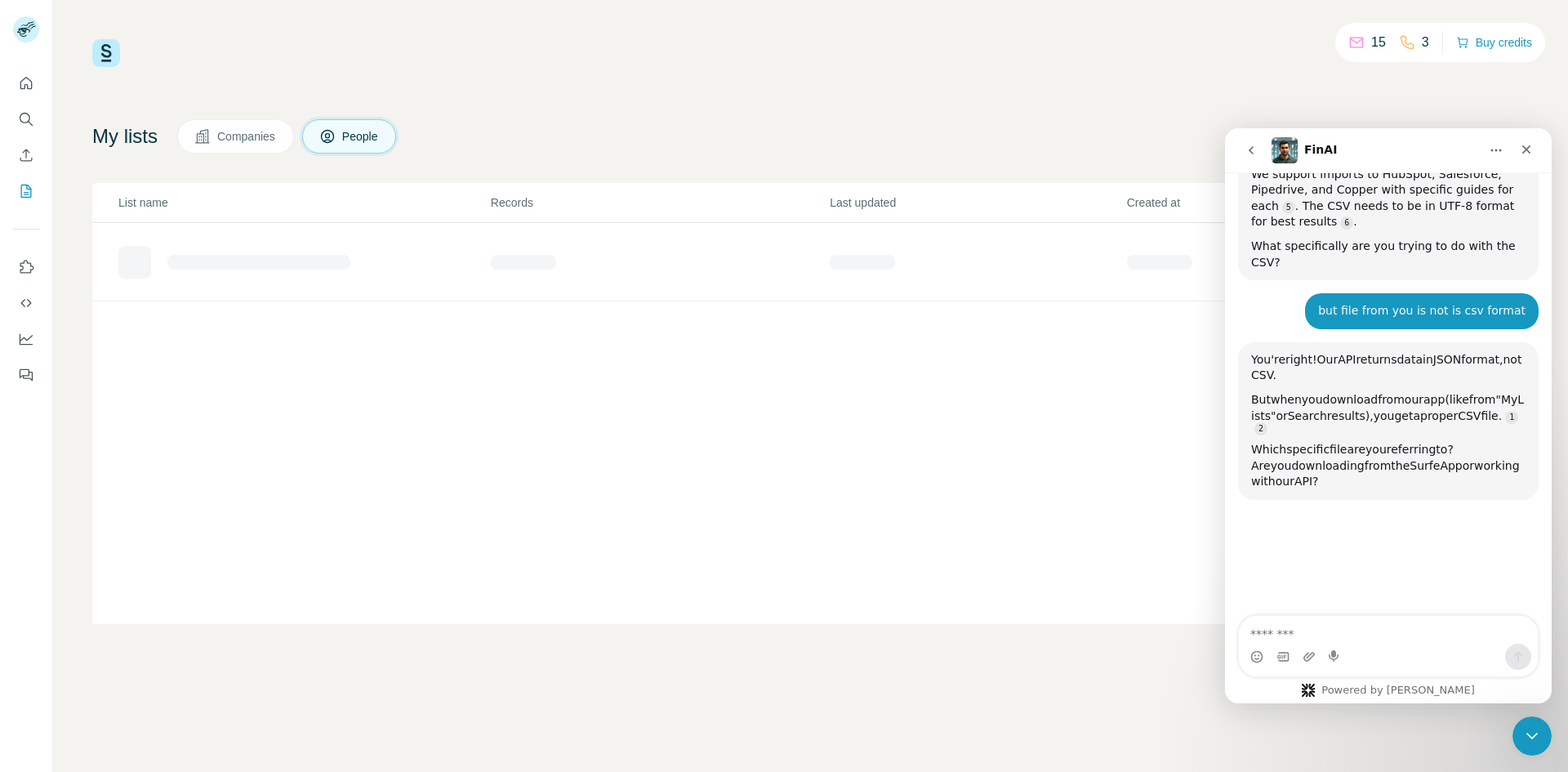
click at [216, 157] on div "My lists Companies People Share feedback List name Records Last updated Created…" at bounding box center [810, 371] width 1437 height 504
click at [225, 140] on span "Companies" at bounding box center [247, 137] width 60 height 17
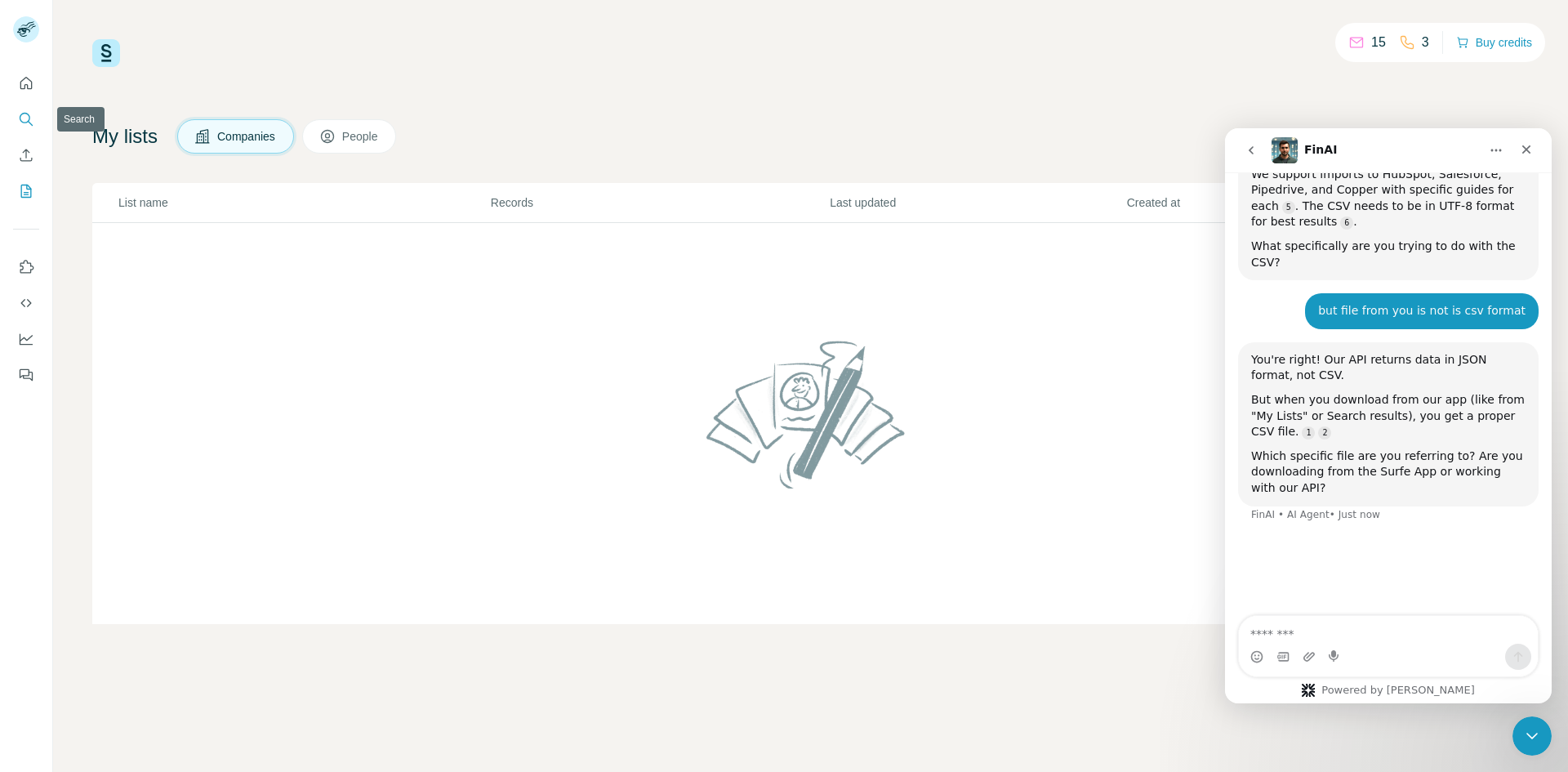
click at [21, 127] on icon "Search" at bounding box center [26, 119] width 17 height 17
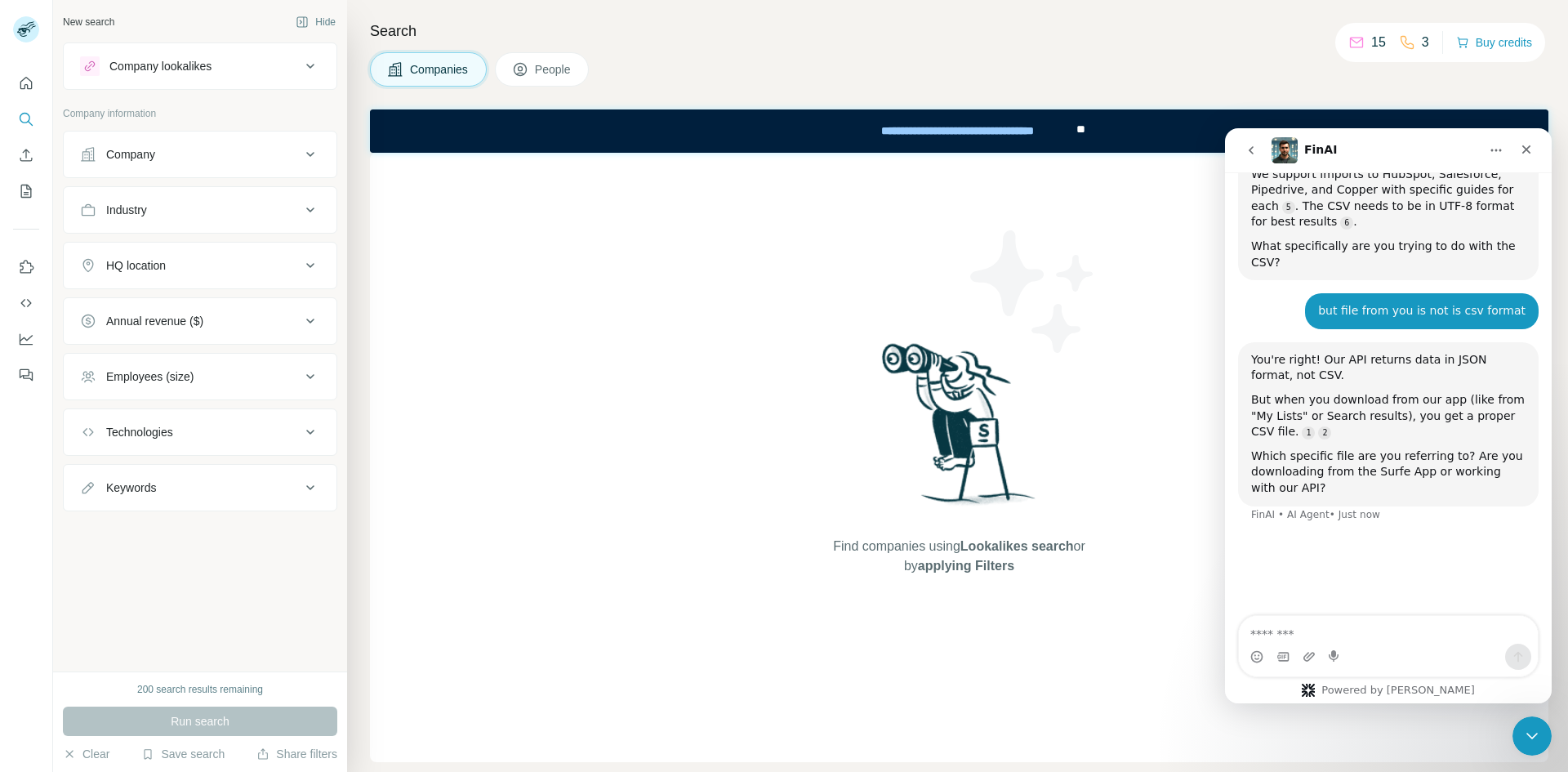
click at [1351, 643] on div "Intercom messenger" at bounding box center [1388, 656] width 299 height 26
click at [1351, 638] on textarea "Message…" at bounding box center [1388, 630] width 299 height 28
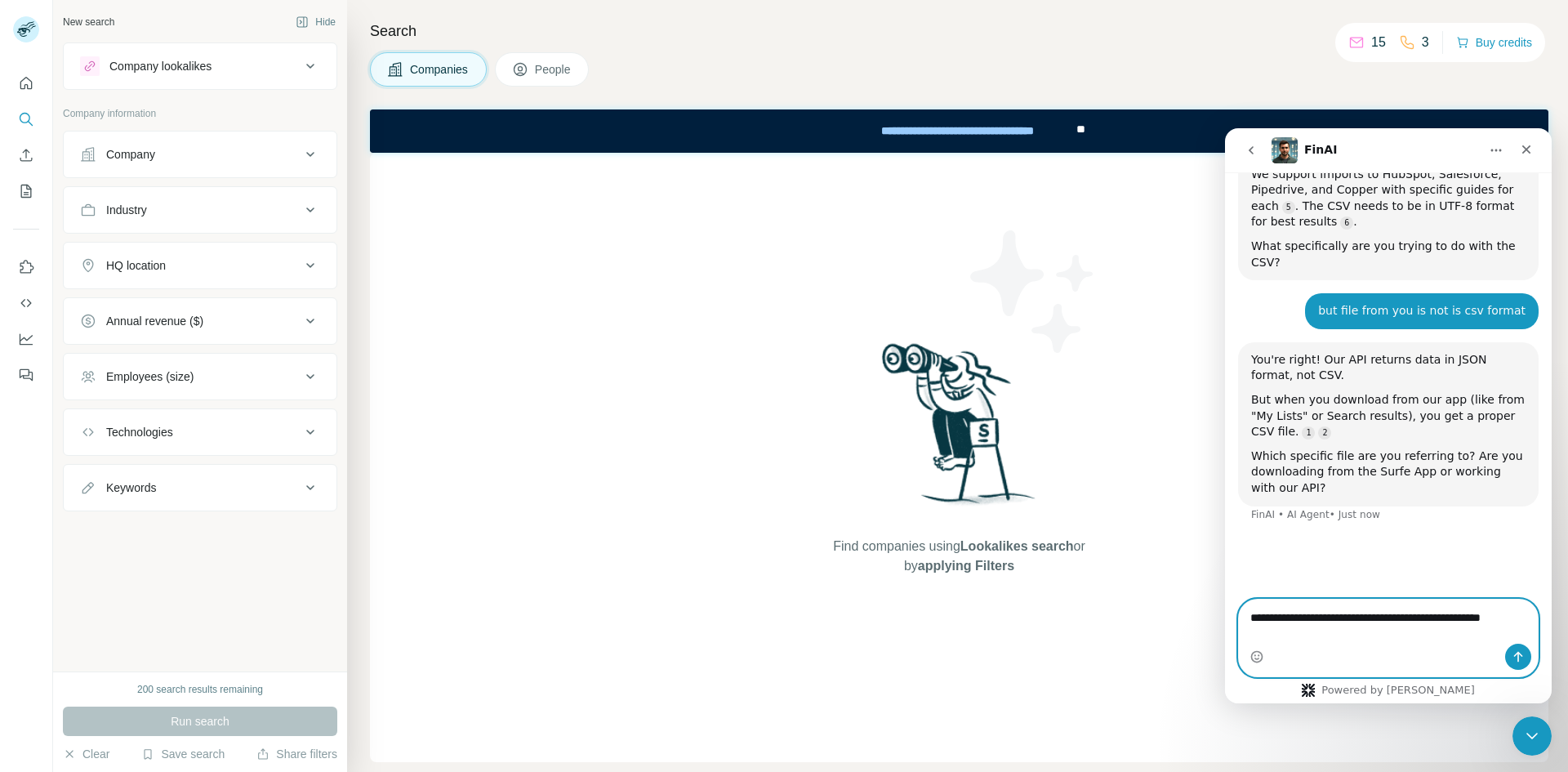
scroll to position [1263, 0]
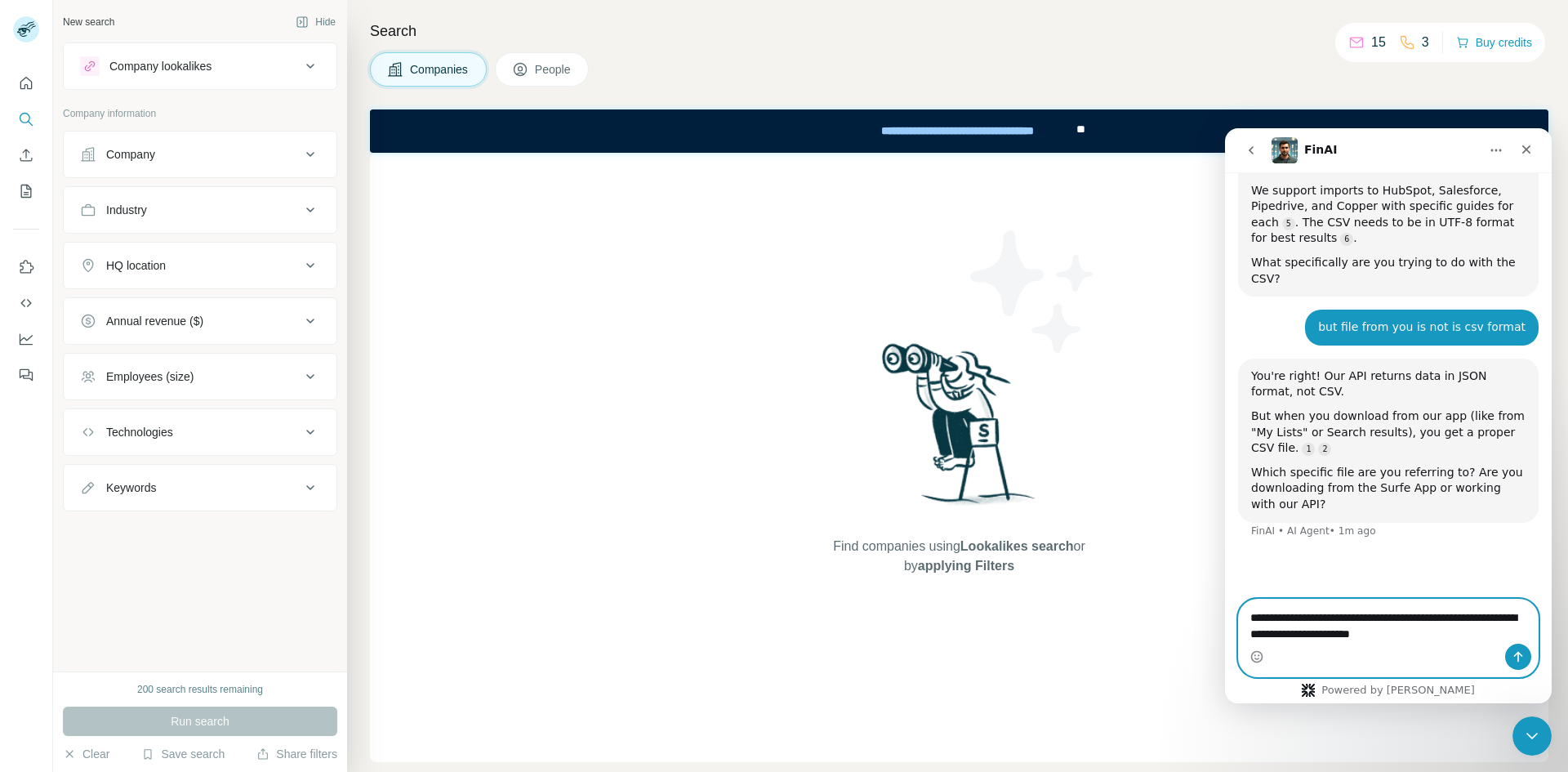
type textarea "**********"
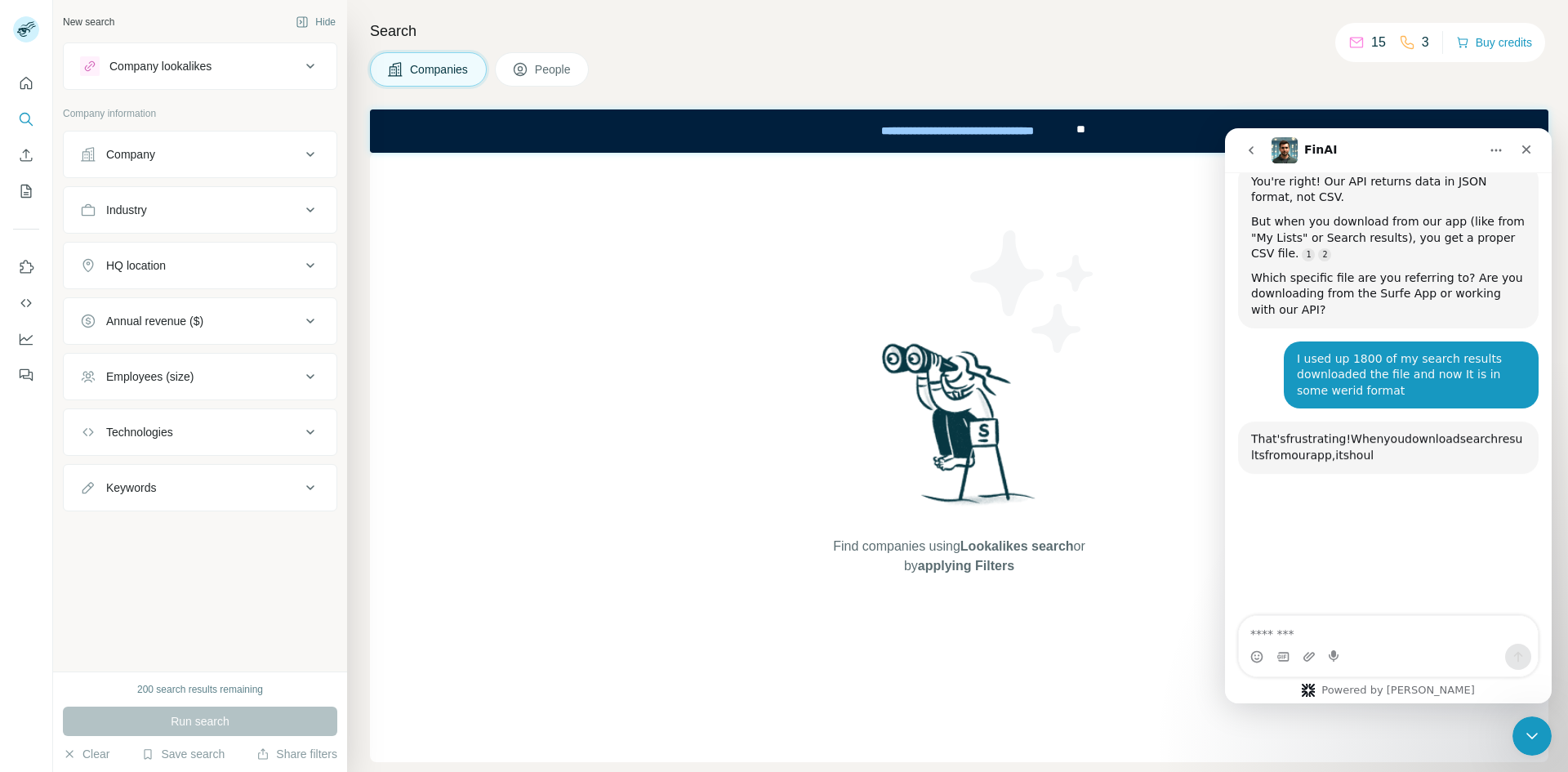
scroll to position [1506, 0]
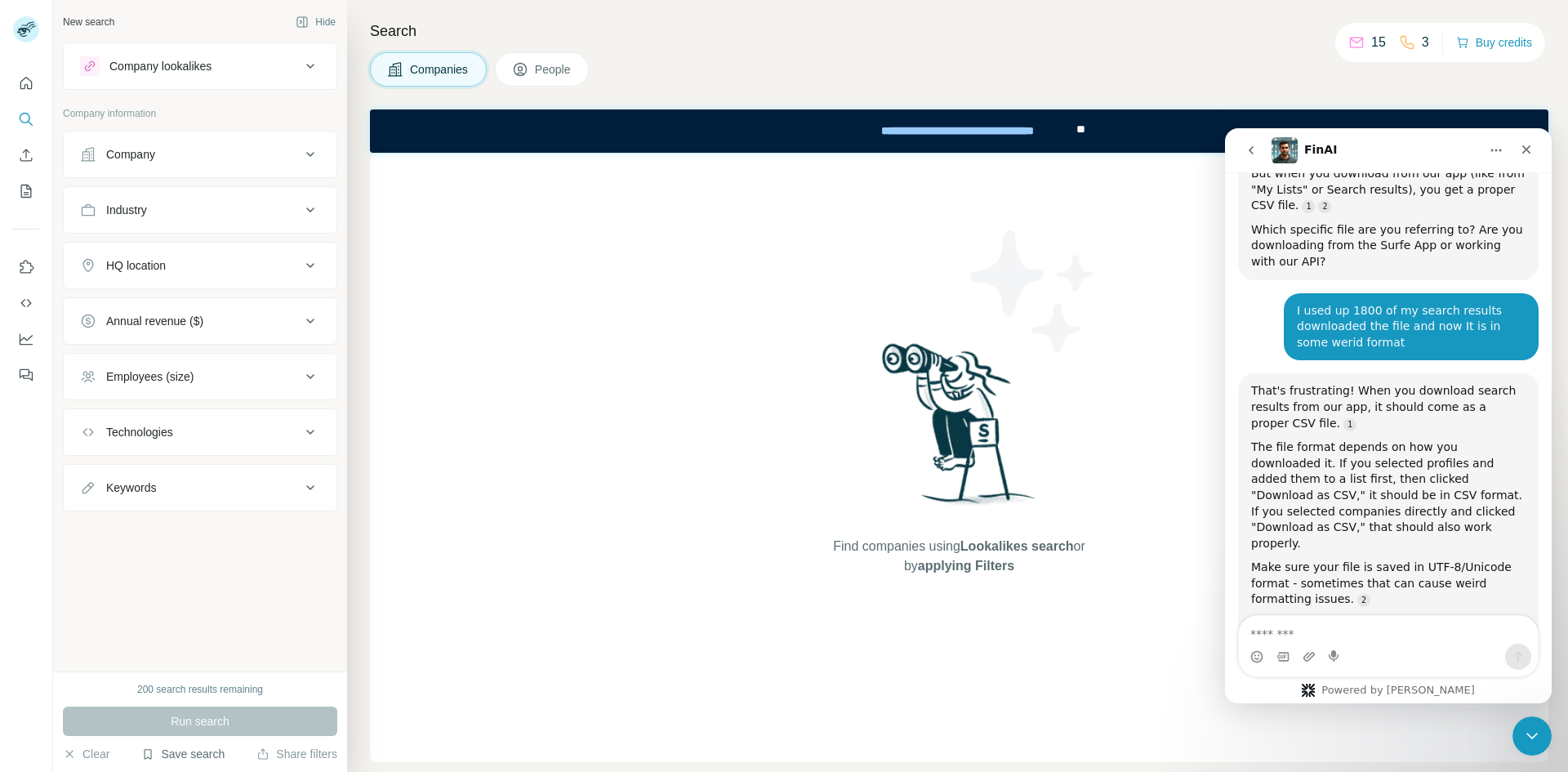
click at [166, 755] on button "Save search" at bounding box center [183, 754] width 83 height 17
click at [142, 623] on div "New search Hide Company lookalikes Company information Company Industry HQ loca…" at bounding box center [199, 336] width 294 height 671
click at [17, 179] on button "My lists" at bounding box center [26, 191] width 26 height 30
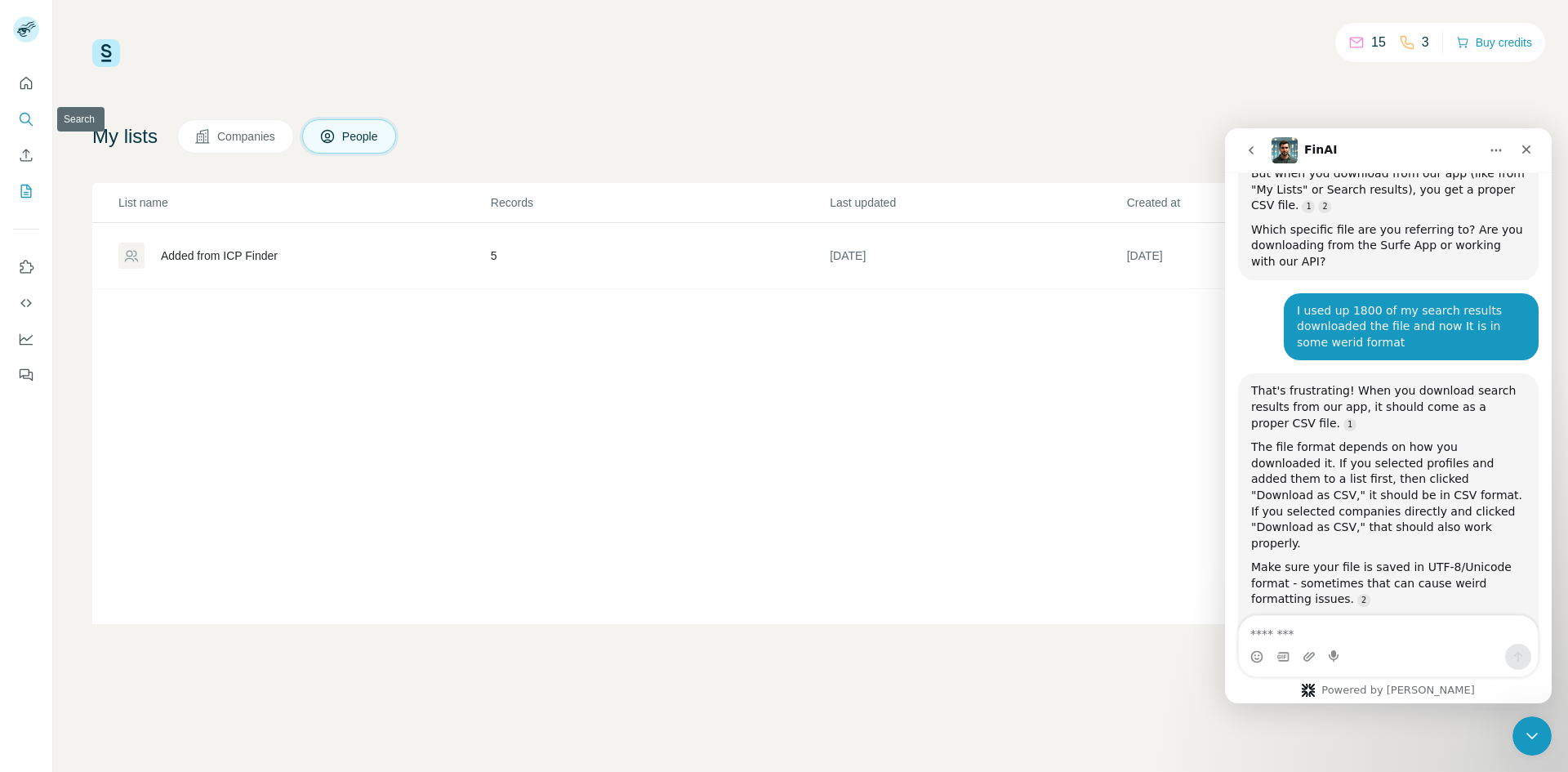
click at [28, 122] on icon "Search" at bounding box center [24, 117] width 10 height 10
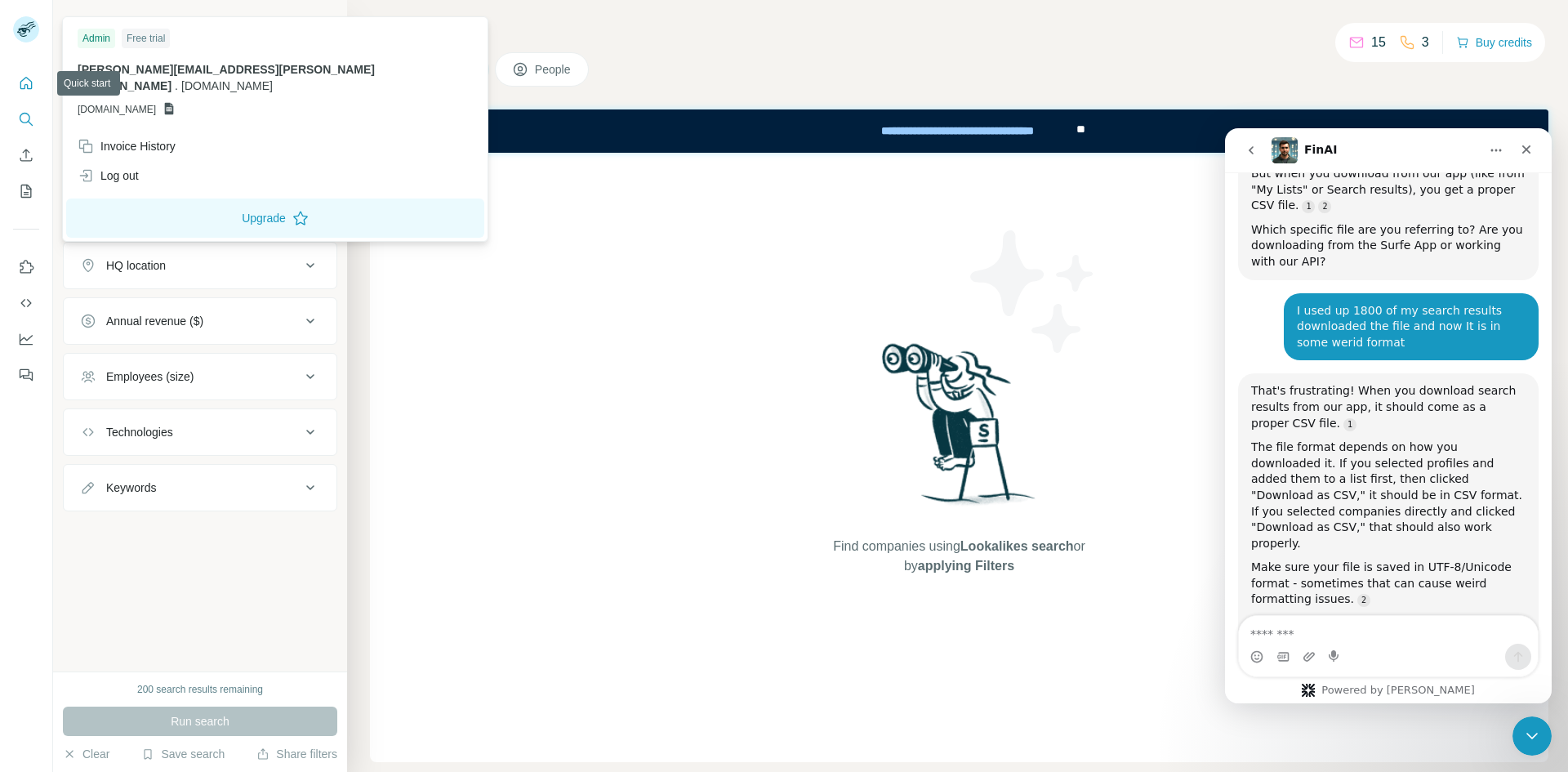
click at [21, 76] on icon "Quick start" at bounding box center [26, 84] width 17 height 17
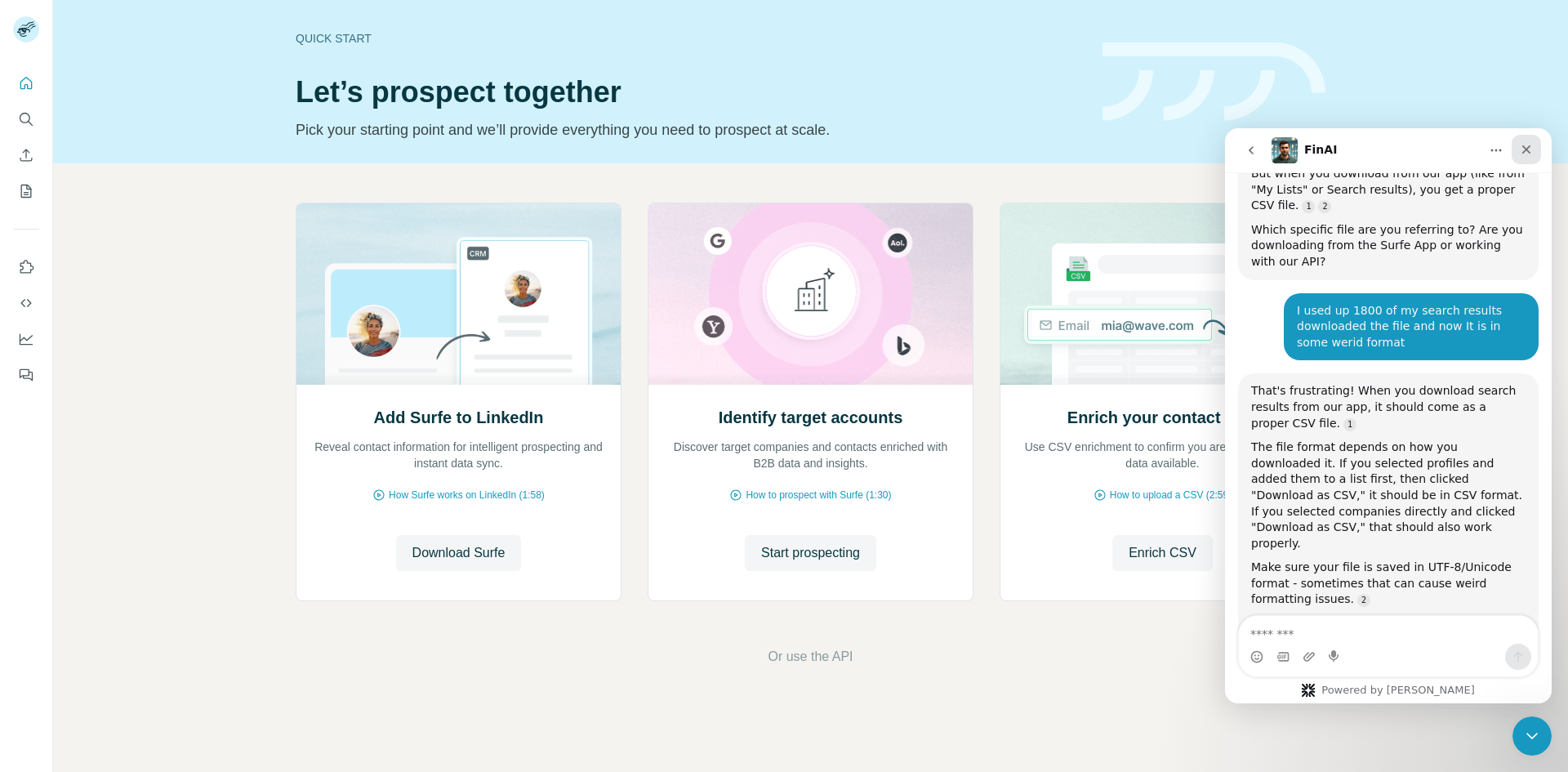
click at [1521, 138] on div "Close" at bounding box center [1527, 150] width 30 height 30
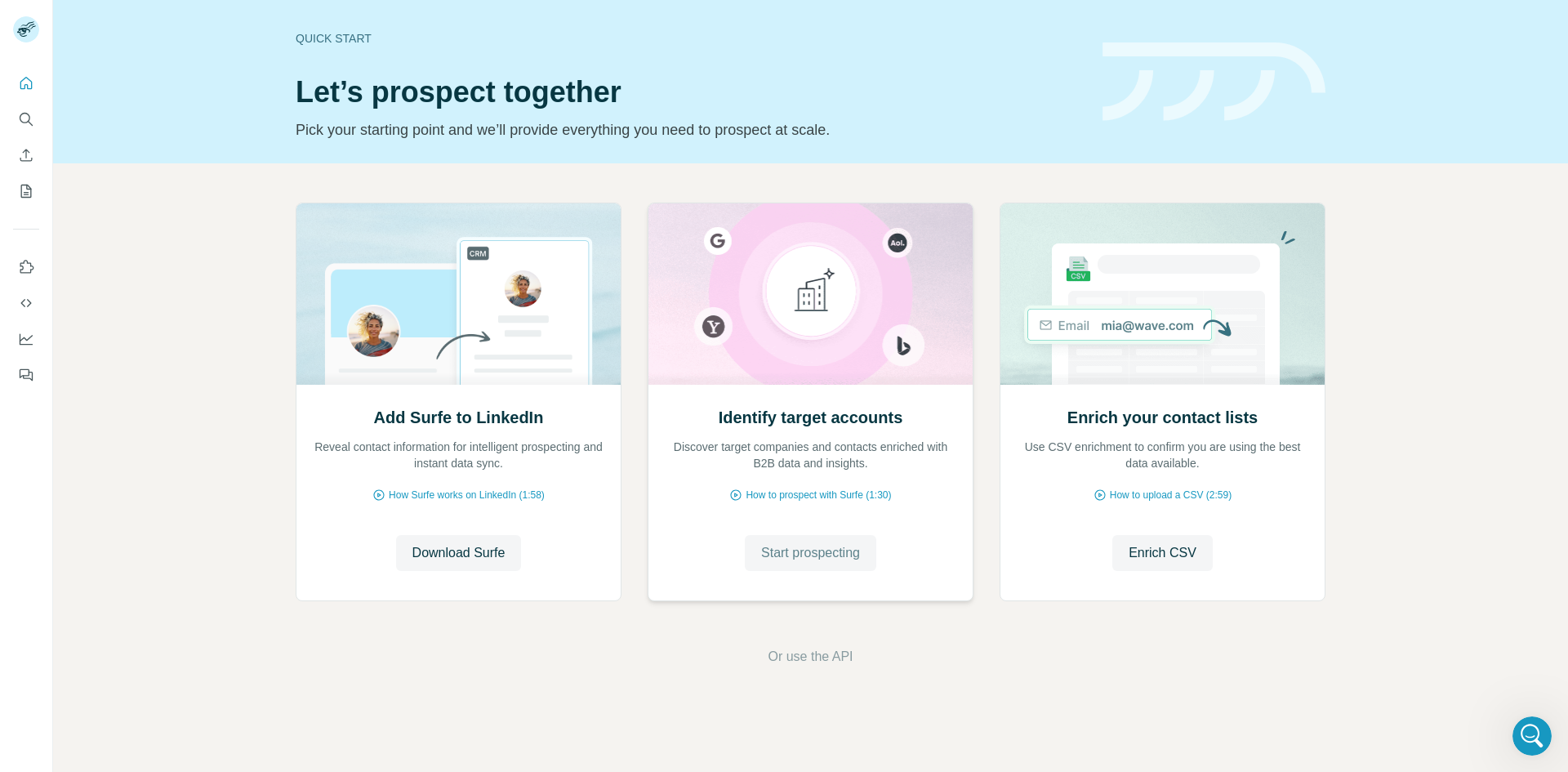
click at [825, 561] on span "Start prospecting" at bounding box center [811, 553] width 99 height 20
